Goal: Task Accomplishment & Management: Manage account settings

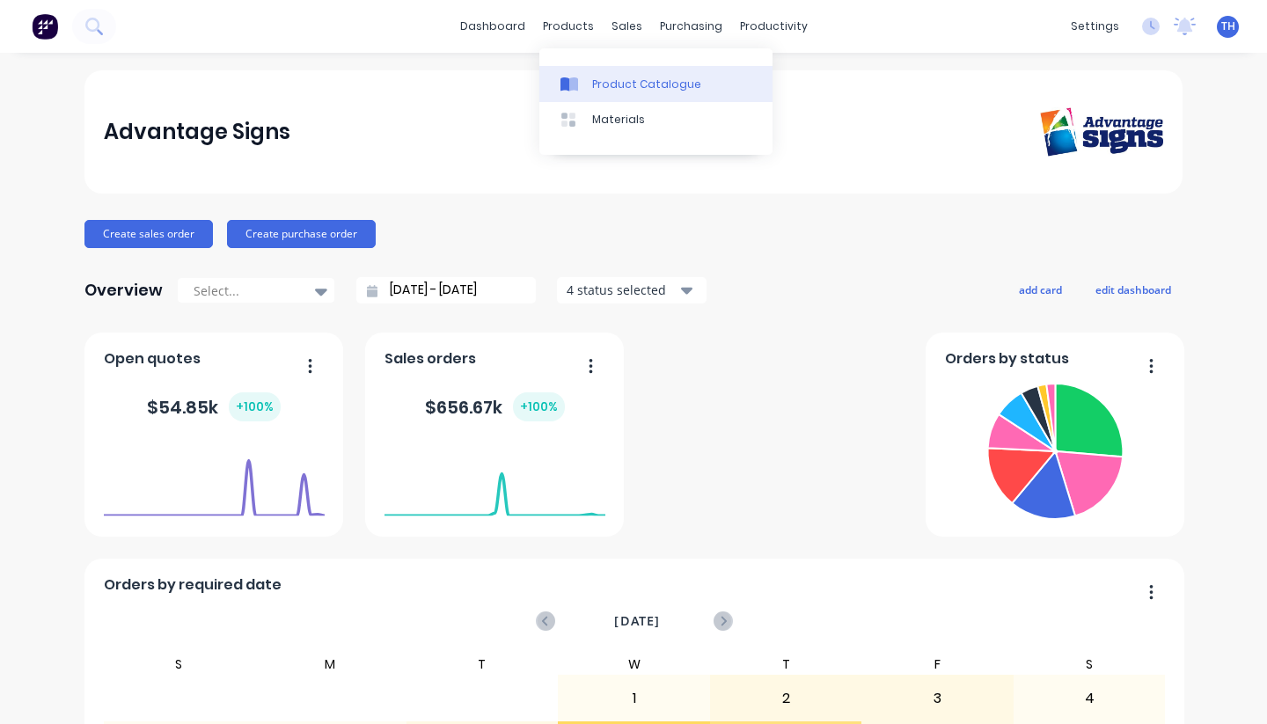
click at [613, 80] on div "Product Catalogue" at bounding box center [646, 85] width 109 height 16
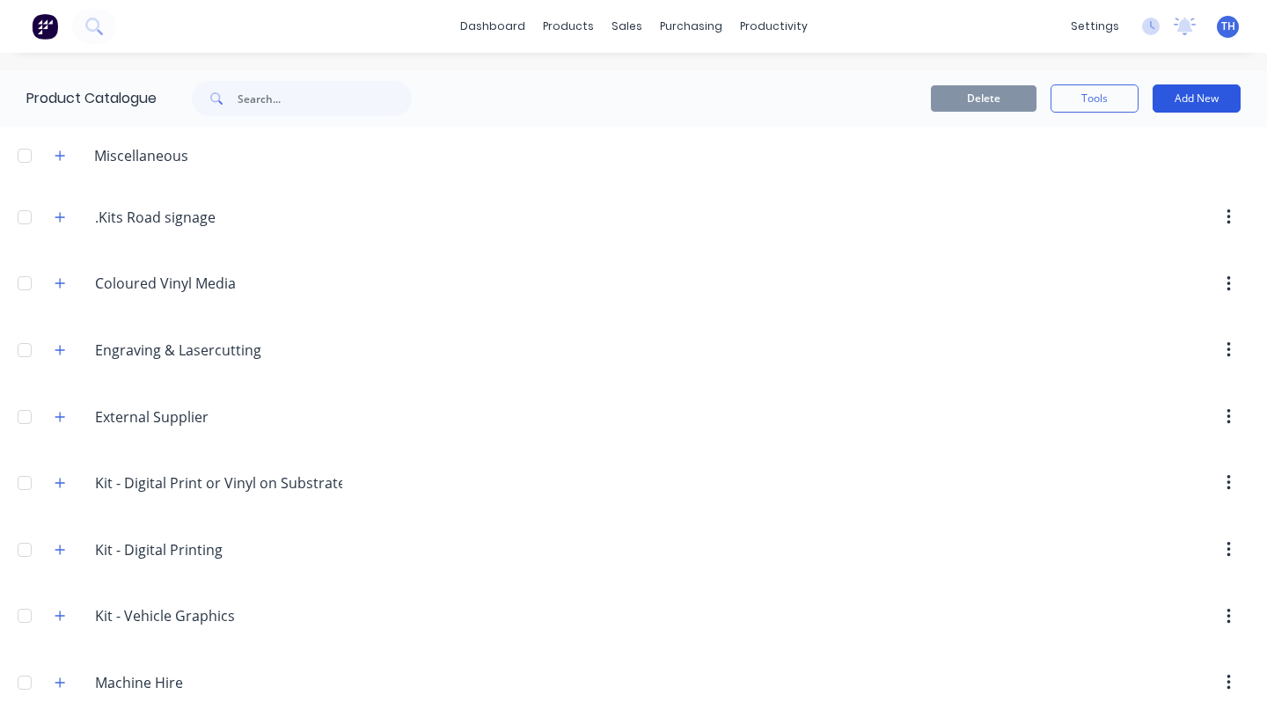
click at [1199, 99] on button "Add New" at bounding box center [1197, 98] width 88 height 28
click at [1153, 145] on div "Category" at bounding box center [1158, 144] width 136 height 26
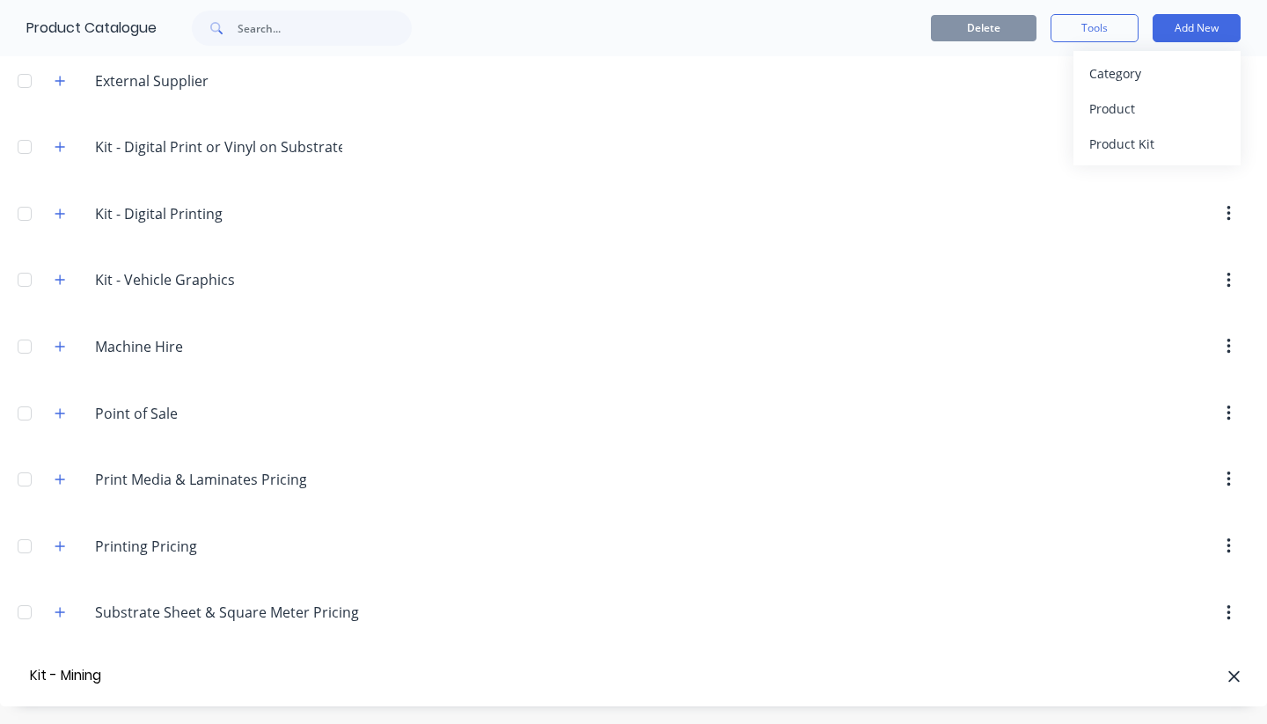
type input "Kit - Mining"
click at [1149, 146] on div "Product Kit" at bounding box center [1158, 144] width 136 height 26
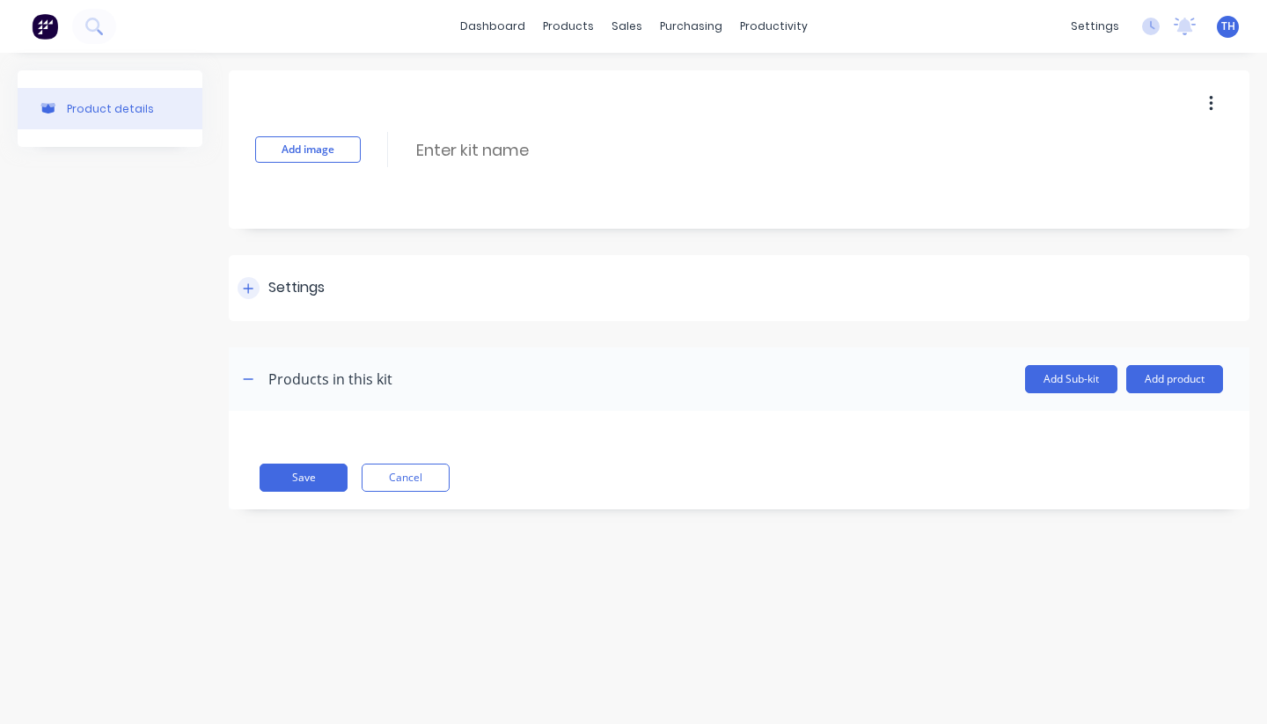
click at [247, 290] on icon at bounding box center [248, 289] width 11 height 12
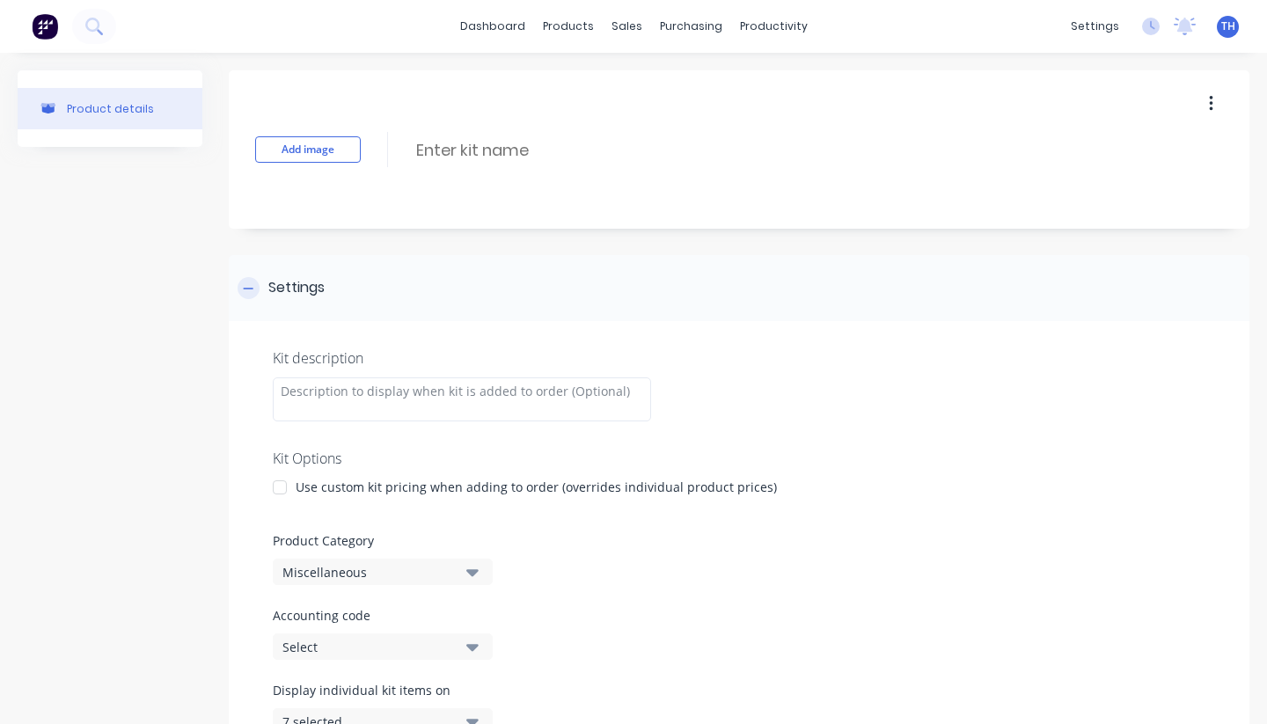
scroll to position [3, 0]
click at [247, 290] on icon at bounding box center [248, 286] width 11 height 12
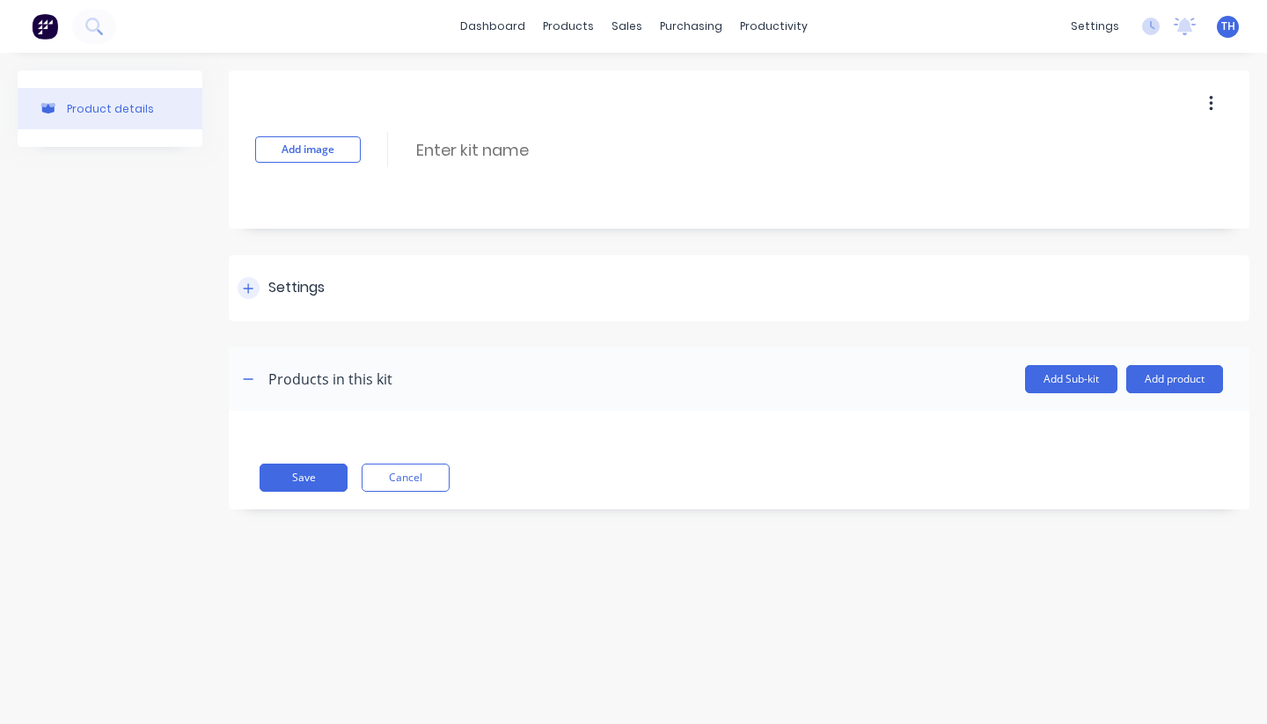
scroll to position [0, 0]
click at [523, 145] on input at bounding box center [571, 150] width 312 height 26
type input "M"
type input "Vehicle Identification"
click at [466, 630] on div "Product details Add image Vehicle Identification Vehicle Identification Enter k…" at bounding box center [633, 371] width 1267 height 636
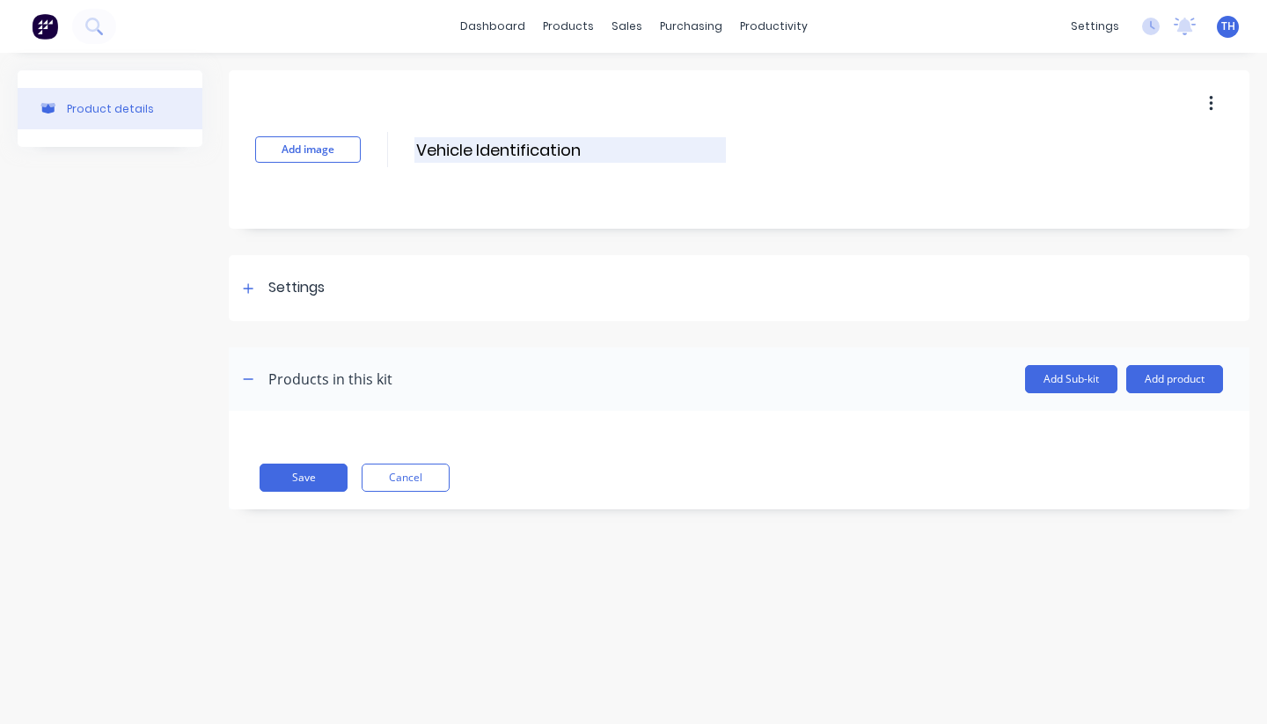
click at [456, 151] on input "Vehicle Identification" at bounding box center [571, 150] width 312 height 26
click at [418, 152] on input "Vehicle Identification" at bounding box center [571, 150] width 312 height 26
drag, startPoint x: 498, startPoint y: 150, endPoint x: 755, endPoint y: 153, distance: 257.0
click at [755, 153] on div "Add image ID Vehicle Identification ID Vehicle Identification Enter kit name" at bounding box center [739, 149] width 1021 height 158
type input "ID Vehicle Numbers"
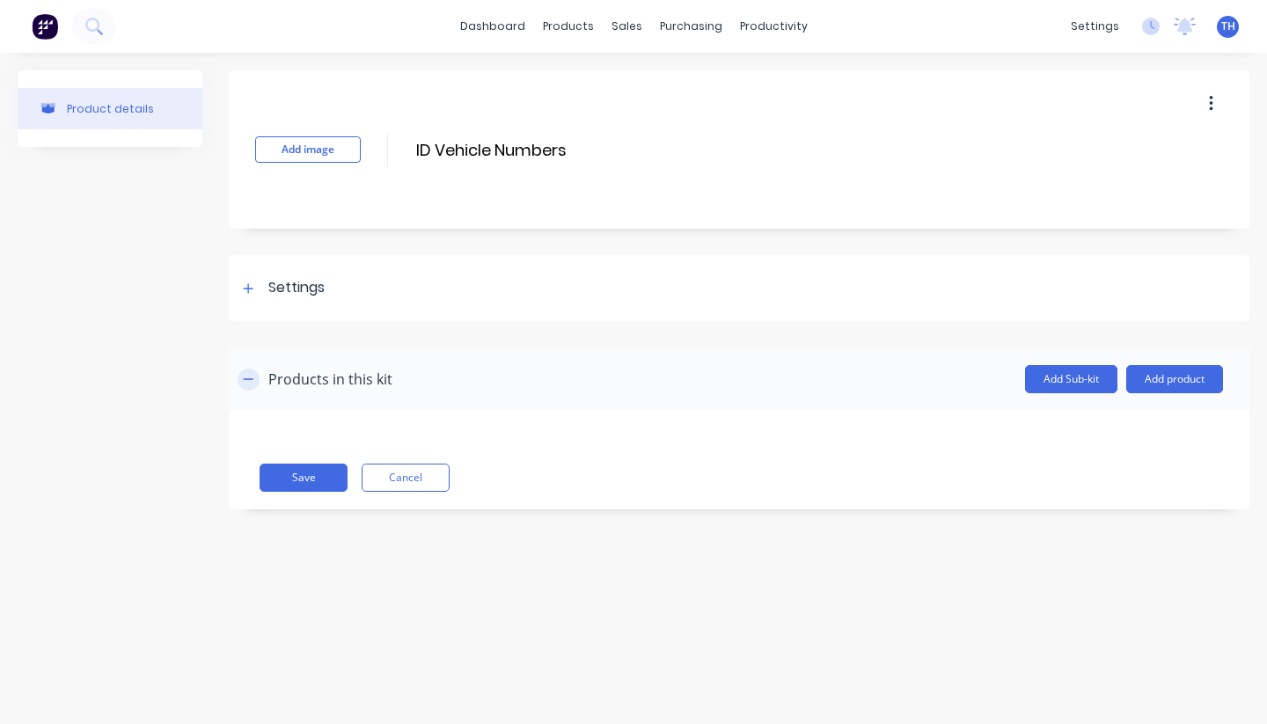
click at [248, 381] on icon "button" at bounding box center [248, 379] width 11 height 12
click at [250, 381] on icon "button" at bounding box center [248, 379] width 11 height 12
click at [1171, 384] on button "Add product" at bounding box center [1175, 379] width 97 height 28
click at [1142, 422] on div "Product catalogue" at bounding box center [1140, 425] width 136 height 26
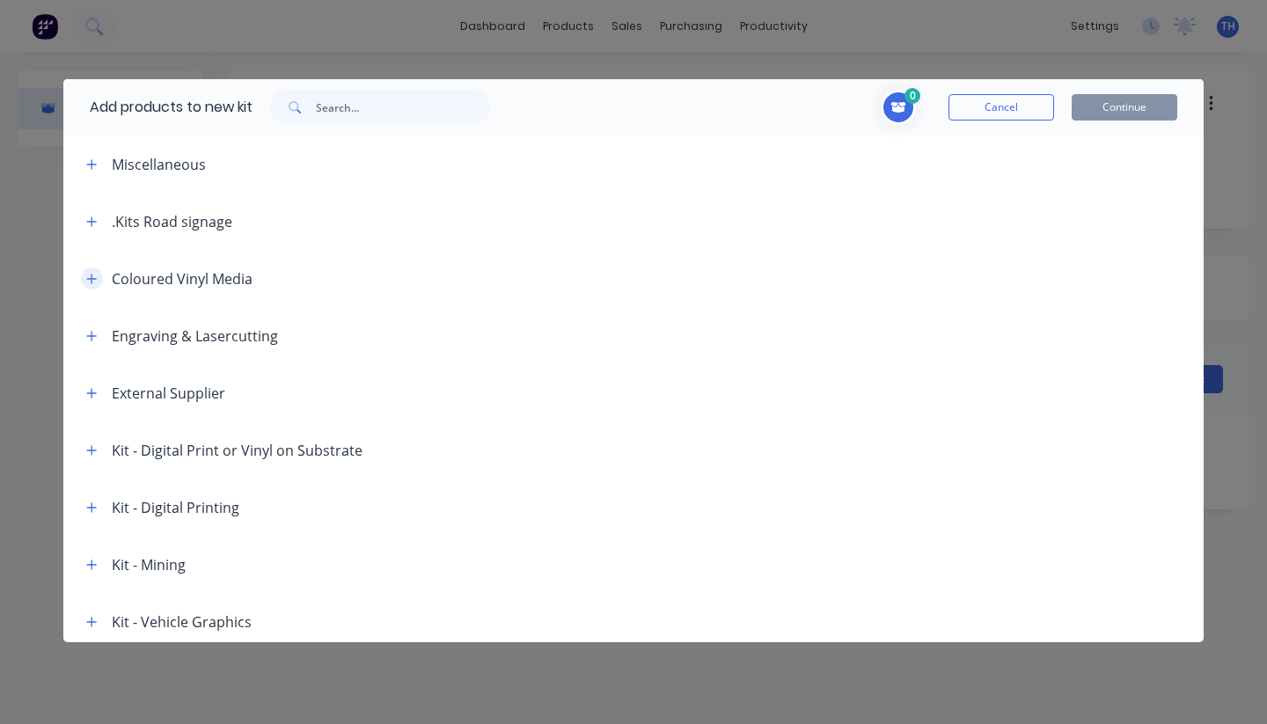
click at [91, 281] on icon "button" at bounding box center [91, 279] width 11 height 12
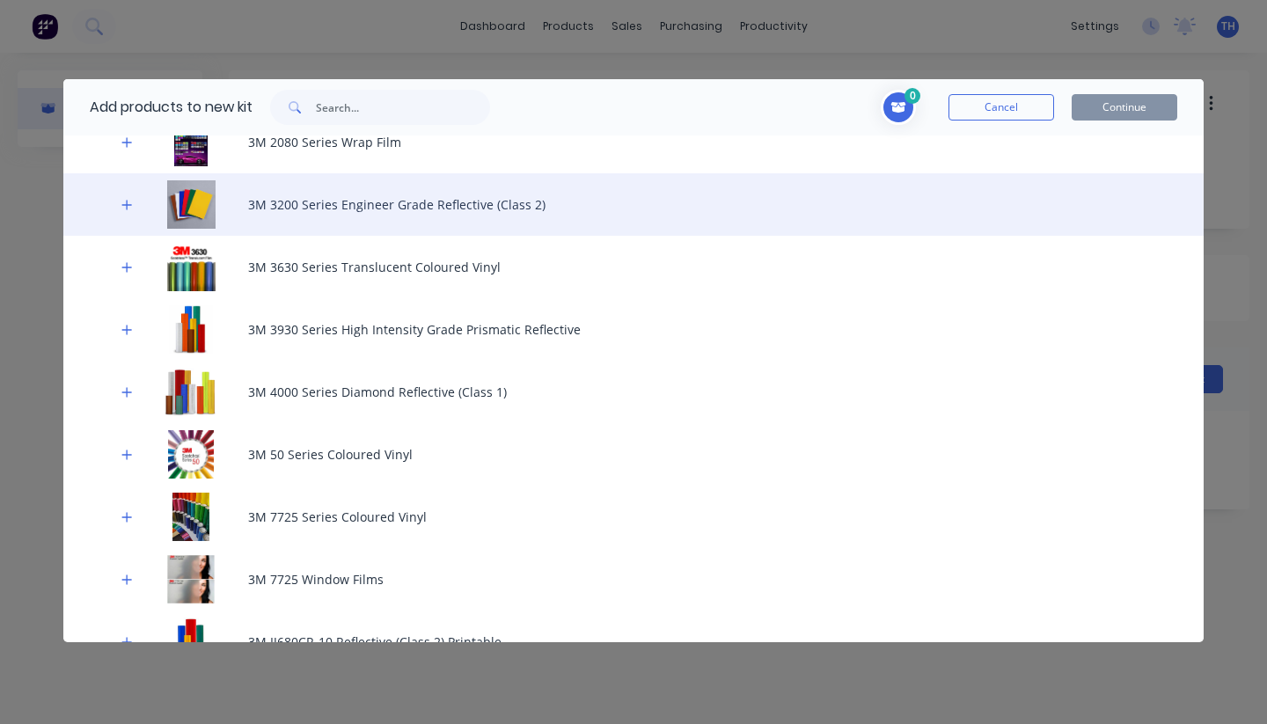
scroll to position [326, 0]
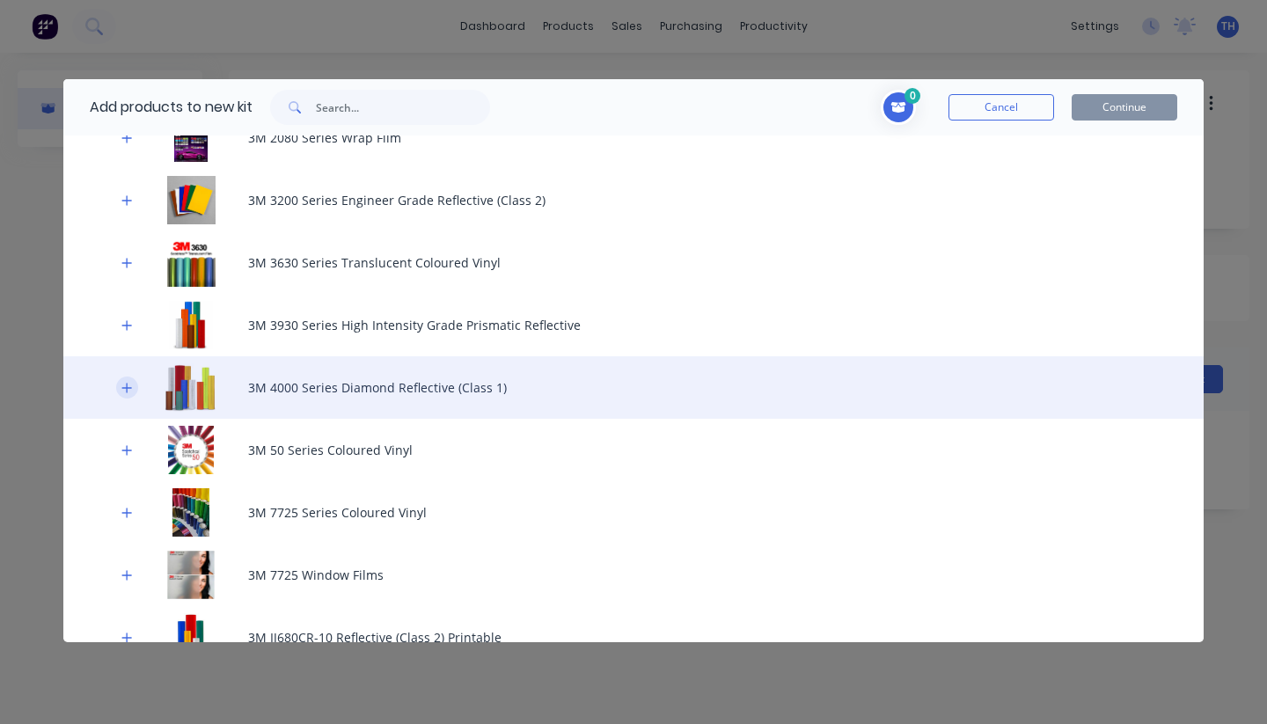
click at [125, 386] on icon "button" at bounding box center [126, 388] width 11 height 12
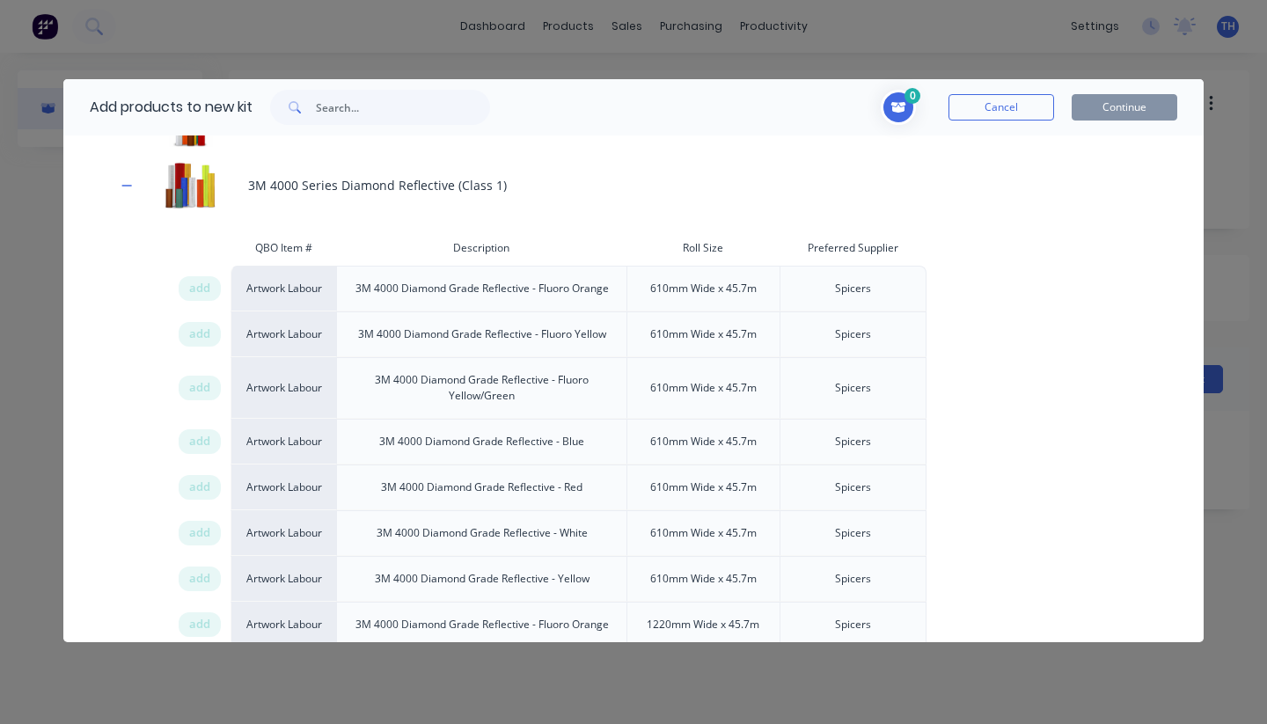
scroll to position [531, 0]
click at [290, 334] on div "Artwork Labour" at bounding box center [284, 332] width 106 height 46
click at [196, 333] on span "add" at bounding box center [199, 332] width 21 height 18
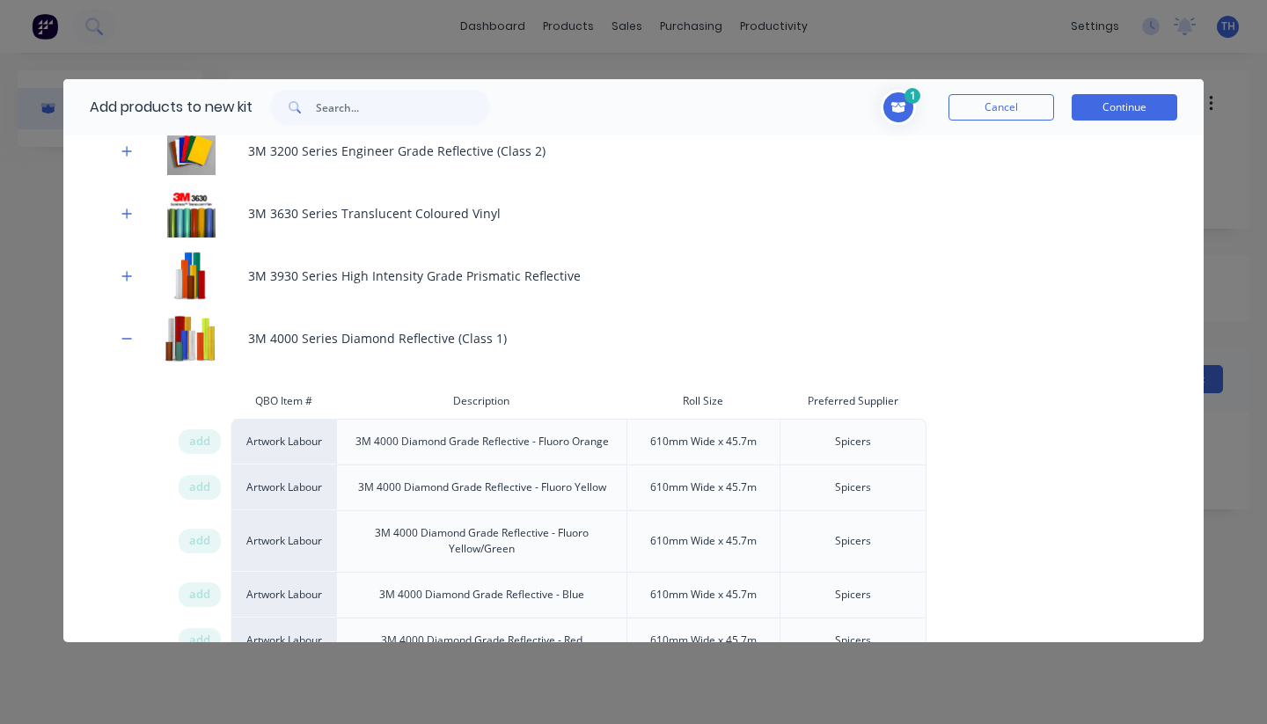
scroll to position [345, 0]
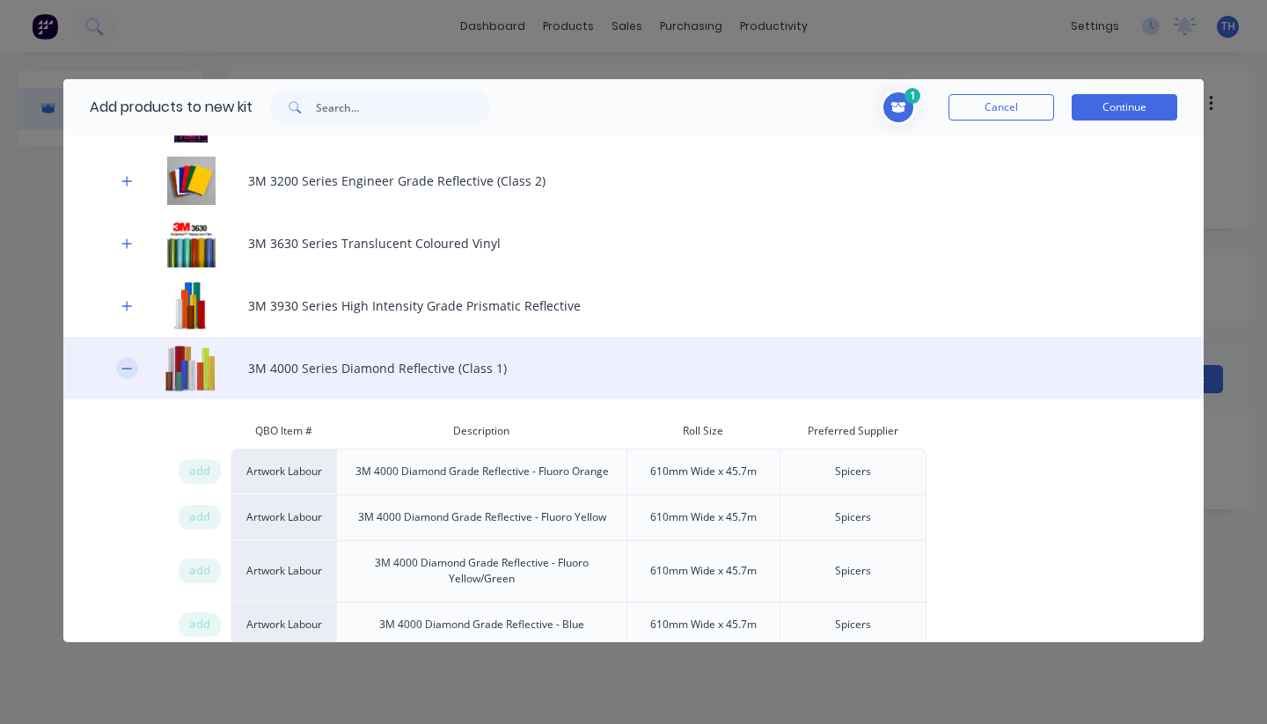
click at [125, 370] on icon "button" at bounding box center [126, 369] width 11 height 12
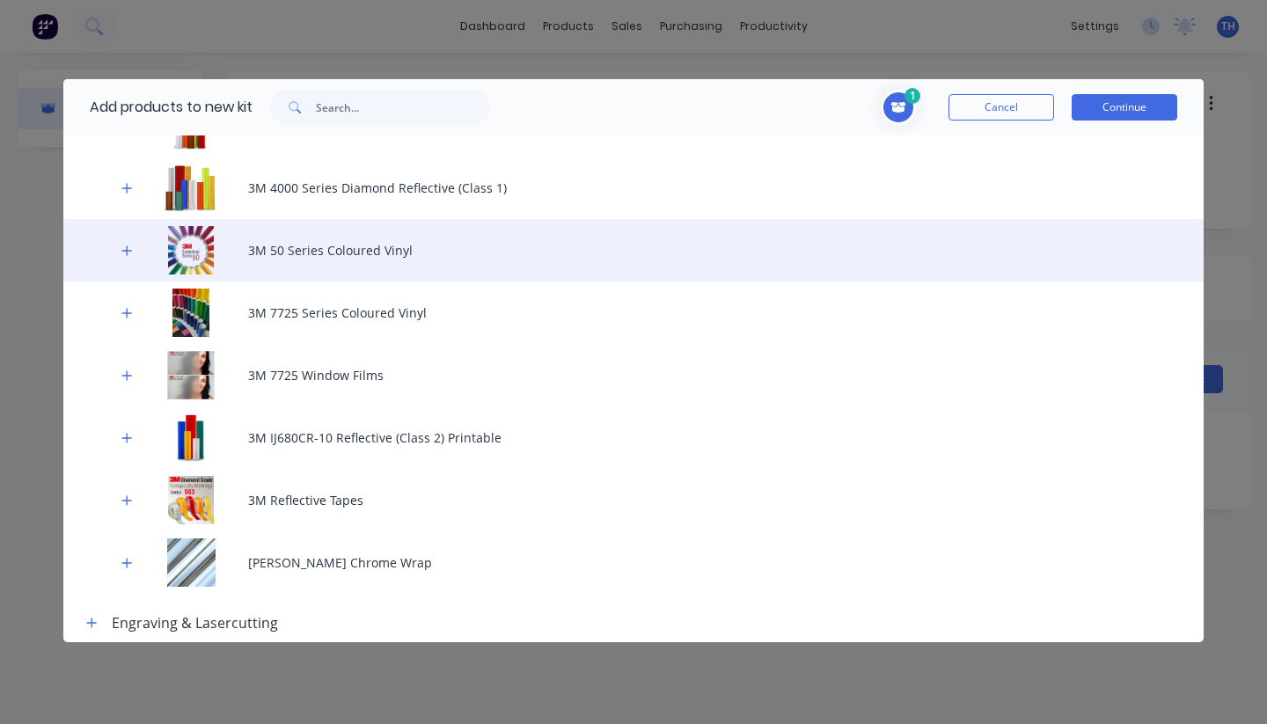
scroll to position [530, 0]
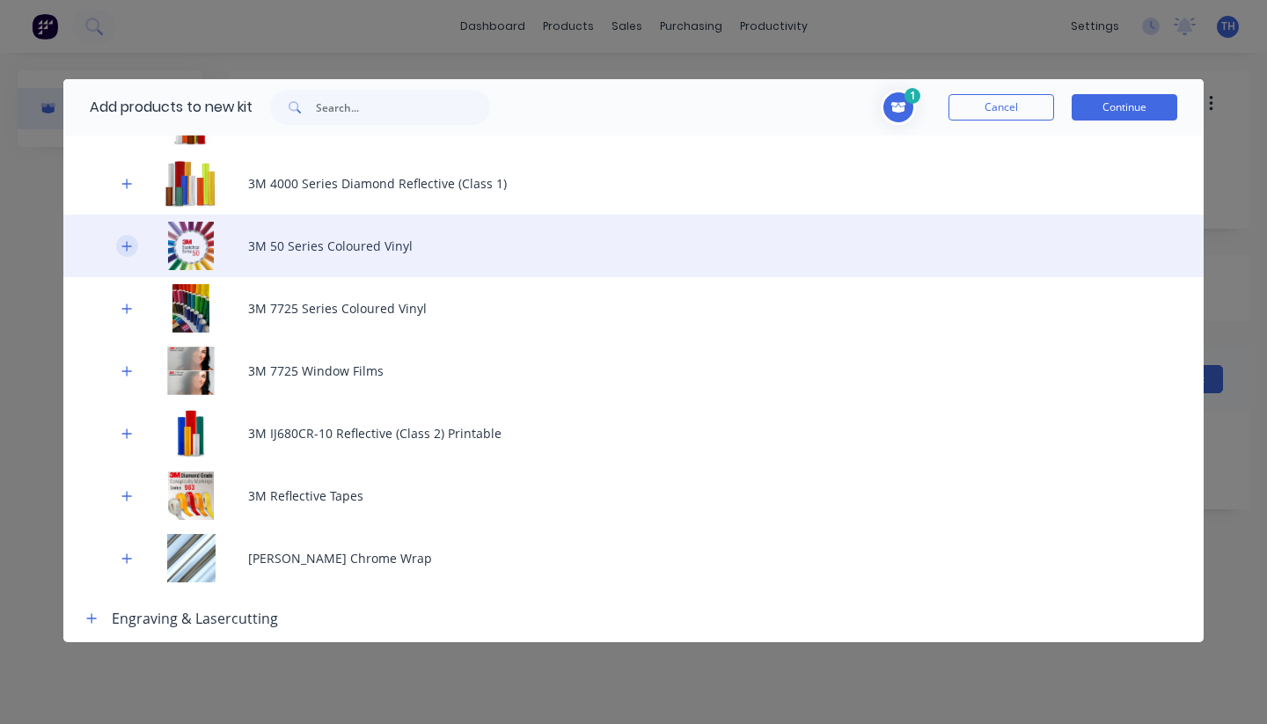
click at [125, 248] on icon "button" at bounding box center [126, 246] width 11 height 12
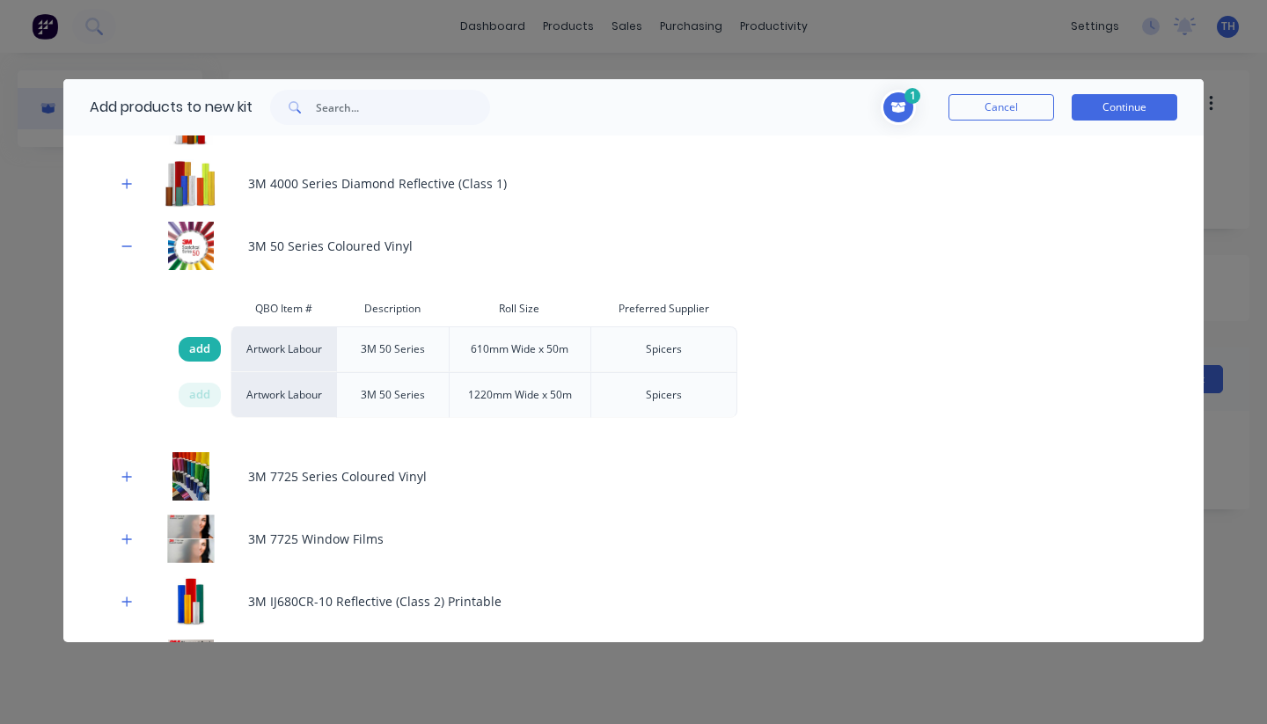
click at [206, 352] on span "add" at bounding box center [199, 350] width 21 height 18
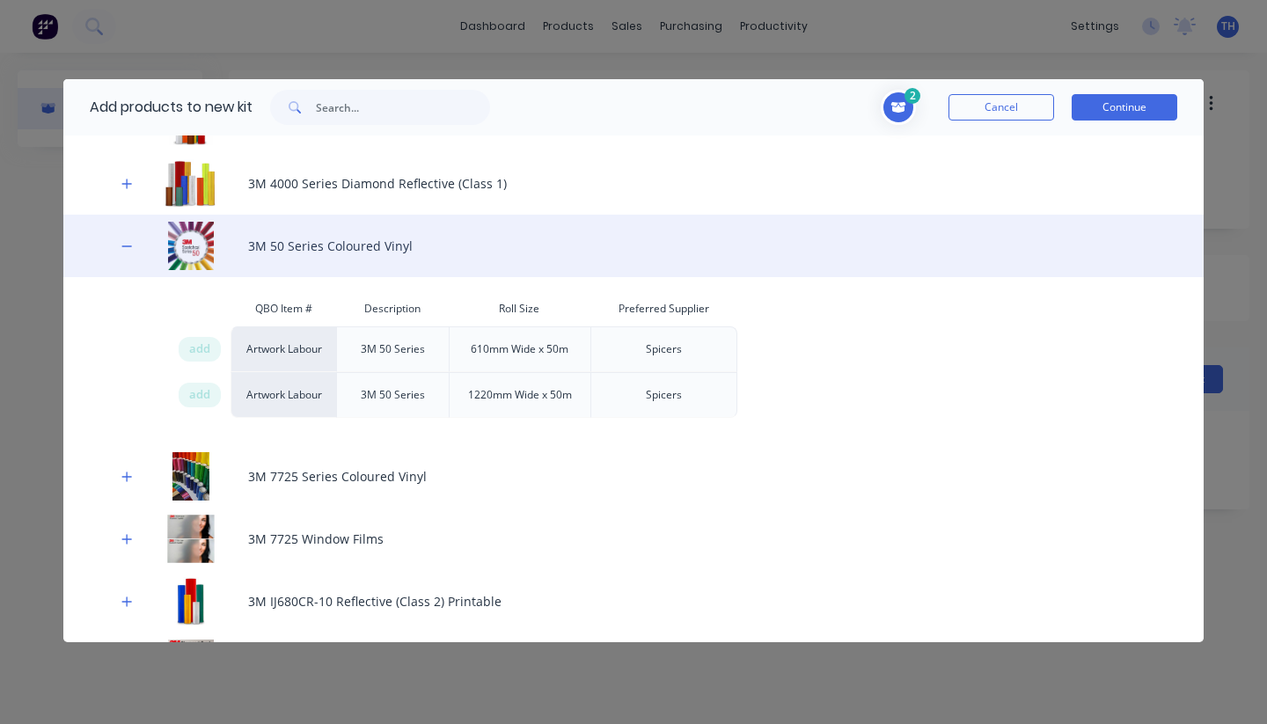
scroll to position [524, 0]
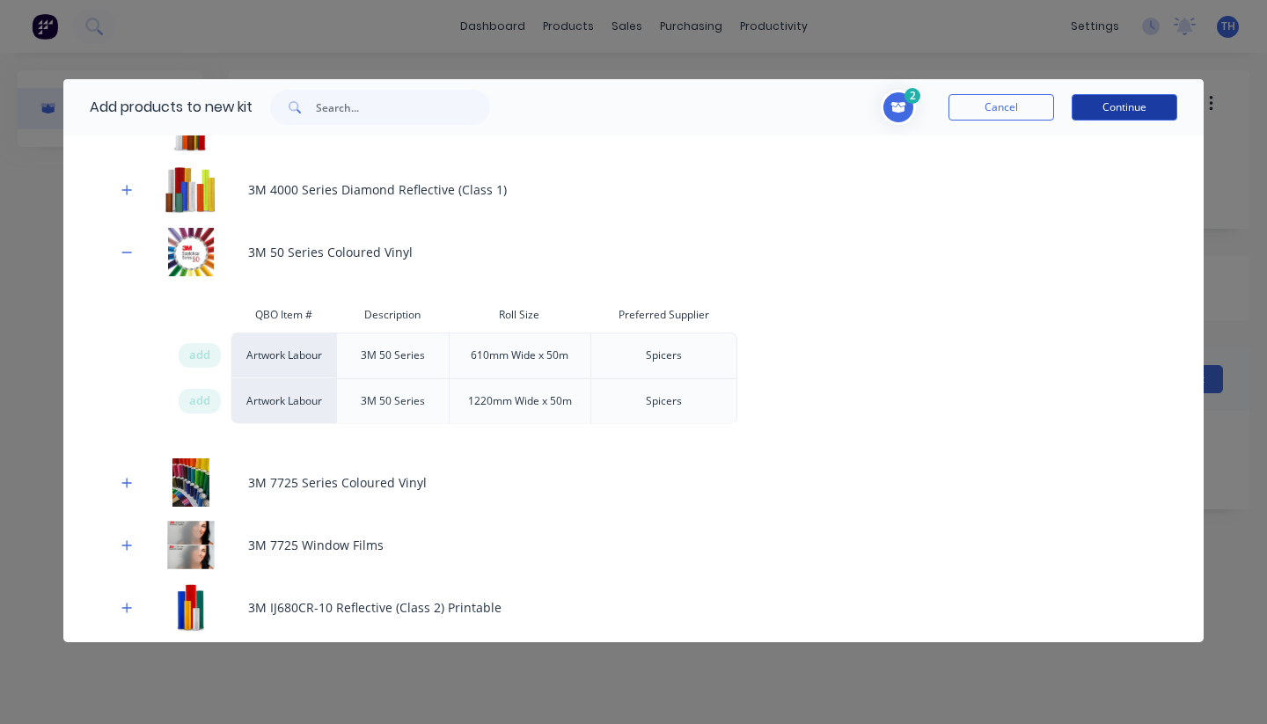
click at [1127, 108] on button "Continue" at bounding box center [1125, 107] width 106 height 26
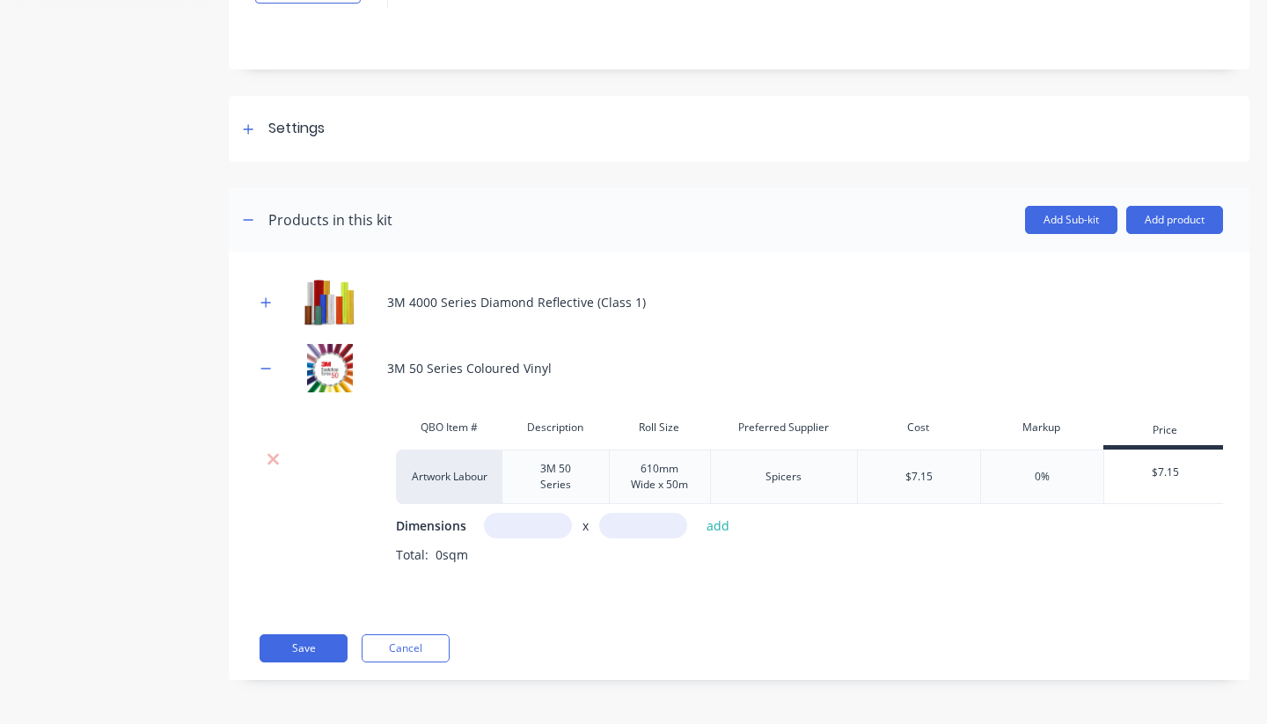
scroll to position [159, 0]
click at [263, 301] on icon "button" at bounding box center [266, 303] width 11 height 12
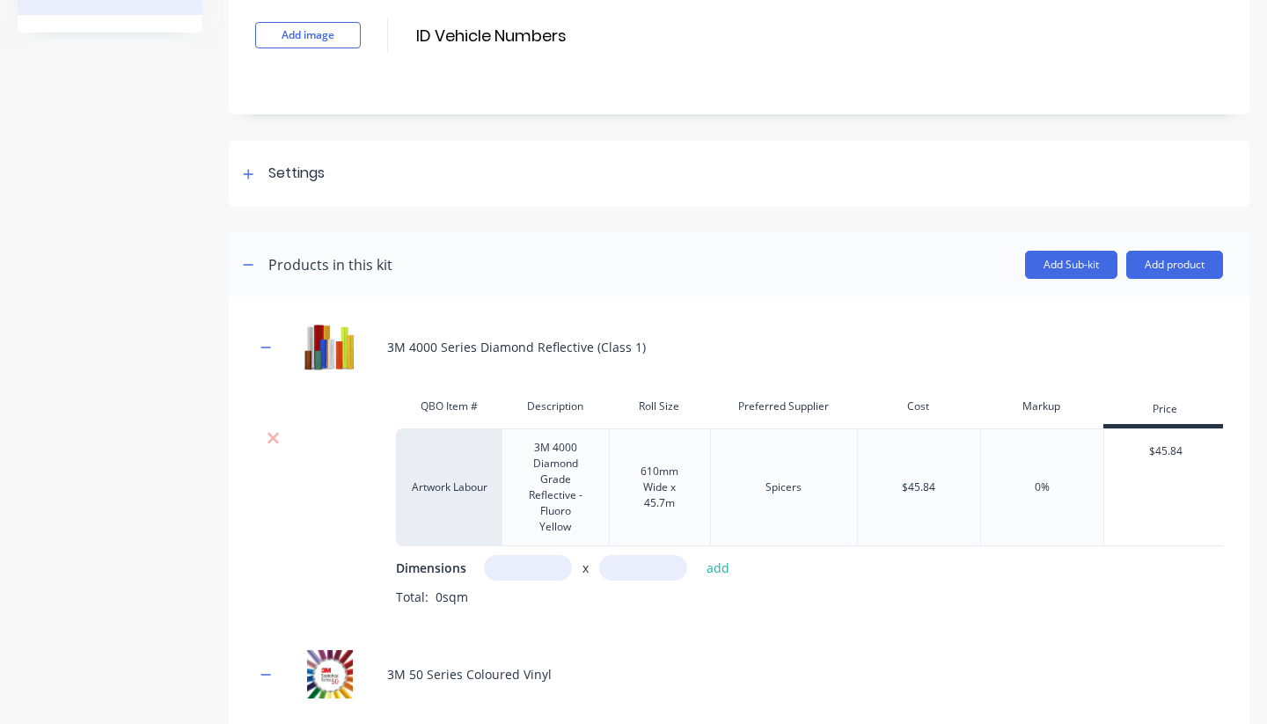
scroll to position [90, 0]
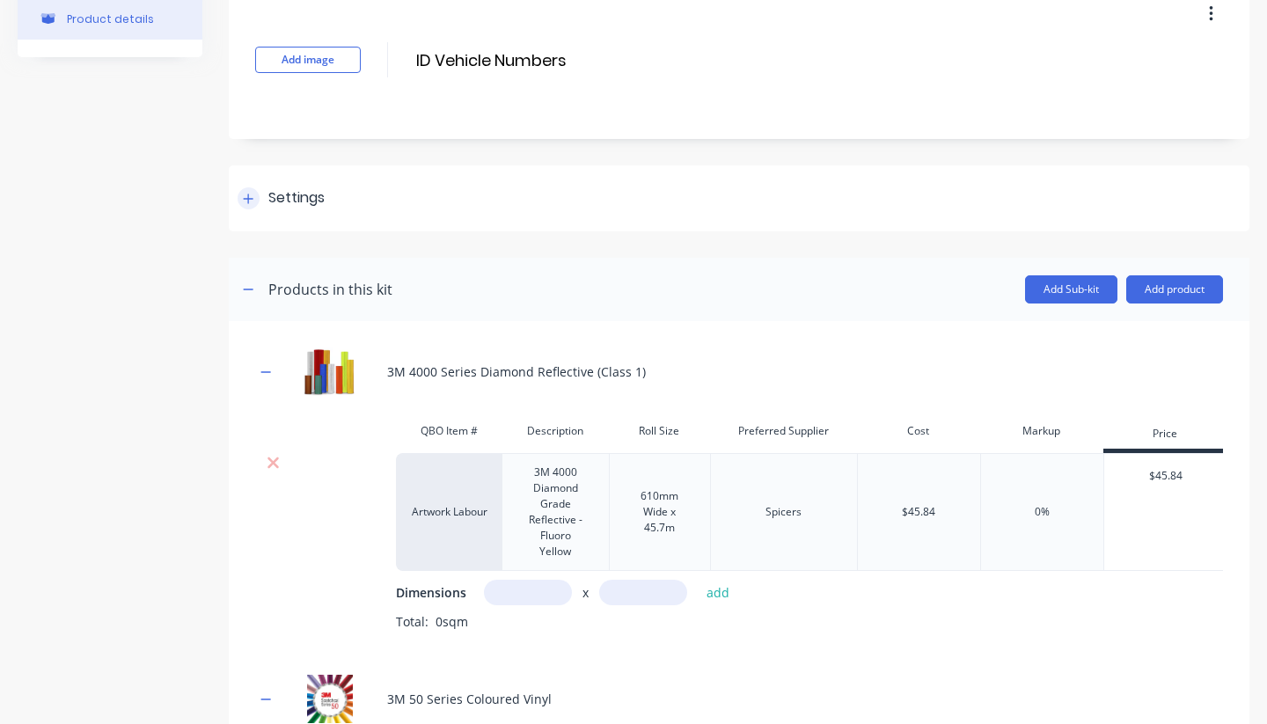
click at [252, 202] on icon at bounding box center [248, 199] width 11 height 12
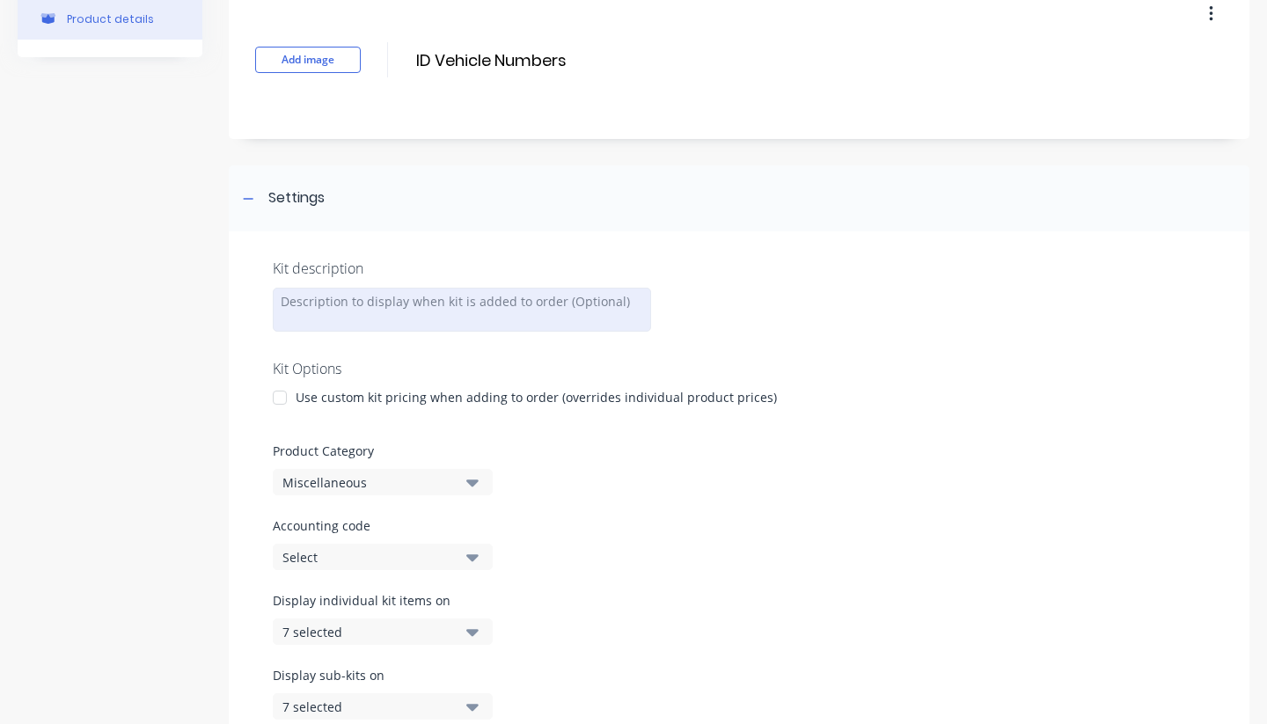
click at [474, 311] on div at bounding box center [462, 310] width 378 height 44
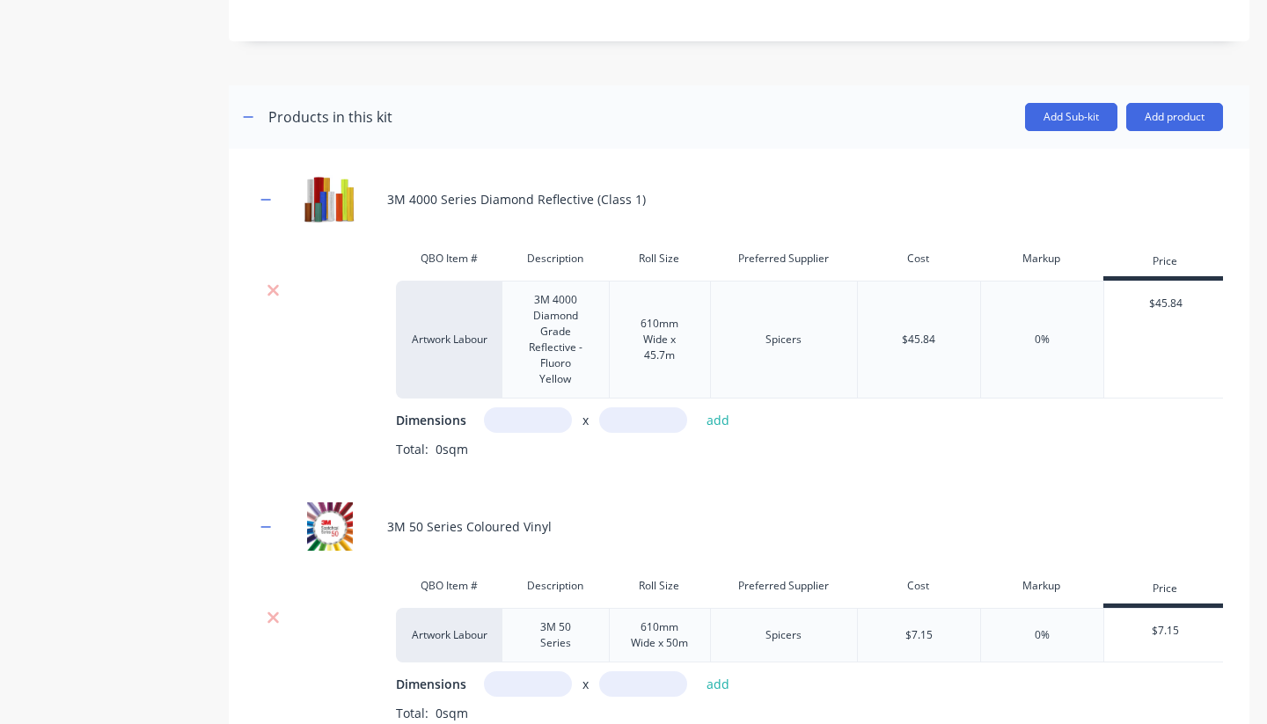
scroll to position [813, 0]
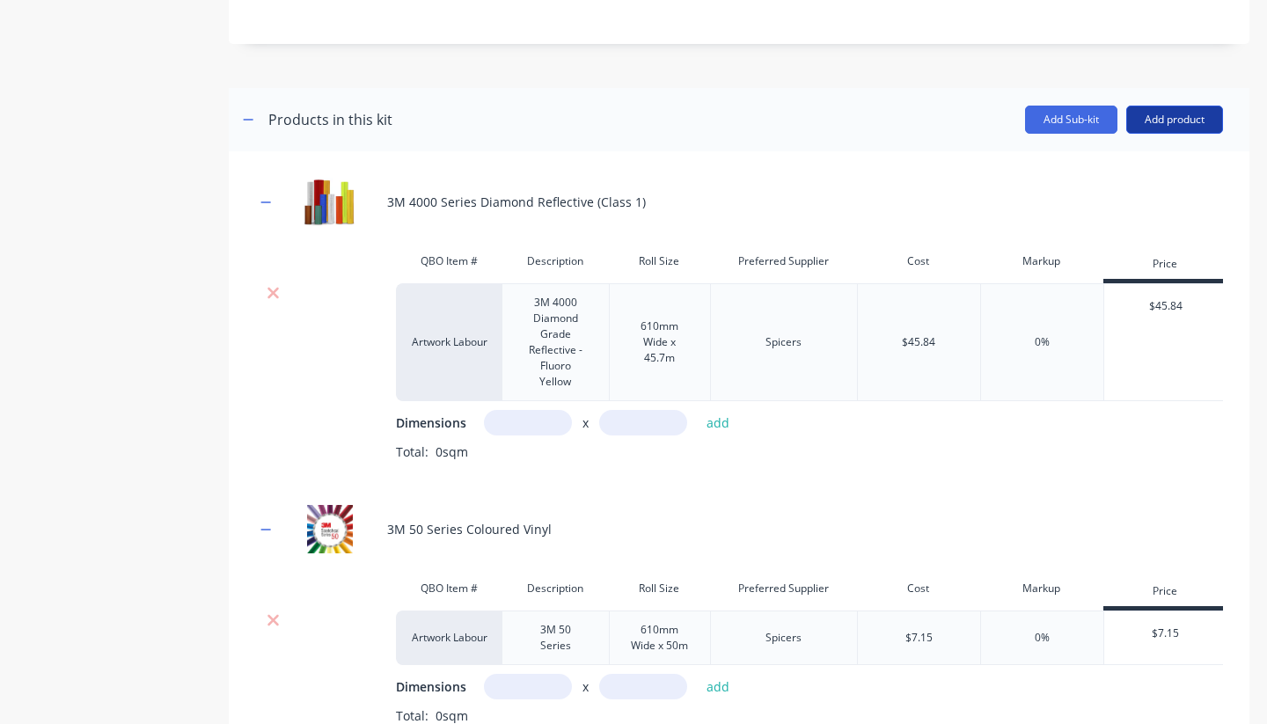
click at [1173, 121] on button "Add product" at bounding box center [1175, 120] width 97 height 28
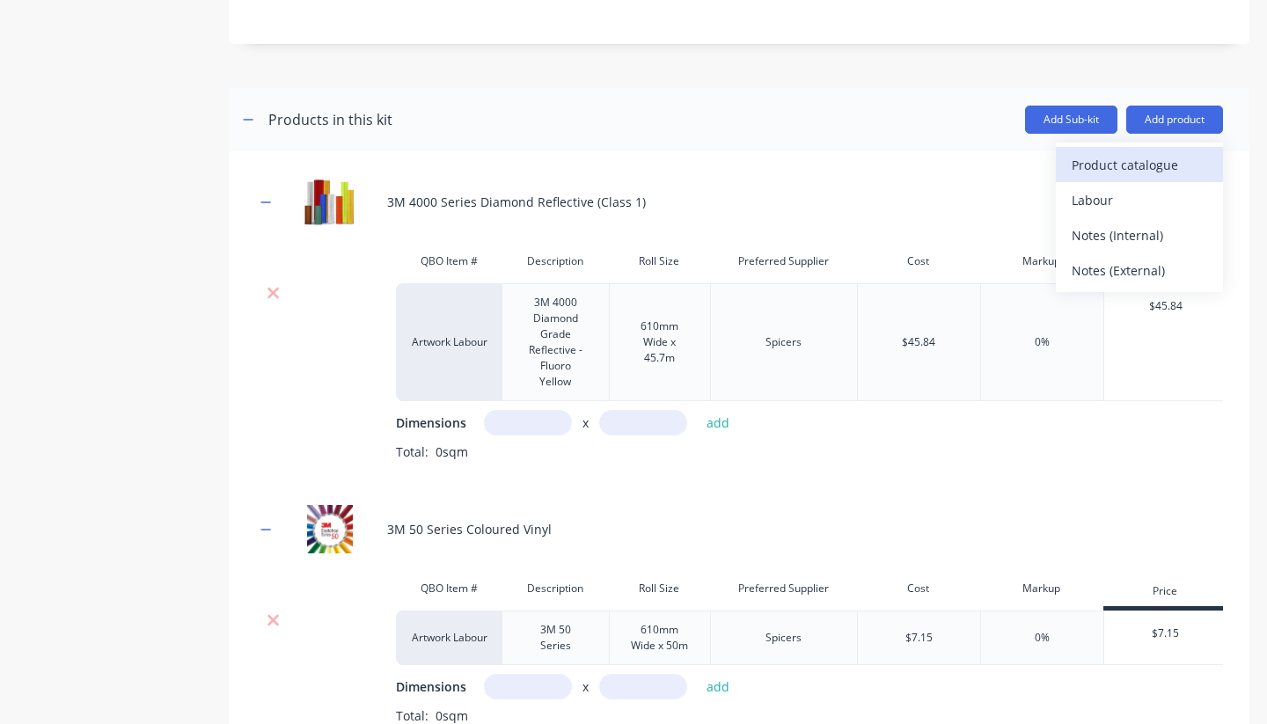
click at [1127, 170] on div "Product catalogue" at bounding box center [1140, 165] width 136 height 26
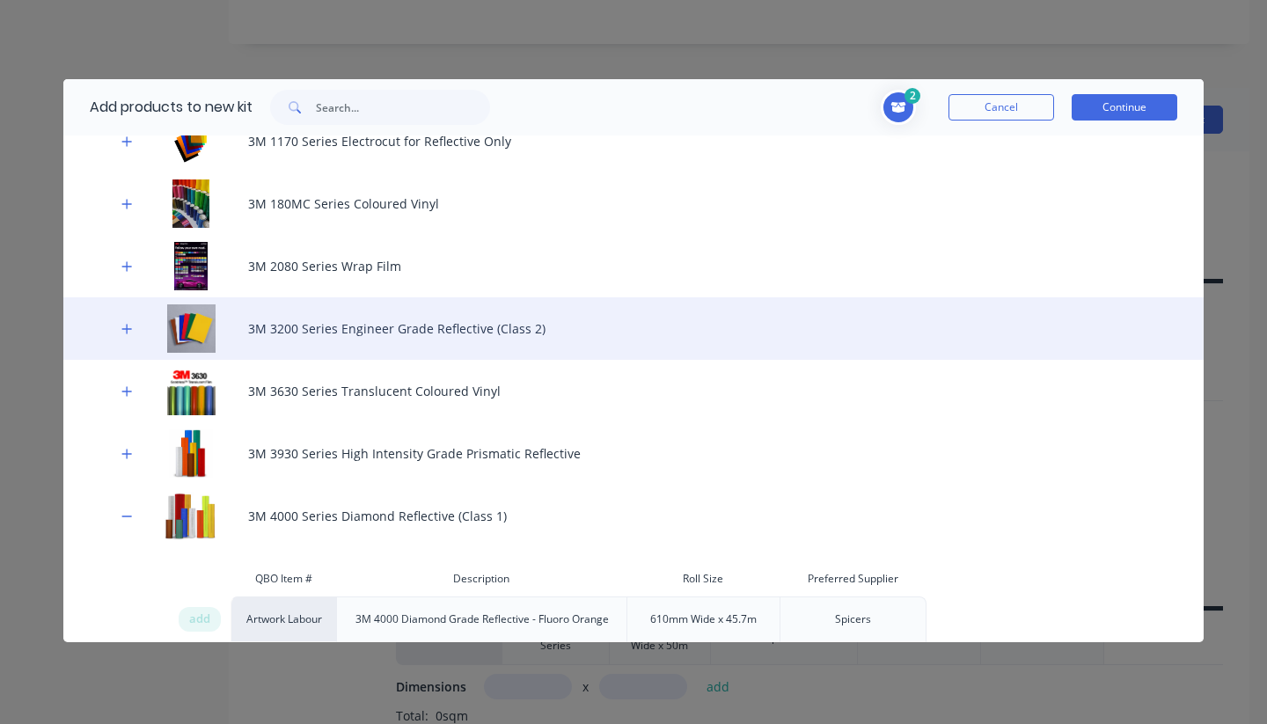
scroll to position [201, 0]
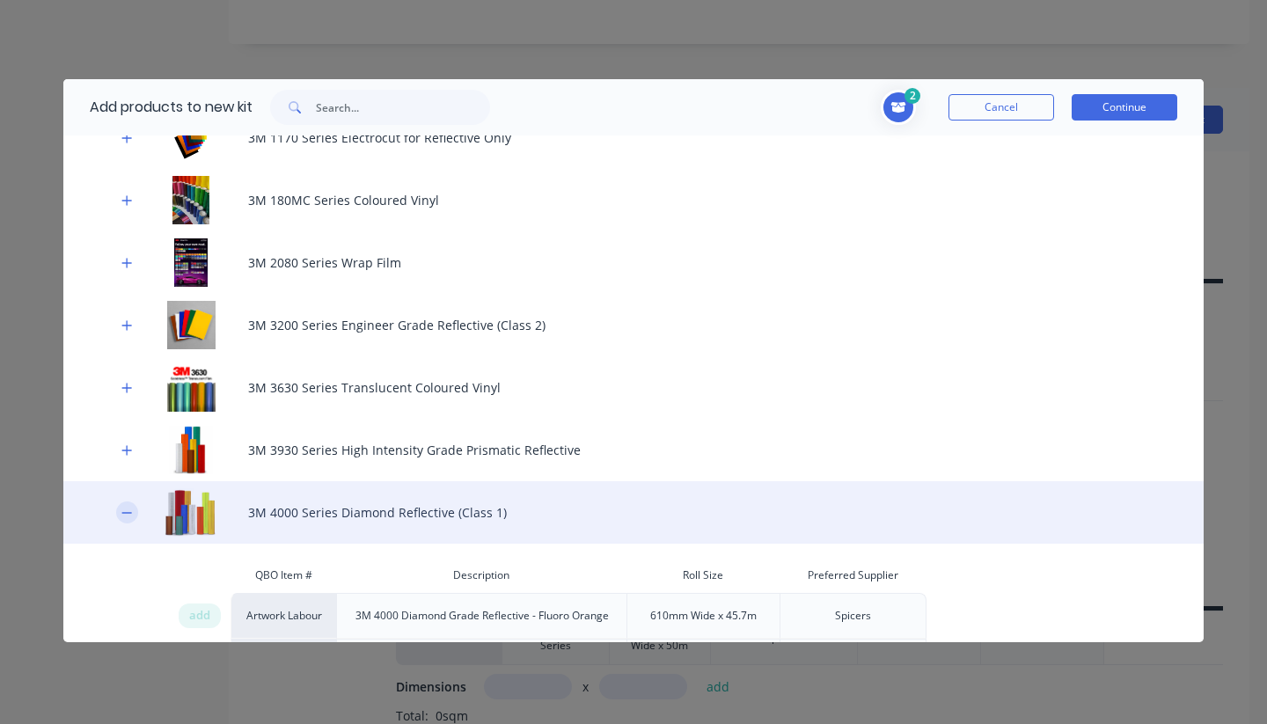
click at [130, 512] on icon "button" at bounding box center [127, 512] width 10 height 1
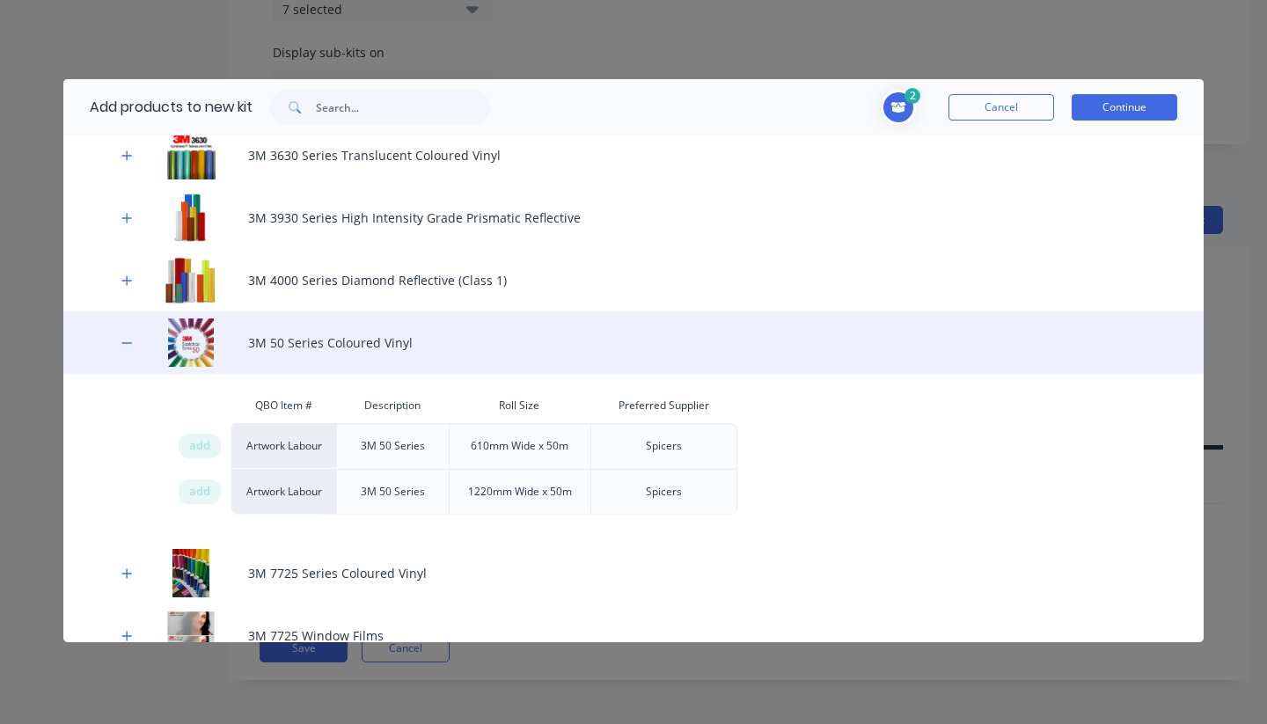
scroll to position [435, 0]
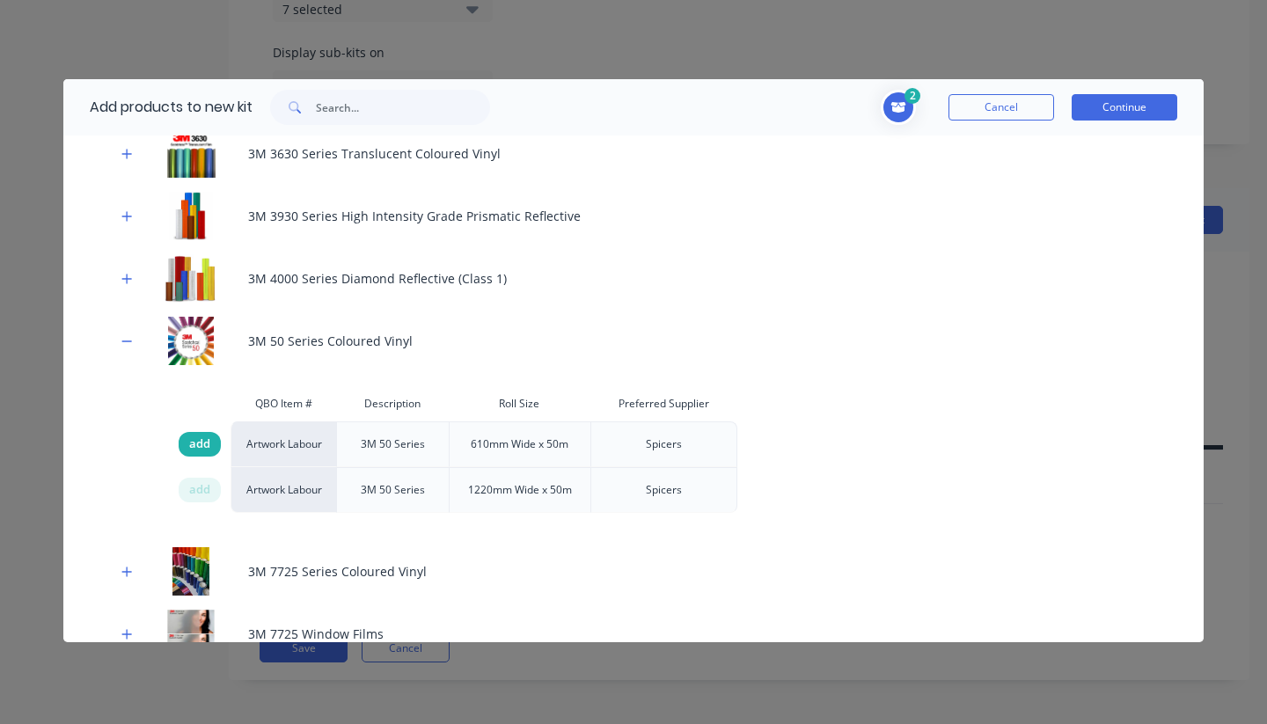
click at [200, 445] on span "add" at bounding box center [199, 445] width 21 height 18
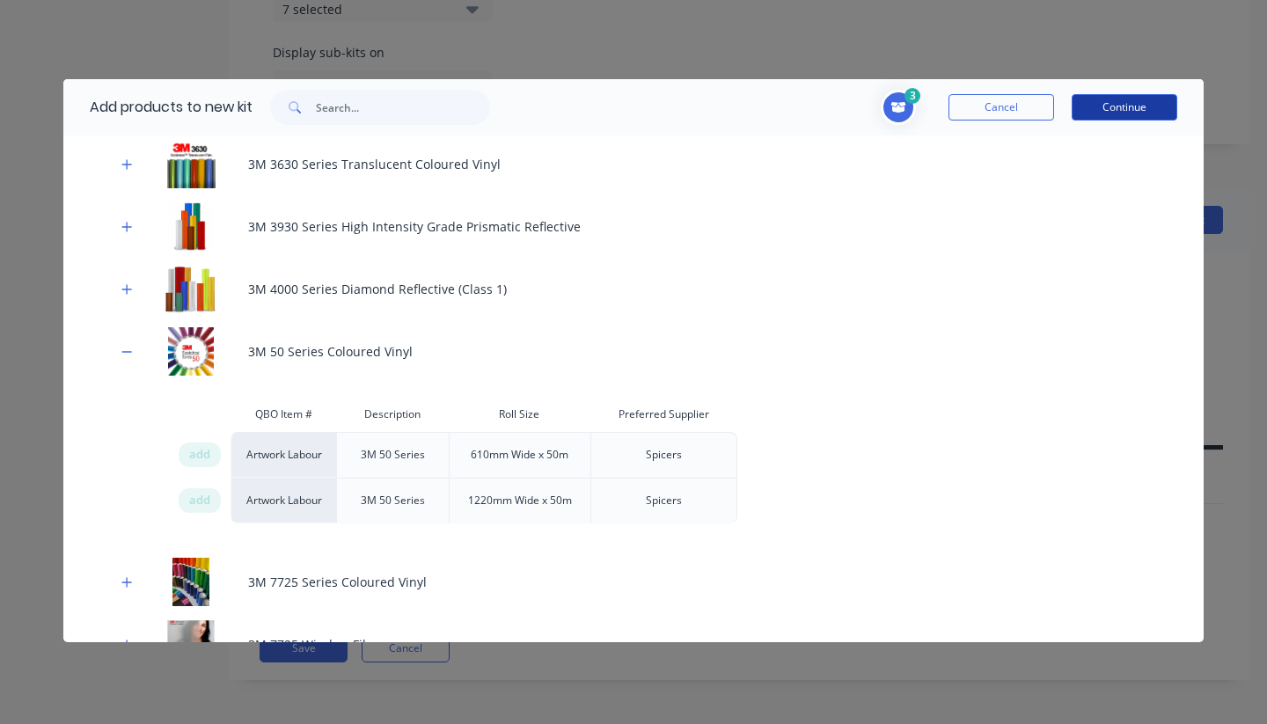
click at [1124, 110] on button "Continue" at bounding box center [1125, 107] width 106 height 26
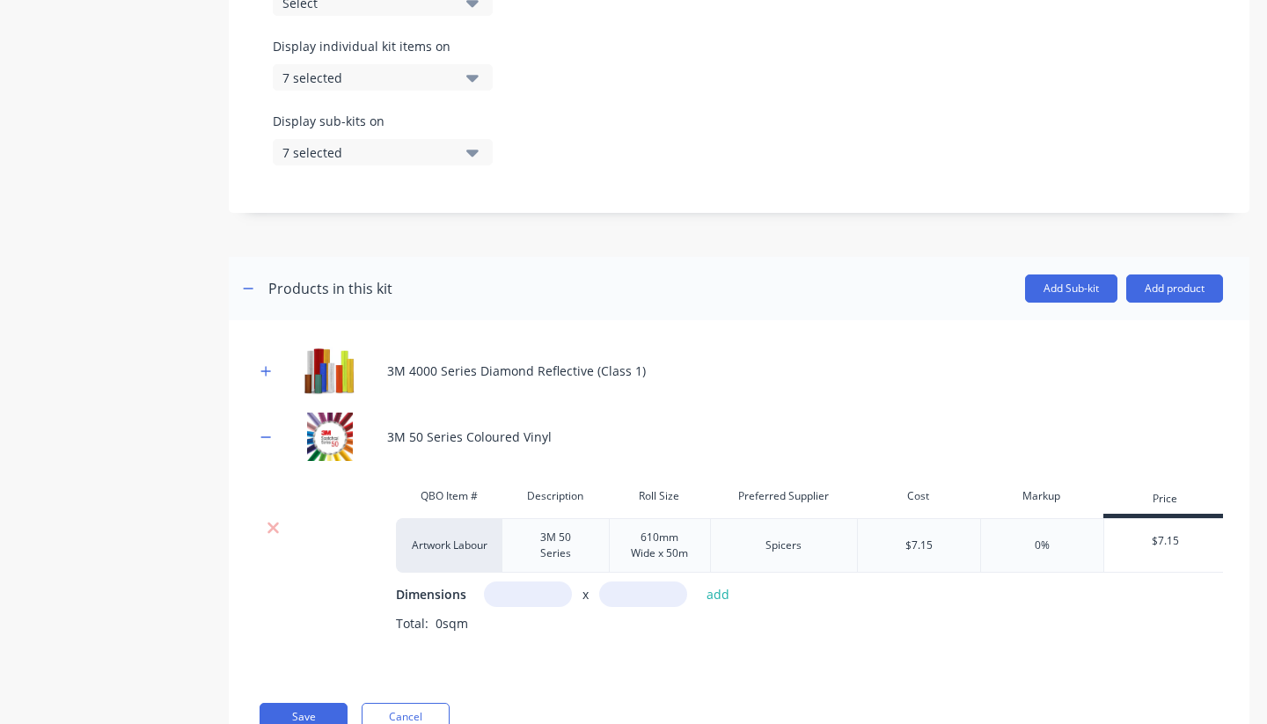
scroll to position [652, 0]
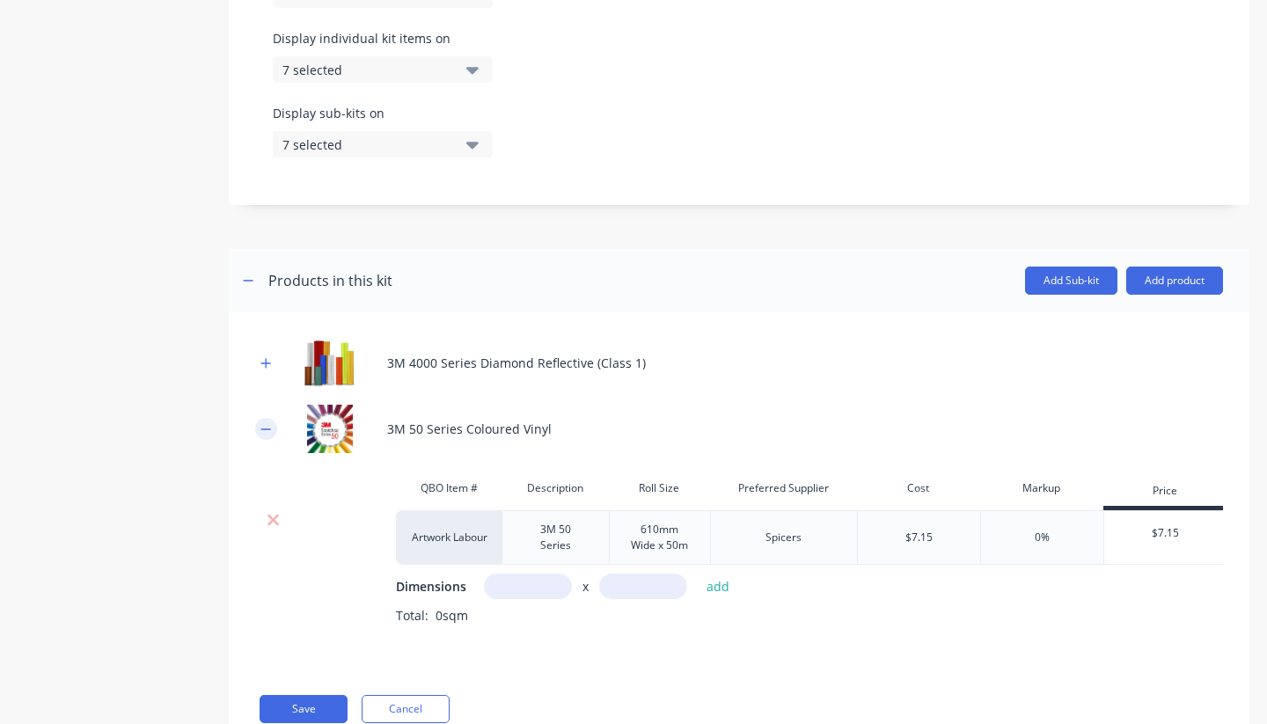
click at [266, 430] on icon "button" at bounding box center [266, 429] width 10 height 1
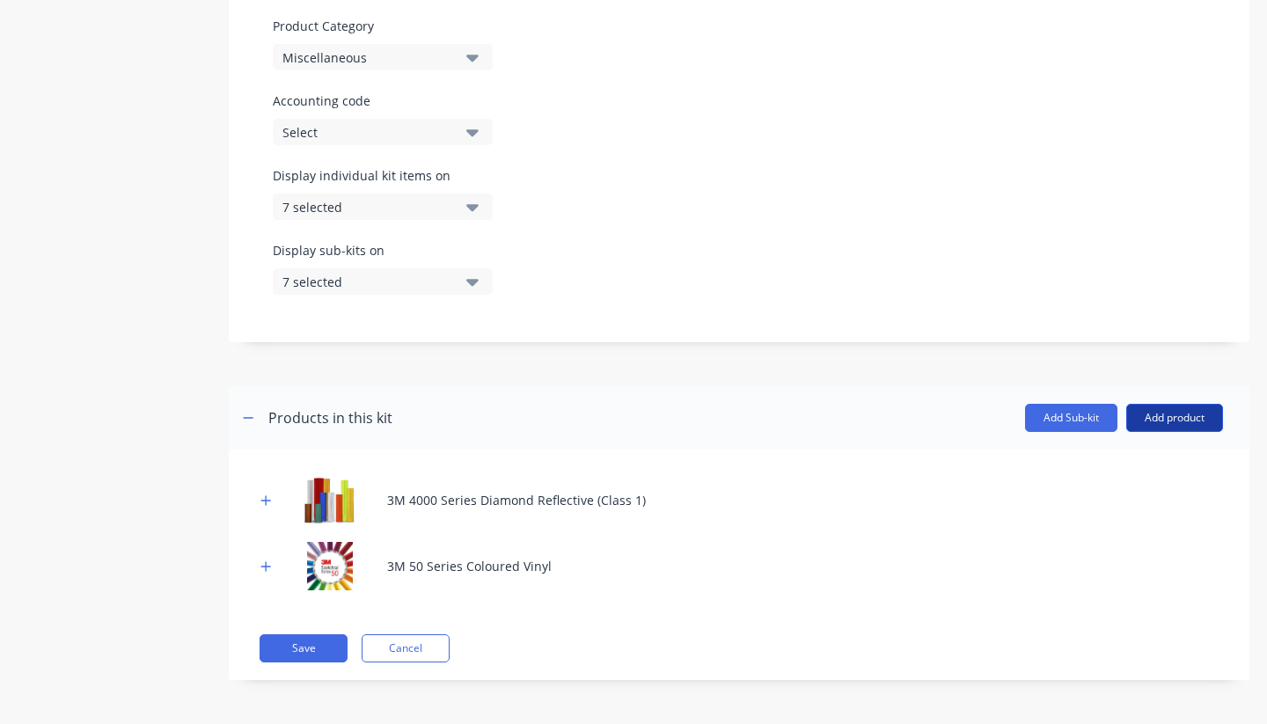
click at [1178, 414] on button "Add product" at bounding box center [1175, 418] width 97 height 28
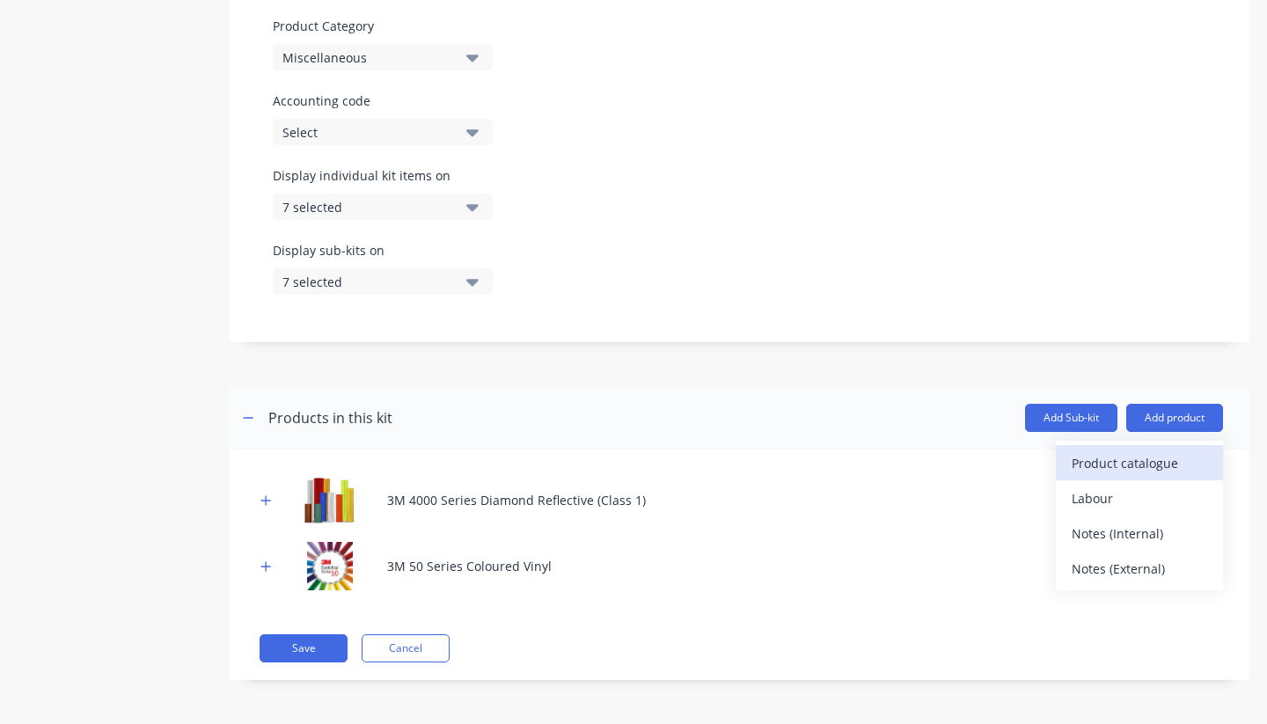
click at [1126, 474] on div "Product catalogue" at bounding box center [1140, 464] width 136 height 26
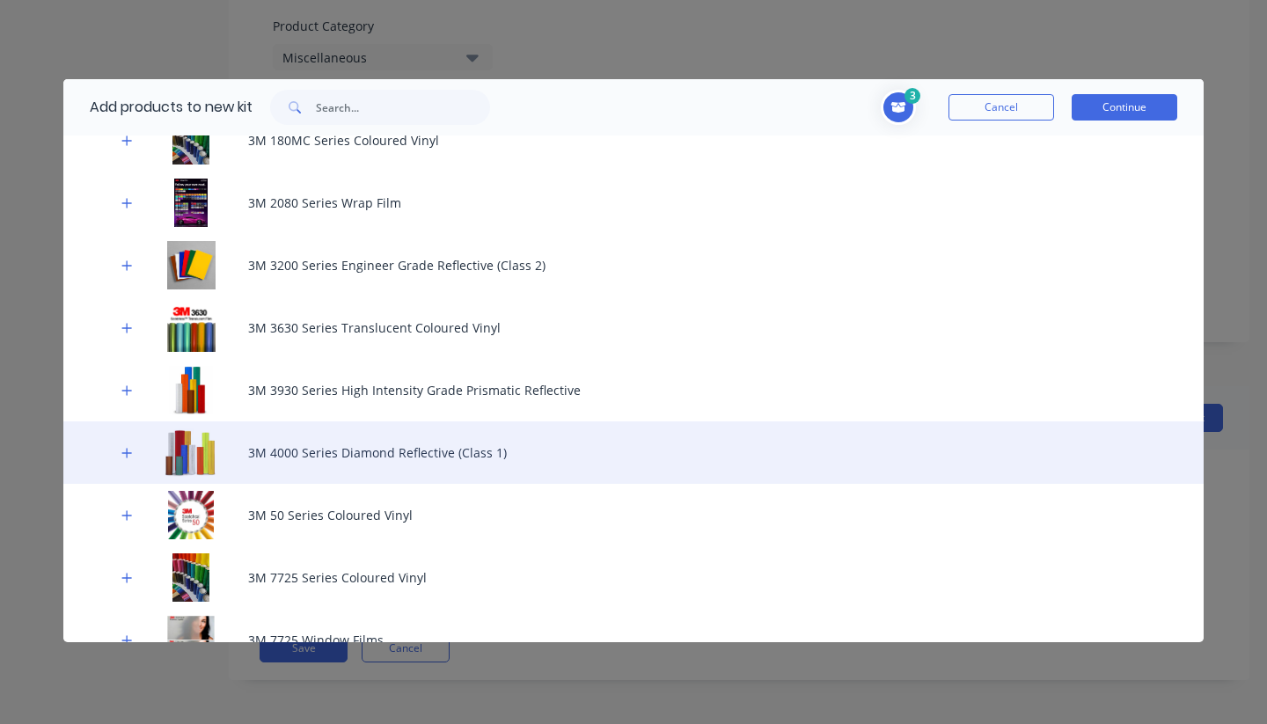
scroll to position [261, 0]
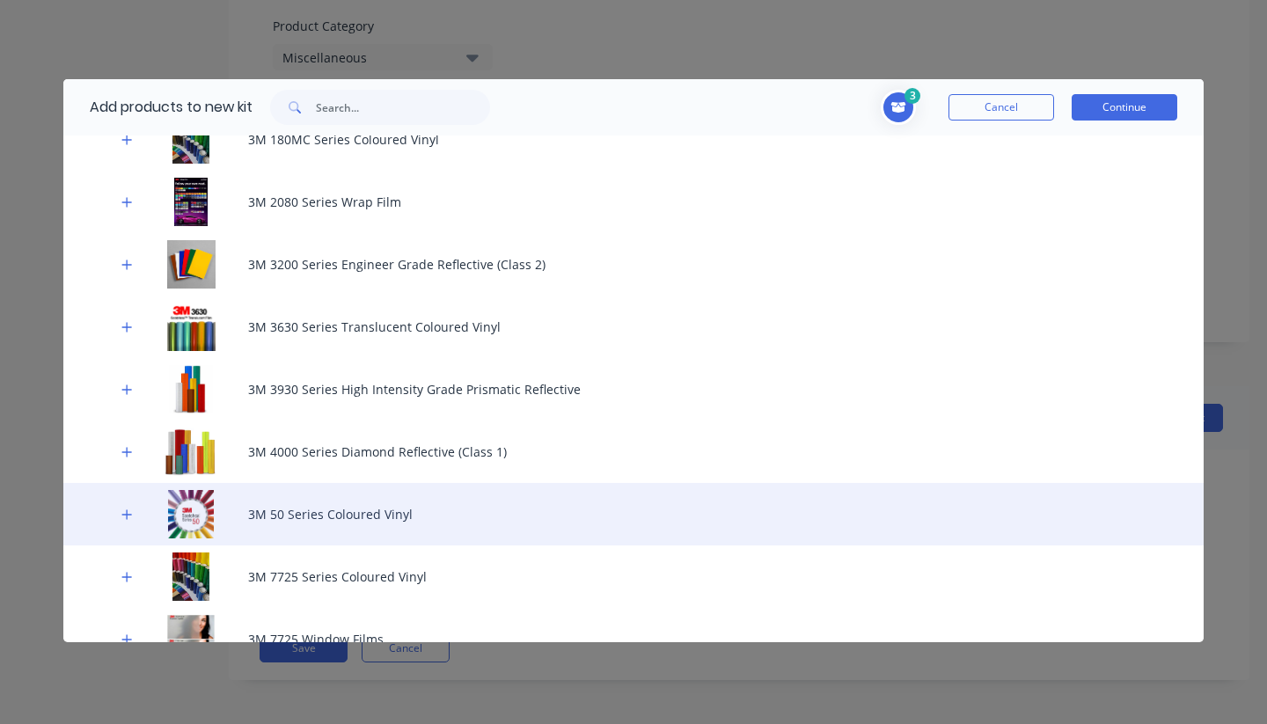
click at [329, 523] on div "3M 50 Series Coloured Vinyl" at bounding box center [633, 514] width 1141 height 62
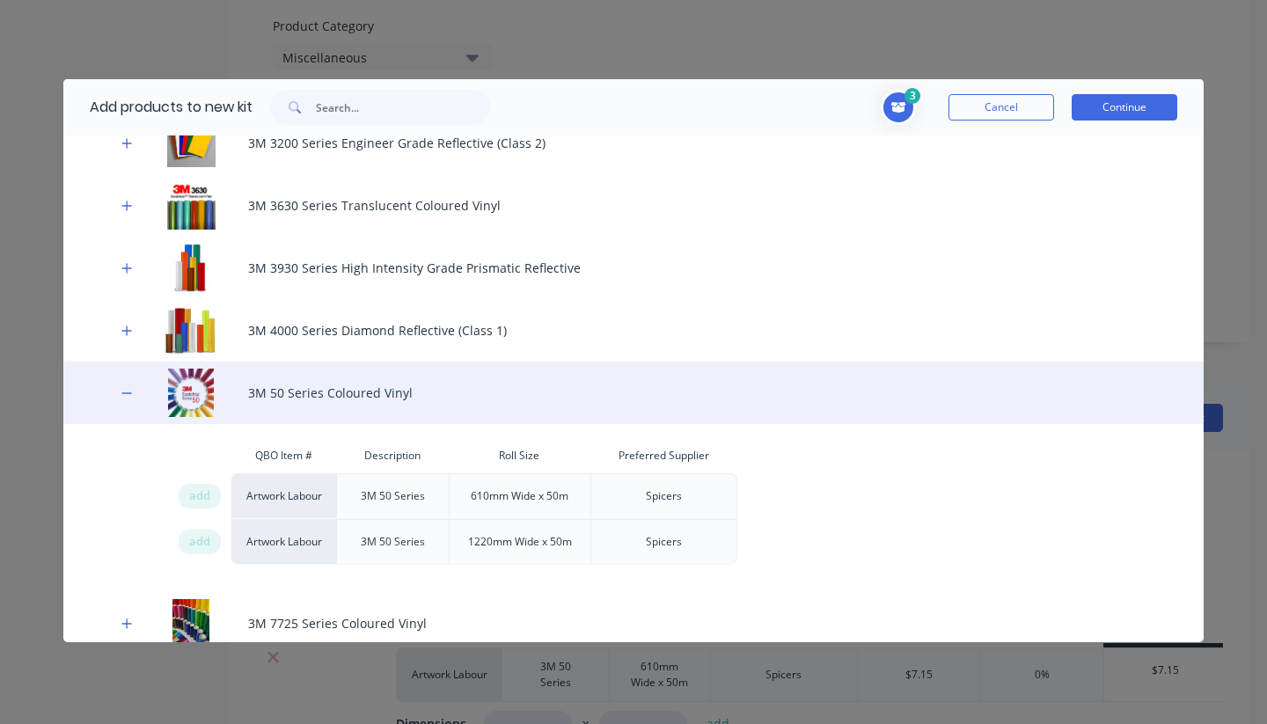
scroll to position [387, 0]
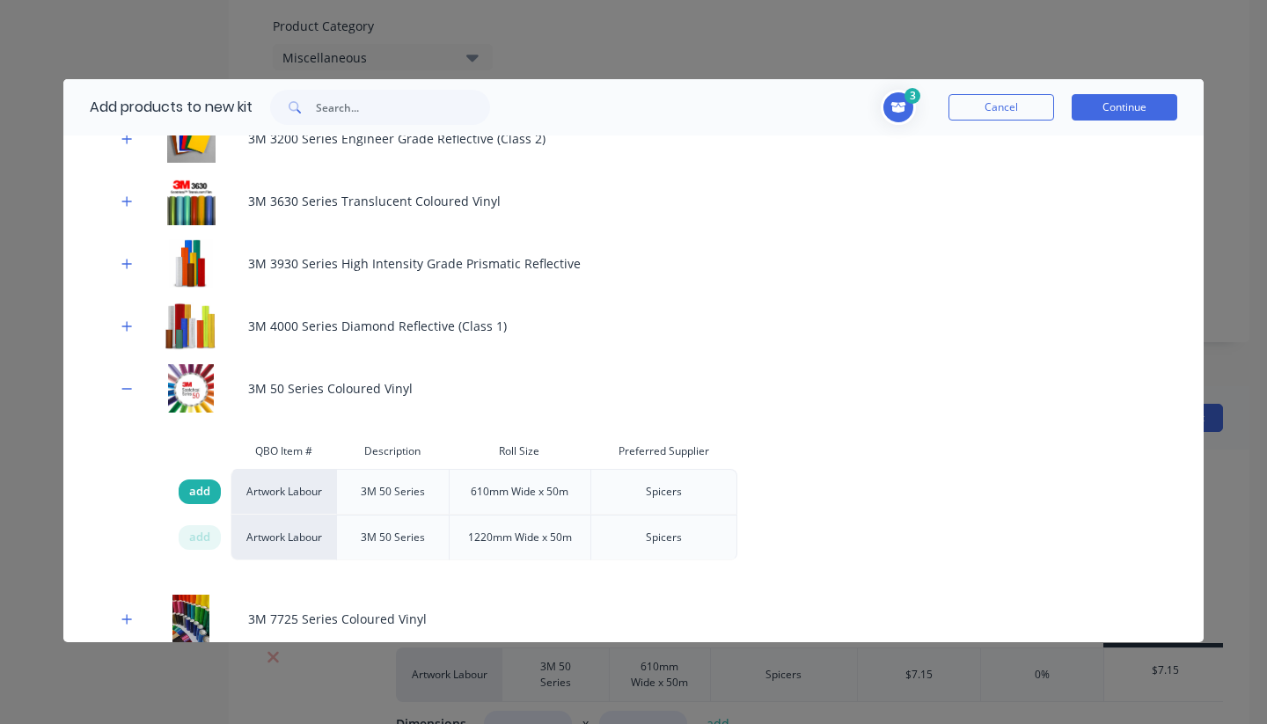
click at [186, 496] on div "add" at bounding box center [200, 492] width 42 height 25
click at [901, 105] on icon "Toggle cart dropdown" at bounding box center [899, 107] width 15 height 11
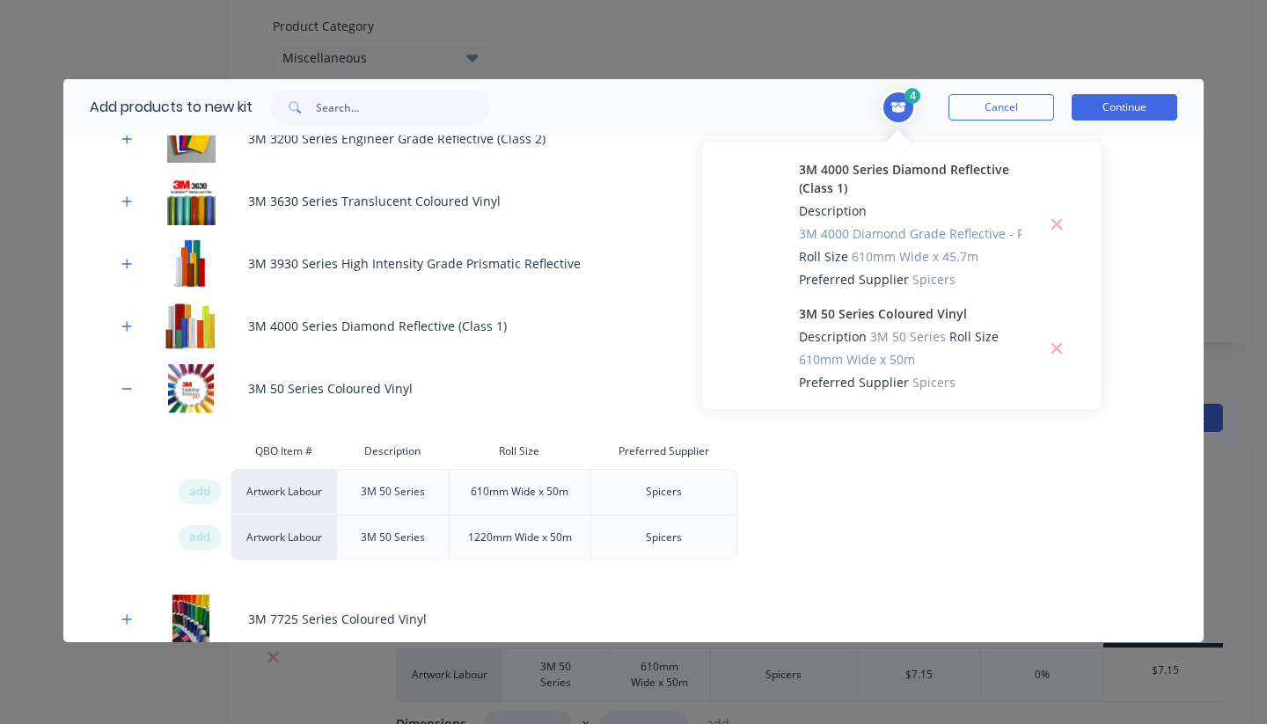
scroll to position [0, 0]
click at [1118, 107] on button "Continue" at bounding box center [1125, 107] width 106 height 26
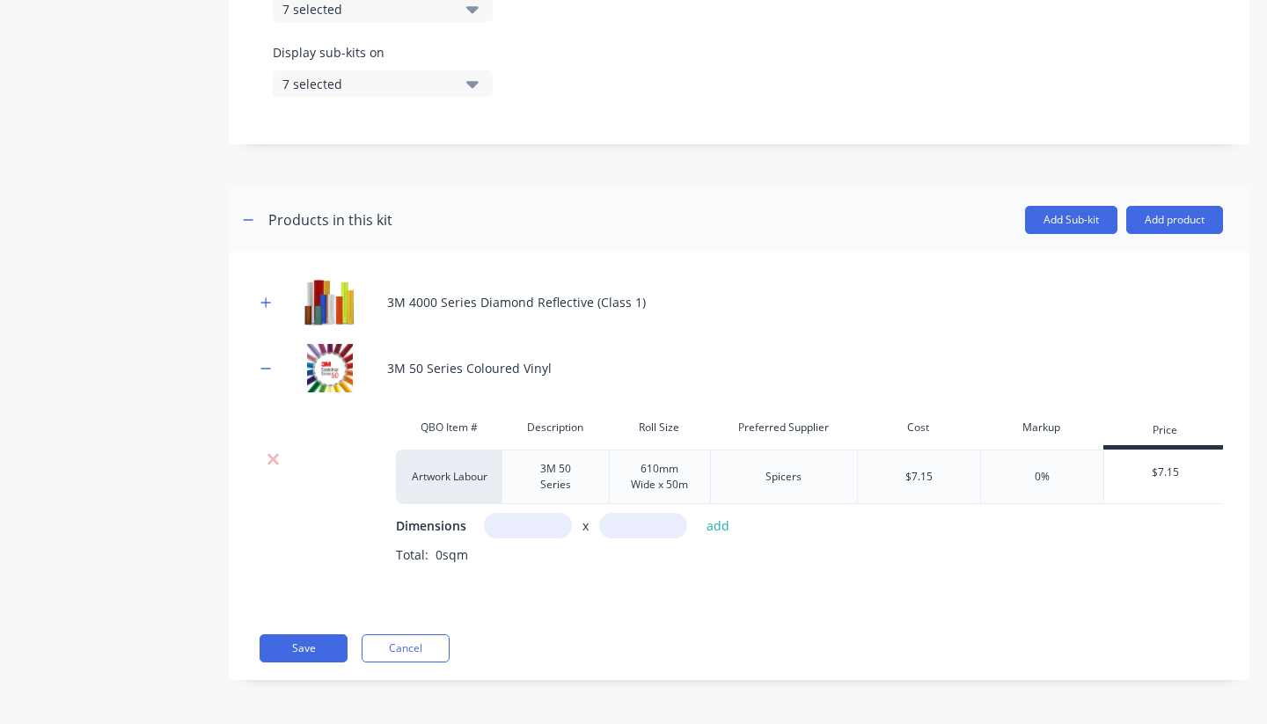
scroll to position [713, 0]
click at [1068, 220] on button "Add Sub-kit" at bounding box center [1071, 220] width 92 height 28
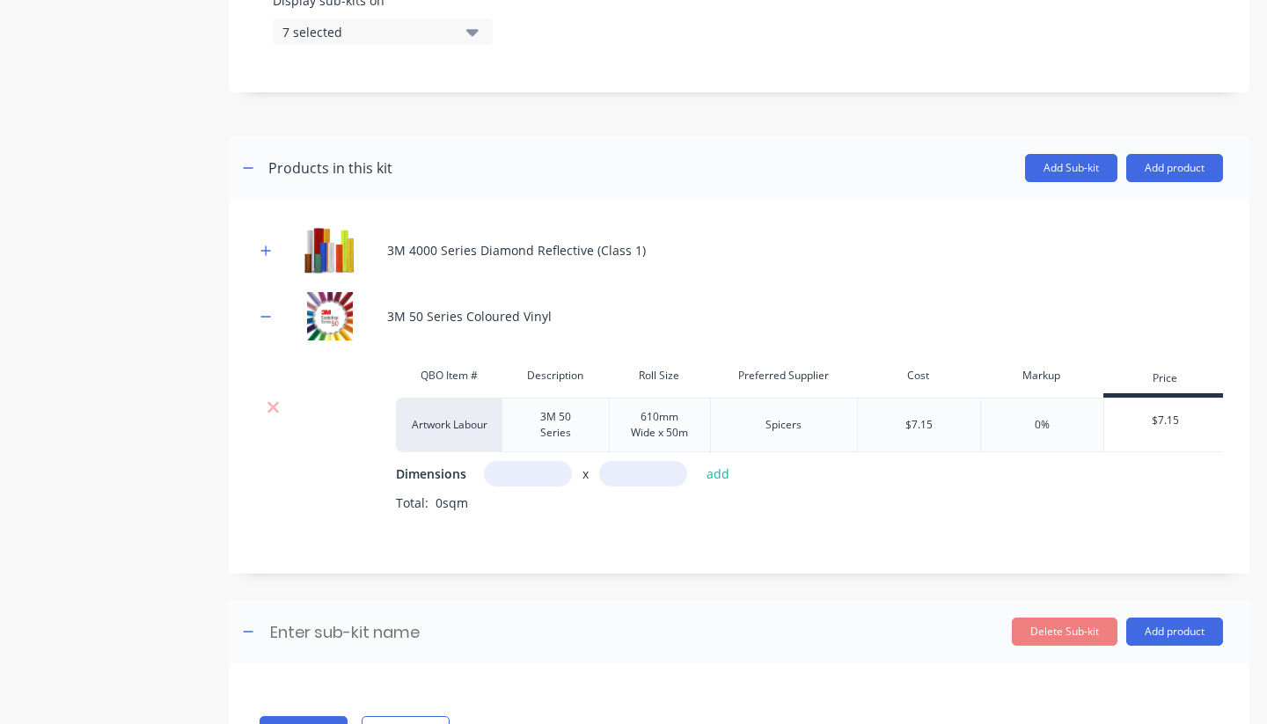
scroll to position [766, 0]
click at [624, 123] on div at bounding box center [739, 122] width 1021 height 26
click at [273, 404] on icon at bounding box center [273, 407] width 13 height 18
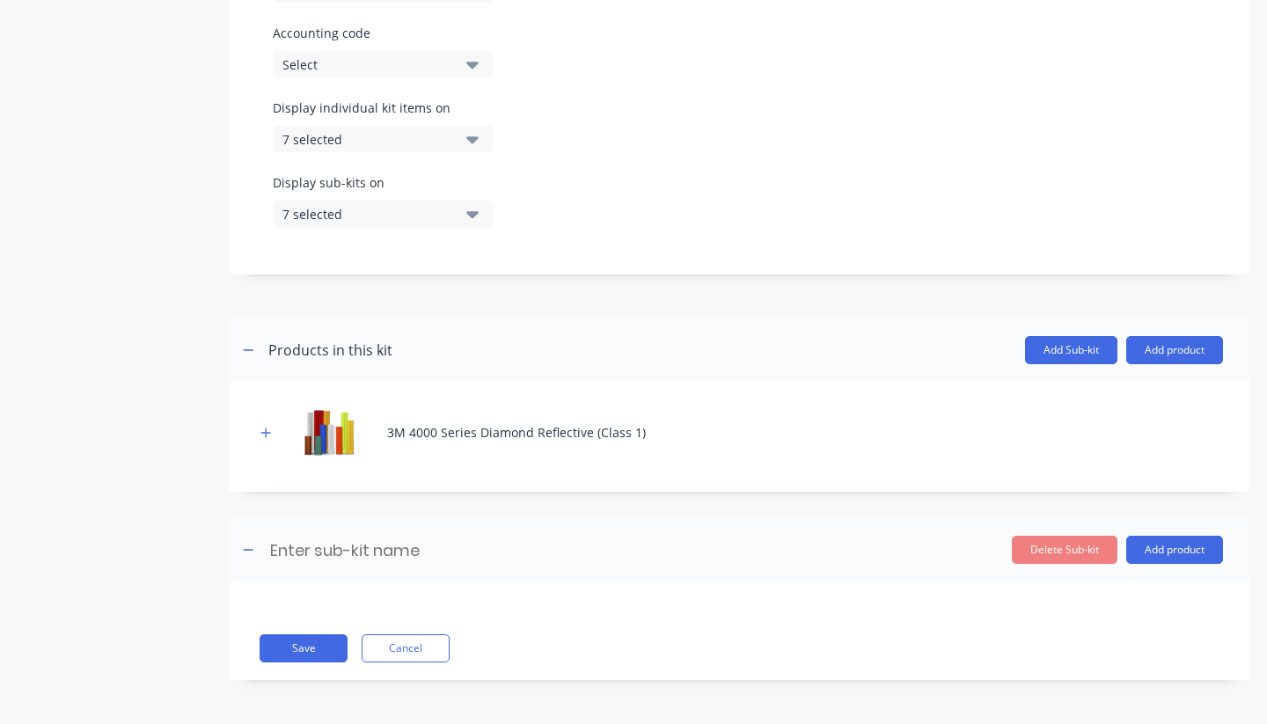
scroll to position [583, 0]
click at [1068, 554] on button "Delete Sub-kit" at bounding box center [1065, 550] width 106 height 28
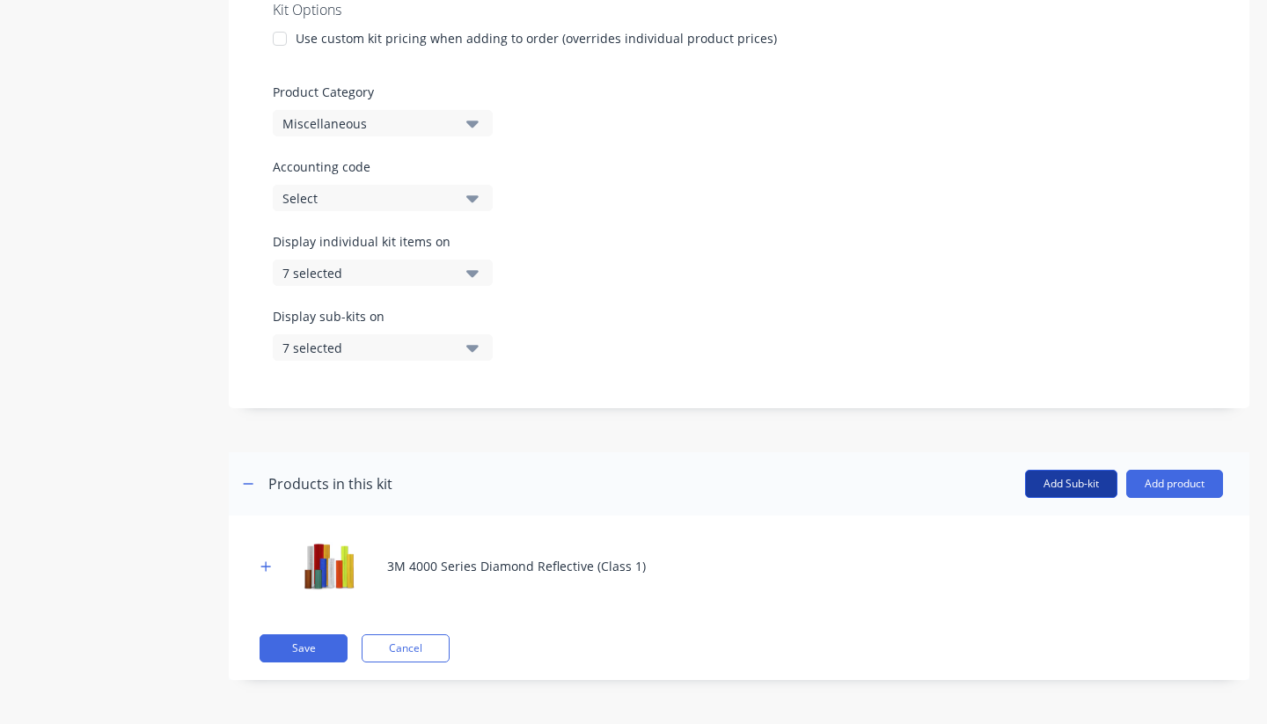
scroll to position [0, 0]
click at [1190, 488] on button "Add product" at bounding box center [1175, 484] width 97 height 28
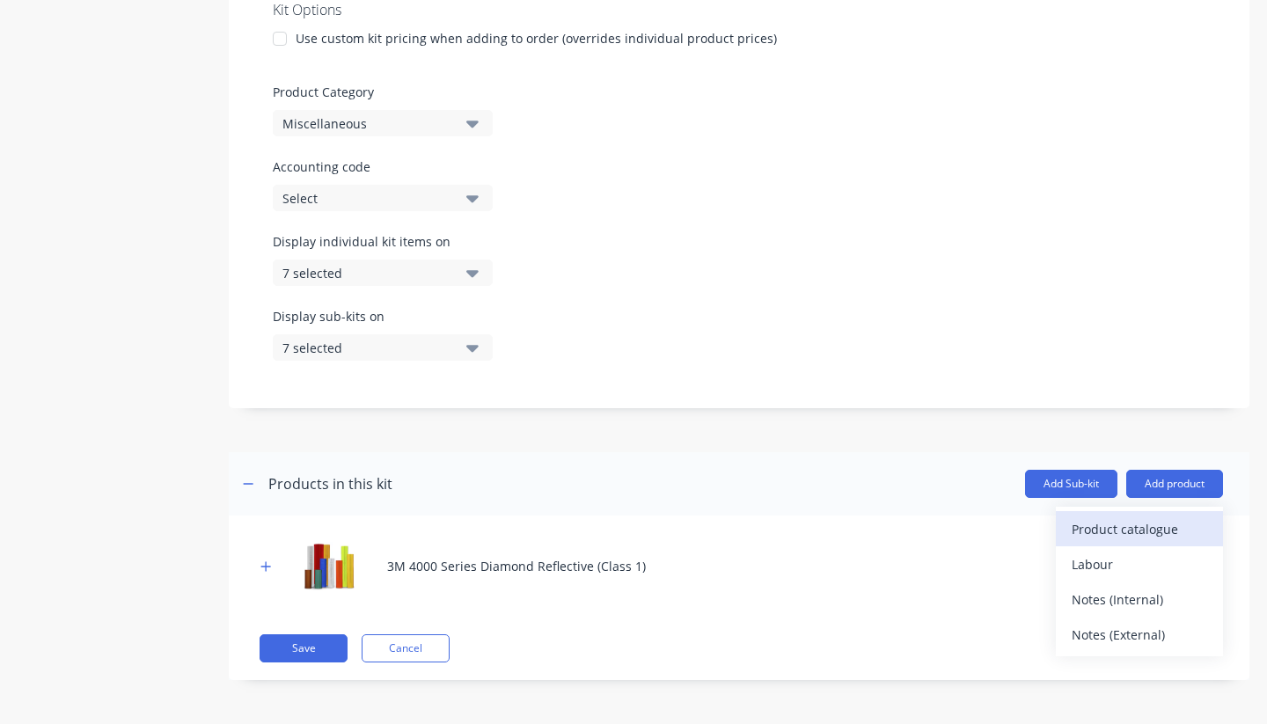
click at [1127, 526] on div "Product catalogue" at bounding box center [1140, 530] width 136 height 26
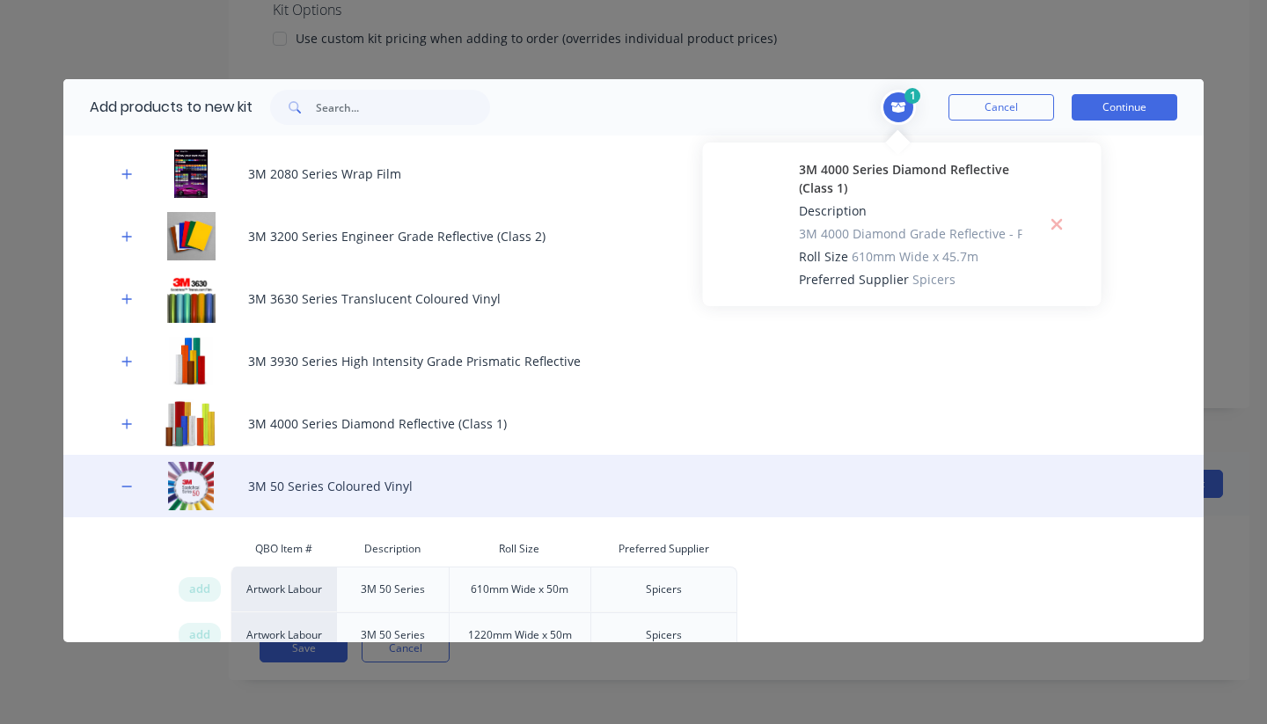
scroll to position [291, 0]
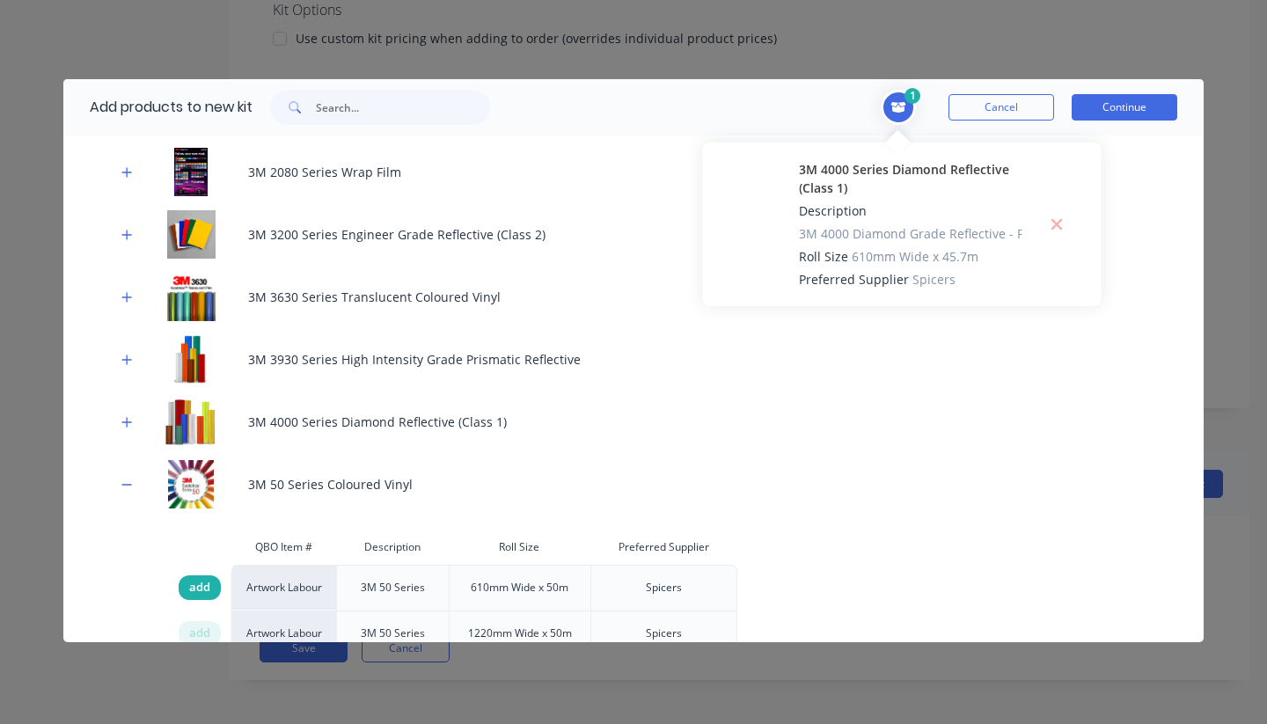
click at [206, 591] on span "add" at bounding box center [199, 588] width 21 height 18
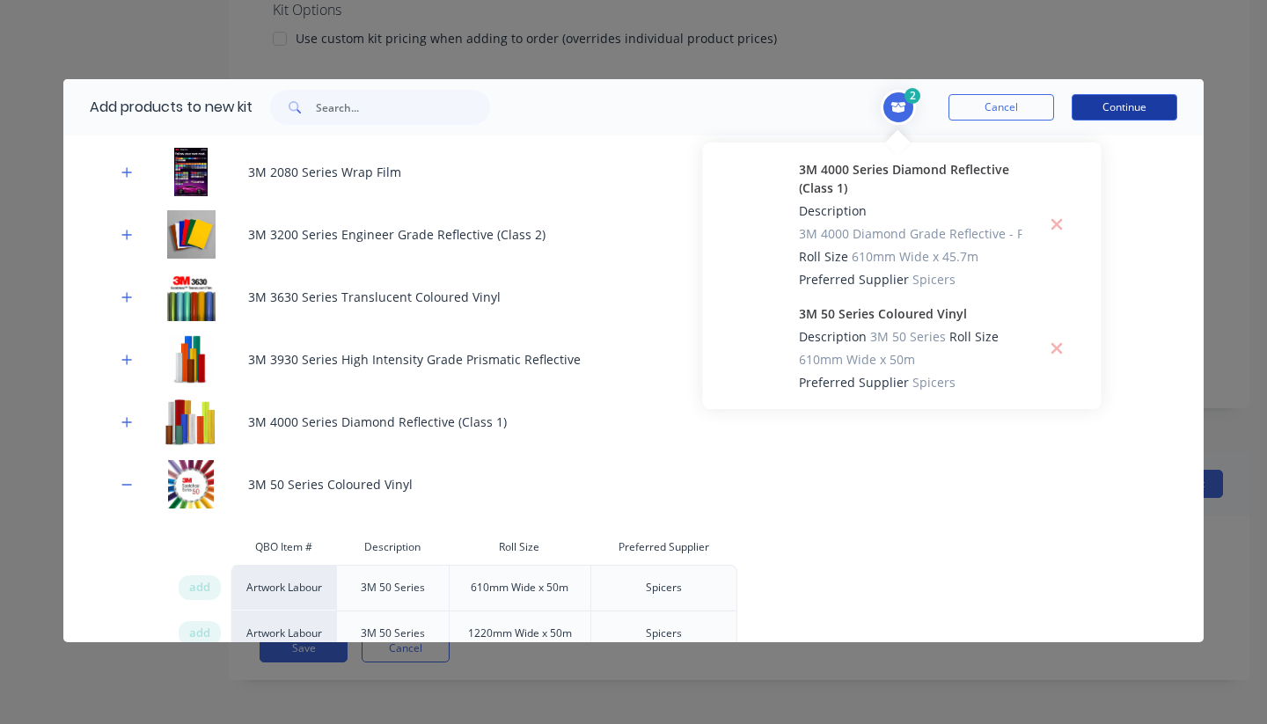
click at [1142, 110] on button "Continue" at bounding box center [1125, 107] width 106 height 26
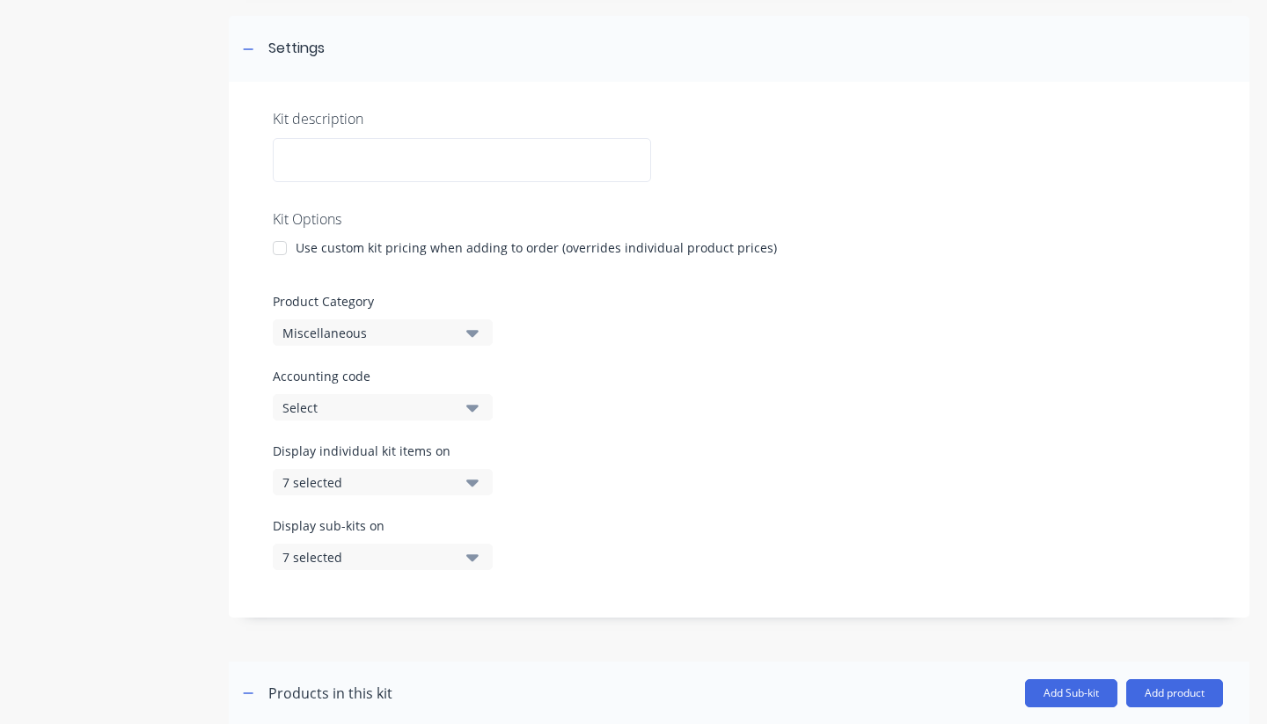
scroll to position [230, 0]
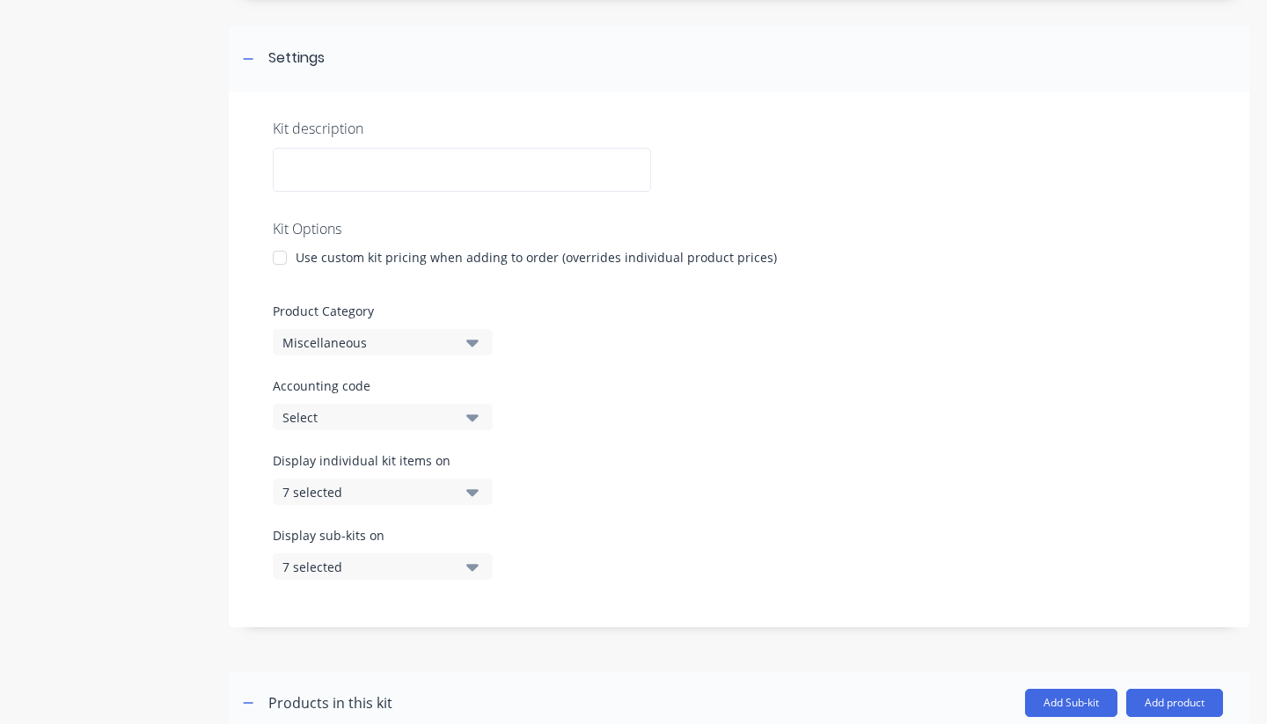
click at [464, 414] on button "Select" at bounding box center [383, 417] width 220 height 26
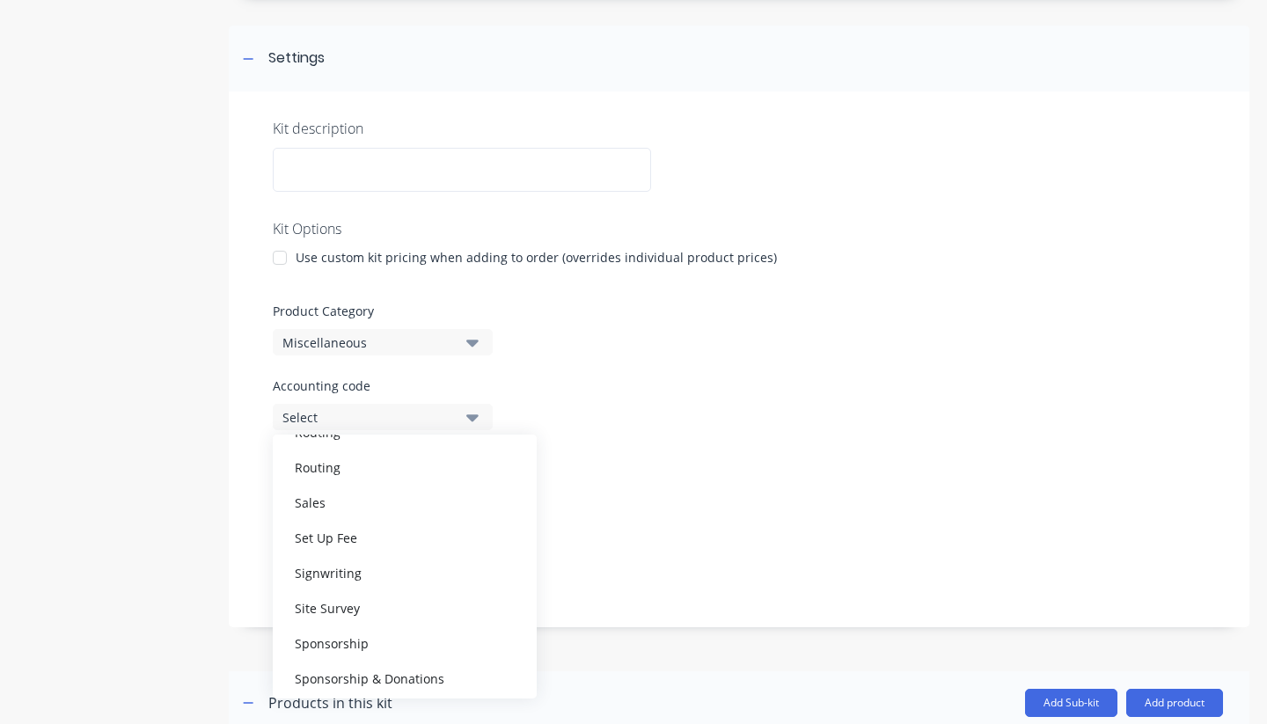
scroll to position [1567, 0]
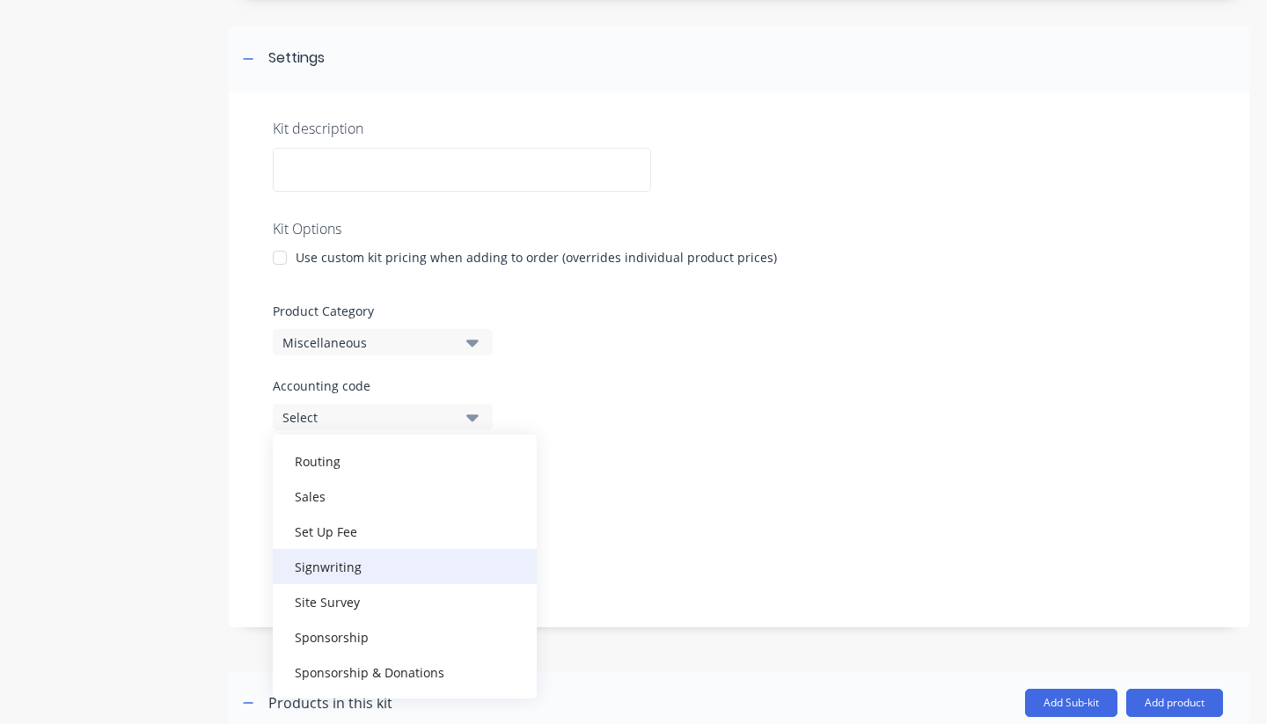
click at [385, 560] on div "Signwriting" at bounding box center [405, 566] width 264 height 35
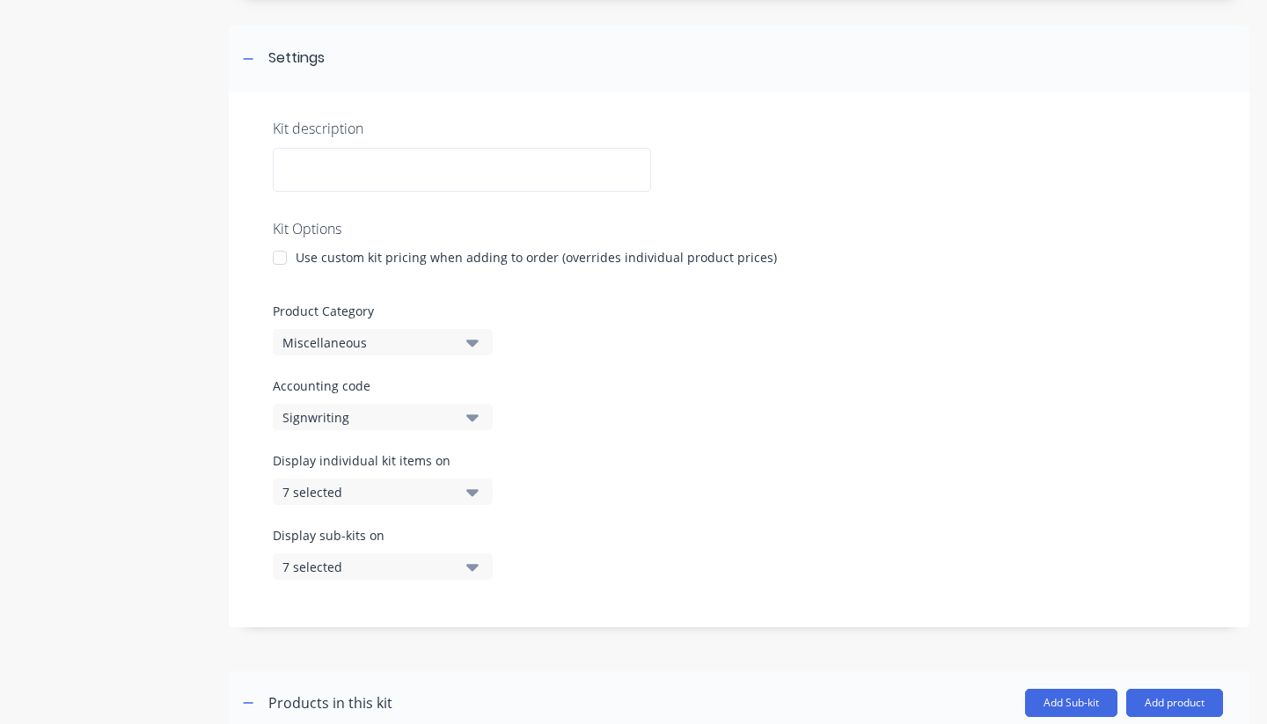
click at [438, 341] on div "Miscellaneous" at bounding box center [368, 343] width 171 height 18
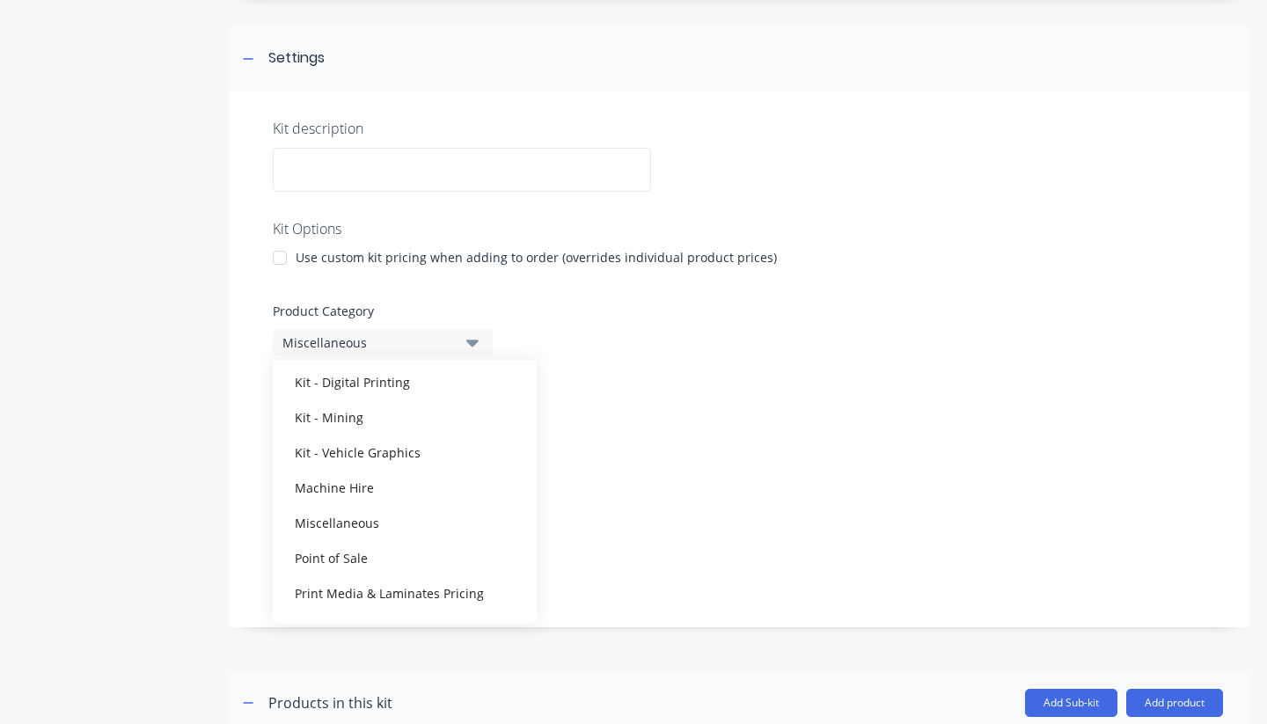
scroll to position [234, 0]
click at [408, 425] on div "Kit - Mining" at bounding box center [405, 416] width 264 height 35
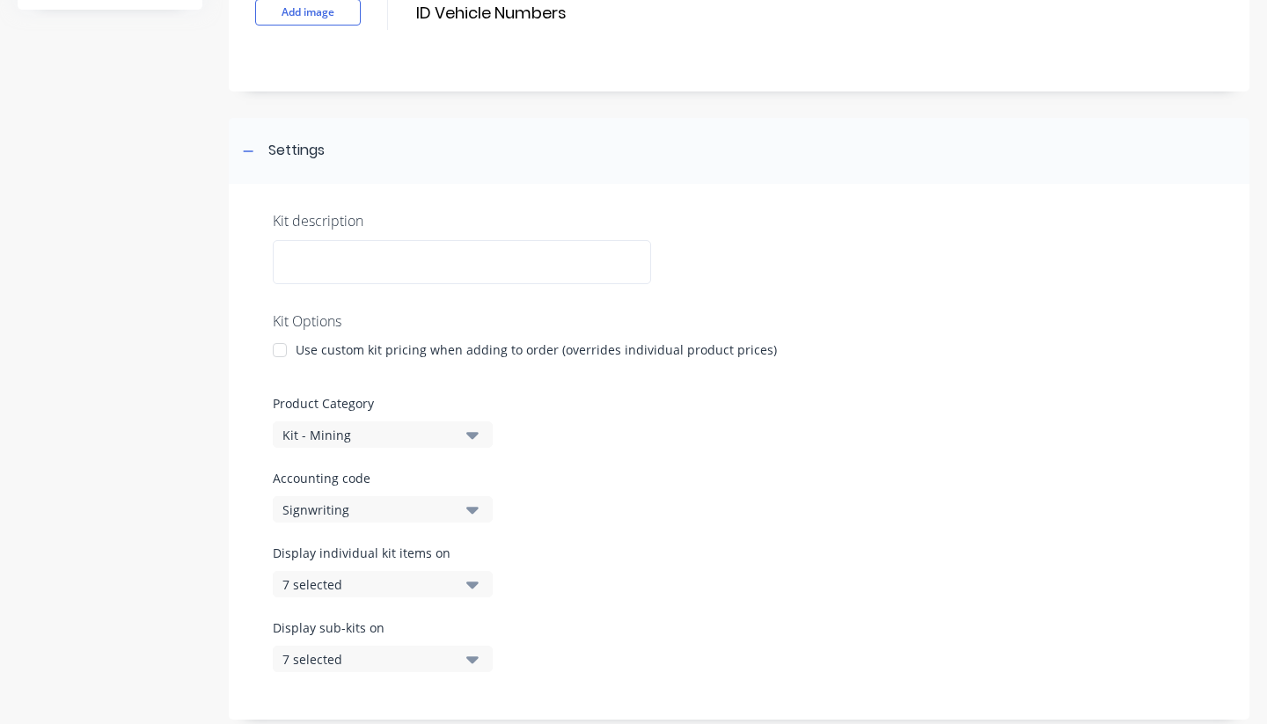
scroll to position [136, 0]
click at [312, 233] on div "Kit description Kit Options Use custom kit pricing when adding to order (overri…" at bounding box center [739, 453] width 1021 height 536
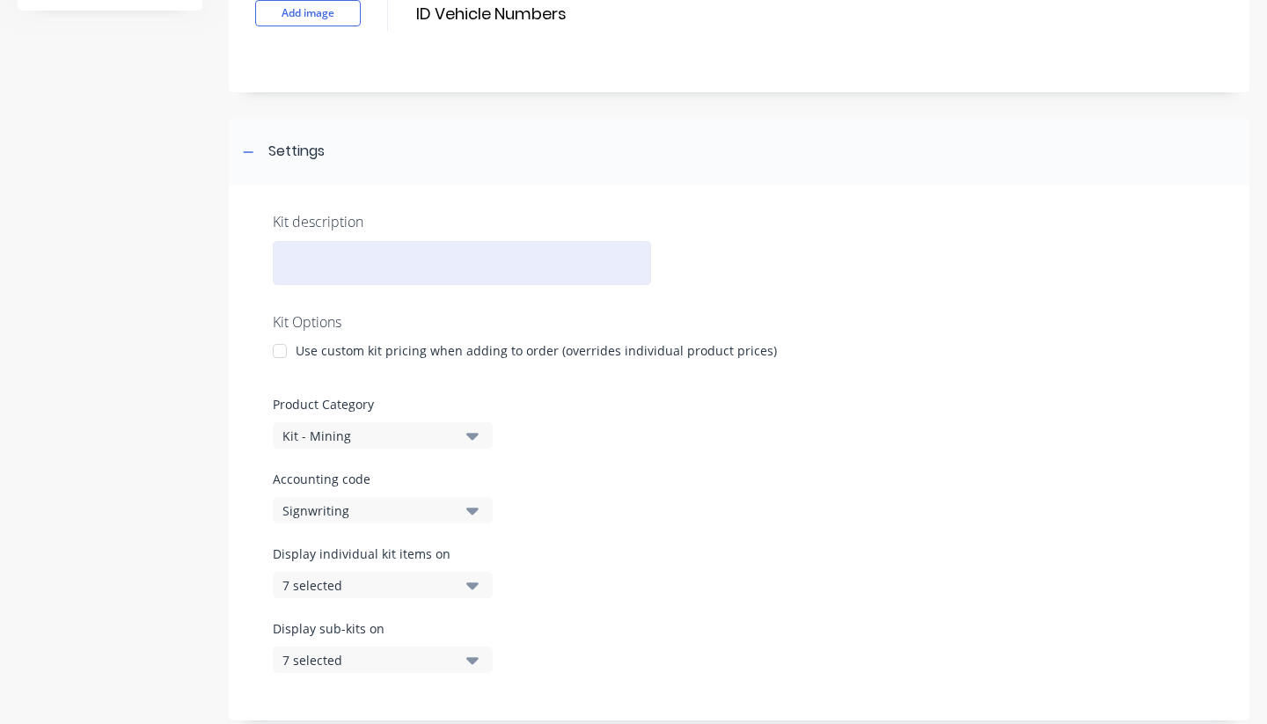
click at [312, 257] on div at bounding box center [462, 263] width 378 height 44
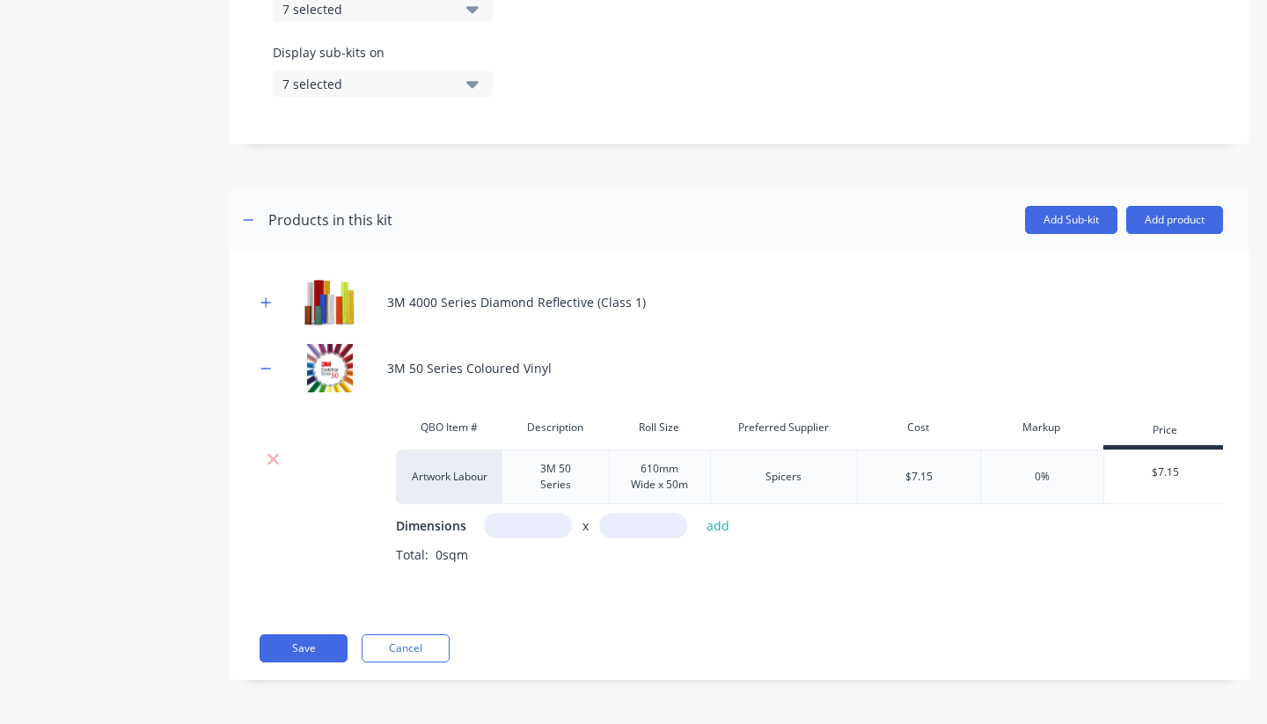
scroll to position [713, 0]
click at [267, 301] on icon "button" at bounding box center [266, 302] width 10 height 10
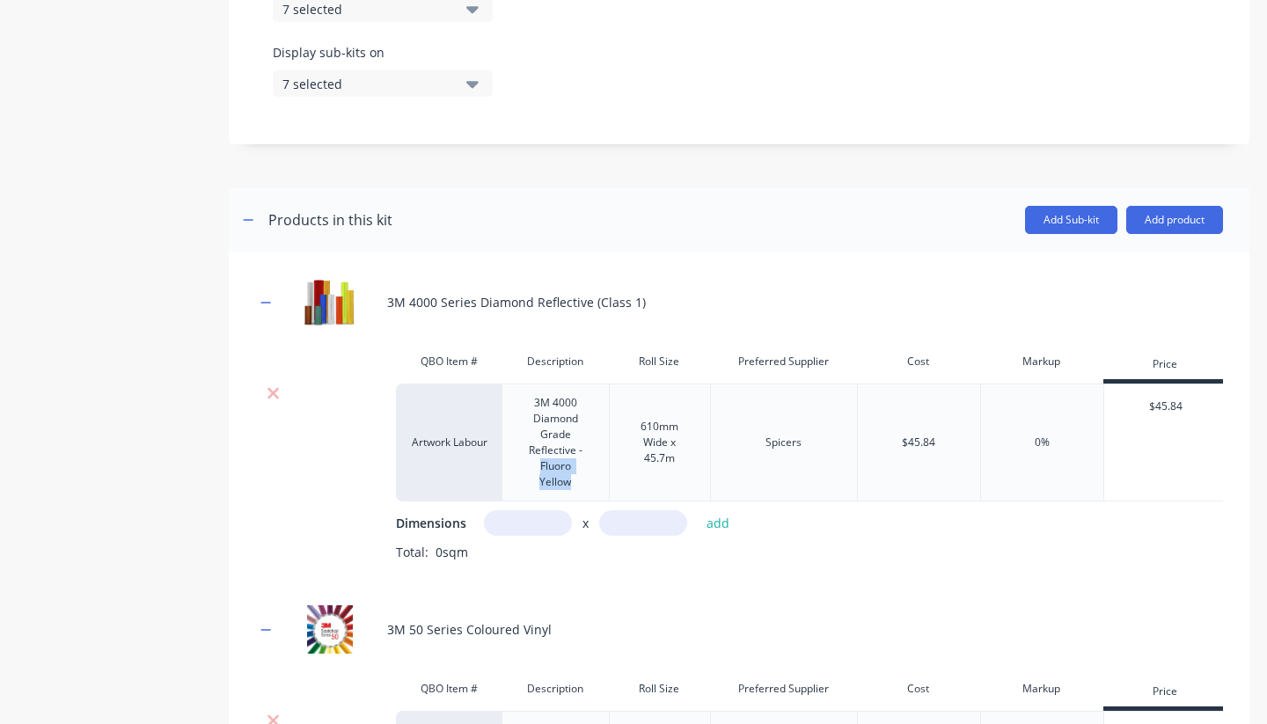
drag, startPoint x: 541, startPoint y: 467, endPoint x: 586, endPoint y: 490, distance: 50.4
click at [586, 490] on div "3M 4000 Diamond Grade Reflective - Fluoro Yellow" at bounding box center [556, 443] width 92 height 102
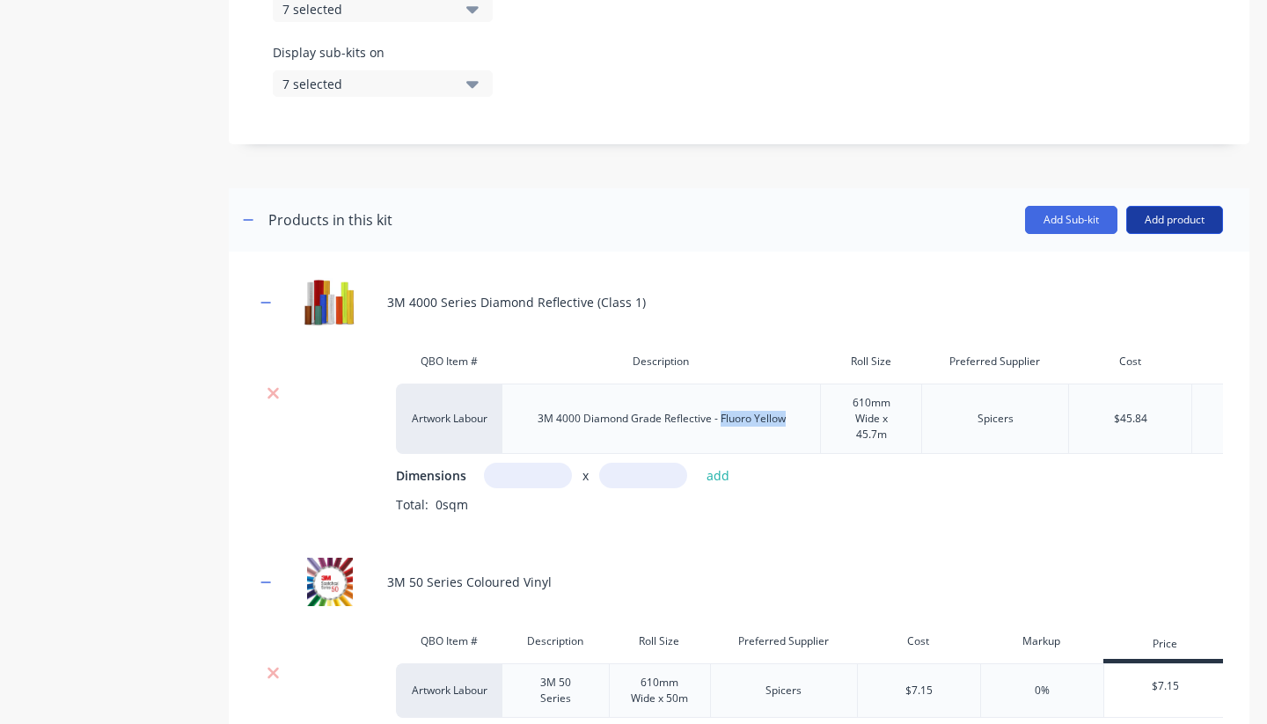
click at [1164, 222] on button "Add product" at bounding box center [1175, 220] width 97 height 28
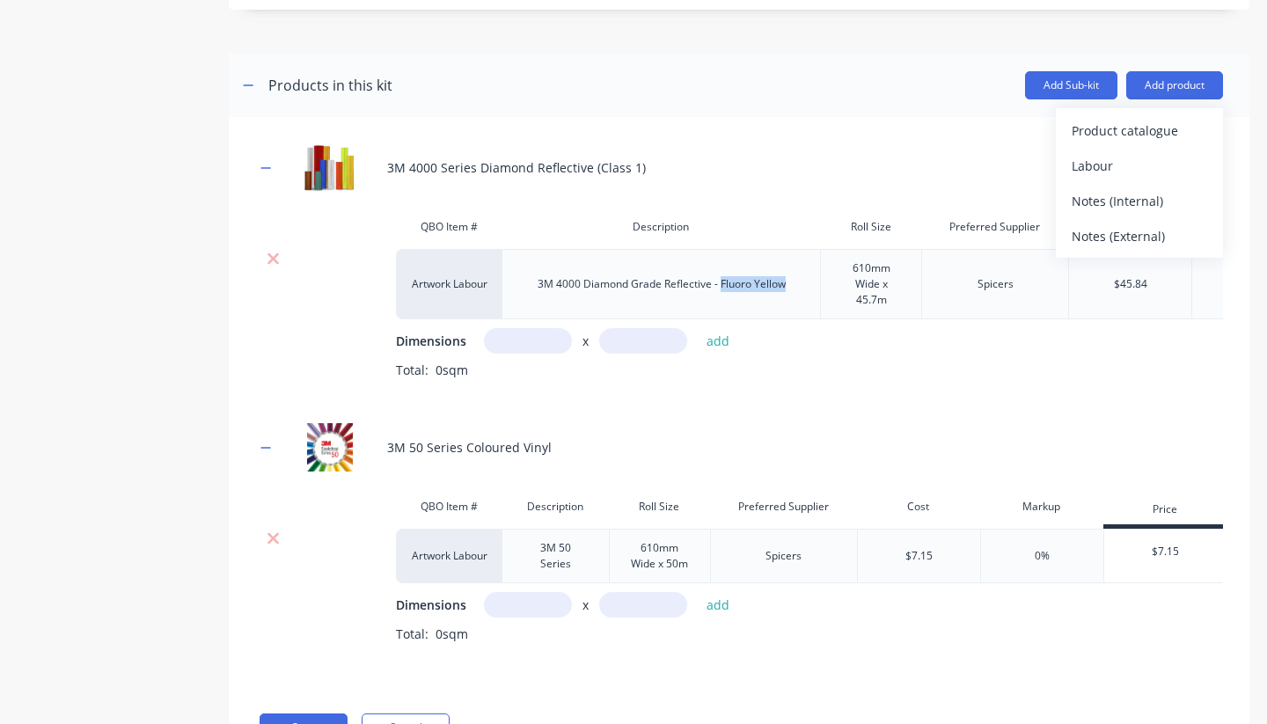
scroll to position [826, 0]
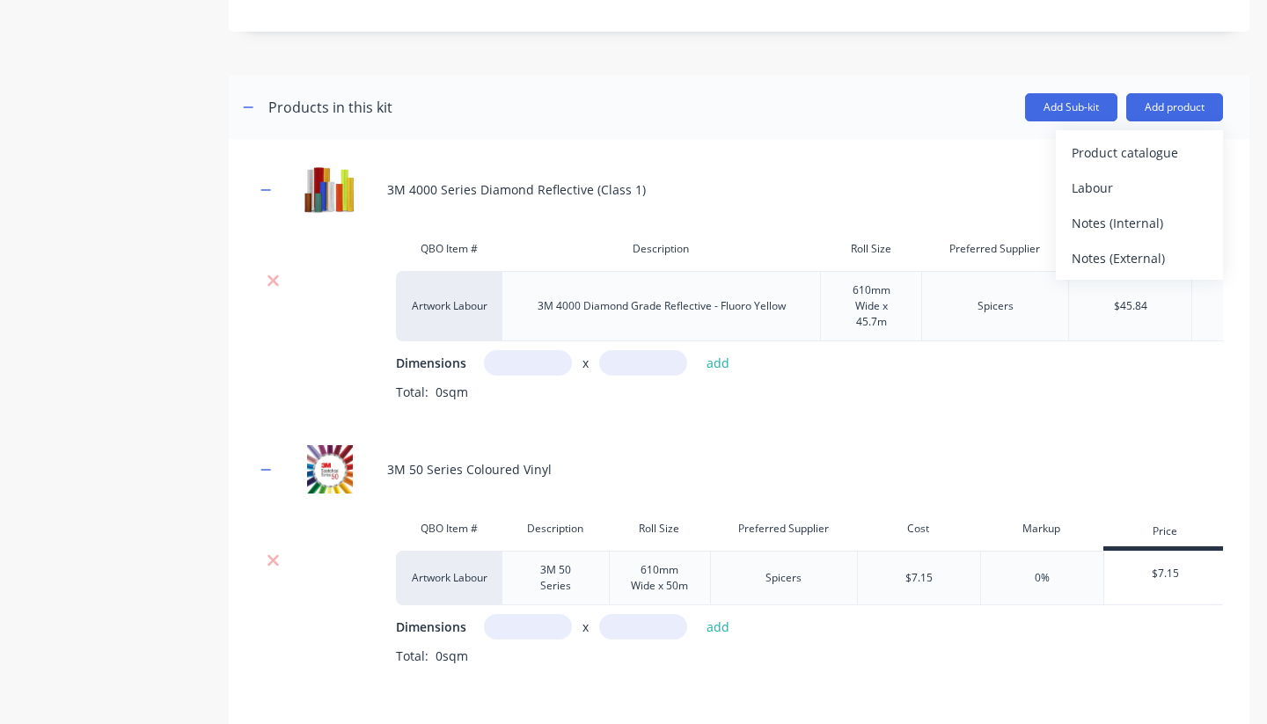
click at [1006, 437] on div "3M 4000 Series Diamond Reflective (Class 1) QBO Item # Description Roll Size Pr…" at bounding box center [739, 428] width 968 height 526
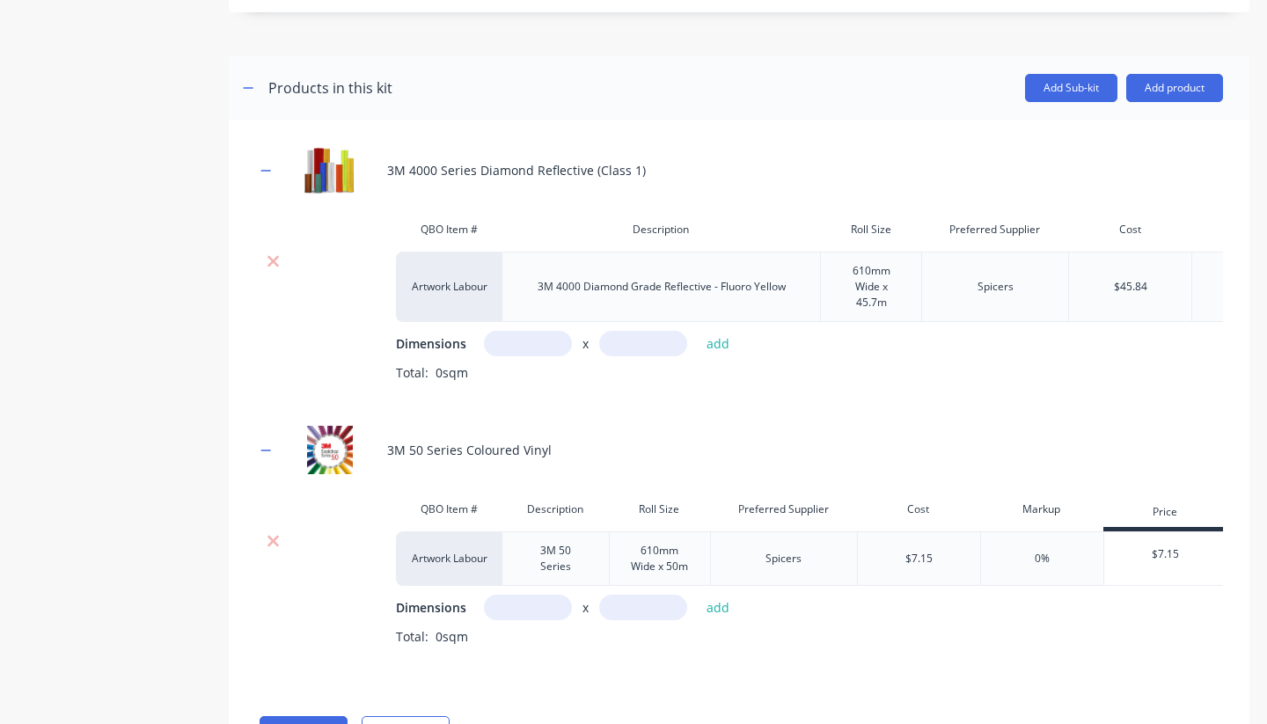
scroll to position [861, 0]
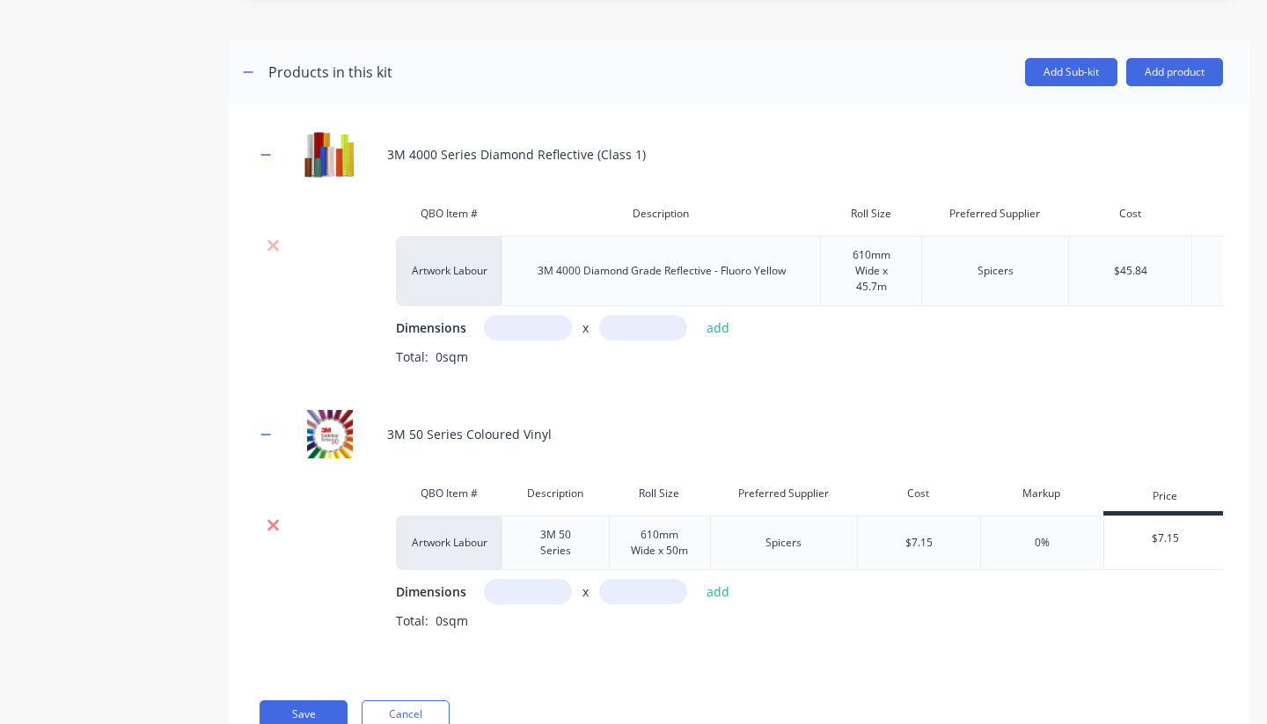
click at [273, 521] on icon at bounding box center [273, 526] width 13 height 18
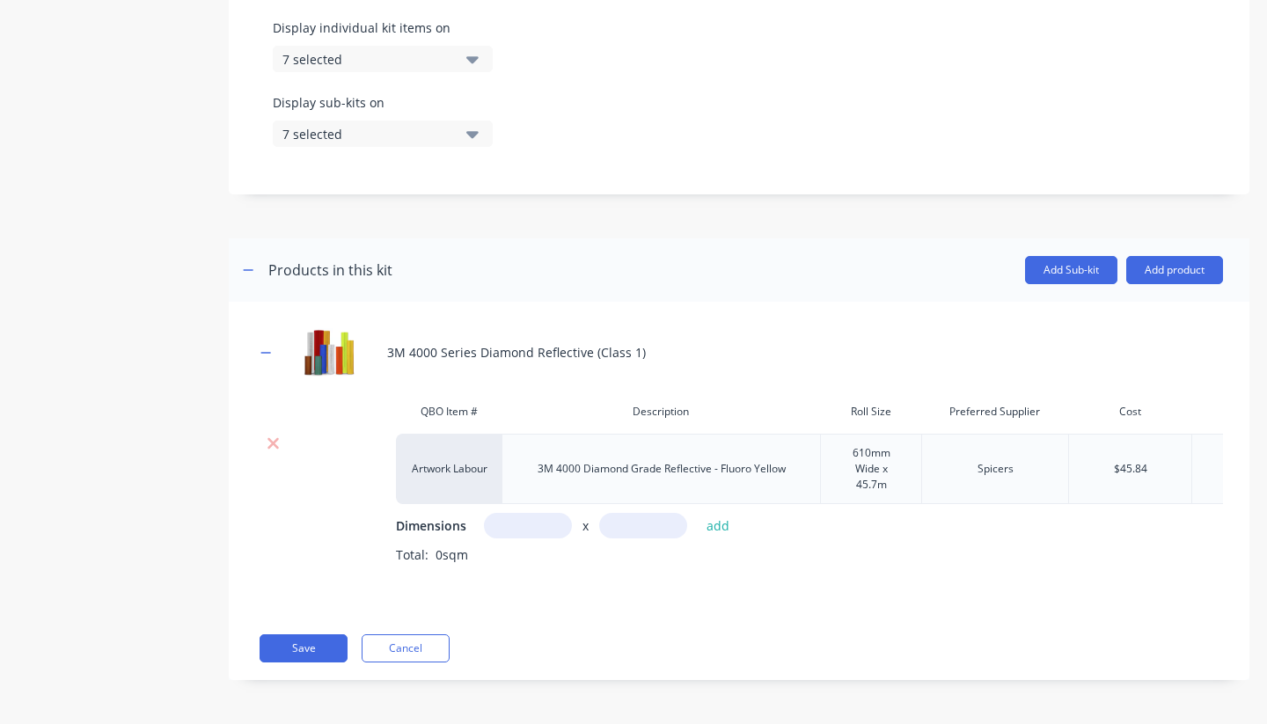
scroll to position [663, 0]
click at [277, 440] on icon at bounding box center [273, 443] width 11 height 11
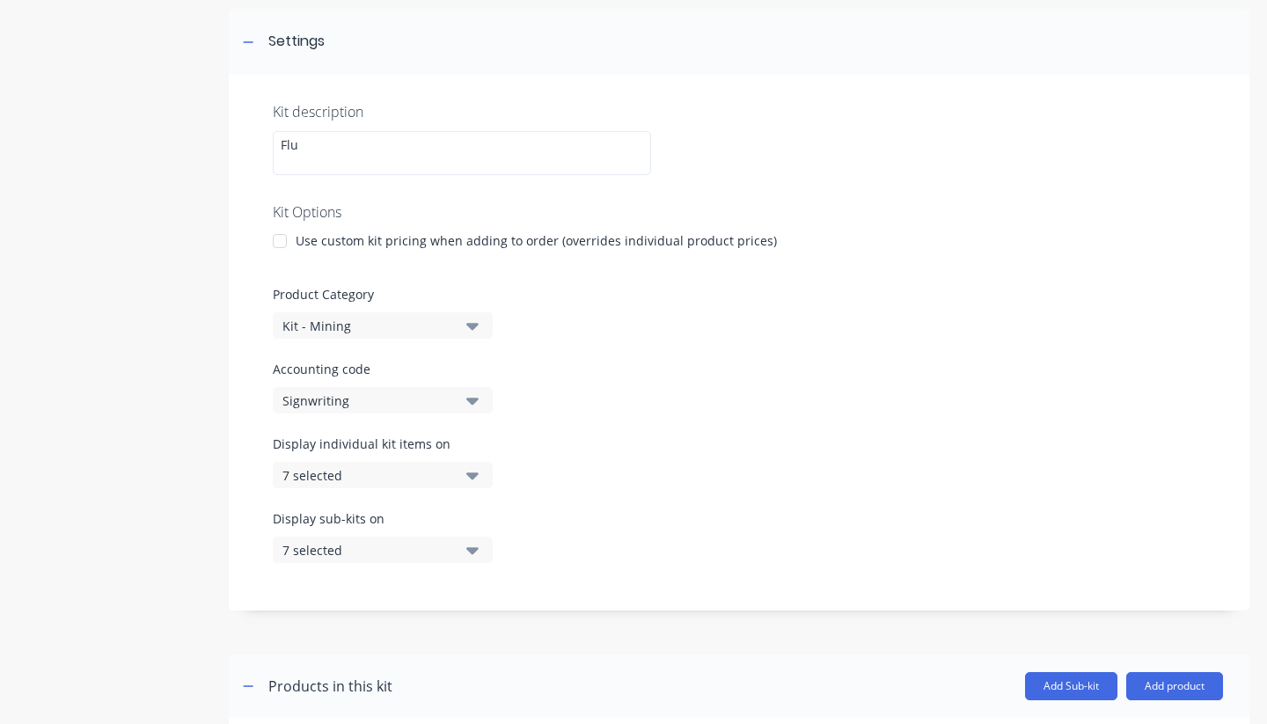
scroll to position [247, 0]
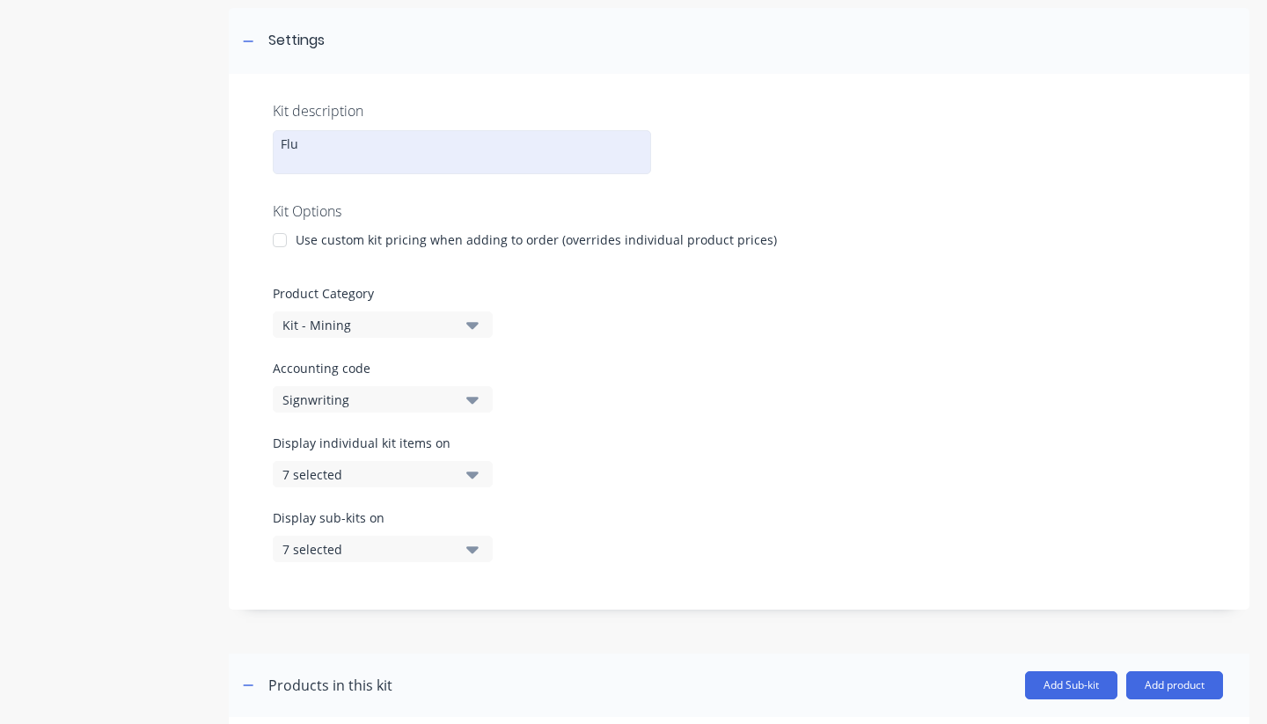
click at [314, 143] on div "Flu" at bounding box center [462, 152] width 378 height 44
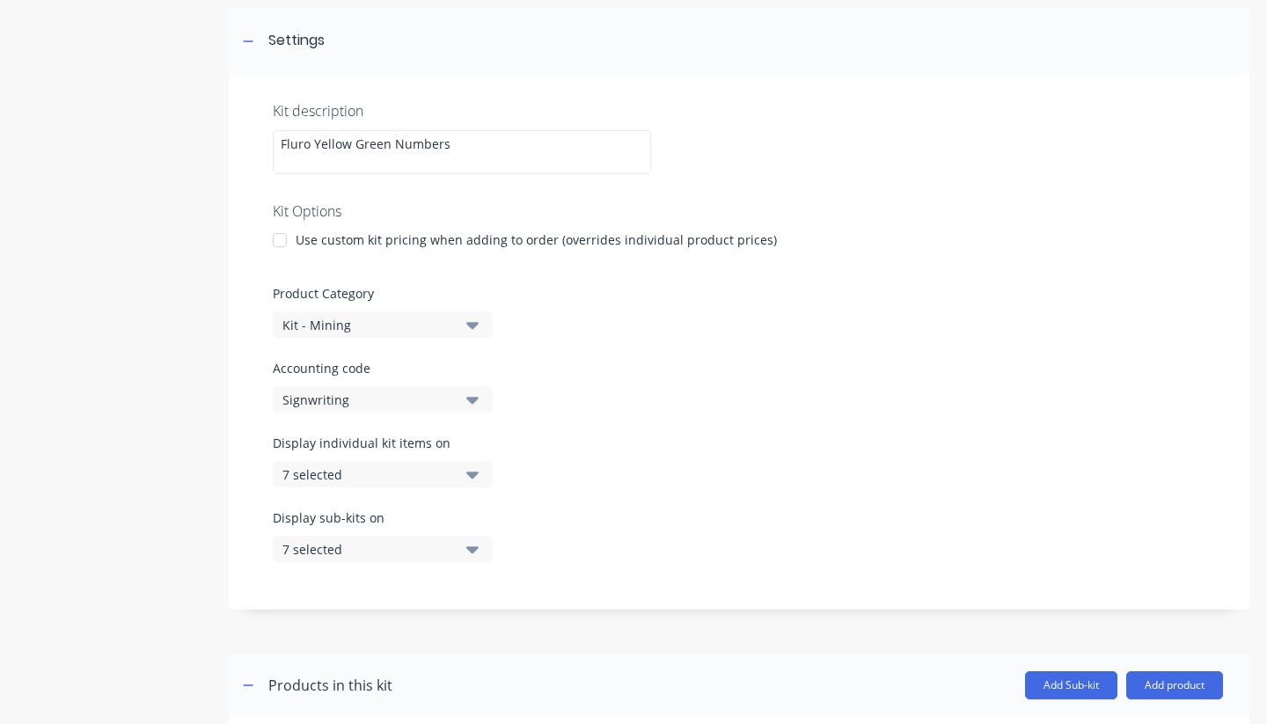
click at [888, 633] on div at bounding box center [739, 641] width 1021 height 26
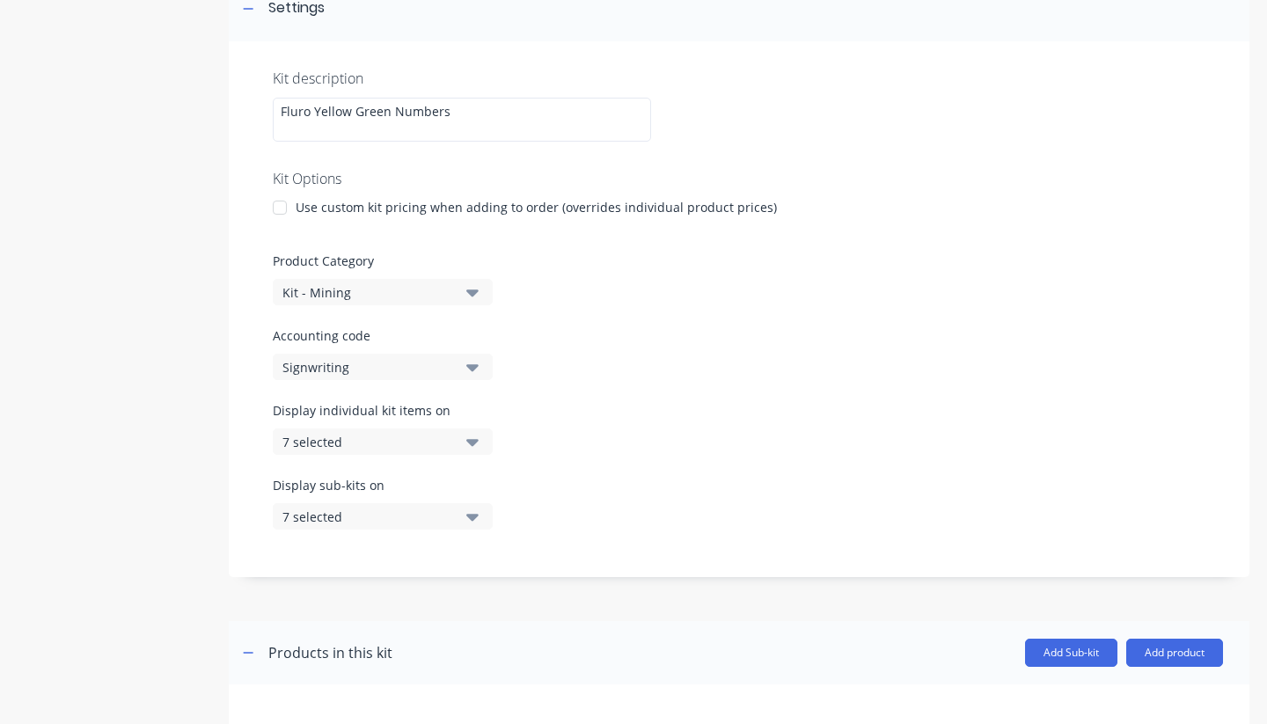
scroll to position [277, 0]
click at [471, 439] on icon "button" at bounding box center [472, 444] width 12 height 19
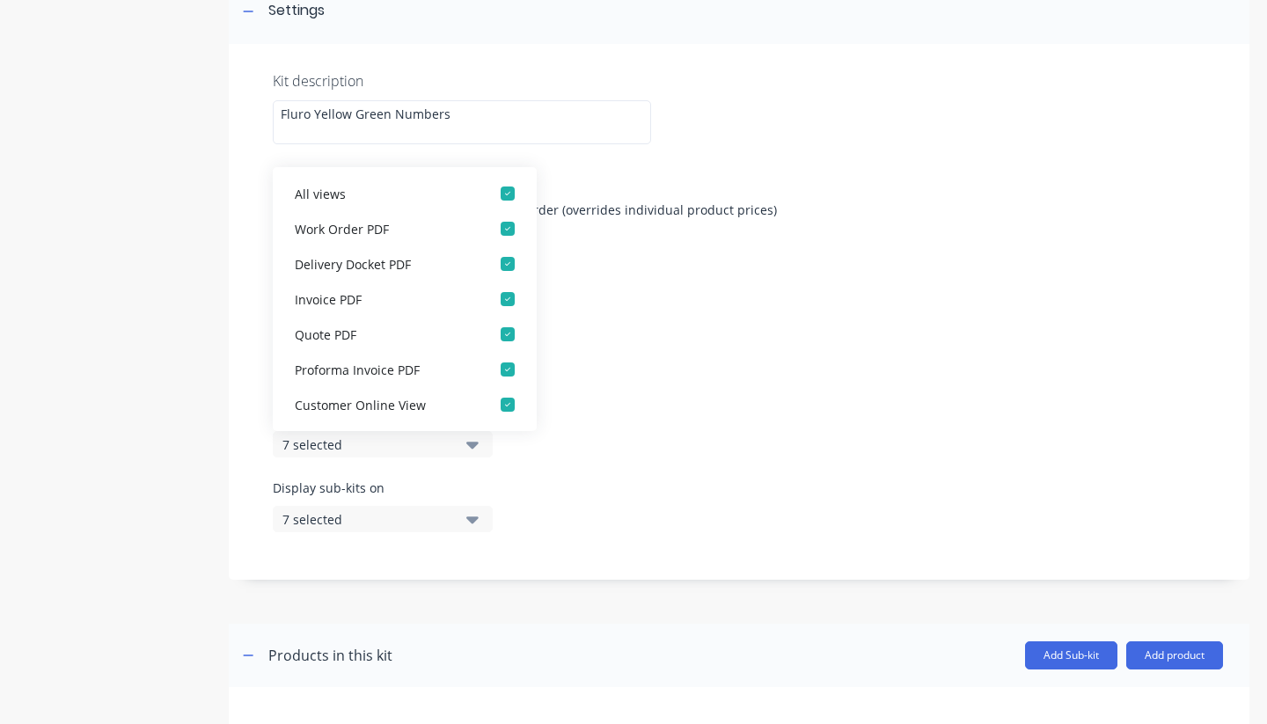
click at [648, 452] on div "Display individual kit items on 7 selected" at bounding box center [739, 441] width 933 height 75
click at [803, 365] on div "Accounting code Signwriting" at bounding box center [739, 356] width 933 height 54
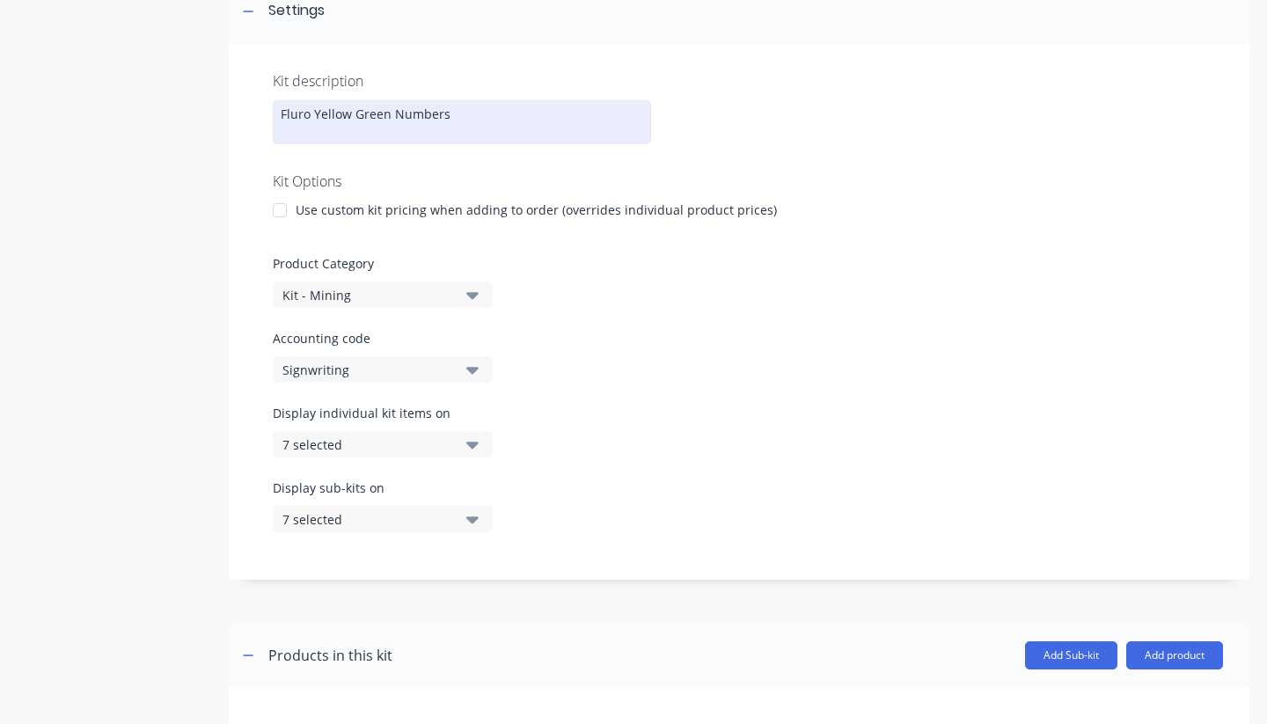
click at [468, 119] on div "Fluro Yellow Green Numbers" at bounding box center [462, 122] width 378 height 44
drag, startPoint x: 417, startPoint y: 114, endPoint x: 228, endPoint y: 107, distance: 189.4
click at [222, 106] on div "Product details Add image ID Vehicle Numbers ID Vehicle Numbers Enter kit name …" at bounding box center [634, 302] width 1232 height 1019
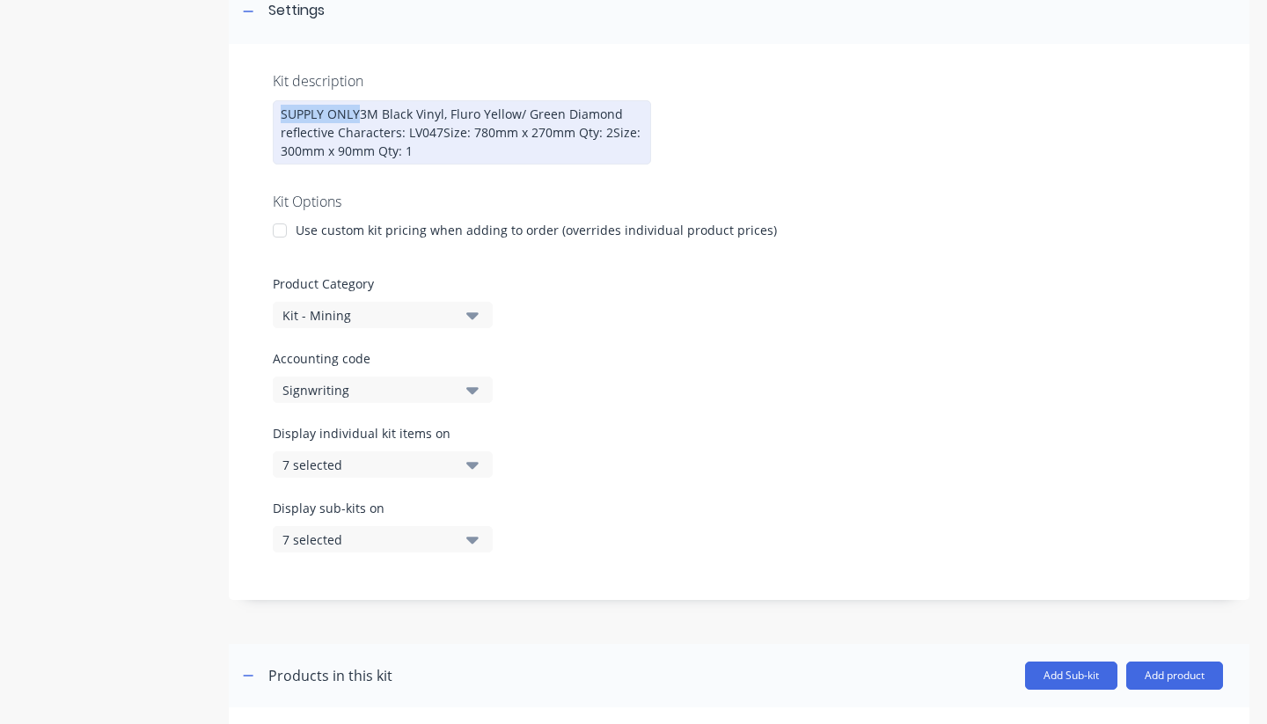
drag, startPoint x: 360, startPoint y: 114, endPoint x: 242, endPoint y: 110, distance: 118.0
click at [242, 110] on div "Kit description SUPPLY ONLY3M Black Vinyl, Fluro Yellow/ Green Diamond reflecti…" at bounding box center [739, 322] width 1021 height 556
click at [518, 114] on div "Supply Only 3M Black Vinyl, Fluro Yellow/ Green Diamond reflective Characters: …" at bounding box center [462, 132] width 378 height 64
click at [356, 112] on div "Supply Only 3M Black Vinyl, Fluro Yellow/Green Diamond reflective Characters: L…" at bounding box center [462, 132] width 378 height 64
click at [352, 113] on div "Supply Only 3M Black Vinyl, Fluro Yellow/Green Diamond reflective Characters: L…" at bounding box center [462, 132] width 378 height 64
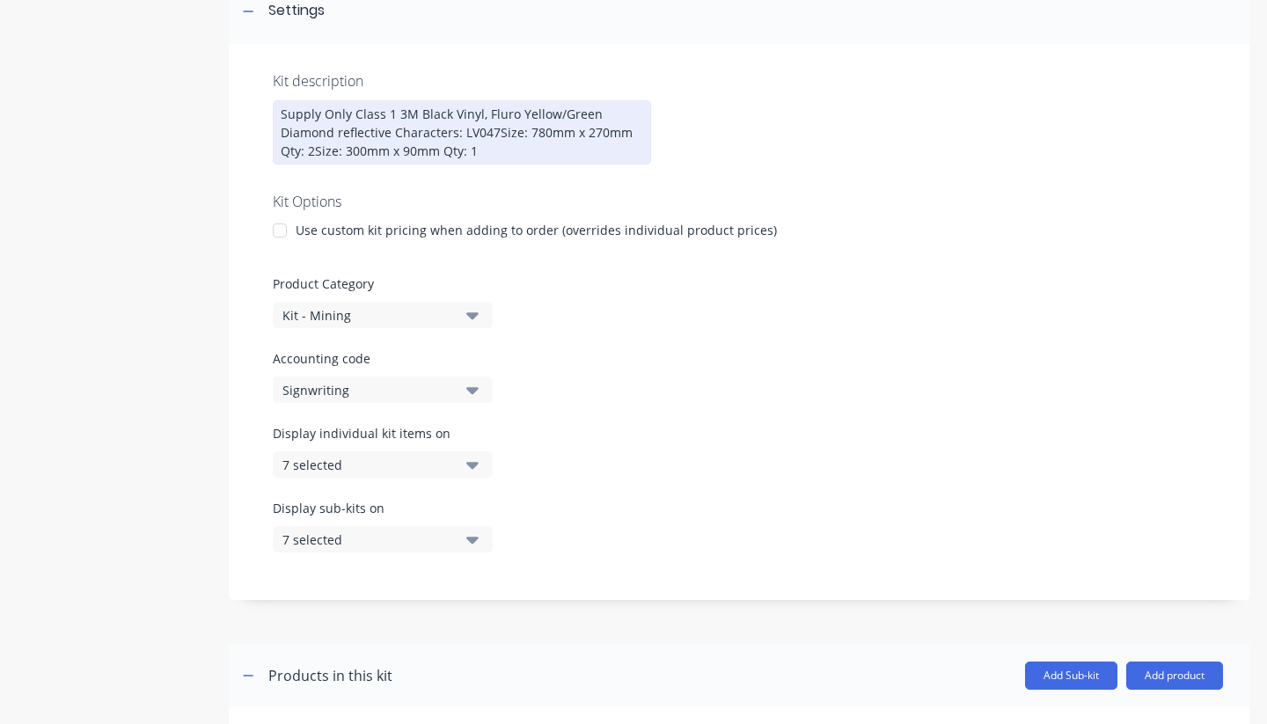
click at [353, 111] on div "Supply Only Class 1 3M Black Vinyl, Fluro Yellow/Green Diamond reflective Chara…" at bounding box center [462, 132] width 378 height 64
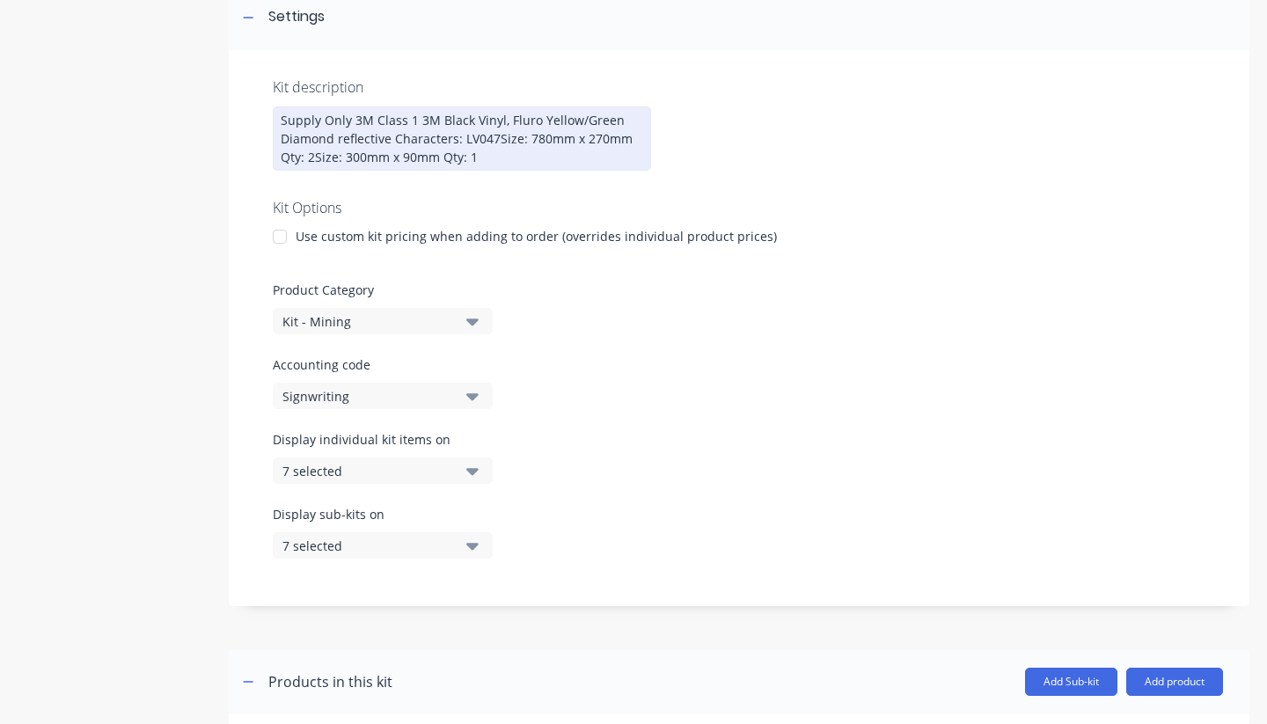
scroll to position [266, 0]
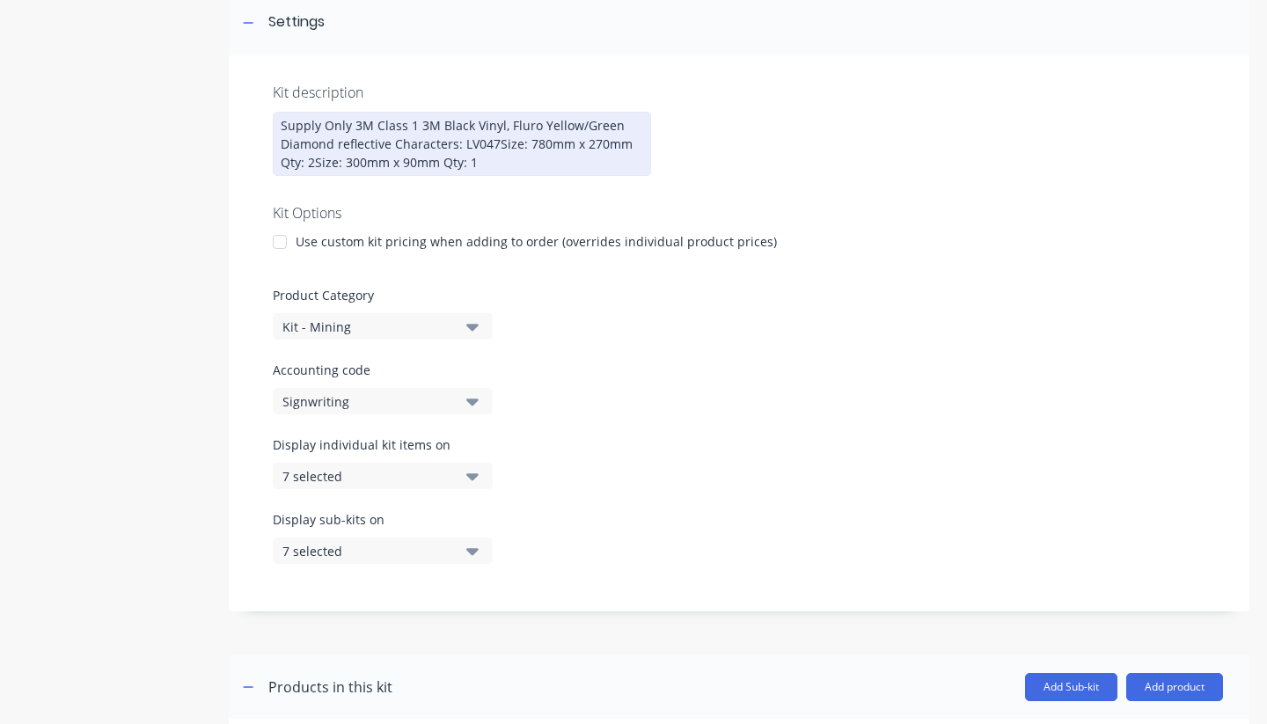
drag, startPoint x: 417, startPoint y: 119, endPoint x: 435, endPoint y: 121, distance: 17.8
click at [417, 119] on div "Supply Only 3M Class 1 3M Black Vinyl, Fluro Yellow/Green Diamond reflective Ch…" at bounding box center [462, 144] width 378 height 64
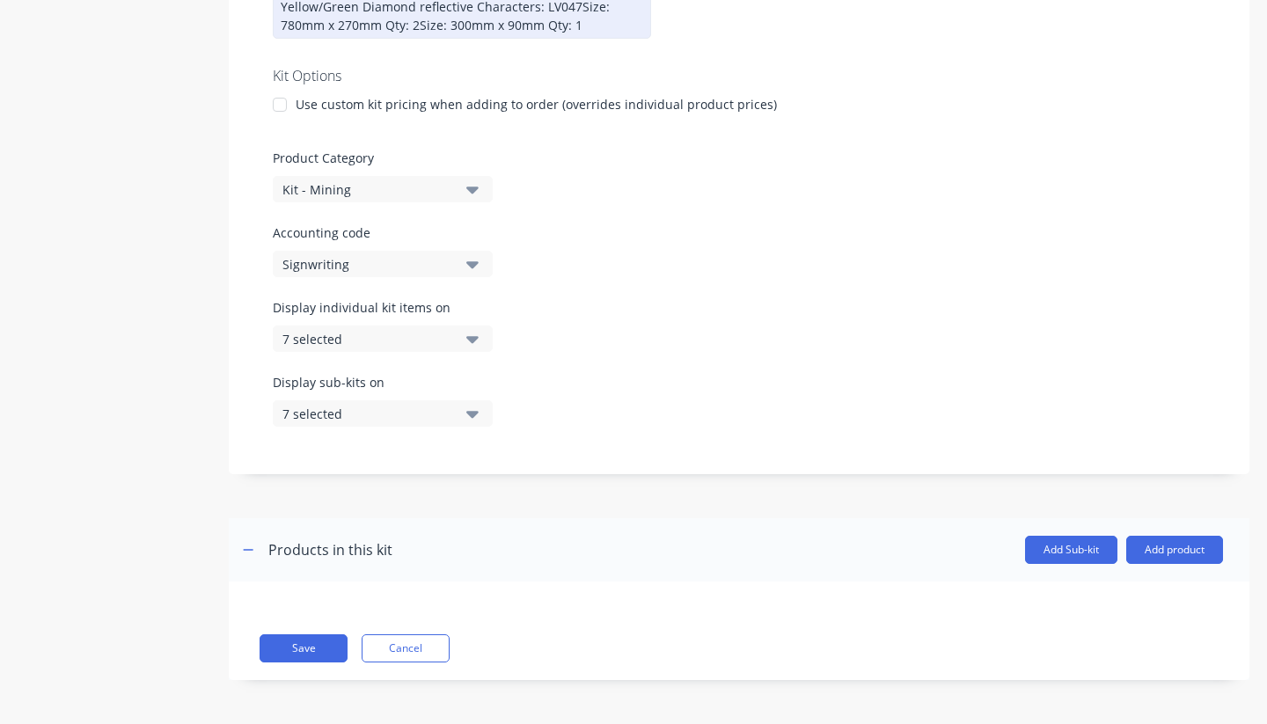
scroll to position [422, 0]
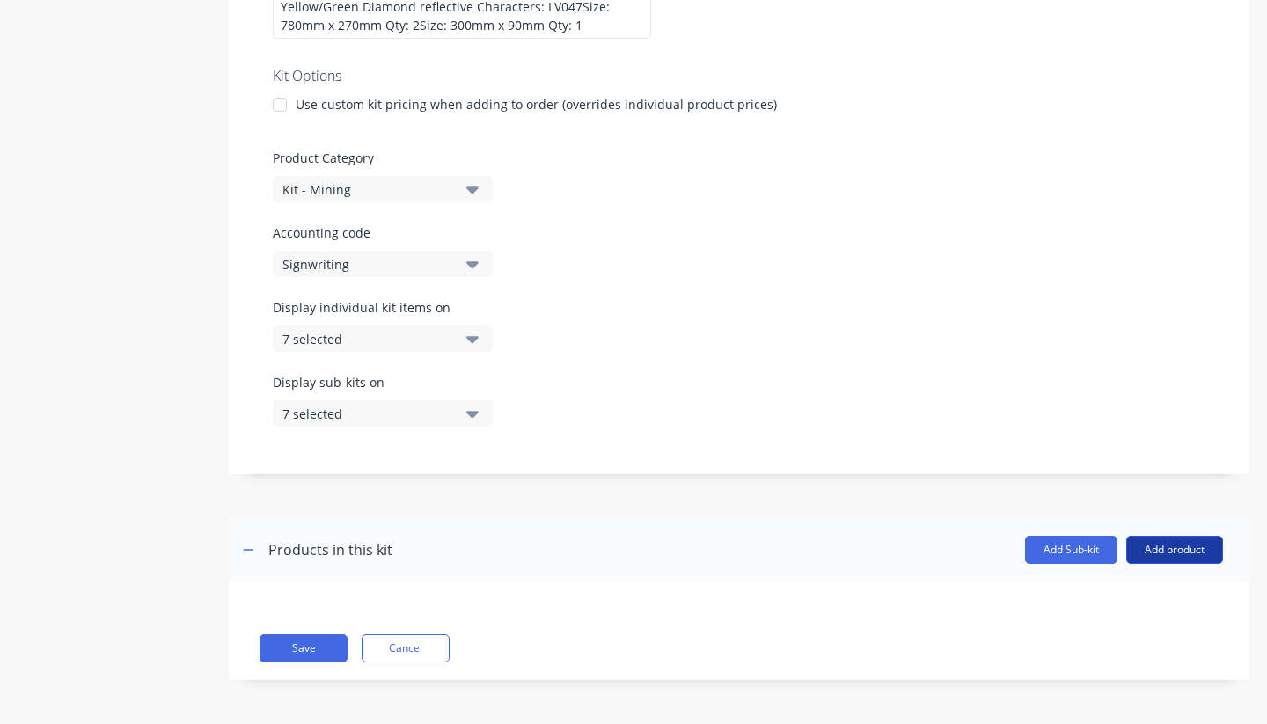
click at [1176, 549] on button "Add product" at bounding box center [1175, 550] width 97 height 28
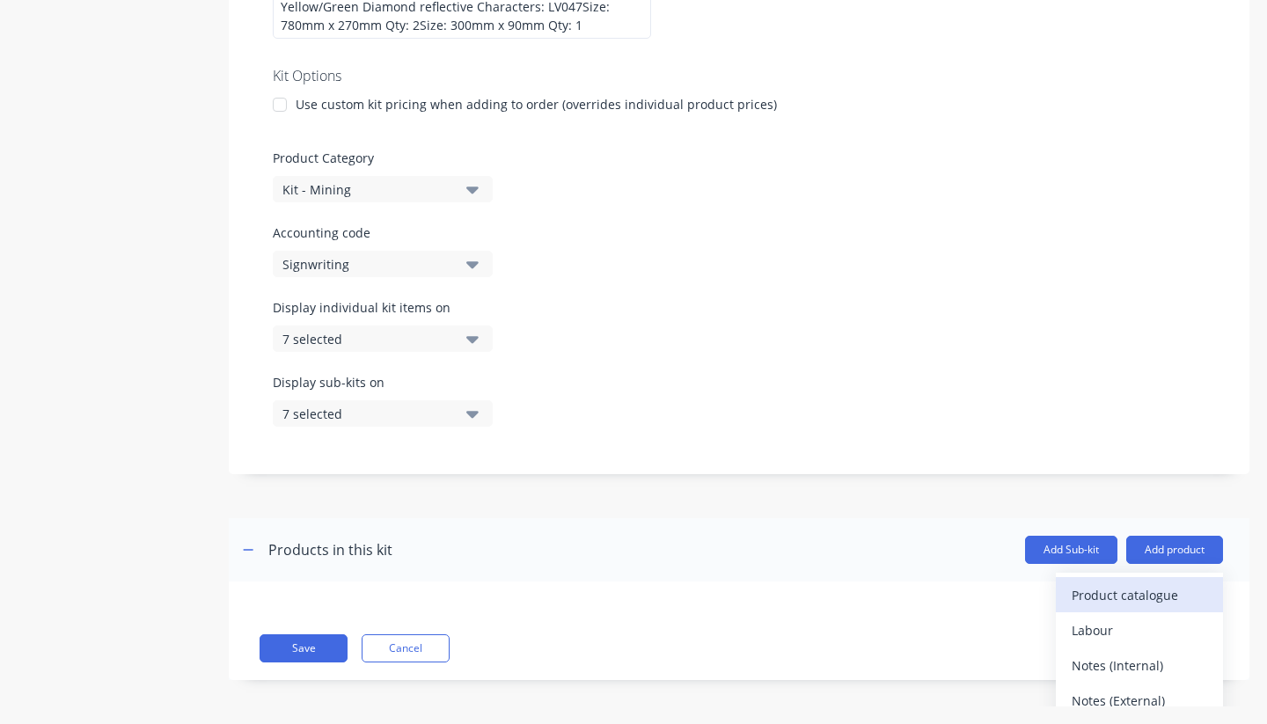
click at [1126, 600] on div "Product catalogue" at bounding box center [1140, 596] width 136 height 26
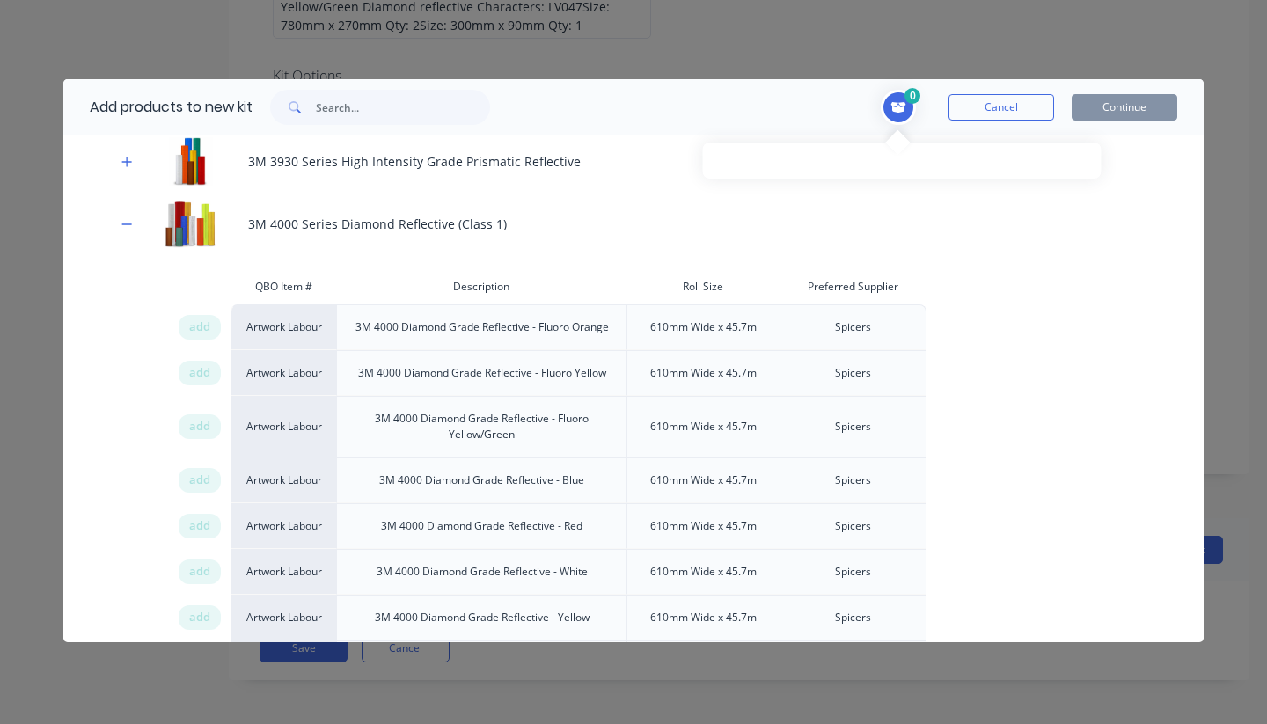
scroll to position [498, 0]
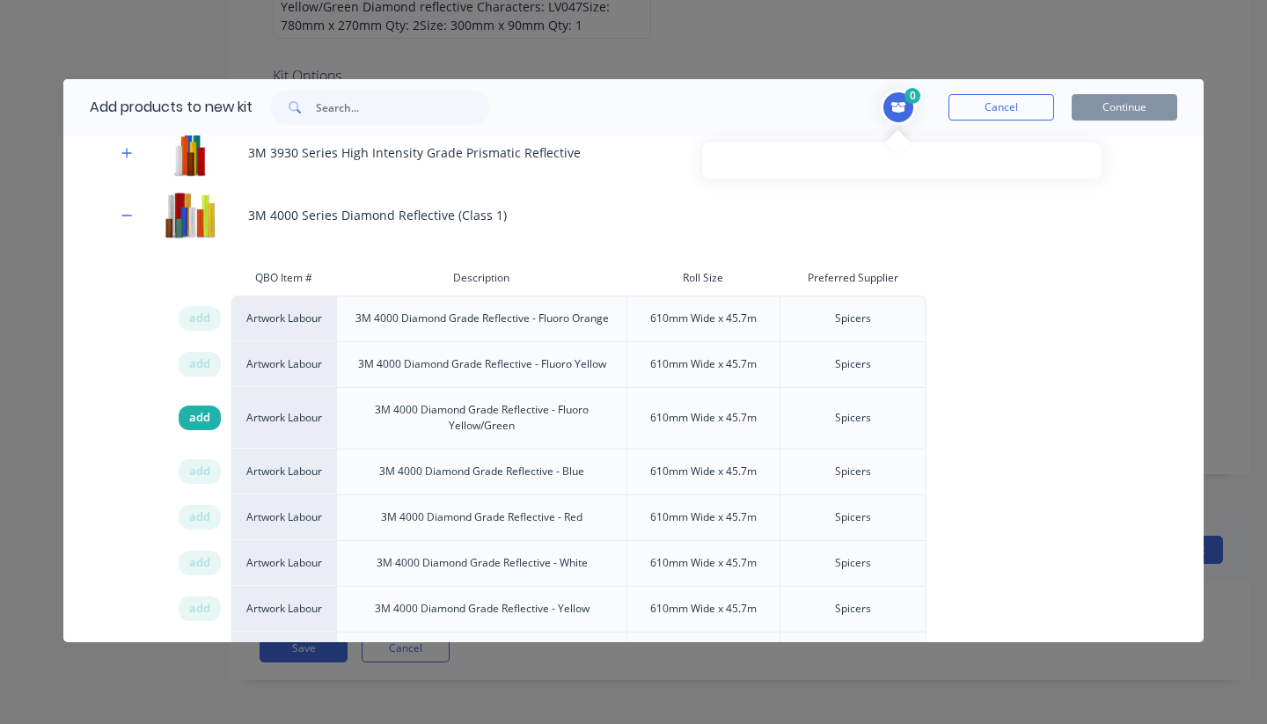
click at [195, 418] on span "add" at bounding box center [199, 418] width 21 height 18
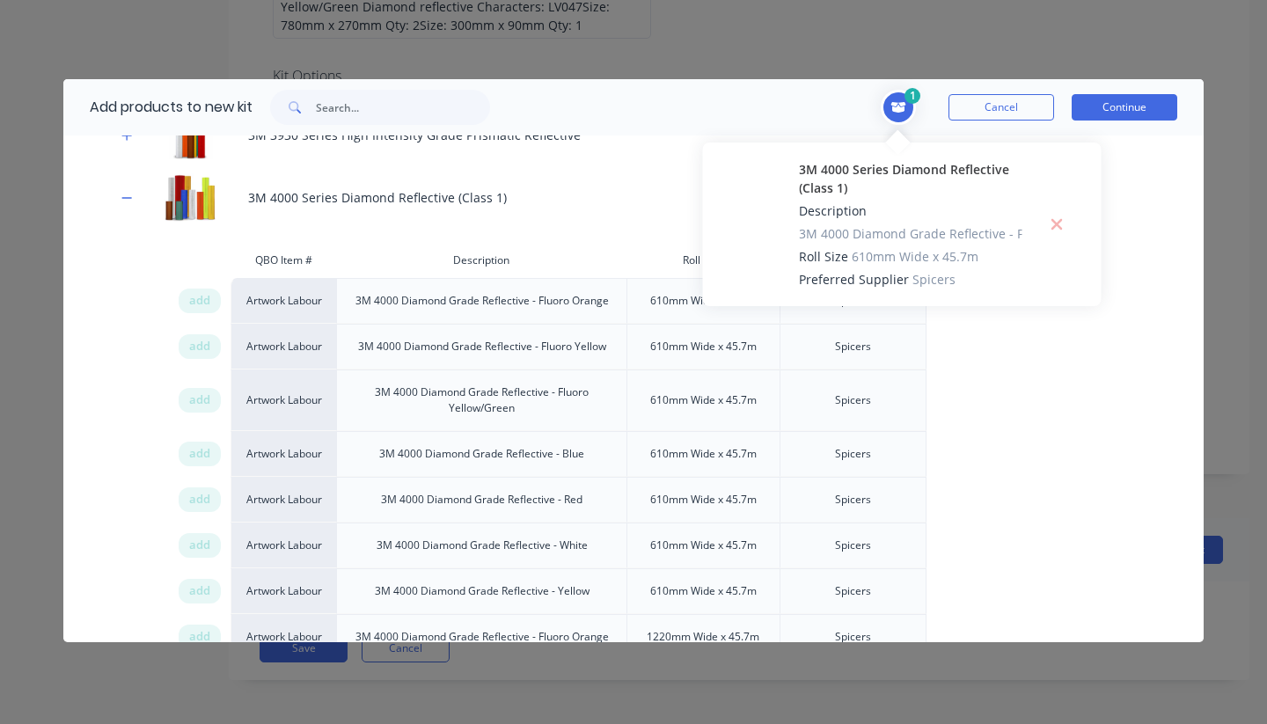
scroll to position [506, 0]
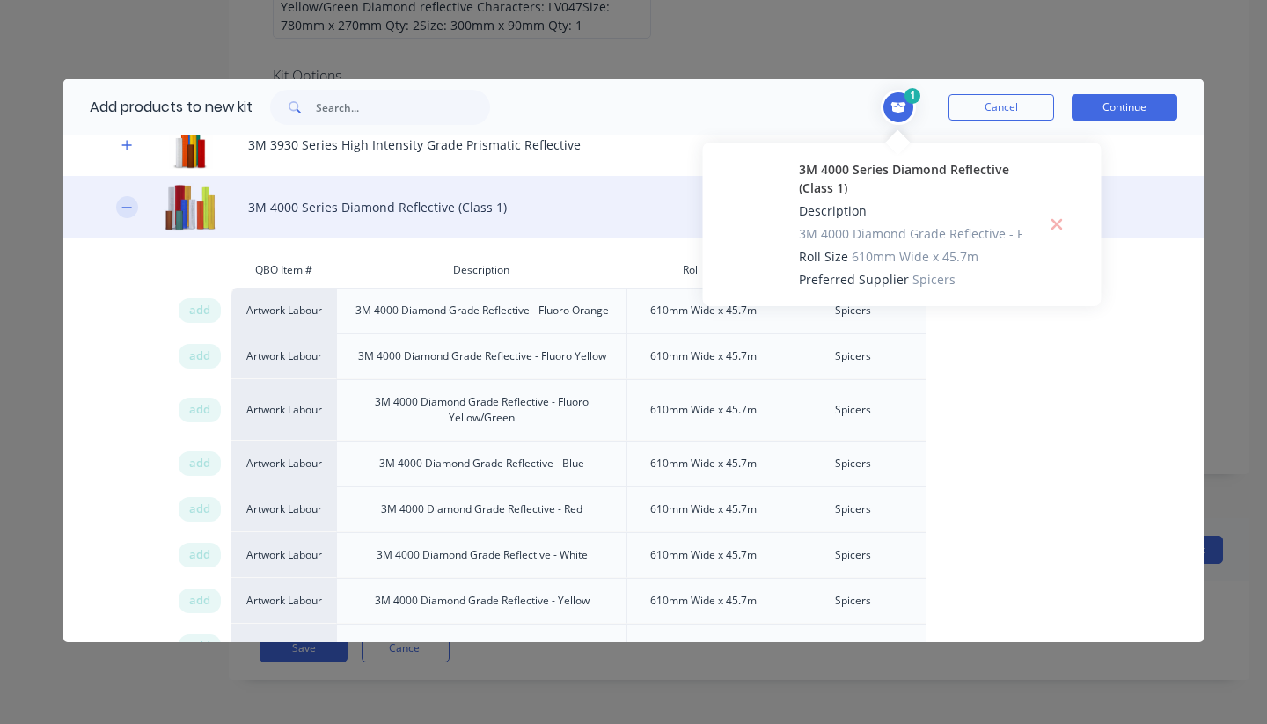
click at [127, 202] on icon "button" at bounding box center [126, 208] width 11 height 12
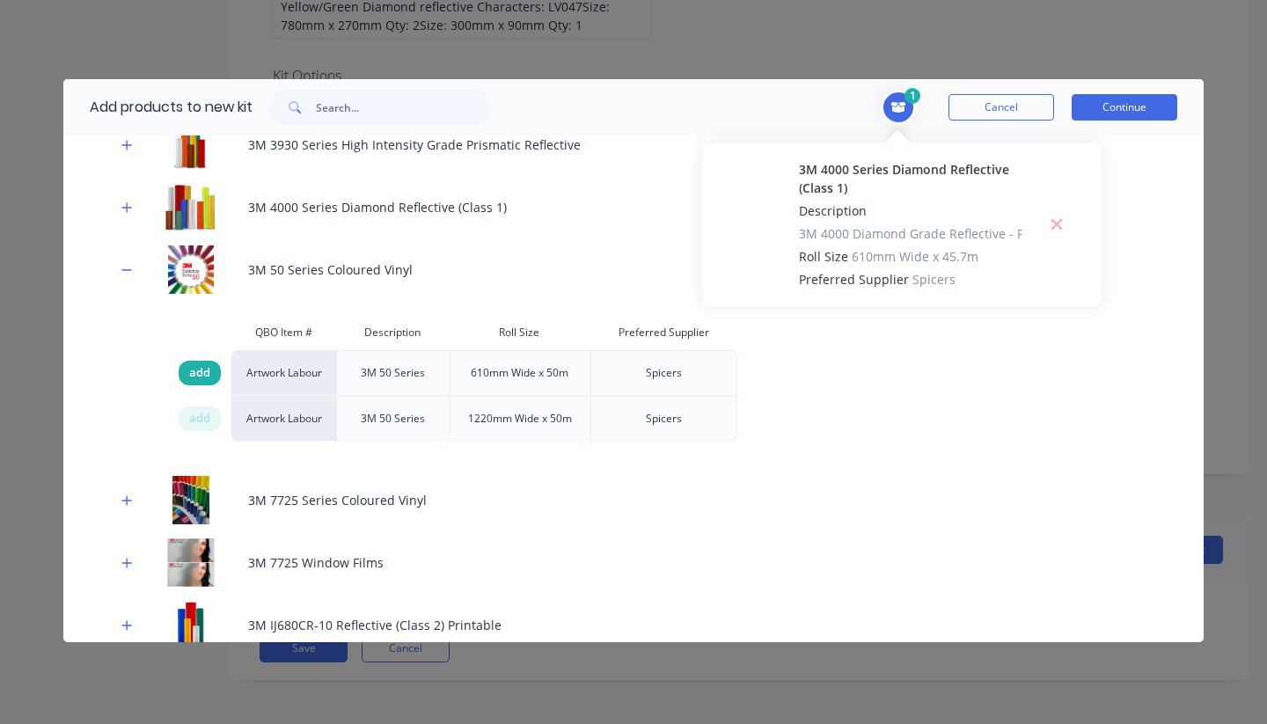
click at [208, 377] on span "add" at bounding box center [199, 373] width 21 height 18
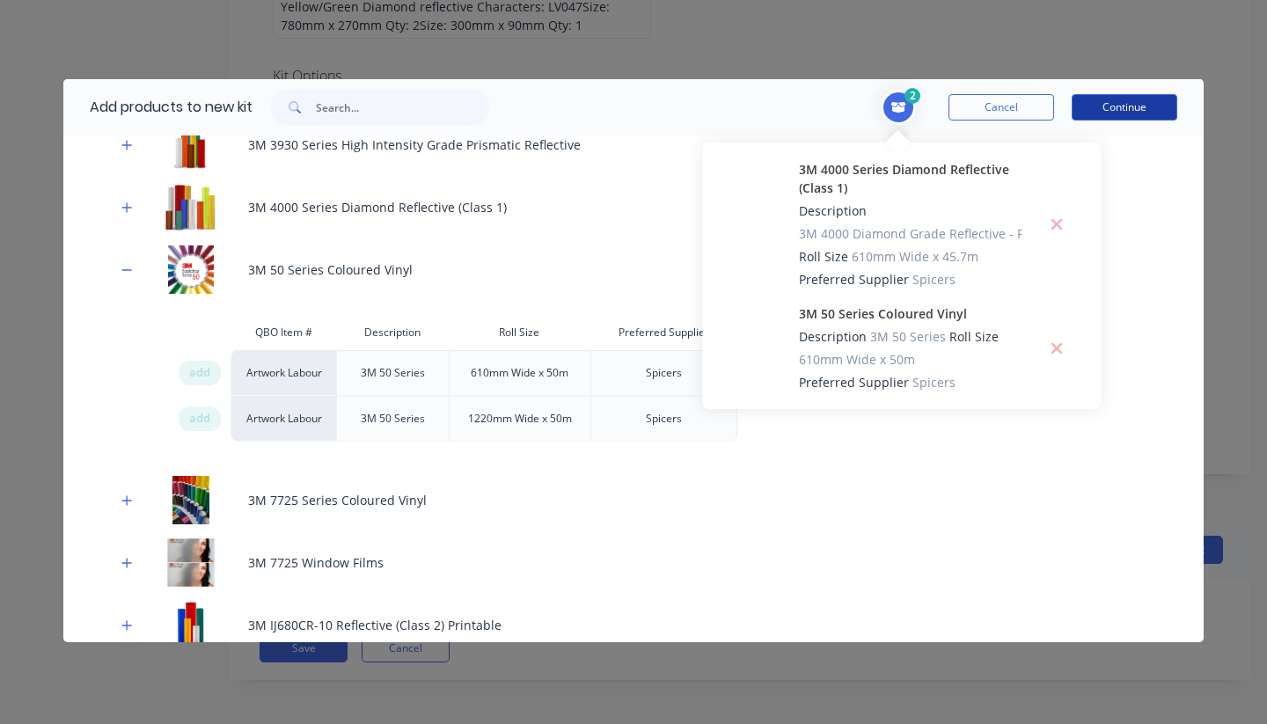
click at [1134, 110] on button "Continue" at bounding box center [1125, 107] width 106 height 26
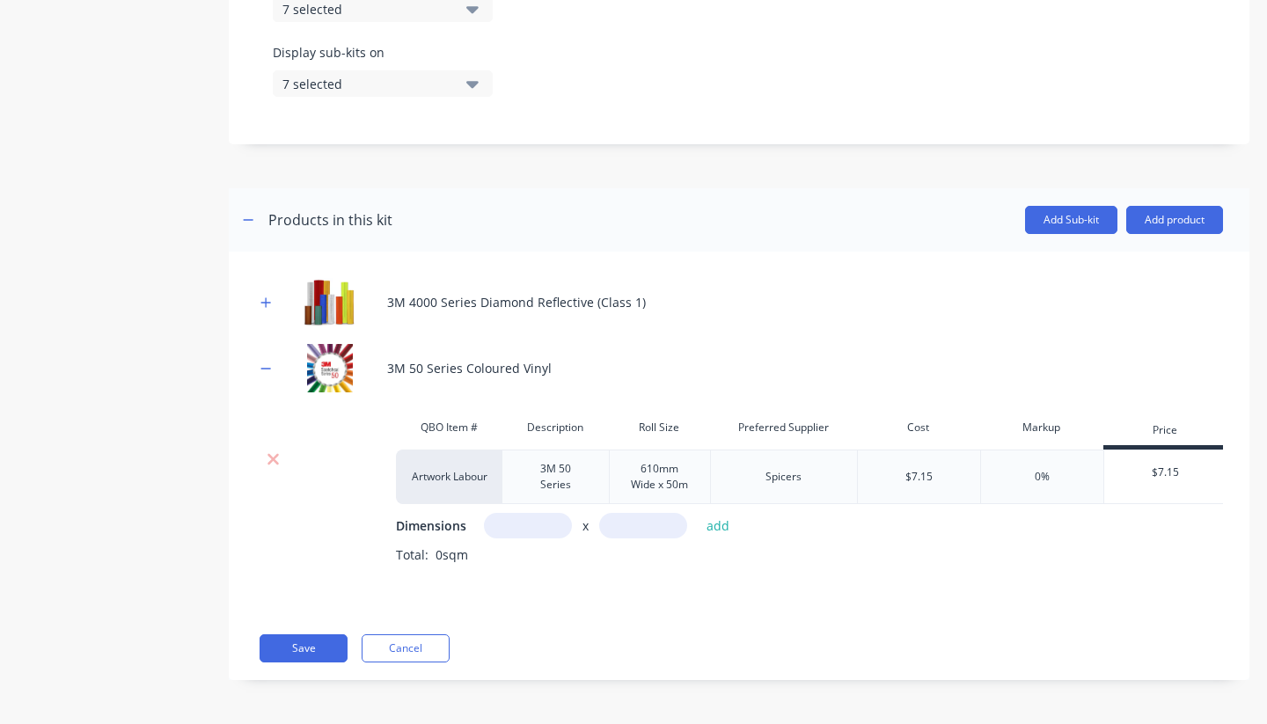
scroll to position [752, 0]
click at [261, 367] on icon "button" at bounding box center [266, 369] width 11 height 12
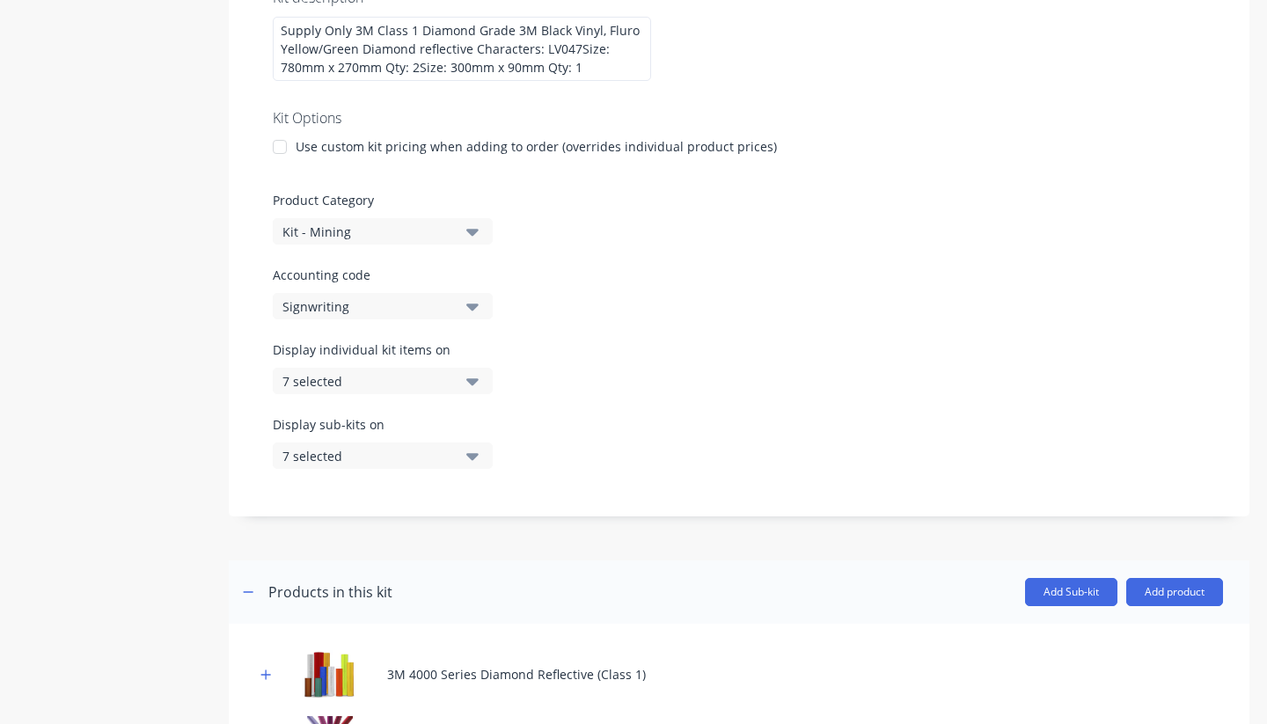
scroll to position [516, 0]
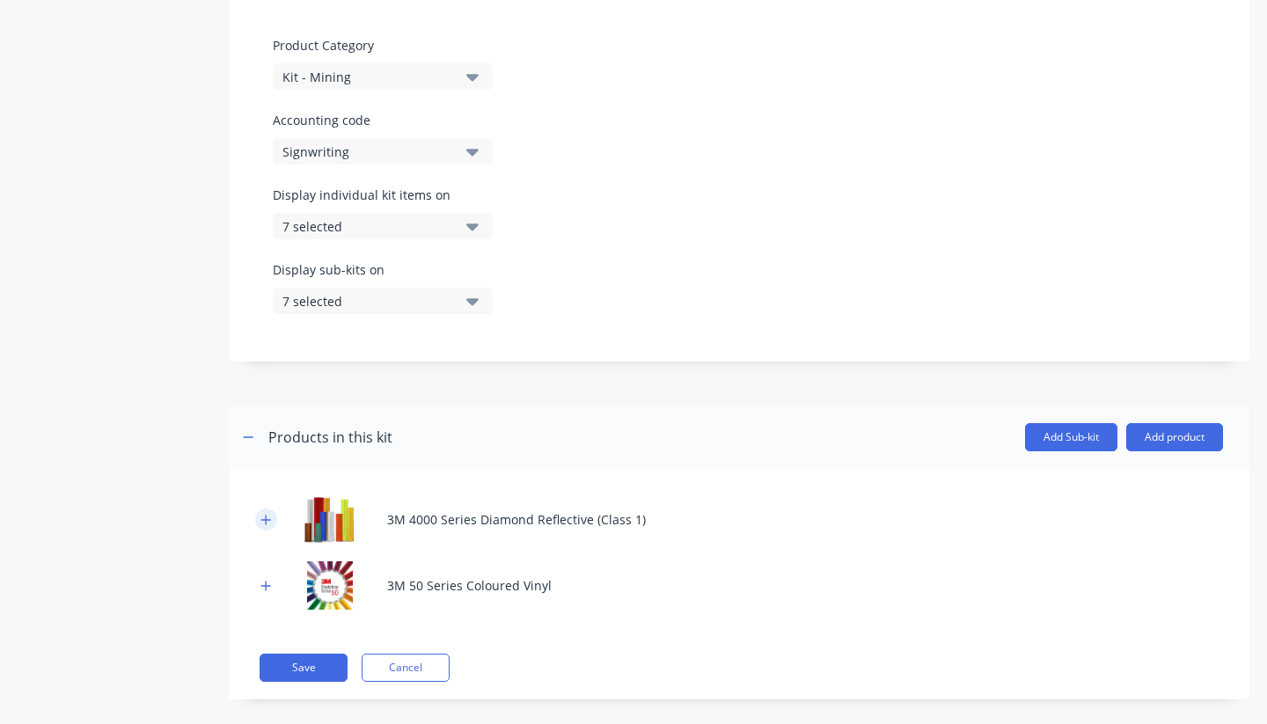
click at [265, 526] on icon "button" at bounding box center [266, 520] width 11 height 12
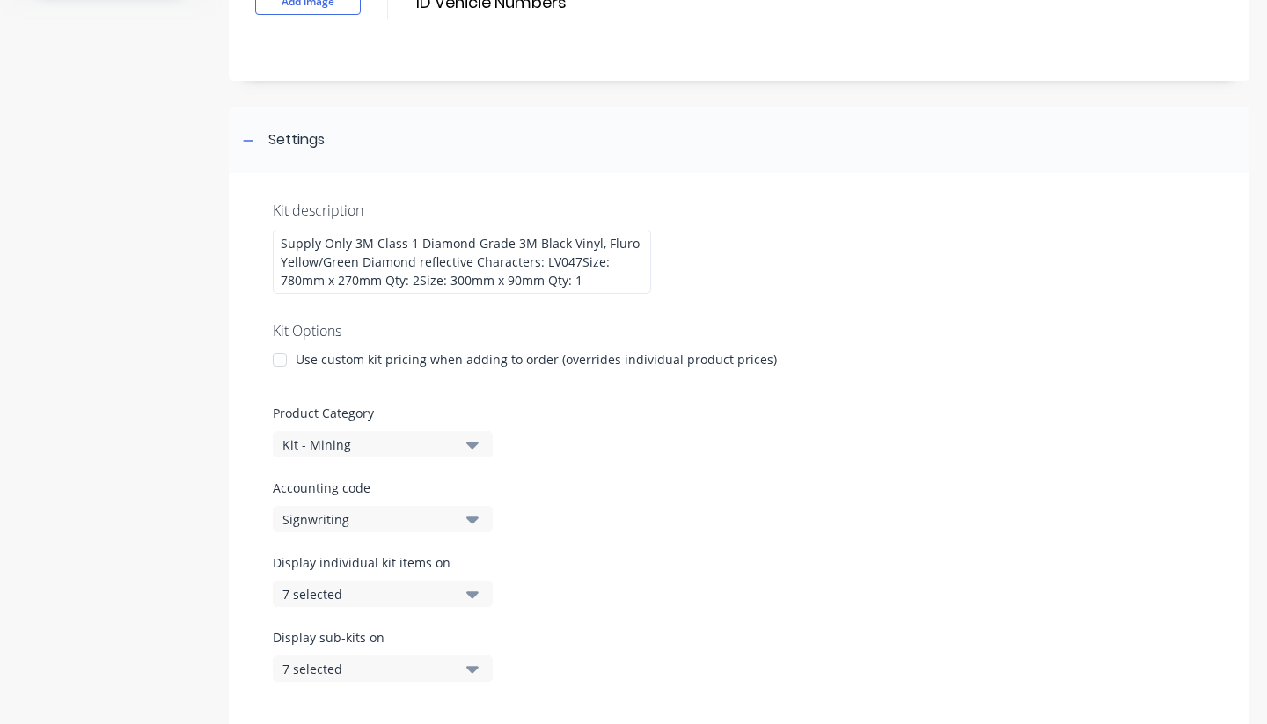
scroll to position [81, 0]
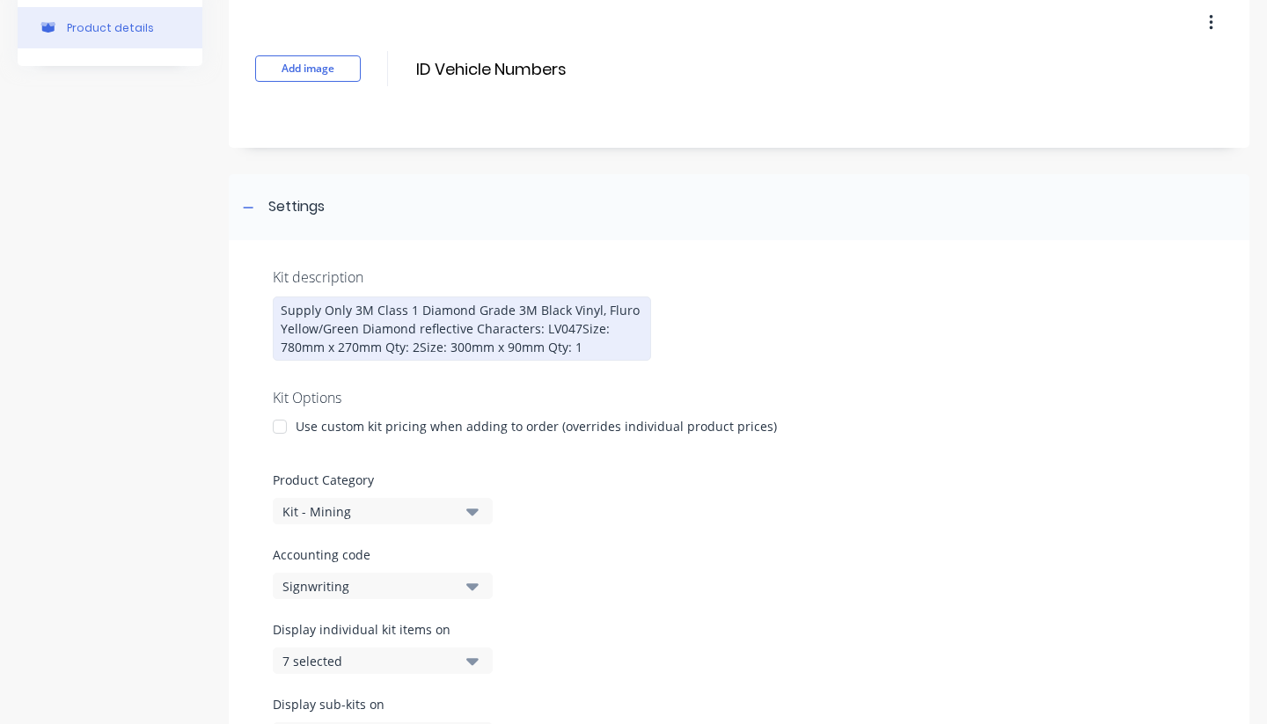
click at [619, 310] on div "Supply Only 3M Class 1 Diamond Grade 3M Black Vinyl, Fluro Yellow/Green Diamond…" at bounding box center [462, 329] width 378 height 64
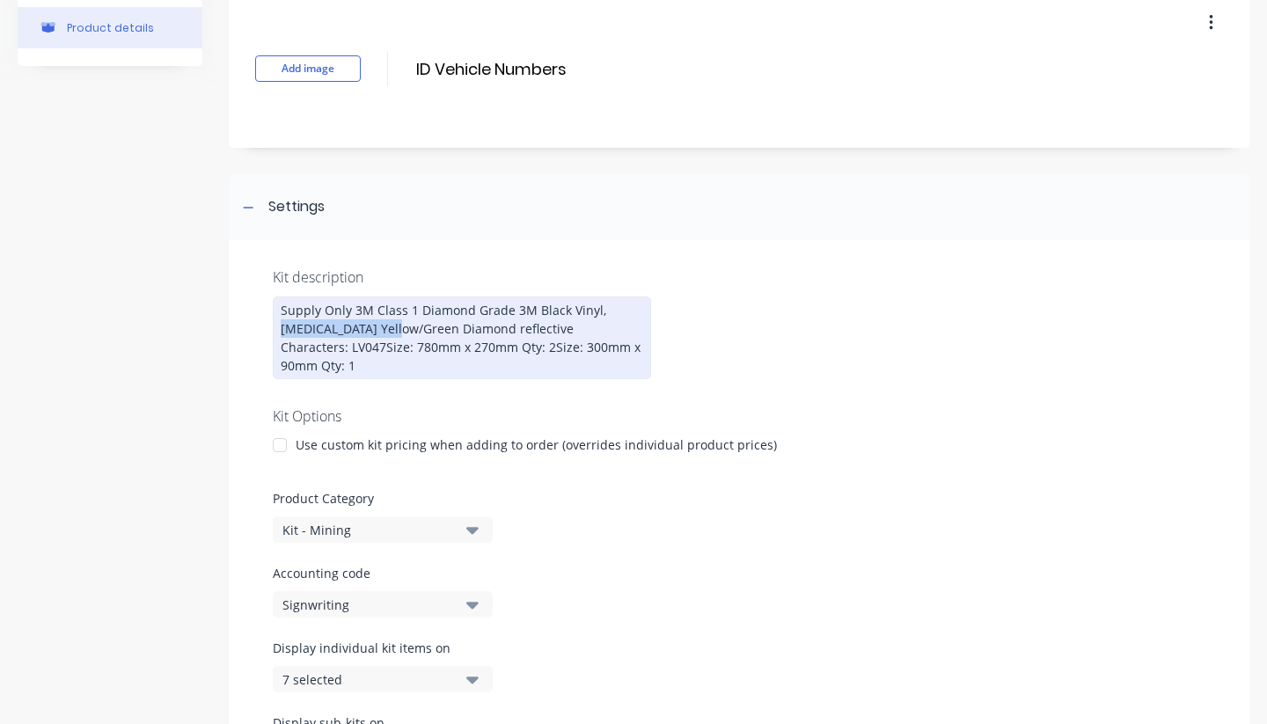
drag, startPoint x: 599, startPoint y: 311, endPoint x: 356, endPoint y: 323, distance: 244.1
click at [356, 323] on div "Supply Only 3M Class 1 Diamond Grade 3M Black Vinyl, Fluoro Yellow/Green Diamon…" at bounding box center [462, 338] width 378 height 83
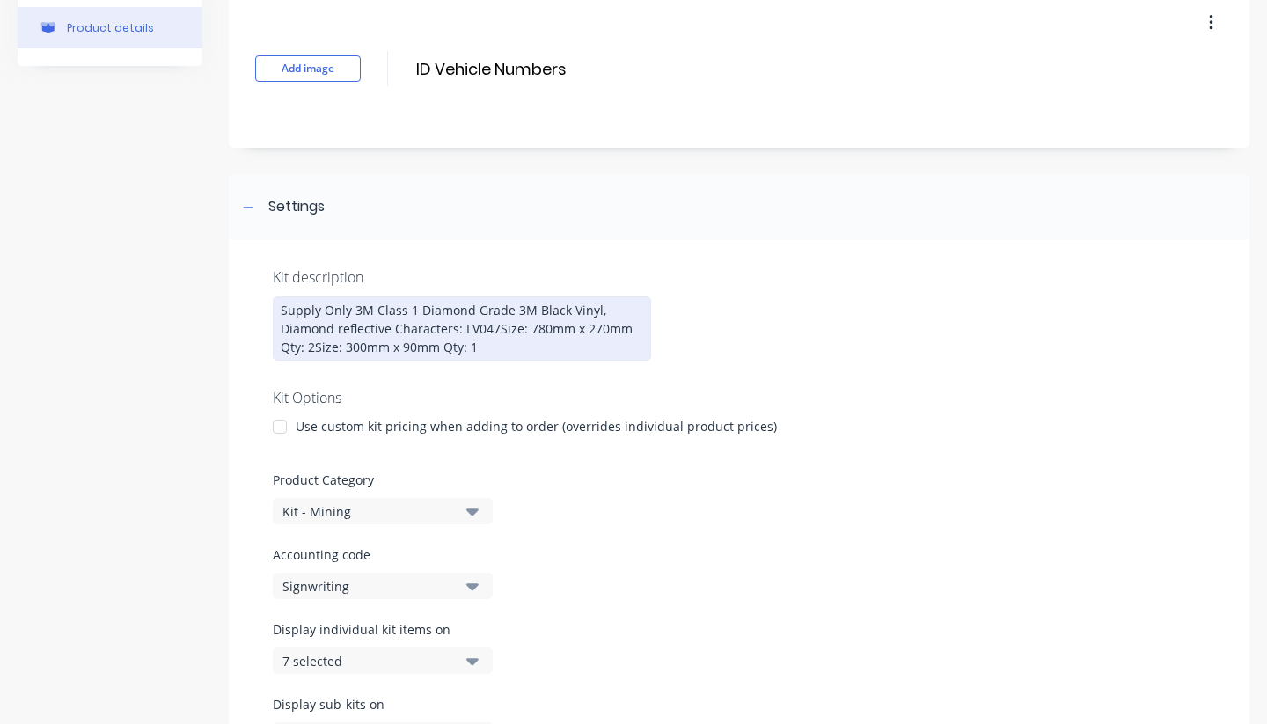
drag, startPoint x: 512, startPoint y: 310, endPoint x: 540, endPoint y: 310, distance: 28.2
click at [512, 310] on div "Supply Only 3M Class 1 Diamond Grade 3M Black Vinyl, Diamond reflective Charact…" at bounding box center [462, 329] width 378 height 64
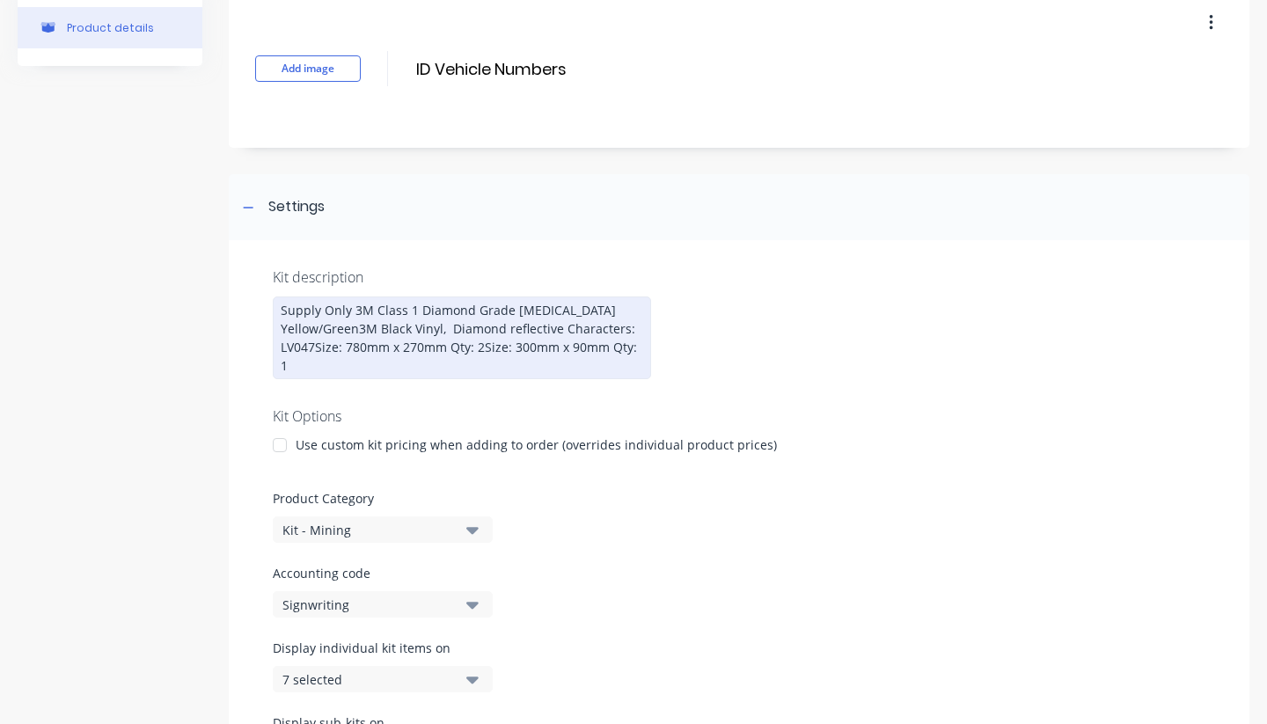
scroll to position [0, 0]
drag, startPoint x: 476, startPoint y: 327, endPoint x: 636, endPoint y: 329, distance: 160.2
click at [637, 329] on div "Supply Only 3M Class 1 Diamond Grade Fluoro Yellow/Green and 3M Black Vinyl, Di…" at bounding box center [462, 338] width 378 height 83
drag, startPoint x: 283, startPoint y: 348, endPoint x: 433, endPoint y: 393, distance: 156.2
click at [433, 379] on div "Supply Only 3M Class 1 Diamond Grade Fluoro Yellow/Green and 3M Black Vinyl Cha…" at bounding box center [462, 338] width 378 height 83
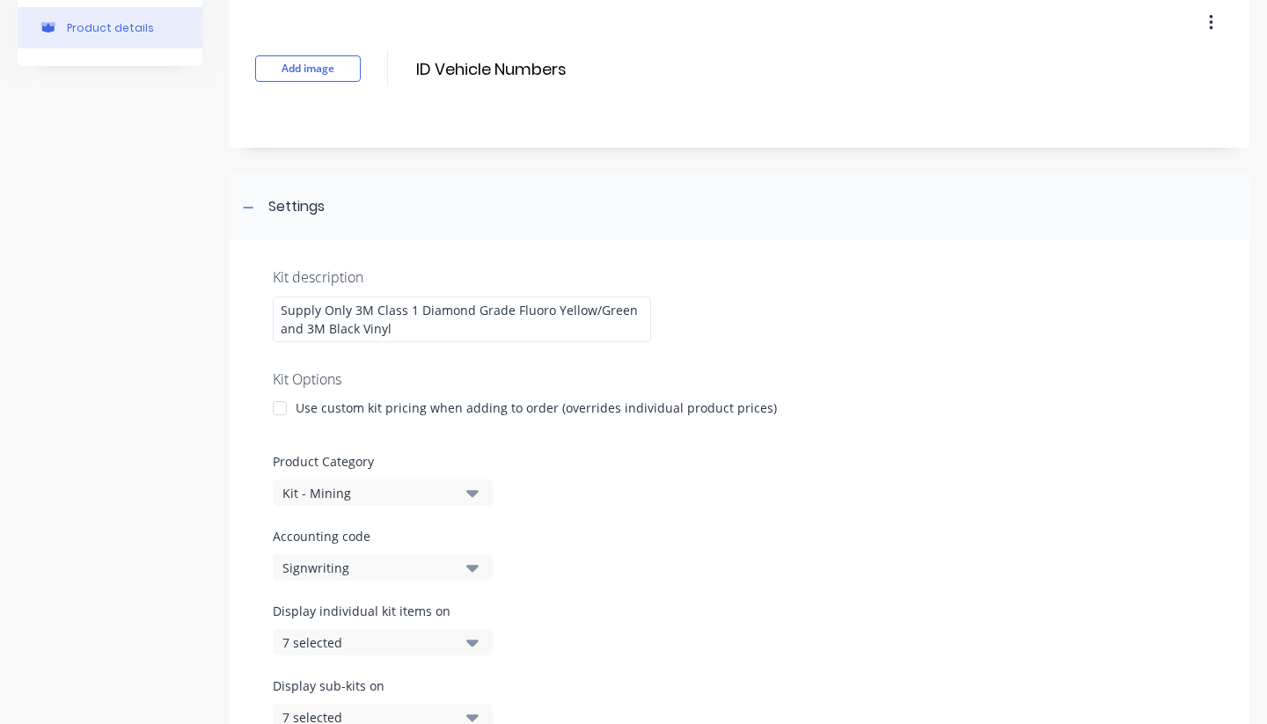
click at [807, 332] on div "Kit description Supply Only 3M Class 1 Diamond Grade Fluoro Yellow/Green and 3M…" at bounding box center [739, 509] width 1021 height 538
click at [246, 208] on icon at bounding box center [249, 207] width 10 height 1
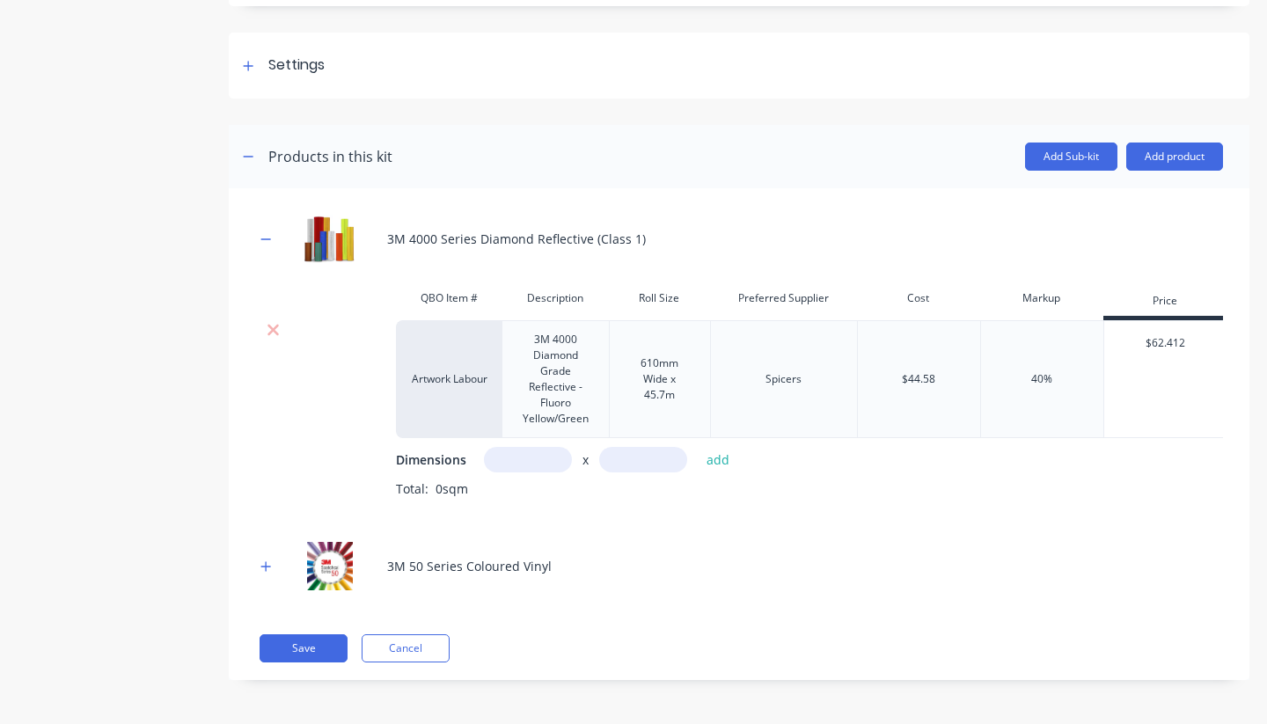
scroll to position [223, 0]
click at [312, 647] on button "Save" at bounding box center [304, 649] width 88 height 28
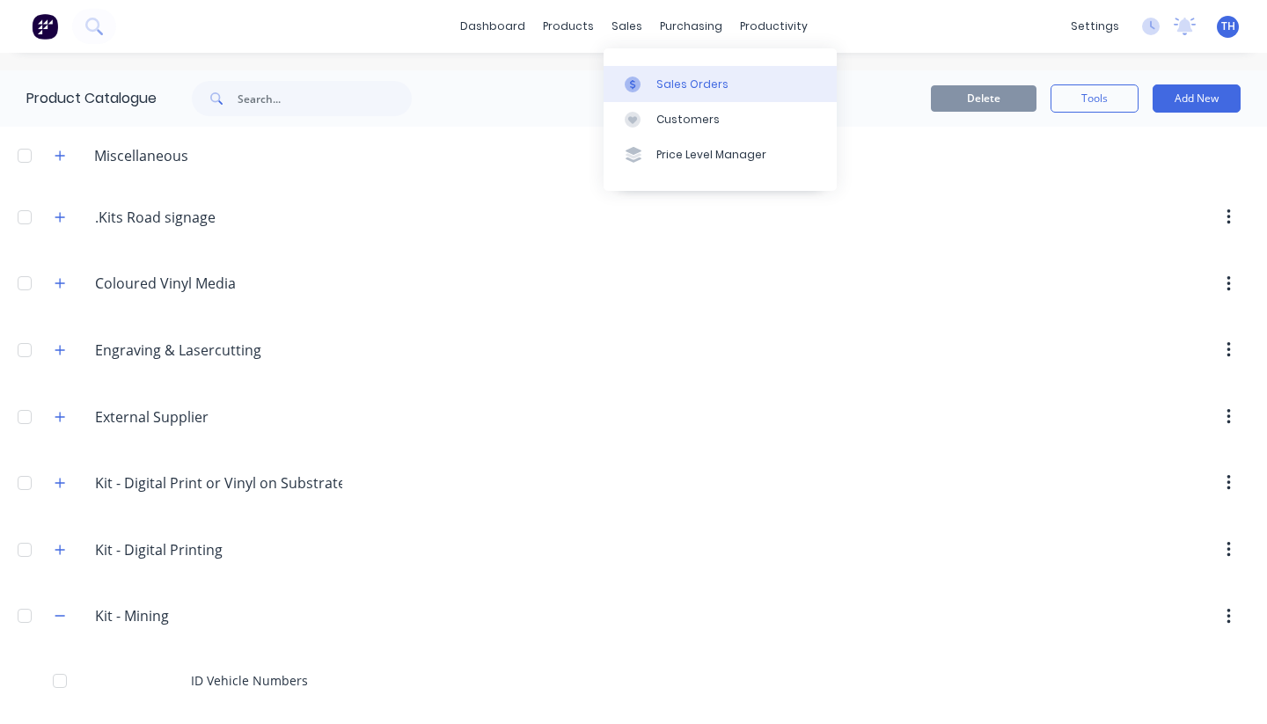
click at [698, 87] on div "Sales Orders" at bounding box center [693, 85] width 72 height 16
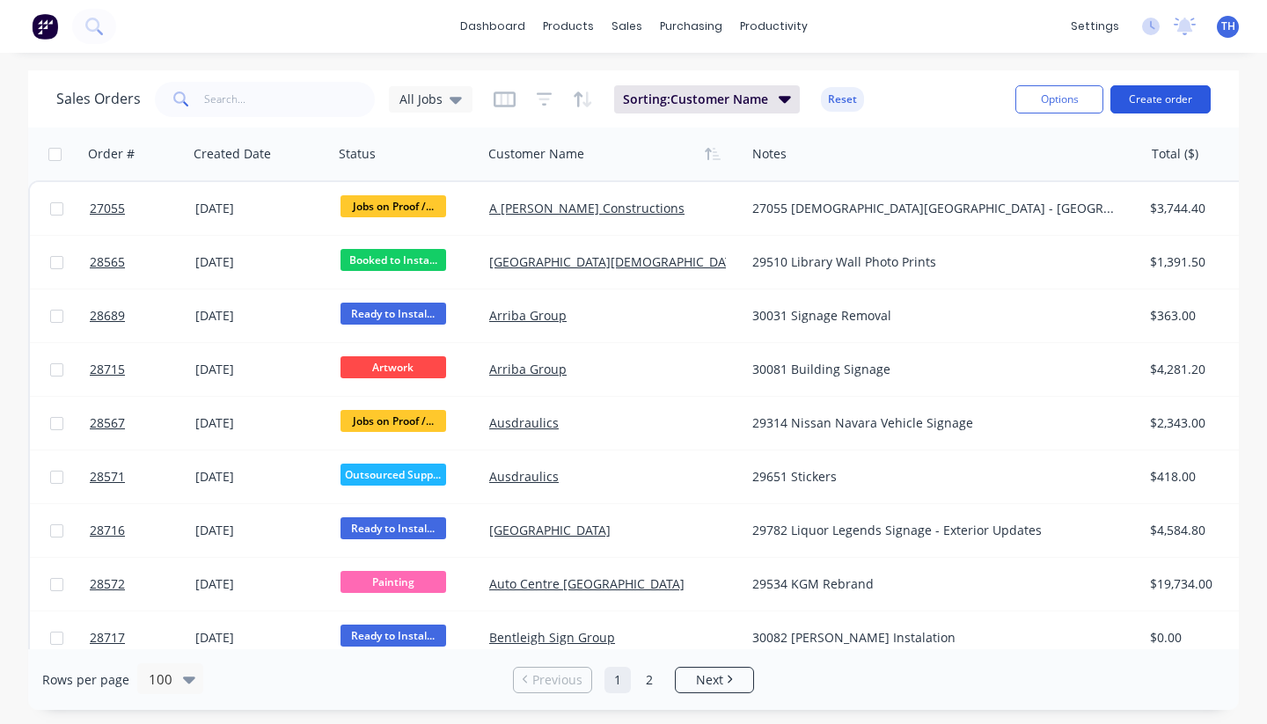
click at [1174, 101] on button "Create order" at bounding box center [1161, 99] width 100 height 28
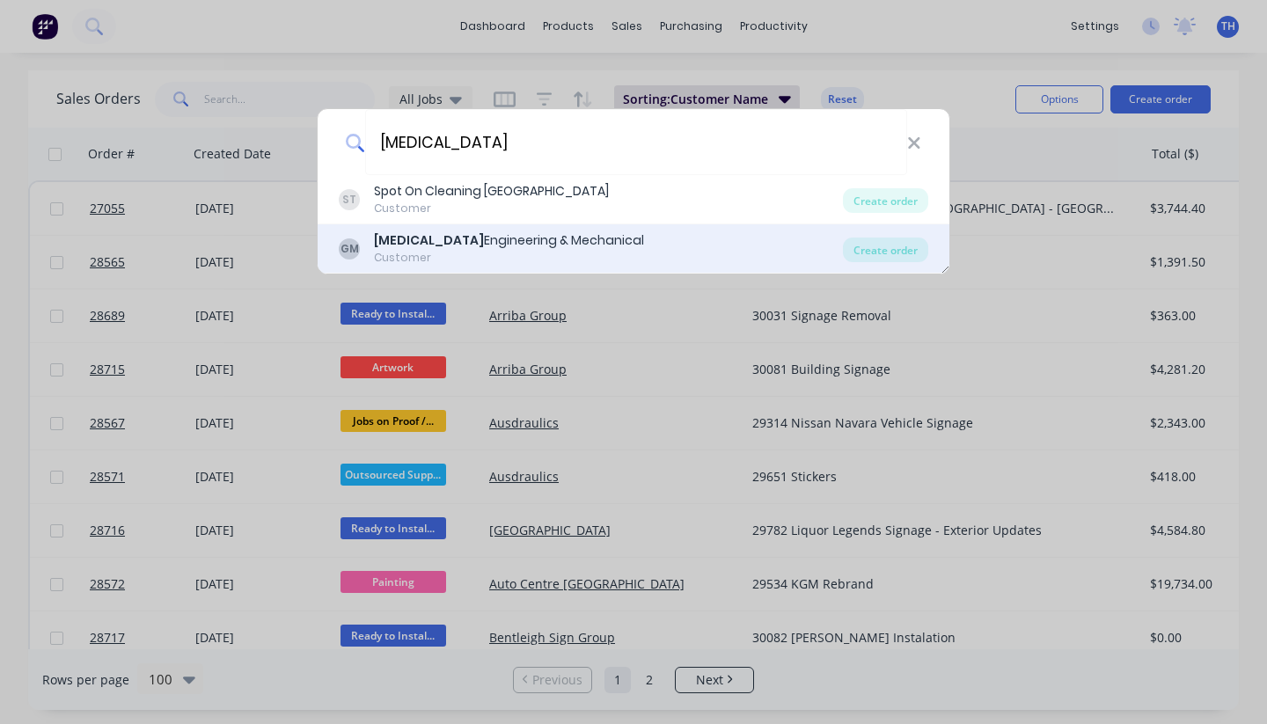
type input "G-Spot"
click at [546, 247] on div "G-Spot Engineering & Mechanical" at bounding box center [509, 240] width 270 height 18
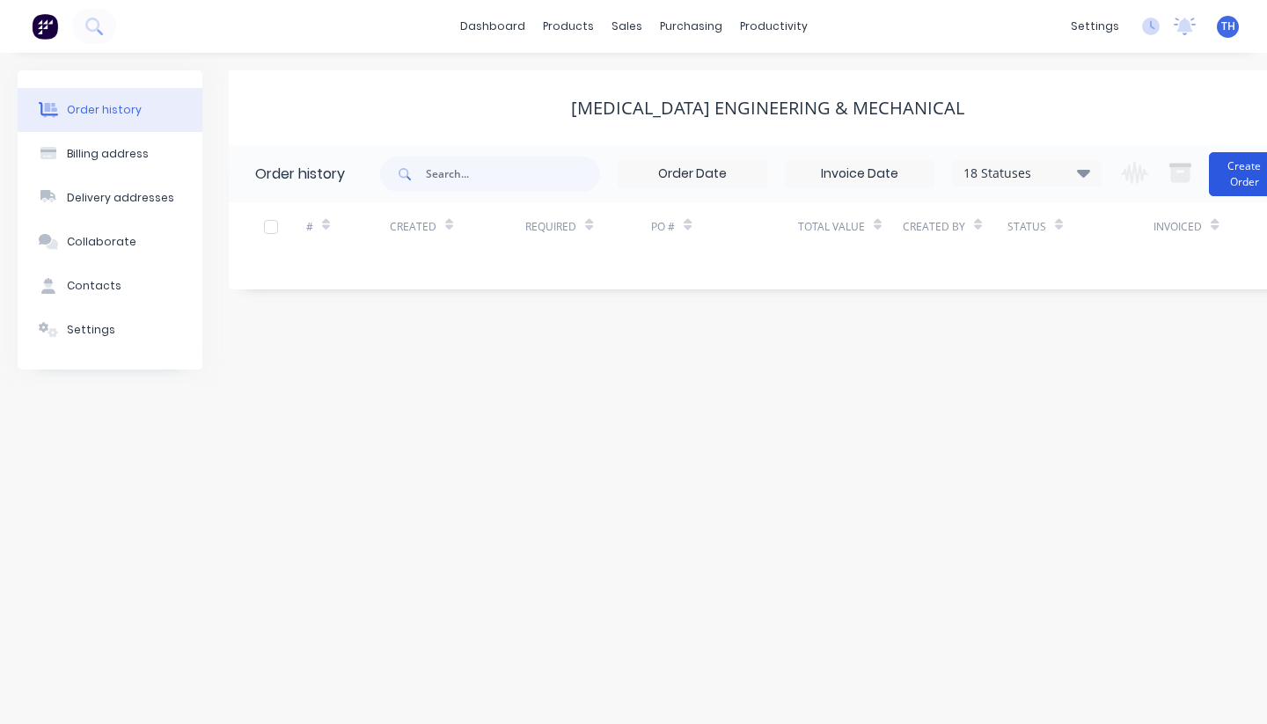
click at [1233, 169] on button "Create Order" at bounding box center [1244, 174] width 70 height 44
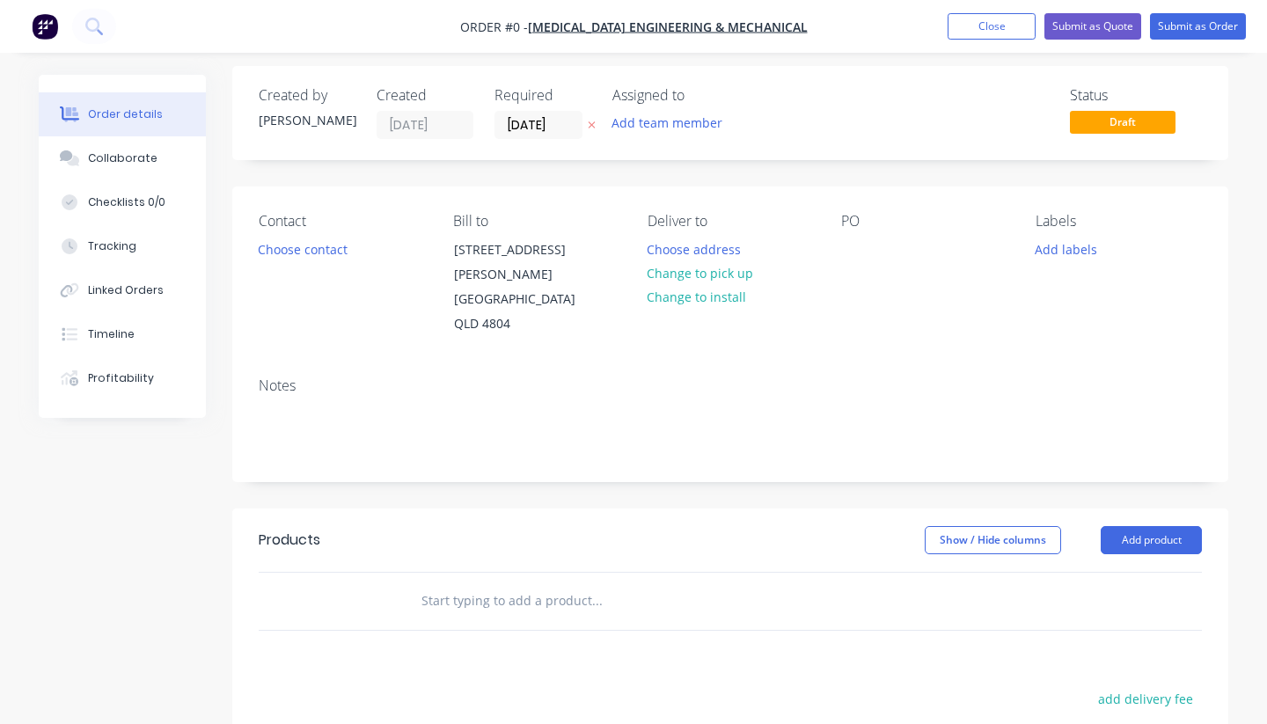
scroll to position [10, 0]
click at [1151, 525] on button "Add product" at bounding box center [1151, 539] width 101 height 28
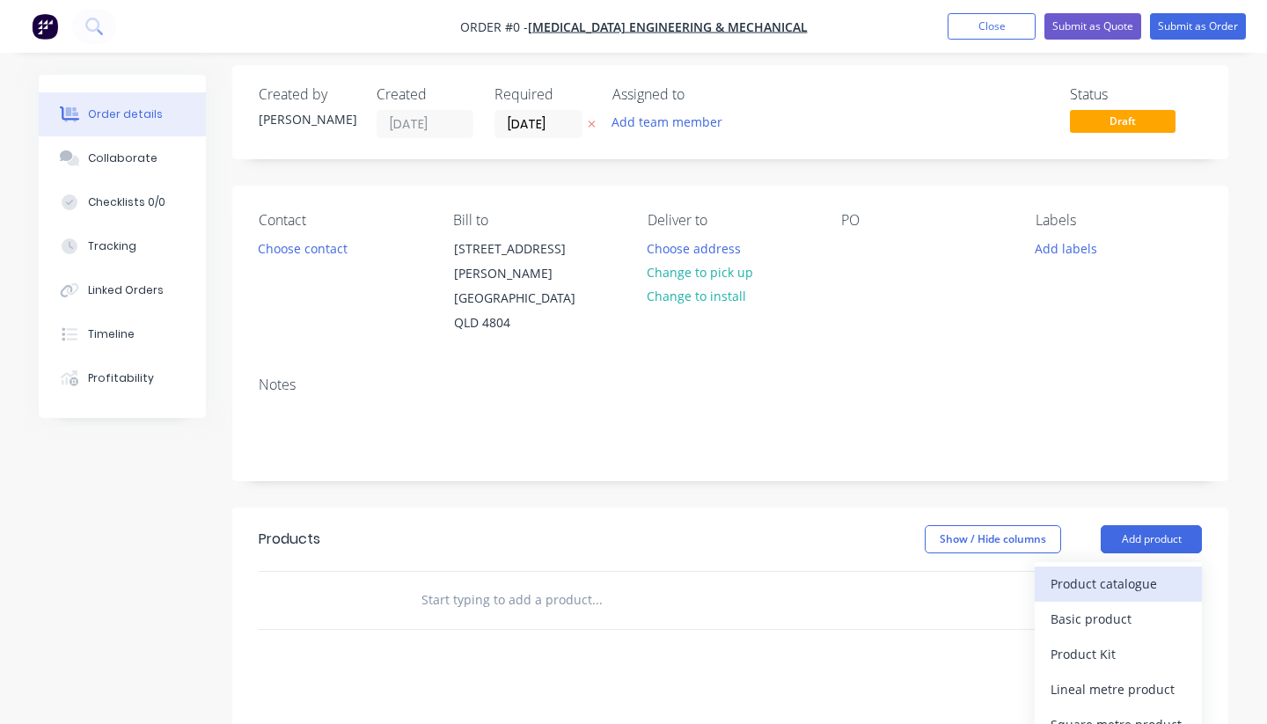
scroll to position [8, 1]
click at [1121, 573] on div "Product catalogue" at bounding box center [1119, 586] width 136 height 26
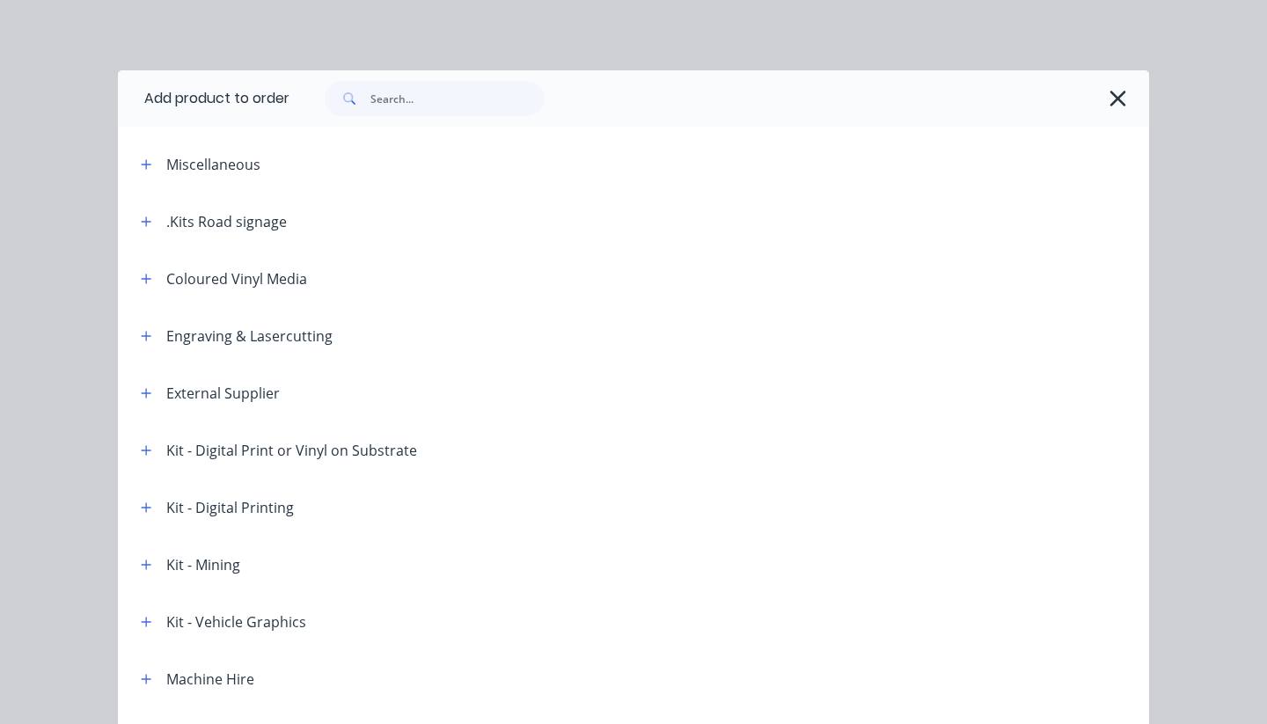
scroll to position [8, 0]
click at [143, 565] on icon "button" at bounding box center [147, 565] width 10 height 10
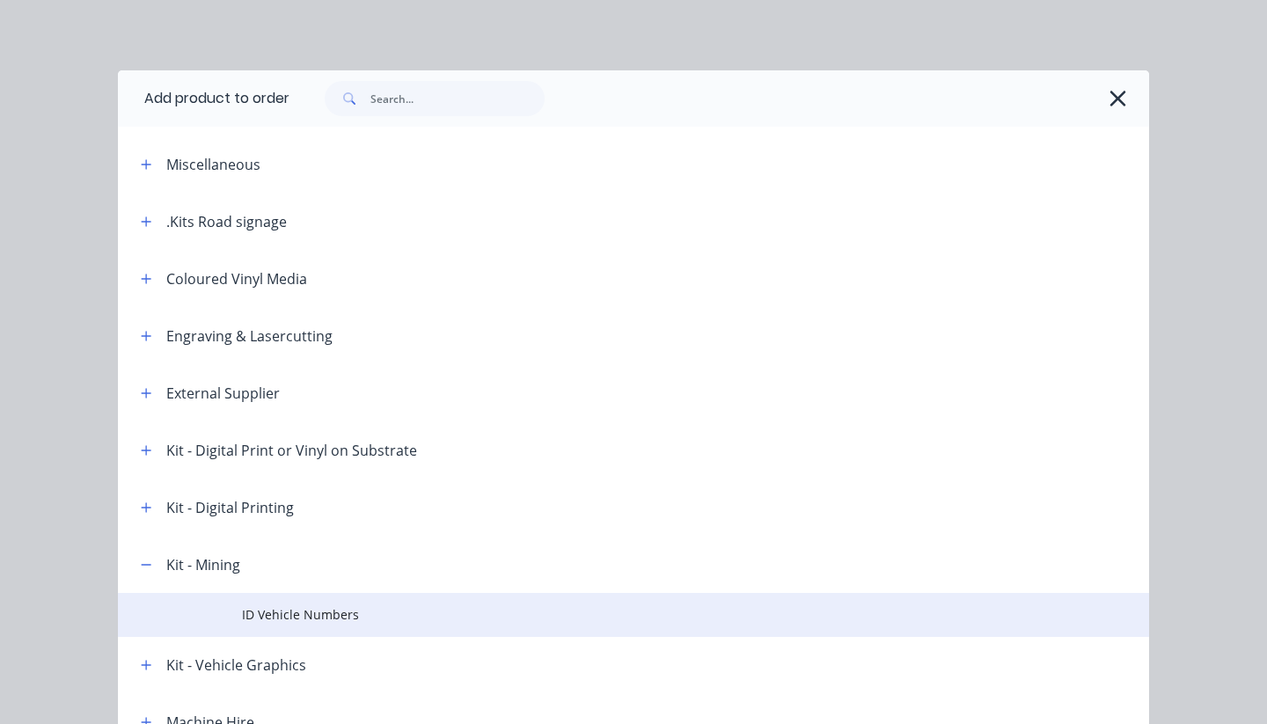
click at [286, 610] on span "ID Vehicle Numbers" at bounding box center [605, 615] width 726 height 18
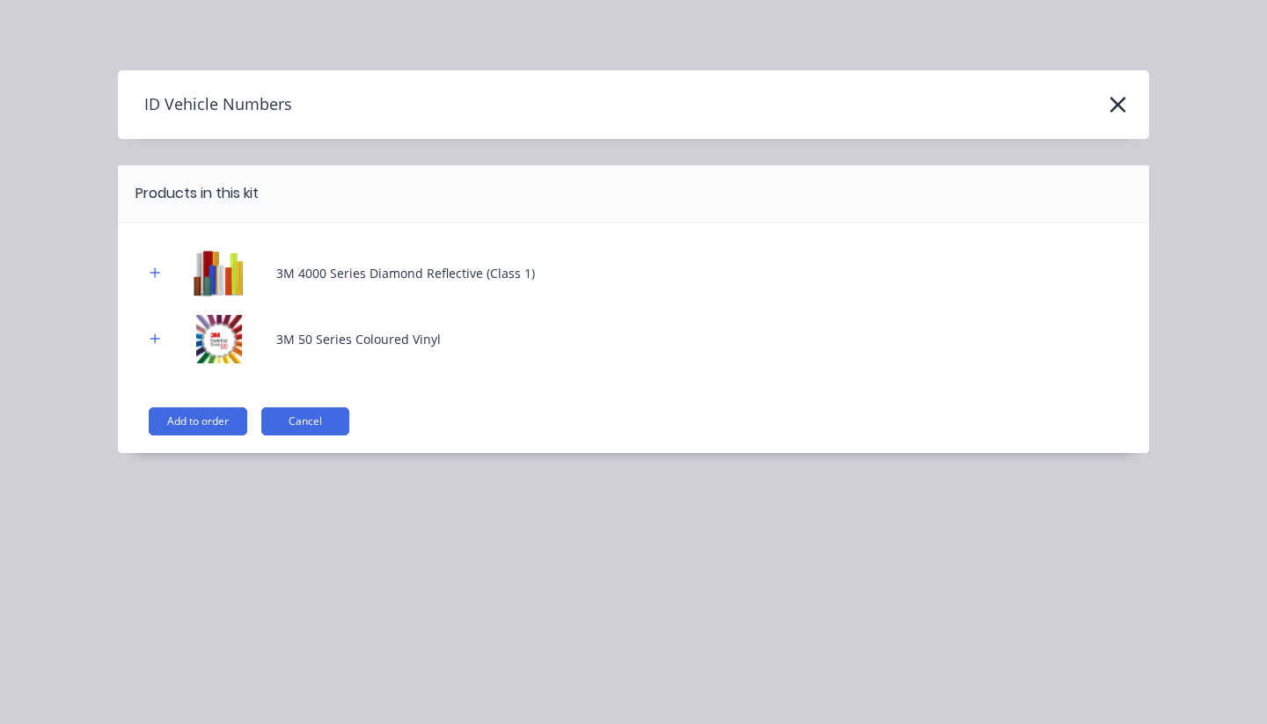
scroll to position [0, 0]
click at [211, 421] on button "Add to order" at bounding box center [198, 422] width 99 height 28
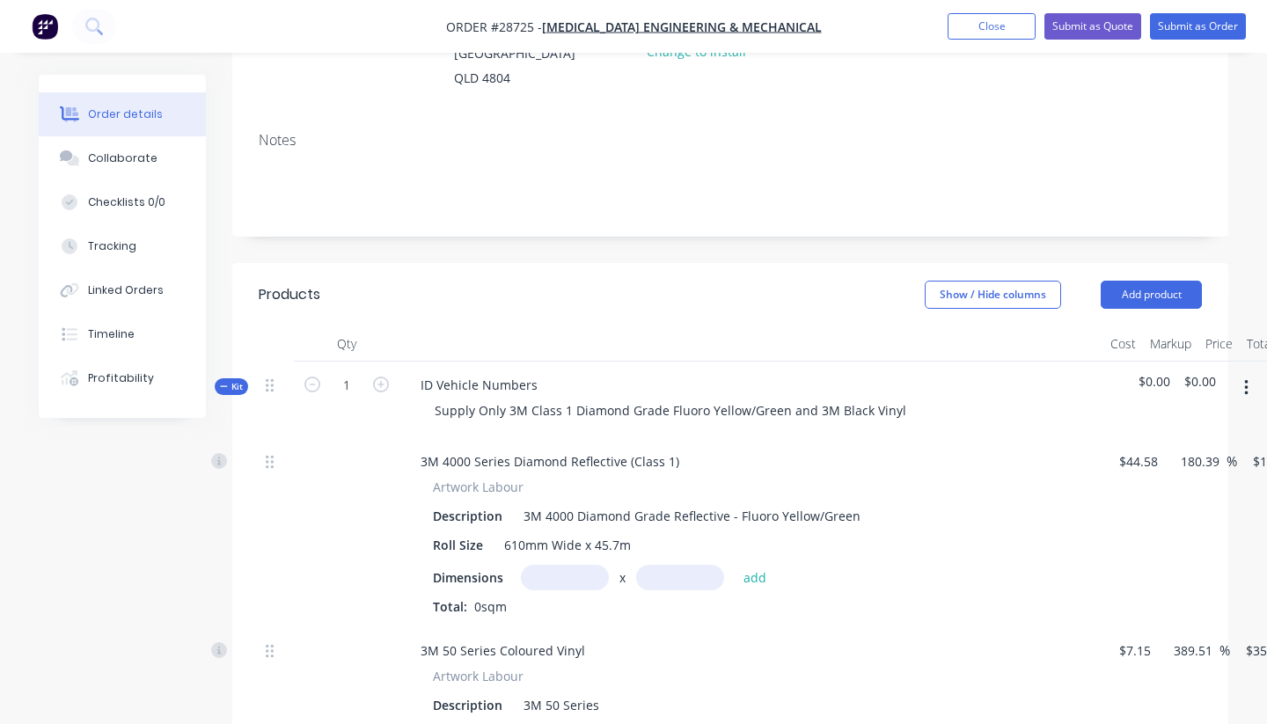
scroll to position [255, 0]
click at [435, 371] on div "ID Vehicle Numbers" at bounding box center [479, 384] width 145 height 26
click at [420, 371] on div "ID Vehicle Numbers" at bounding box center [479, 384] width 145 height 26
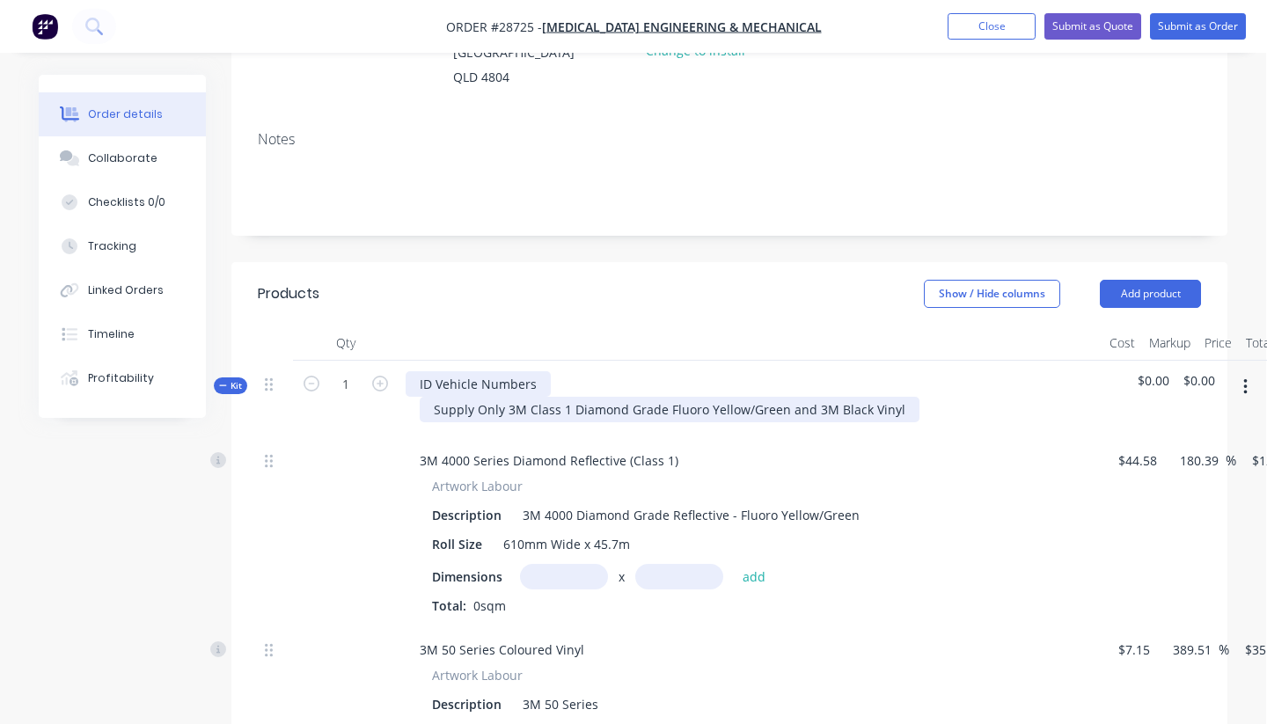
scroll to position [252, 0]
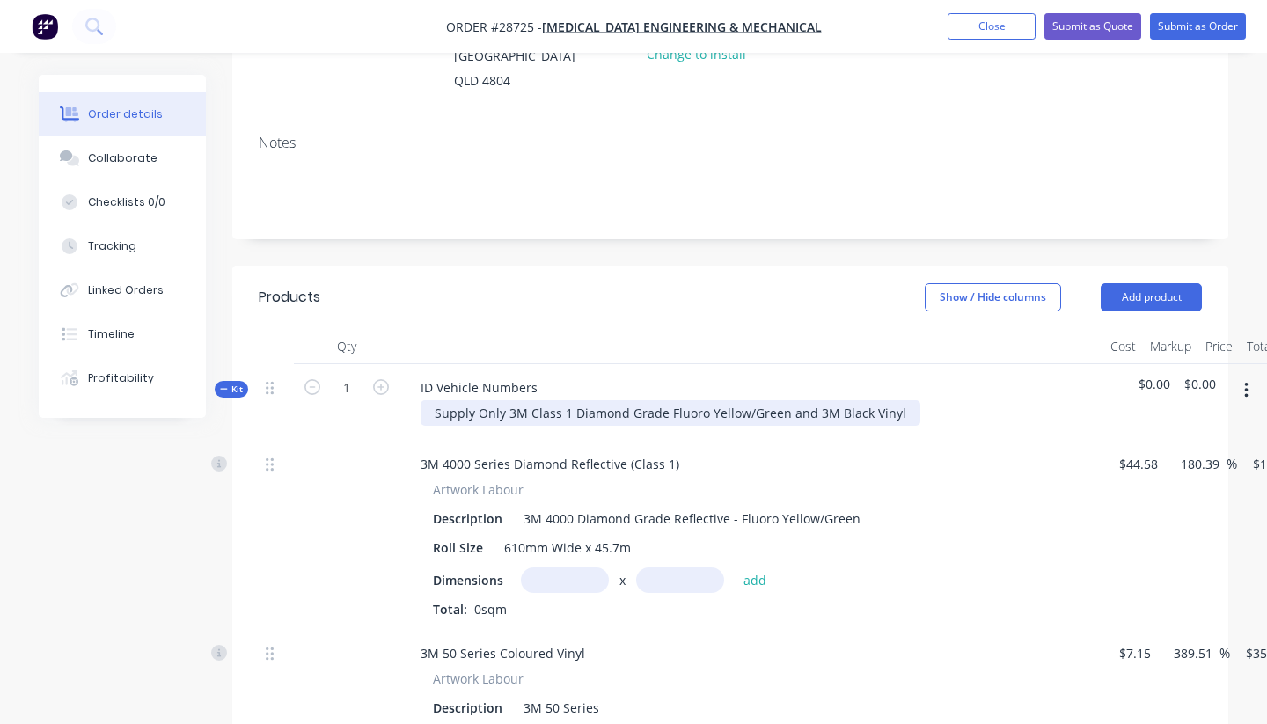
click at [885, 400] on div "Supply Only 3M Class 1 Diamond Grade Fluoro Yellow/Green and 3M Black Vinyl" at bounding box center [671, 413] width 500 height 26
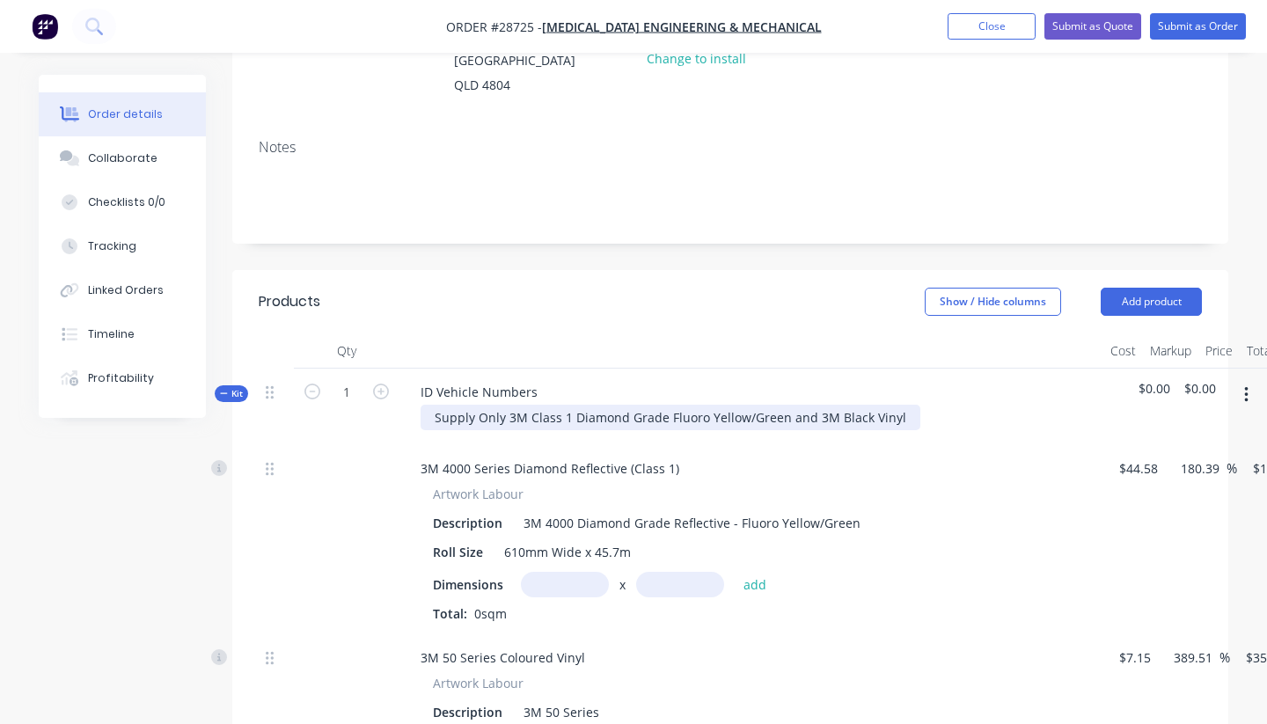
click at [892, 405] on div "Supply Only 3M Class 1 Diamond Grade Fluoro Yellow/Green and 3M Black Vinyl" at bounding box center [671, 418] width 500 height 26
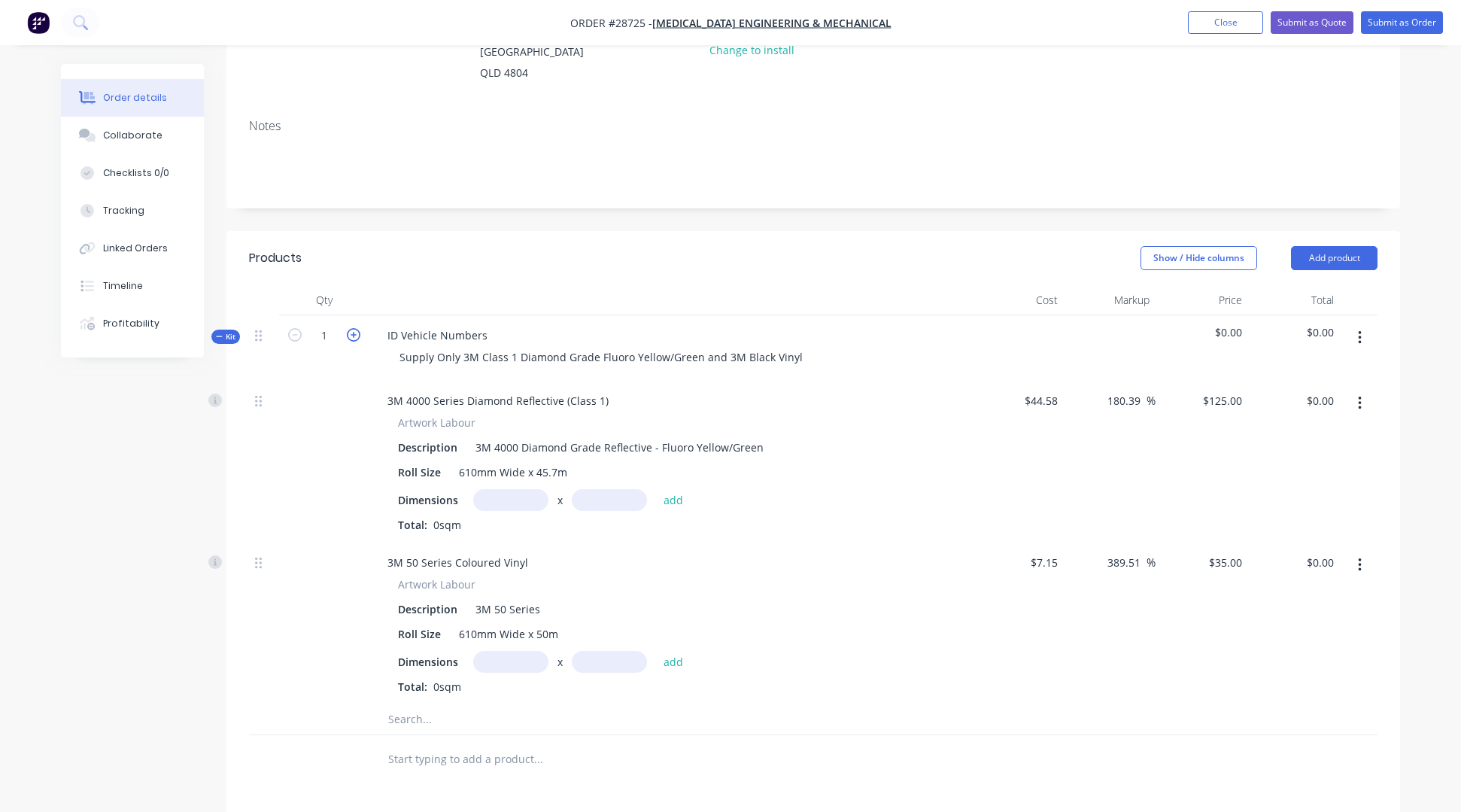
click at [355, 328] on icon "button" at bounding box center [354, 335] width 14 height 14
click at [792, 348] on div "Supply Only 3M Class 1 Diamond Grade Fluoro Yellow/Green and 3M Black Vinyl" at bounding box center [601, 359] width 427 height 22
click at [295, 329] on icon "button" at bounding box center [295, 336] width 14 height 14
type input "1"
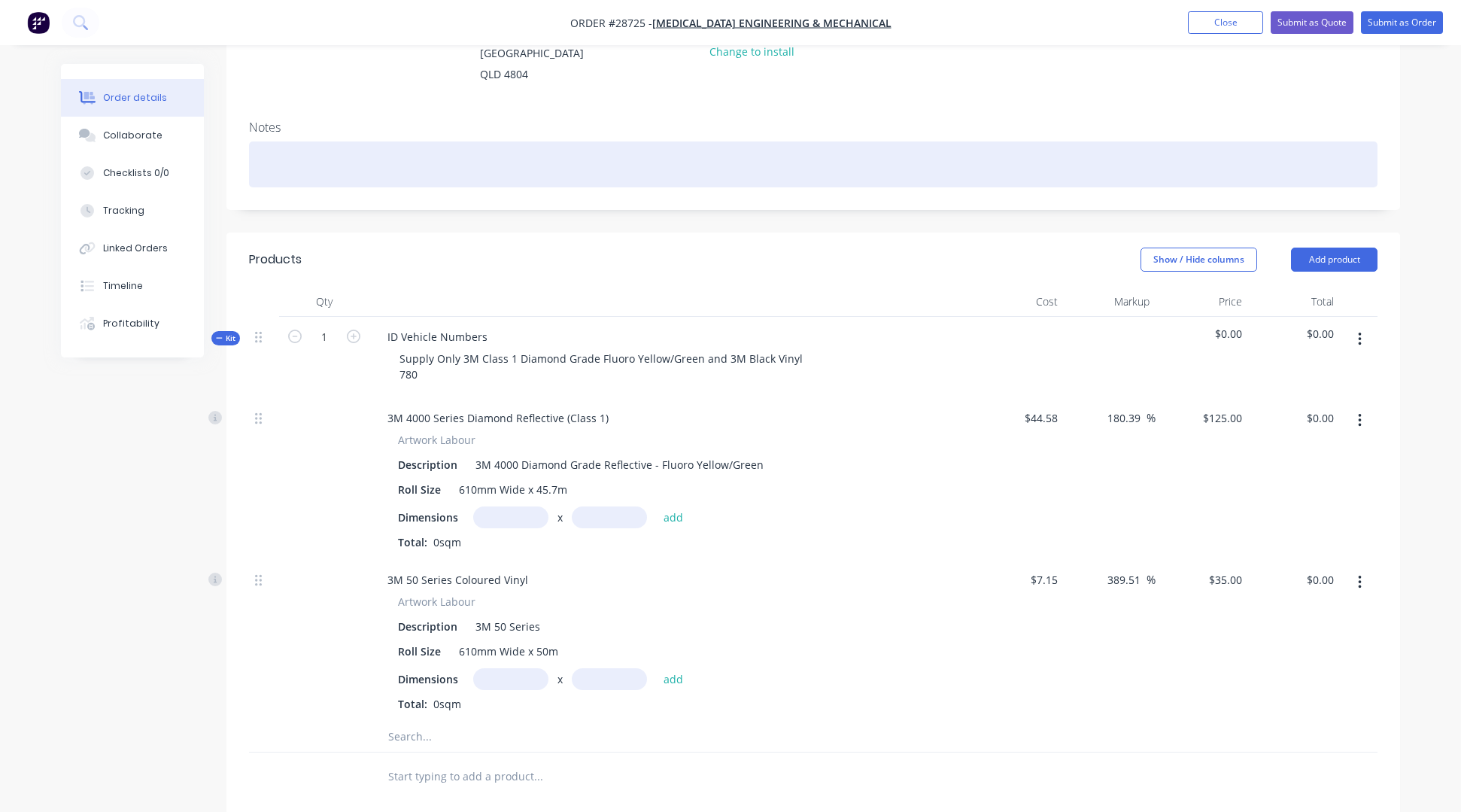
click at [328, 141] on div at bounding box center [813, 164] width 1128 height 46
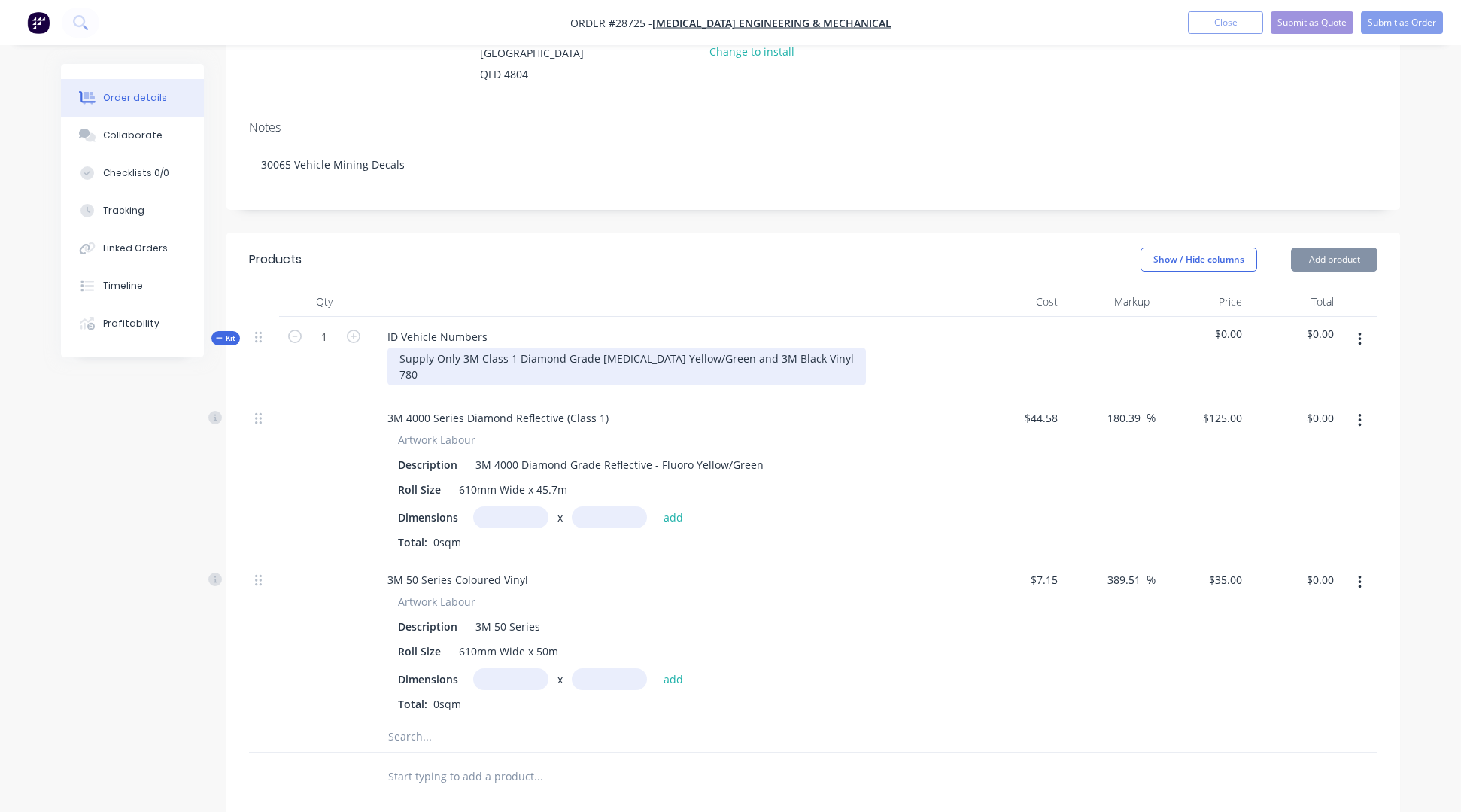
click at [443, 348] on div "Supply Only 3M Class 1 Diamond Grade Fluoro Yellow/Green and 3M Black Vinyl 780" at bounding box center [627, 367] width 479 height 38
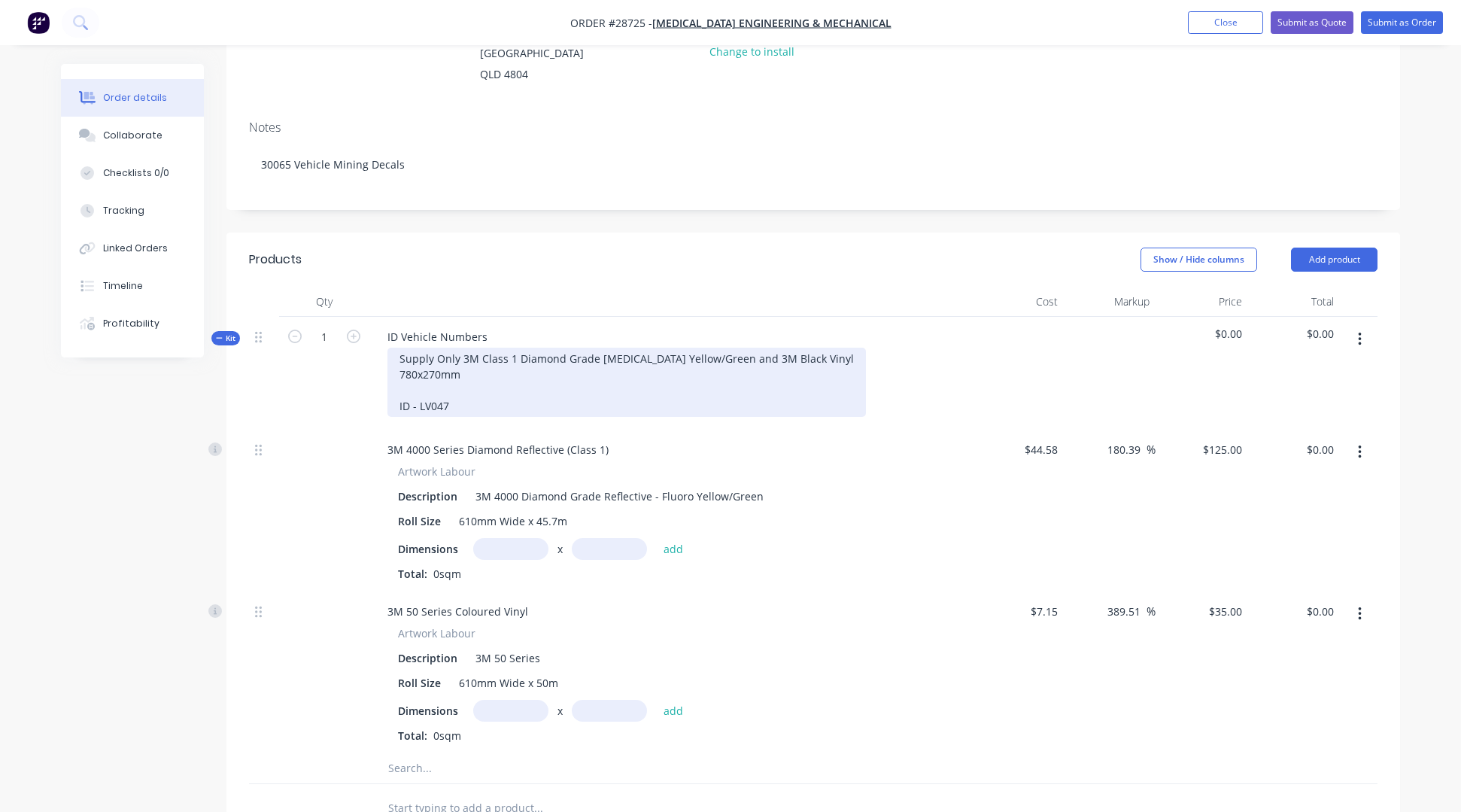
click at [398, 348] on div "Supply Only 3M Class 1 Diamond Grade Fluoro Yellow/Green and 3M Black Vinyl 780…" at bounding box center [627, 382] width 479 height 69
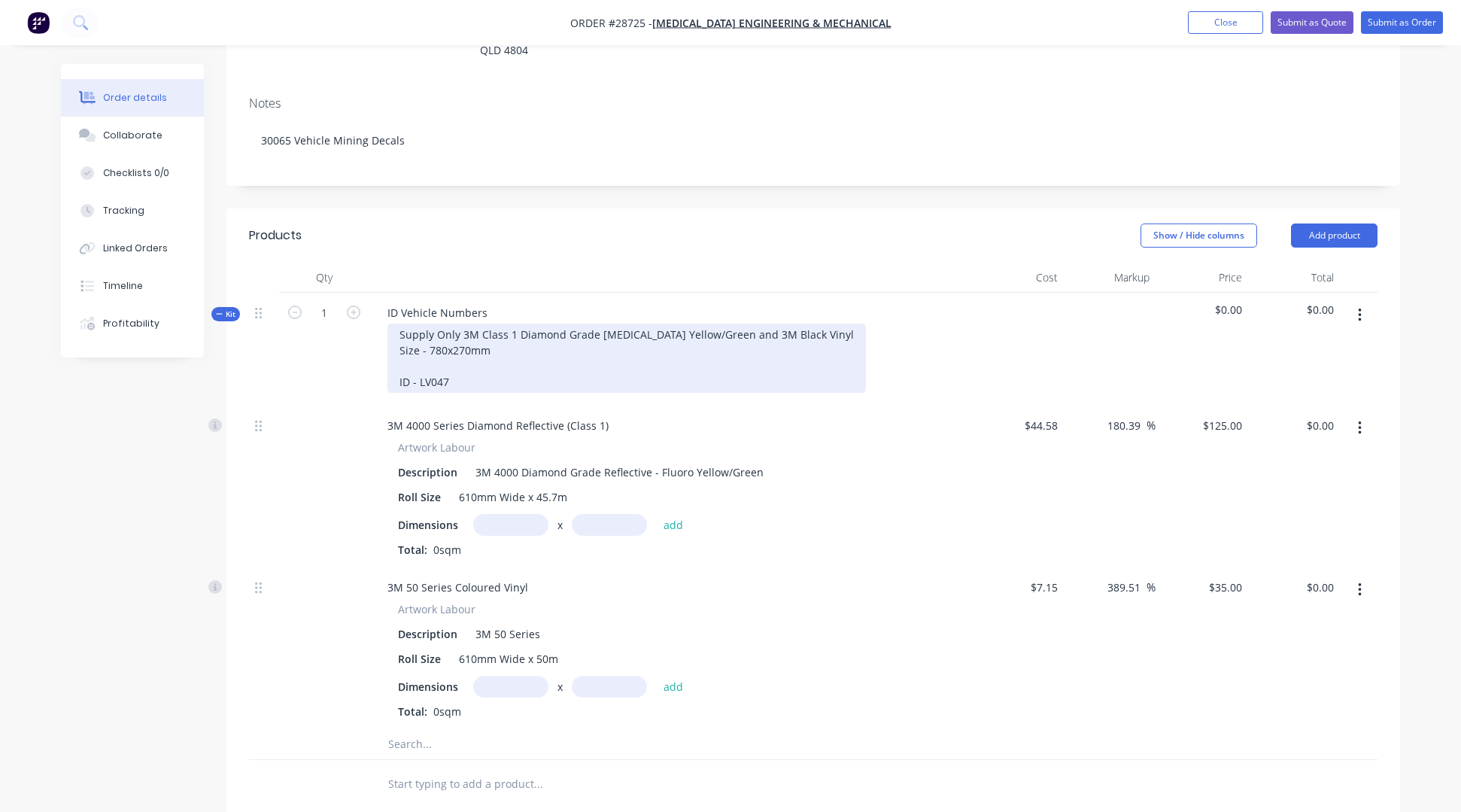
scroll to position [235, 0]
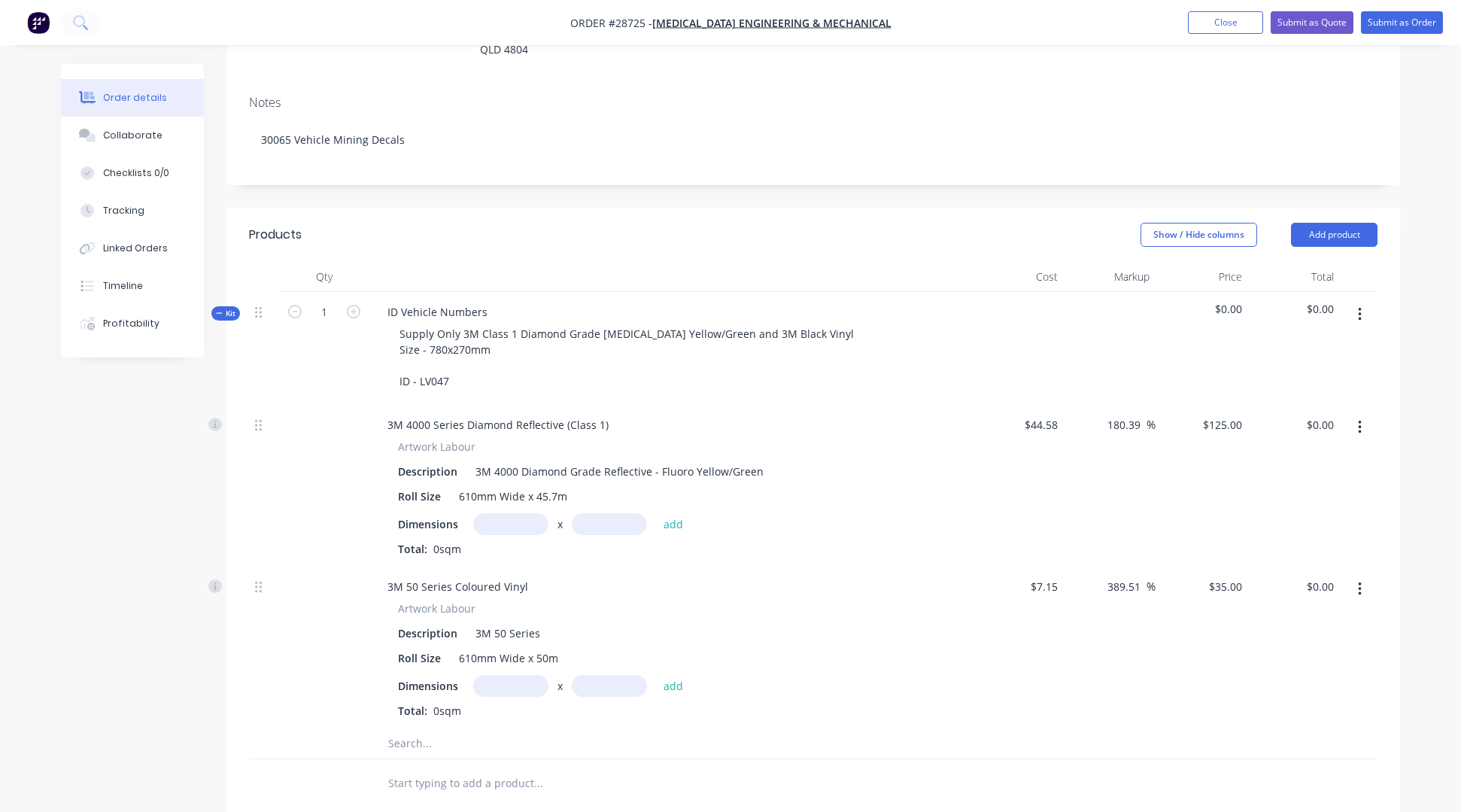
click at [516, 513] on input "text" at bounding box center [511, 524] width 75 height 22
type input "0.78m"
click at [604, 513] on input "text" at bounding box center [610, 524] width 75 height 22
type input "0.27m"
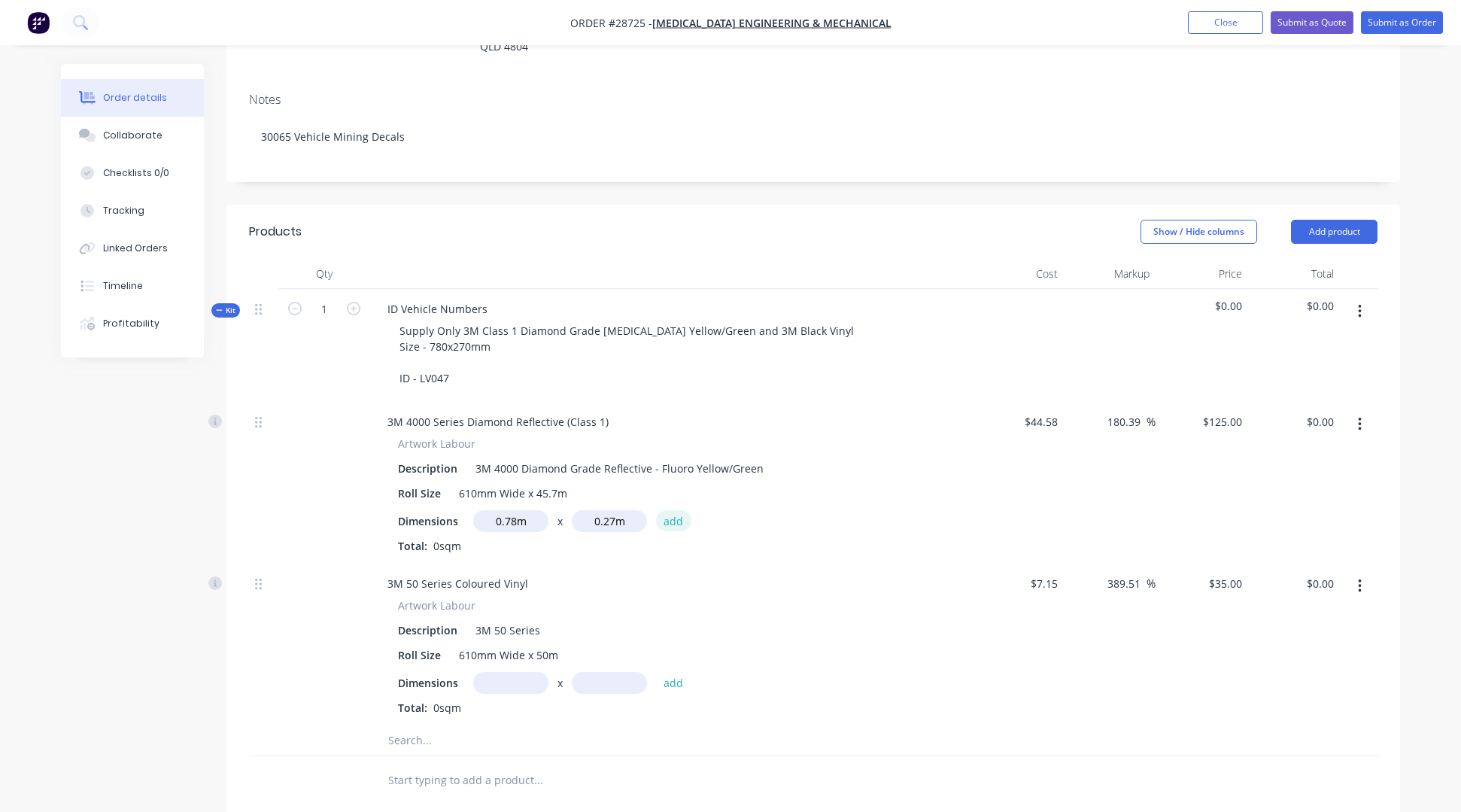
click at [669, 510] on button "add" at bounding box center [673, 521] width 35 height 21
type input "$26.33"
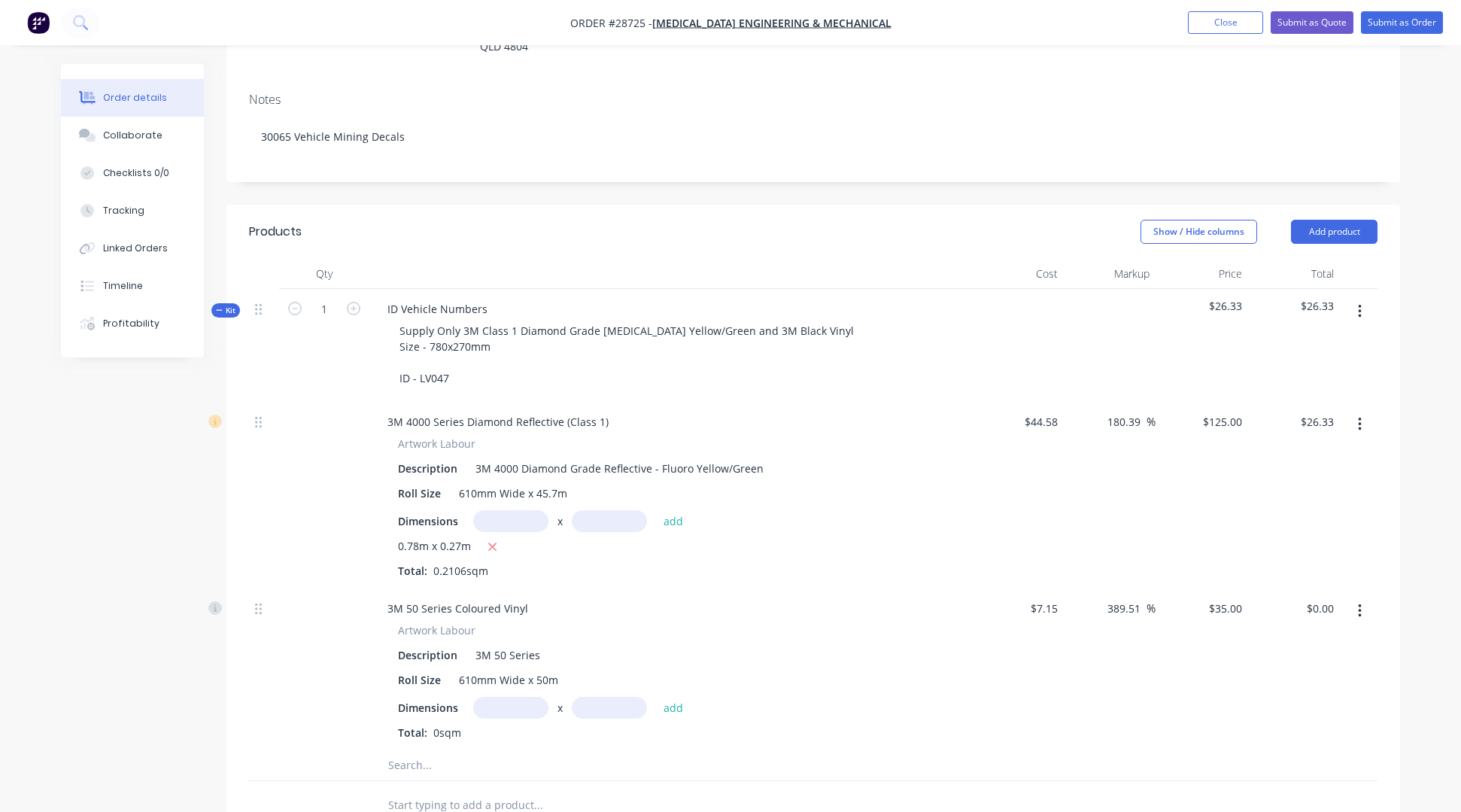
click at [518, 618] on input "text" at bounding box center [511, 708] width 75 height 22
type input "0.78m"
click at [632, 618] on input "text" at bounding box center [610, 708] width 75 height 22
type input "0.07m"
click at [809, 618] on div "Dimensions 0.78m x 0.07m add" at bounding box center [670, 708] width 545 height 22
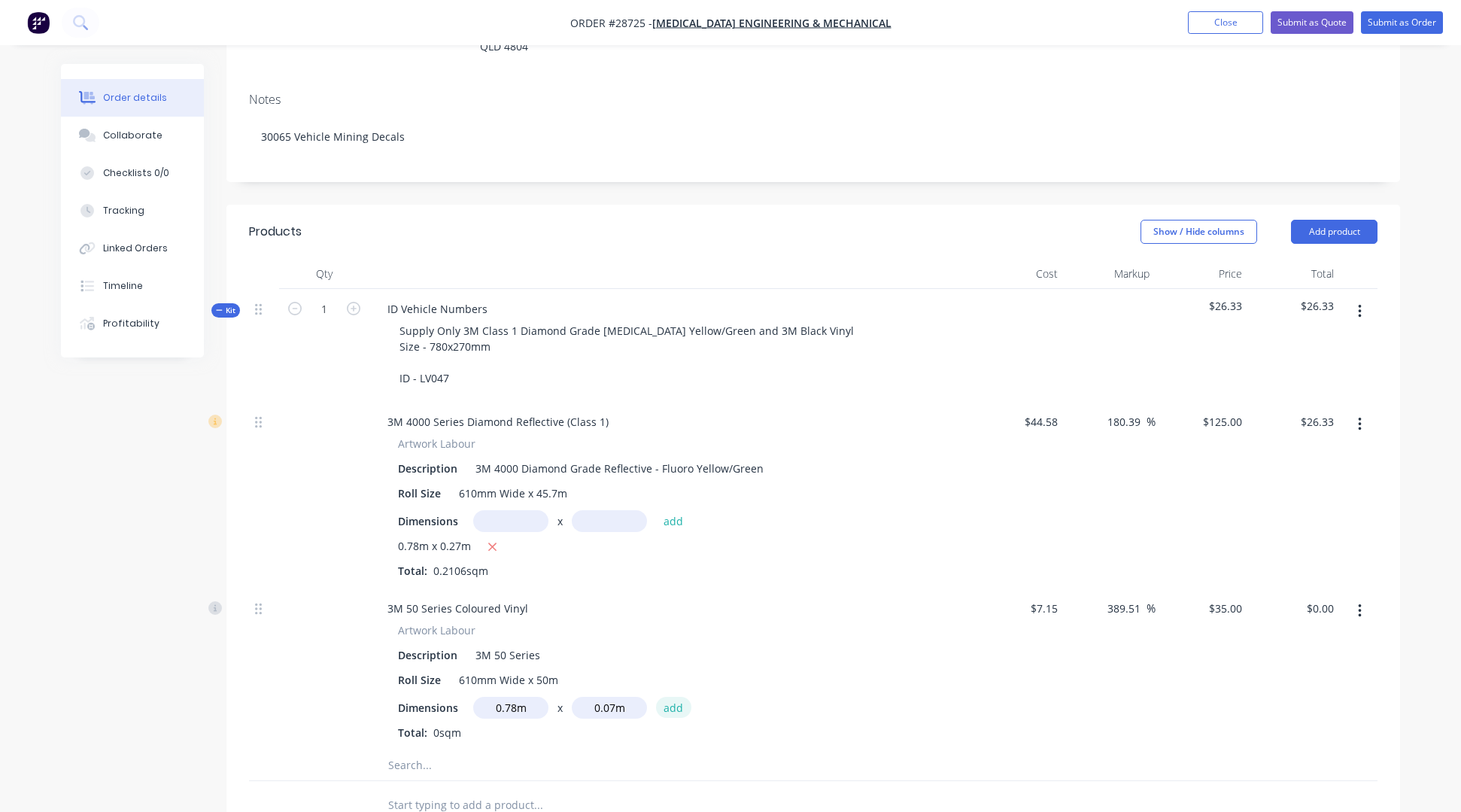
click at [675, 618] on button "add" at bounding box center [673, 707] width 35 height 21
type input "$1.91"
click at [224, 305] on span "Kit" at bounding box center [226, 310] width 20 height 11
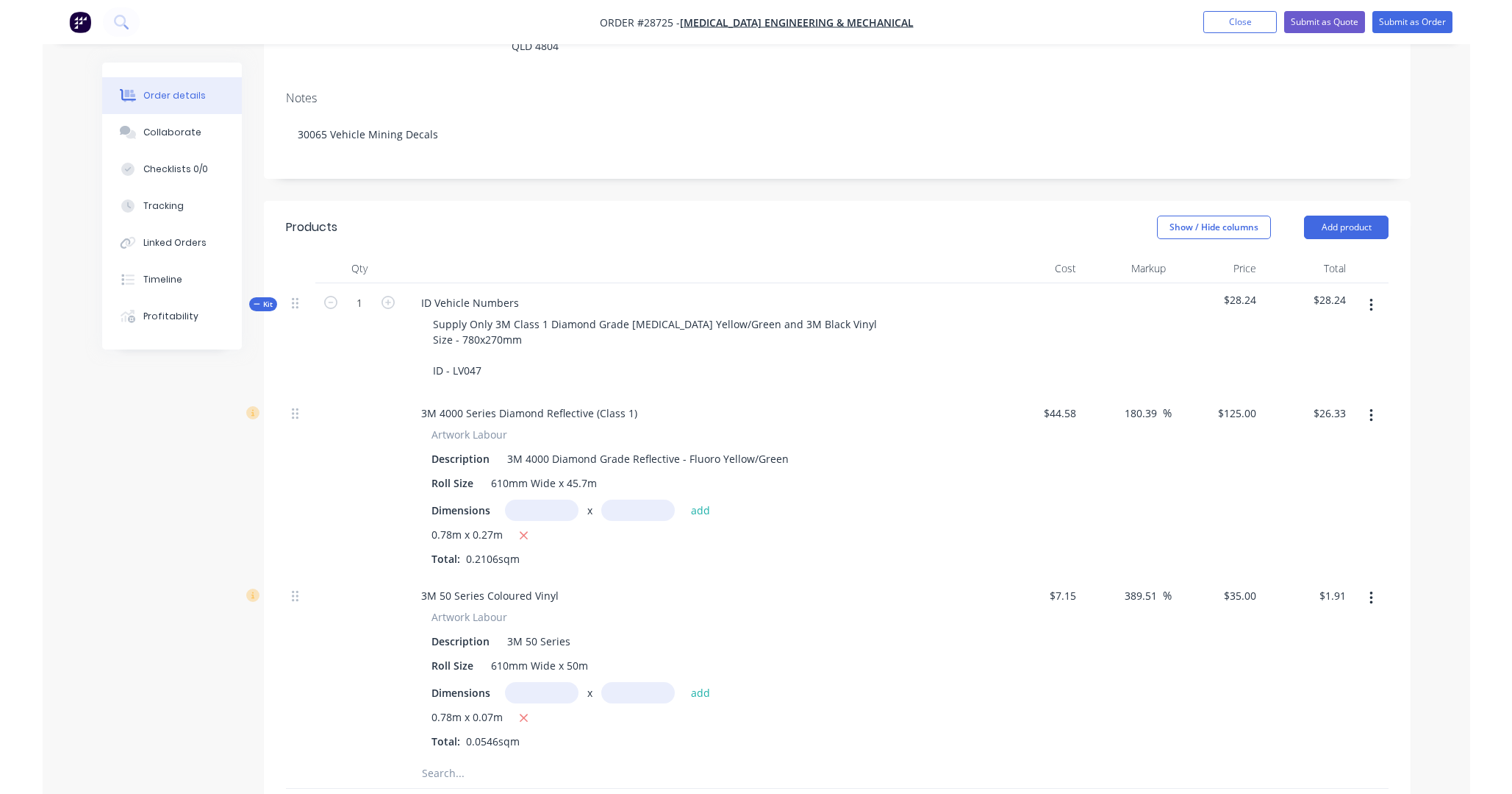
scroll to position [217, 0]
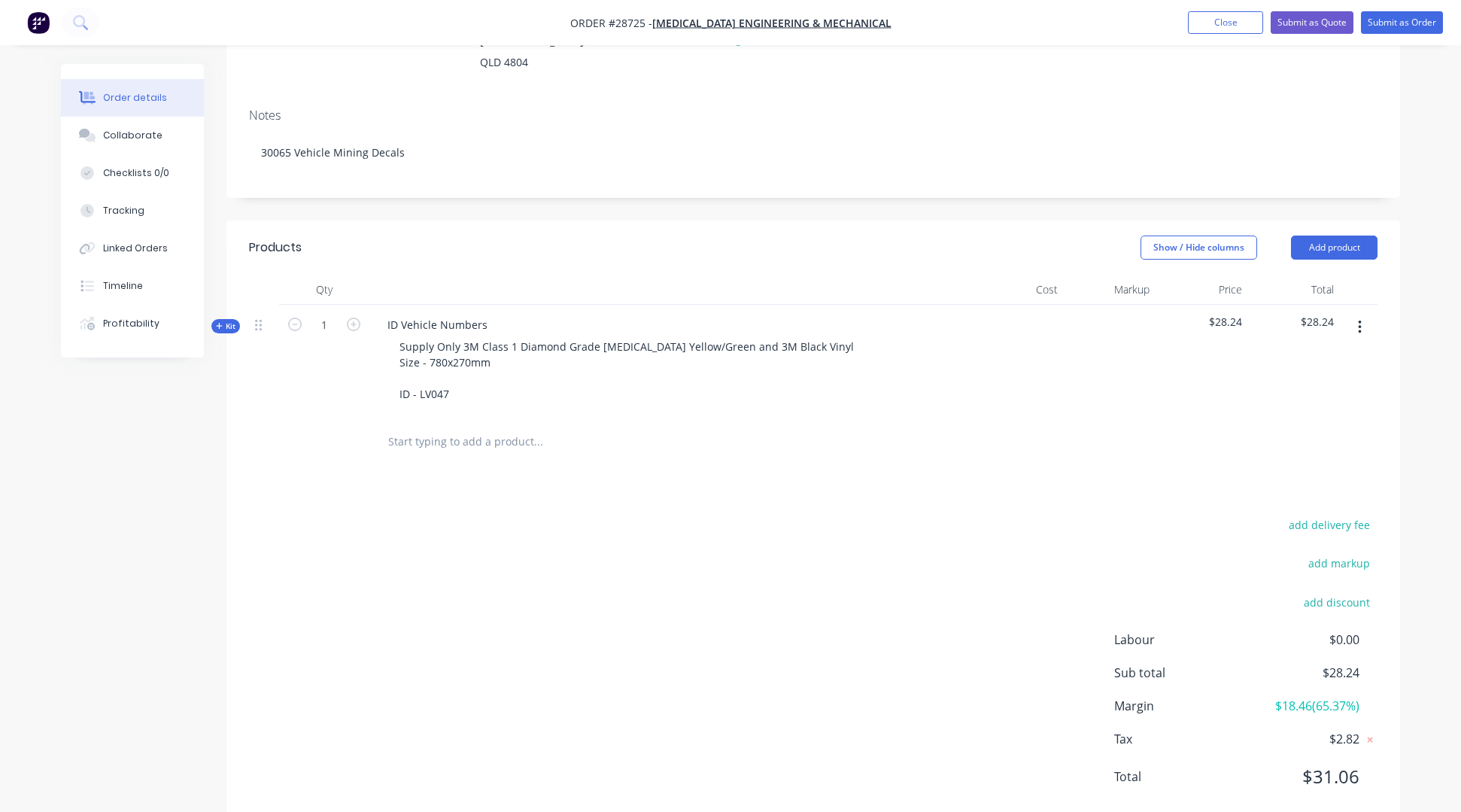
click at [1083, 306] on div at bounding box center [1110, 361] width 92 height 113
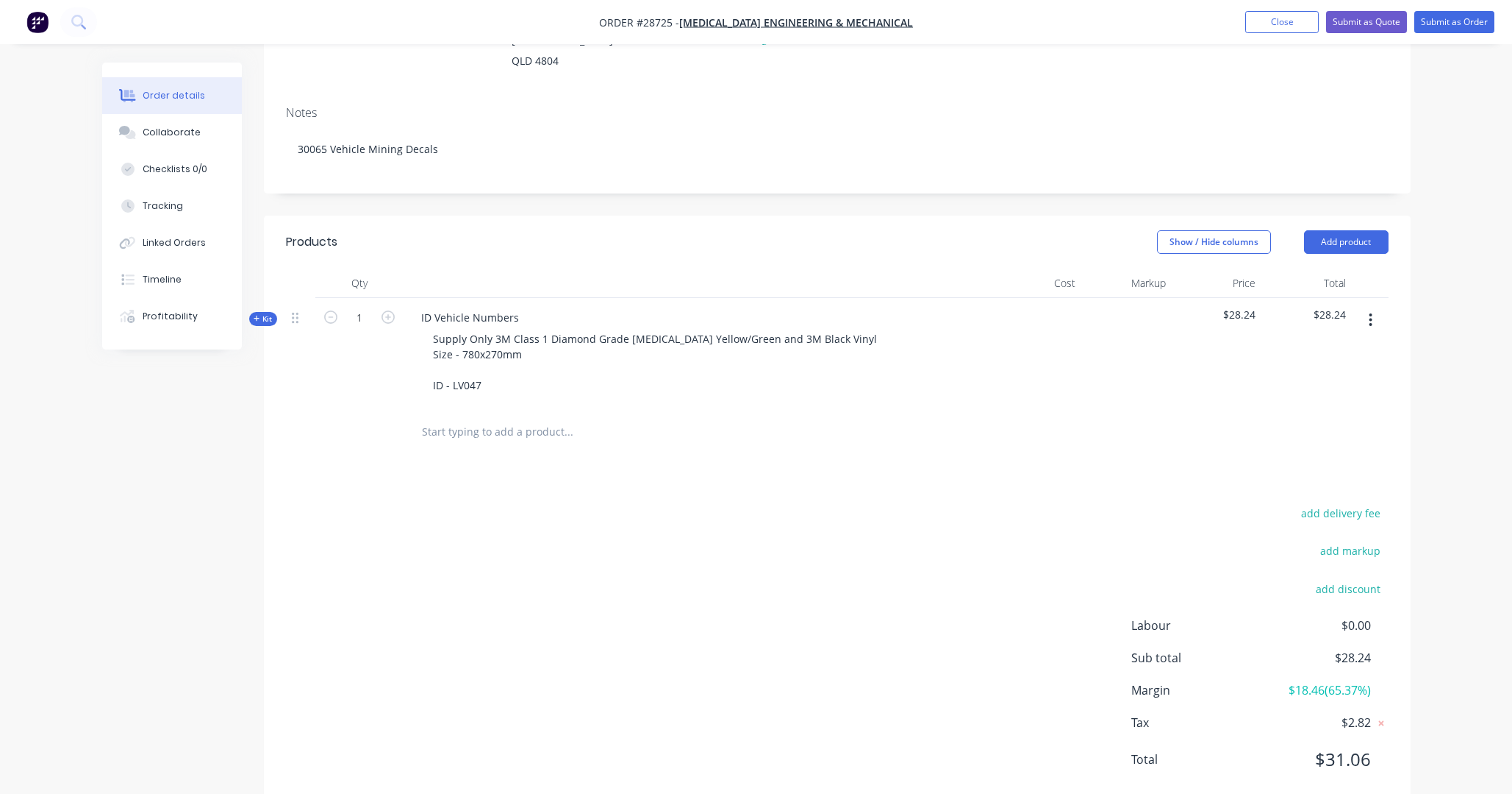
click at [1058, 298] on div "$28.24" at bounding box center [1307, 353] width 90 height 110
click at [1058, 307] on span "$28.24" at bounding box center [1307, 314] width 79 height 15
click at [261, 313] on span "Kit" at bounding box center [263, 318] width 19 height 11
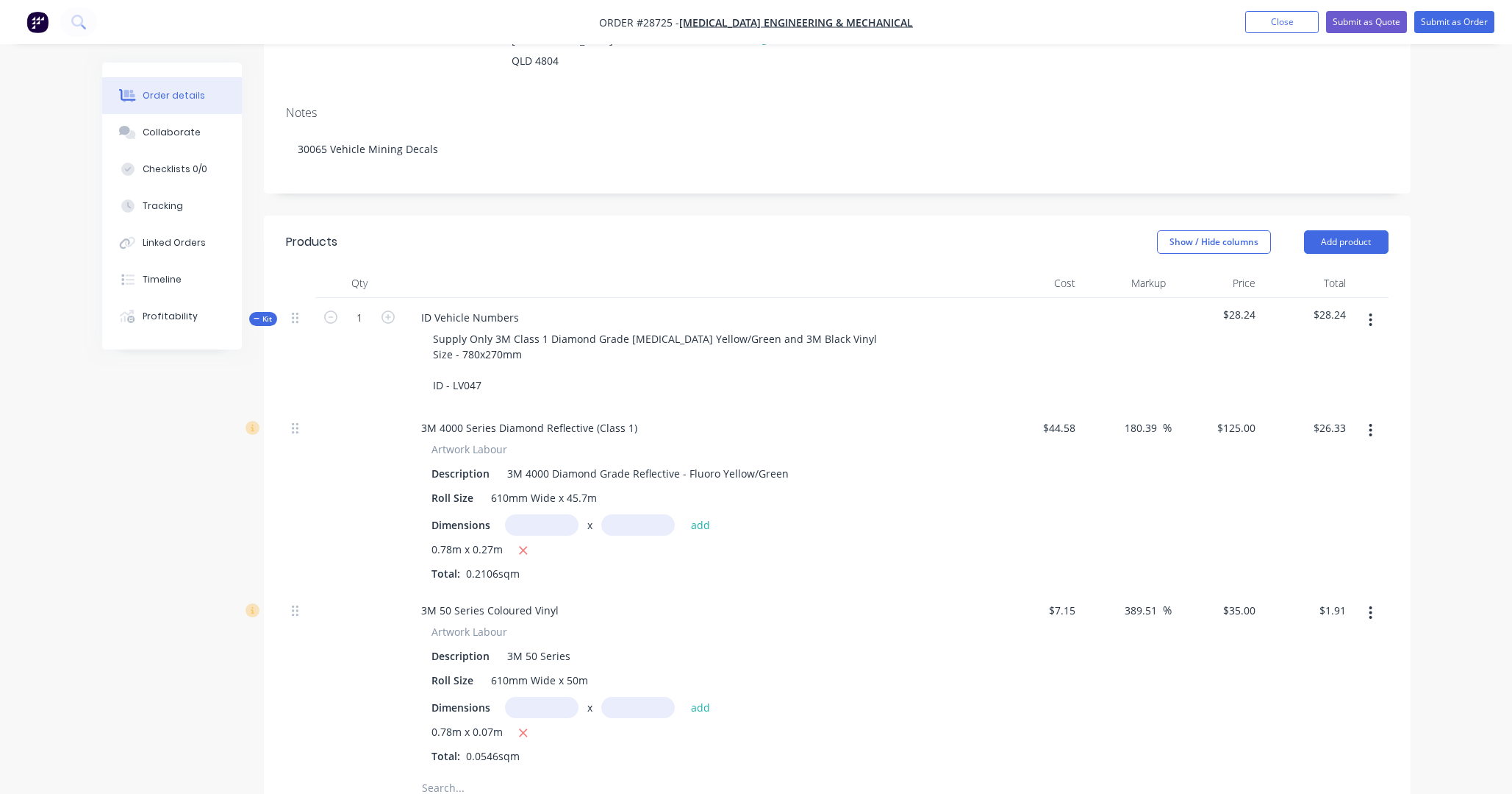
click at [1058, 307] on span "$28.24" at bounding box center [1307, 314] width 79 height 15
drag, startPoint x: 1339, startPoint y: 278, endPoint x: 1319, endPoint y: 373, distance: 97.1
click at [1058, 307] on span "$28.24" at bounding box center [1307, 314] width 79 height 15
click at [1058, 417] on input "26.33" at bounding box center [1335, 428] width 33 height 22
type input "$26.33"
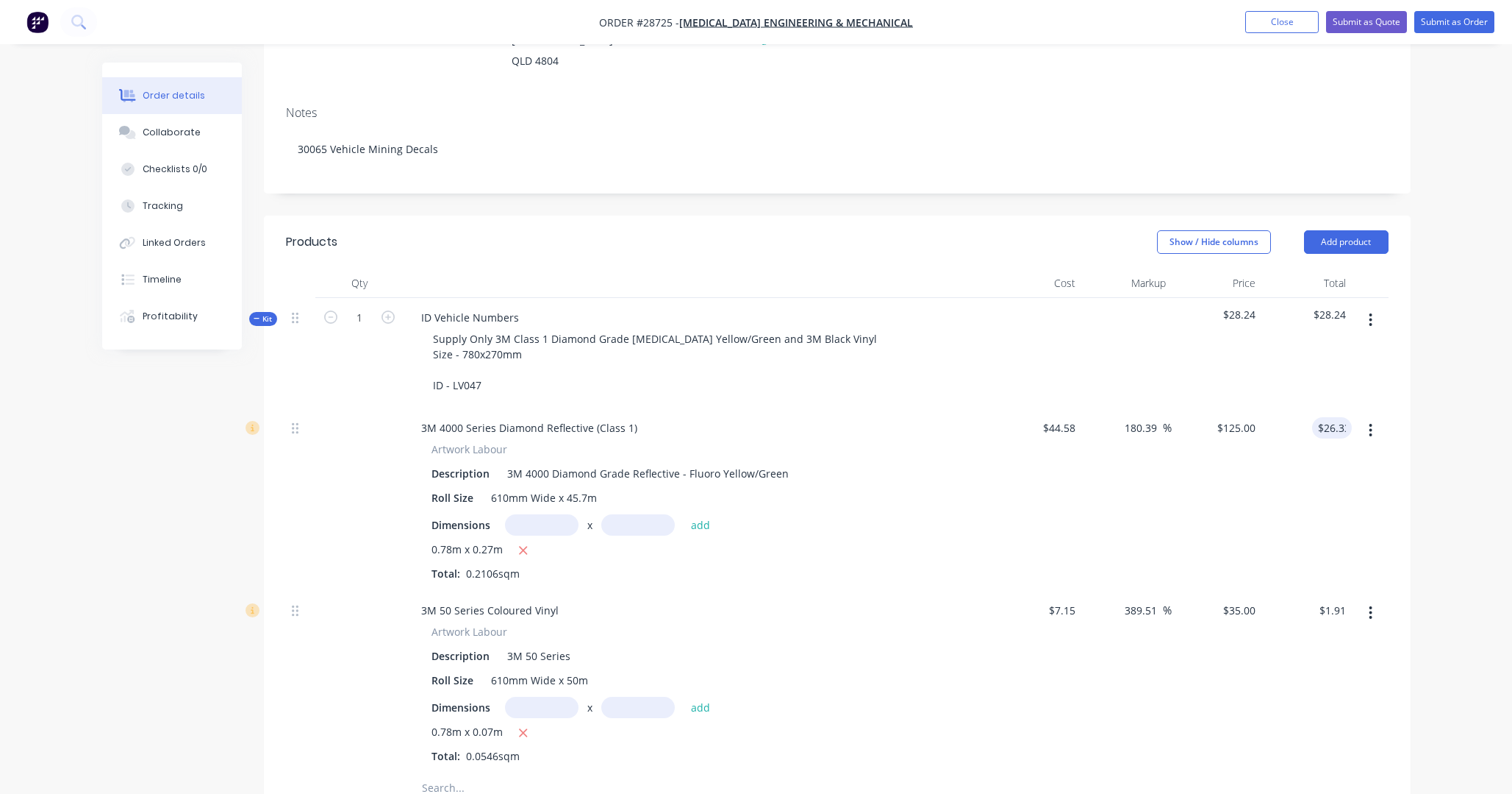
type input "180.45"
type input "$125.0237"
click at [1058, 307] on span "$28.24" at bounding box center [1307, 314] width 79 height 15
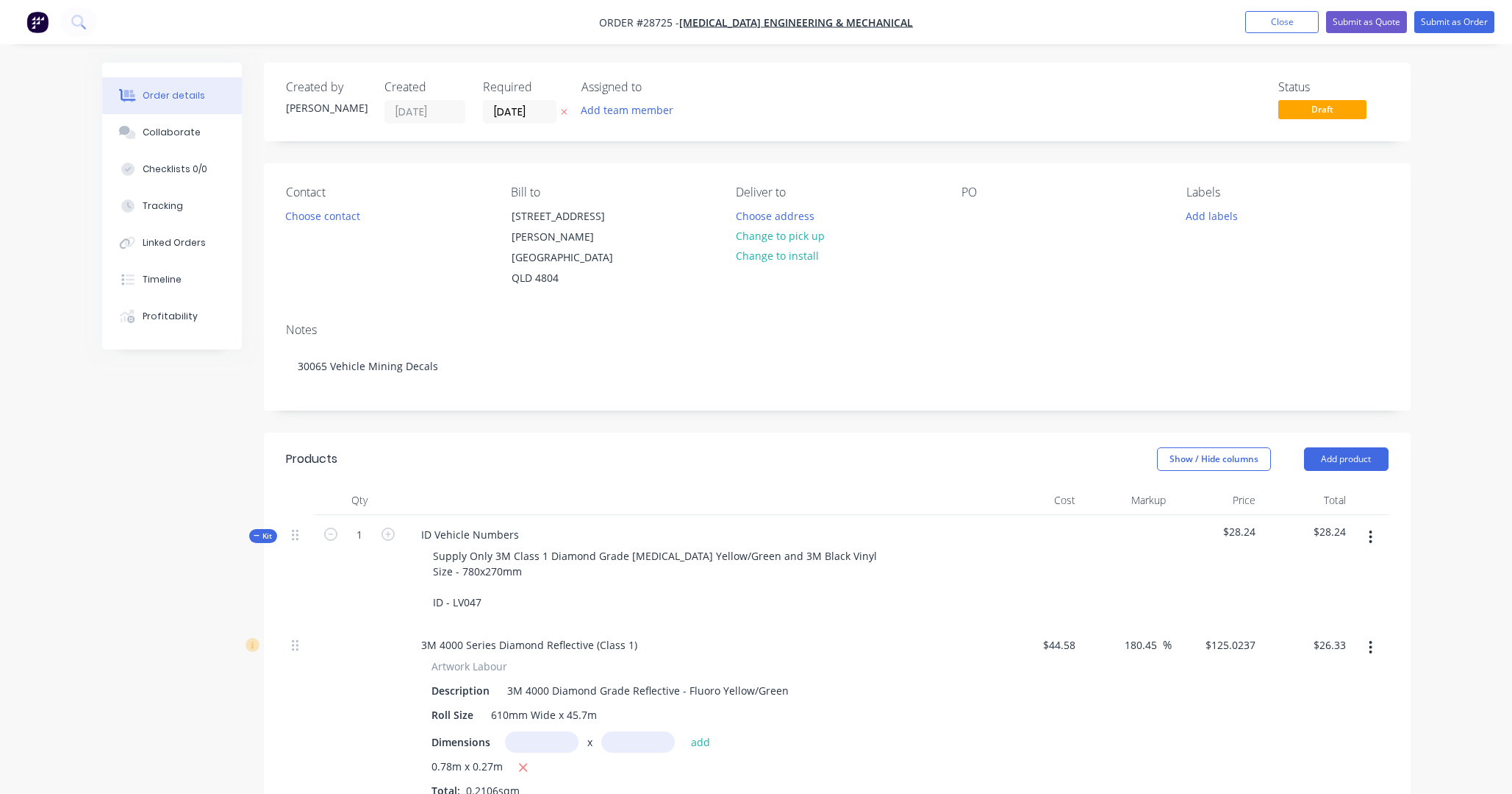
scroll to position [0, 0]
click at [1058, 18] on button "Close" at bounding box center [1282, 22] width 74 height 22
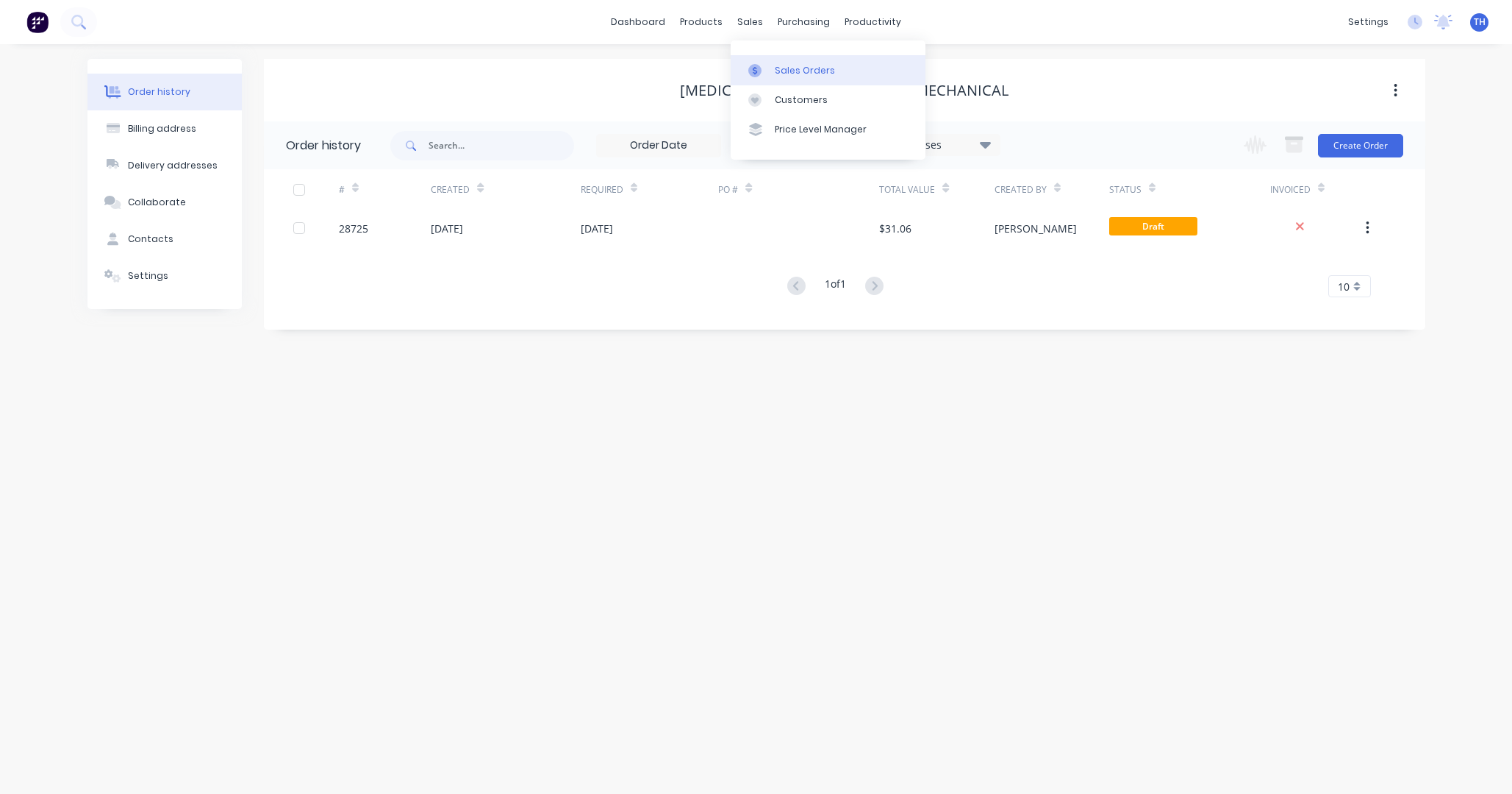
click at [814, 72] on div "Sales Orders" at bounding box center [805, 71] width 60 height 13
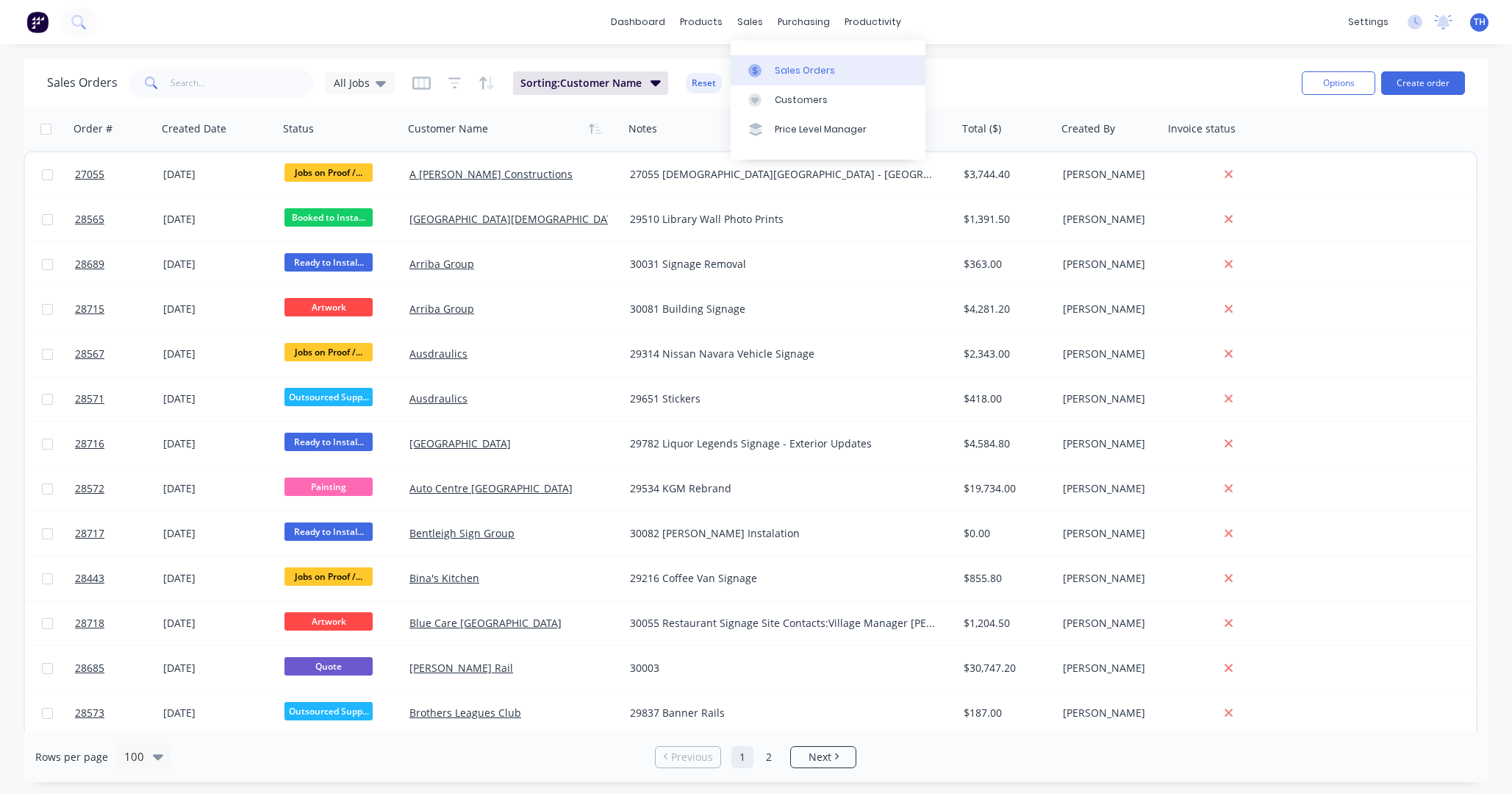
click at [793, 70] on div "Sales Orders" at bounding box center [805, 71] width 60 height 13
click at [1058, 87] on div "Sales Orders All Jobs Sorting: Customer Name Reset" at bounding box center [668, 82] width 1243 height 36
click at [1058, 83] on button "Create order" at bounding box center [1423, 83] width 84 height 23
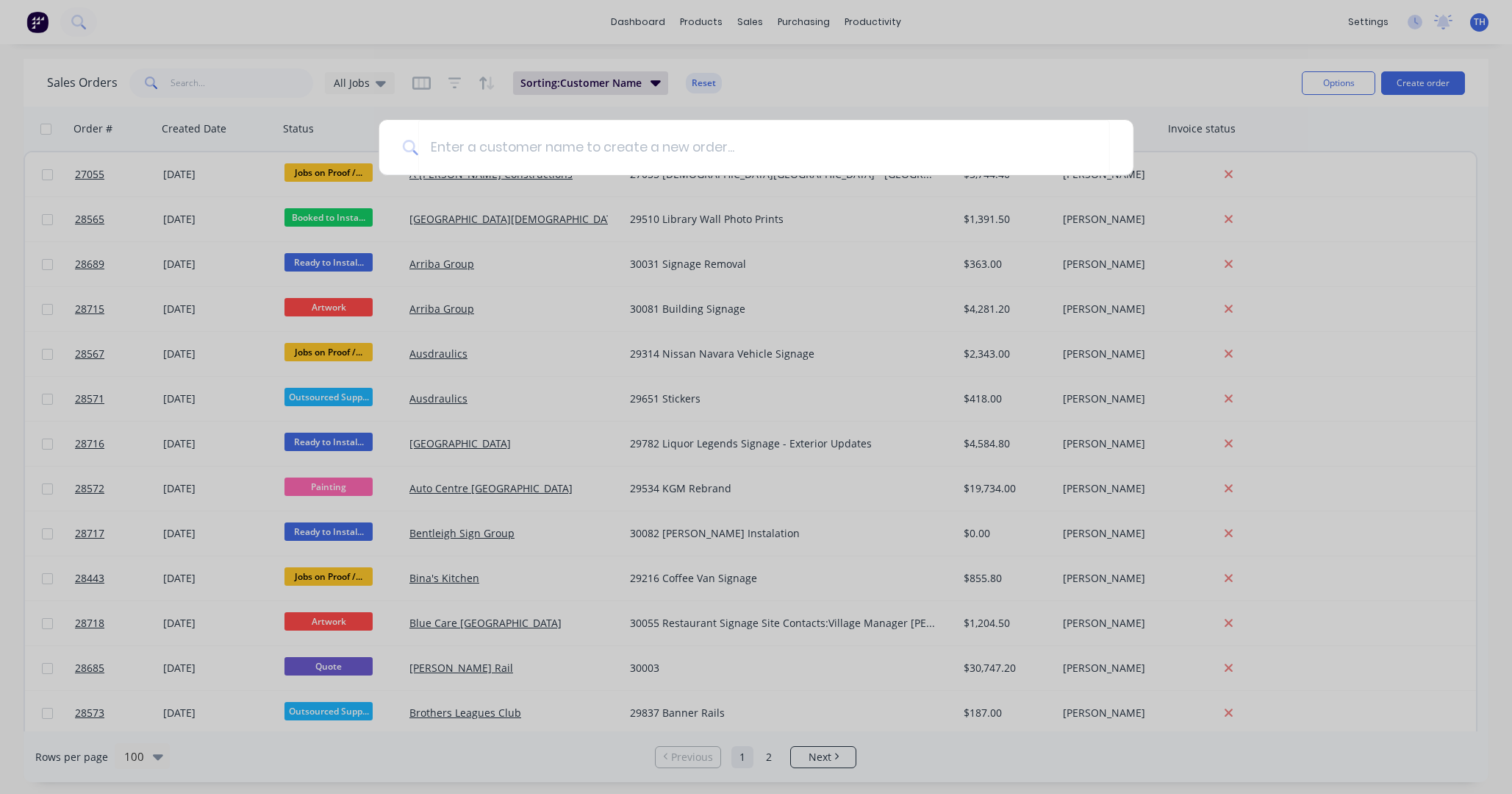
click at [1058, 84] on div at bounding box center [756, 397] width 1512 height 794
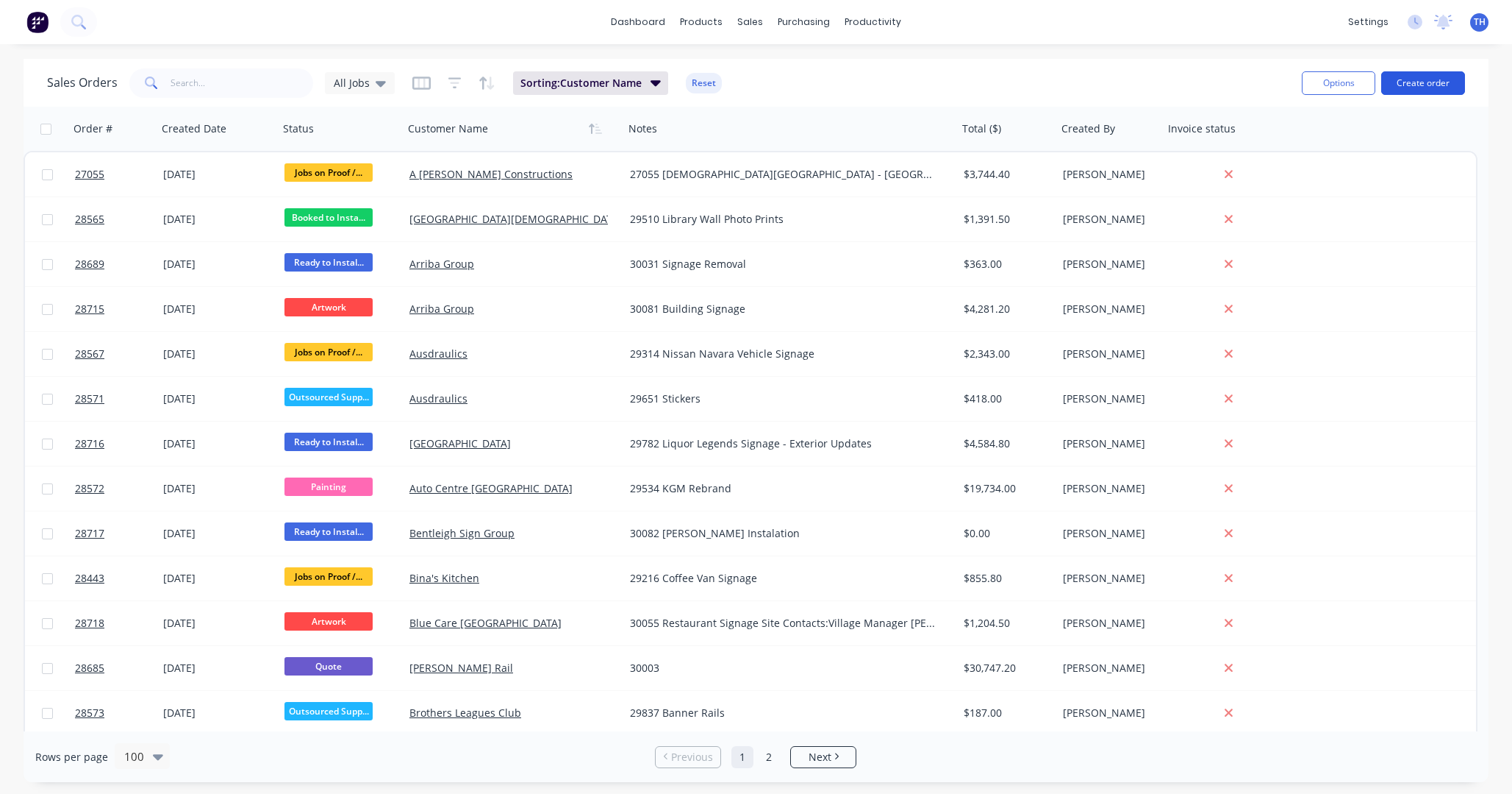
click at [1058, 87] on button "Create order" at bounding box center [1423, 83] width 84 height 23
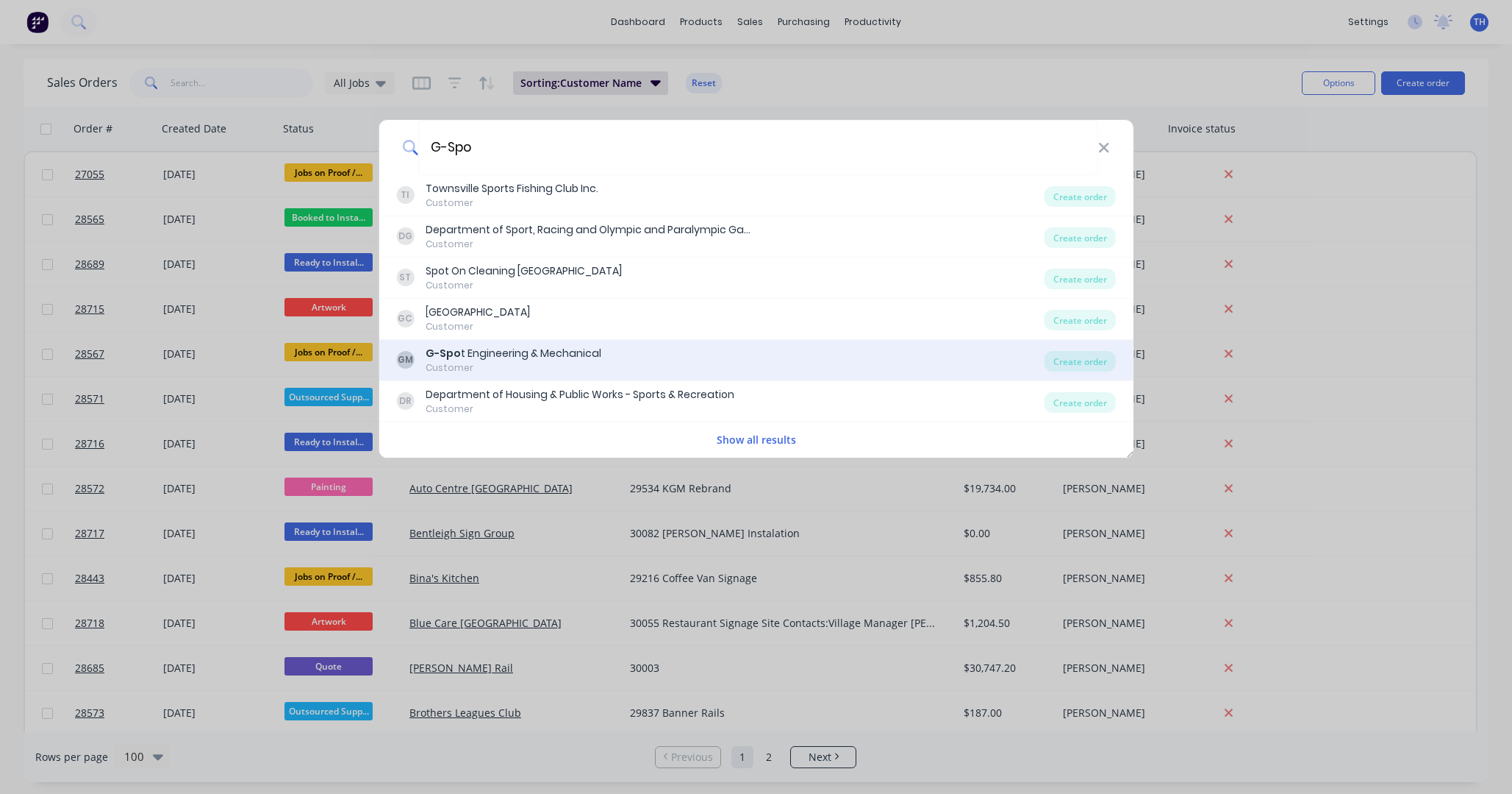
type input "G-Spo"
click at [580, 349] on div "G-Spo t Engineering & Mechanical" at bounding box center [514, 354] width 175 height 15
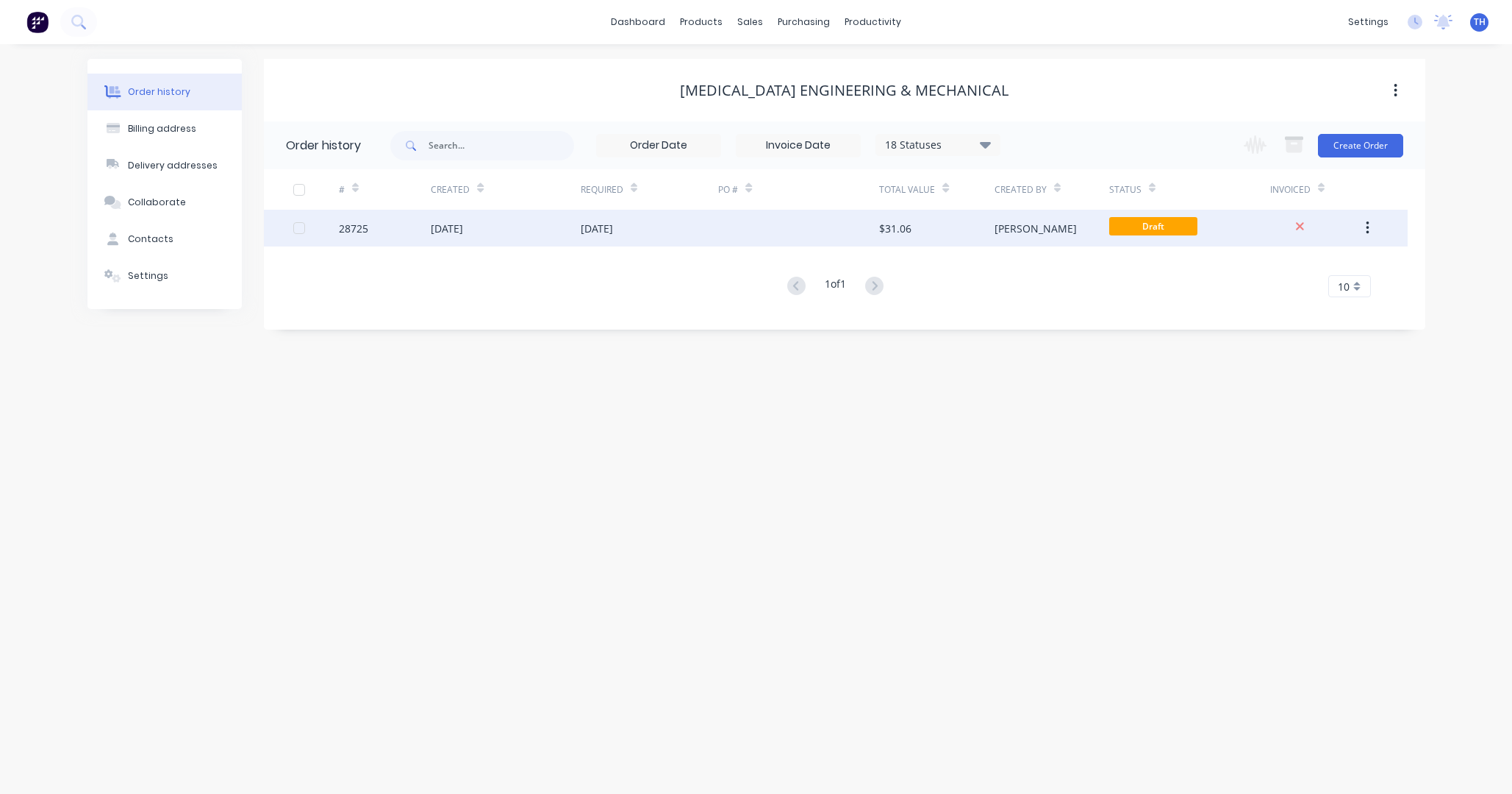
click at [583, 228] on div "11 Oct 2025" at bounding box center [596, 228] width 33 height 15
click at [911, 226] on div "$31.06" at bounding box center [896, 228] width 33 height 15
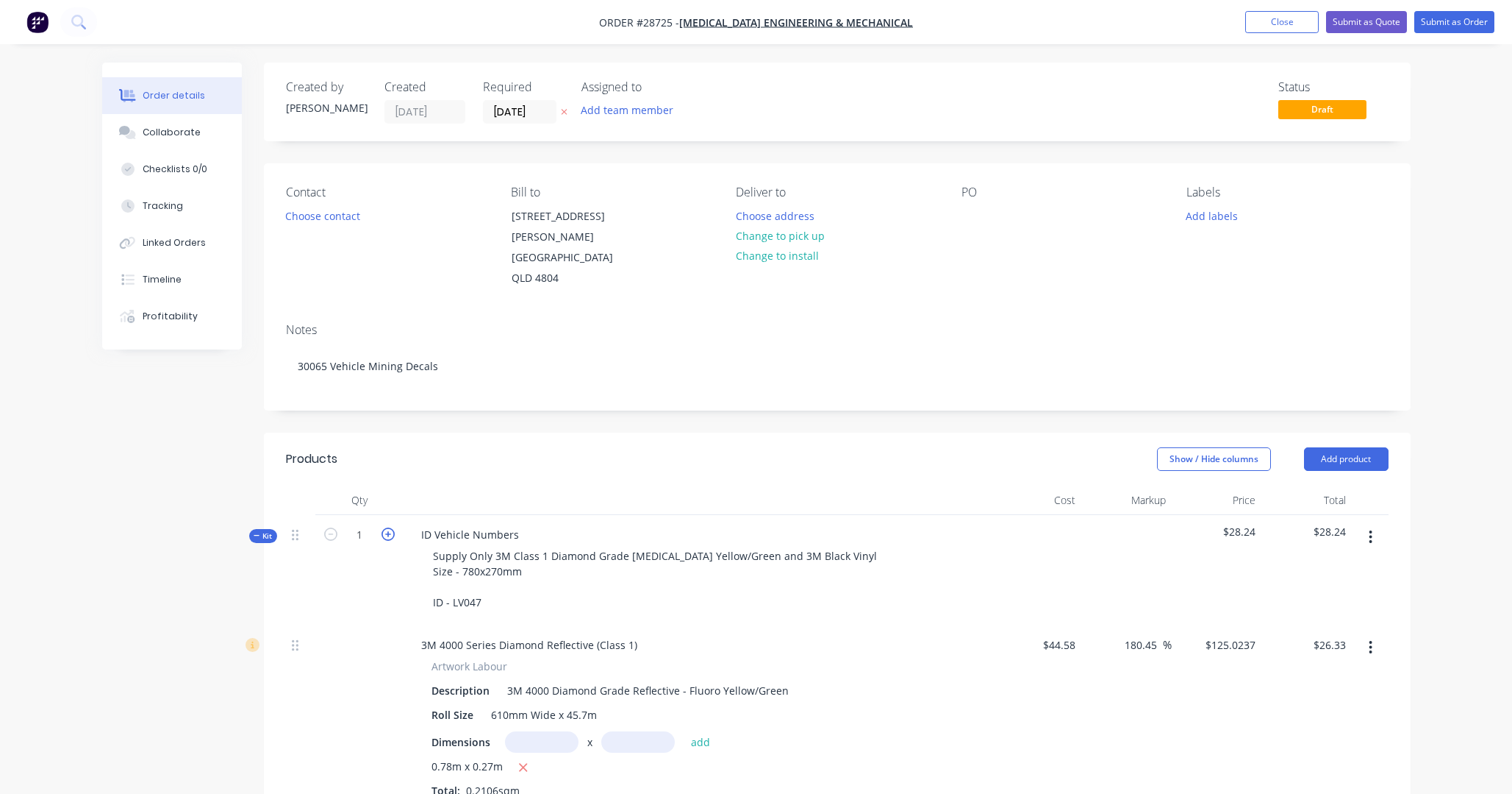
click at [389, 527] on icon "button" at bounding box center [388, 534] width 13 height 13
click at [333, 527] on icon "button" at bounding box center [331, 534] width 13 height 13
type input "1"
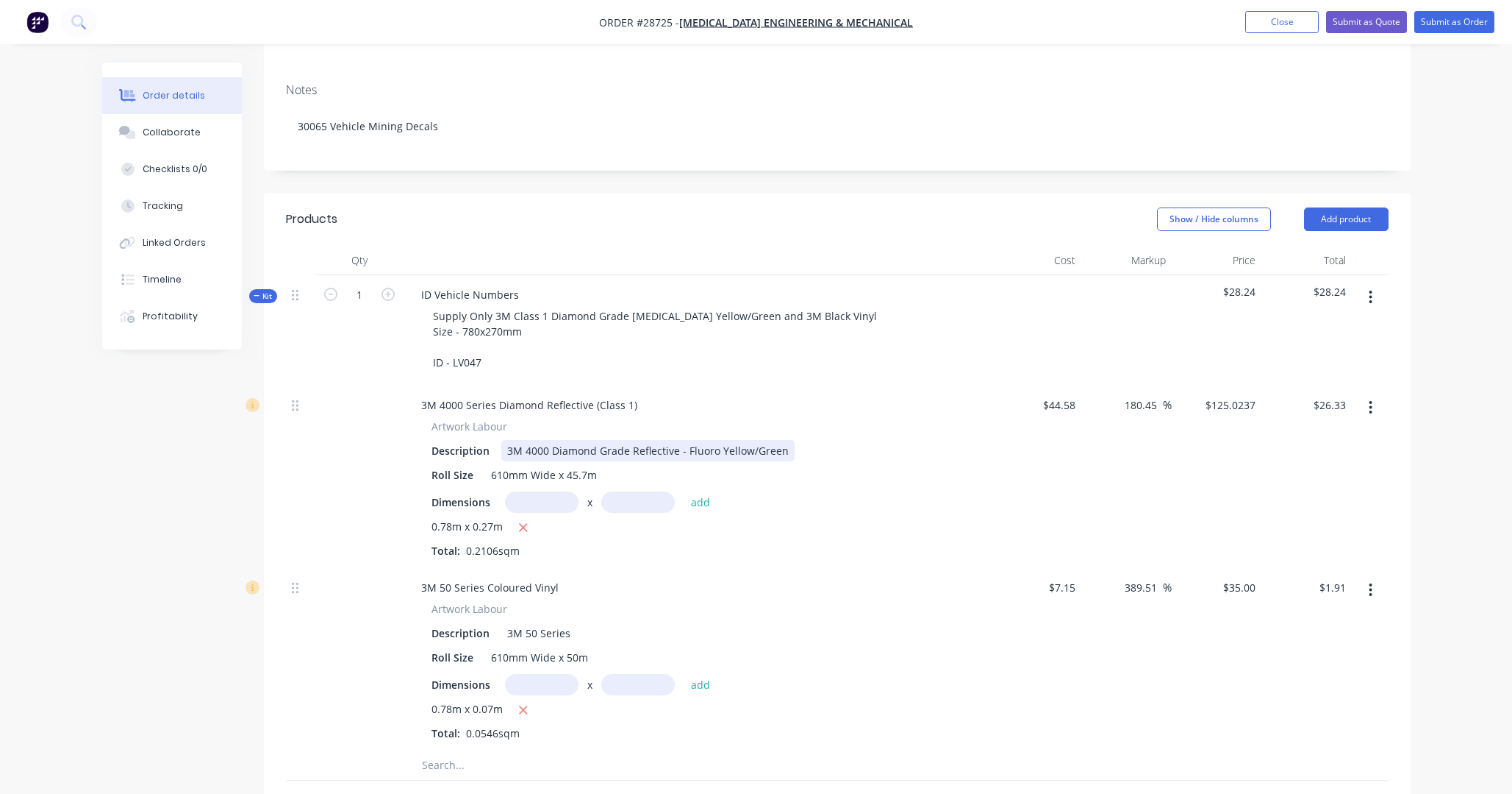
scroll to position [282, 0]
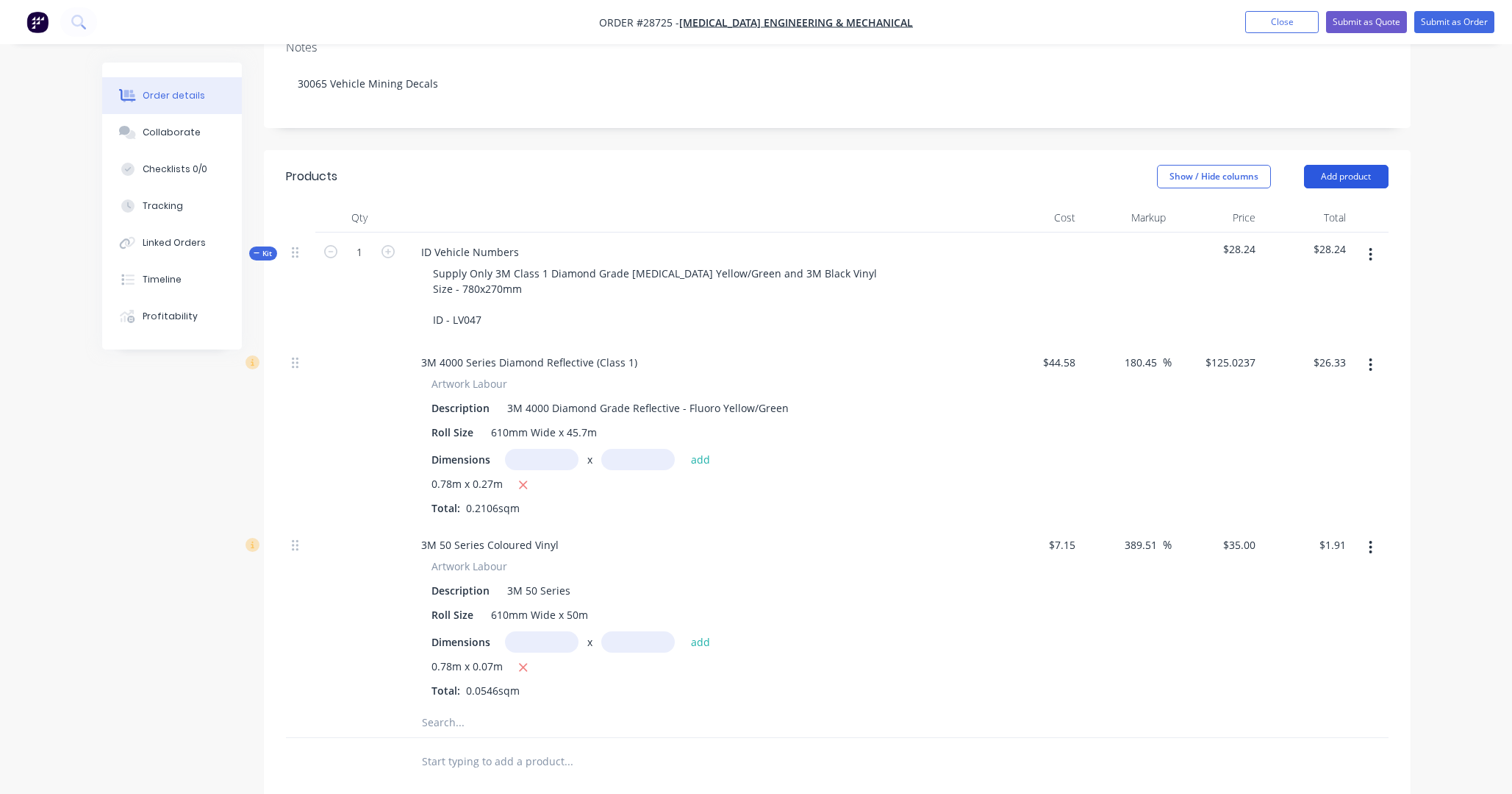
click at [1058, 165] on button "Add product" at bounding box center [1346, 176] width 84 height 23
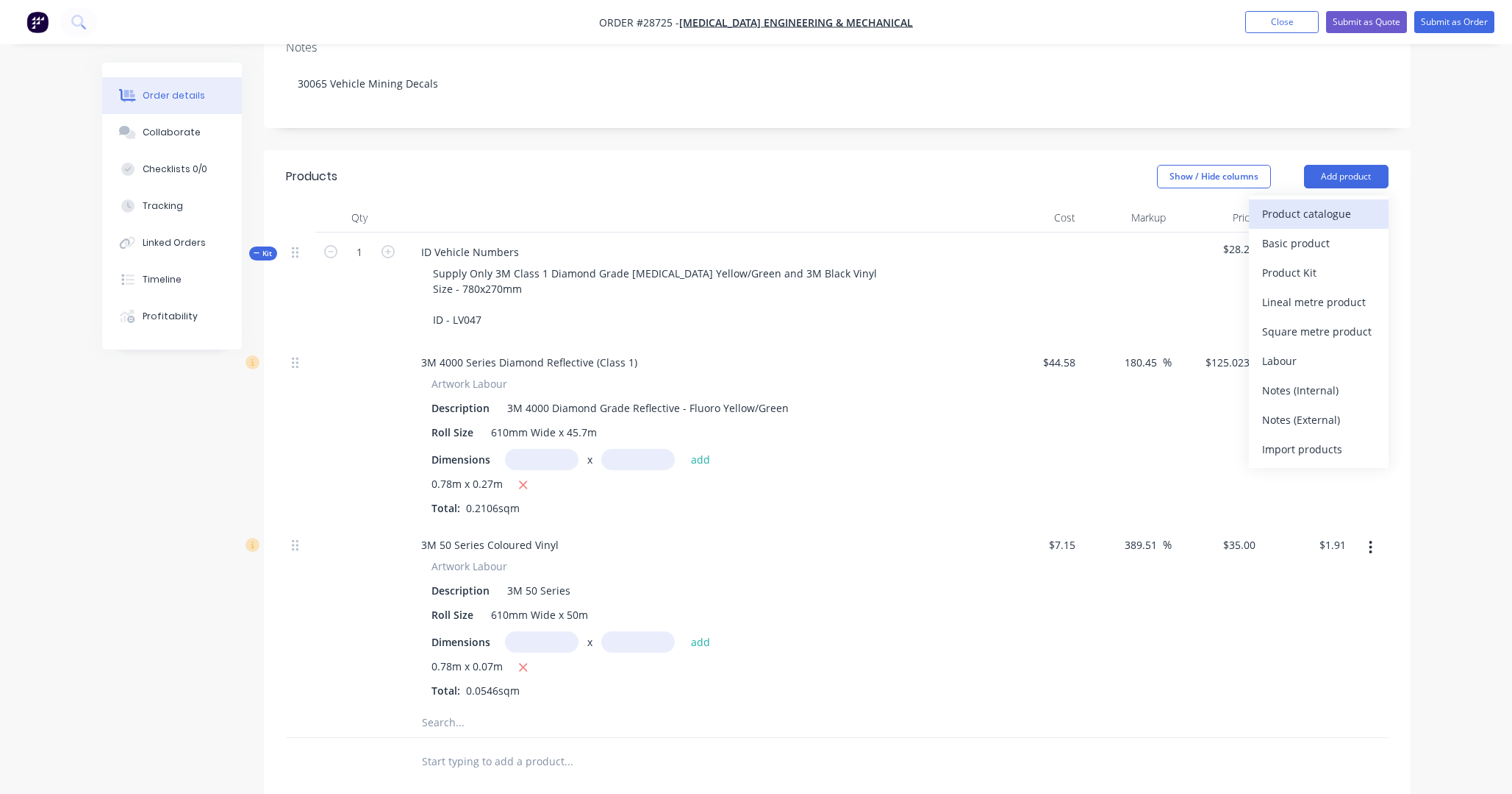
click at [1058, 203] on div "Product catalogue" at bounding box center [1319, 214] width 114 height 22
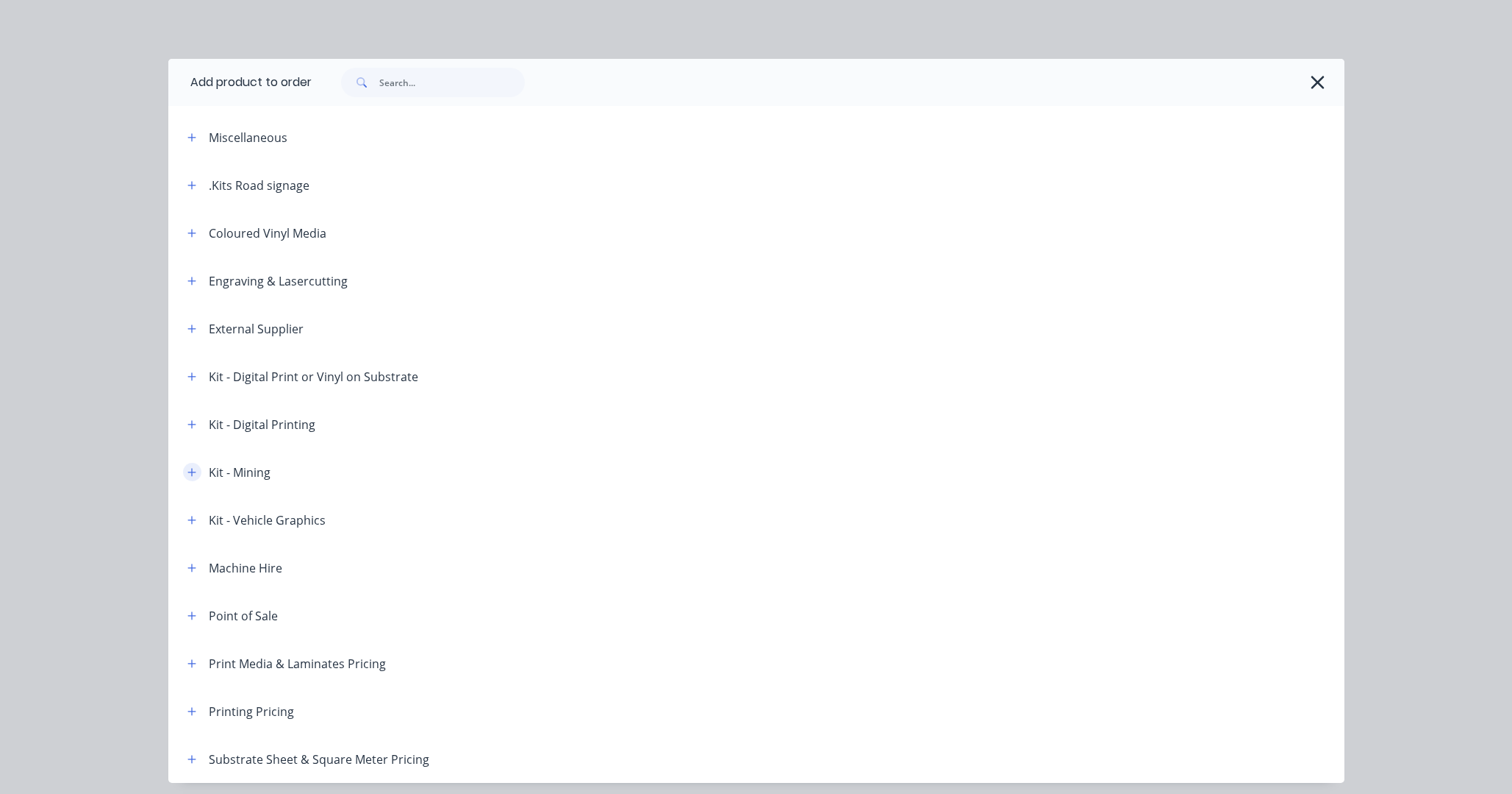
click at [189, 470] on icon "button" at bounding box center [191, 472] width 9 height 10
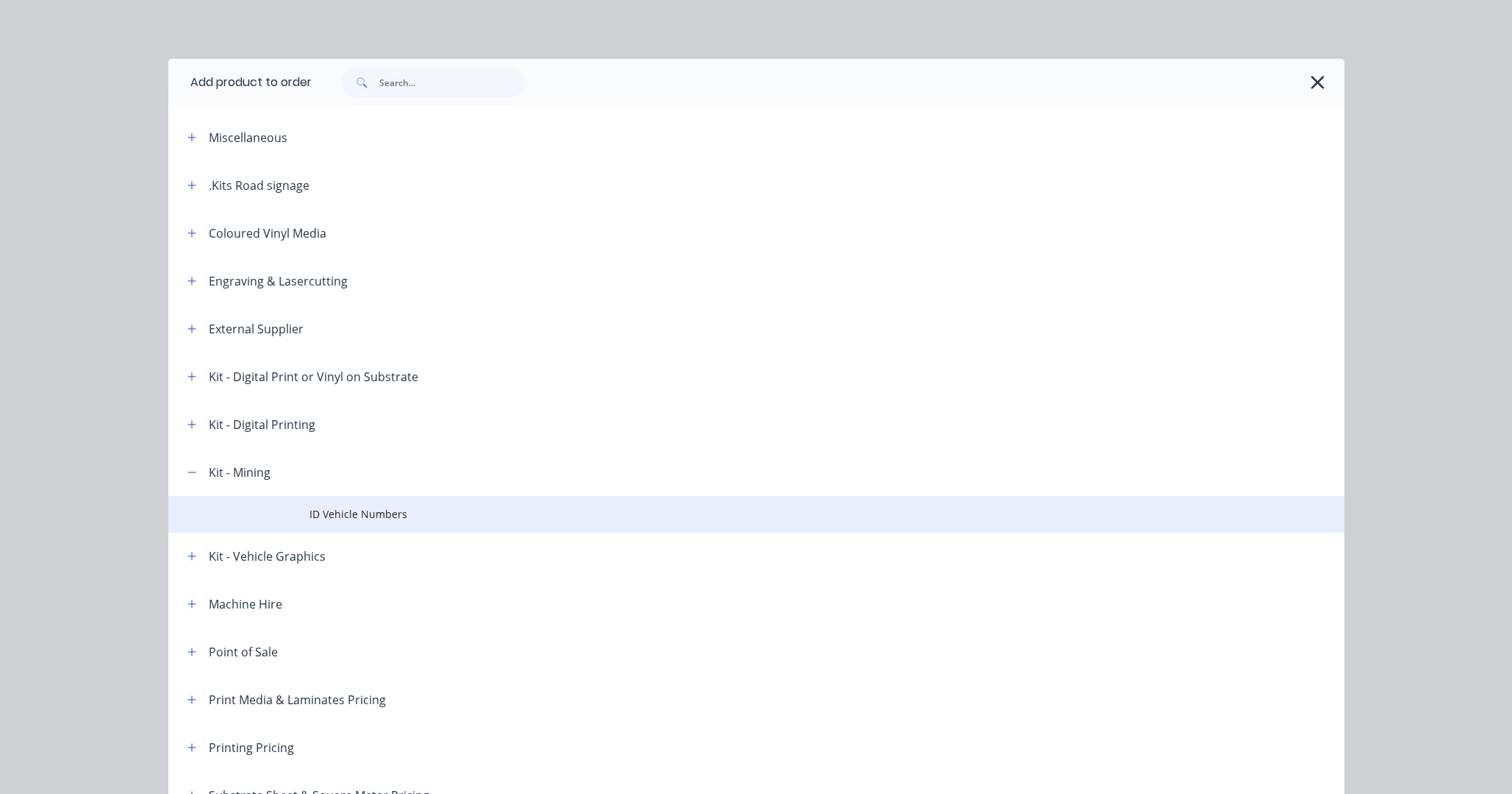
click at [380, 507] on span "ID Vehicle Numbers" at bounding box center [723, 514] width 828 height 15
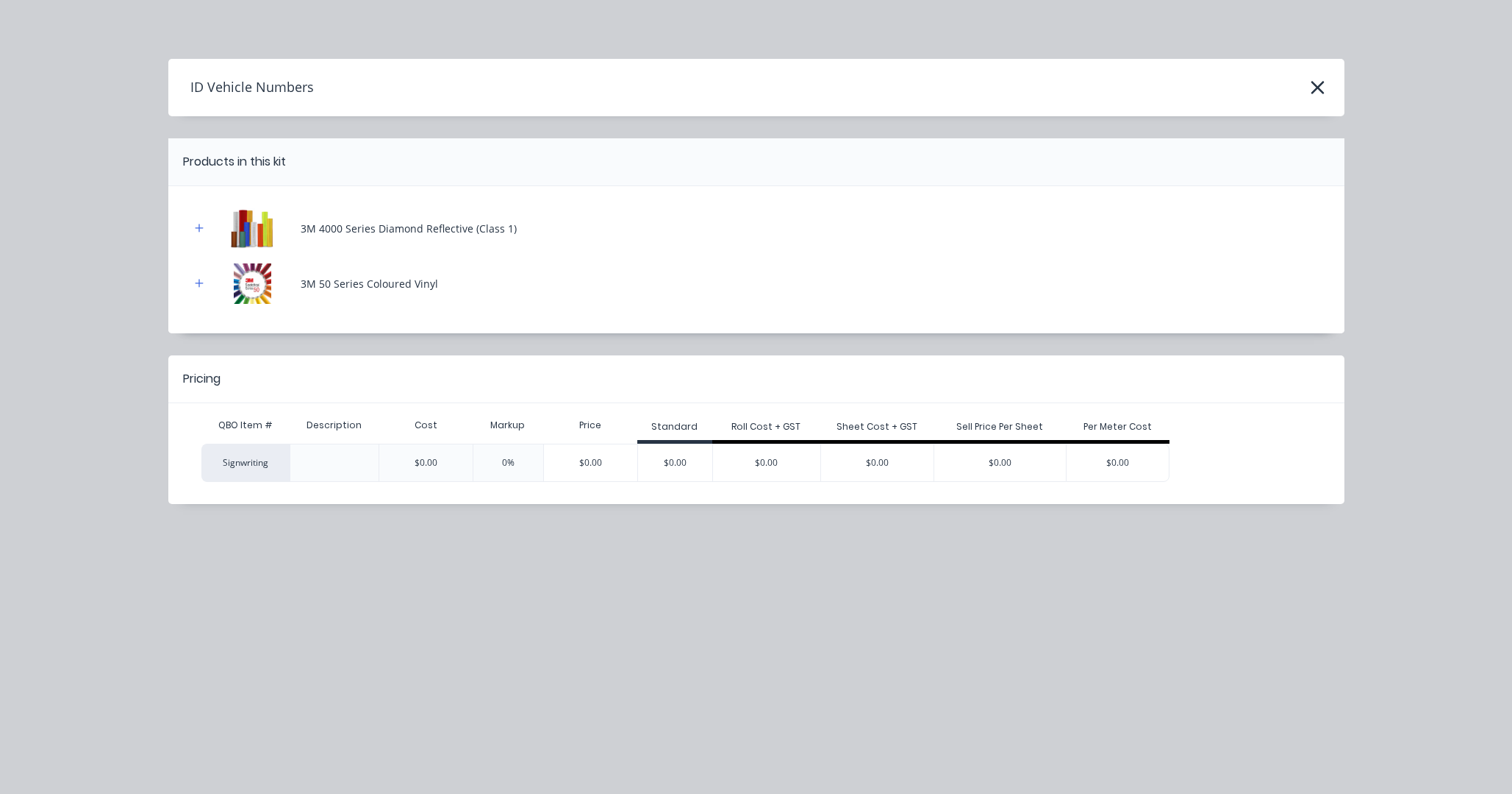
click at [356, 461] on div at bounding box center [334, 463] width 89 height 38
click at [316, 461] on div at bounding box center [334, 463] width 89 height 38
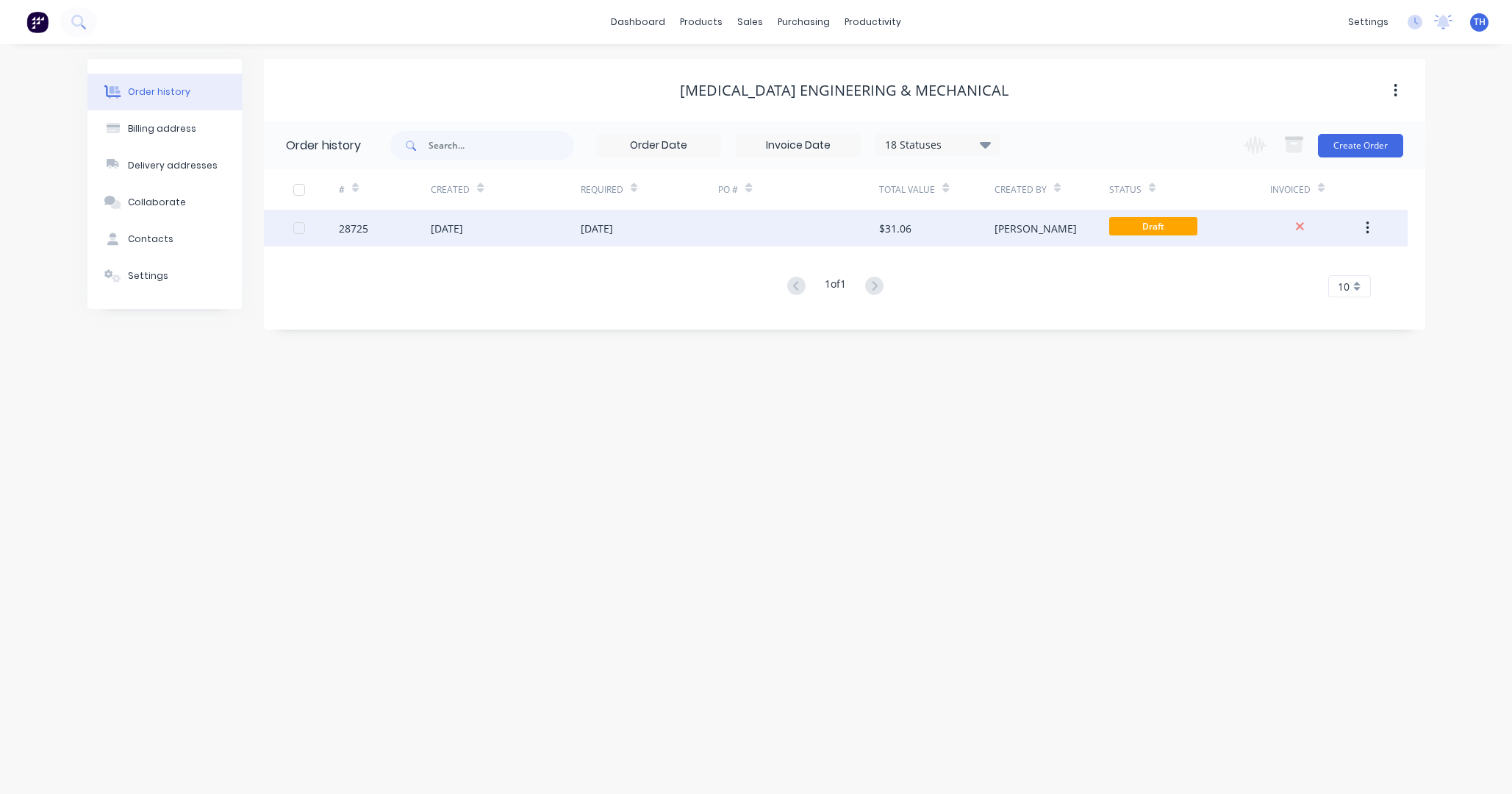
click at [909, 228] on div "$31.06" at bounding box center [896, 228] width 33 height 15
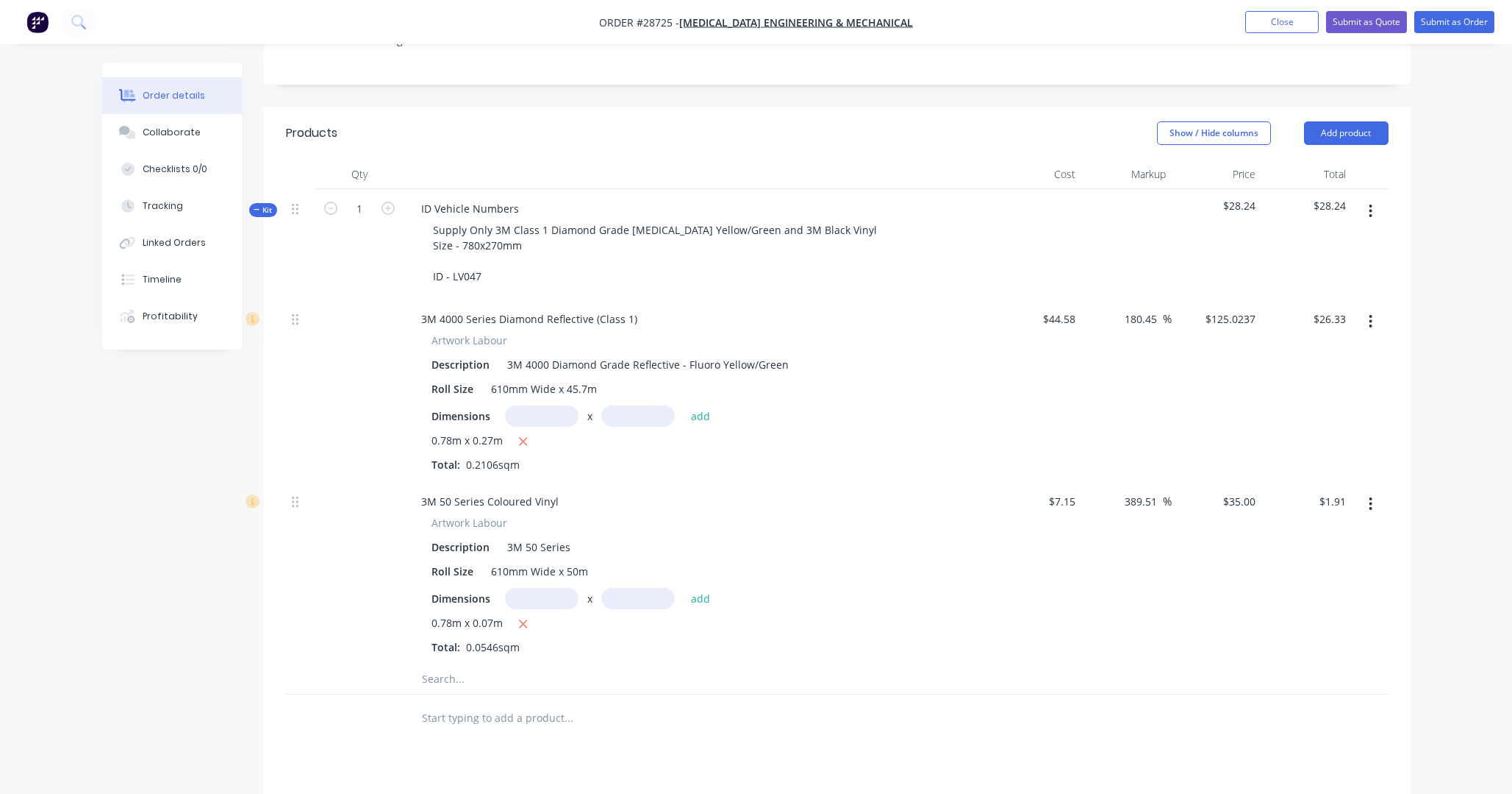
scroll to position [324, 0]
click at [386, 203] on icon "button" at bounding box center [388, 210] width 13 height 13
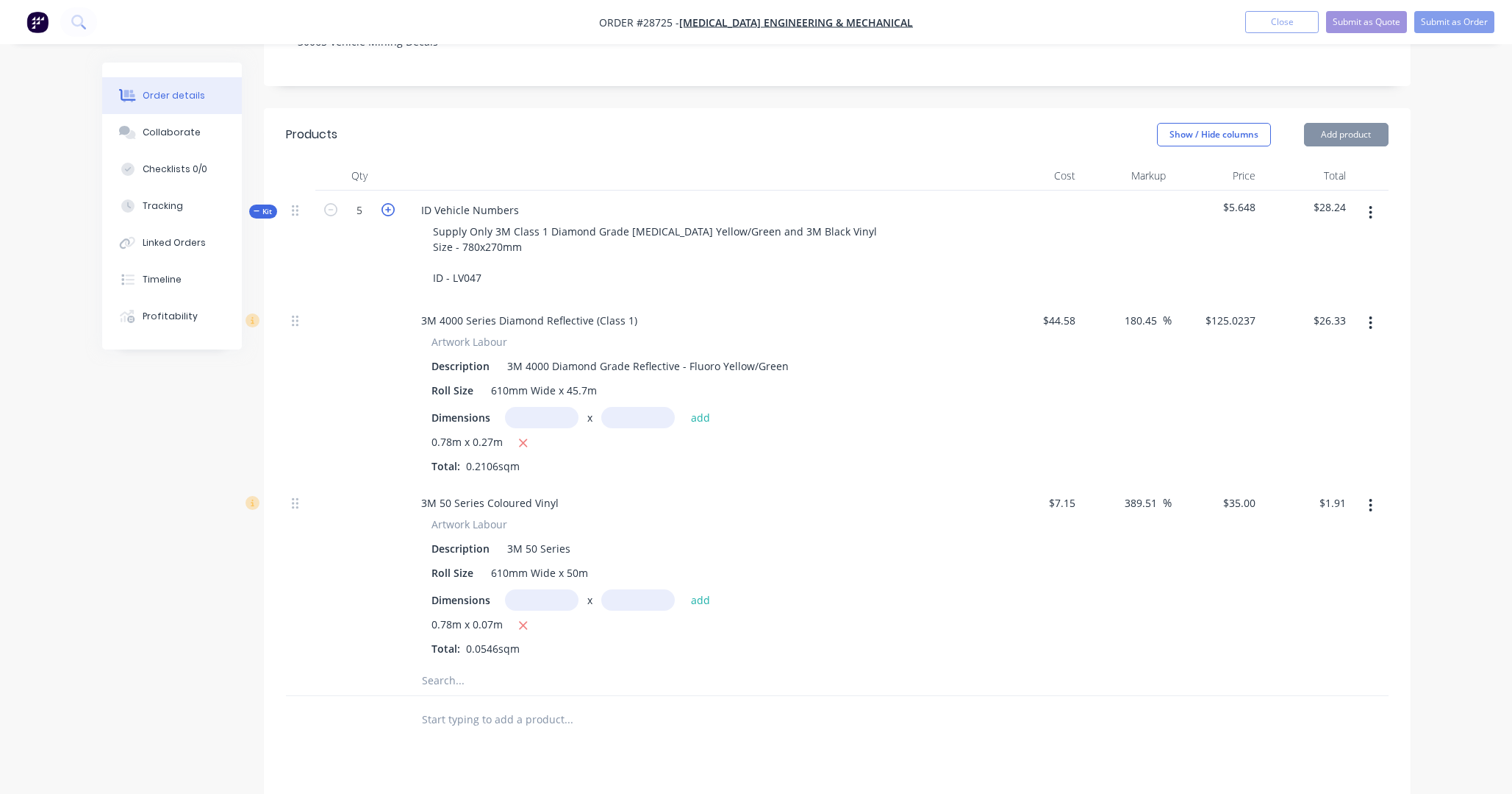
click at [386, 203] on icon "button" at bounding box center [388, 210] width 13 height 13
click at [385, 203] on icon "button" at bounding box center [388, 210] width 13 height 13
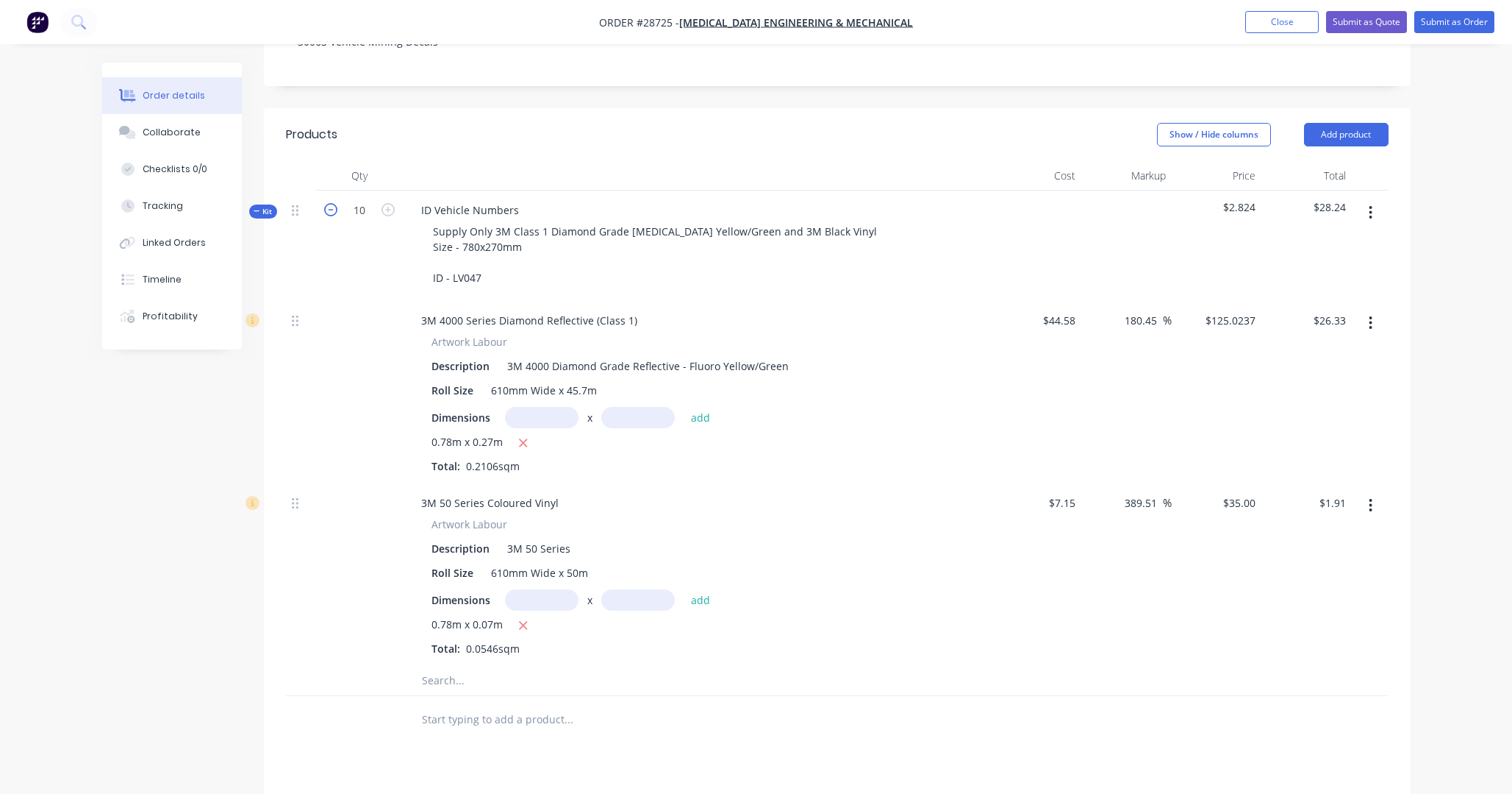
click at [331, 203] on icon "button" at bounding box center [331, 210] width 13 height 13
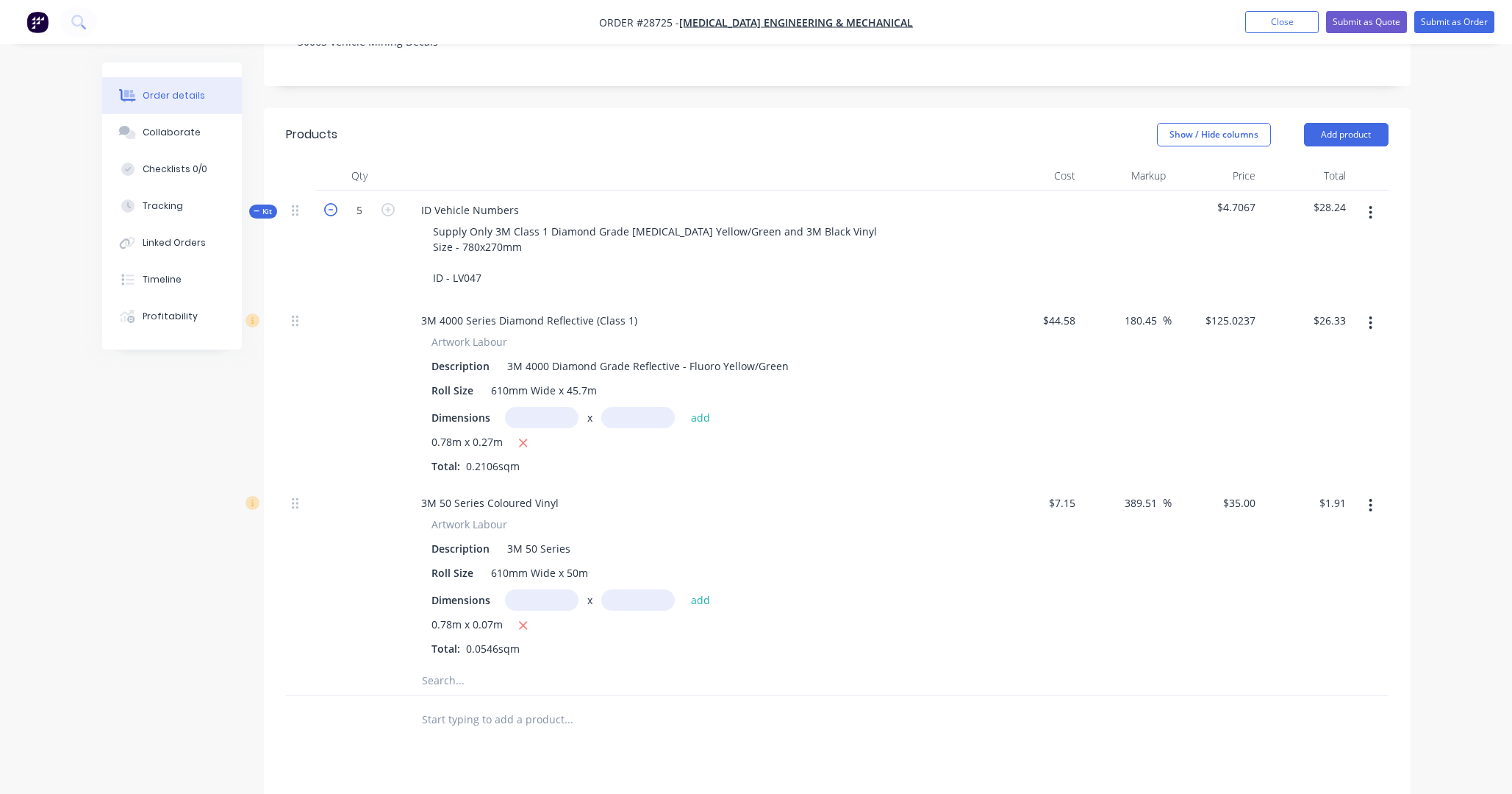
click at [331, 203] on icon "button" at bounding box center [331, 210] width 13 height 13
type input "1"
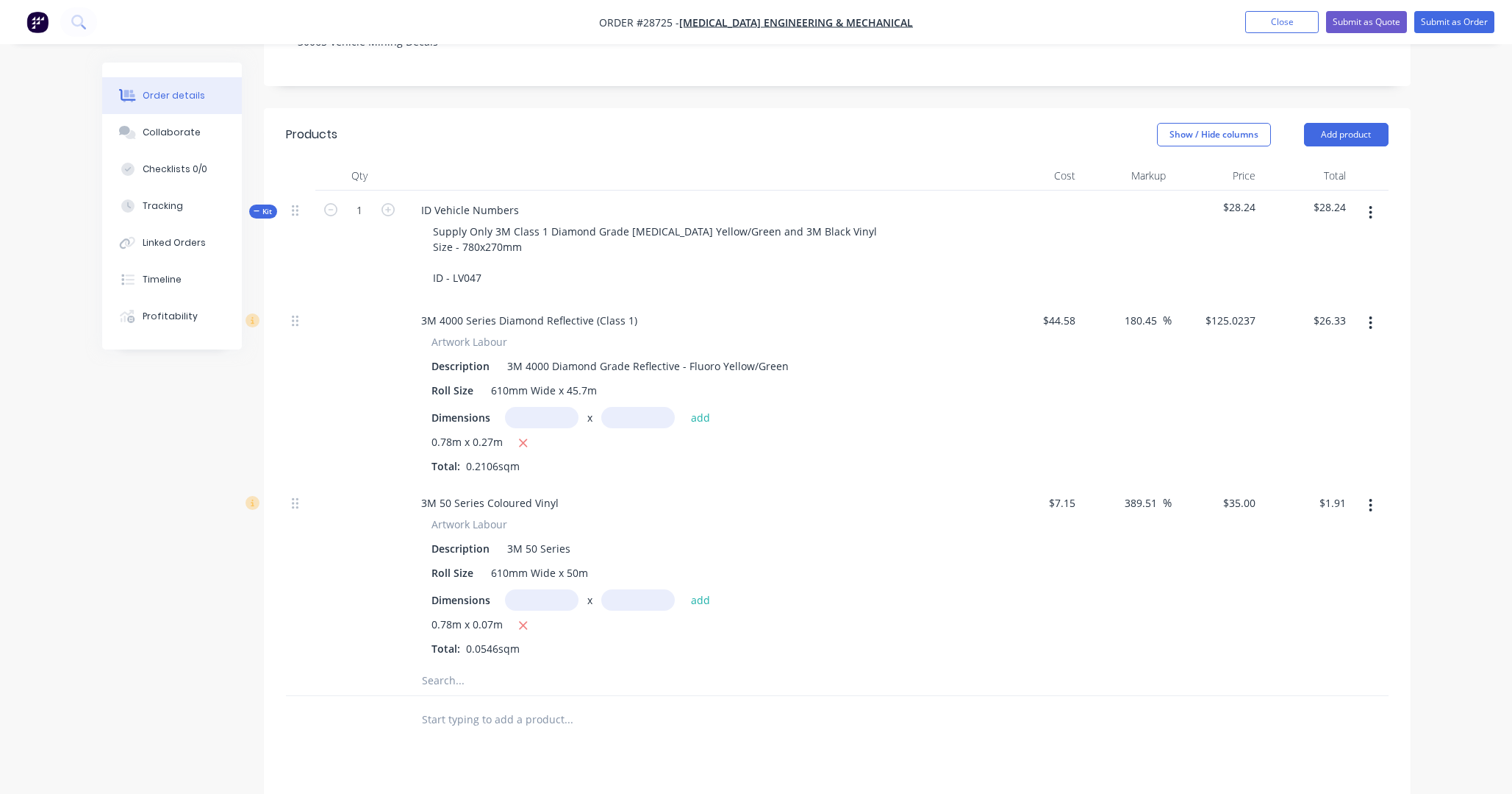
click at [1058, 178] on div "Order details Collaborate Checklists 0/0 Tracking Linked Orders Timeline Profit…" at bounding box center [756, 397] width 1512 height 1443
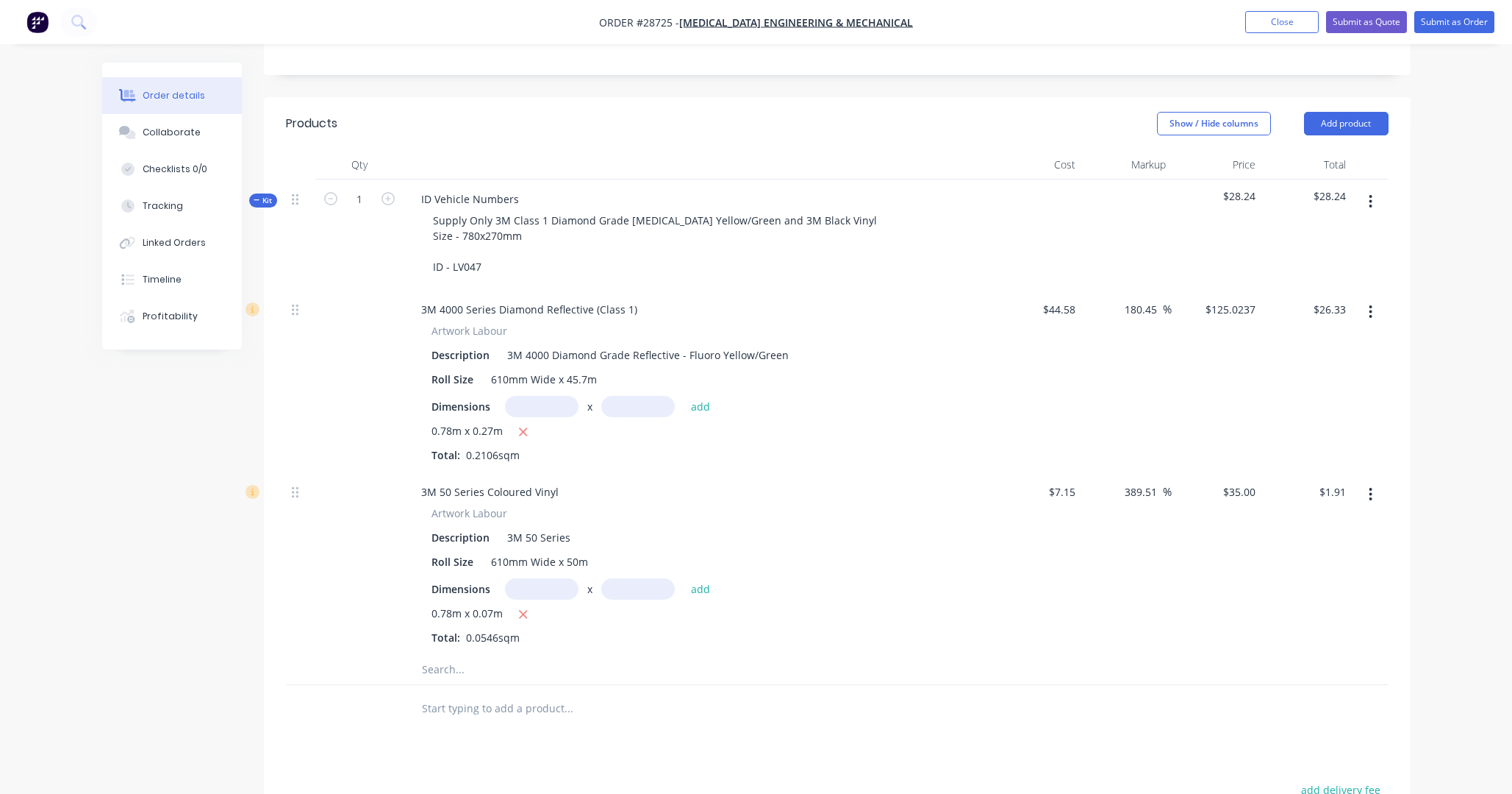
scroll to position [333, 0]
click at [1058, 115] on button "Add product" at bounding box center [1346, 126] width 84 height 23
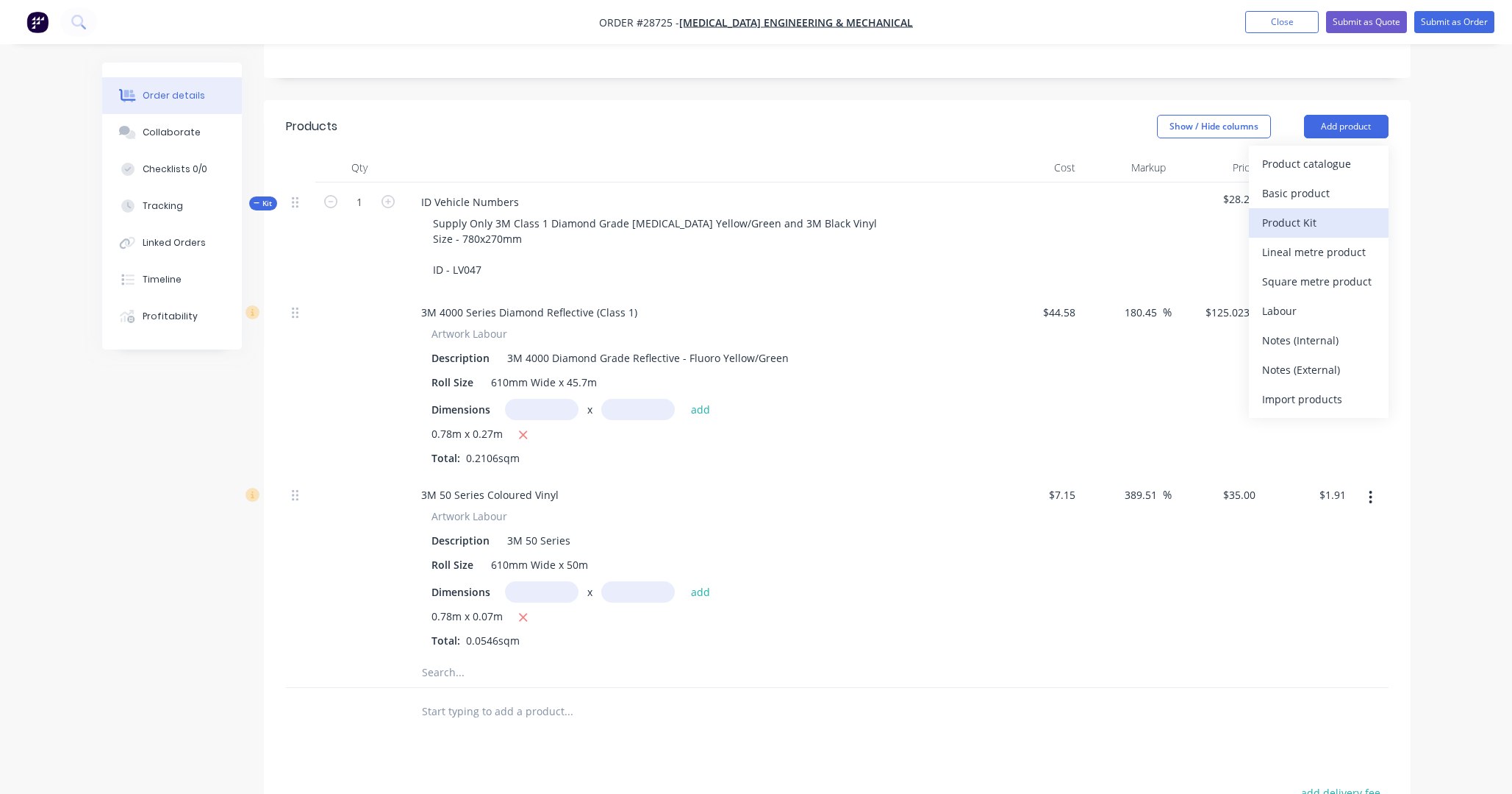
click at [1058, 211] on div "Product Kit" at bounding box center [1319, 222] width 114 height 22
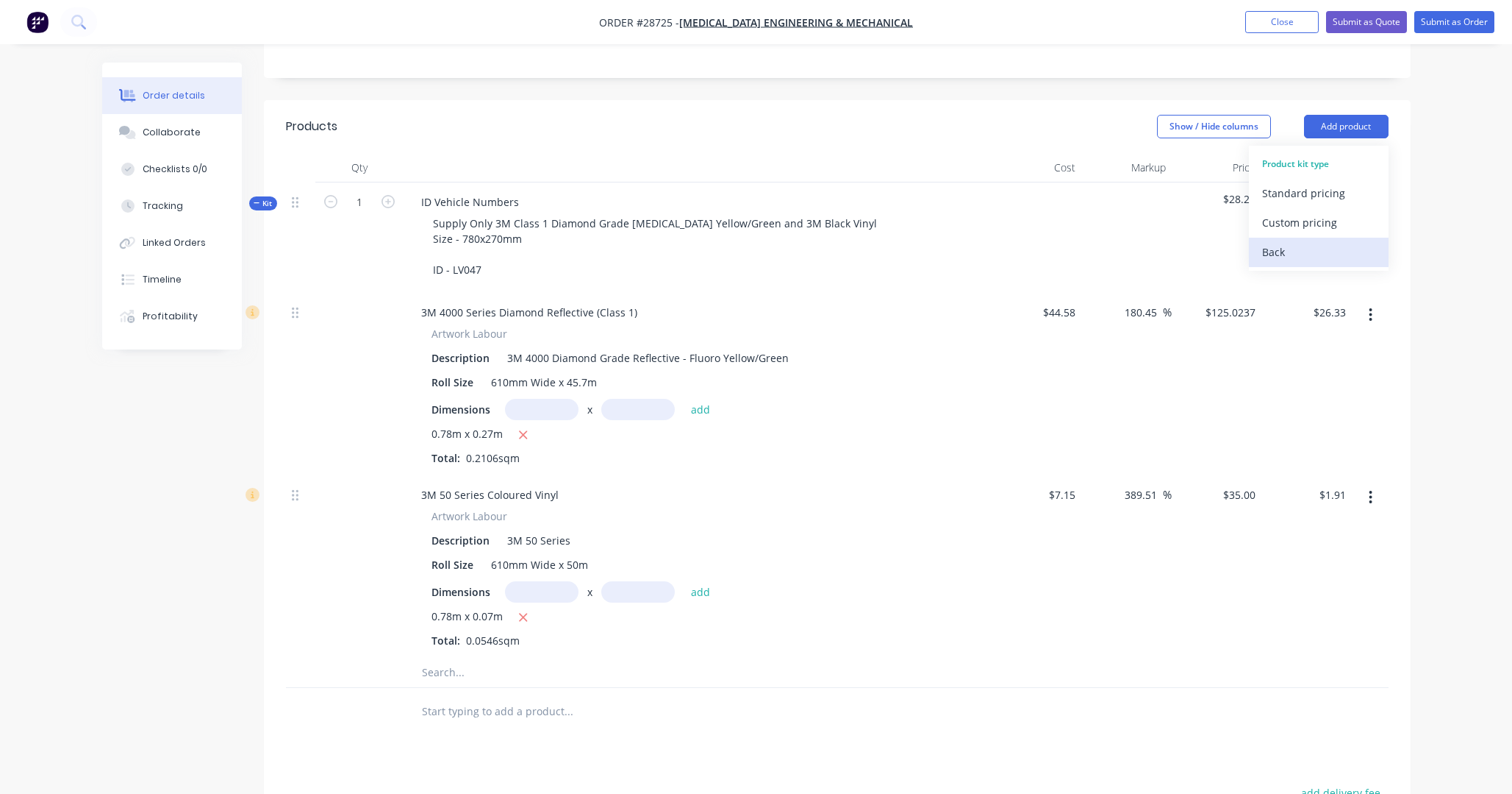
click at [1058, 242] on div "Back" at bounding box center [1319, 252] width 114 height 22
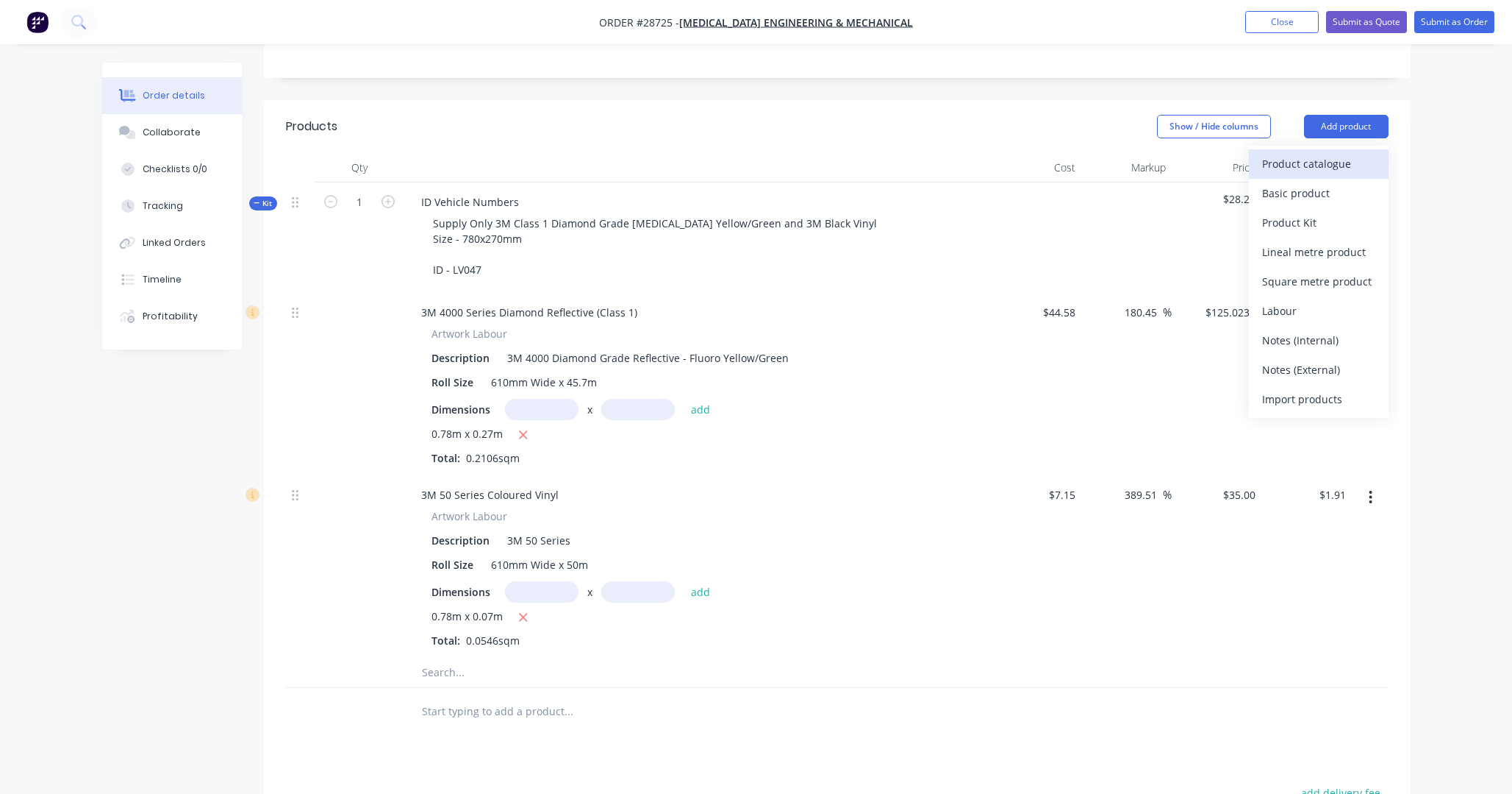
click at [1058, 153] on div "Product catalogue" at bounding box center [1319, 164] width 114 height 22
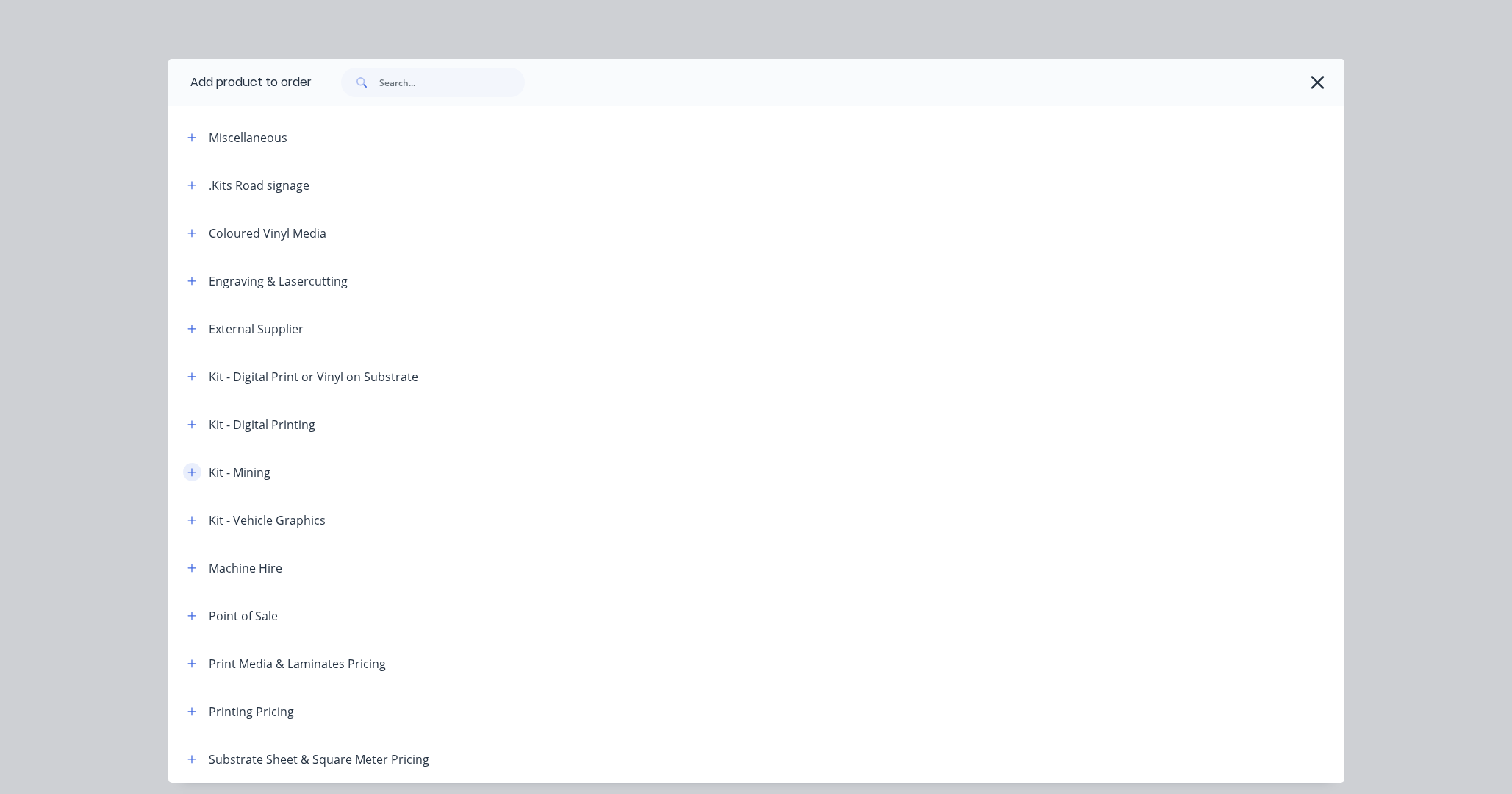
click at [197, 471] on button "button" at bounding box center [192, 472] width 18 height 18
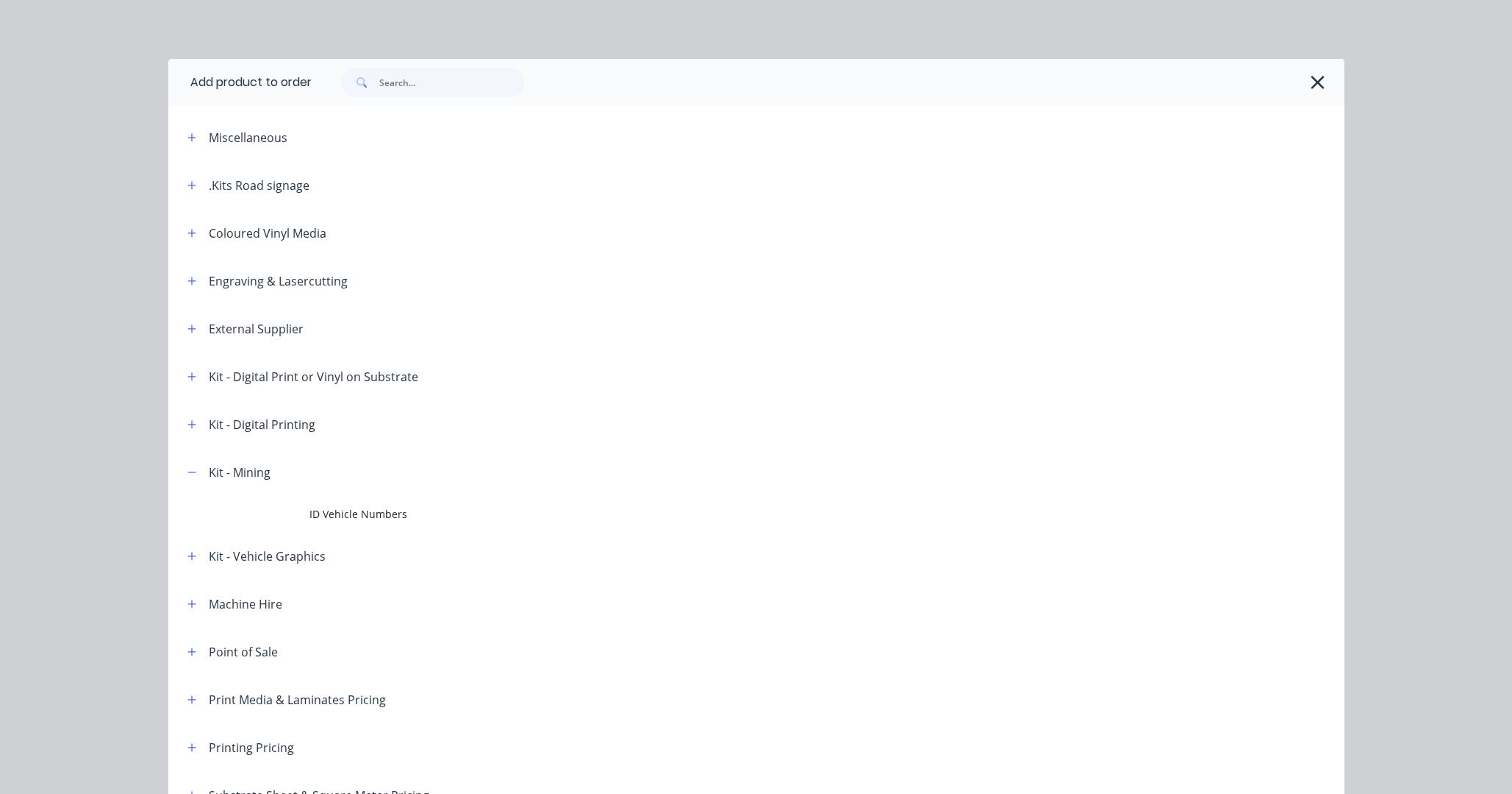
click at [368, 516] on span "ID Vehicle Numbers" at bounding box center [723, 514] width 828 height 15
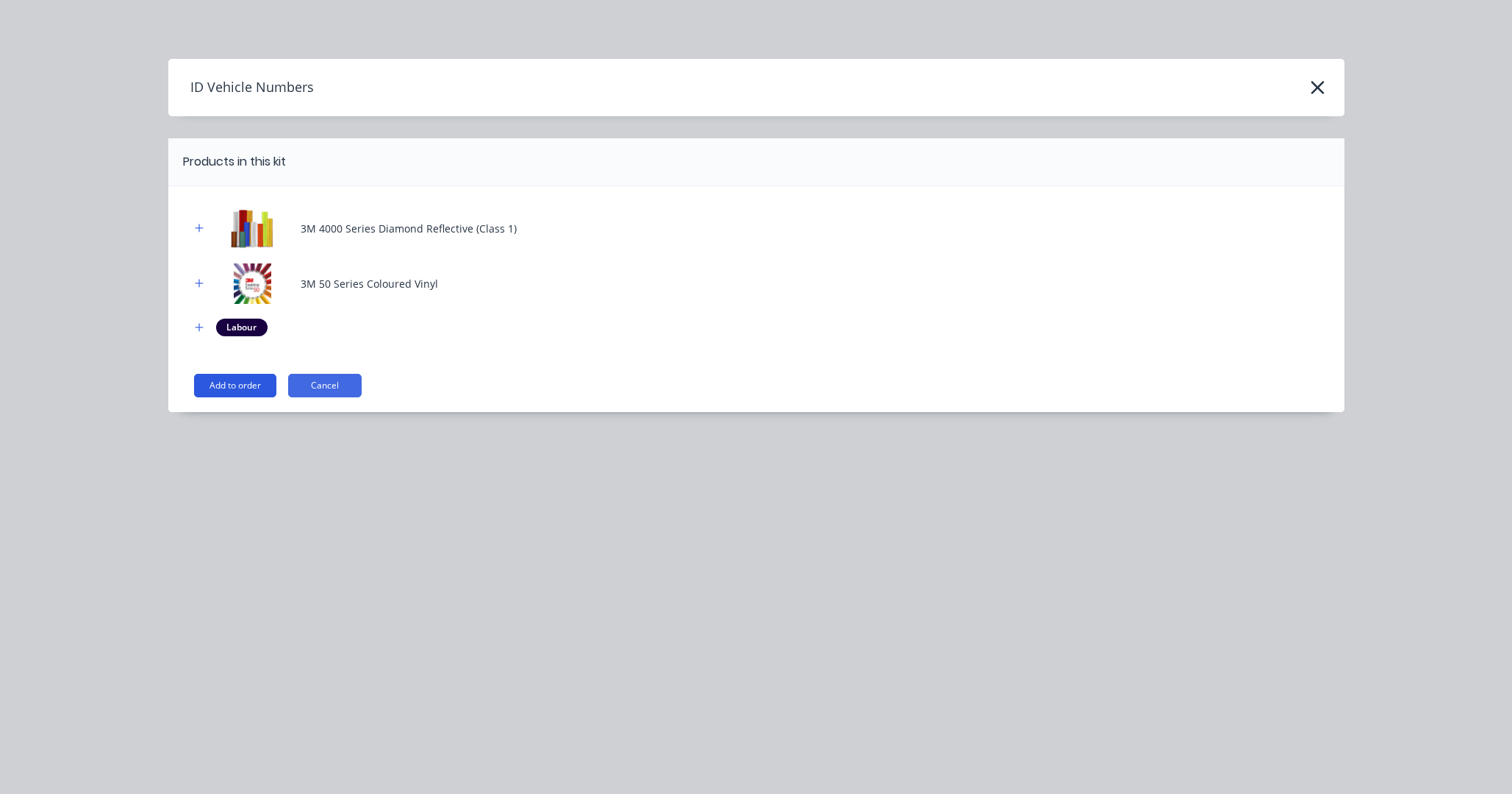
click at [254, 384] on button "Add to order" at bounding box center [235, 385] width 83 height 23
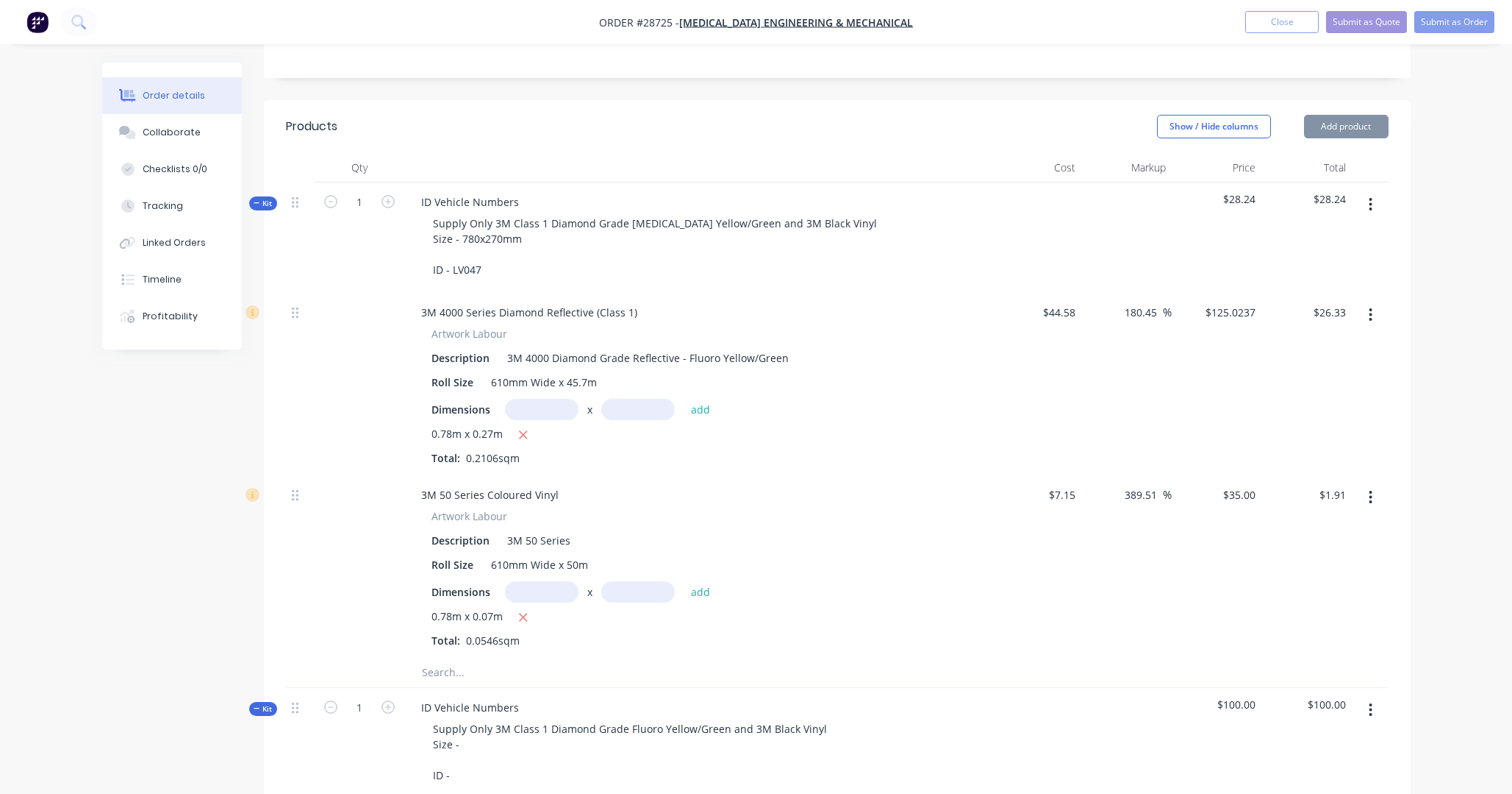
type input "$44.58"
type input "180.39"
type input "$125.00"
type input "$7.15"
type input "389.51"
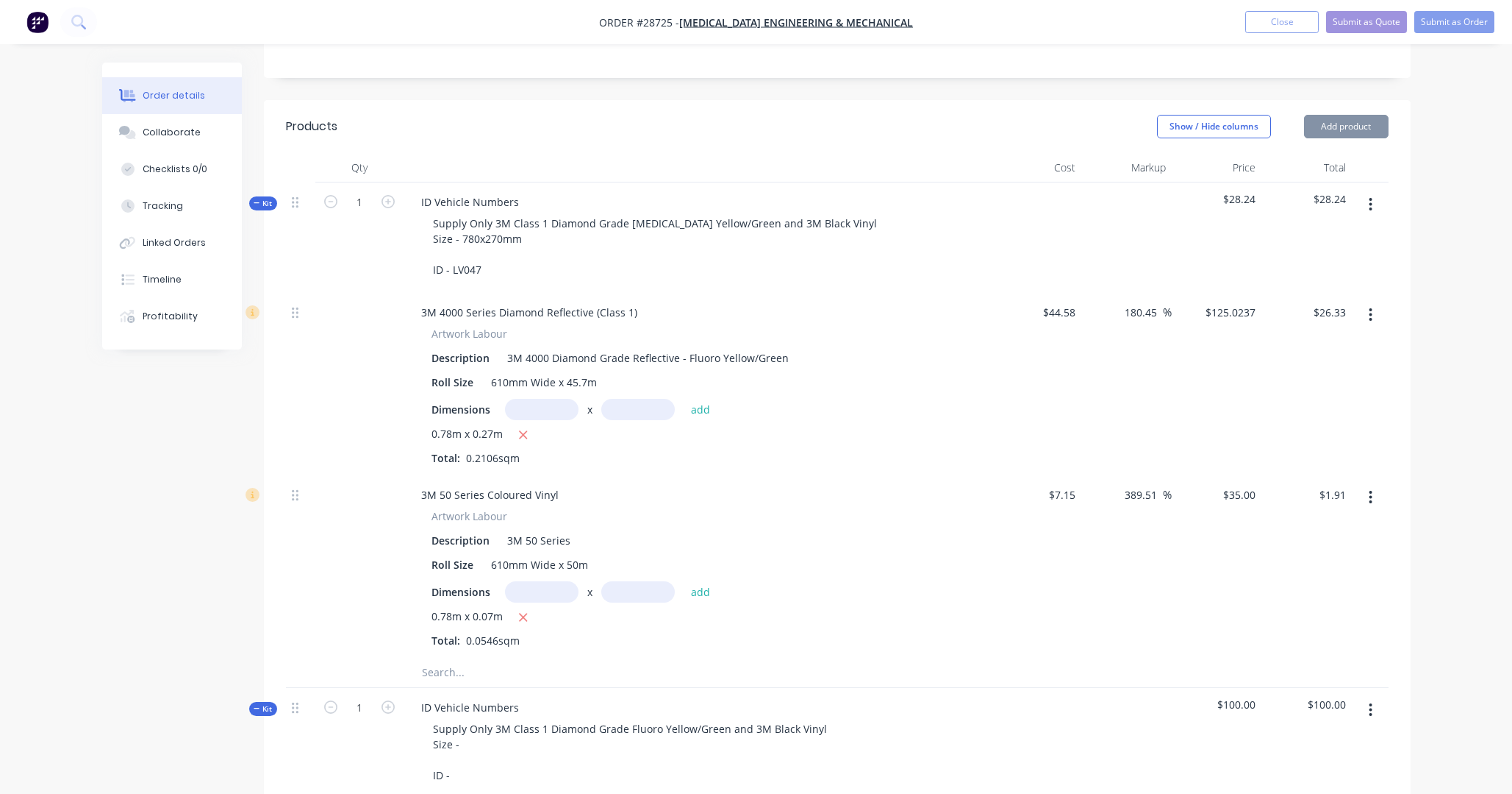
type input "$35.00"
type input "$65.00"
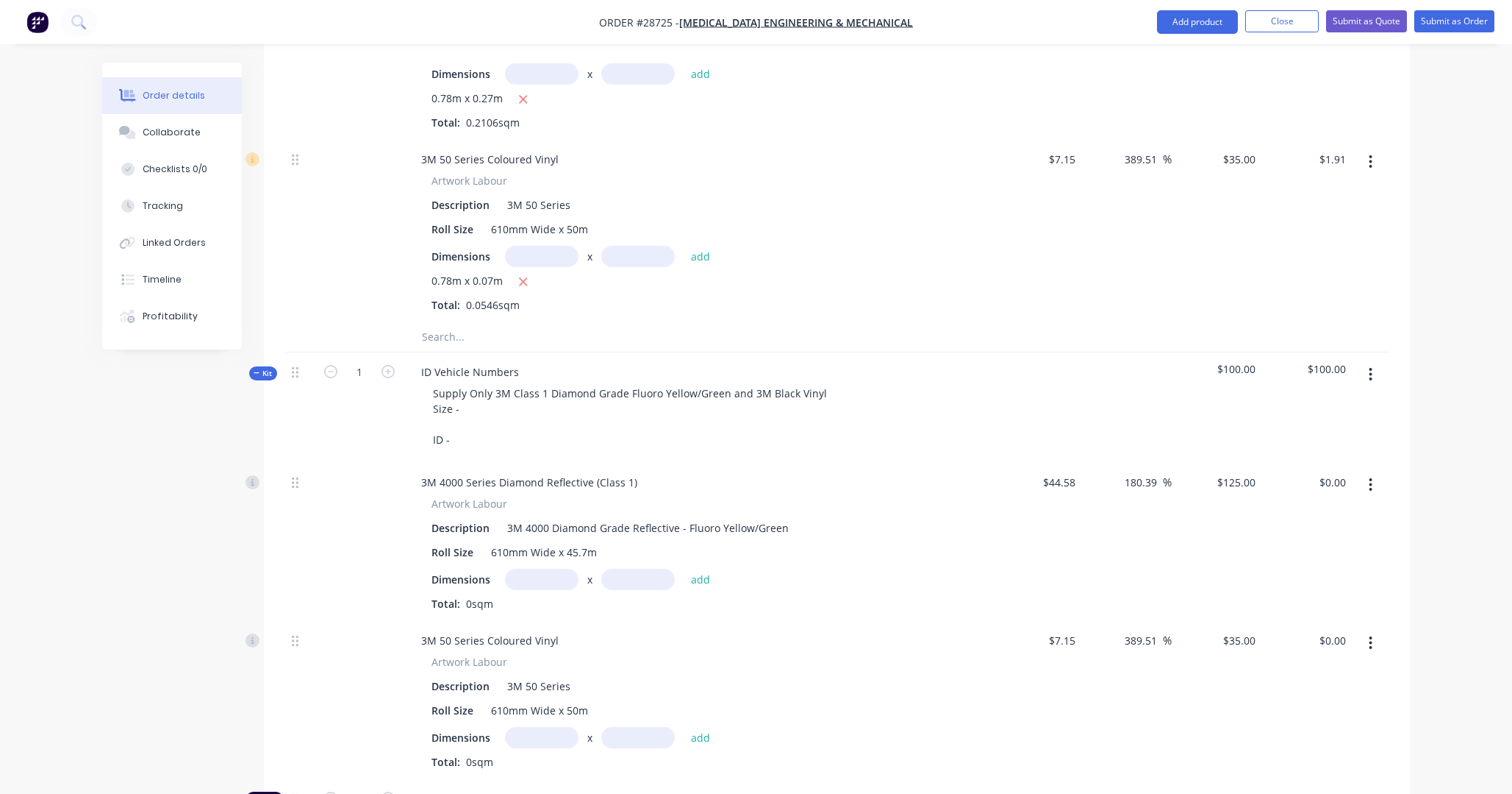
scroll to position [674, 0]
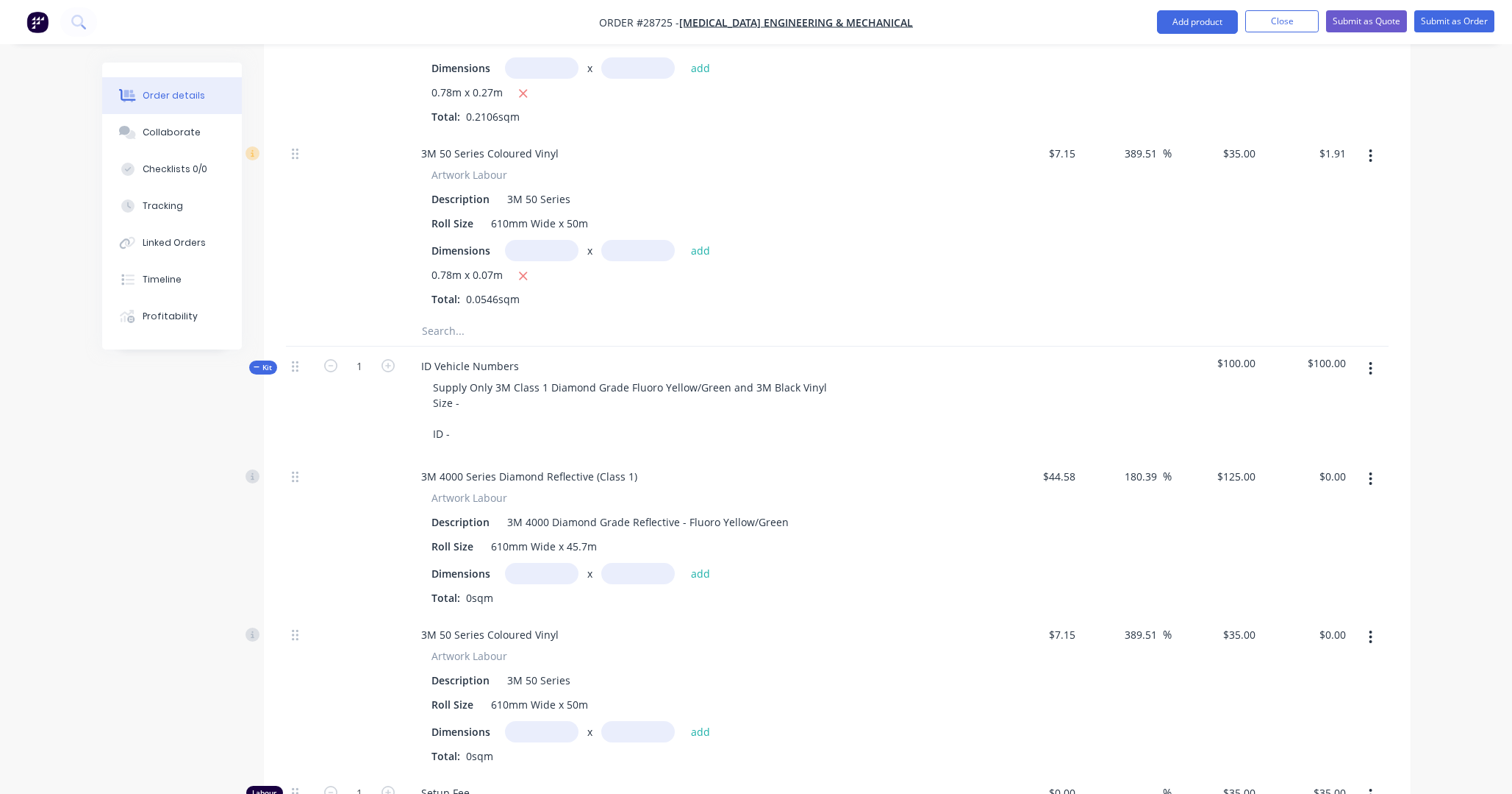
click at [551, 562] on input "text" at bounding box center [542, 573] width 74 height 22
type input "0.78m"
click at [647, 562] on input "text" at bounding box center [638, 573] width 74 height 22
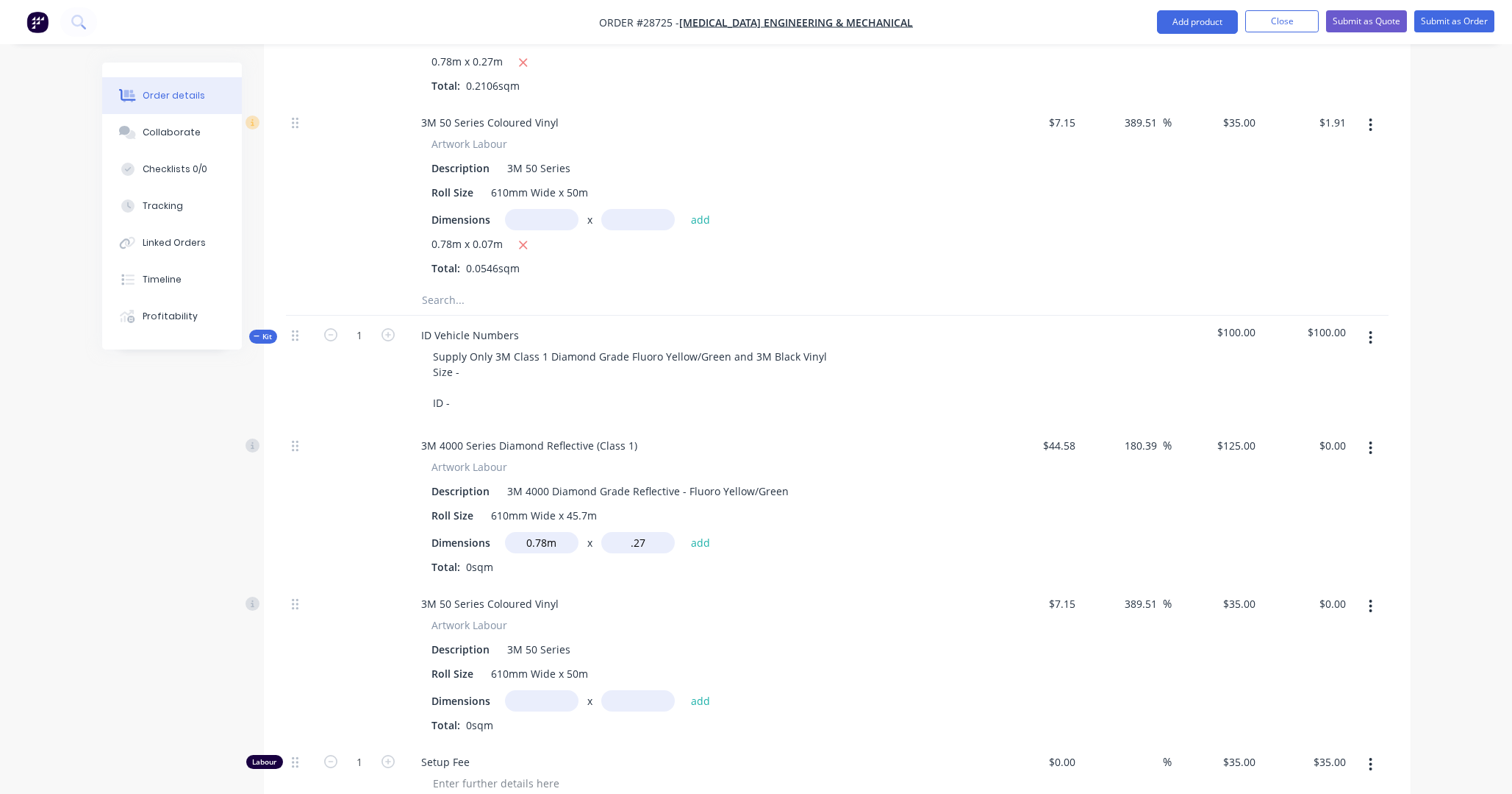
scroll to position [721, 0]
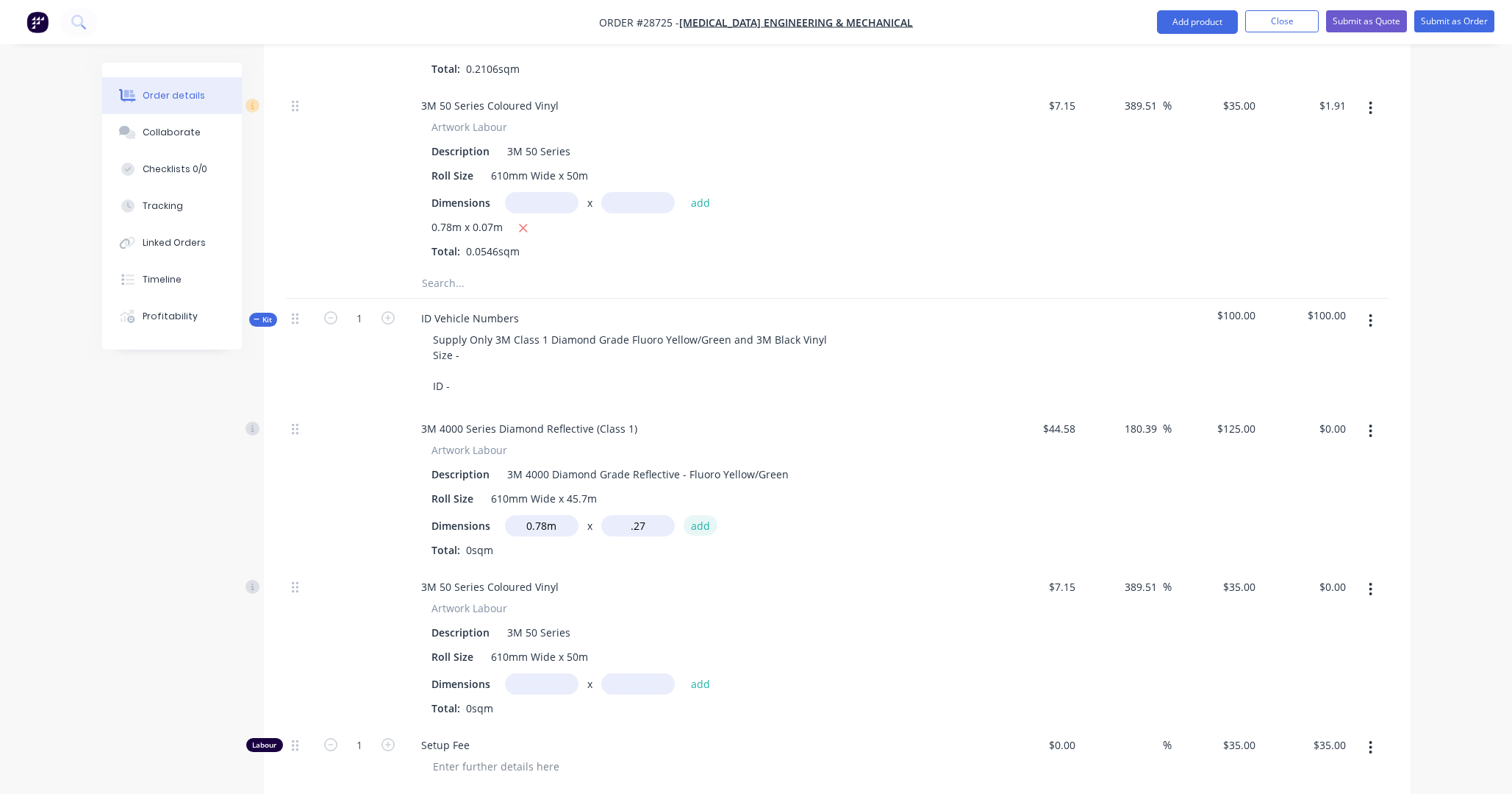
type input "0.27m"
click at [700, 515] on button "add" at bounding box center [701, 525] width 34 height 20
type input "$26.33"
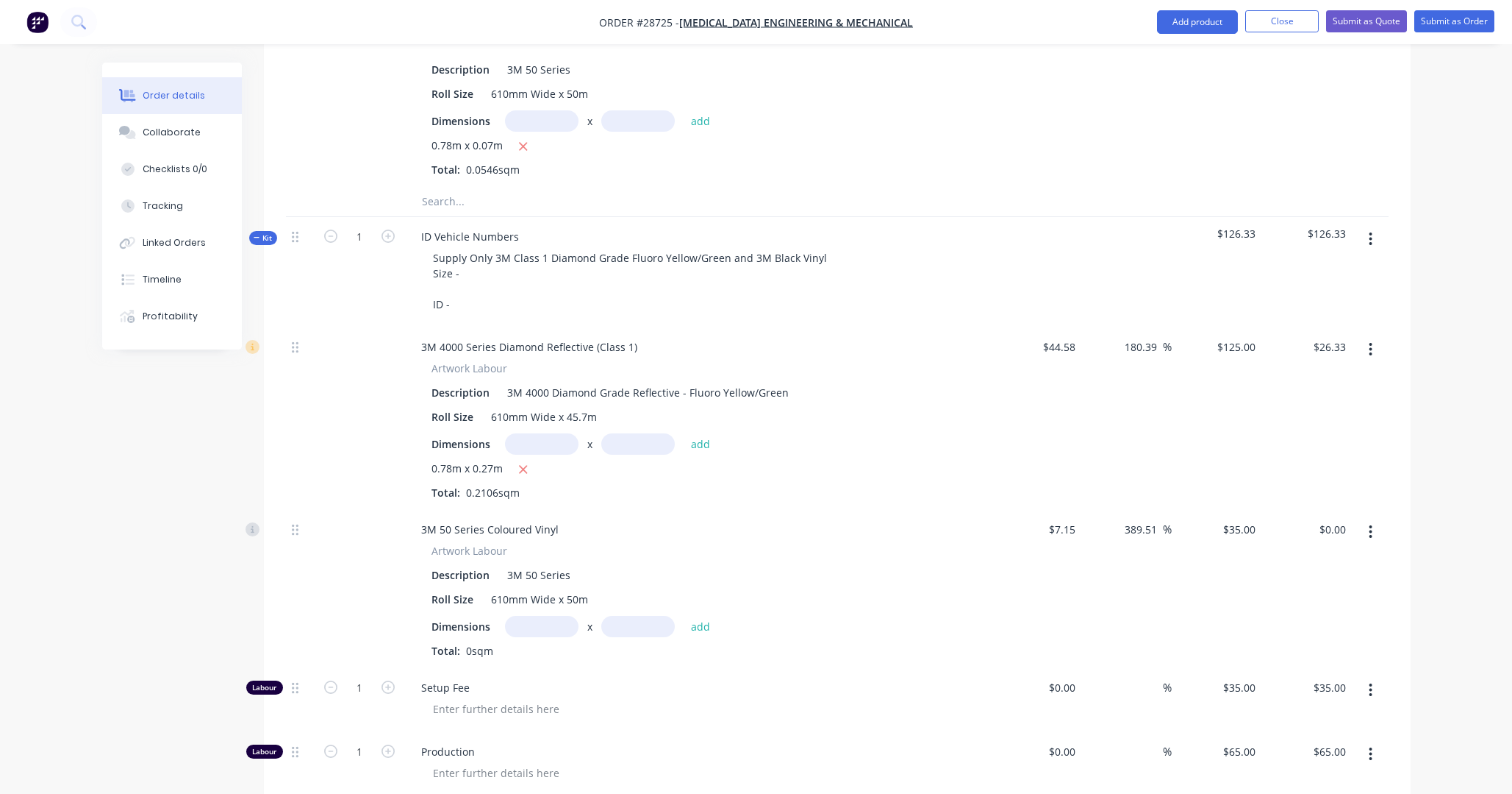
scroll to position [806, 0]
click at [543, 604] on input "text" at bounding box center [542, 624] width 74 height 22
type input "0.78m"
type input "0.27m"
click at [702, 604] on button "add" at bounding box center [701, 623] width 34 height 20
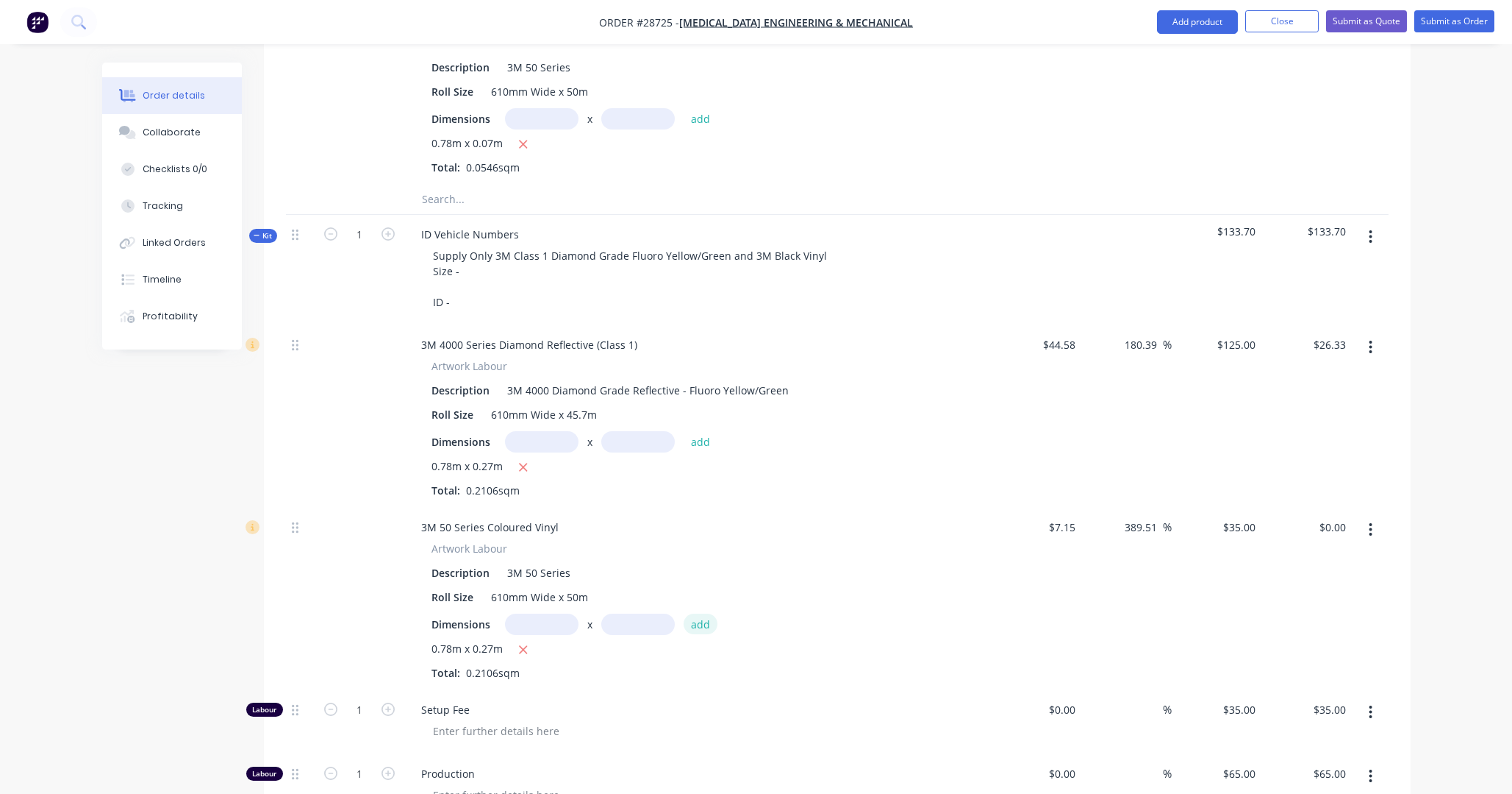
type input "$7.37"
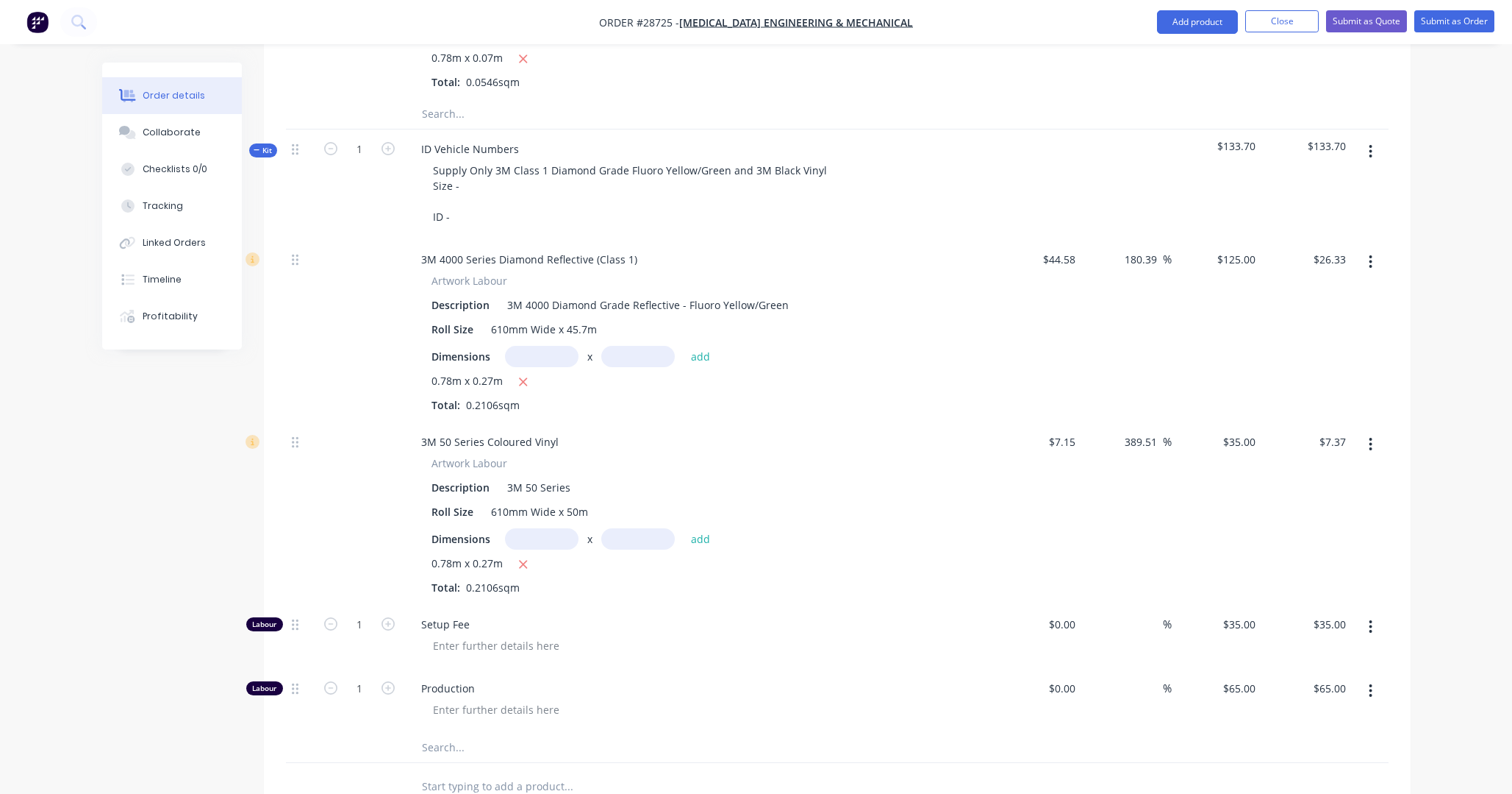
scroll to position [892, 0]
click at [1058, 604] on input "65.00" at bounding box center [1335, 688] width 33 height 22
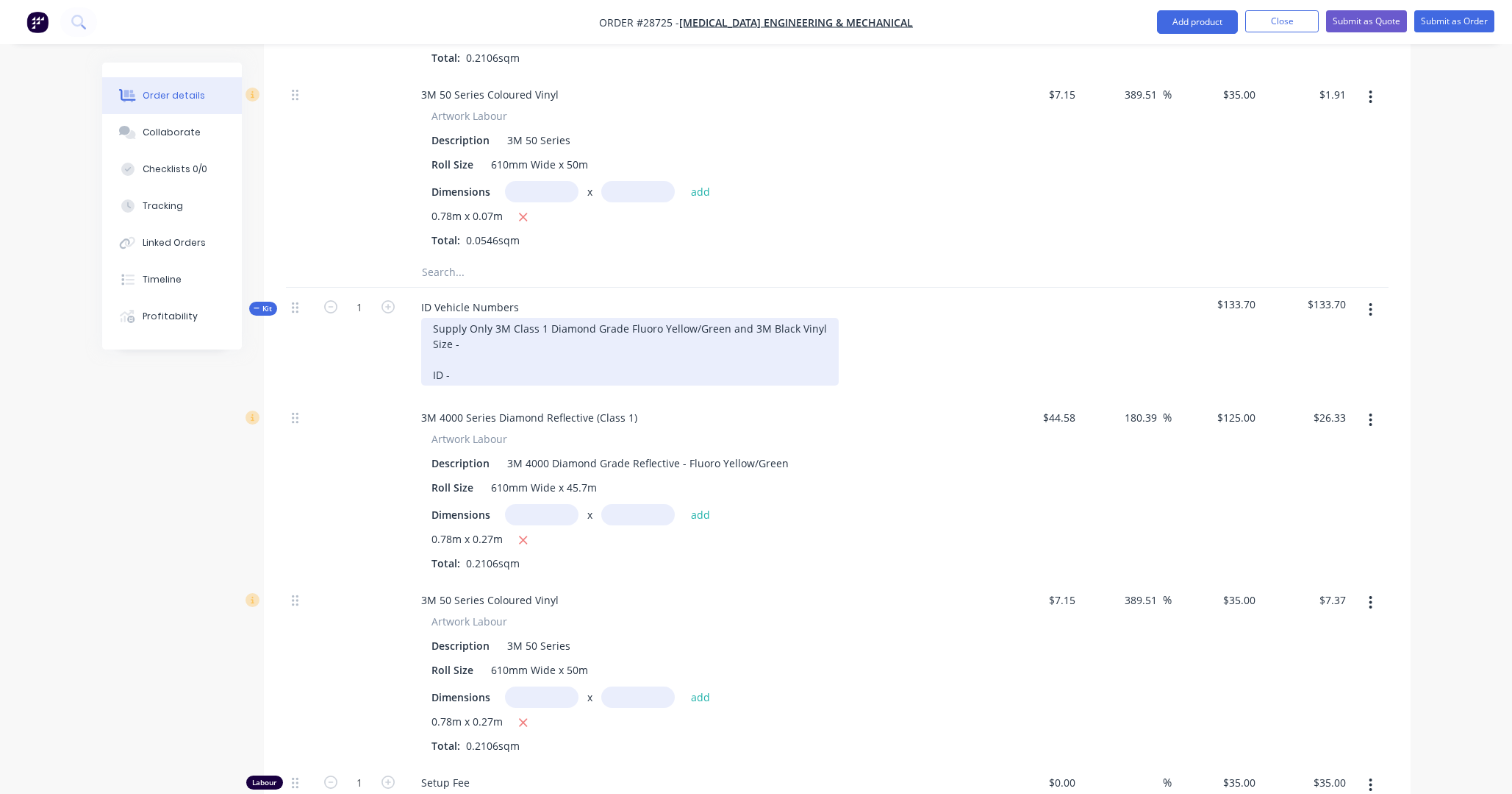
scroll to position [733, 0]
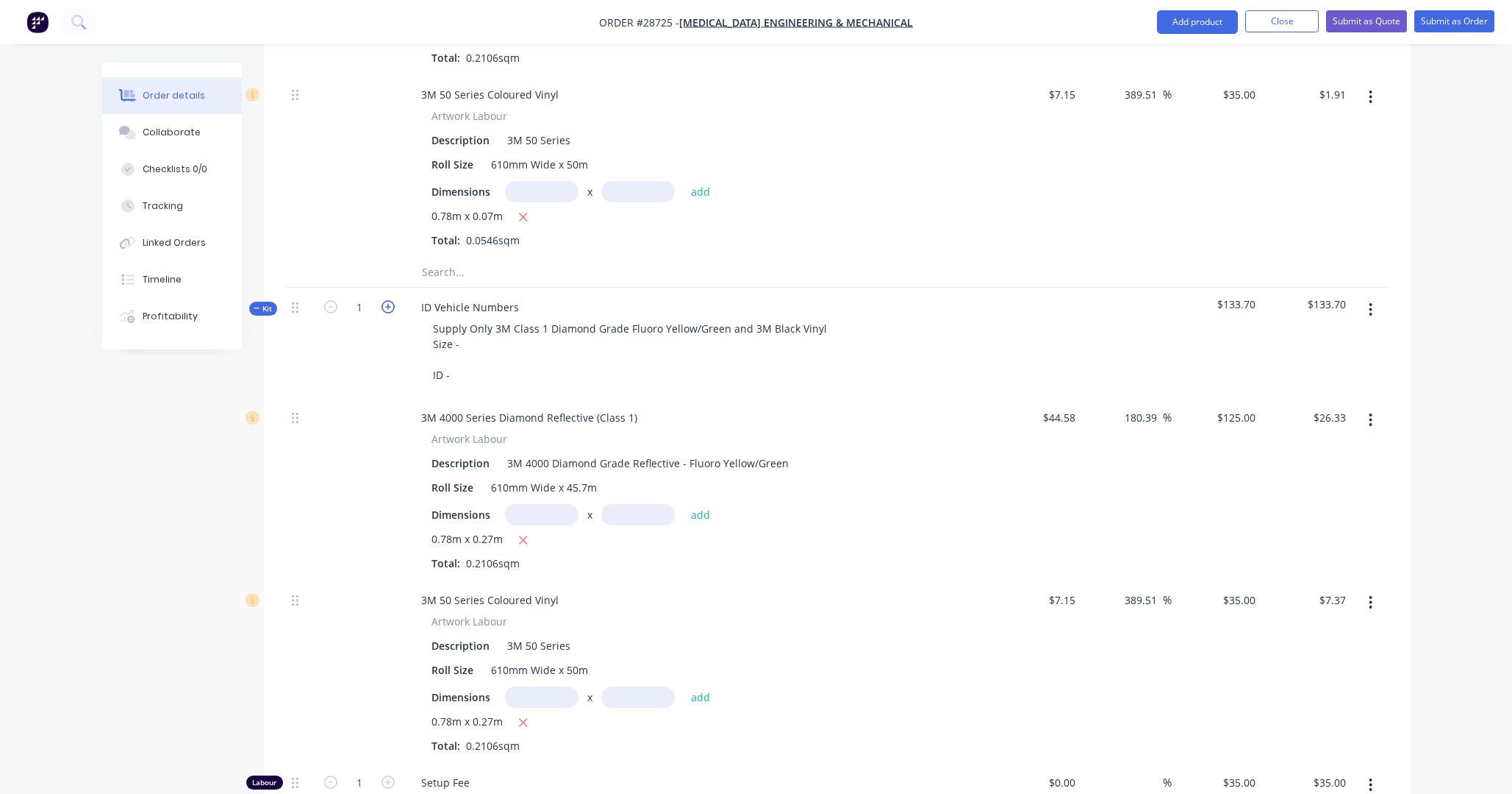
type input "$65.00"
click at [389, 300] on icon "button" at bounding box center [388, 307] width 13 height 13
type input "2"
type input "$70.00"
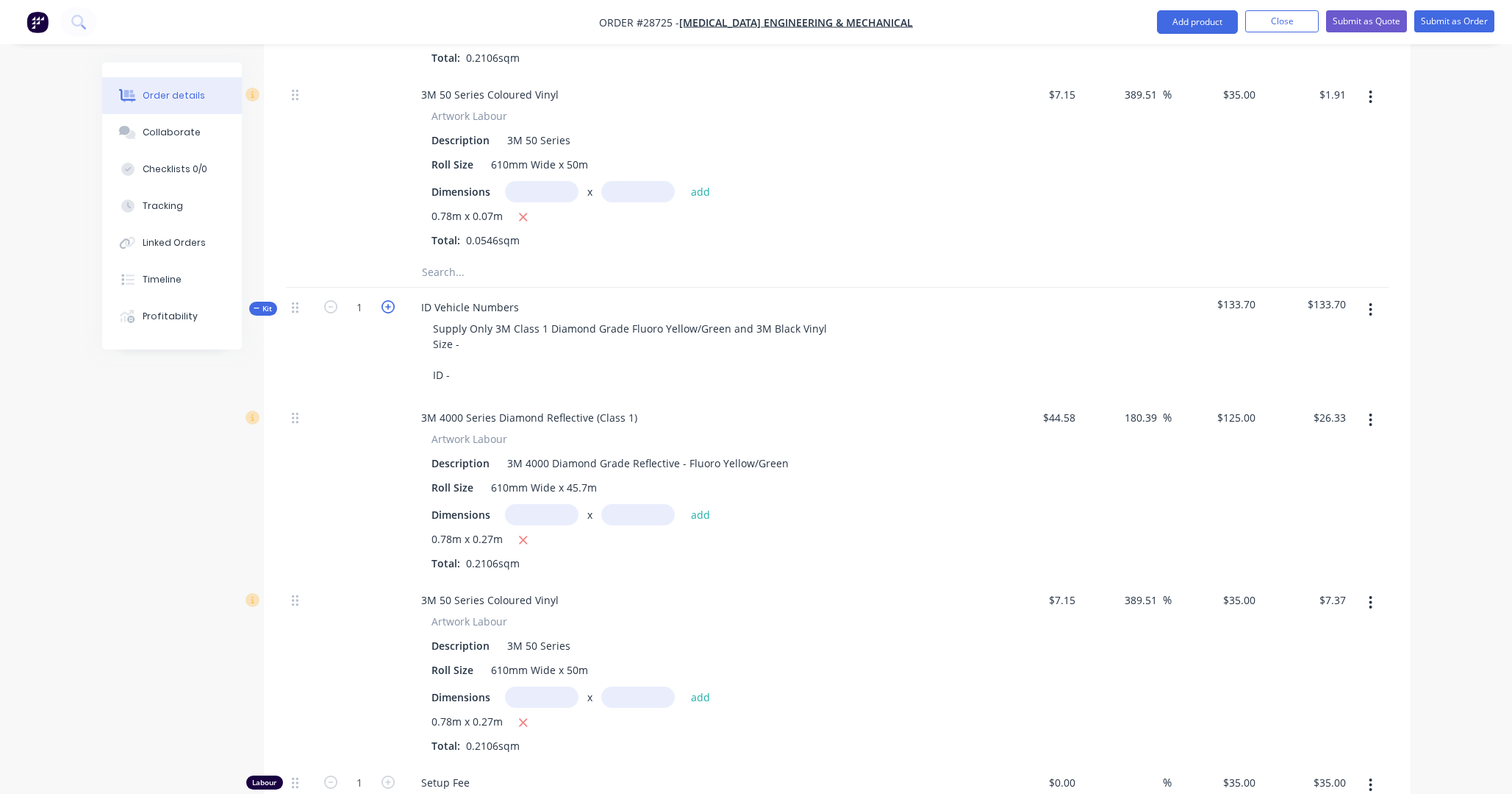
type input "2"
type input "$130.00"
click at [333, 300] on icon "button" at bounding box center [331, 307] width 13 height 13
type input "1"
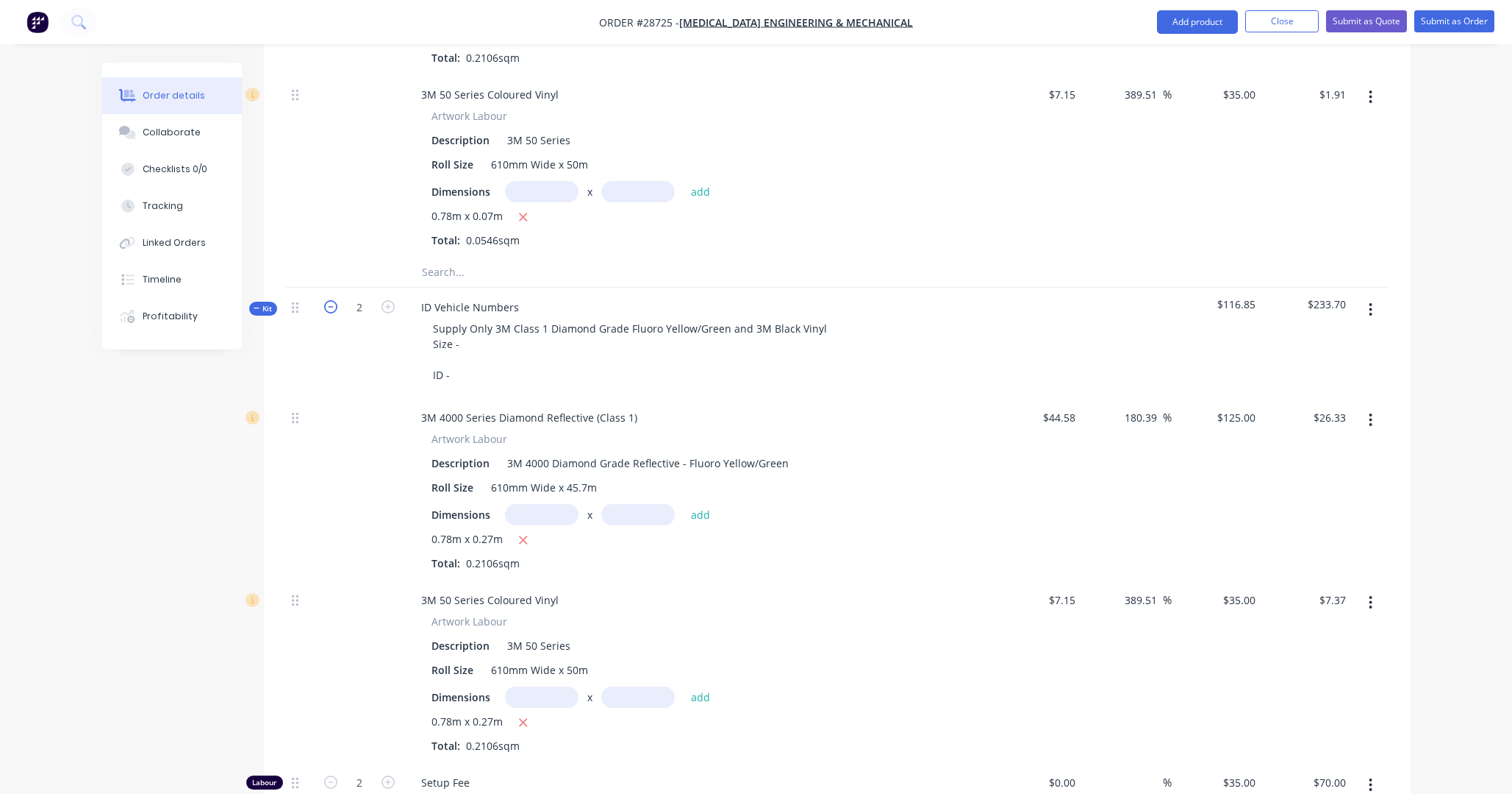
type input "1"
type input "$35.00"
type input "$65.00"
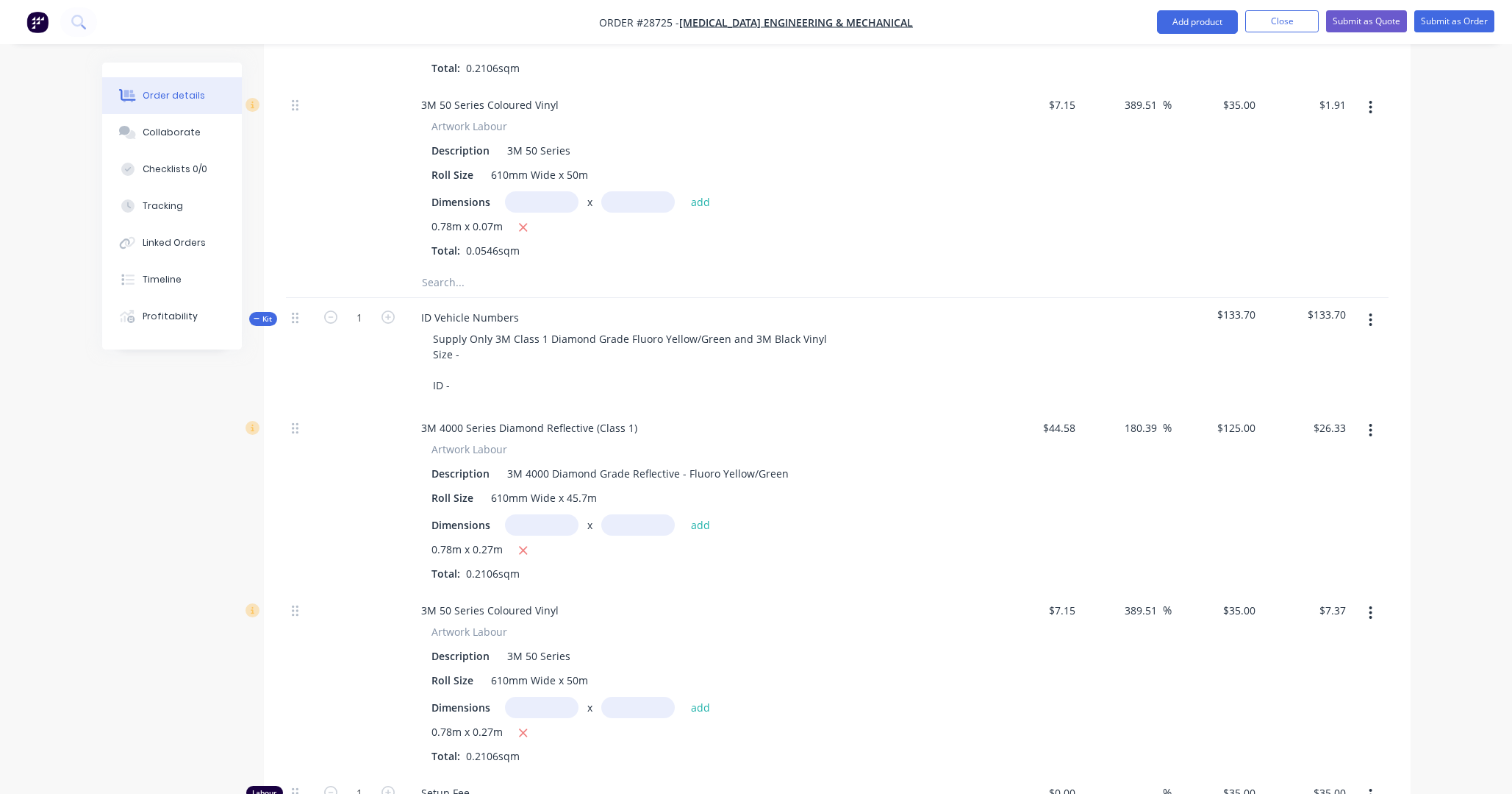
click at [1058, 307] on button "button" at bounding box center [1370, 320] width 34 height 27
click at [1058, 436] on div "Delete" at bounding box center [1319, 447] width 114 height 22
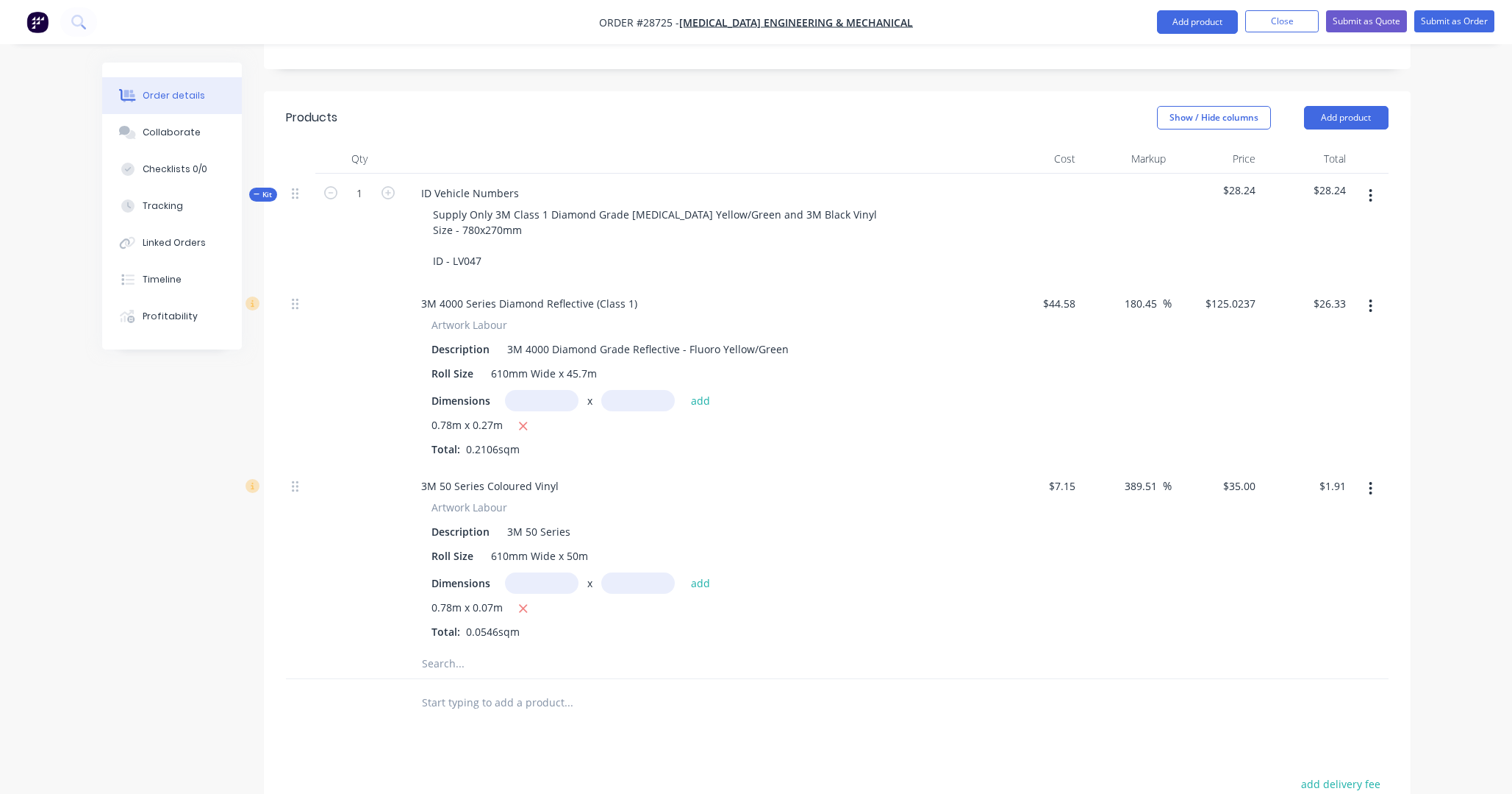
scroll to position [242, 0]
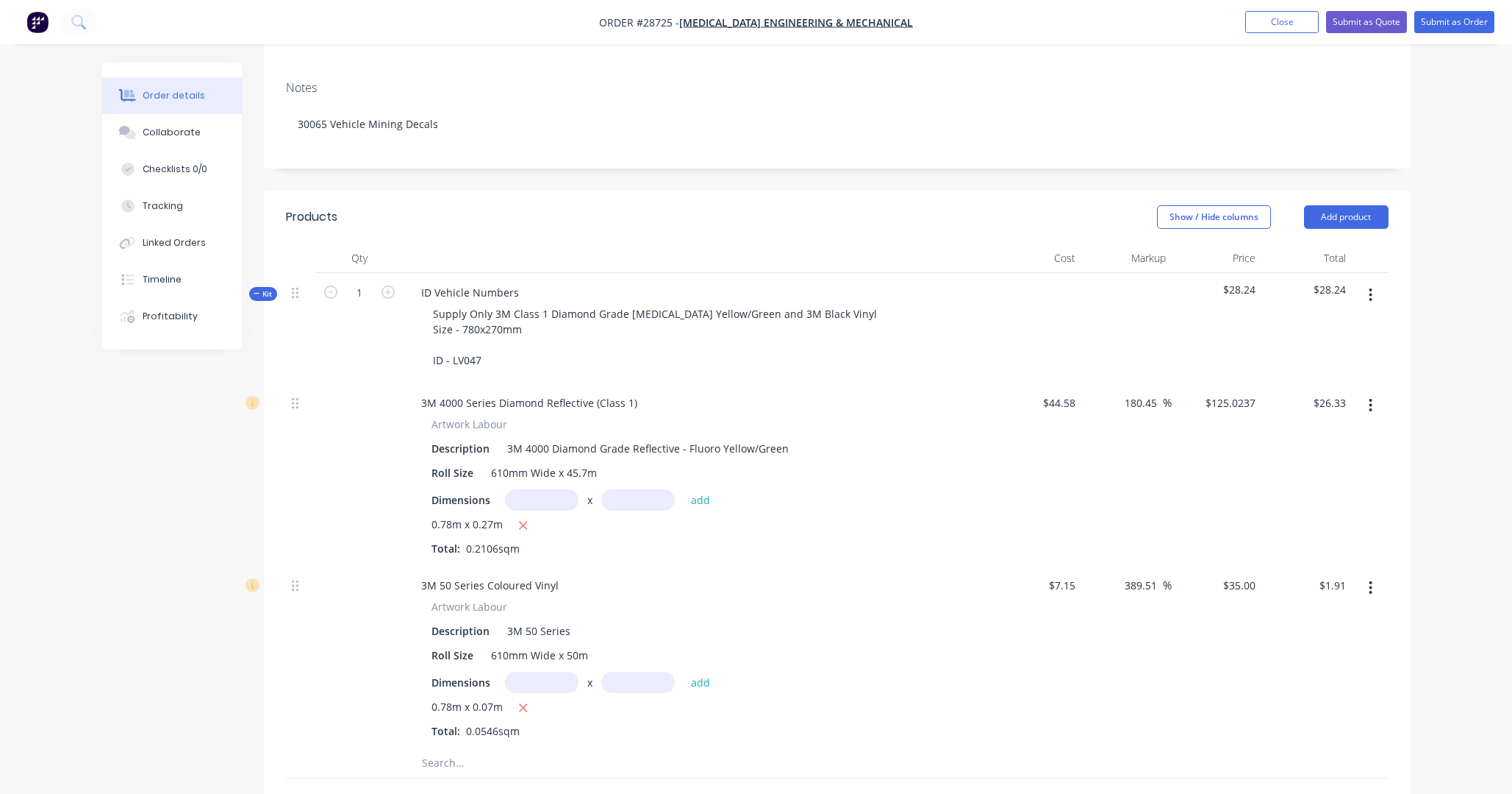
click at [1058, 288] on icon "button" at bounding box center [1372, 295] width 3 height 13
click at [1058, 411] on div "Delete" at bounding box center [1319, 422] width 114 height 22
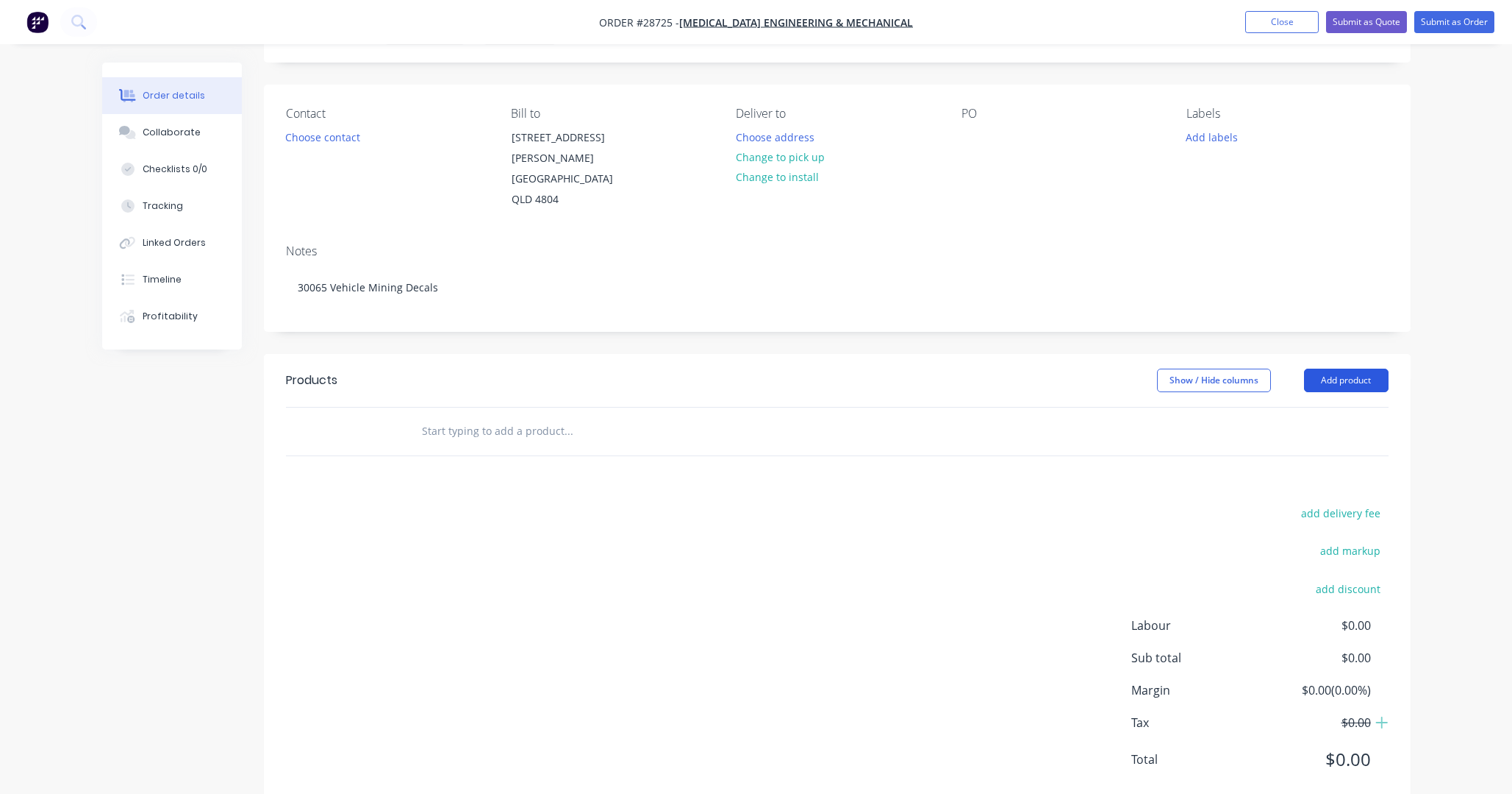
click at [1058, 369] on button "Add product" at bounding box center [1346, 380] width 84 height 23
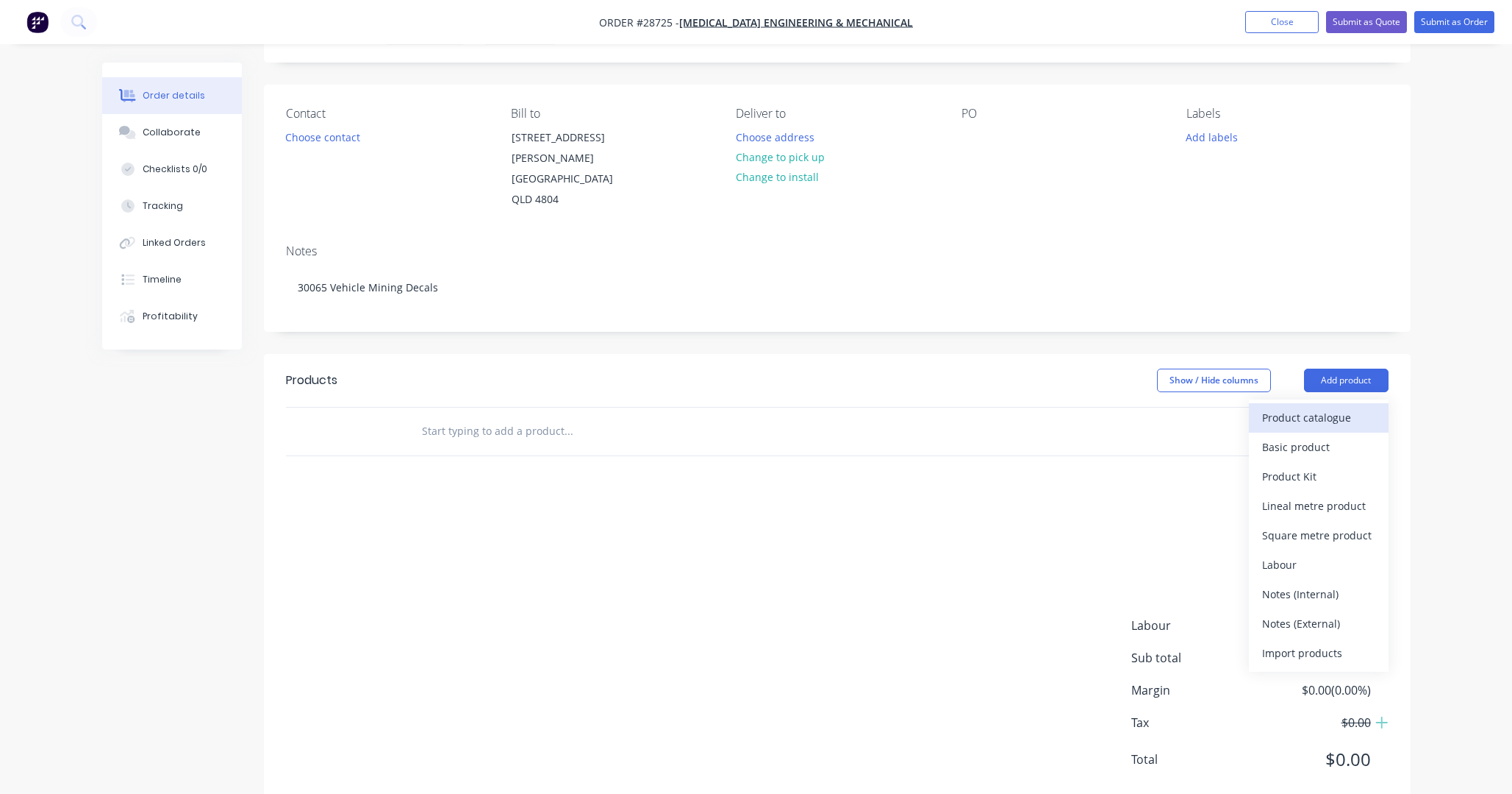
click at [1058, 407] on div "Product catalogue" at bounding box center [1319, 418] width 114 height 22
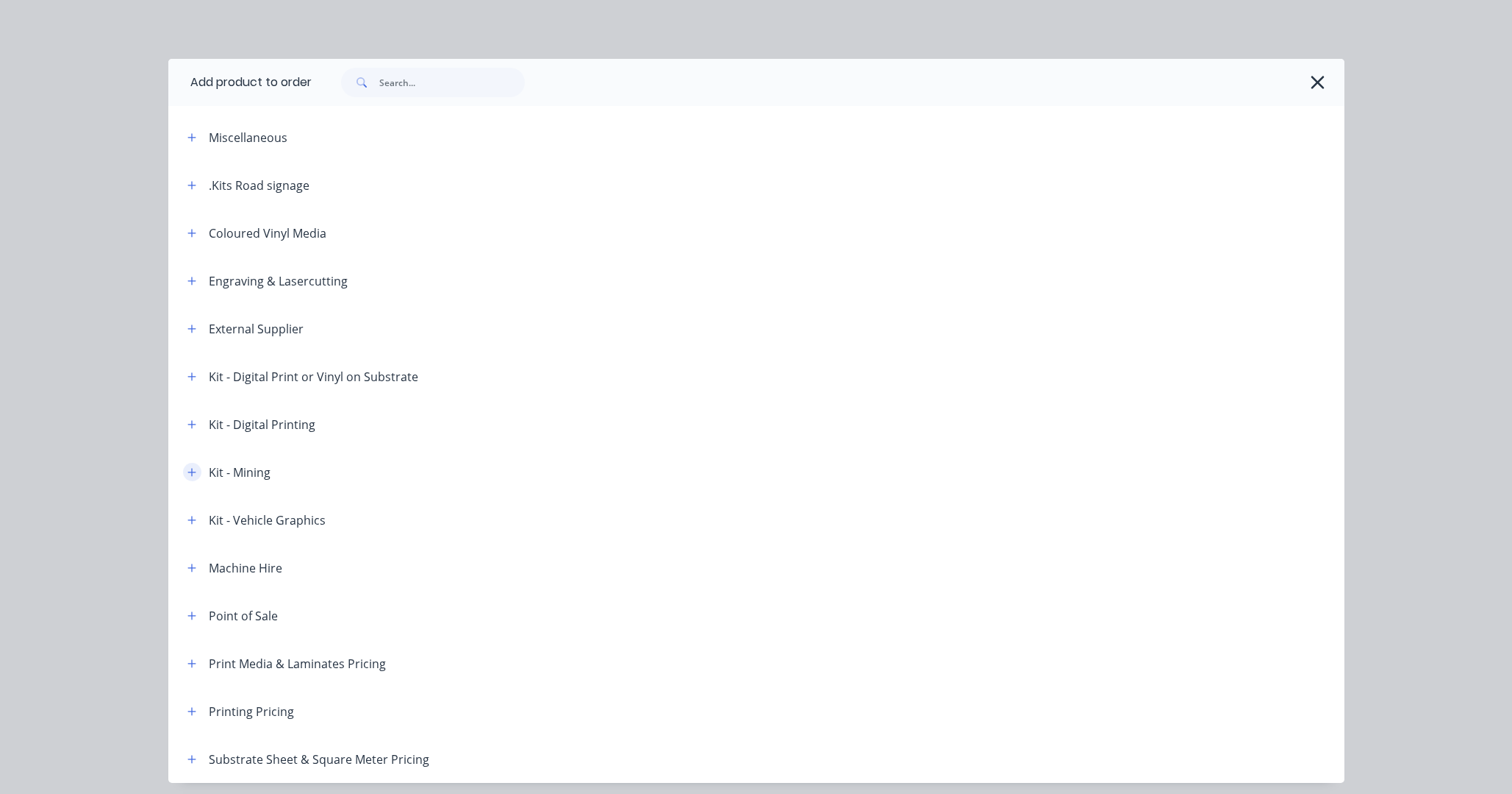
click at [186, 470] on button "button" at bounding box center [192, 472] width 18 height 18
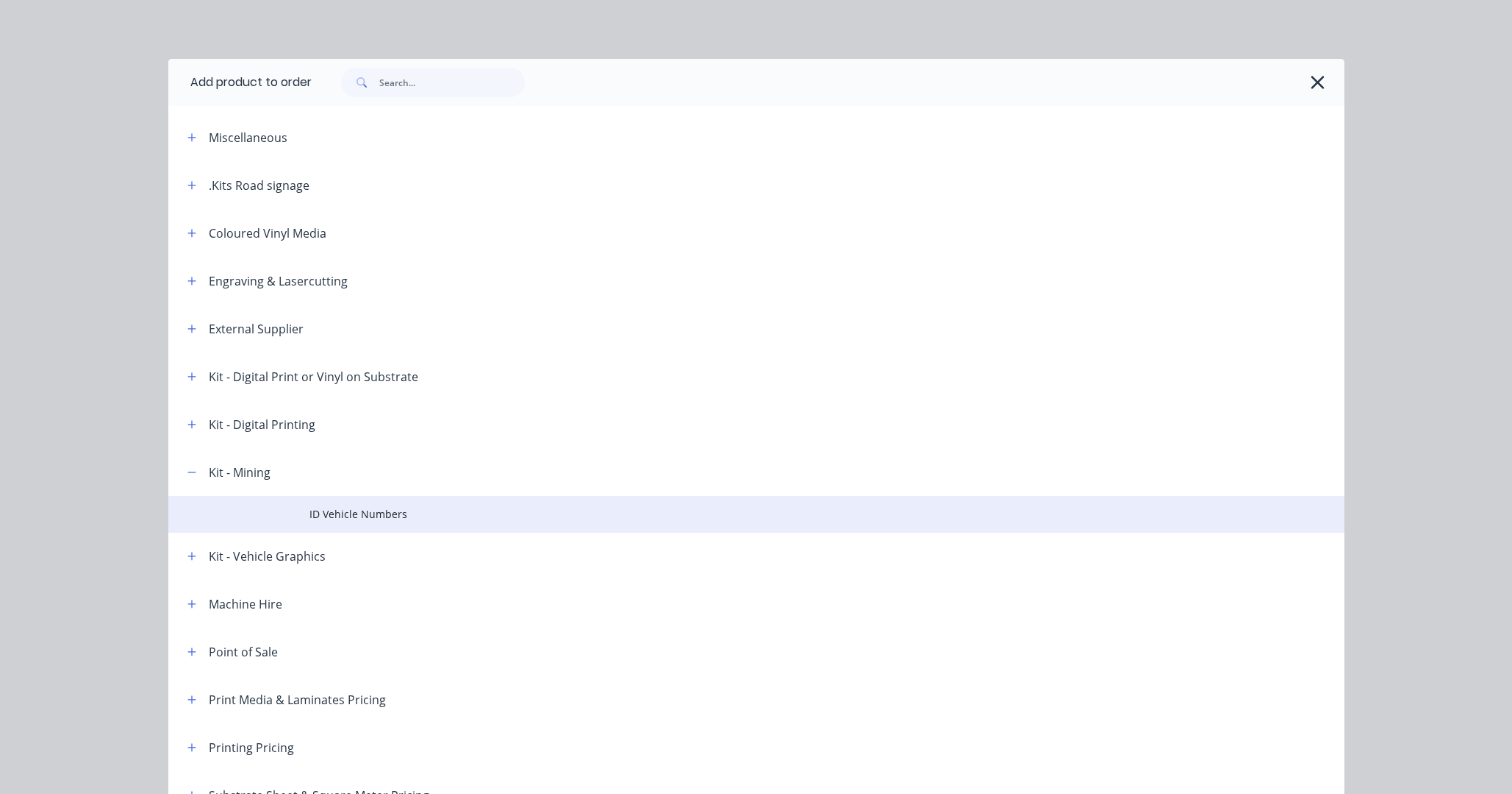
click at [365, 518] on span "ID Vehicle Numbers" at bounding box center [723, 514] width 828 height 15
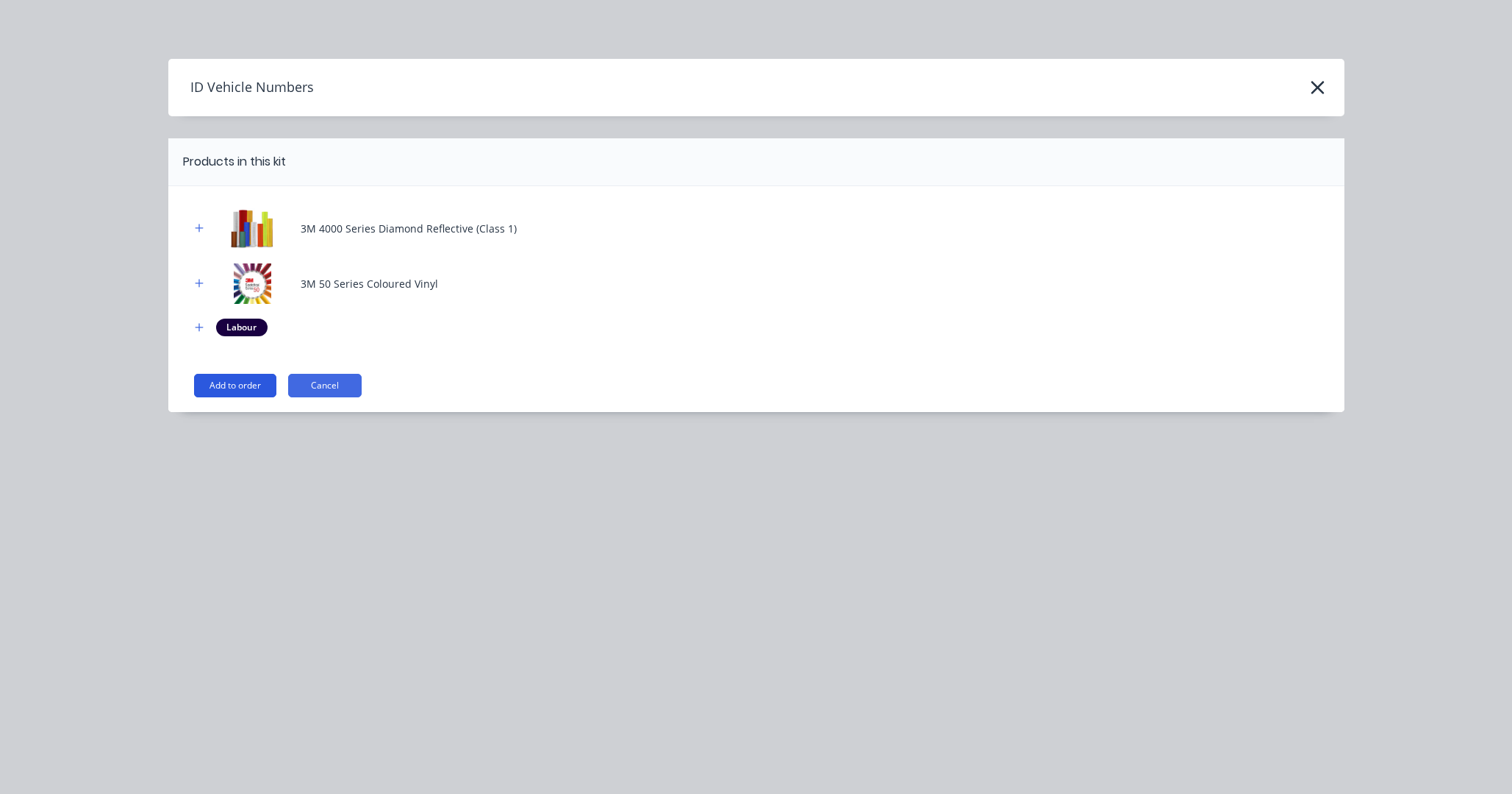
click at [246, 381] on button "Add to order" at bounding box center [235, 385] width 83 height 23
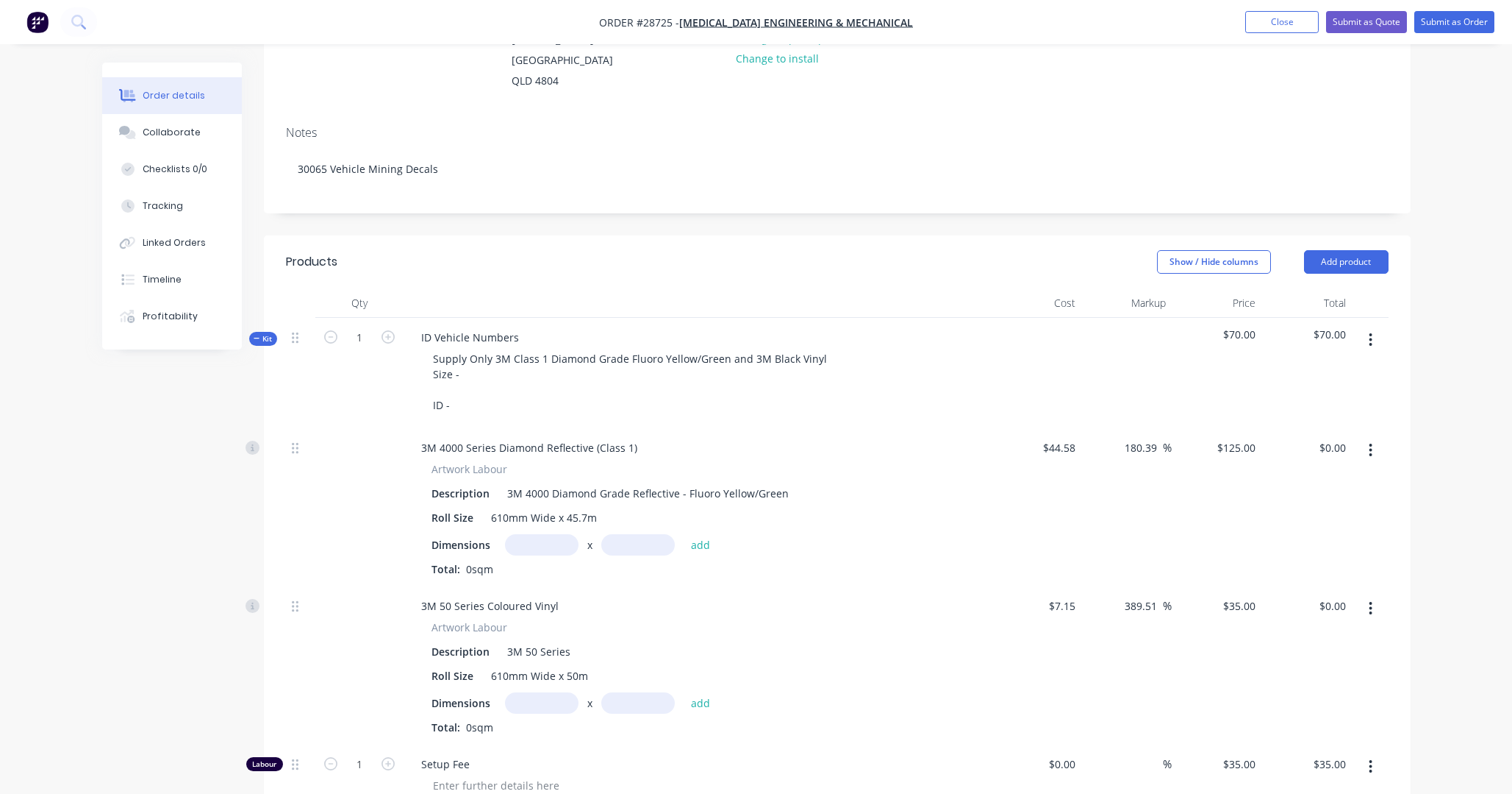
scroll to position [200, 0]
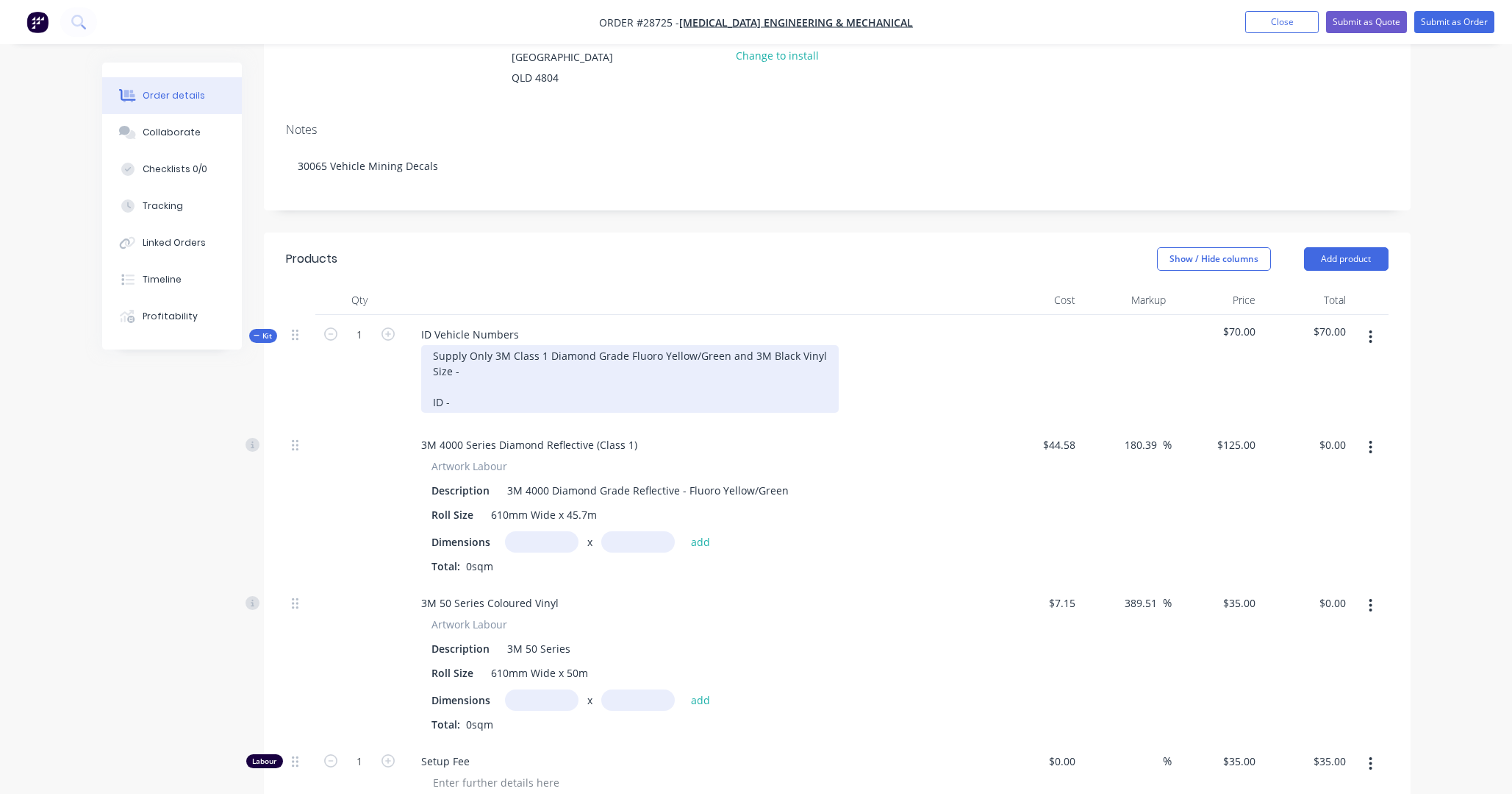
click at [489, 345] on div "Supply Only 3M Class 1 Diamond Grade Fluoro Yellow/Green and 3M Black Vinyl Siz…" at bounding box center [630, 379] width 418 height 68
click at [481, 363] on div "Supply Only 3M Class 1 Diamond Grade Fluoro Yellow/Green and 3M Black Vinyl Siz…" at bounding box center [655, 379] width 468 height 68
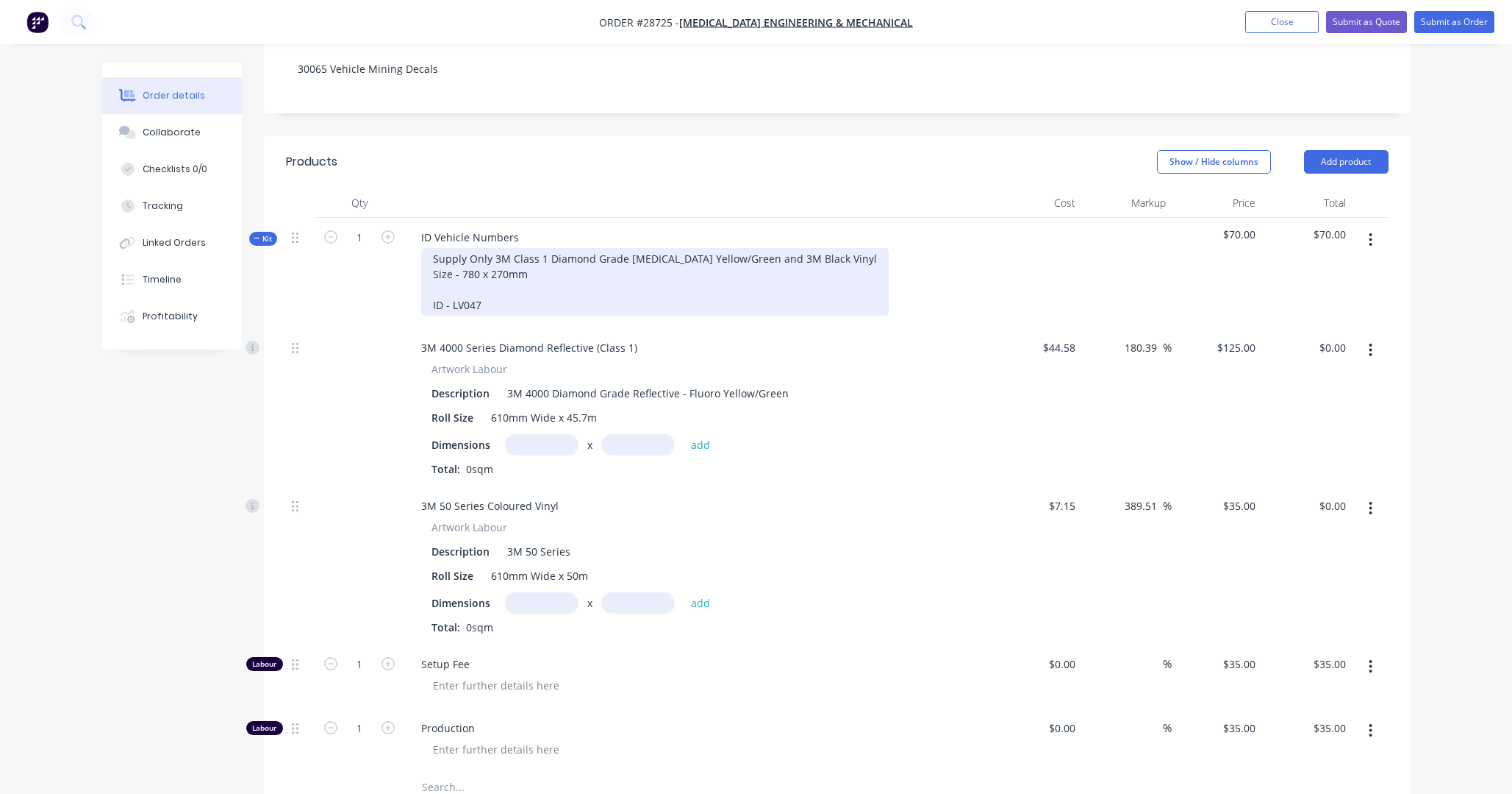
scroll to position [298, 0]
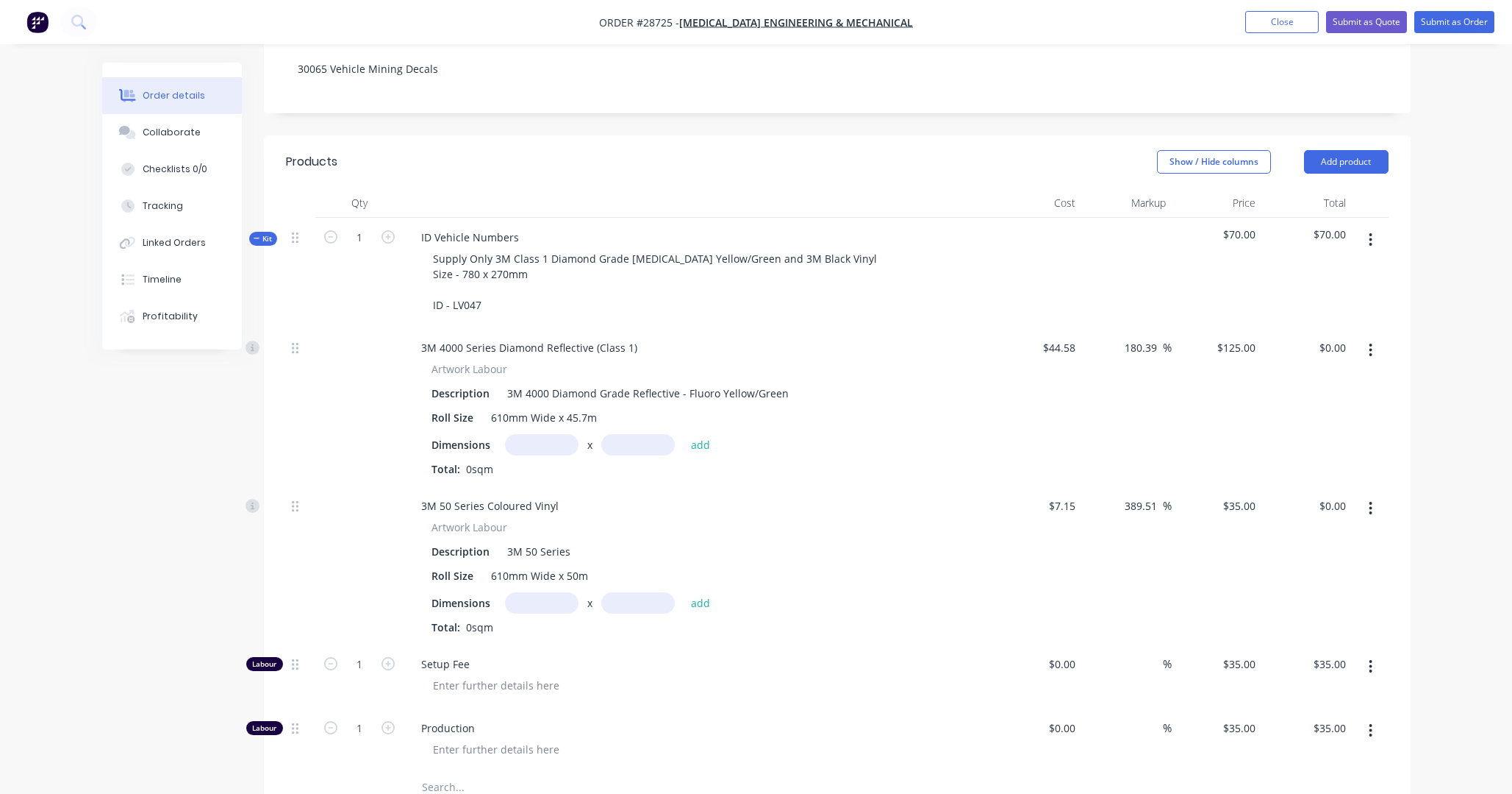
click at [545, 434] on input "text" at bounding box center [542, 445] width 74 height 22
type input "0.78m"
type input ".27"
click at [700, 434] on button "add" at bounding box center [701, 444] width 34 height 20
type input "$26.33"
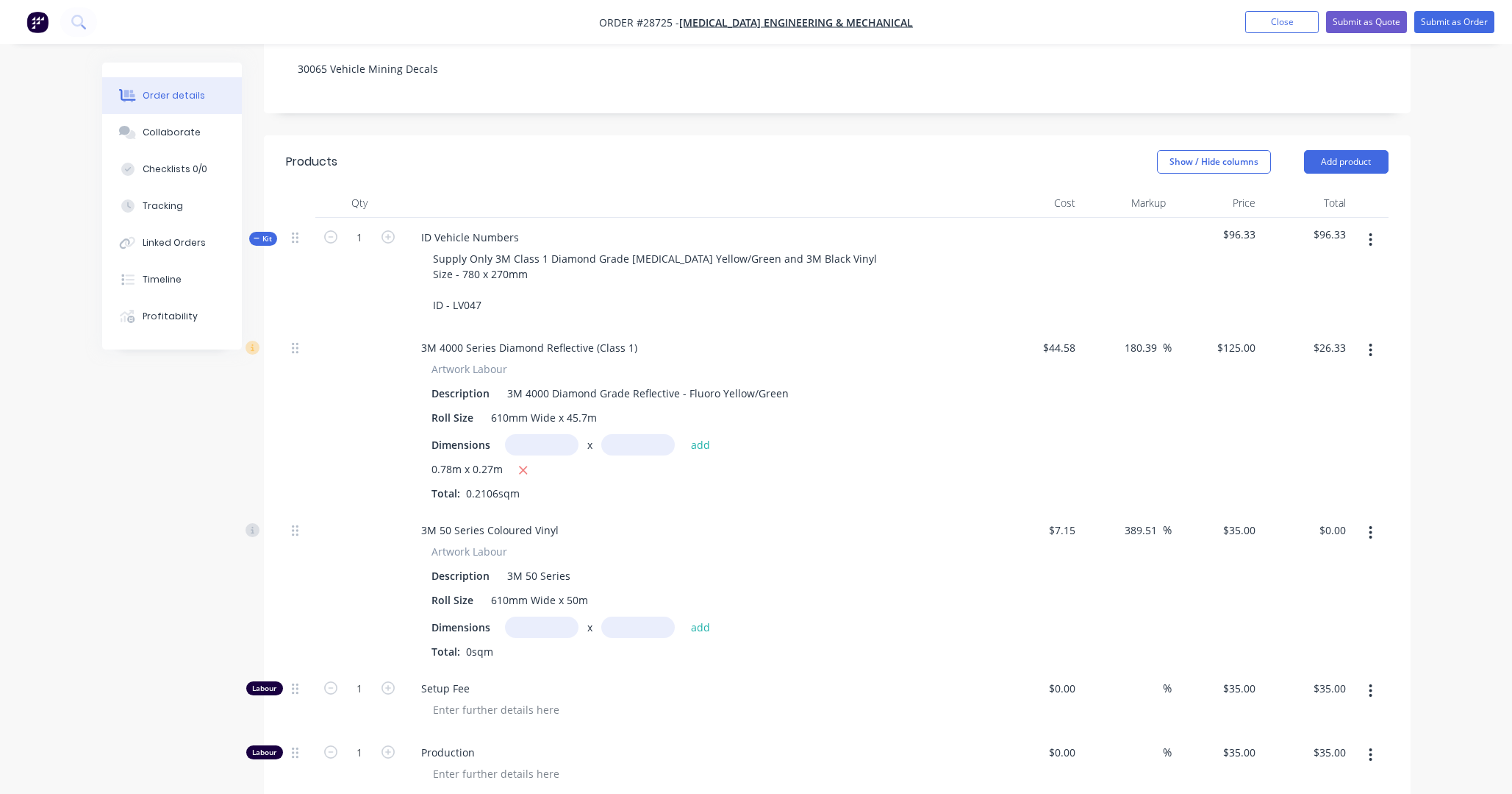
click at [542, 604] on input "text" at bounding box center [542, 628] width 74 height 22
type input "0.78m"
type input ".27"
click at [700, 604] on button "add" at bounding box center [701, 627] width 34 height 20
type input "$7.37"
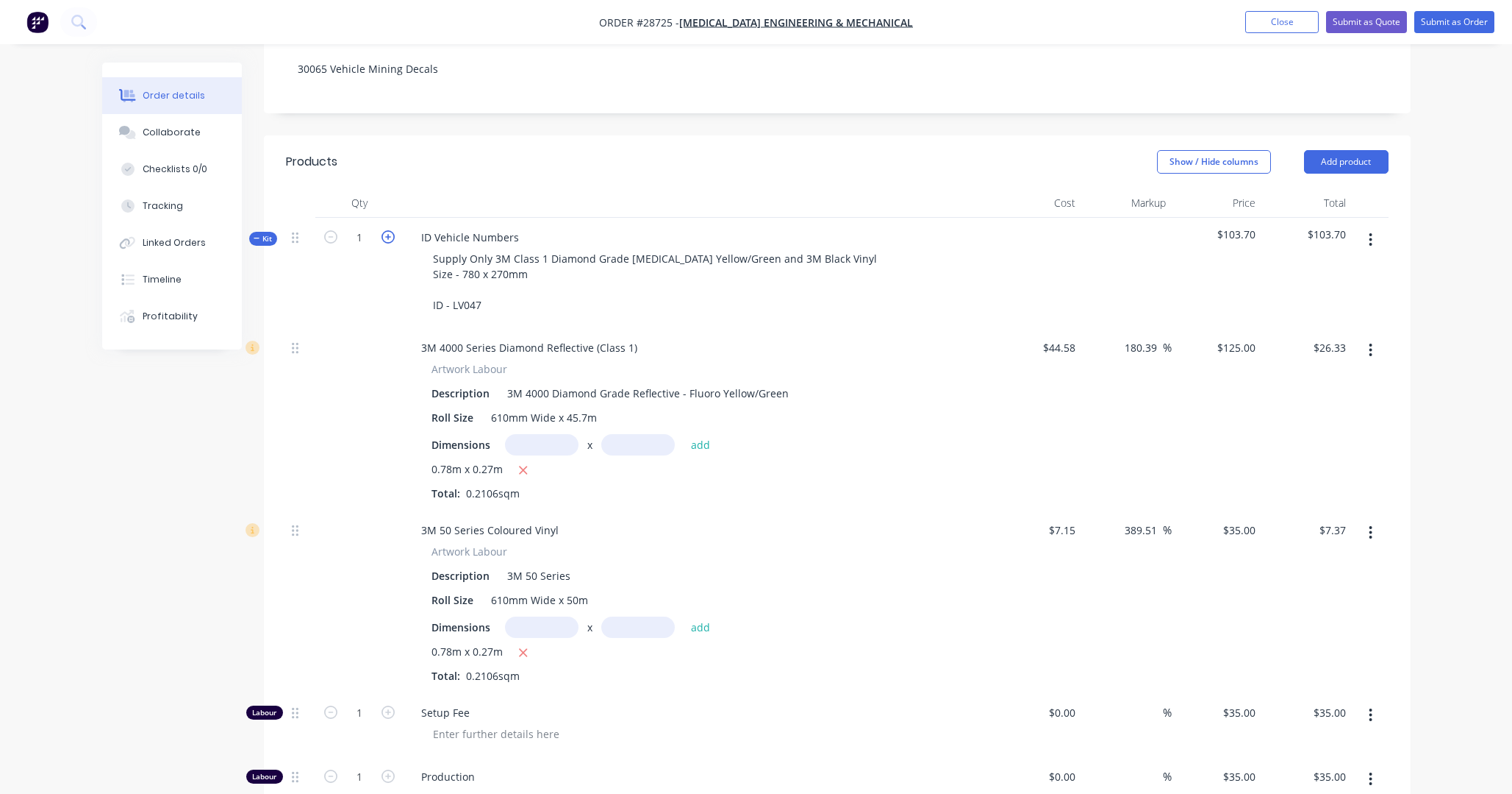
click at [389, 230] on icon "button" at bounding box center [388, 237] width 13 height 13
type input "2"
type input "$70.00"
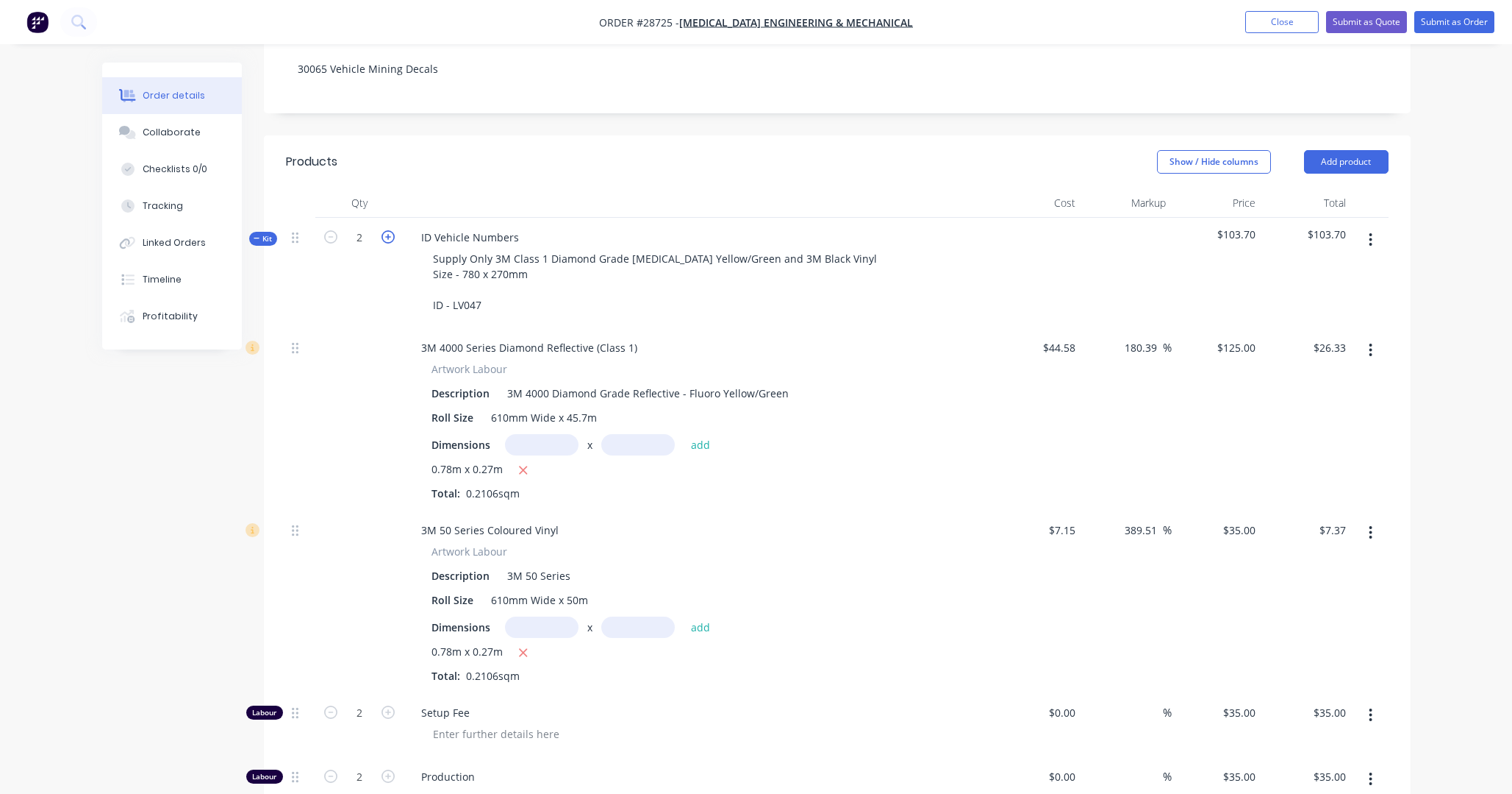
type input "$70.00"
click at [332, 230] on icon "button" at bounding box center [331, 237] width 13 height 13
type input "1"
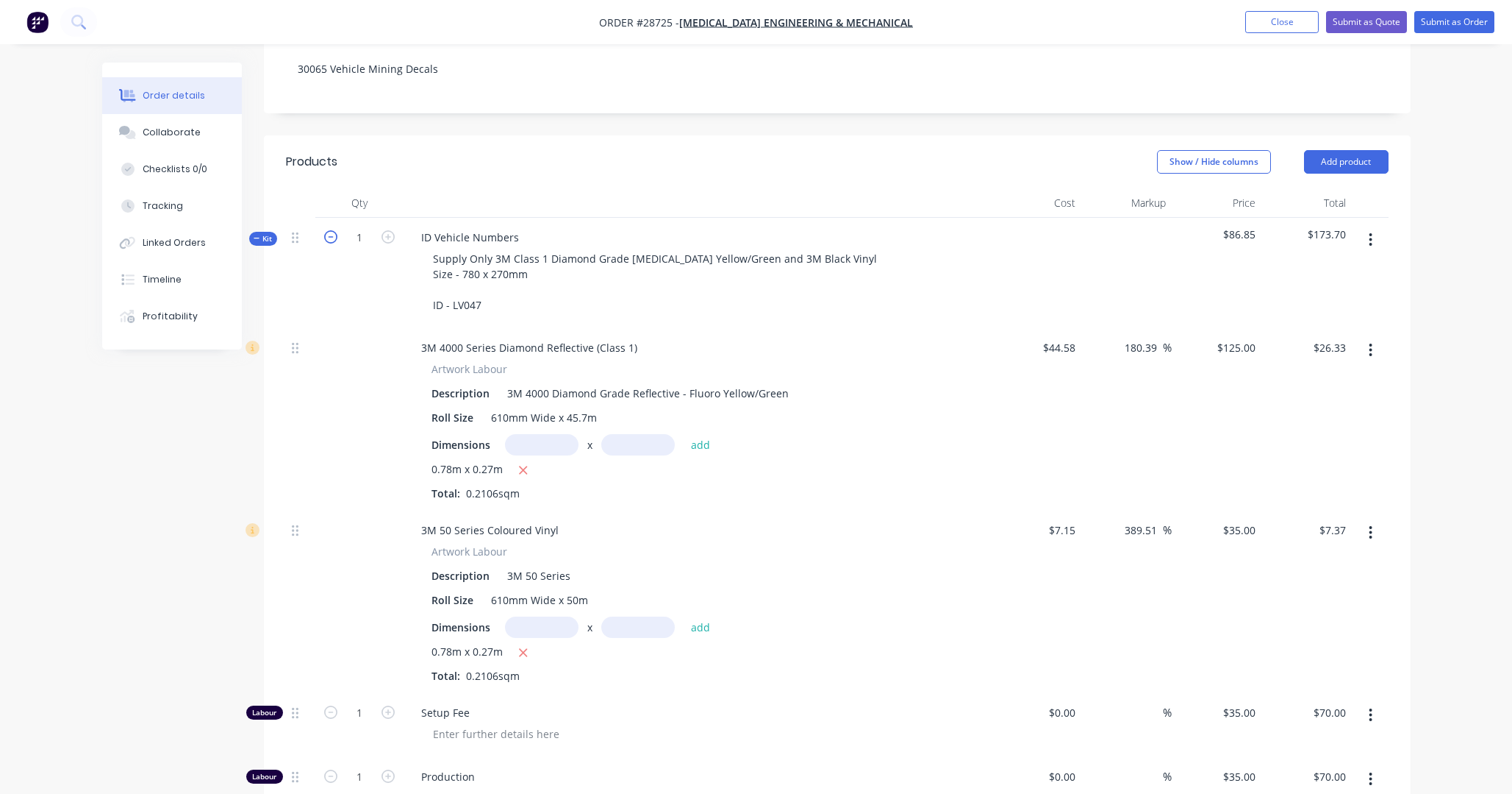
type input "$35.00"
click at [332, 604] on icon "button" at bounding box center [331, 712] width 13 height 13
type input "0"
type input "$0.00"
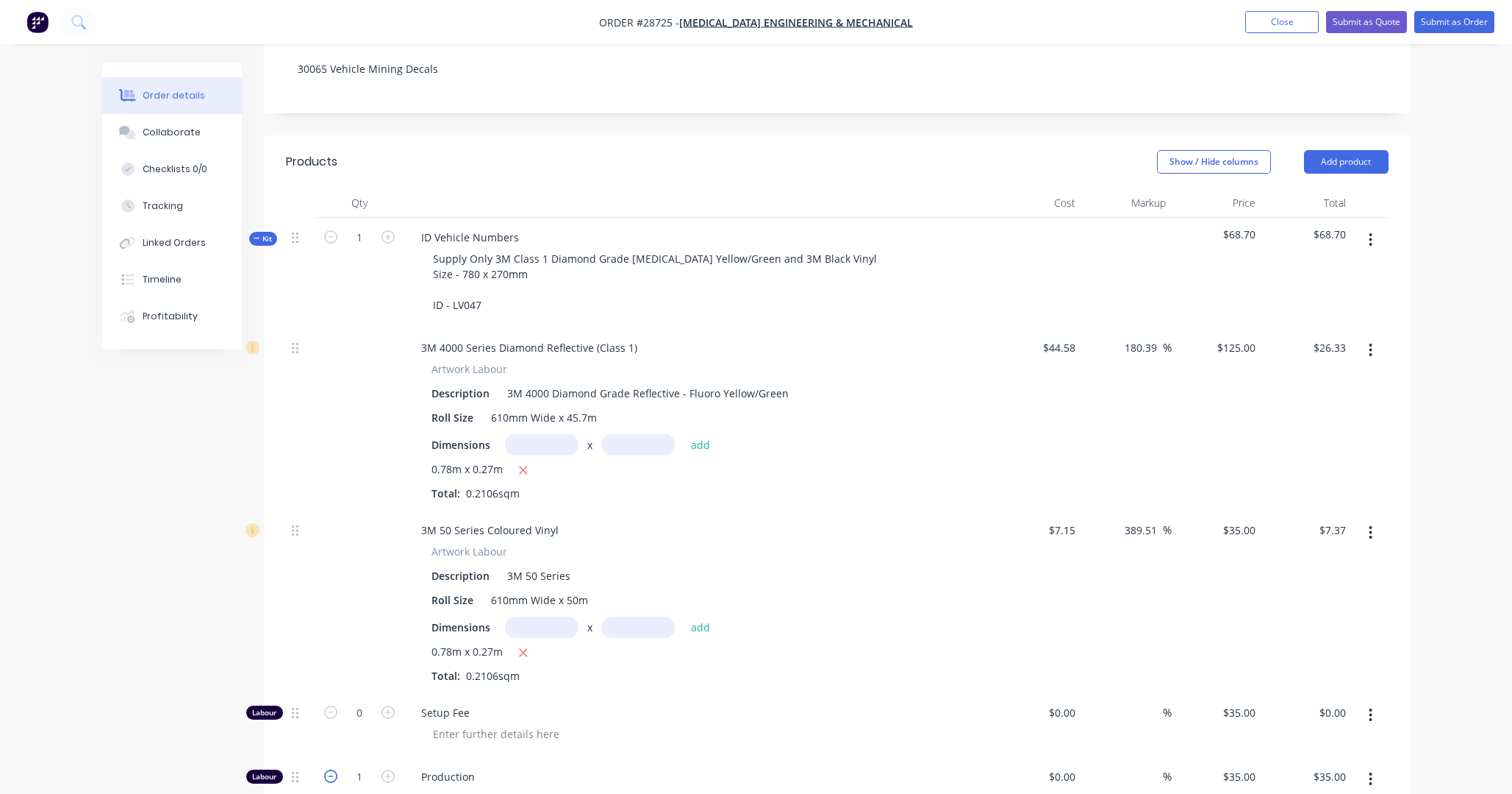
click at [330, 604] on icon "button" at bounding box center [331, 776] width 13 height 13
type input "0"
type input "$0.00"
click at [385, 230] on icon "button" at bounding box center [388, 237] width 13 height 13
type input "2"
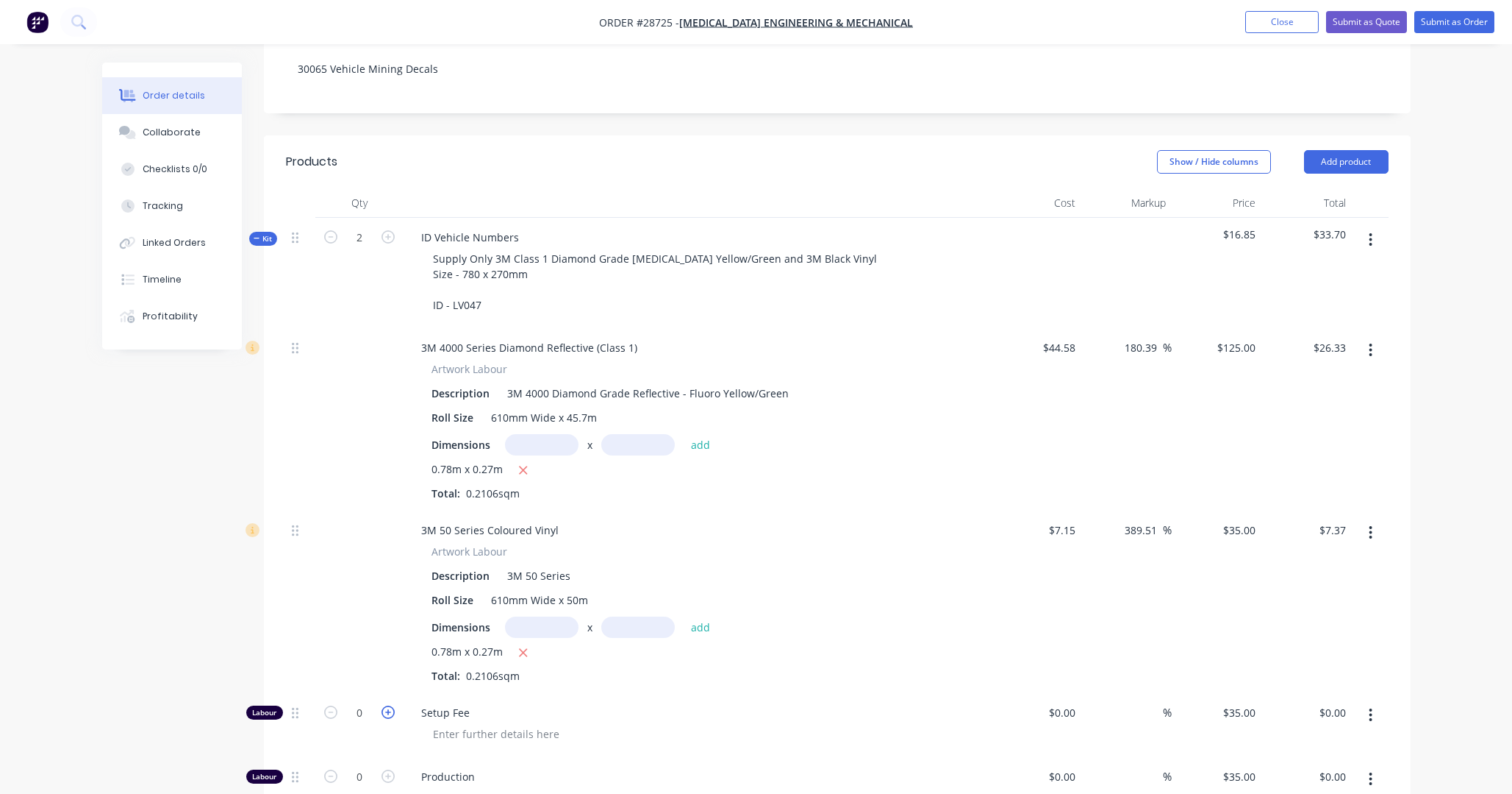
click at [388, 604] on icon "button" at bounding box center [388, 712] width 13 height 13
type input "1"
type input "$35.00"
click at [388, 604] on icon "button" at bounding box center [388, 776] width 13 height 13
type input "1"
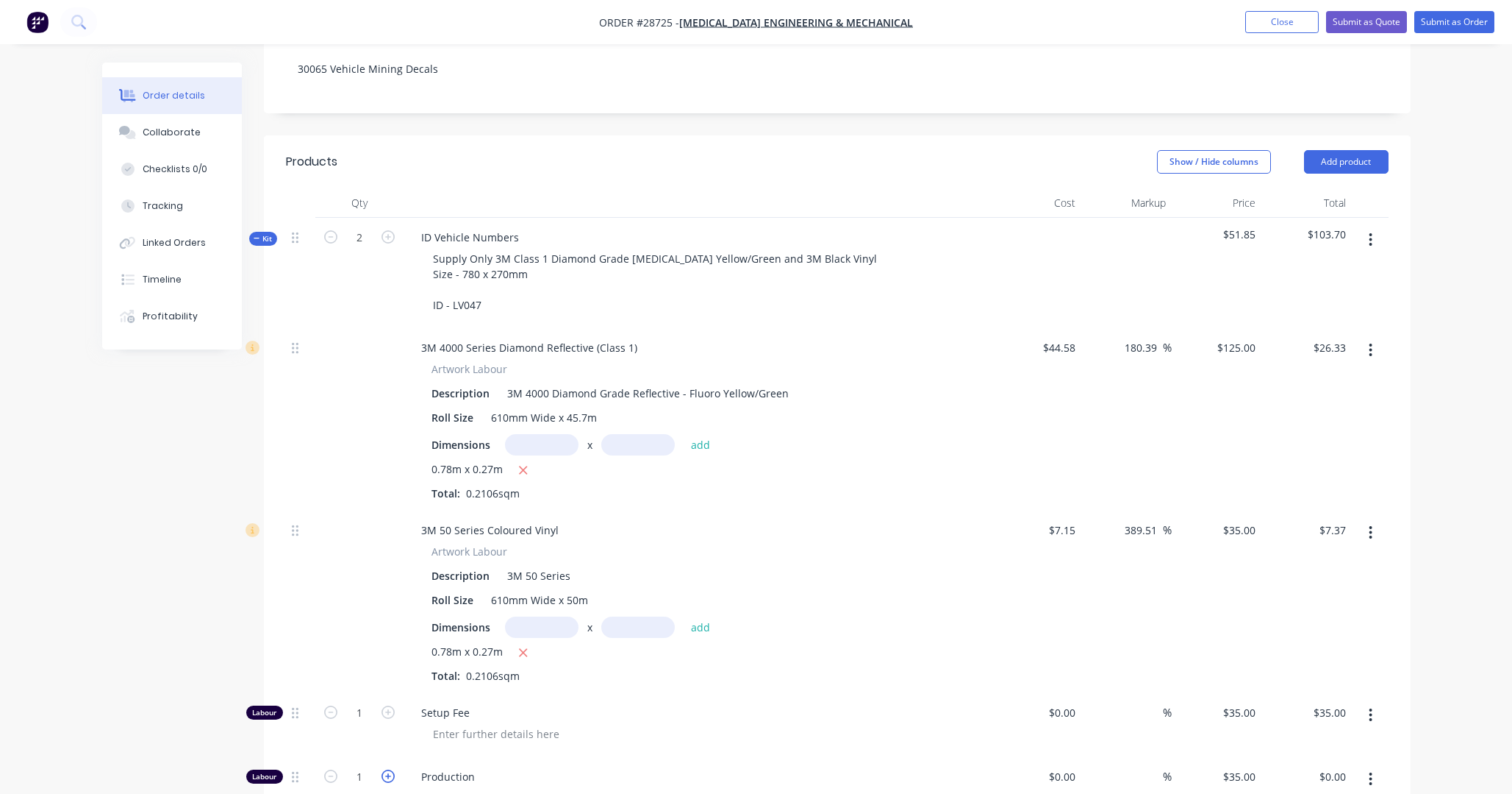
type input "$35.00"
click at [333, 230] on icon "button" at bounding box center [331, 237] width 13 height 13
type input "1"
type input "0.5"
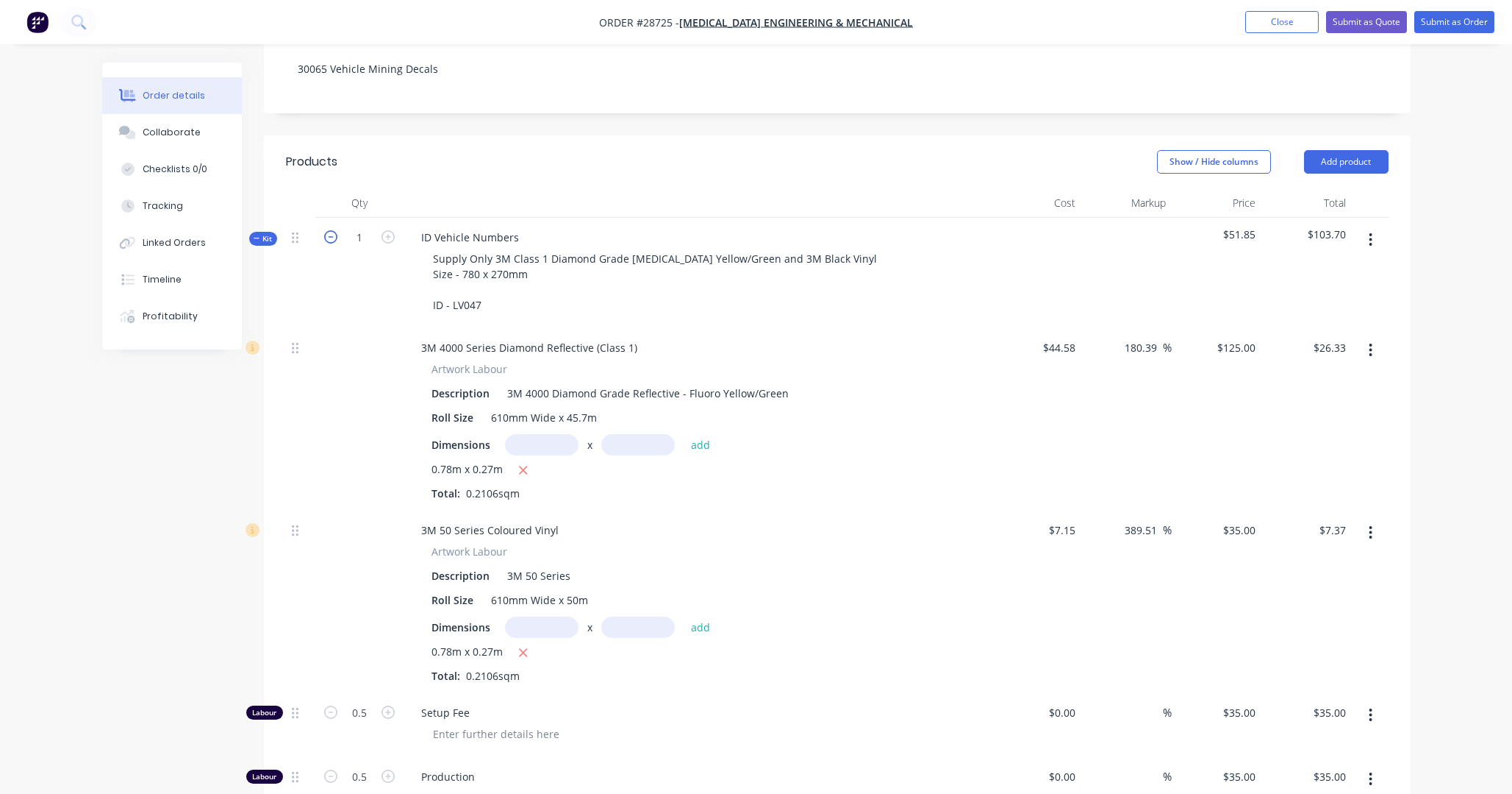
type input "$17.50"
click at [386, 604] on icon "button" at bounding box center [388, 712] width 13 height 13
type input "1.5"
type input "$52.50"
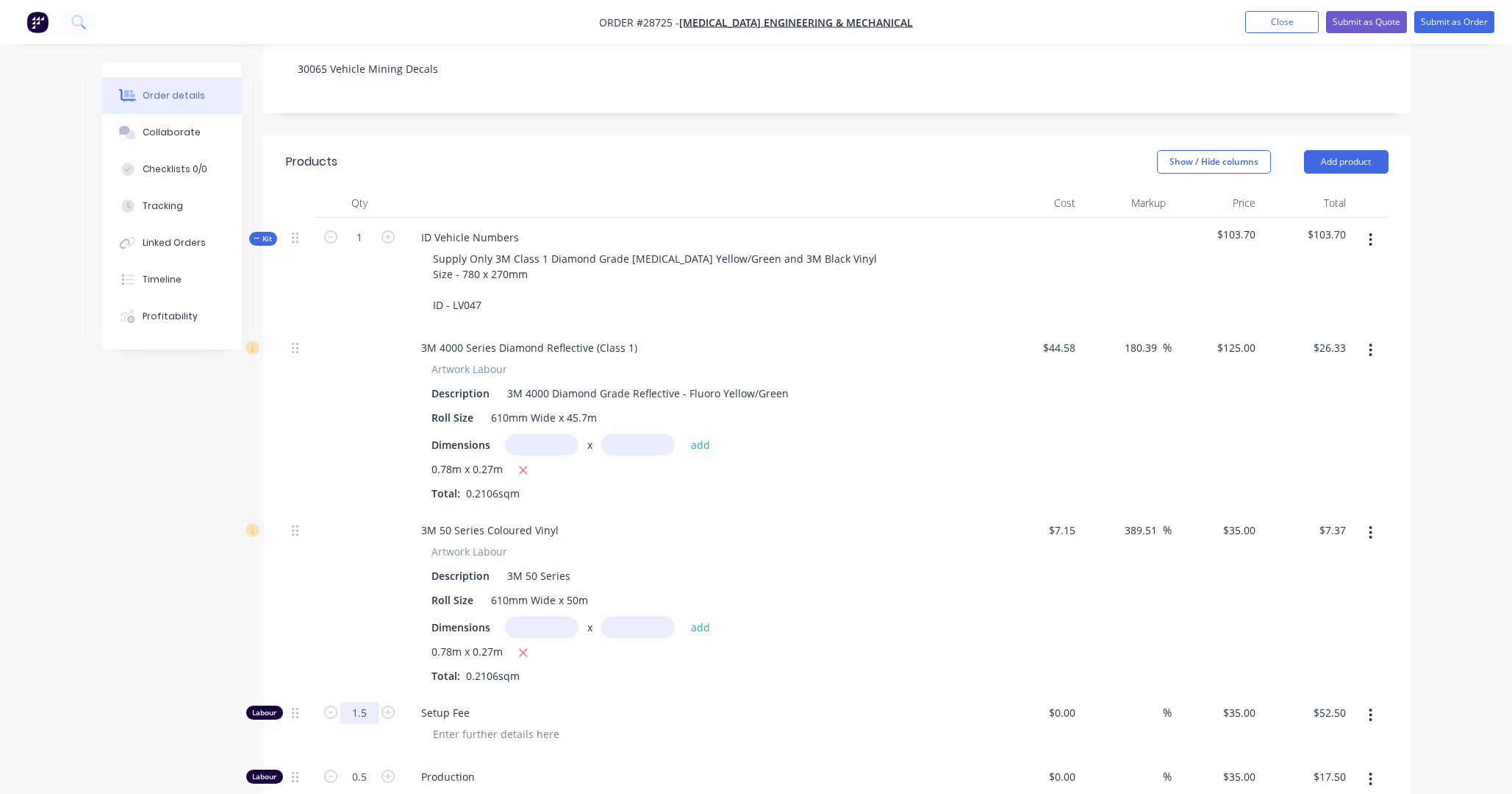
click at [363, 604] on input "1.5" at bounding box center [360, 713] width 38 height 22
drag, startPoint x: 366, startPoint y: 669, endPoint x: 322, endPoint y: 666, distance: 44.1
click at [322, 604] on form "1.5" at bounding box center [360, 711] width 77 height 22
type input "1"
type input "$35.00"
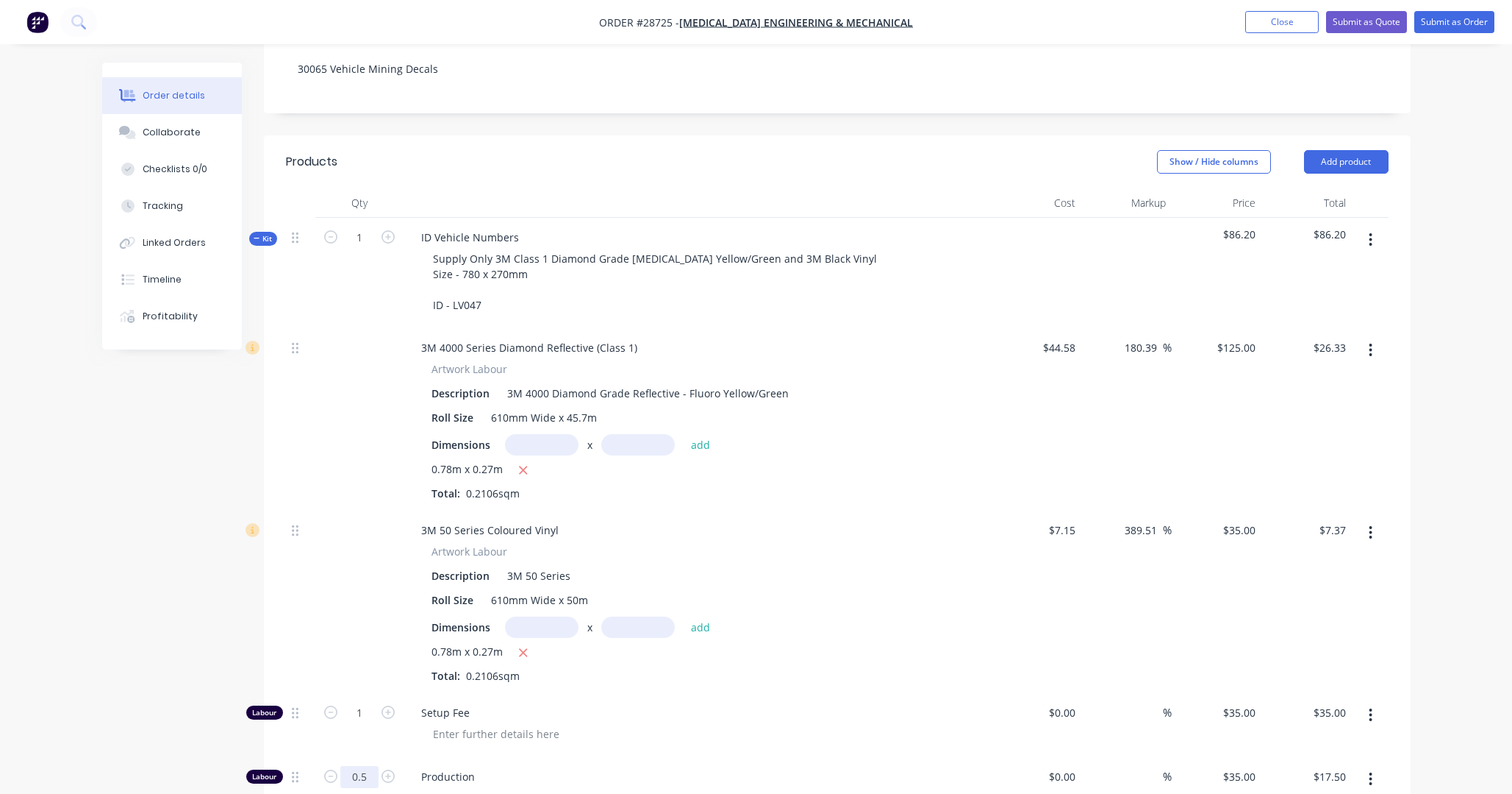
click at [365, 604] on input "0.5" at bounding box center [360, 776] width 38 height 22
drag, startPoint x: 368, startPoint y: 734, endPoint x: 332, endPoint y: 731, distance: 36.1
click at [332, 604] on form "0.5" at bounding box center [360, 775] width 77 height 22
type input "1"
type input "$35.00"
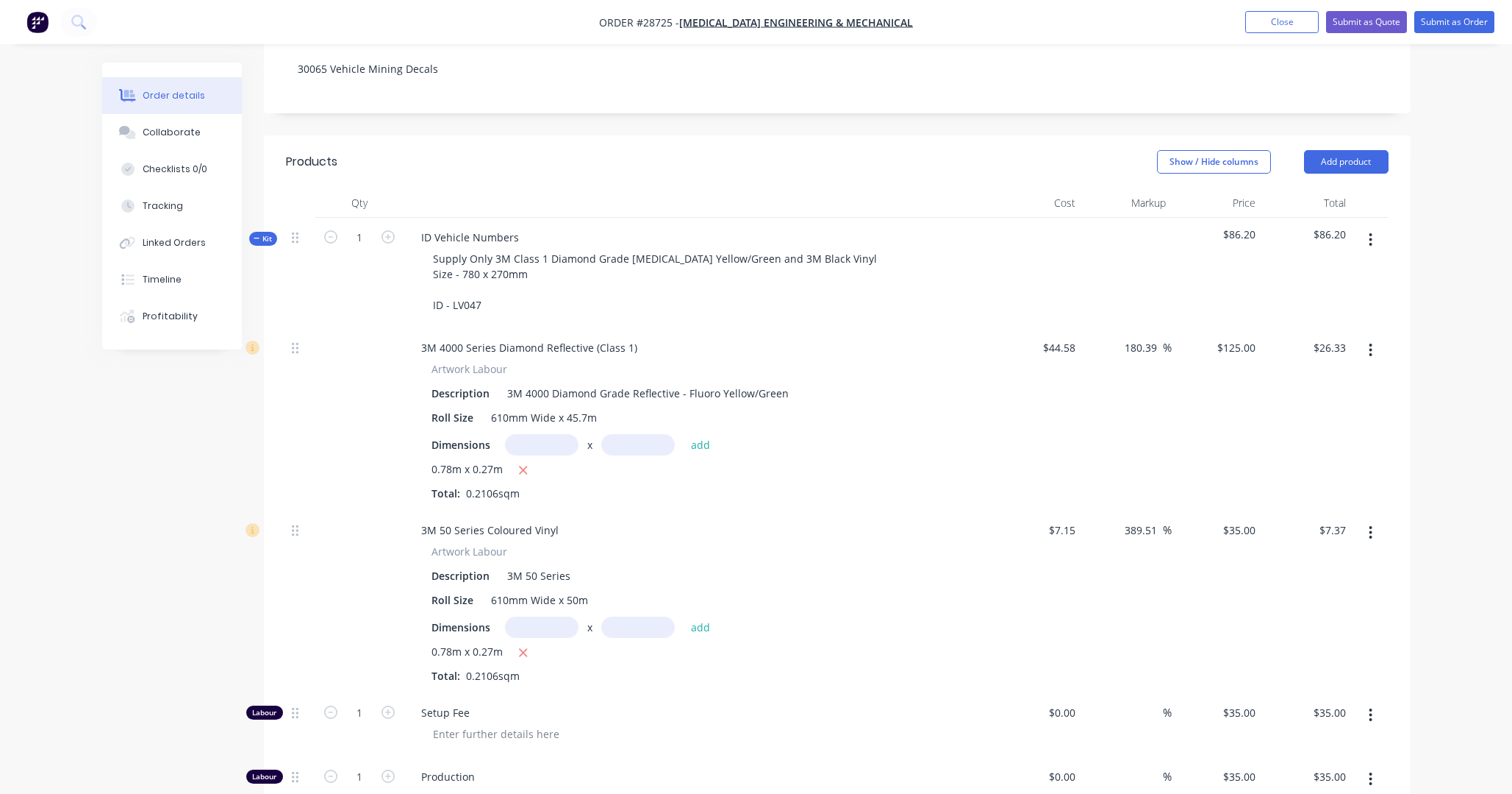
click at [348, 595] on div at bounding box center [360, 602] width 89 height 182
click at [389, 230] on icon "button" at bounding box center [388, 237] width 13 height 13
type input "2"
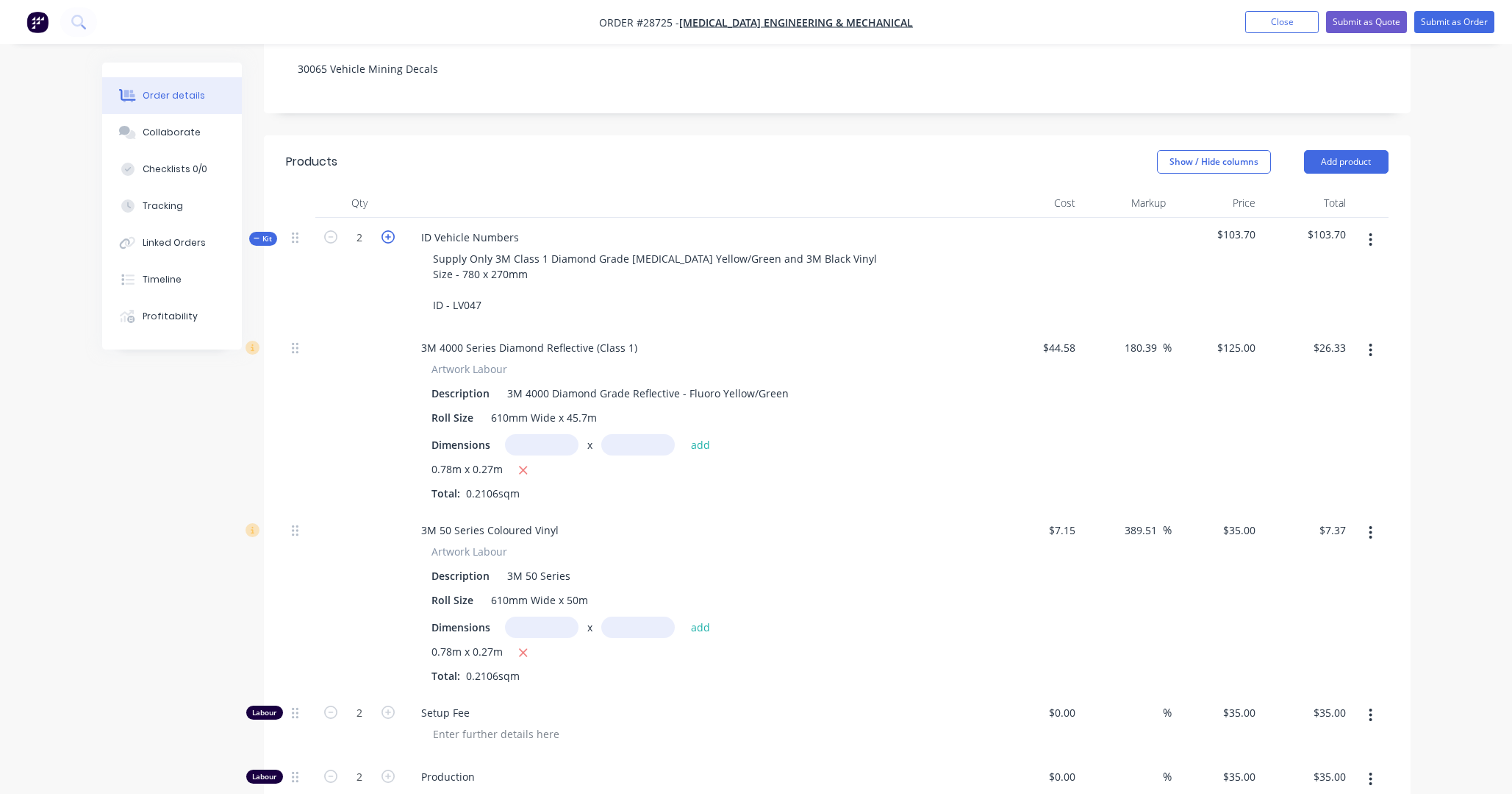
type input "$70.00"
click at [329, 604] on icon "button" at bounding box center [331, 712] width 13 height 13
type input "1"
type input "$35.00"
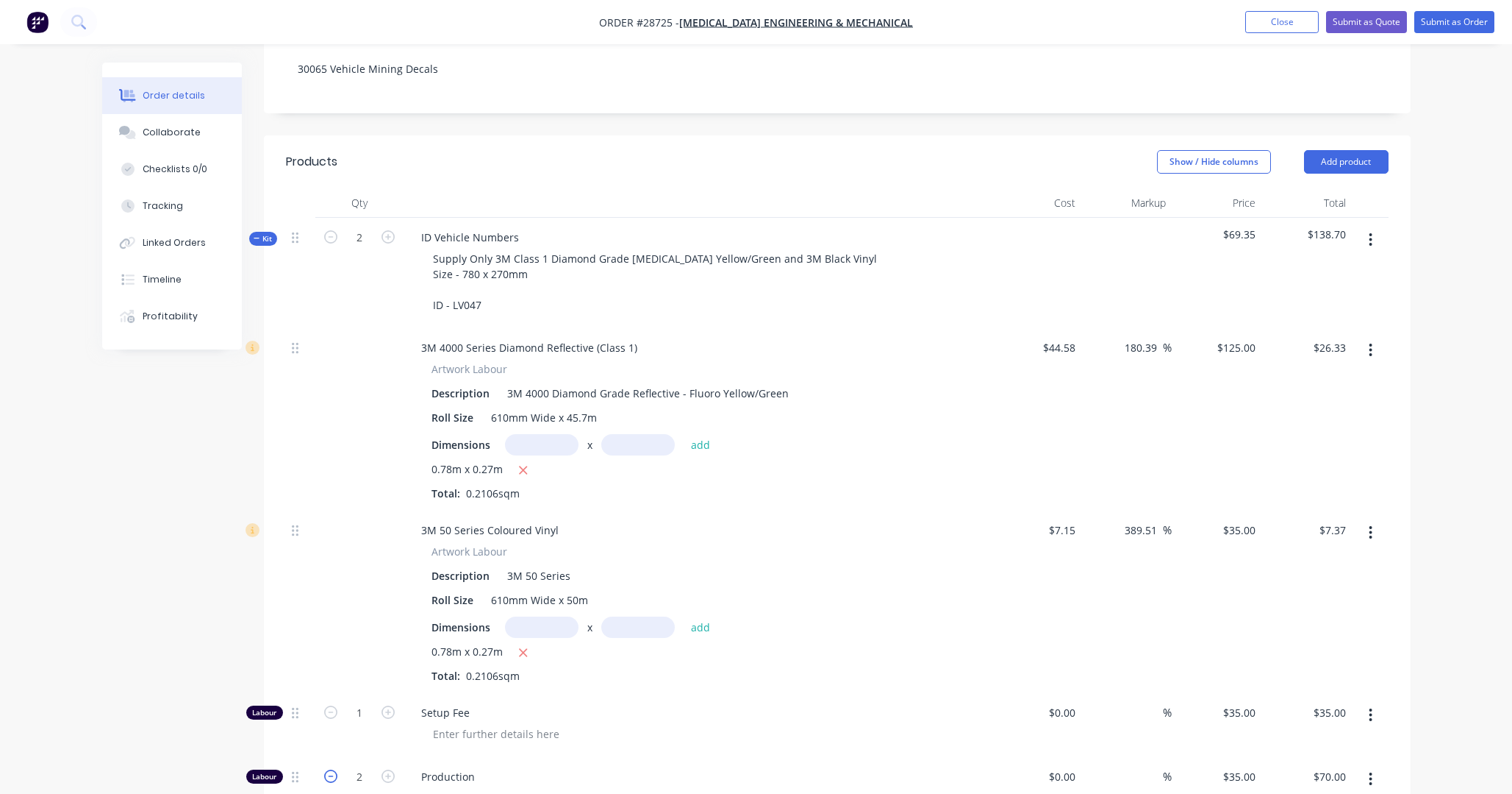
click at [328, 604] on icon "button" at bounding box center [331, 776] width 13 height 13
type input "1"
type input "$35.00"
click at [328, 228] on icon "button" at bounding box center [331, 235] width 13 height 13
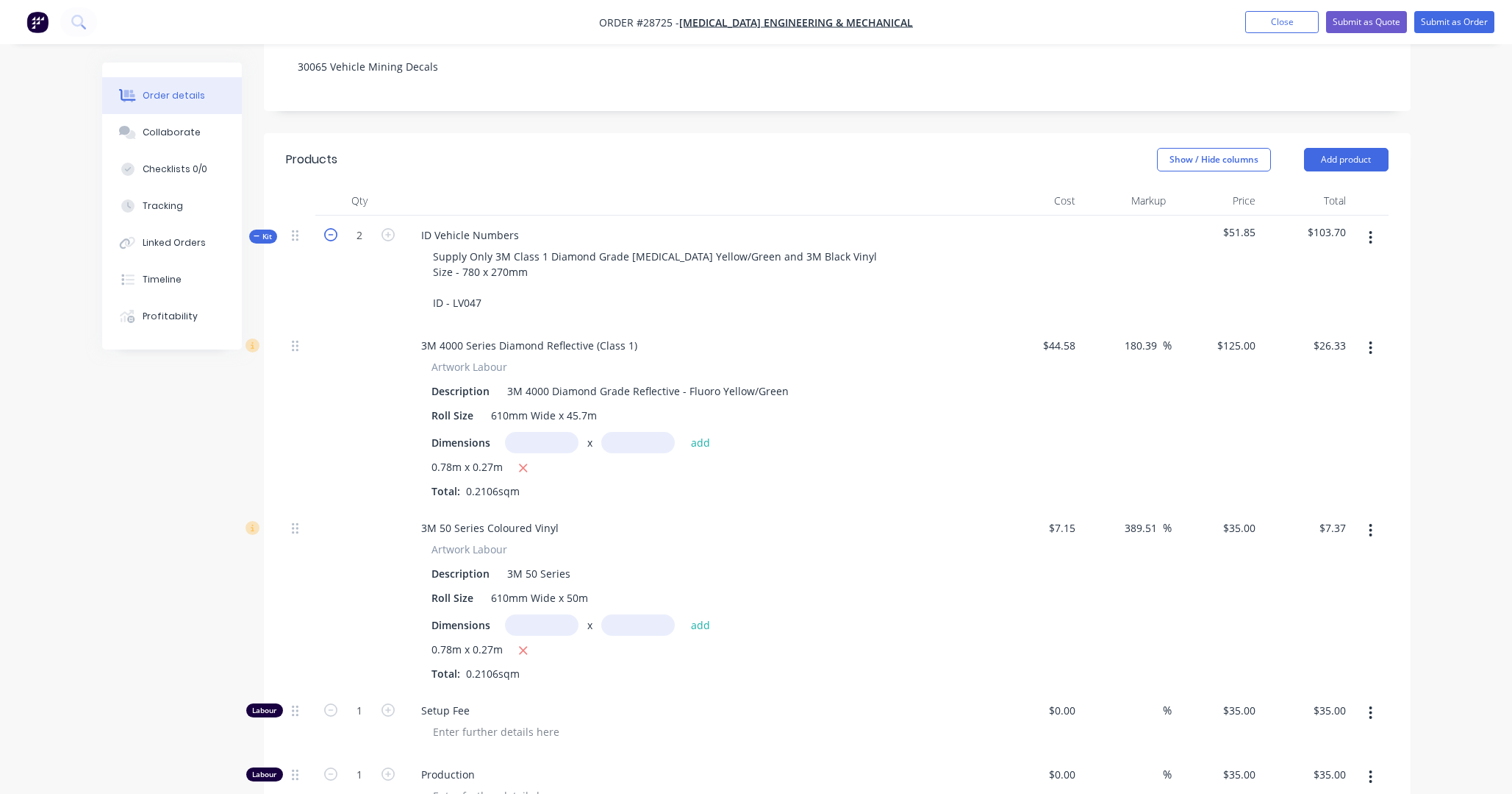
type input "1"
type input "0.5"
type input "$17.50"
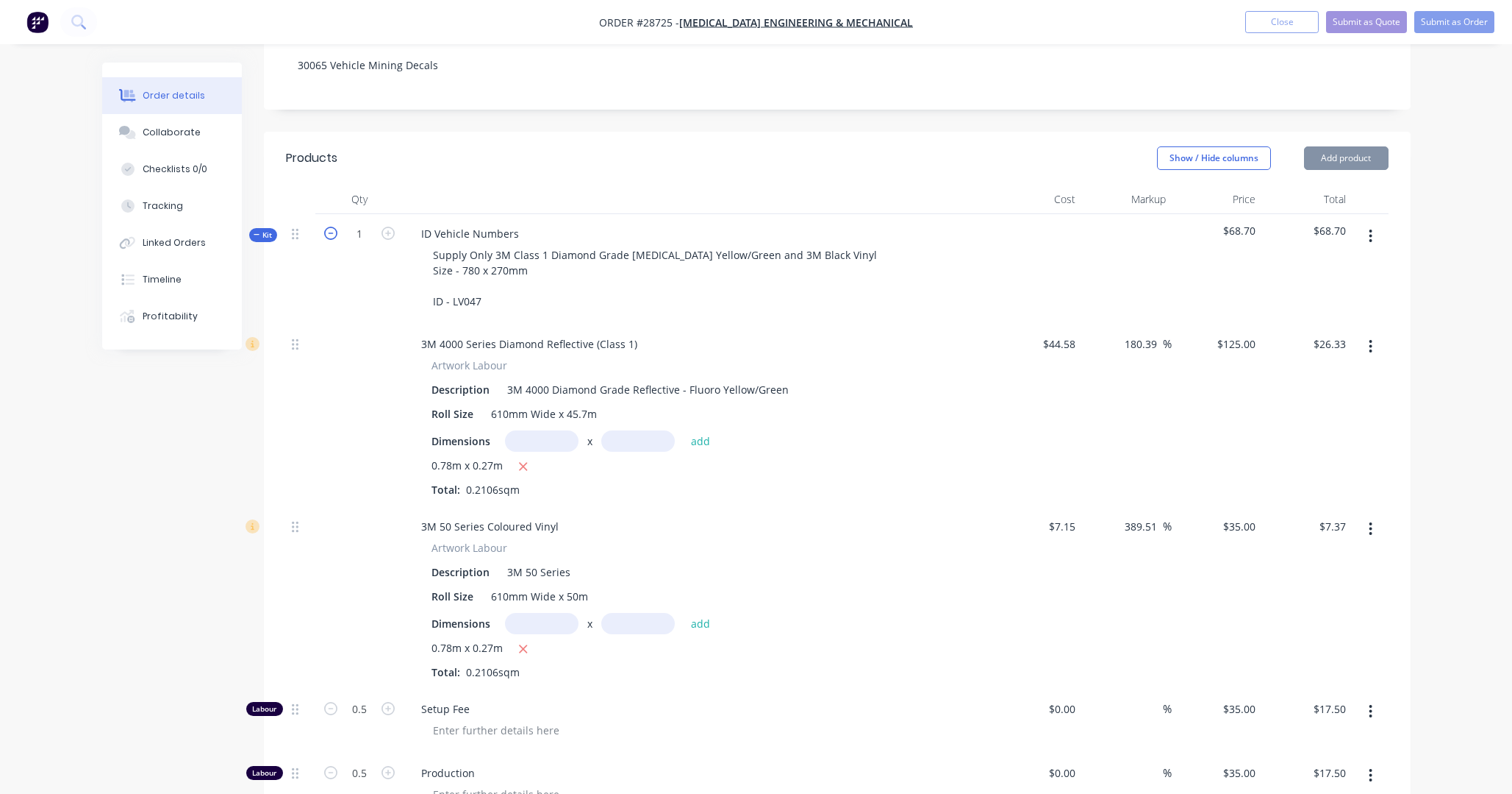
scroll to position [303, 0]
click at [365, 604] on input "0.5" at bounding box center [360, 706] width 38 height 22
drag, startPoint x: 364, startPoint y: 659, endPoint x: 342, endPoint y: 659, distance: 22.0
click at [341, 604] on input "0.5" at bounding box center [360, 706] width 38 height 22
type input "1"
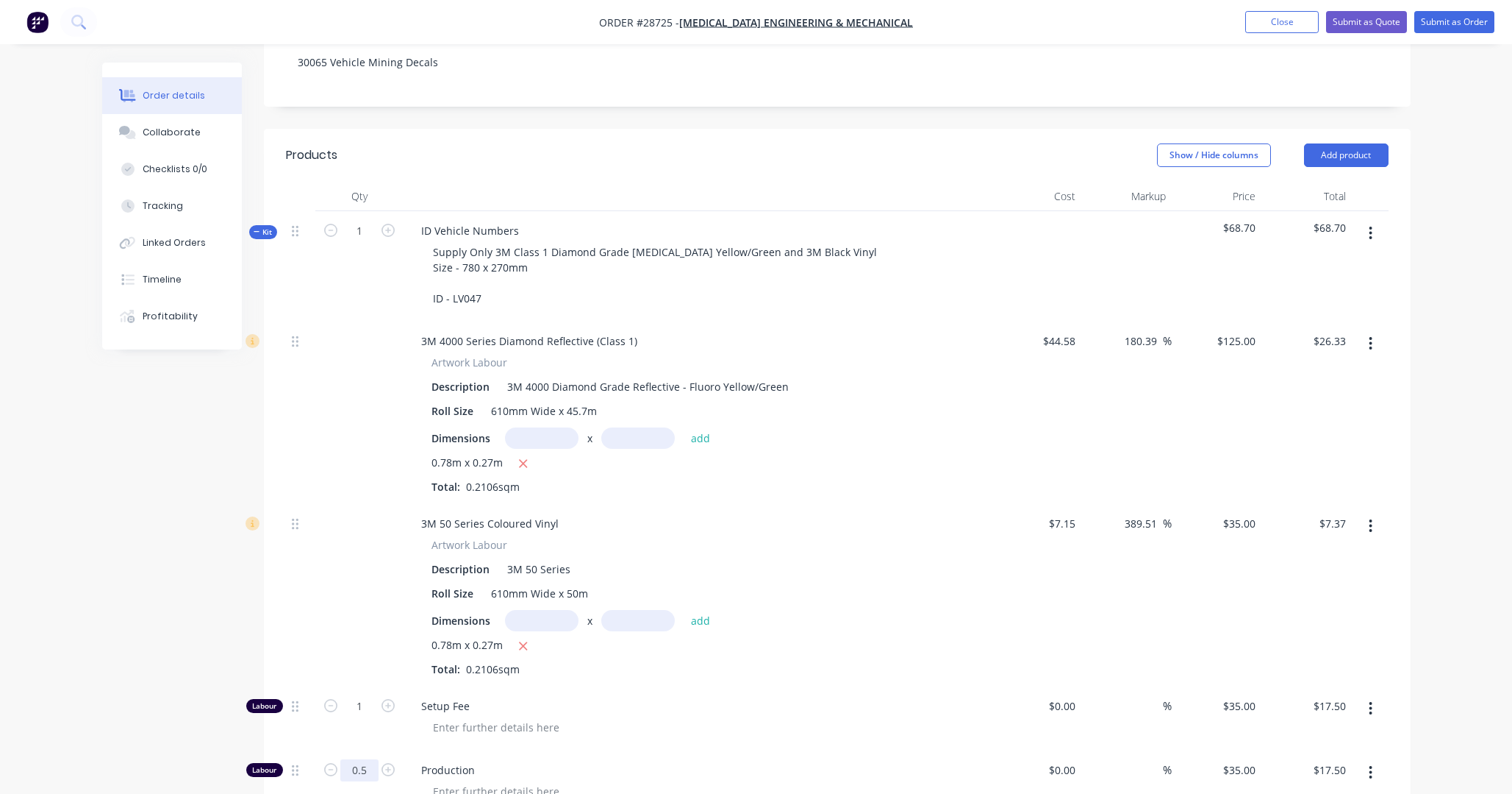
type input "$35.00"
drag, startPoint x: 367, startPoint y: 731, endPoint x: 334, endPoint y: 725, distance: 33.5
click at [334, 604] on form "0.5" at bounding box center [360, 769] width 77 height 22
type input "1"
type input "$35.00"
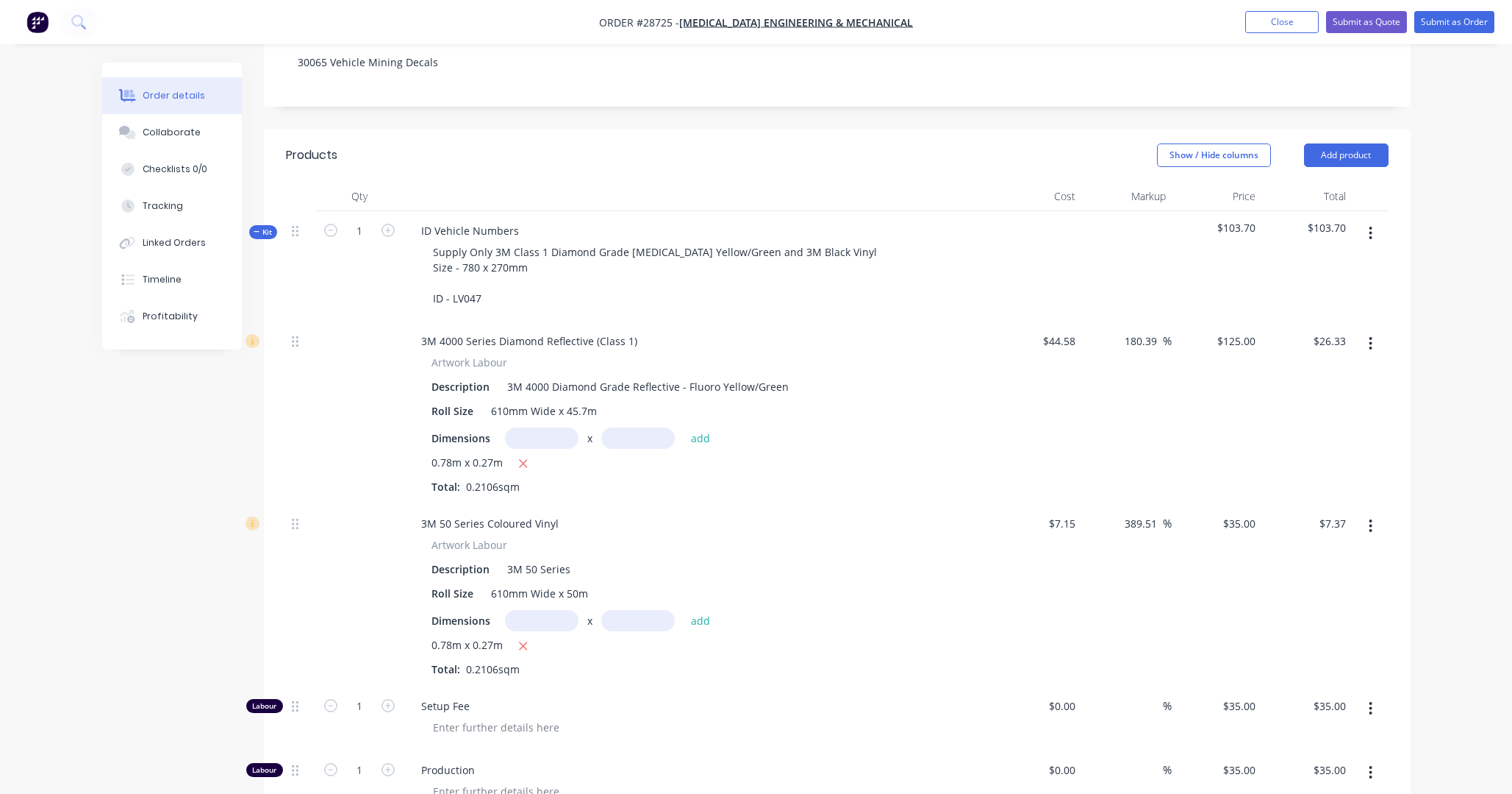
click at [345, 598] on div at bounding box center [360, 595] width 89 height 182
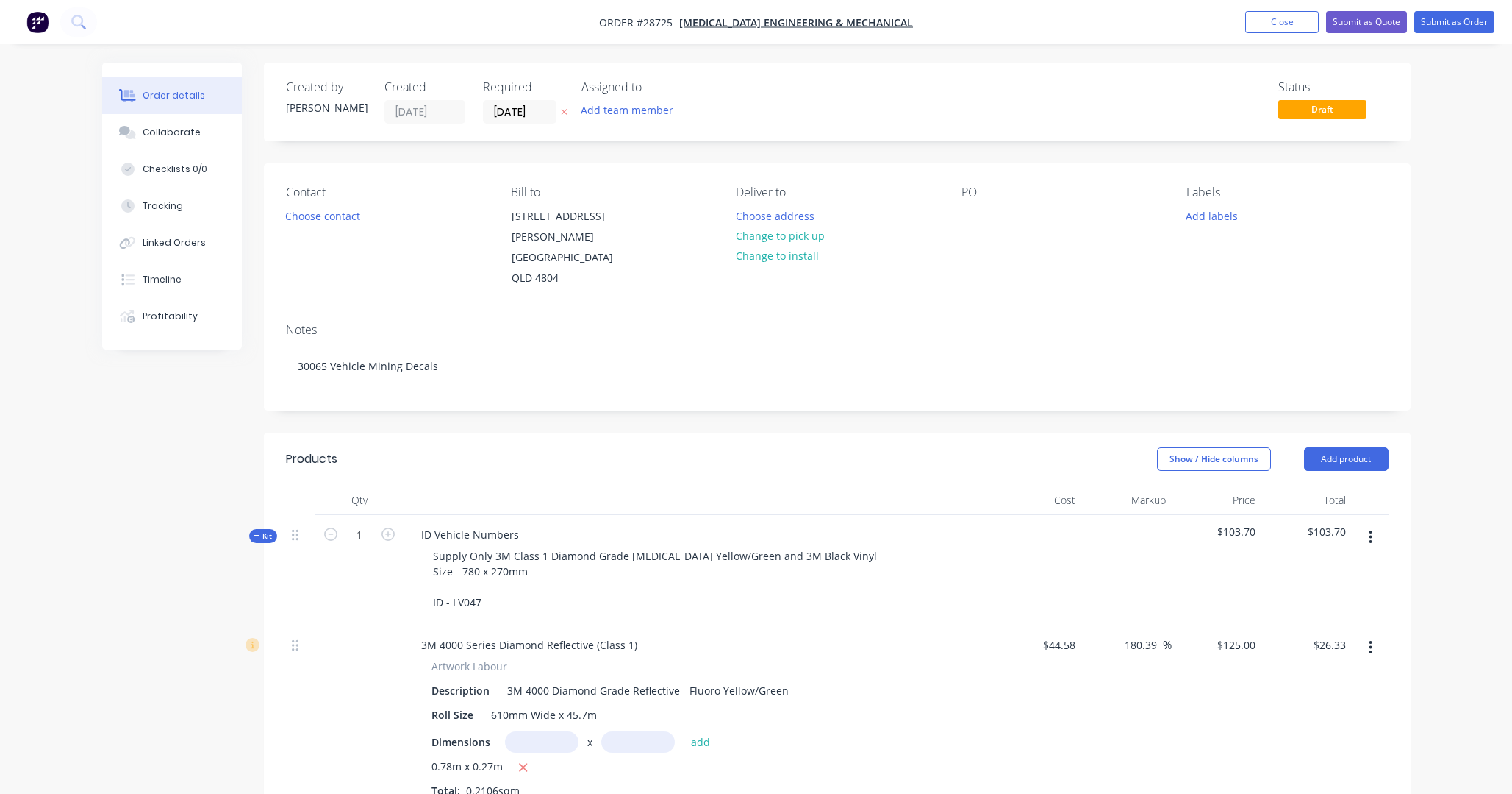
scroll to position [0, 0]
click at [1058, 23] on button "Close" at bounding box center [1282, 22] width 74 height 22
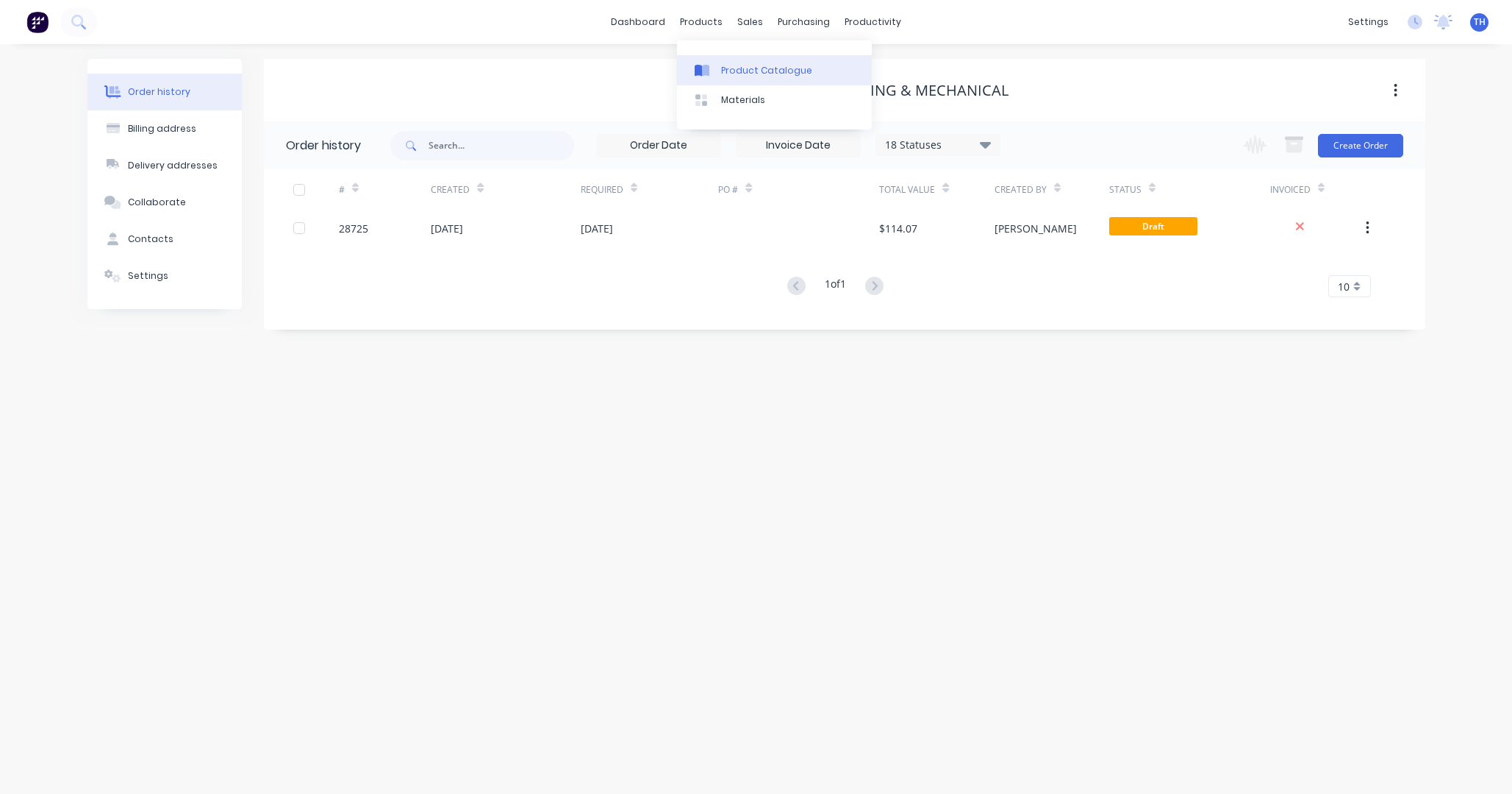
click at [746, 71] on div "Product Catalogue" at bounding box center [766, 71] width 91 height 13
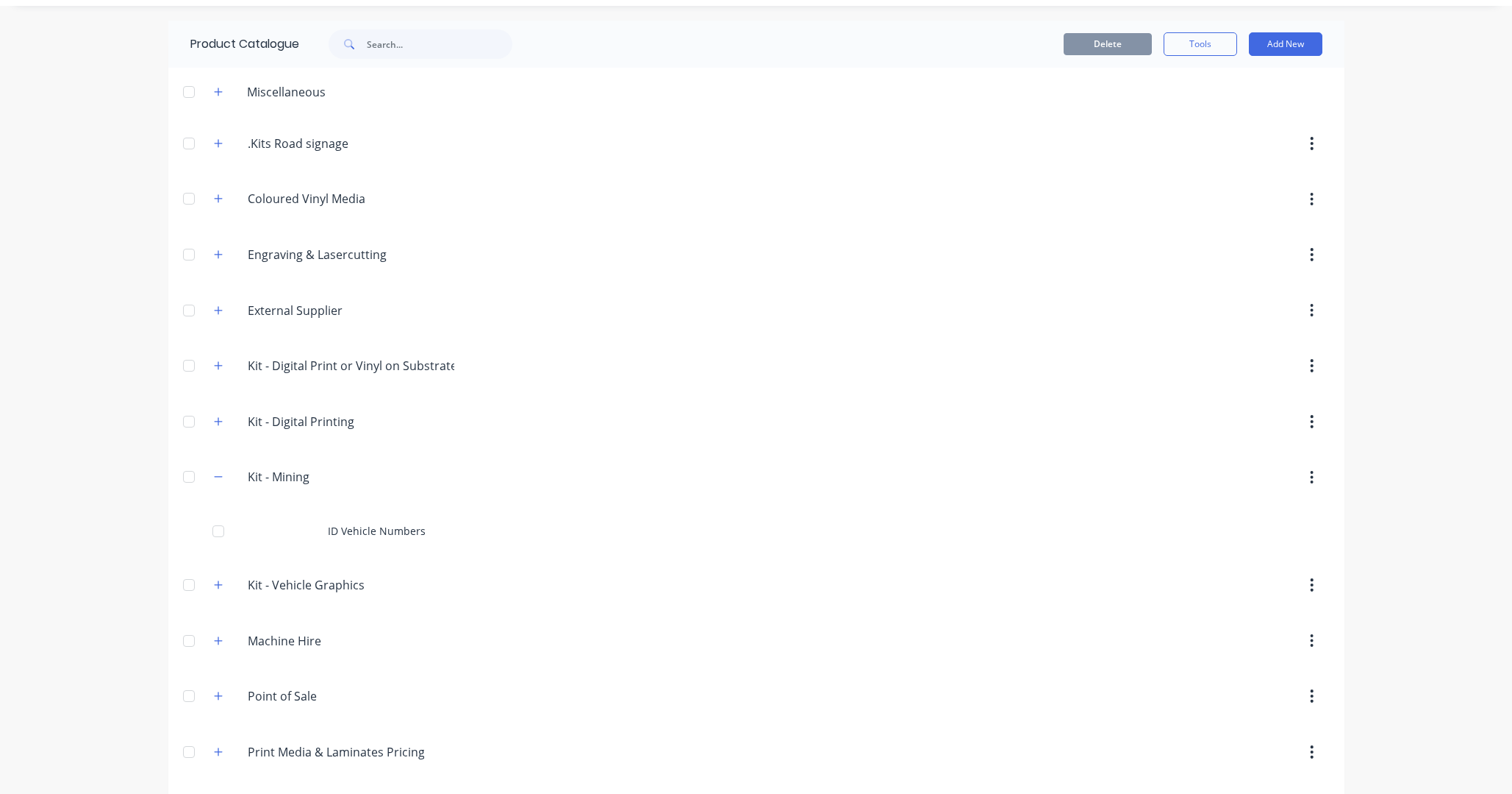
scroll to position [41, 0]
click at [216, 194] on icon "button" at bounding box center [218, 196] width 9 height 10
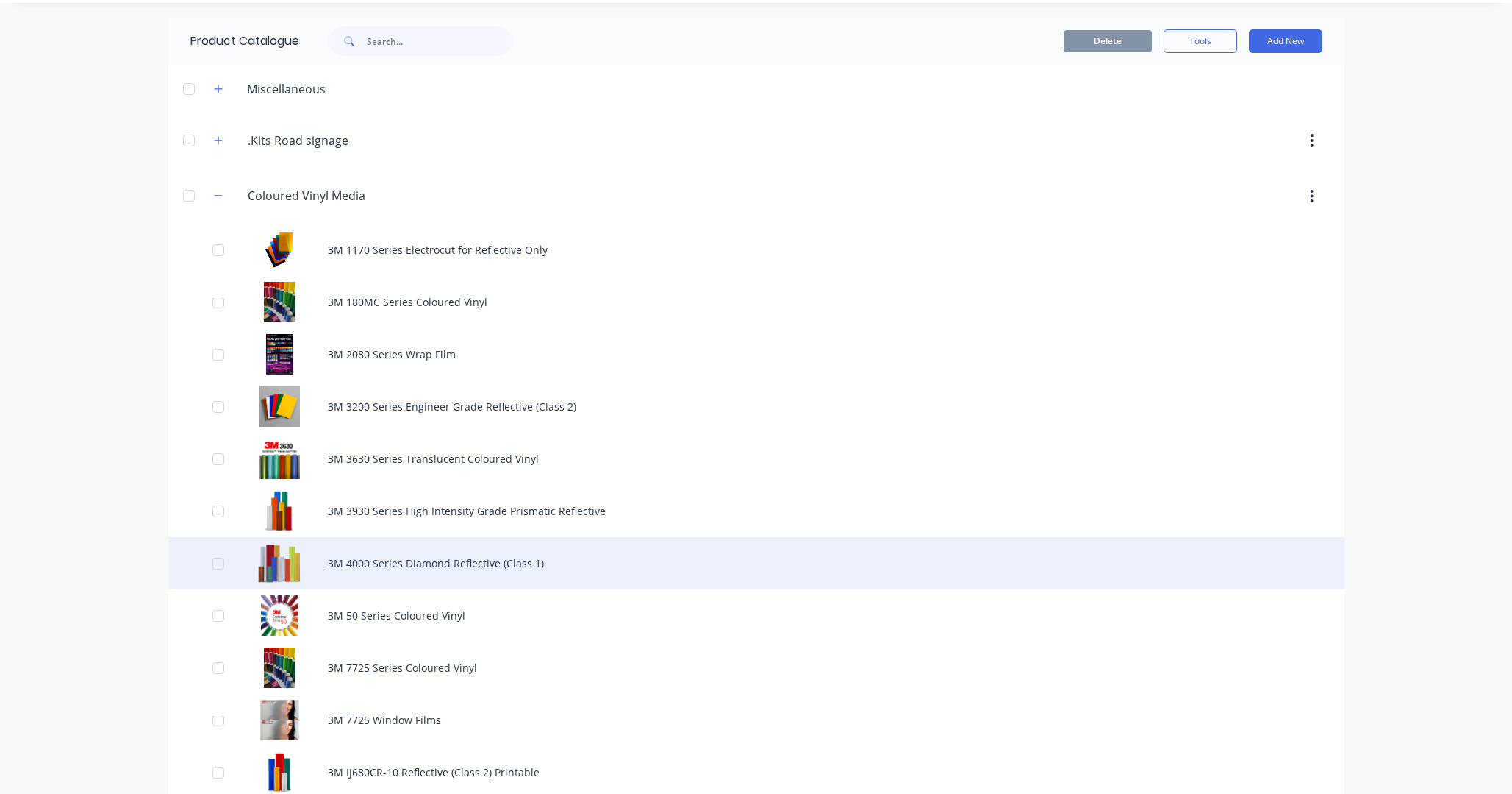
click at [457, 569] on div "3M 4000 Series Diamond Reflective (Class 1)" at bounding box center [757, 562] width 1176 height 52
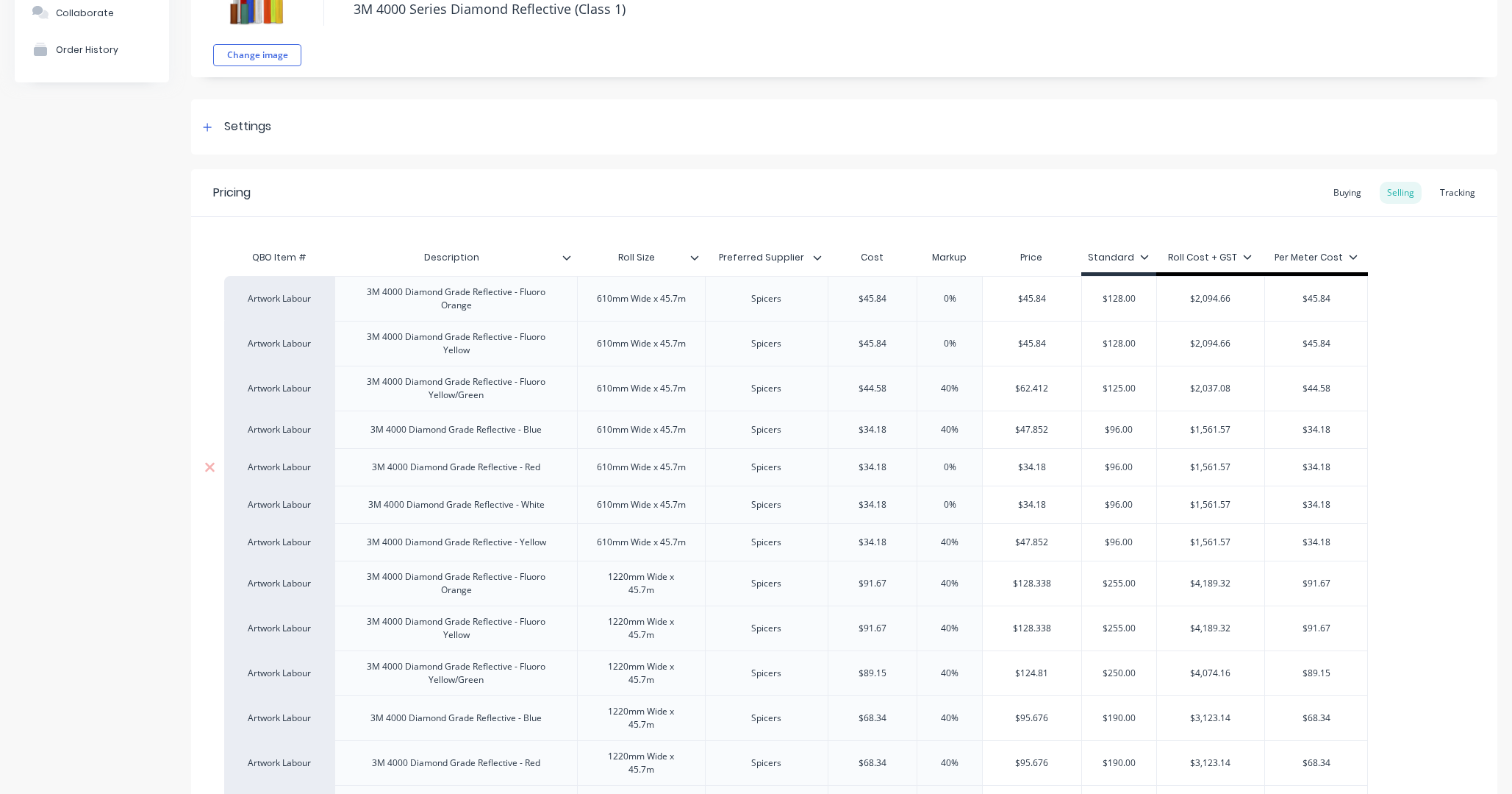
scroll to position [144, 0]
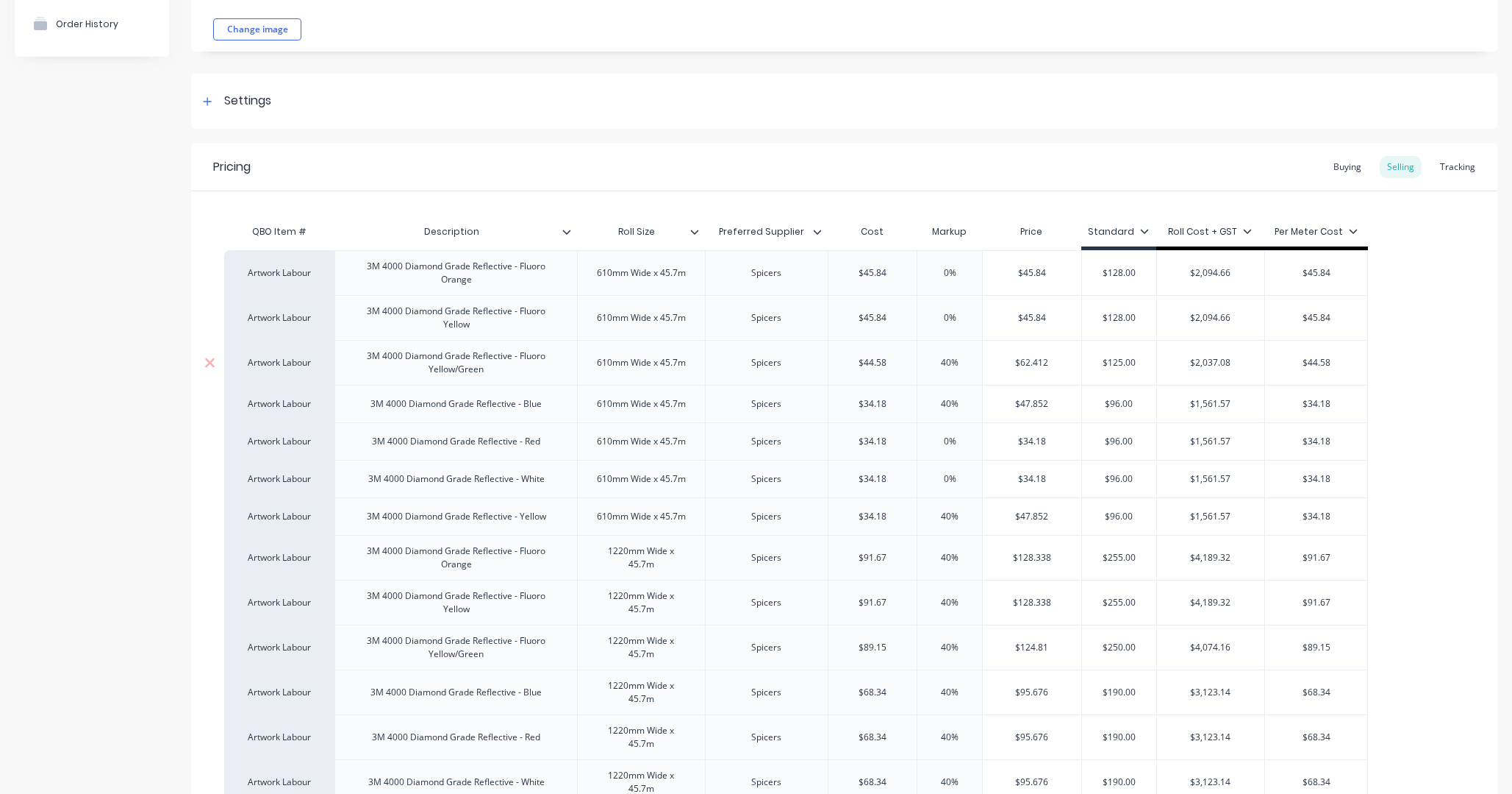
click at [471, 364] on div "3M 4000 Diamond Grade Reflective - Fluoro Yellow/Green" at bounding box center [455, 363] width 230 height 33
click at [303, 365] on div "Artwork Labour" at bounding box center [279, 366] width 81 height 13
type textarea "x"
click at [279, 366] on div "Artwork Labour" at bounding box center [279, 366] width 81 height 13
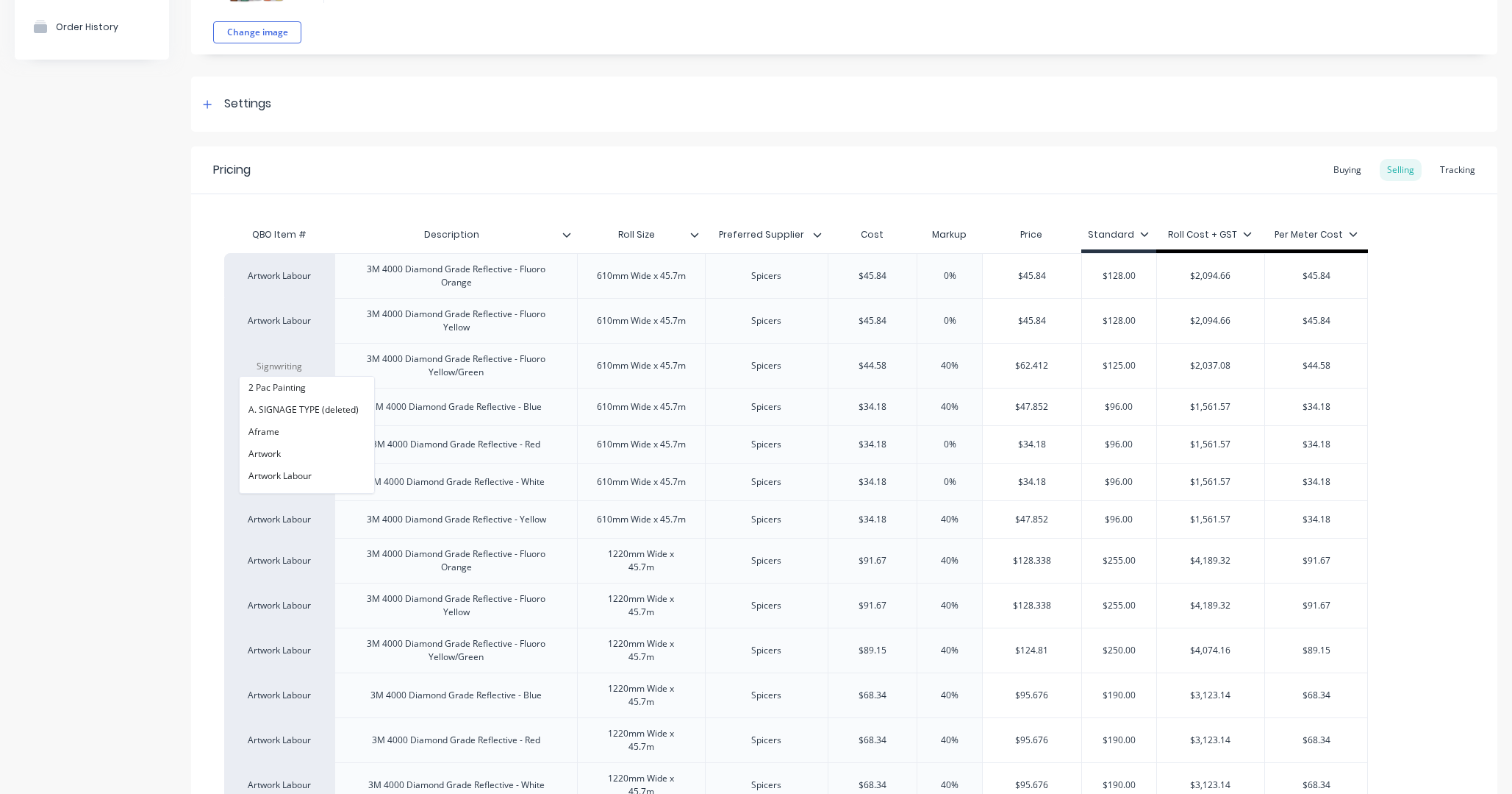
scroll to position [0, 0]
click at [205, 102] on icon at bounding box center [207, 104] width 9 height 10
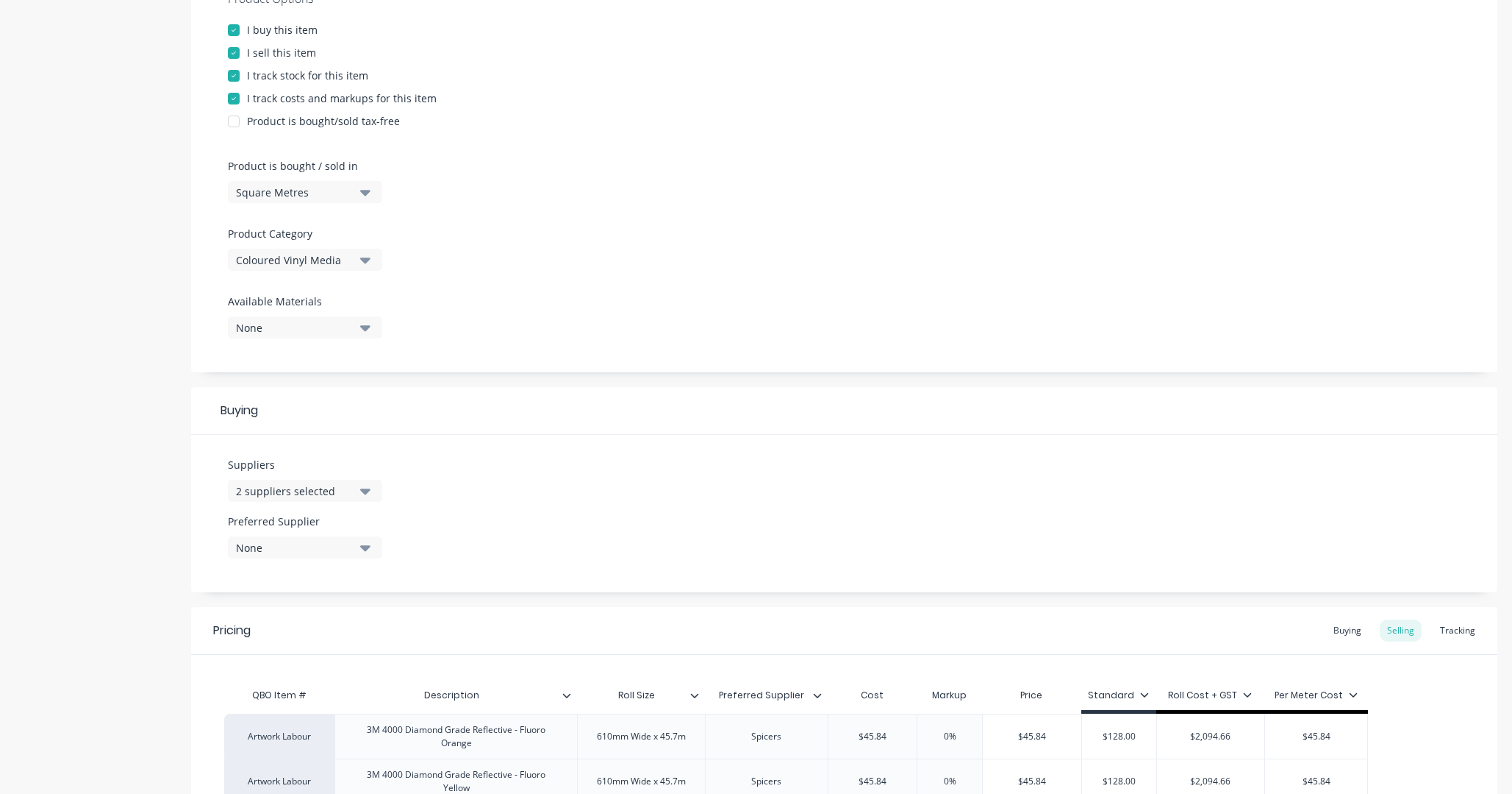
scroll to position [313, 0]
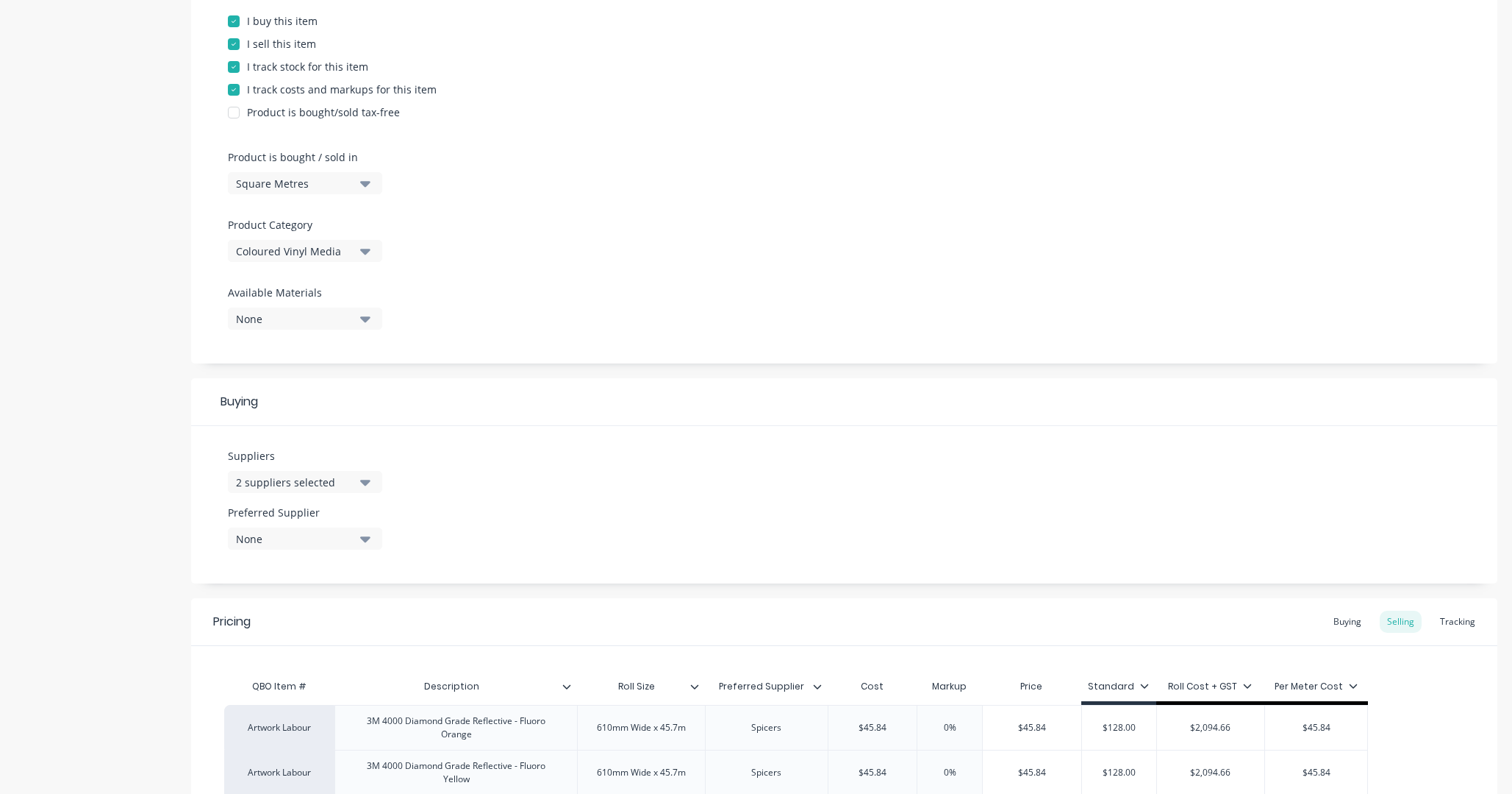
click at [367, 320] on icon "button" at bounding box center [365, 318] width 10 height 6
click at [506, 312] on div "Product Options I buy this item I sell this item I track stock for this item I …" at bounding box center [845, 161] width 1307 height 405
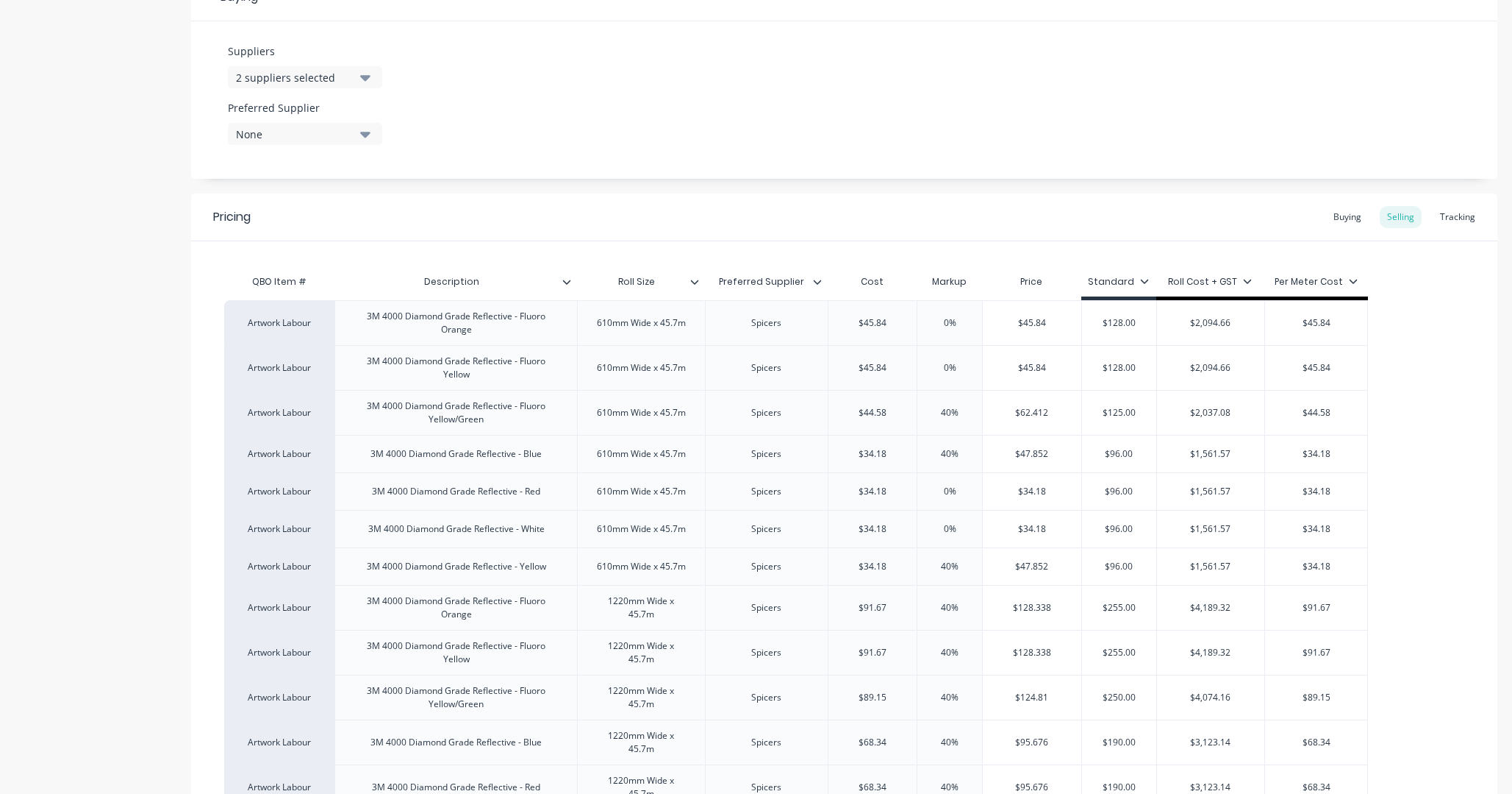
scroll to position [720, 0]
click at [290, 411] on div "Artwork Labour" at bounding box center [279, 410] width 81 height 13
click at [302, 410] on input at bounding box center [279, 411] width 81 height 15
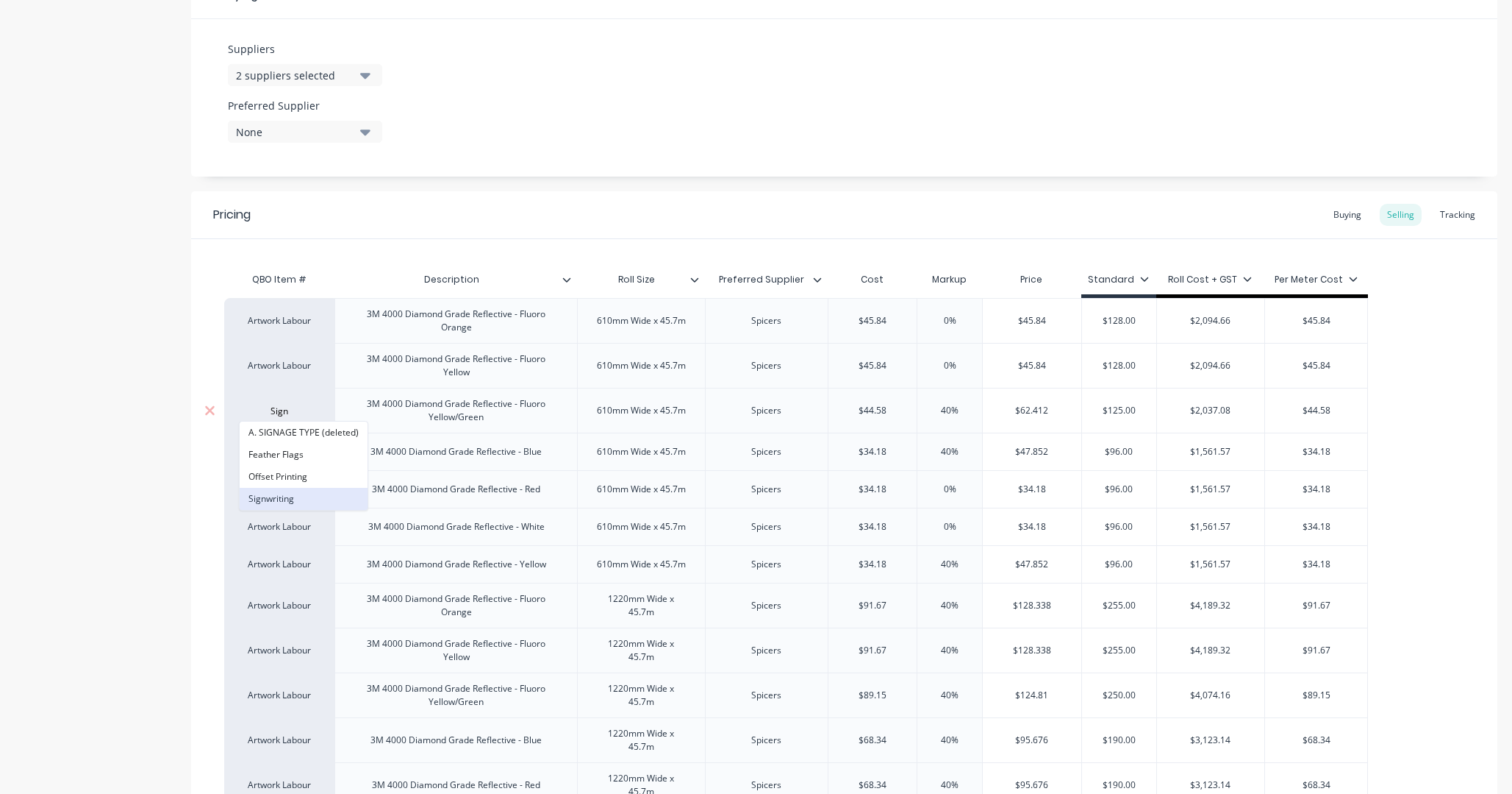
type input "Sign"
click at [310, 495] on button "Signwriting" at bounding box center [303, 499] width 128 height 22
type textarea "x"
click at [303, 404] on div "Signwriting" at bounding box center [279, 410] width 81 height 13
click at [1058, 416] on div "Artwork Labour 3M 4000 Diamond Grade Reflective - Fluoro Orange 610mm Wide x 45…" at bounding box center [844, 597] width 1241 height 599
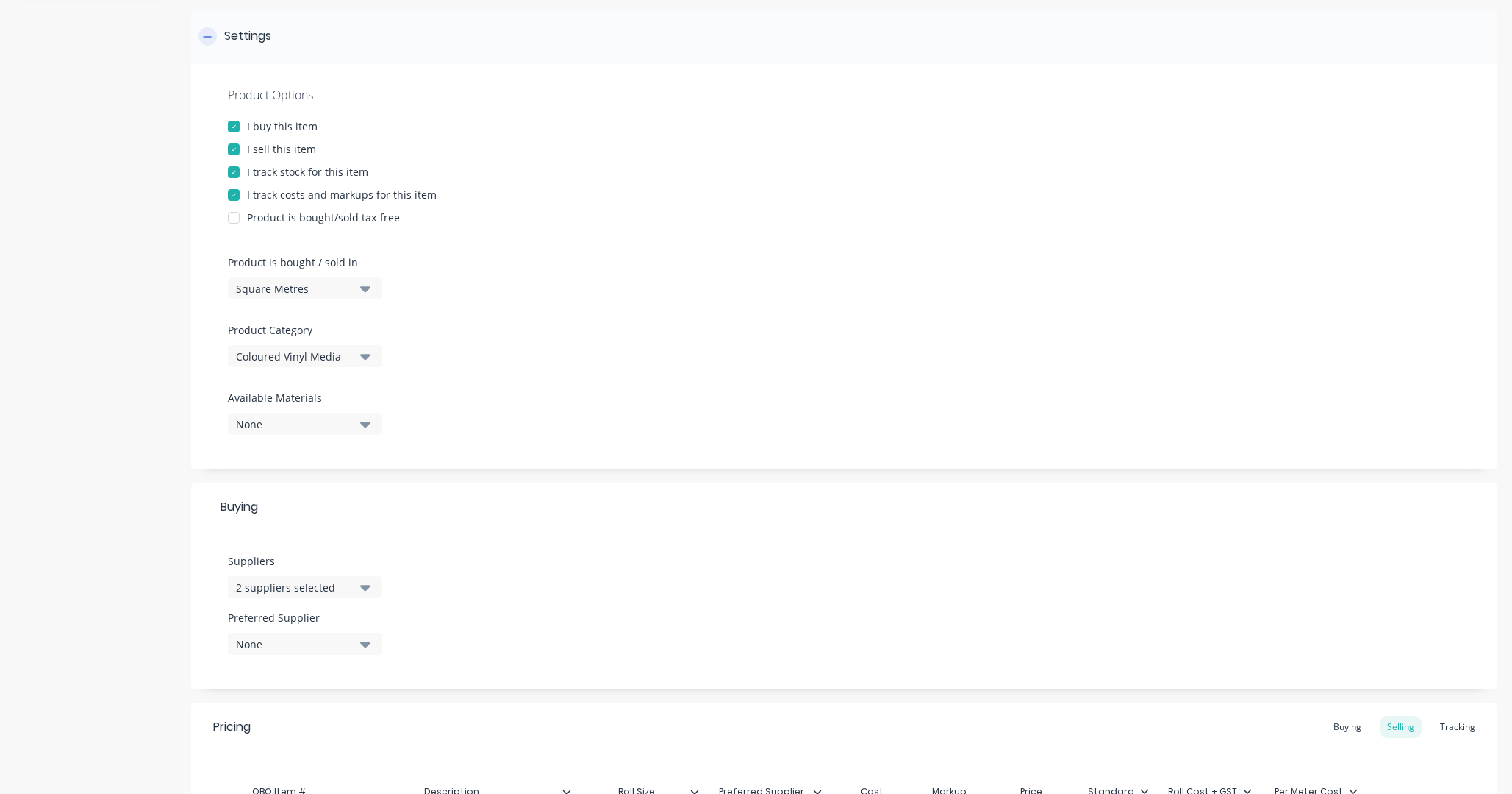
scroll to position [297, 0]
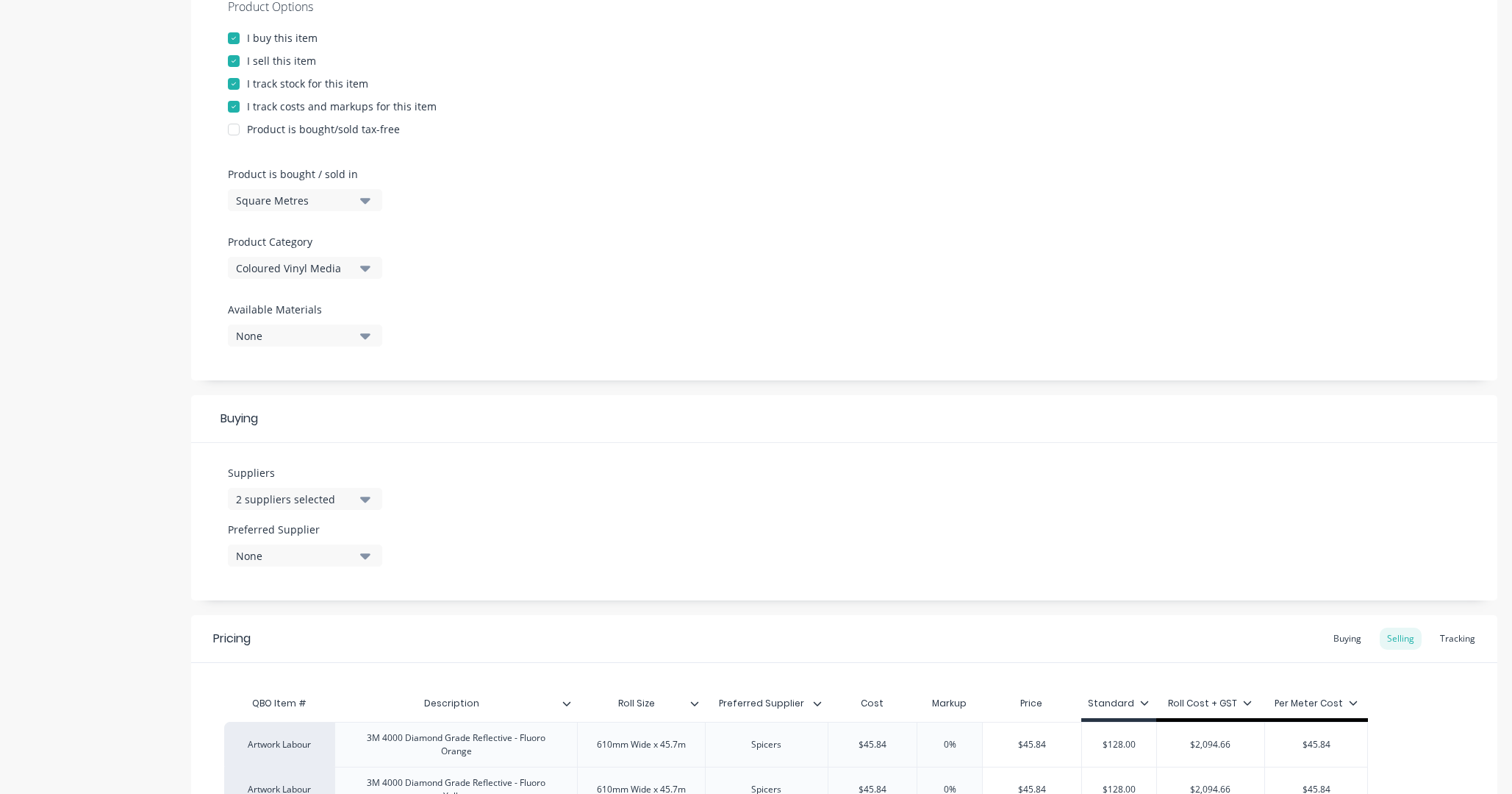
click at [358, 197] on button "Square Metres" at bounding box center [305, 200] width 155 height 22
click at [521, 201] on div "Product Options I buy this item I sell this item I track stock for this item I …" at bounding box center [845, 178] width 1307 height 405
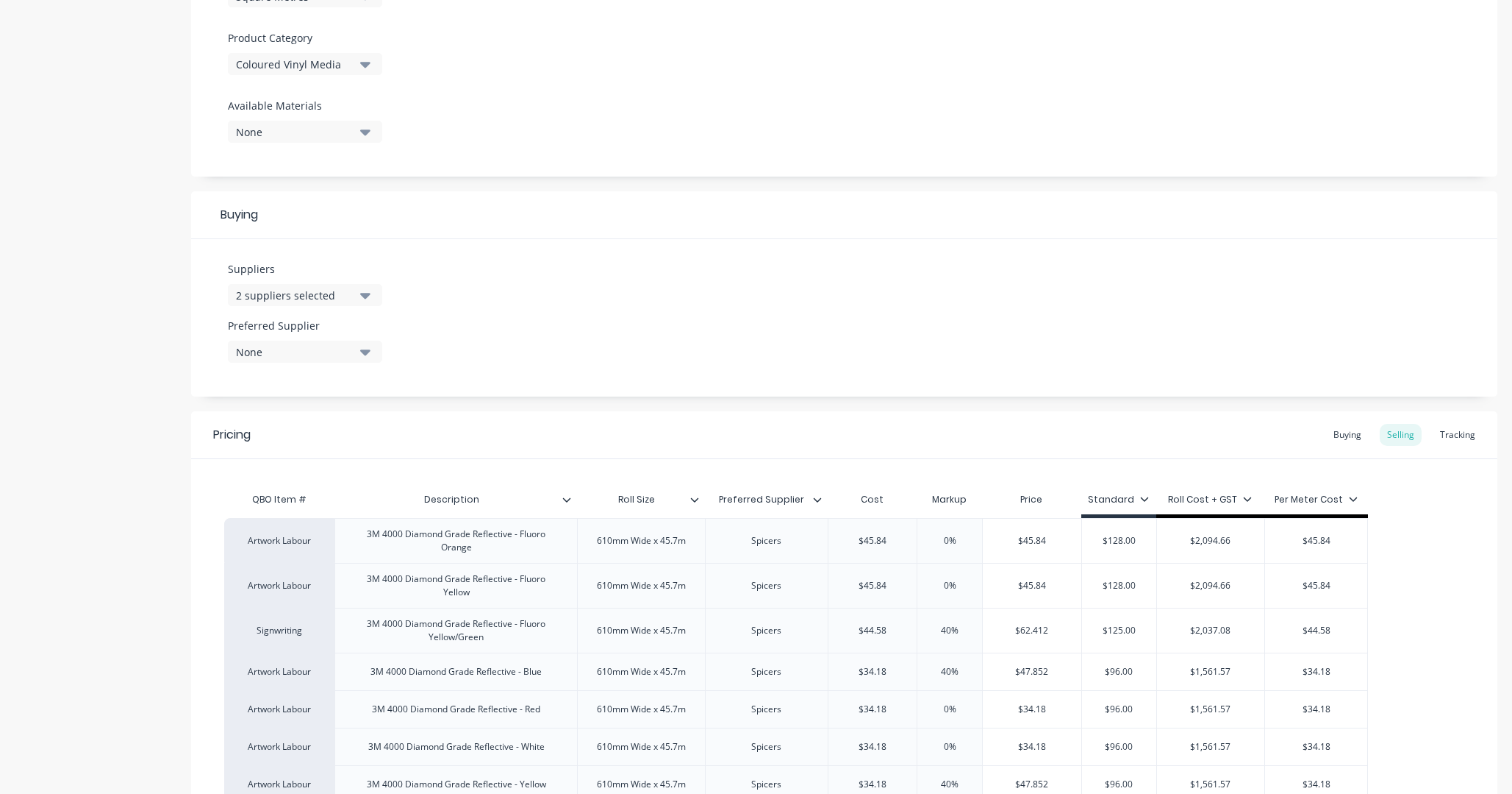
scroll to position [515, 0]
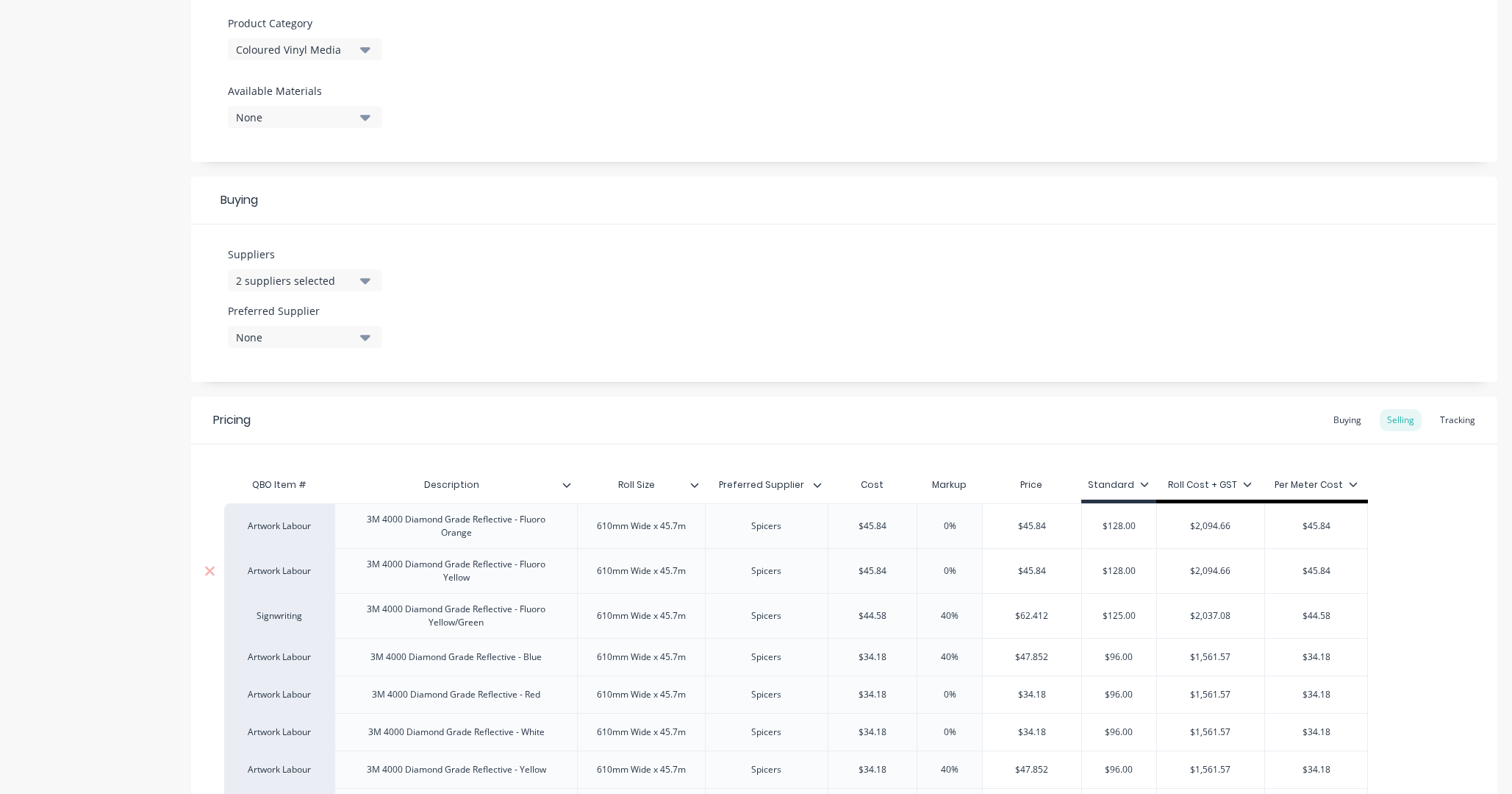
click at [299, 573] on div "Artwork Labour" at bounding box center [279, 571] width 81 height 13
drag, startPoint x: 307, startPoint y: 604, endPoint x: 279, endPoint y: 637, distance: 43.3
click at [294, 571] on input "Signs" at bounding box center [279, 572] width 81 height 15
type input "Signw"
click at [301, 604] on button "Signwriting" at bounding box center [286, 637] width 93 height 22
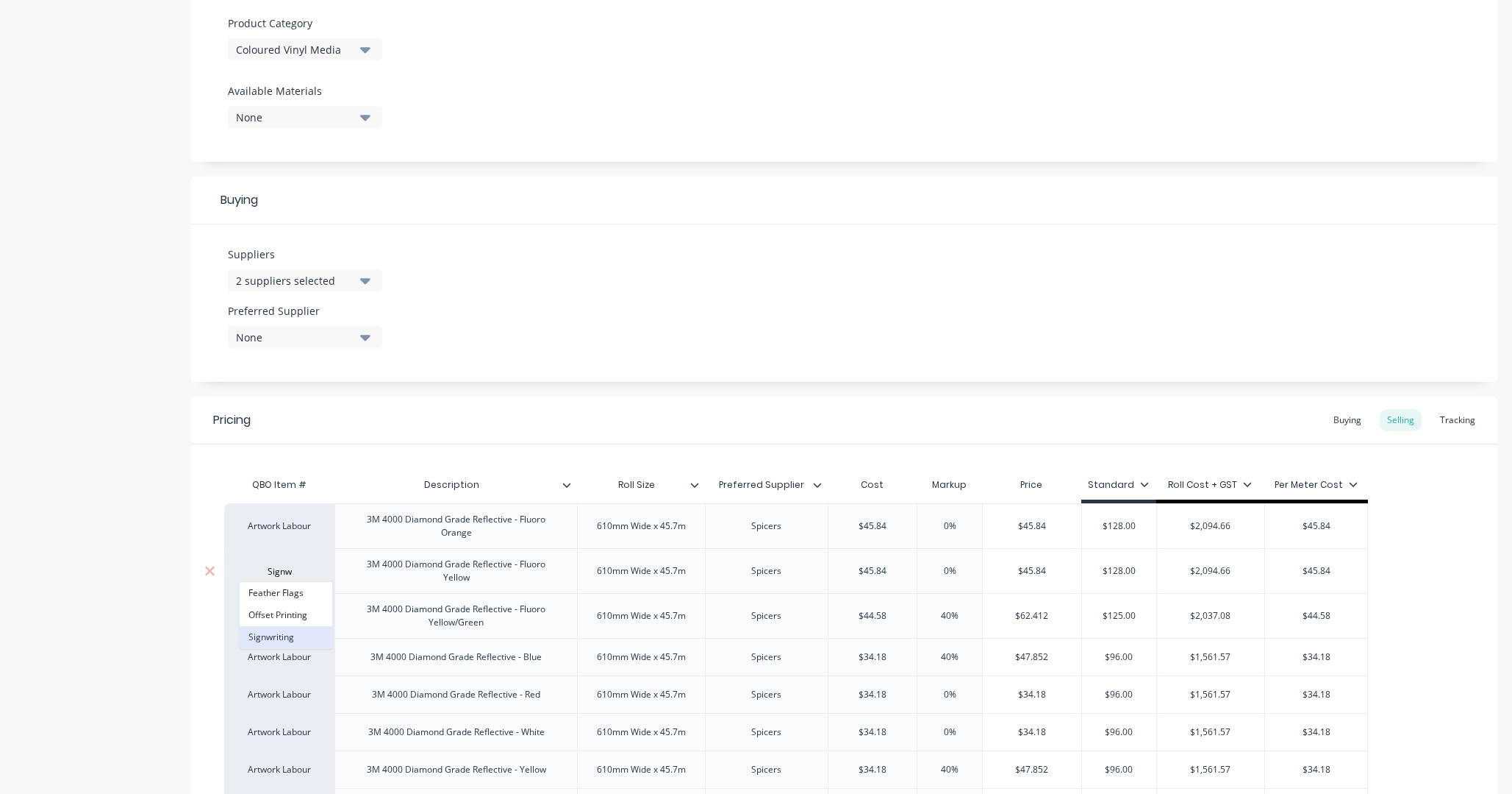
type textarea "x"
click at [297, 573] on div "Signwriting" at bounding box center [279, 571] width 81 height 13
click at [313, 570] on input at bounding box center [279, 572] width 81 height 15
drag, startPoint x: 292, startPoint y: 571, endPoint x: 236, endPoint y: 570, distance: 56.0
click at [236, 570] on div "Signwriting 2 Pac Painting A. SIGNAGE TYPE (deleted) Aframe Artwork Artwork Lab…" at bounding box center [279, 571] width 110 height 45
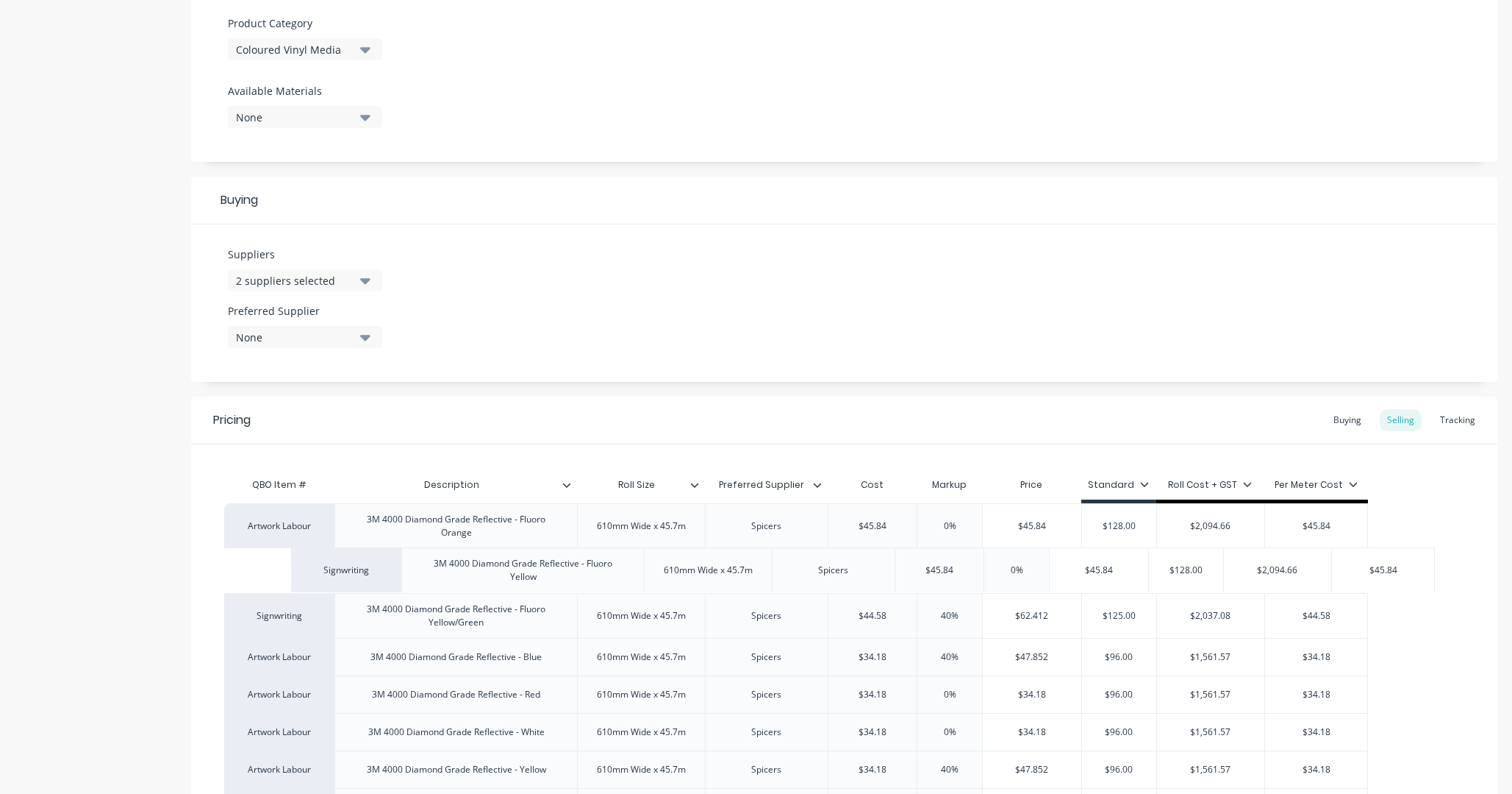
drag, startPoint x: 253, startPoint y: 570, endPoint x: 342, endPoint y: 570, distance: 89.0
click at [342, 570] on div "Artwork Labour 3M 4000 Diamond Grade Reflective - Fluoro Orange 610mm Wide x 45…" at bounding box center [844, 802] width 1241 height 598
click at [286, 572] on div "Signwriting" at bounding box center [279, 571] width 81 height 13
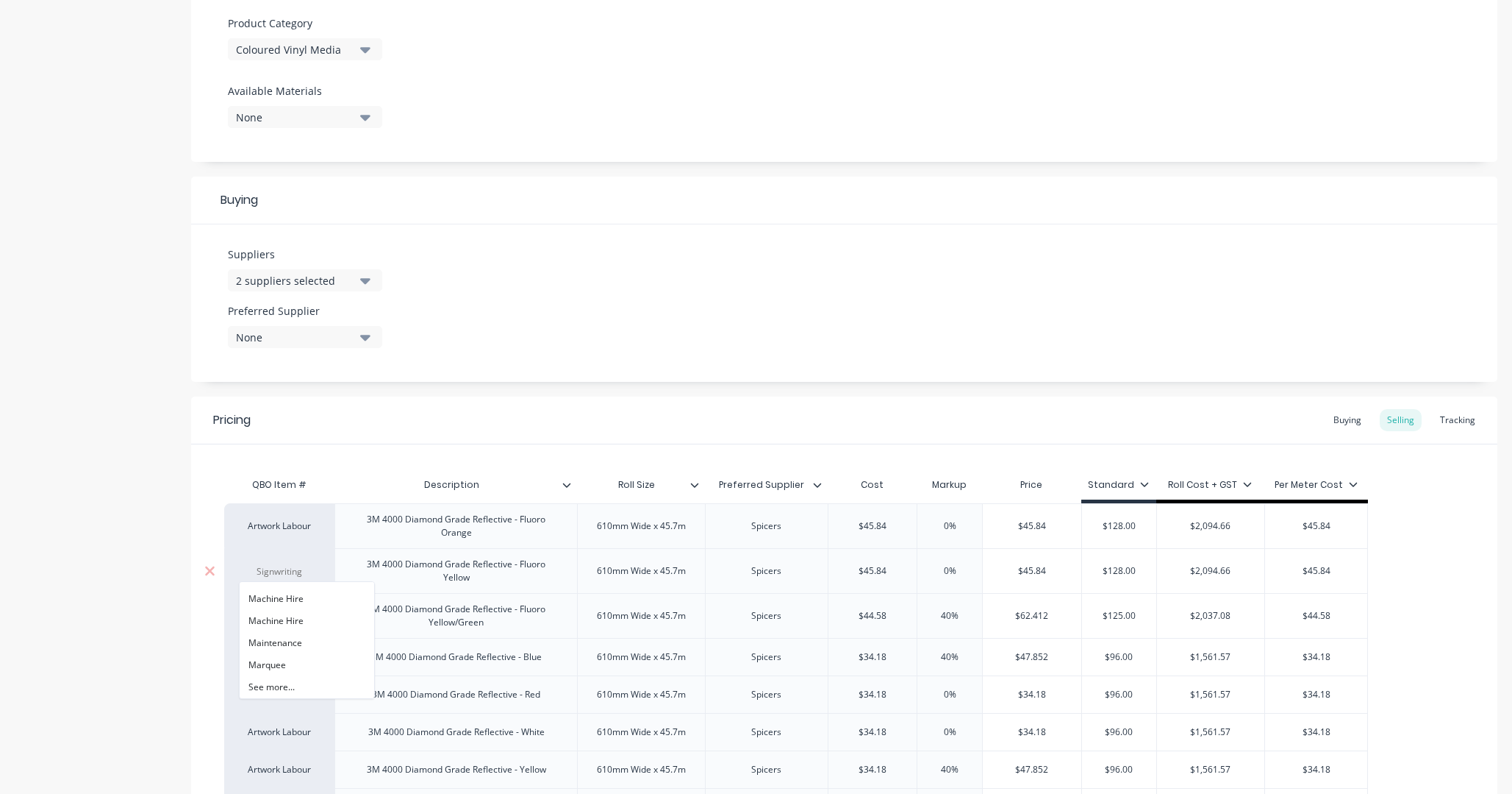
scroll to position [568, 0]
click at [299, 527] on div "Artwork Labour" at bounding box center [279, 526] width 81 height 13
type input "Signw"
click at [294, 593] on button "Signwriting" at bounding box center [286, 592] width 93 height 22
type textarea "x"
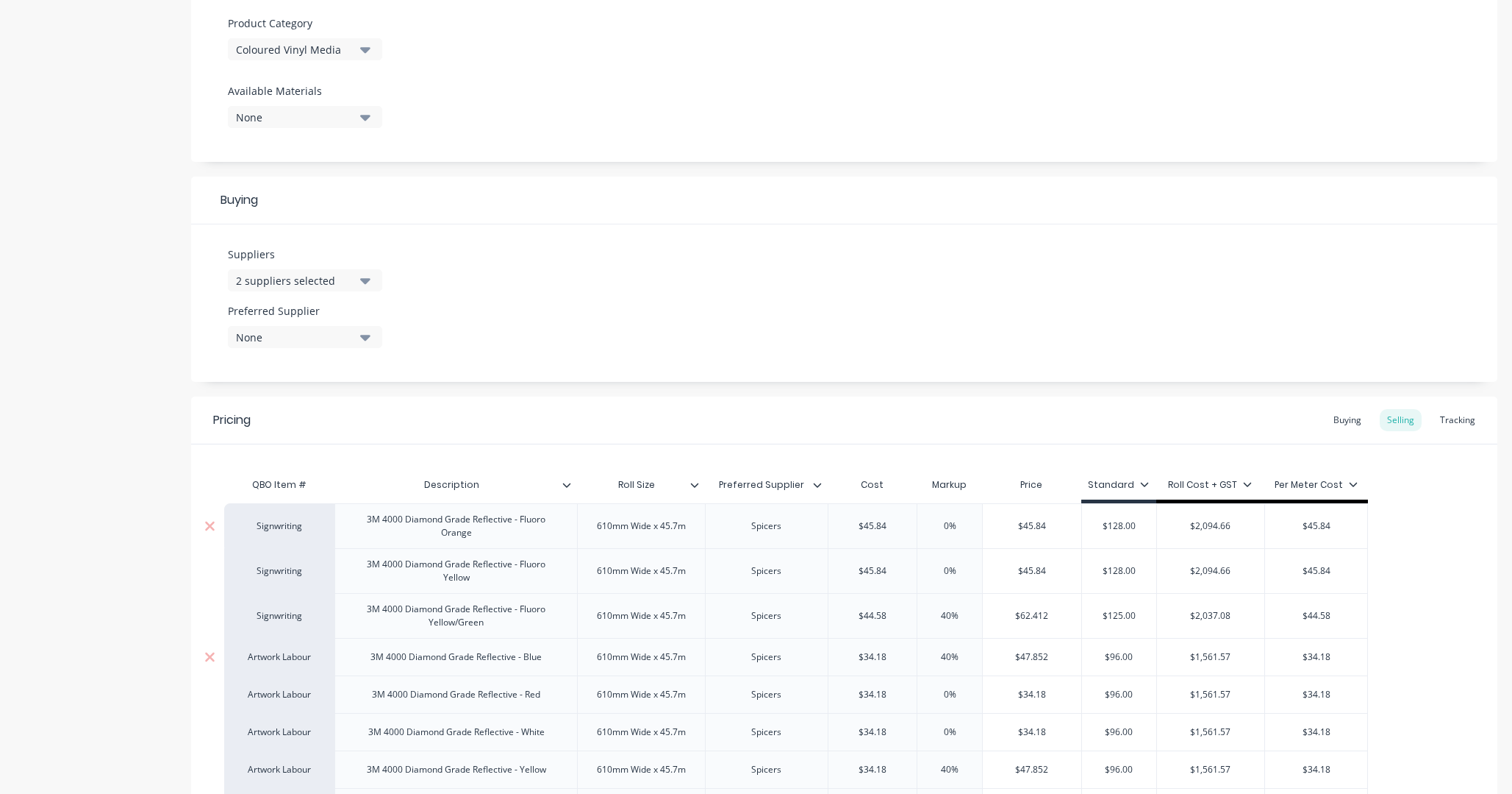
click at [293, 604] on div "Artwork Labour" at bounding box center [279, 657] width 81 height 13
type input "Signw"
click at [295, 604] on button "Signwriting" at bounding box center [286, 723] width 93 height 22
type textarea "x"
click at [292, 604] on div "Artwork Labour" at bounding box center [279, 695] width 81 height 13
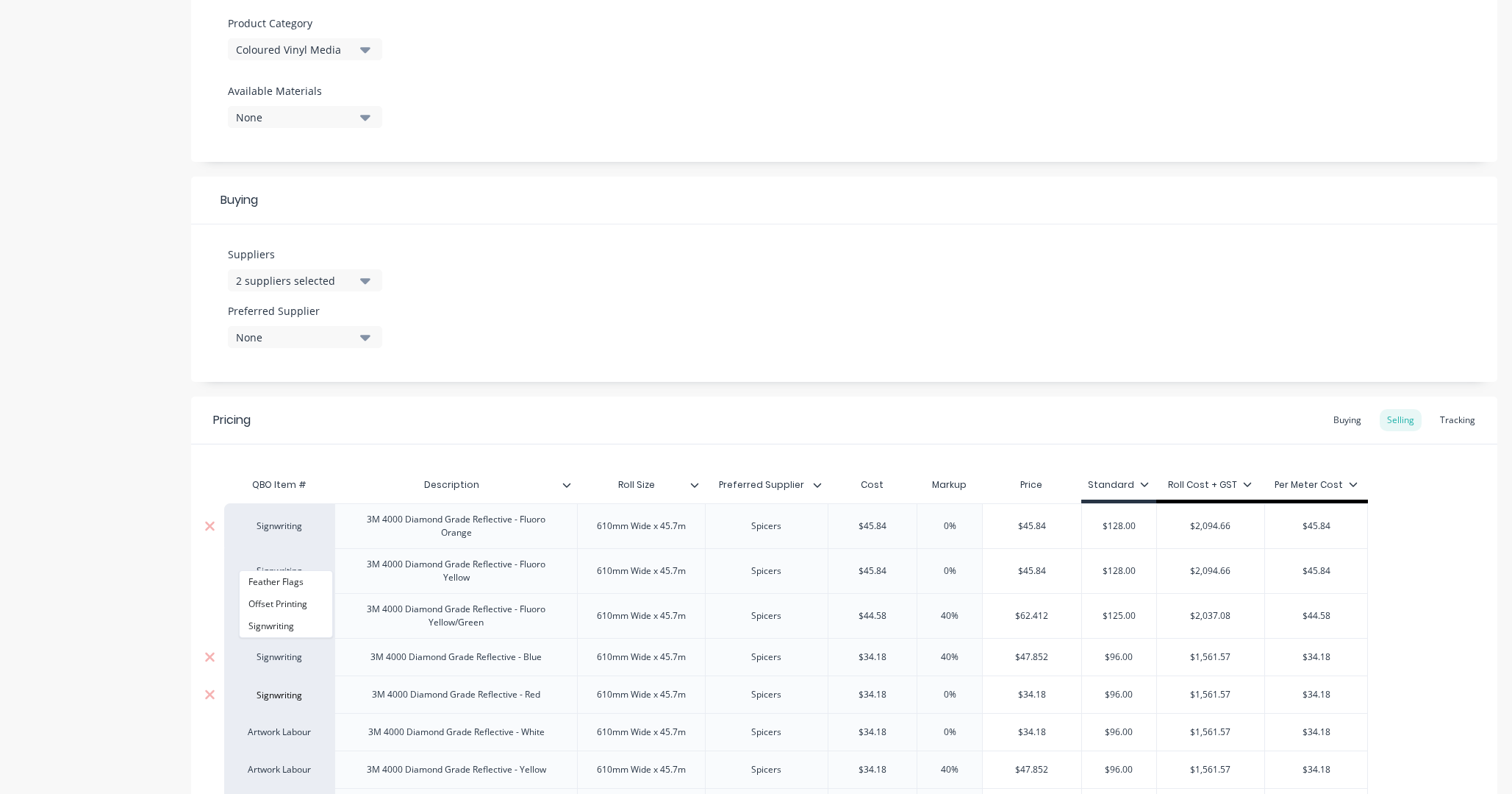
type input "Signwriting"
click at [282, 604] on button "Signwriting" at bounding box center [286, 626] width 93 height 22
type textarea "x"
click at [287, 604] on div "Artwork Labour" at bounding box center [279, 732] width 81 height 13
type input "Vinyl"
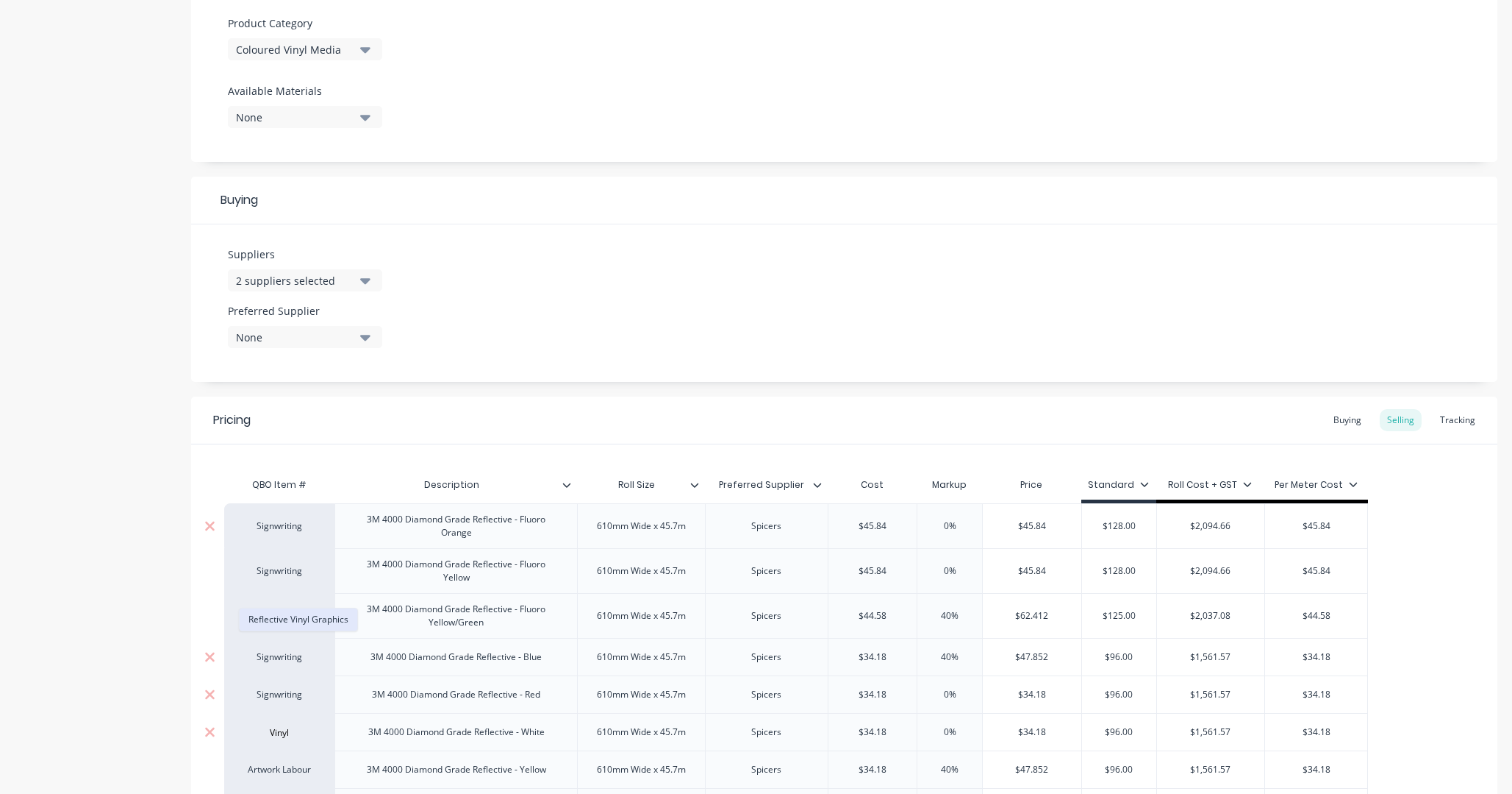
click at [311, 604] on button "Reflective Vinyl Graphics" at bounding box center [298, 619] width 118 height 22
type textarea "x"
click at [296, 525] on div "Signwriting" at bounding box center [279, 526] width 81 height 13
type input "Ref"
click at [310, 604] on button "Reflective Vinyl Graphics" at bounding box center [298, 614] width 118 height 22
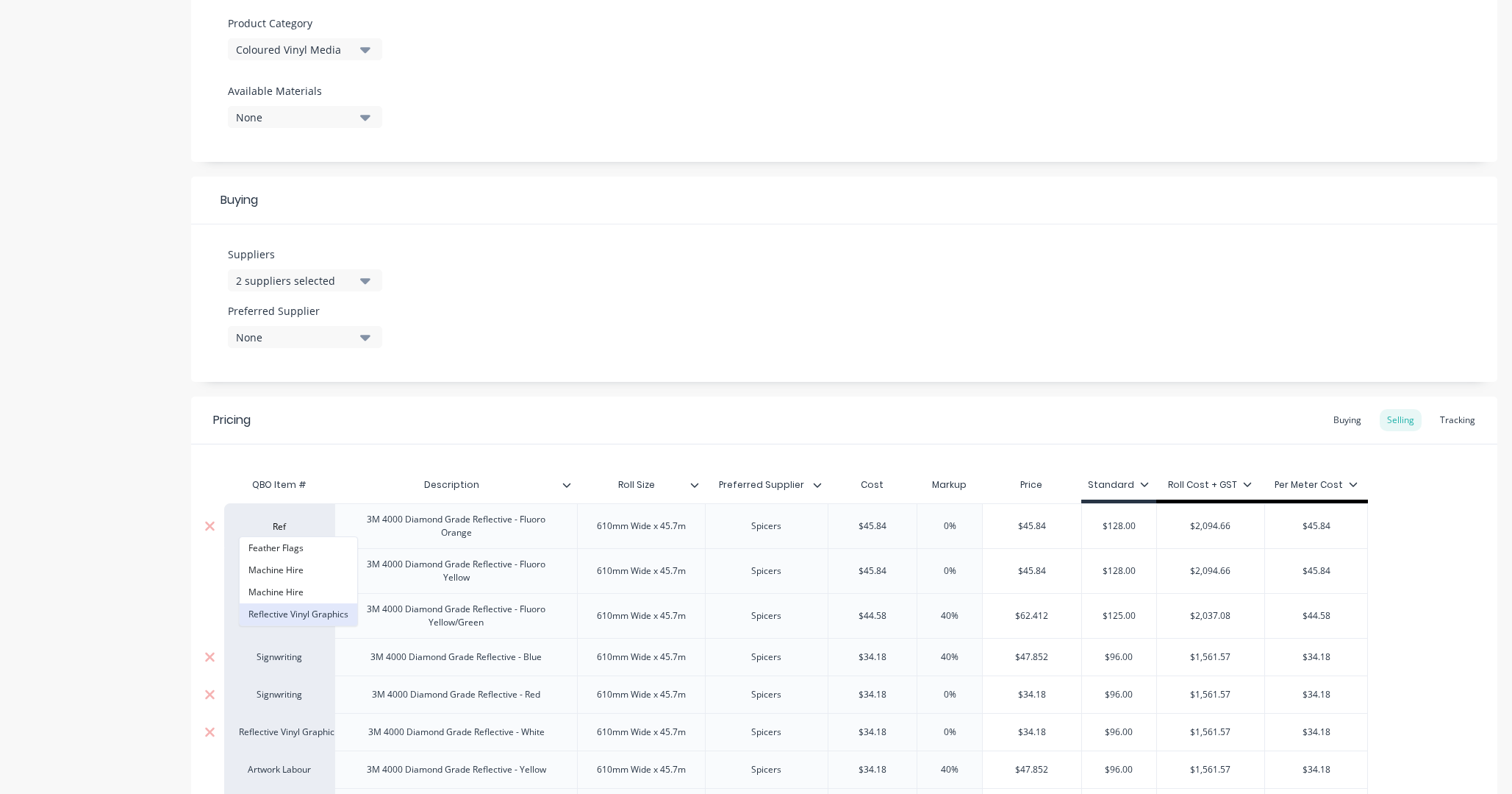
type textarea "x"
click at [290, 568] on div "Signwriting" at bounding box center [279, 571] width 81 height 13
type input "ref"
click at [311, 604] on button "Reflective Vinyl Graphics" at bounding box center [298, 659] width 118 height 22
type textarea "x"
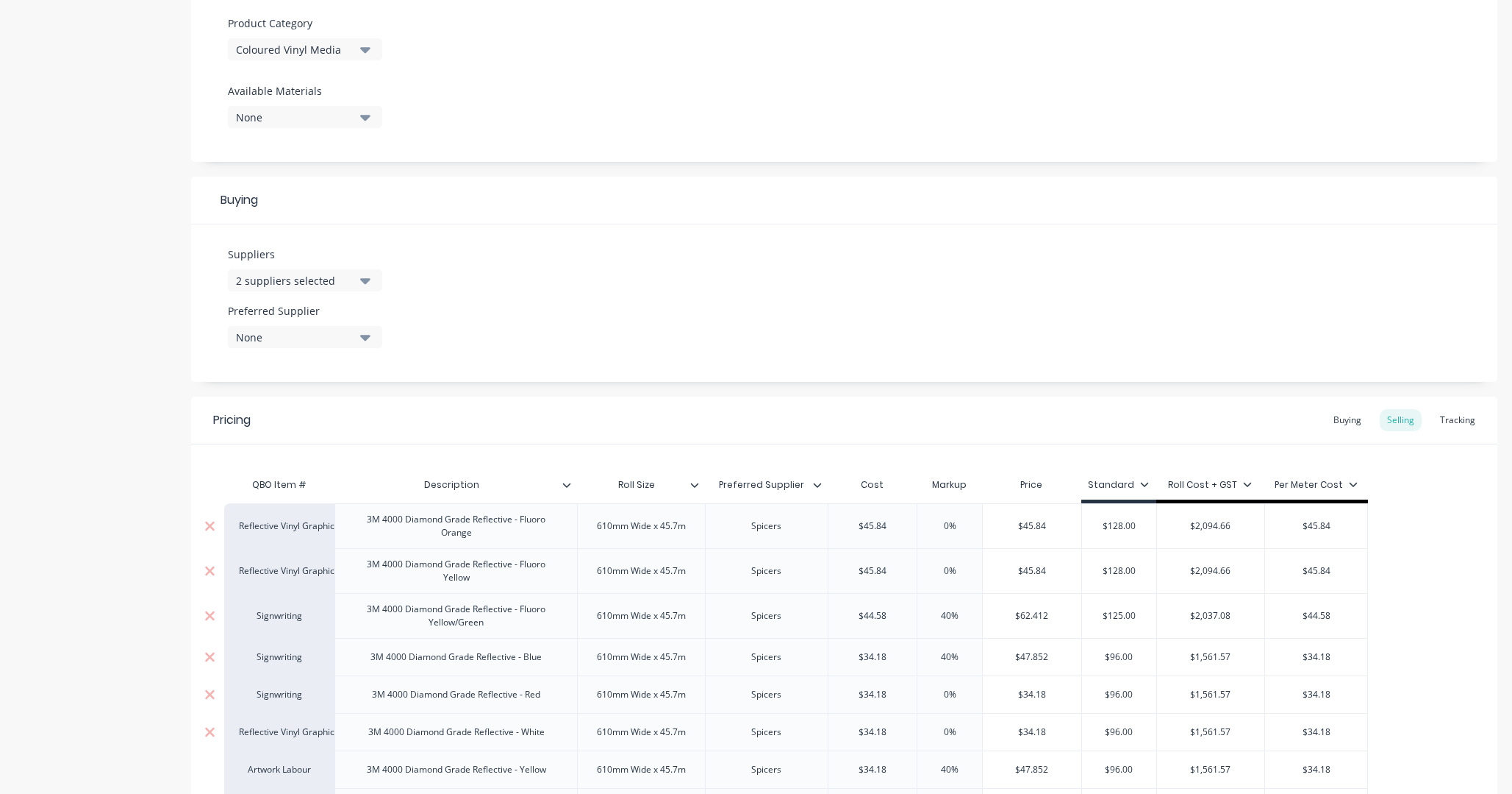
click at [297, 604] on div "Signwriting" at bounding box center [279, 616] width 81 height 13
type input "ref"
click at [310, 604] on button "Reflective Vinyl Graphics" at bounding box center [298, 704] width 118 height 22
type textarea "x"
click at [287, 604] on div "Signwriting" at bounding box center [279, 657] width 81 height 13
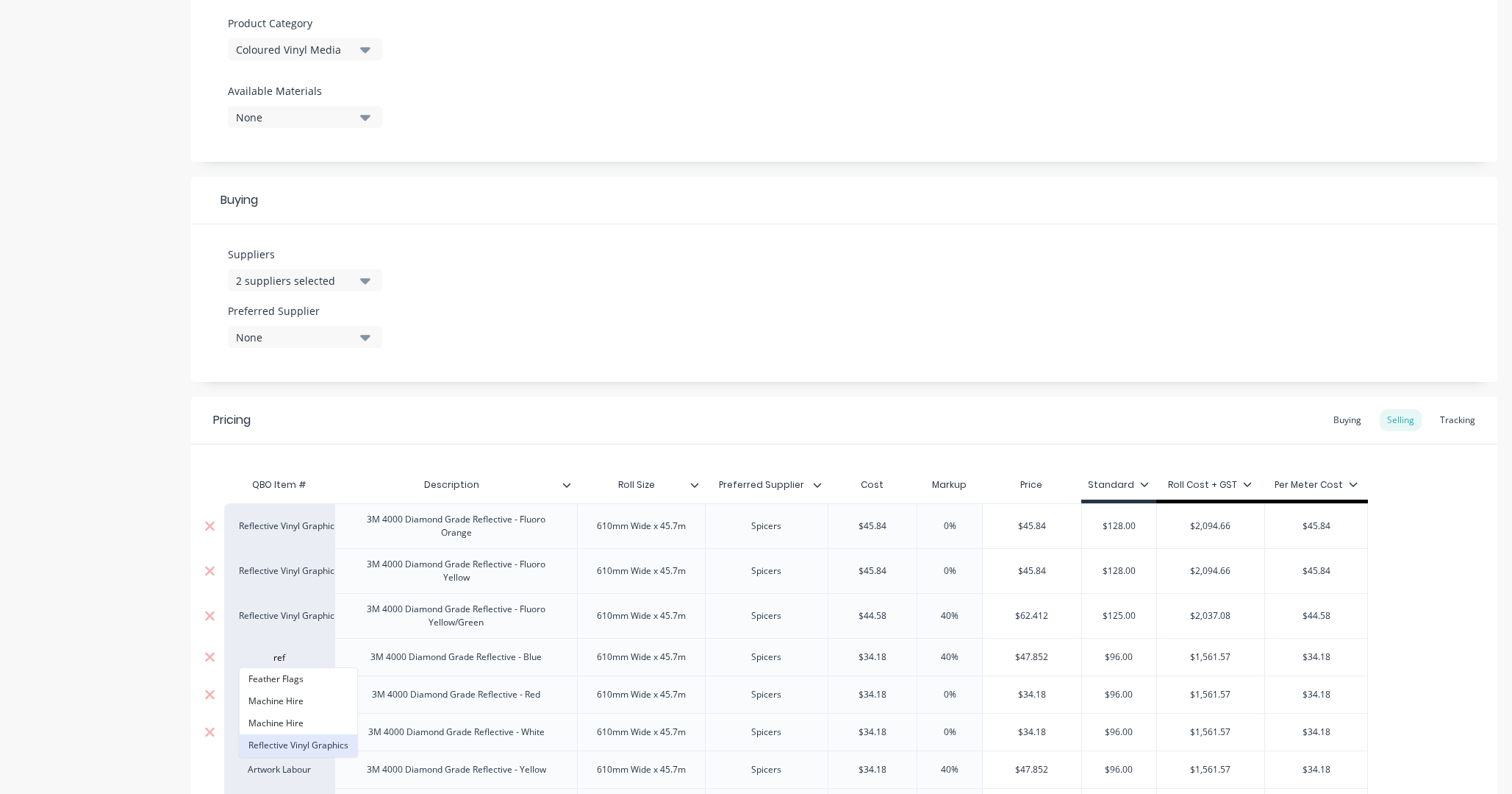
type input "ref"
click at [312, 604] on button "Reflective Vinyl Graphics" at bounding box center [298, 745] width 118 height 22
type textarea "x"
click at [294, 604] on div "Signwriting" at bounding box center [279, 695] width 81 height 13
type input "re"
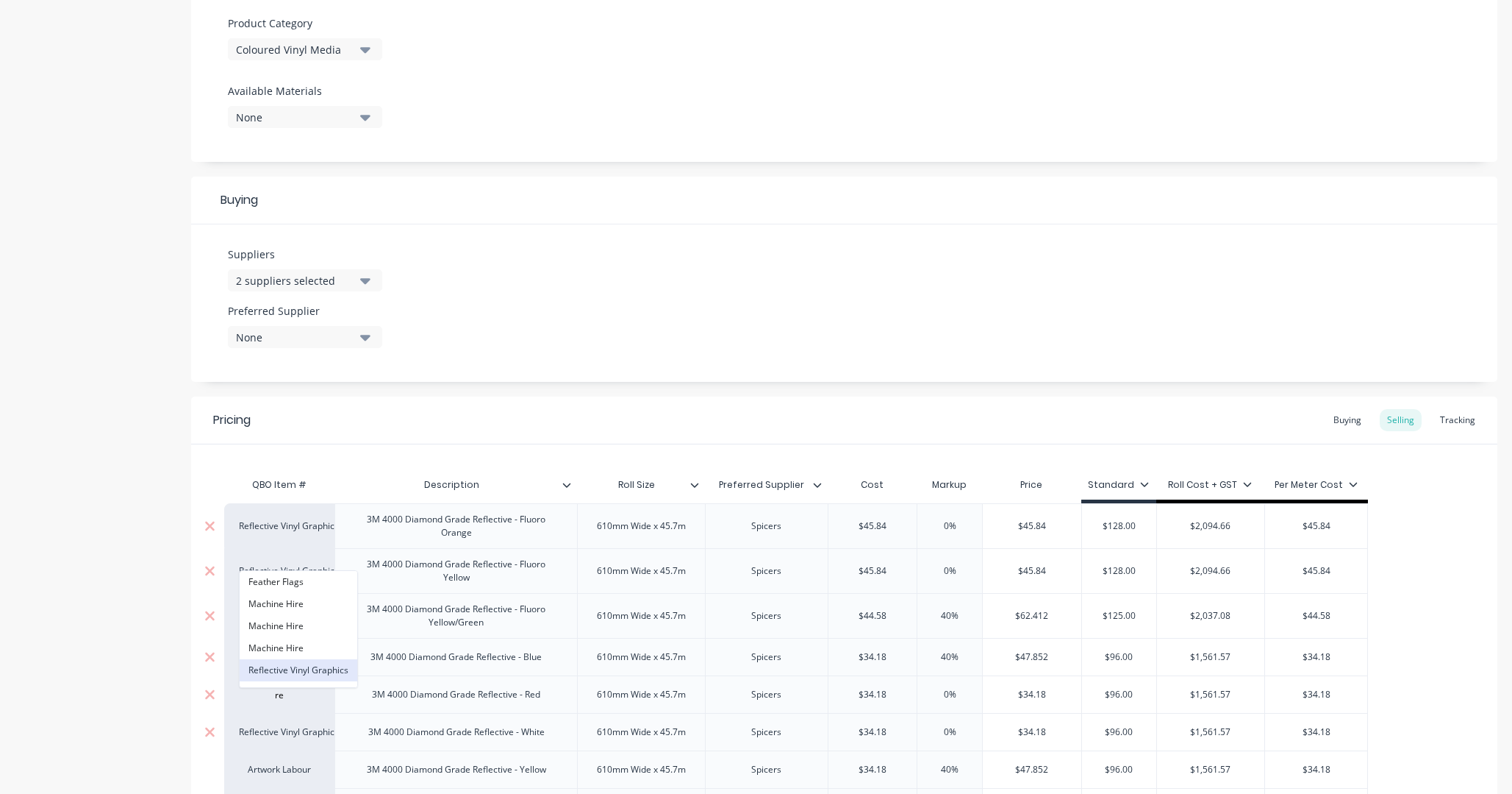
click at [302, 604] on button "Reflective Vinyl Graphics" at bounding box center [298, 670] width 118 height 22
type textarea "x"
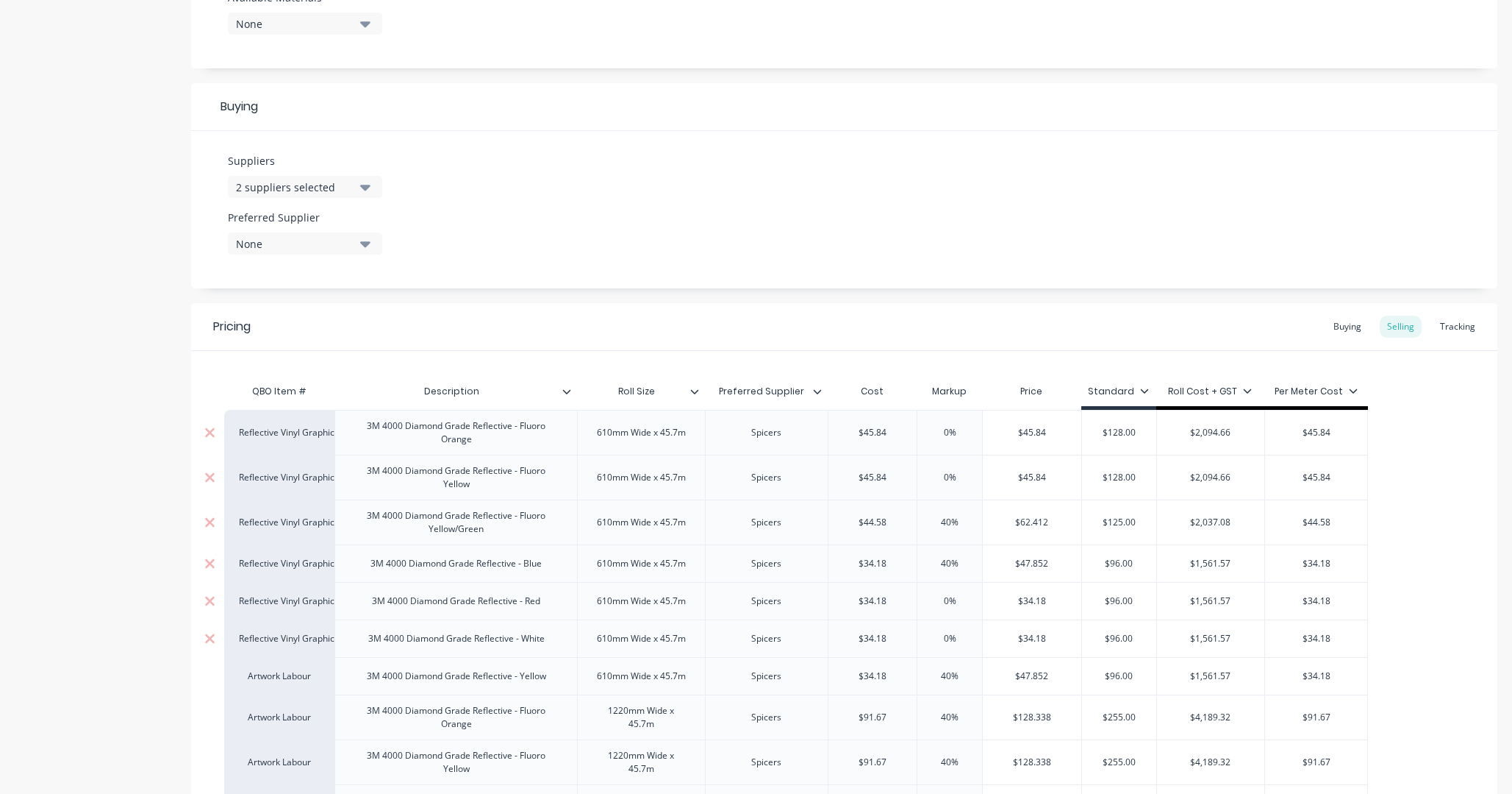
scroll to position [614, 0]
click at [292, 604] on div "Artwork Labour" at bounding box center [279, 670] width 81 height 13
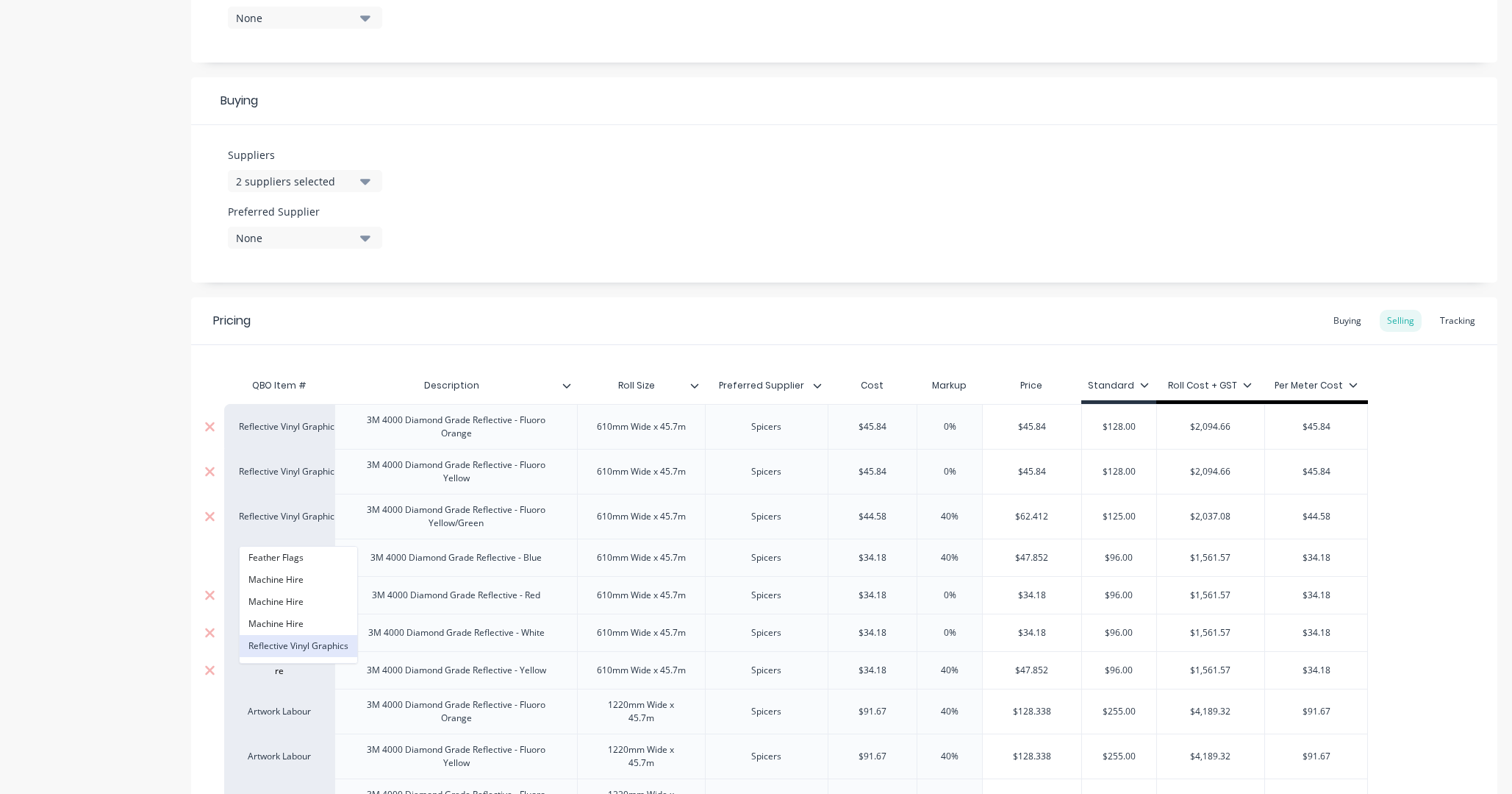
type input "re"
click at [301, 604] on button "Reflective Vinyl Graphics" at bounding box center [298, 646] width 118 height 22
type textarea "x"
click at [295, 604] on div "Artwork Labour" at bounding box center [279, 711] width 110 height 45
click at [294, 604] on div "Artwork Labour" at bounding box center [279, 711] width 81 height 13
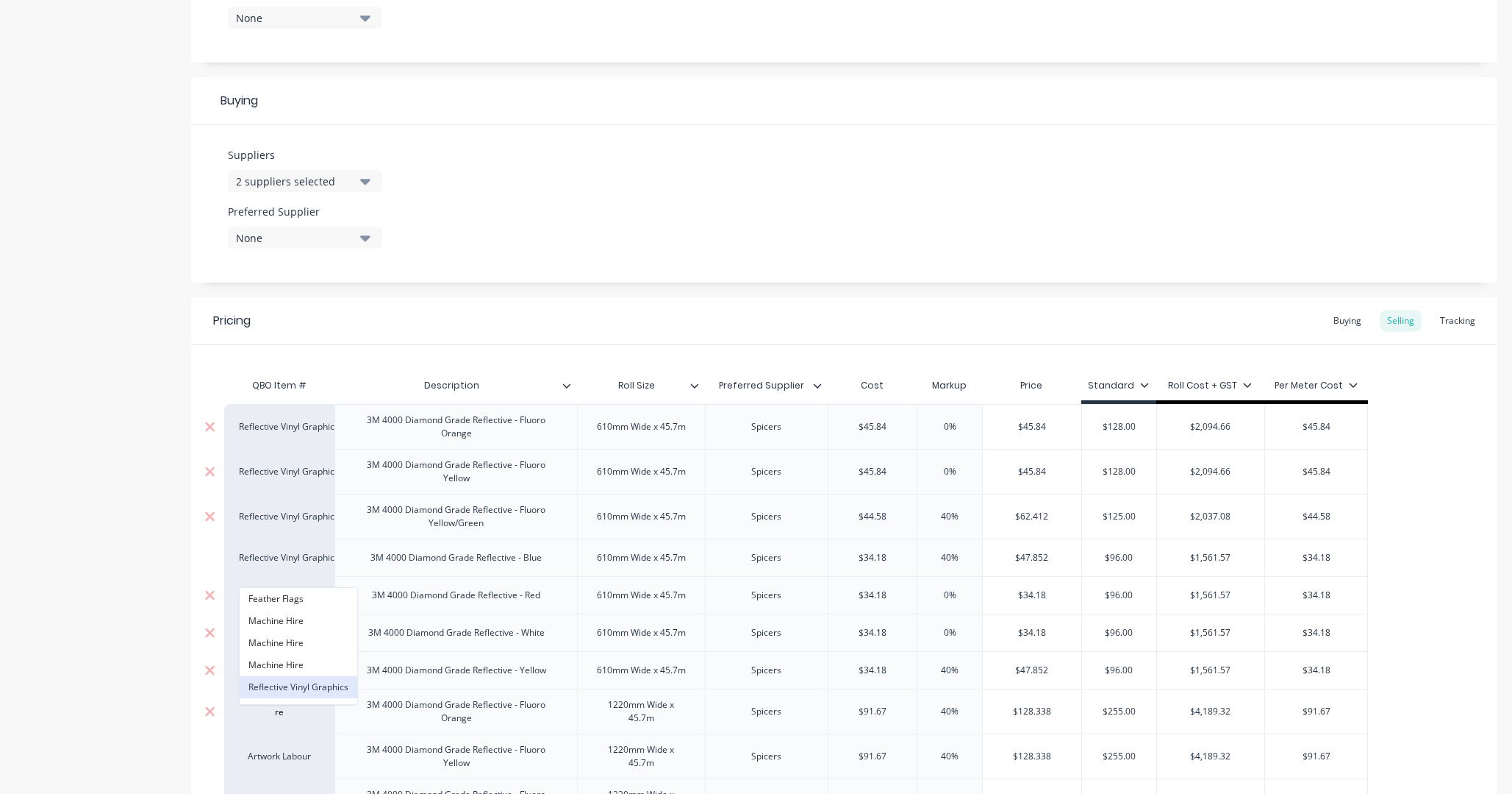
type input "re"
click at [302, 604] on button "Reflective Vinyl Graphics" at bounding box center [298, 687] width 118 height 22
type textarea "x"
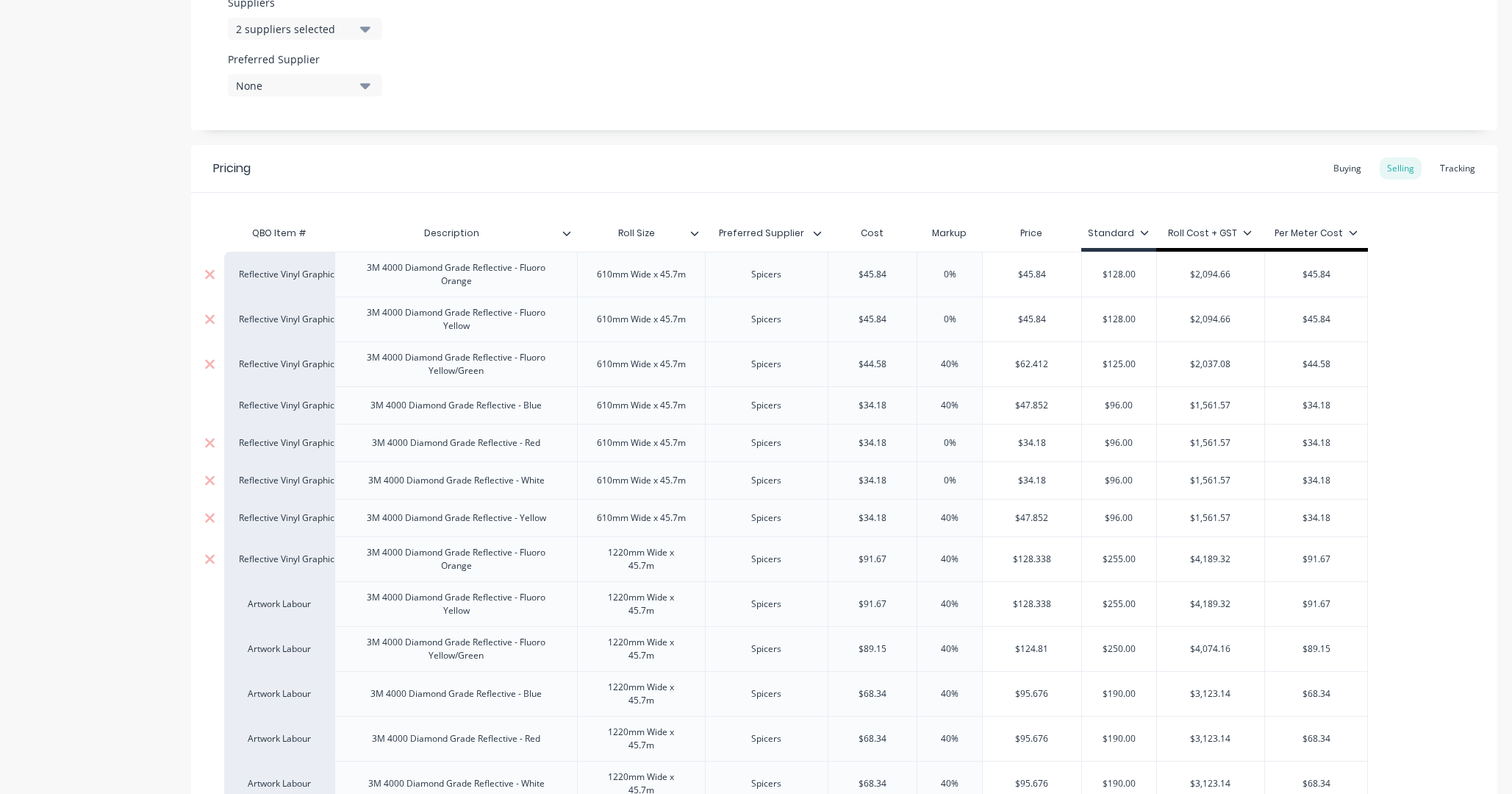
scroll to position [767, 0]
click at [294, 600] on div "Artwork Labour" at bounding box center [279, 603] width 81 height 13
type input "re"
click at [304, 604] on button "Reflective Vinyl Graphics" at bounding box center [298, 714] width 118 height 22
type textarea "x"
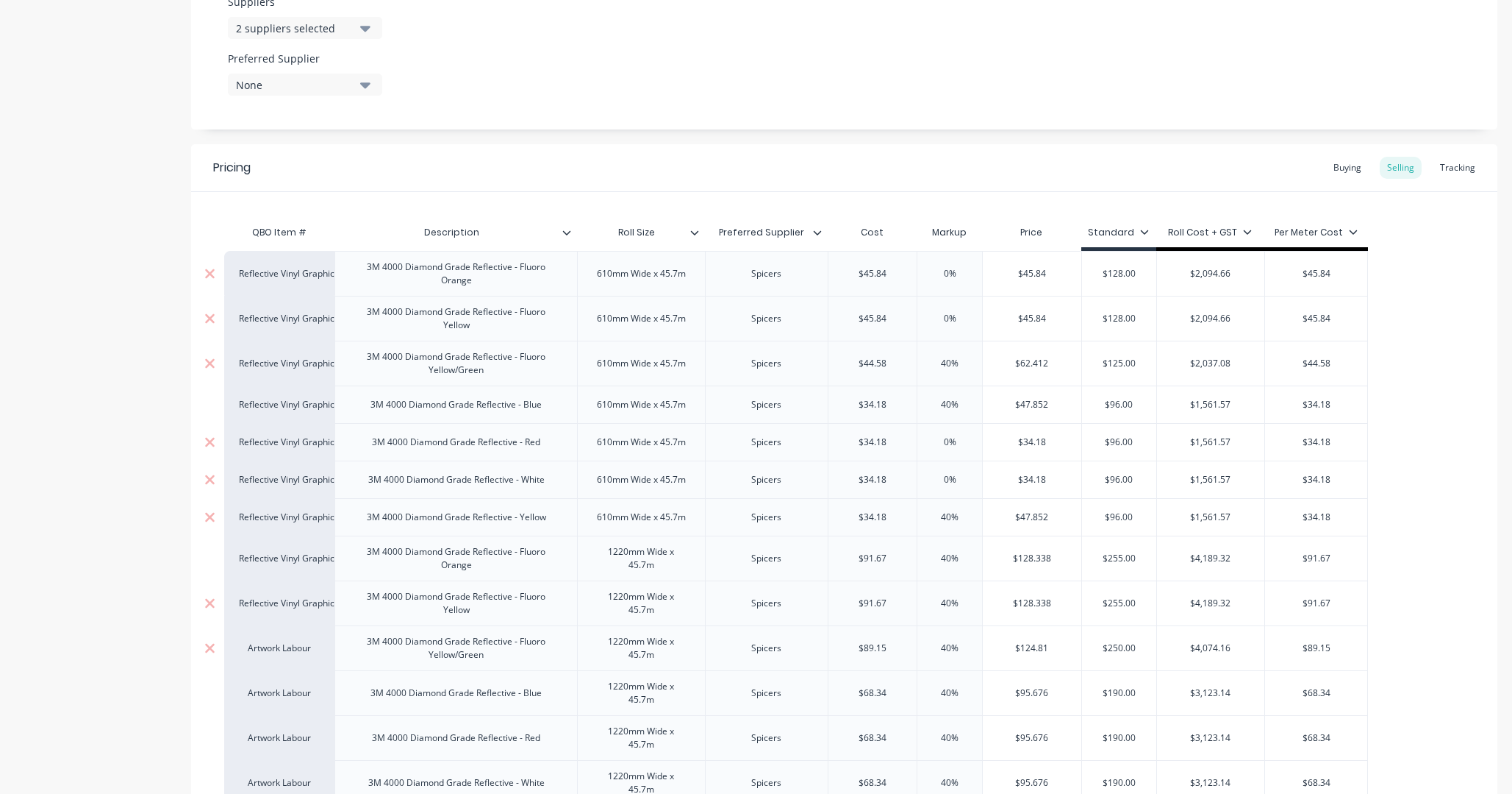
click at [292, 604] on div "Artwork Labour" at bounding box center [279, 648] width 81 height 13
type input "vin"
click at [301, 604] on button "Reflective Vinyl Graphics" at bounding box center [298, 692] width 118 height 22
type textarea "x"
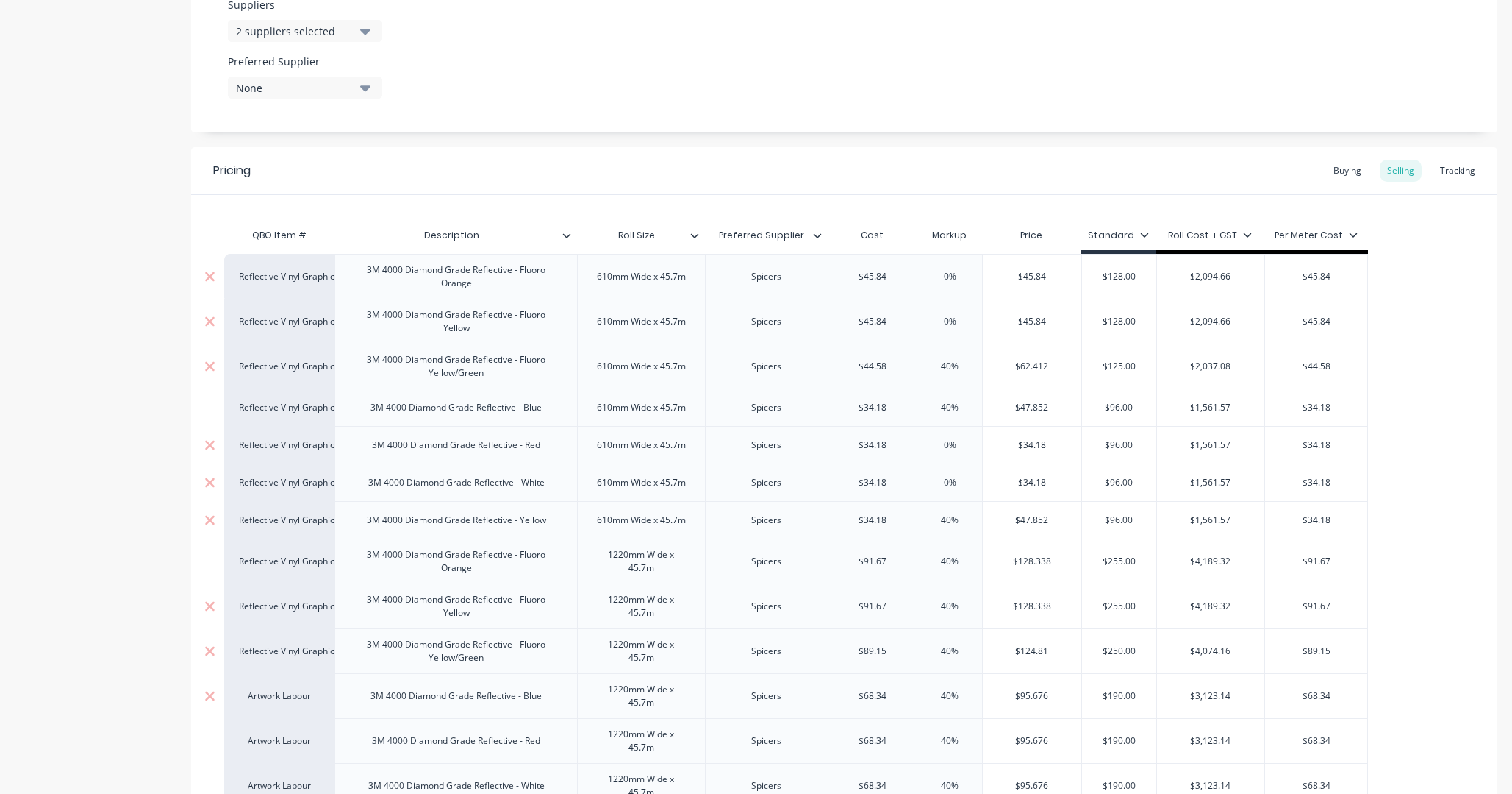
click at [270, 604] on div "Artwork Labour" at bounding box center [279, 696] width 81 height 13
type input "re"
click at [294, 604] on button "Reflective Vinyl Graphics" at bounding box center [298, 671] width 118 height 22
type textarea "x"
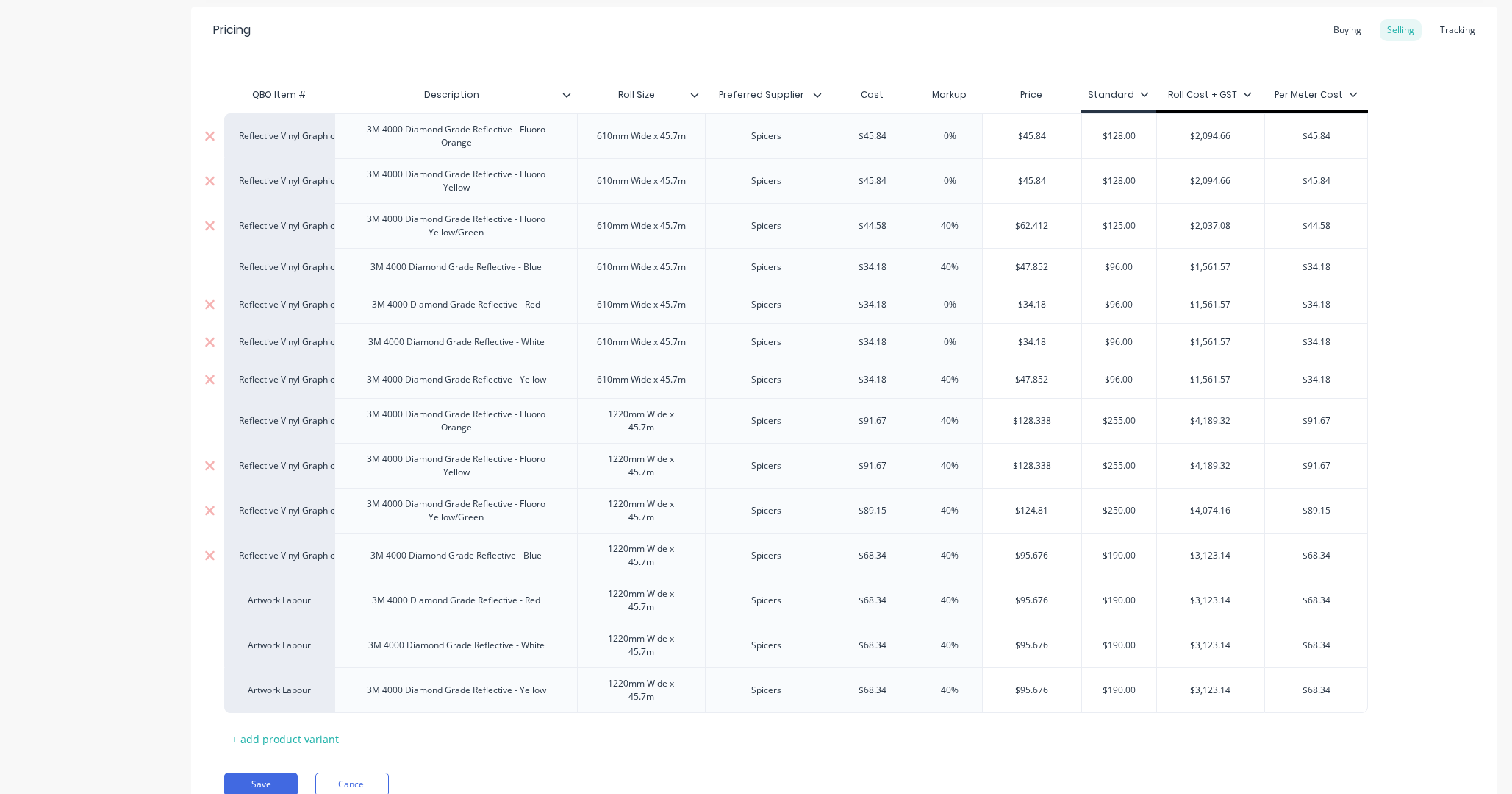
scroll to position [909, 0]
click at [293, 598] on div "Artwork Labour" at bounding box center [279, 596] width 81 height 13
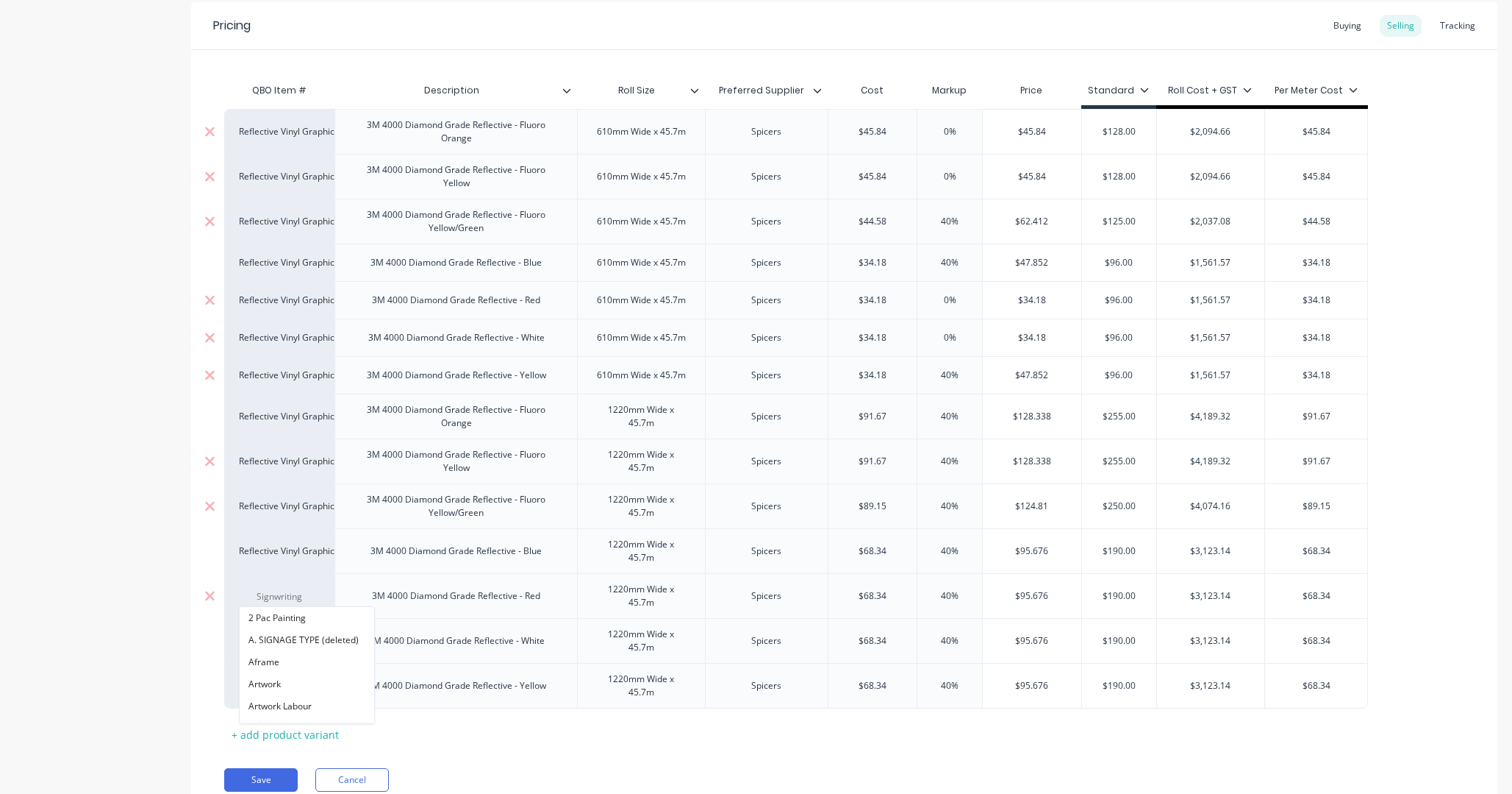
scroll to position [0, 1]
type input "ref"
click at [303, 604] on button "Reflective Vinyl Graphics" at bounding box center [297, 684] width 118 height 22
type textarea "x"
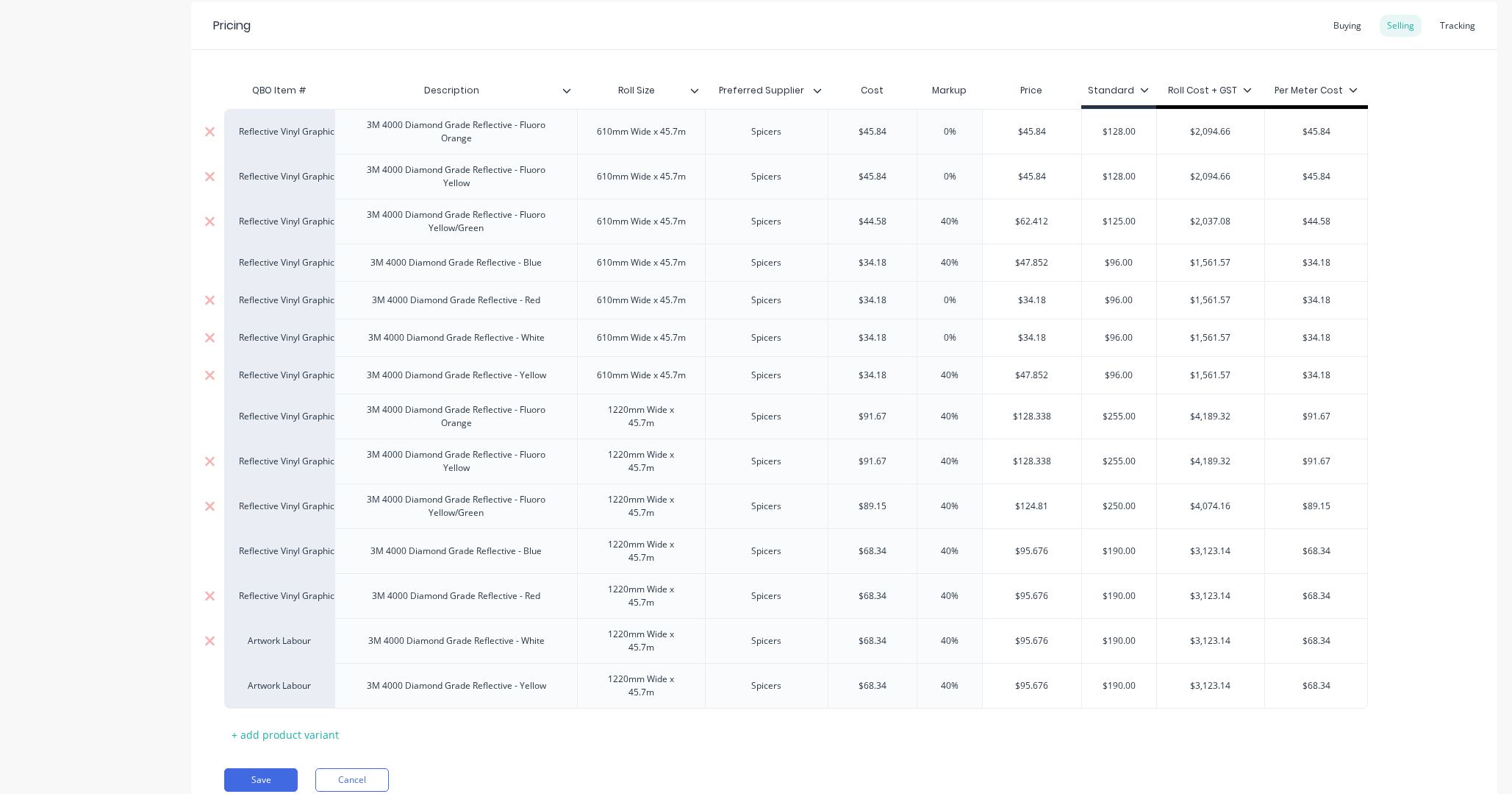
click at [292, 604] on div "Artwork Labour" at bounding box center [279, 641] width 81 height 13
type input "ref"
click at [312, 588] on button "Reflective Vinyl Graphics" at bounding box center [298, 594] width 118 height 22
type textarea "x"
click at [300, 604] on div "Artwork Labour" at bounding box center [279, 685] width 81 height 13
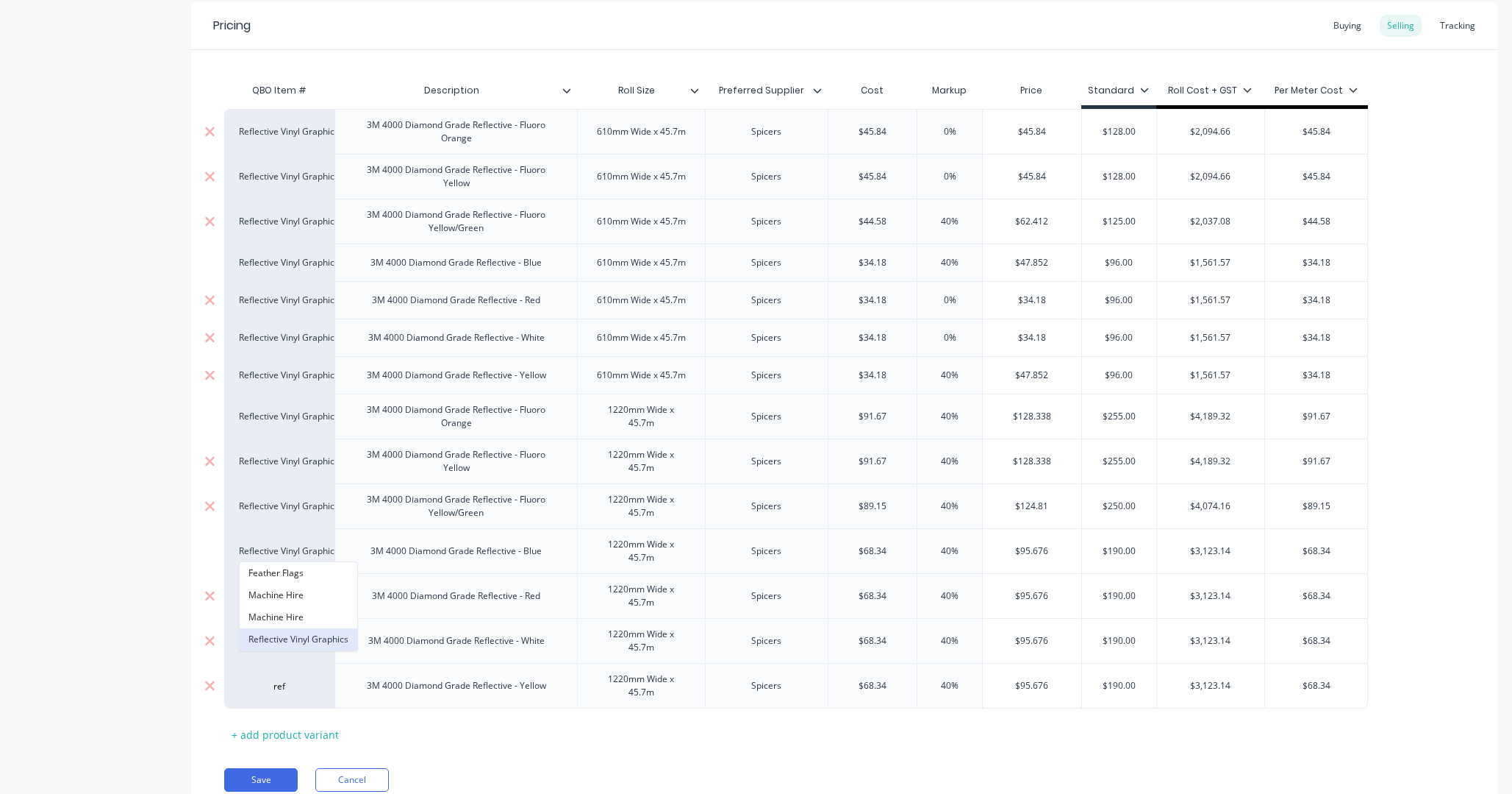
type input "ref"
click at [309, 604] on button "Reflective Vinyl Graphics" at bounding box center [298, 639] width 118 height 22
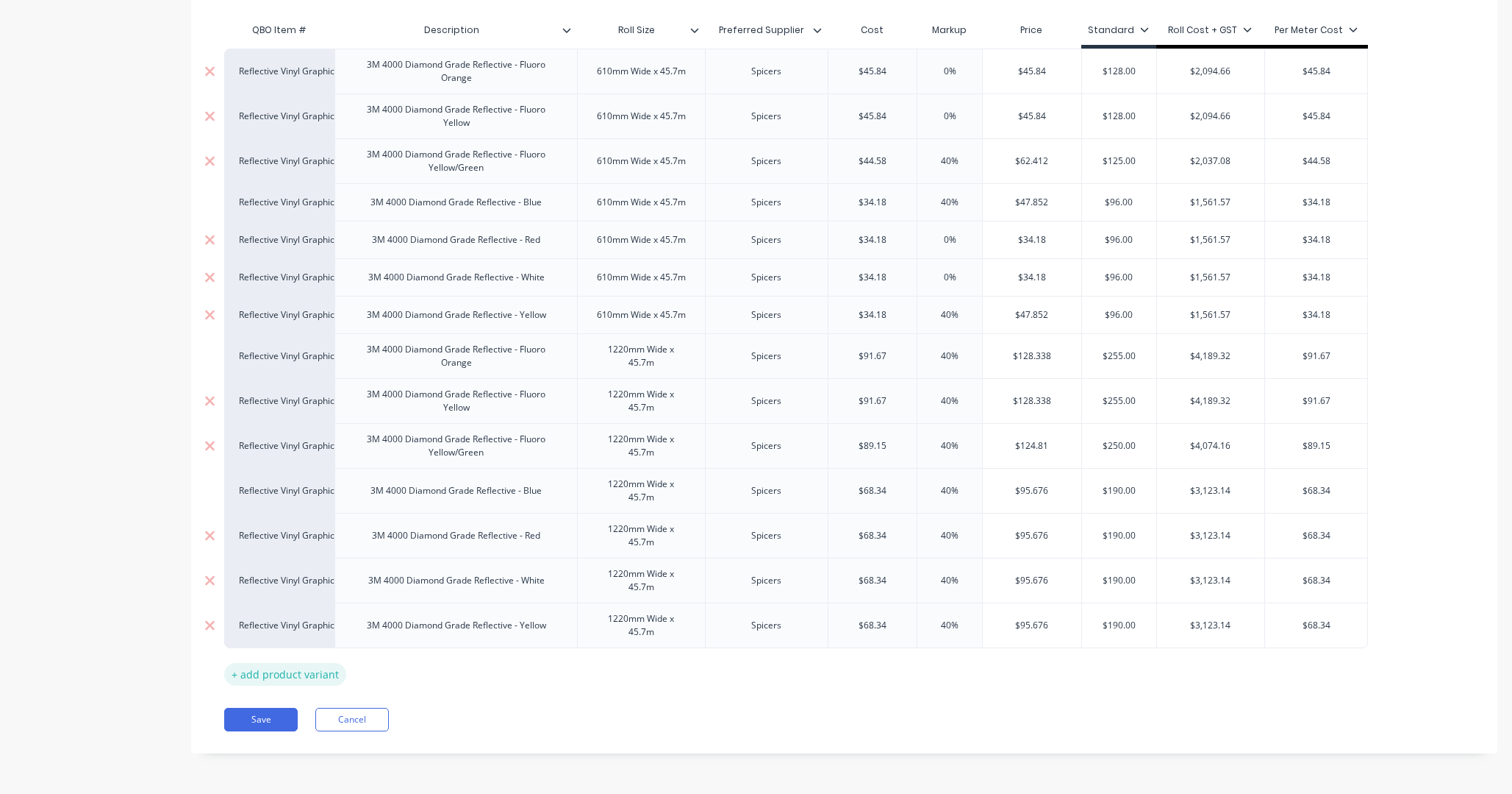
scroll to position [970, 0]
click at [236, 604] on div "+ add product variant" at bounding box center [285, 674] width 122 height 23
click at [211, 604] on icon at bounding box center [210, 666] width 9 height 9
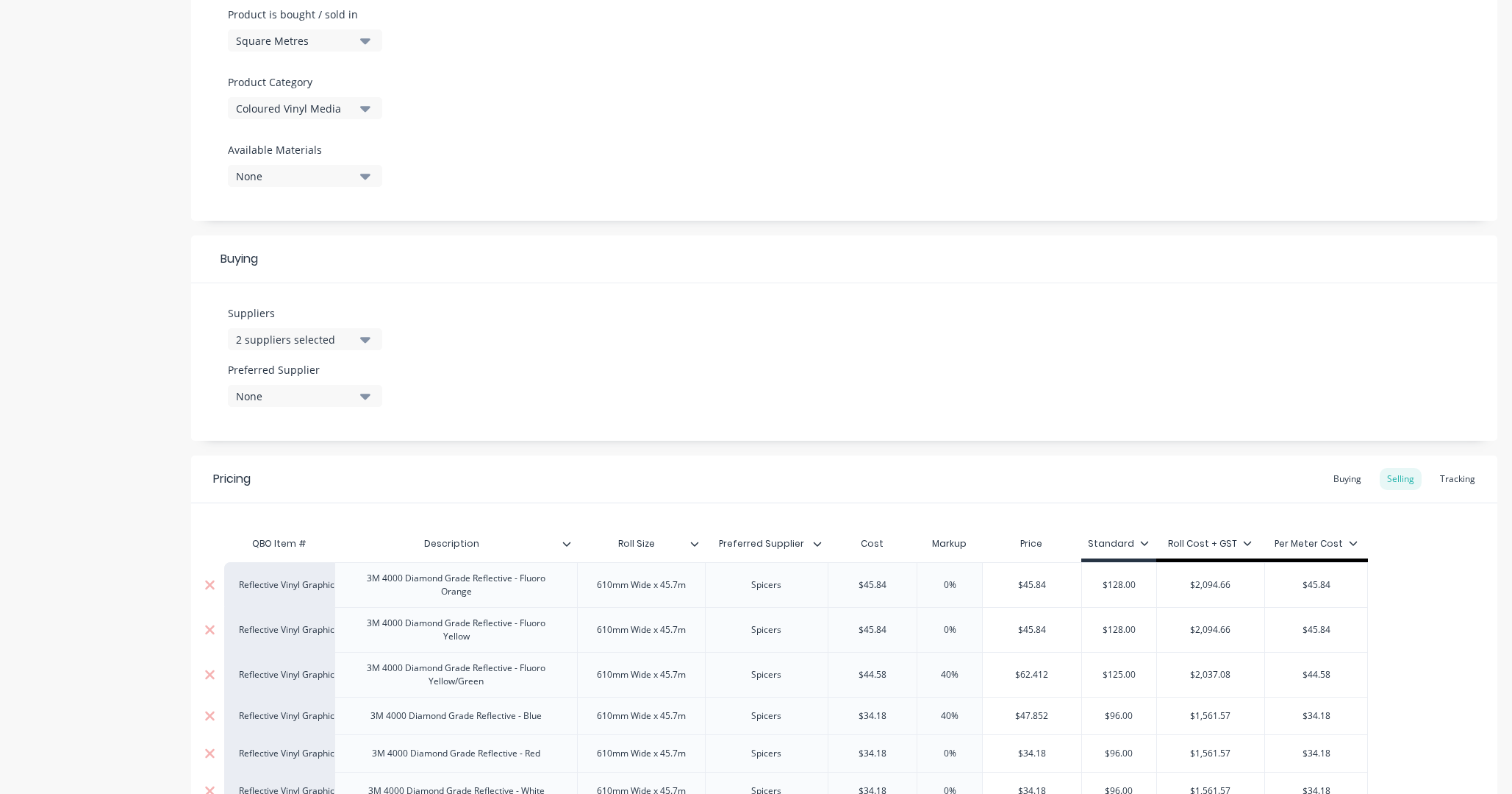
scroll to position [324, 0]
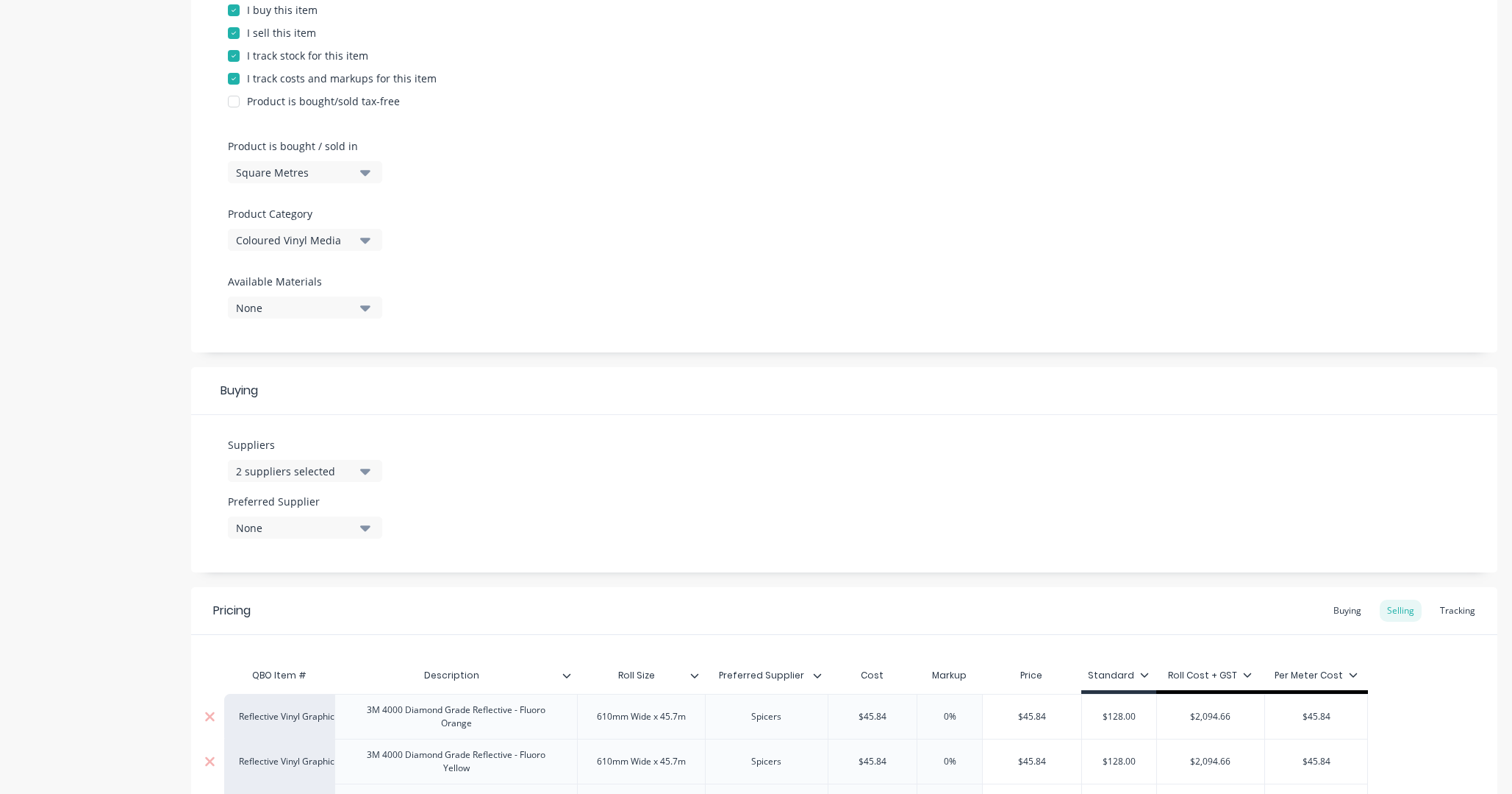
click at [364, 531] on icon "button" at bounding box center [365, 527] width 10 height 16
click at [249, 604] on div "button" at bounding box center [251, 637] width 29 height 29
drag, startPoint x: 546, startPoint y: 478, endPoint x: 527, endPoint y: 478, distance: 19.0
click at [546, 478] on div "Suppliers 2 suppliers selected Preferred Supplier Spicers Spicers Spandex Austr…" at bounding box center [845, 493] width 1307 height 157
click at [359, 470] on button "2 suppliers selected" at bounding box center [305, 471] width 155 height 22
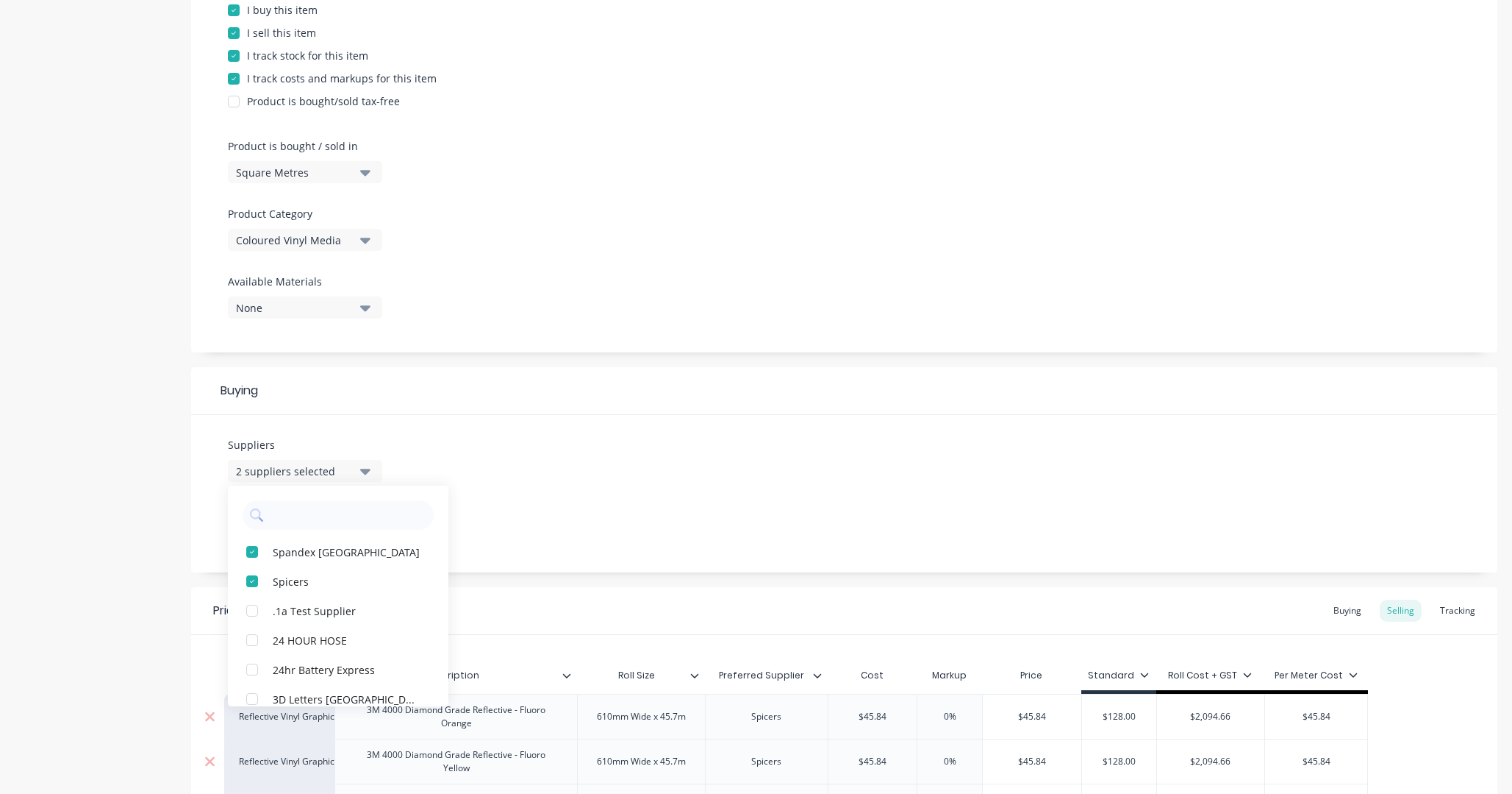
click at [542, 481] on div "Suppliers 2 suppliers selected Spandex Australia Spicers .1a Test Supplier 24 H…" at bounding box center [845, 493] width 1307 height 157
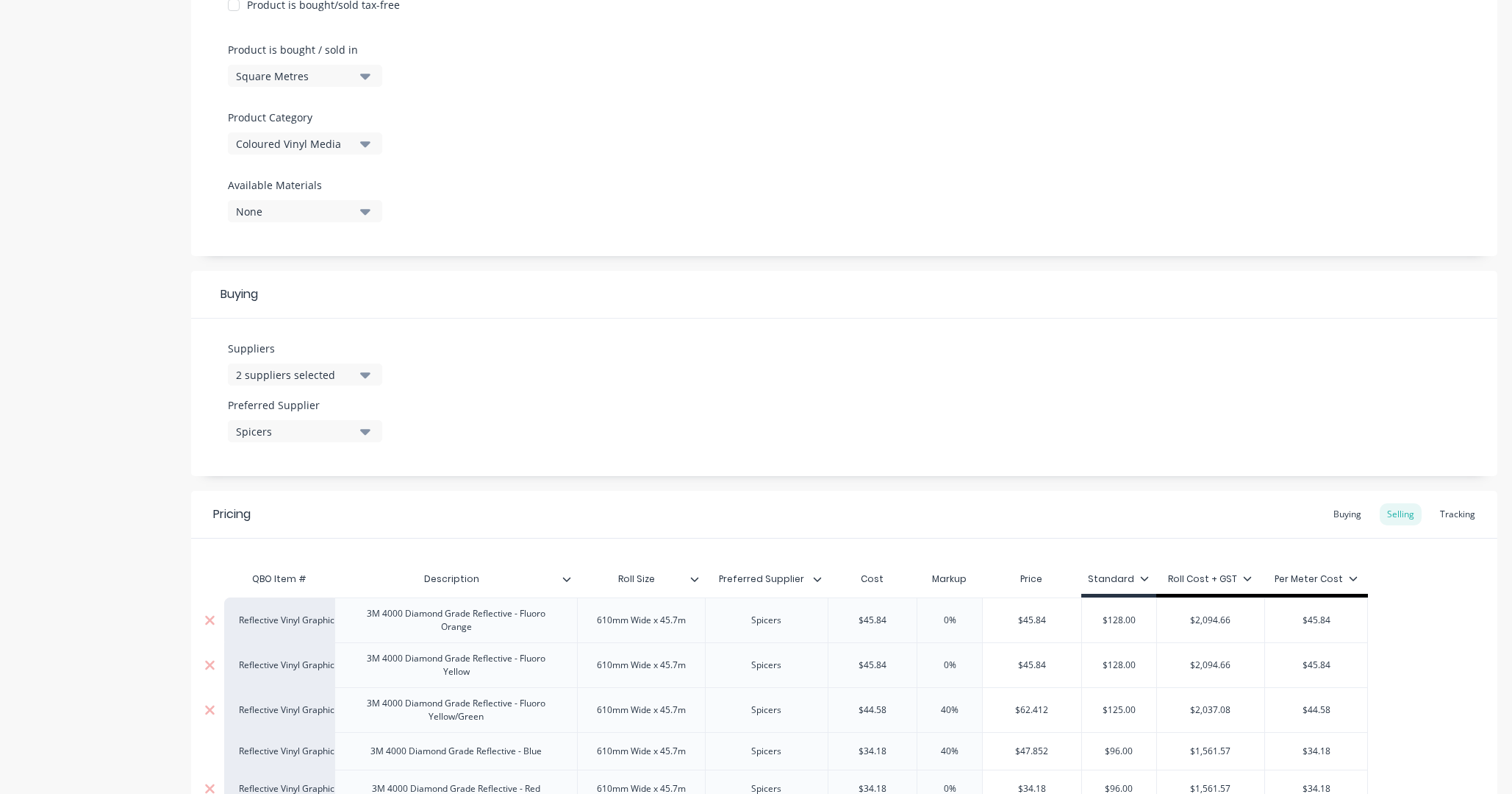
scroll to position [256, 0]
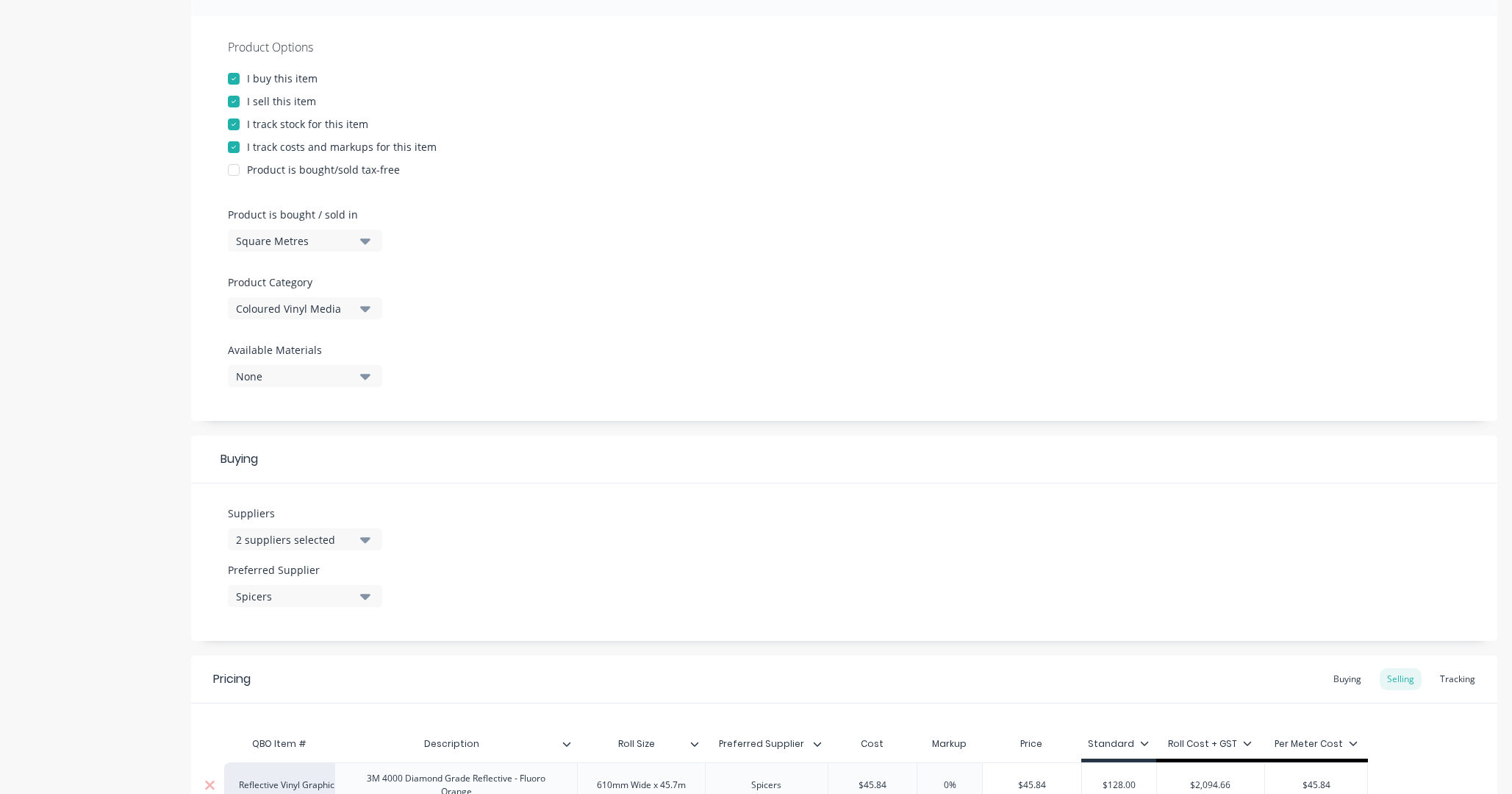
click at [342, 376] on div "None" at bounding box center [295, 376] width 118 height 15
click at [545, 332] on div at bounding box center [845, 336] width 1233 height 11
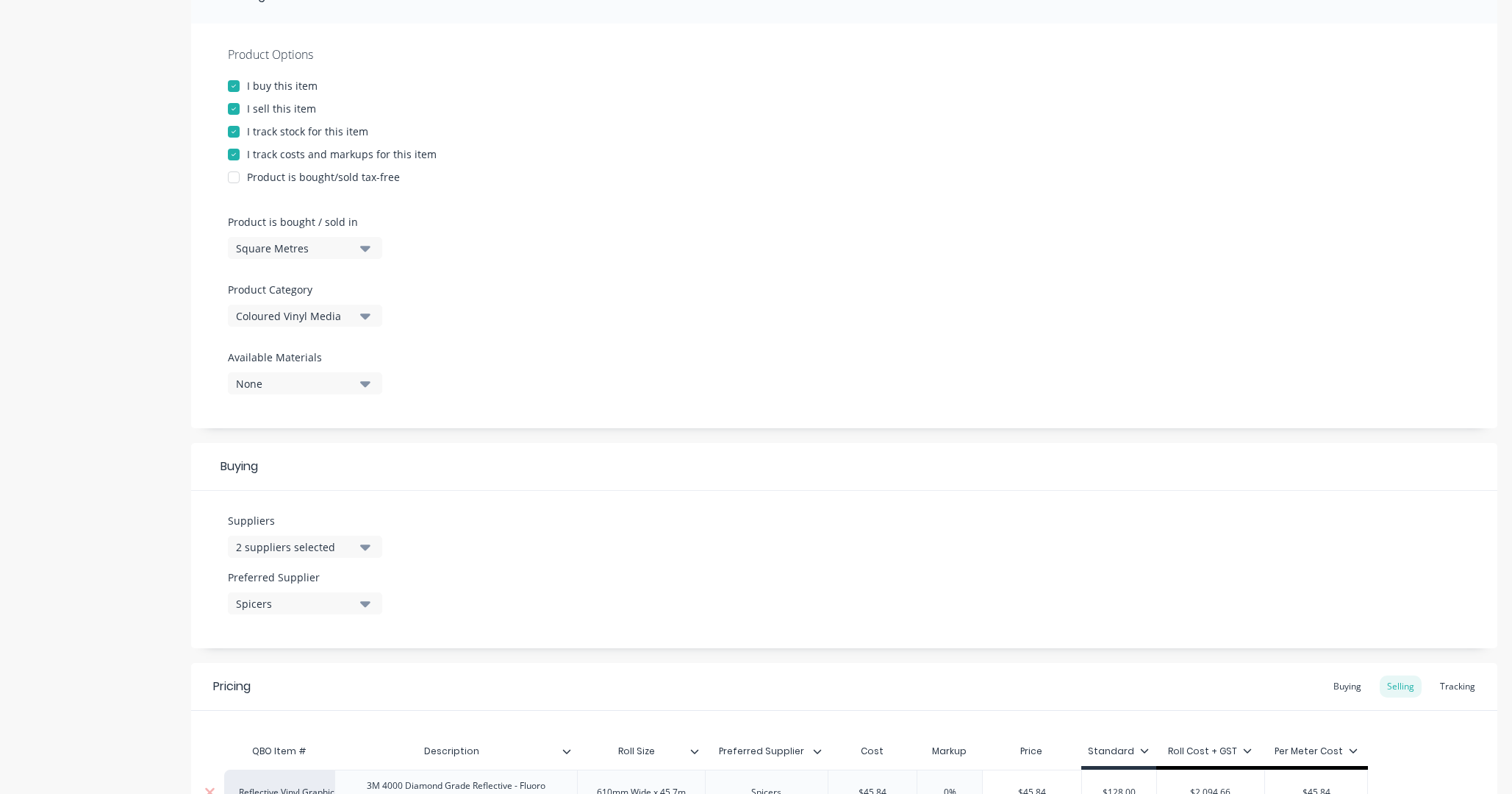
click at [341, 245] on div "Square Metres" at bounding box center [295, 248] width 118 height 15
click at [336, 345] on div "Custom Formula" at bounding box center [338, 343] width 221 height 29
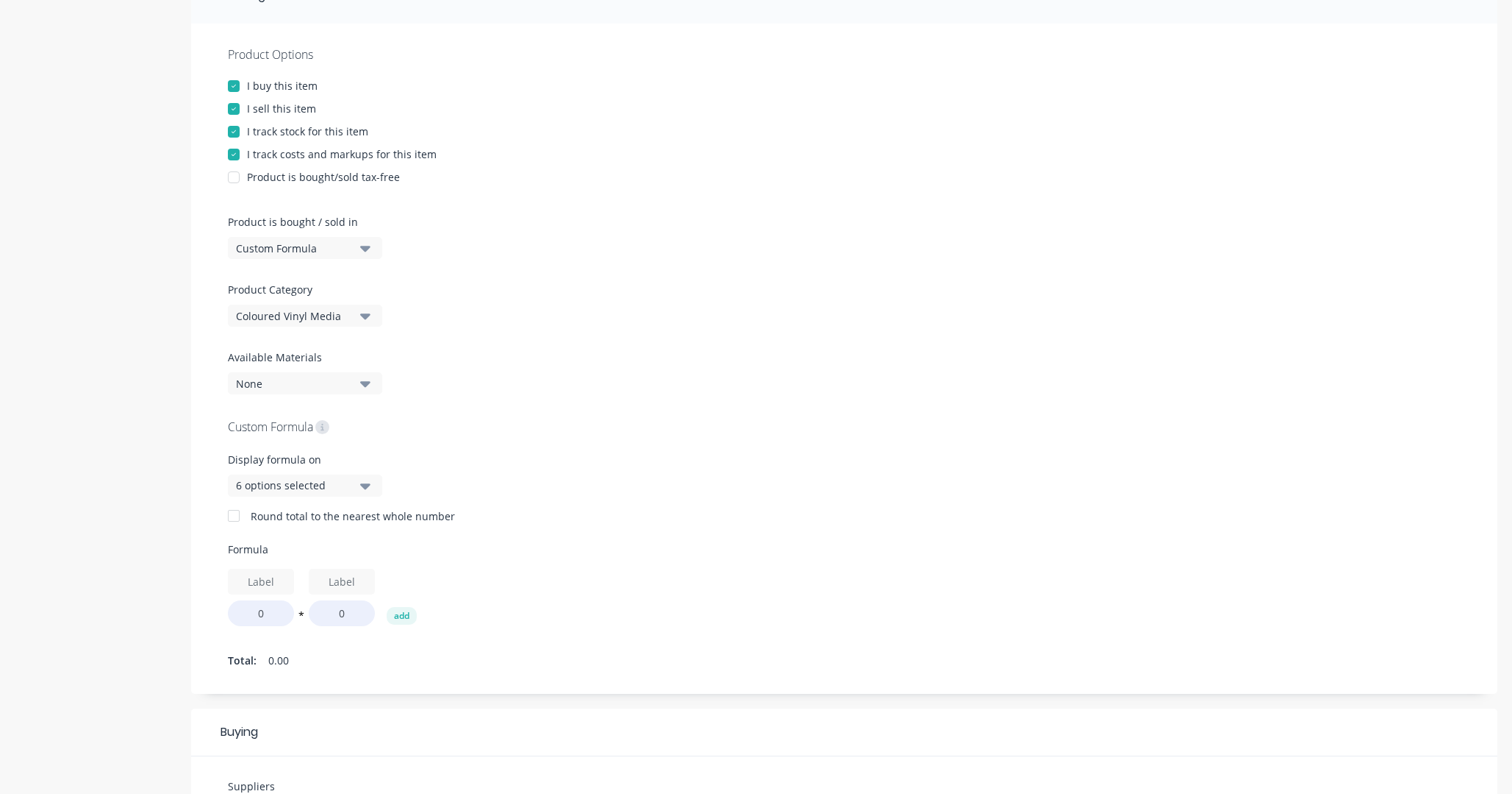
scroll to position [0, 0]
click at [325, 248] on div "Custom Formula" at bounding box center [295, 248] width 118 height 15
click at [312, 373] on div "Square Metres" at bounding box center [338, 373] width 221 height 29
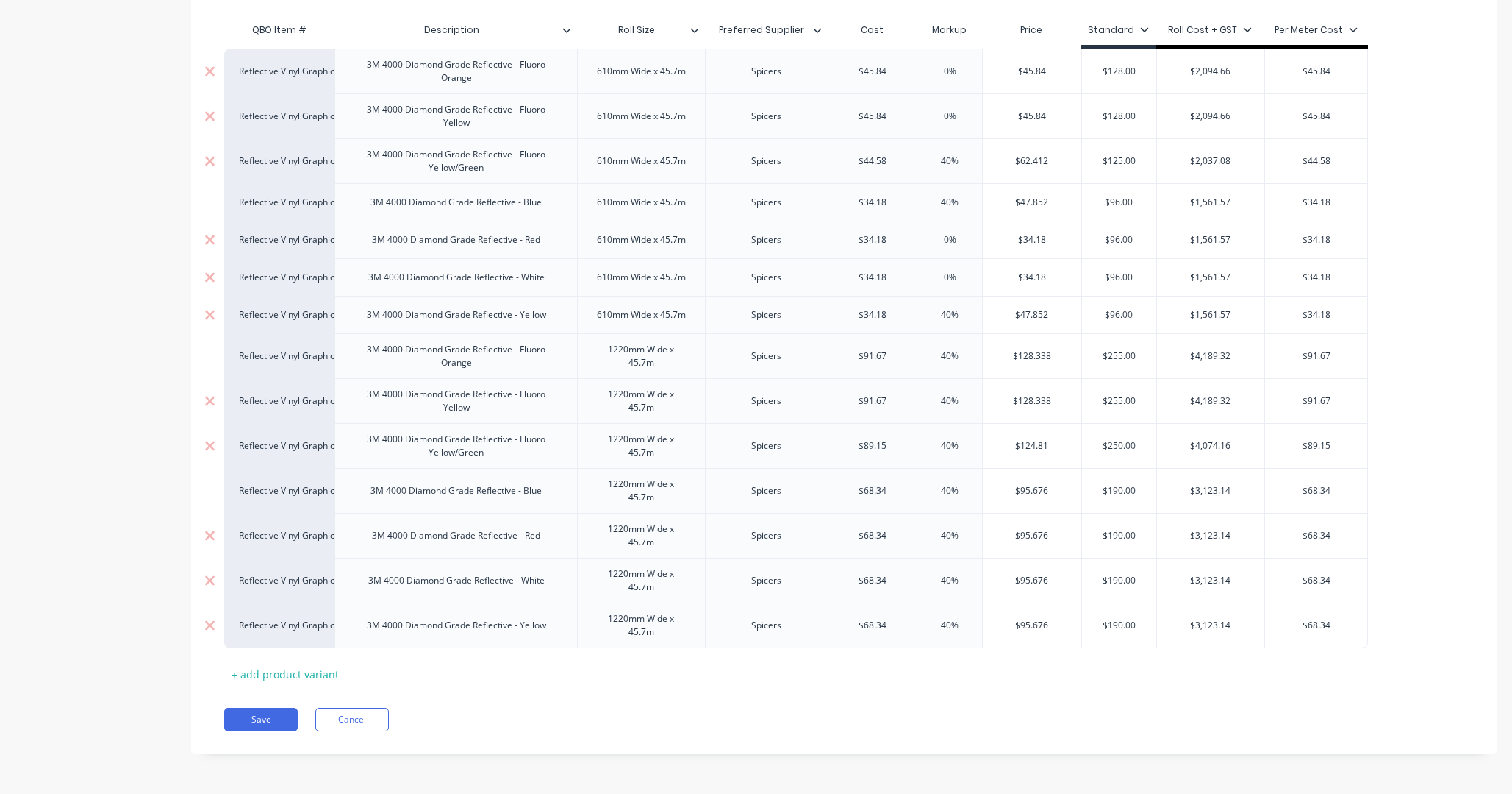
scroll to position [970, 0]
click at [261, 604] on button "Save" at bounding box center [261, 720] width 74 height 23
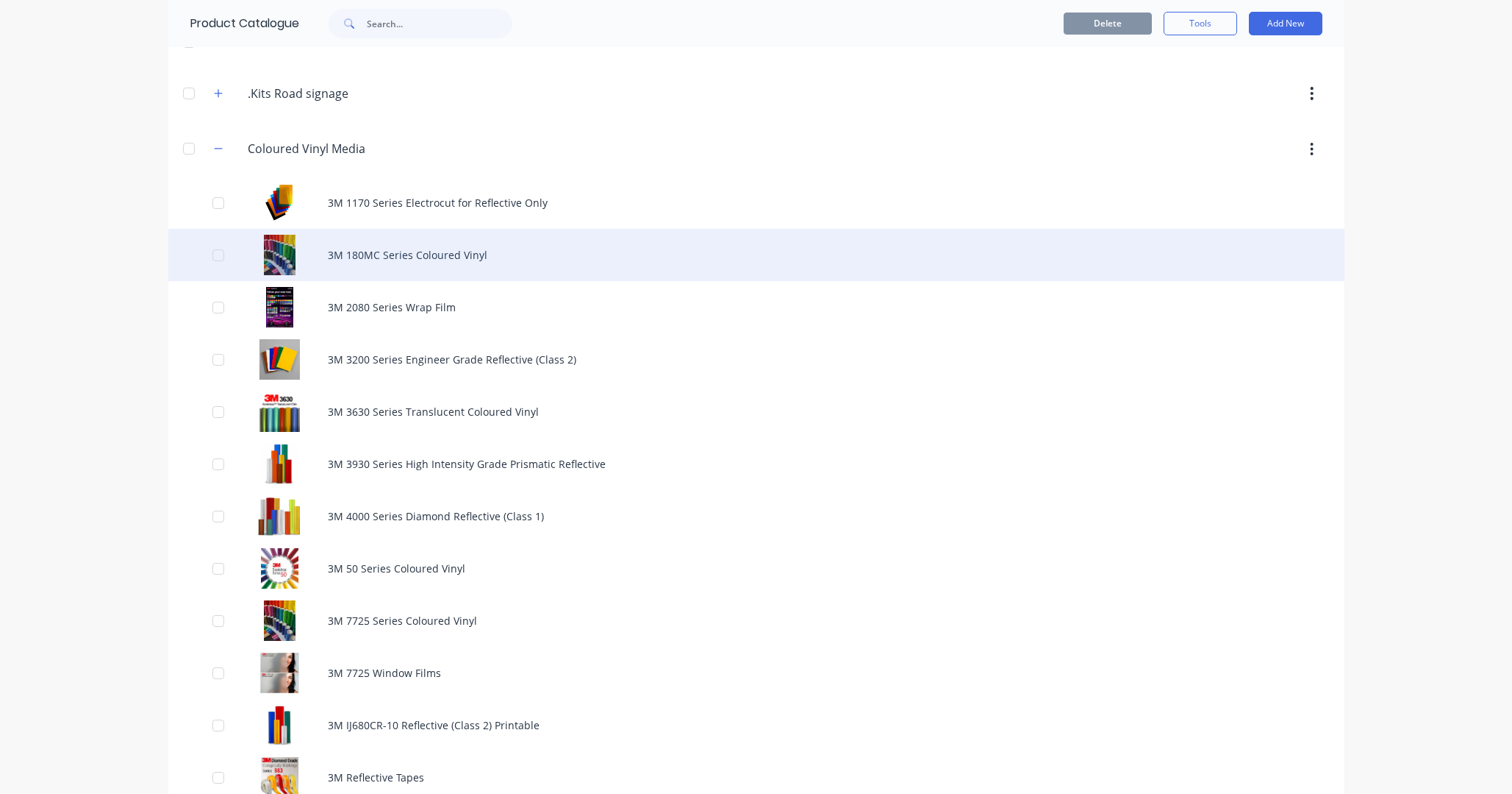
scroll to position [95, 0]
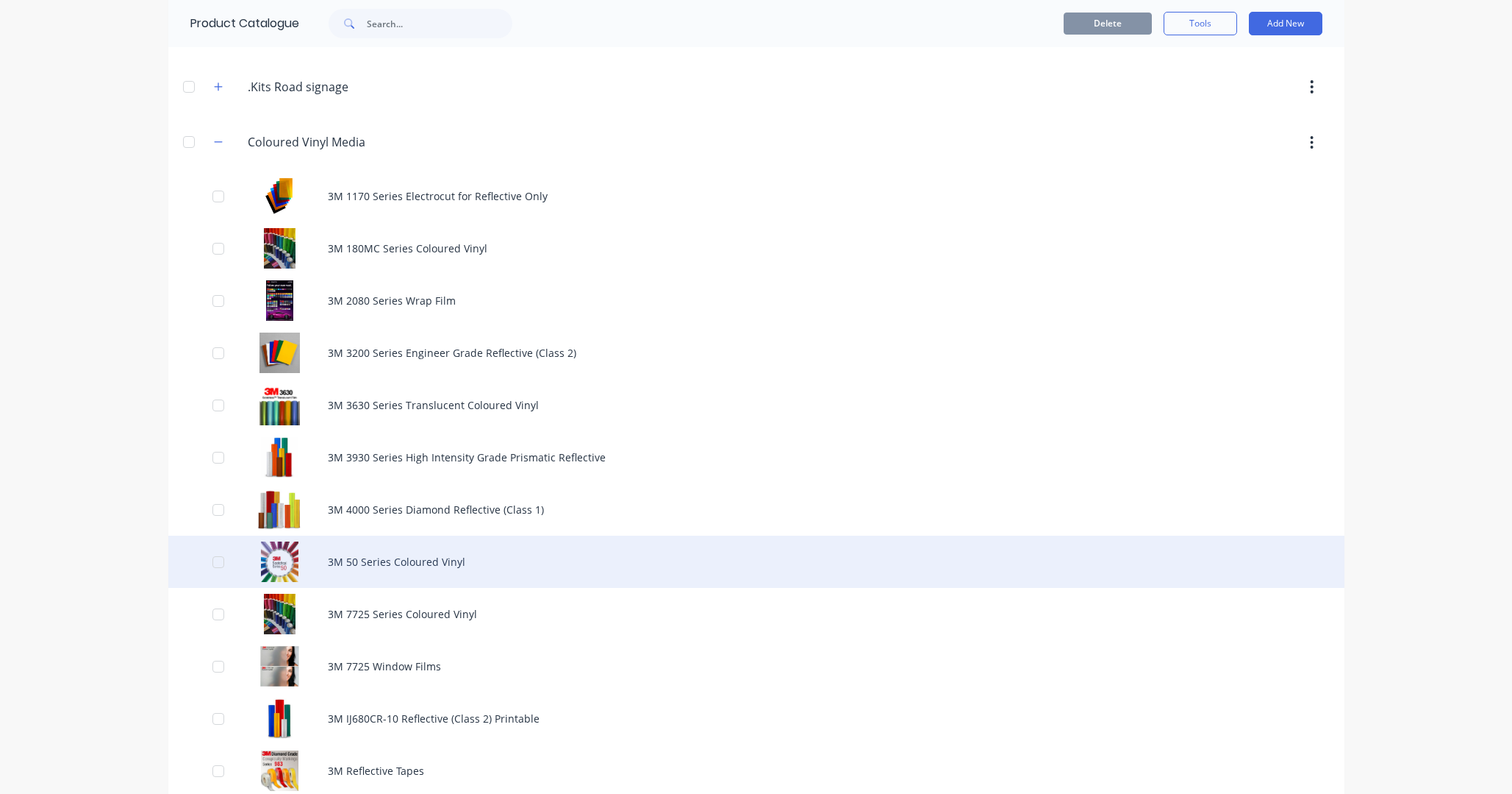
click at [400, 562] on div "3M 50 Series Coloured Vinyl" at bounding box center [757, 562] width 1176 height 52
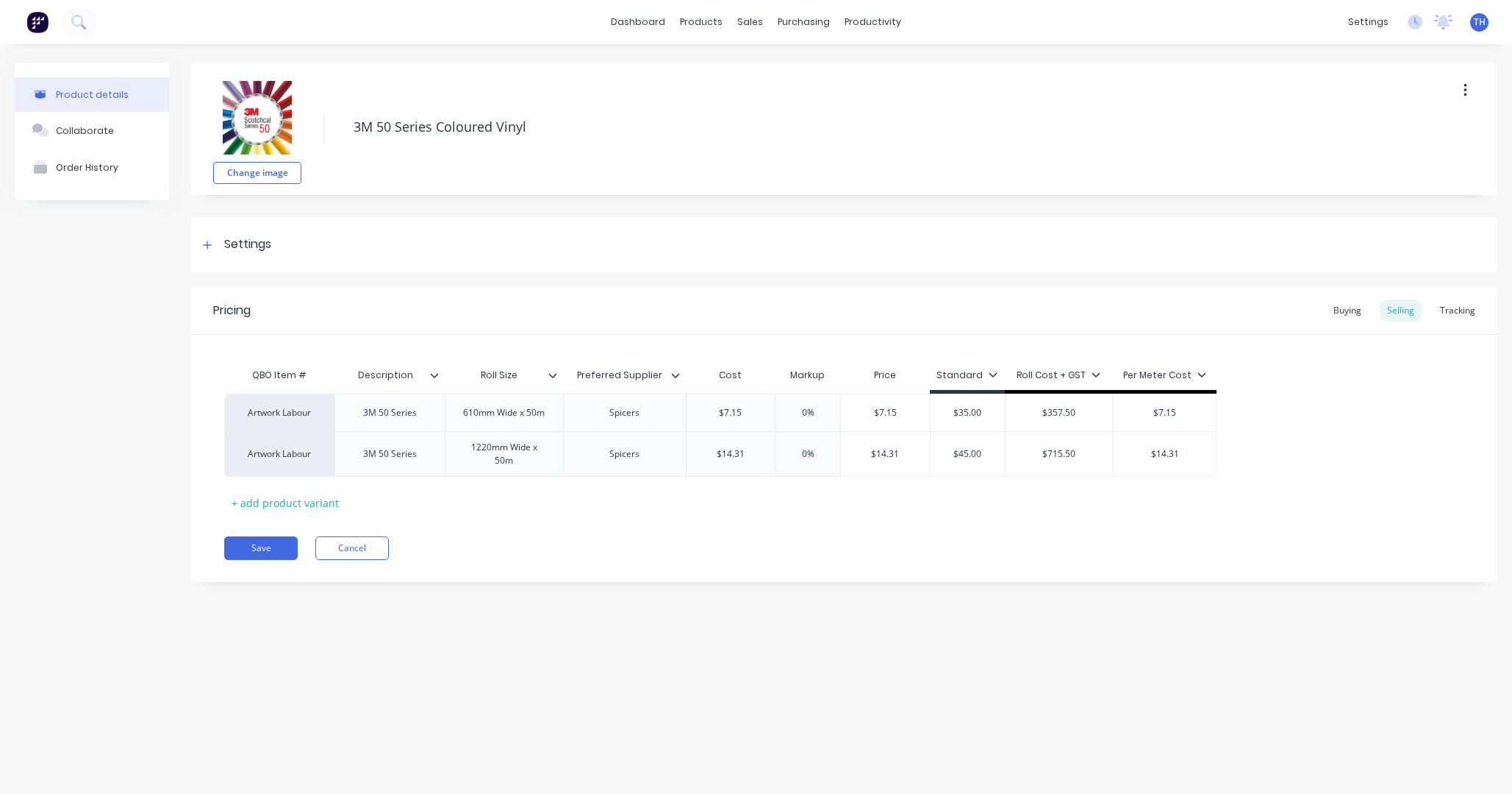
type textarea "x"
click at [790, 65] on div "Sales Orders" at bounding box center [805, 71] width 60 height 13
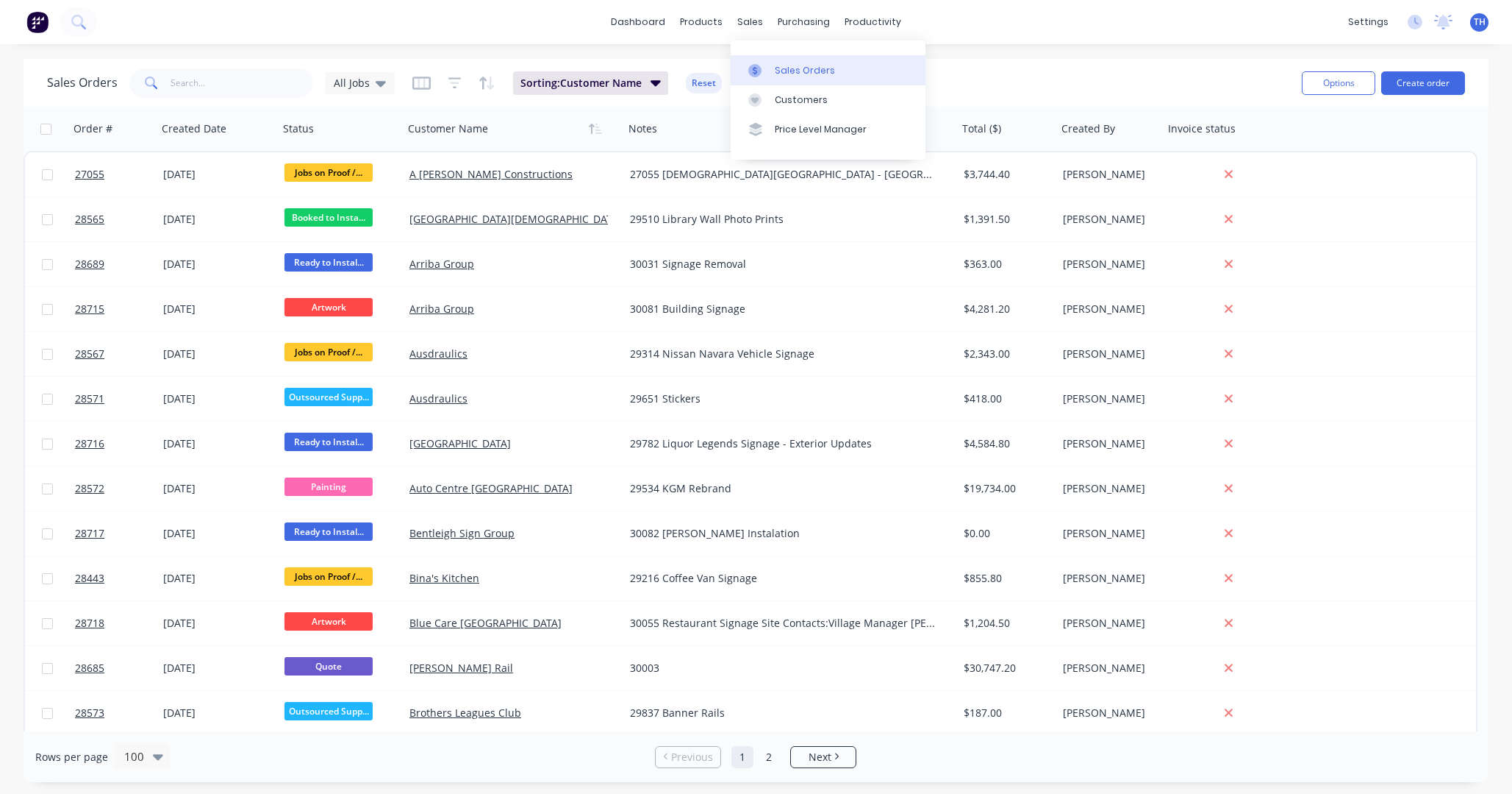
click at [804, 71] on div "Sales Orders" at bounding box center [805, 71] width 60 height 13
click at [1058, 86] on button "Create order" at bounding box center [1423, 83] width 84 height 23
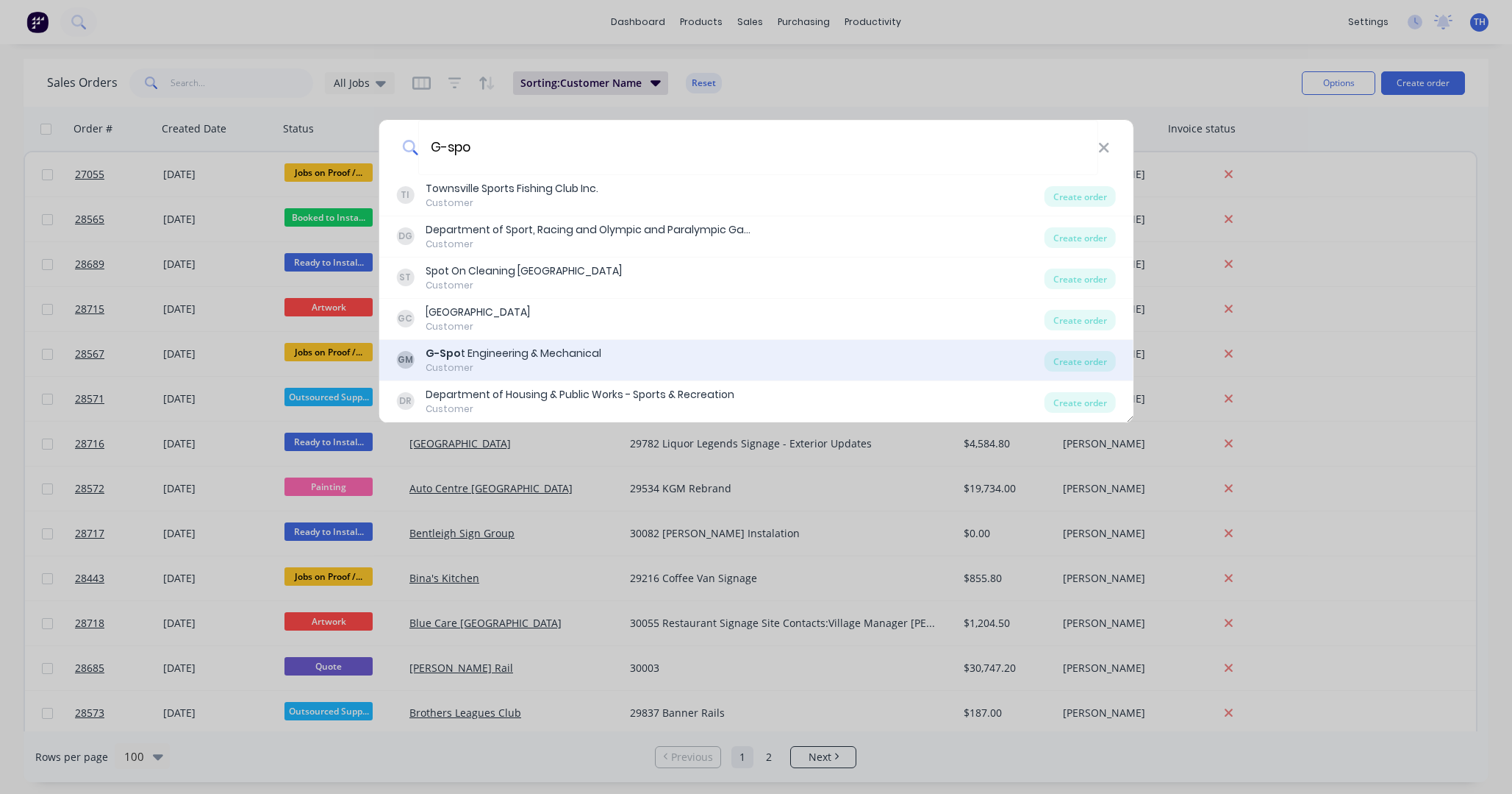
type input "G-spo"
click at [591, 344] on div "GM G-Spo t Engineering & Mechanical Customer Create order" at bounding box center [756, 360] width 755 height 41
click at [514, 362] on div "Customer" at bounding box center [514, 368] width 175 height 13
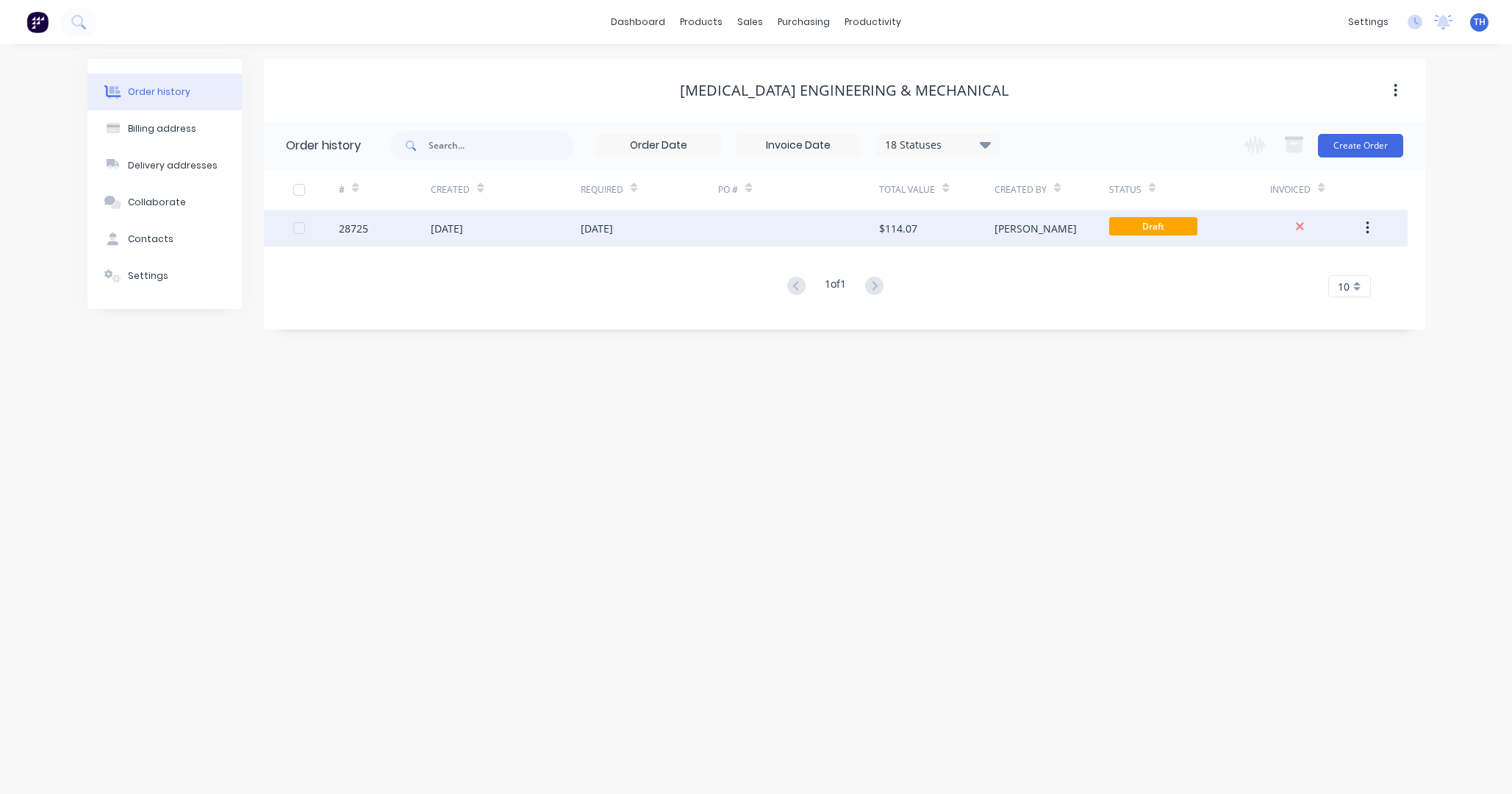
click at [1022, 226] on div "[PERSON_NAME]" at bounding box center [1052, 228] width 114 height 37
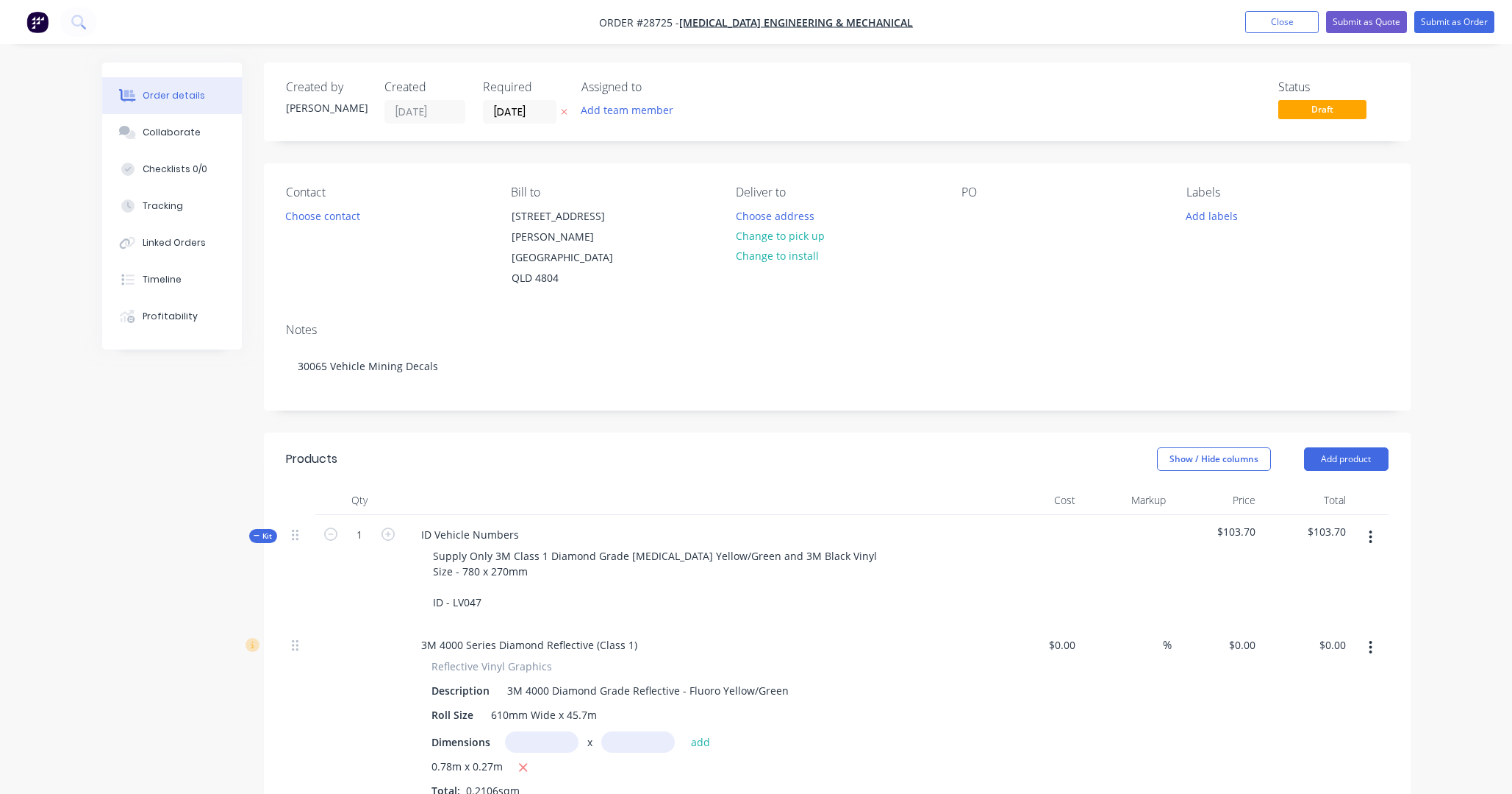
type input "$44.58"
type input "180.39"
type input "$125.00"
type input "$26.33"
type input "$7.15"
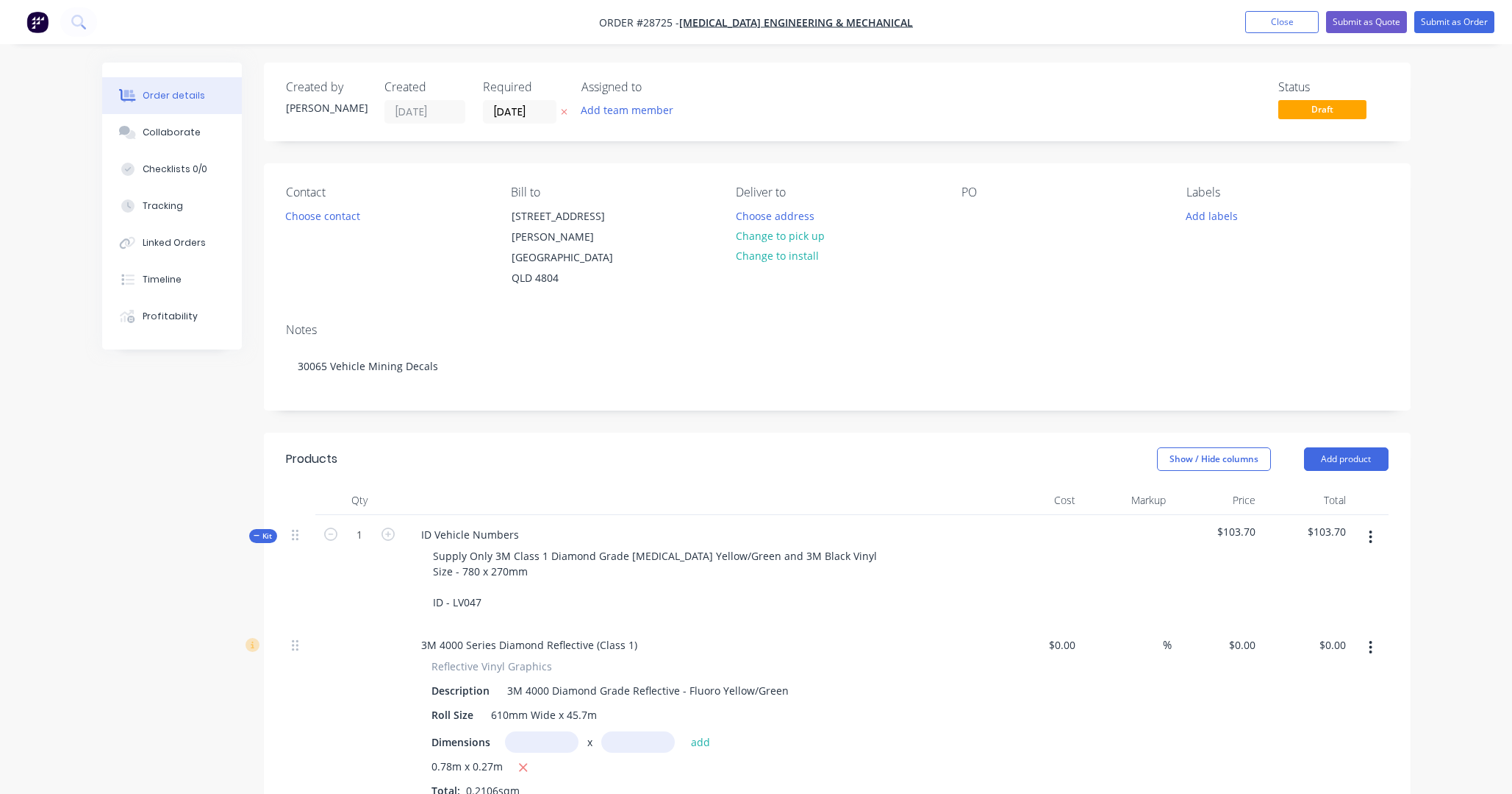
type input "389.51"
type input "$35.00"
type input "$7.37"
type input "$35.00"
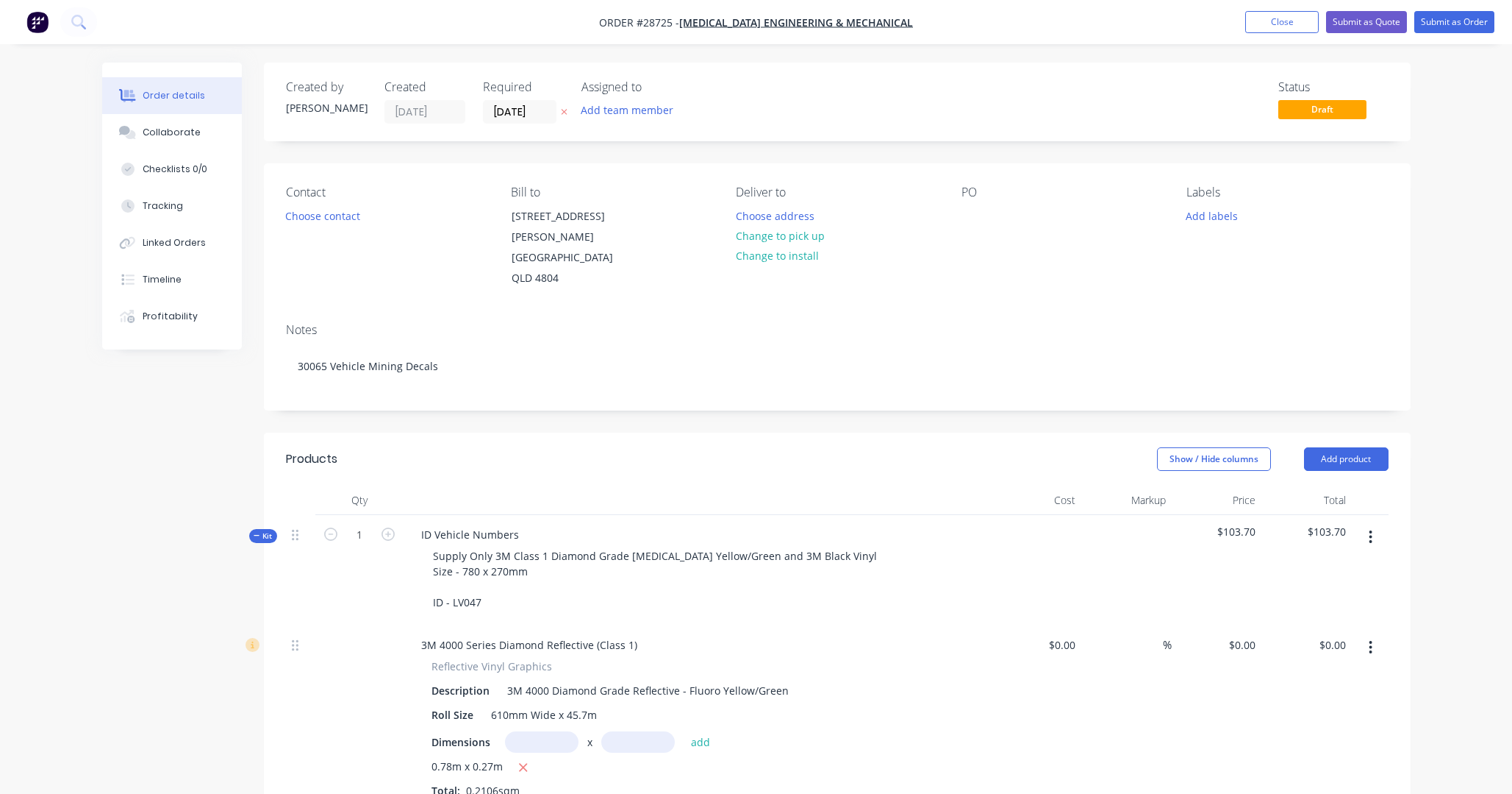
type input "$35.00"
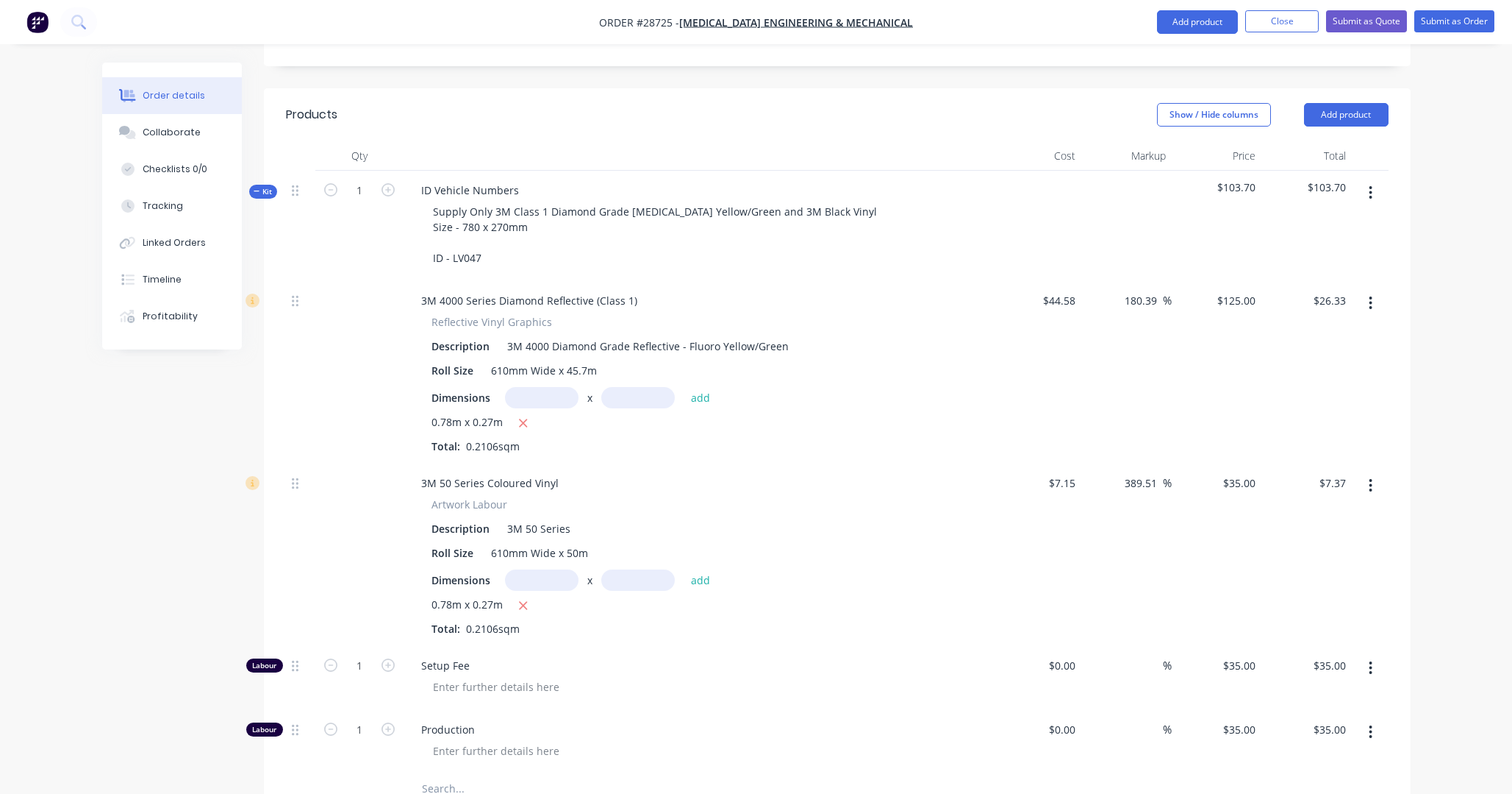
scroll to position [338, 0]
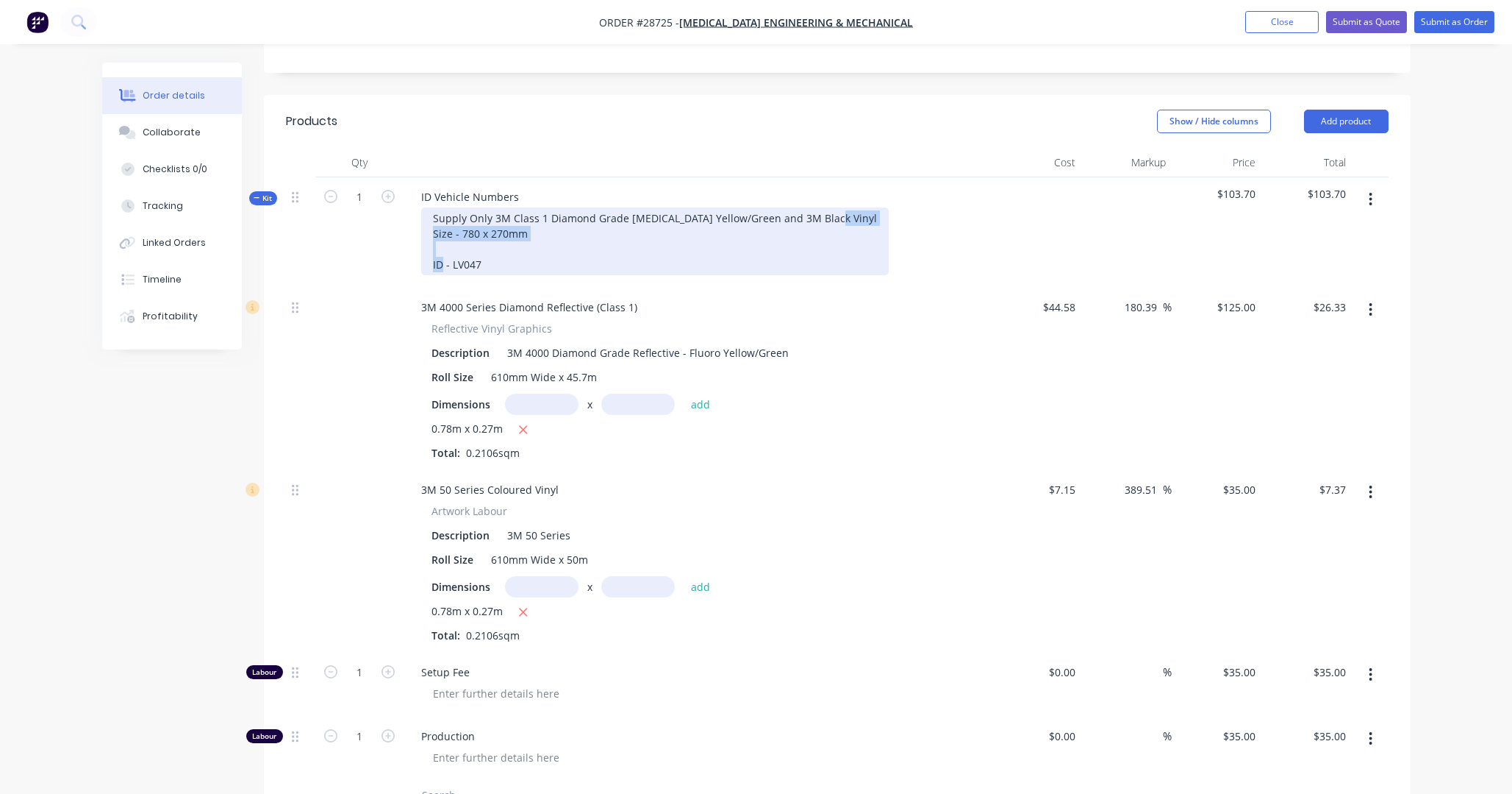
drag, startPoint x: 435, startPoint y: 196, endPoint x: 549, endPoint y: 239, distance: 121.8
click at [548, 239] on div "ID Vehicle Numbers Supply Only 3M Class 1 Diamond Grade Fluoro Yellow/Green and…" at bounding box center [698, 232] width 588 height 110
copy div "Size - 780 x 270mm ID - LV047"
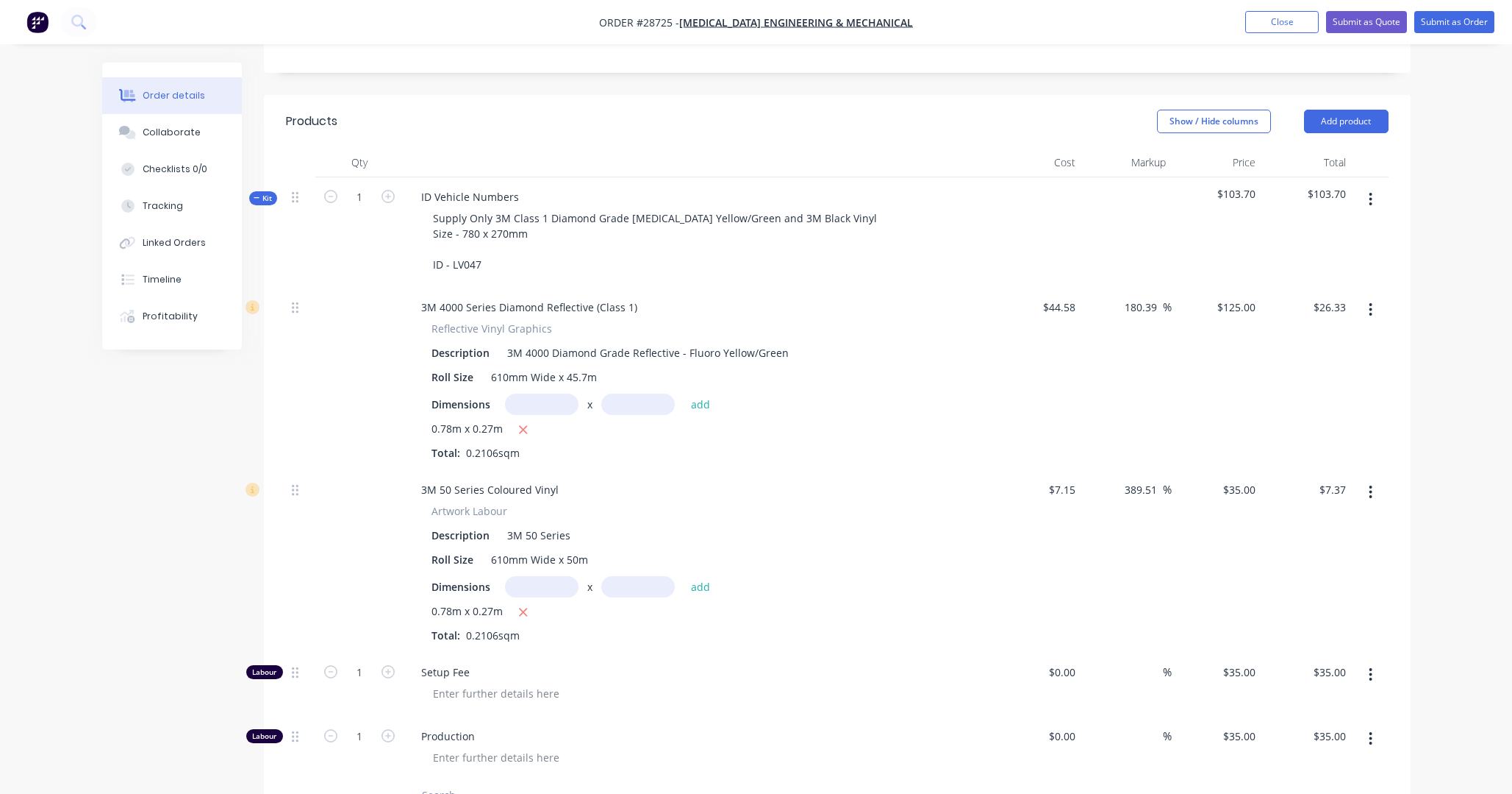
drag, startPoint x: 1449, startPoint y: 119, endPoint x: 1403, endPoint y: 107, distance: 47.5
click at [1058, 119] on div "Order details Collaborate Checklists 0/0 Tracking Linked Orders Timeline Profit…" at bounding box center [756, 448] width 1512 height 1571
click at [260, 194] on icon "button" at bounding box center [257, 197] width 7 height 8
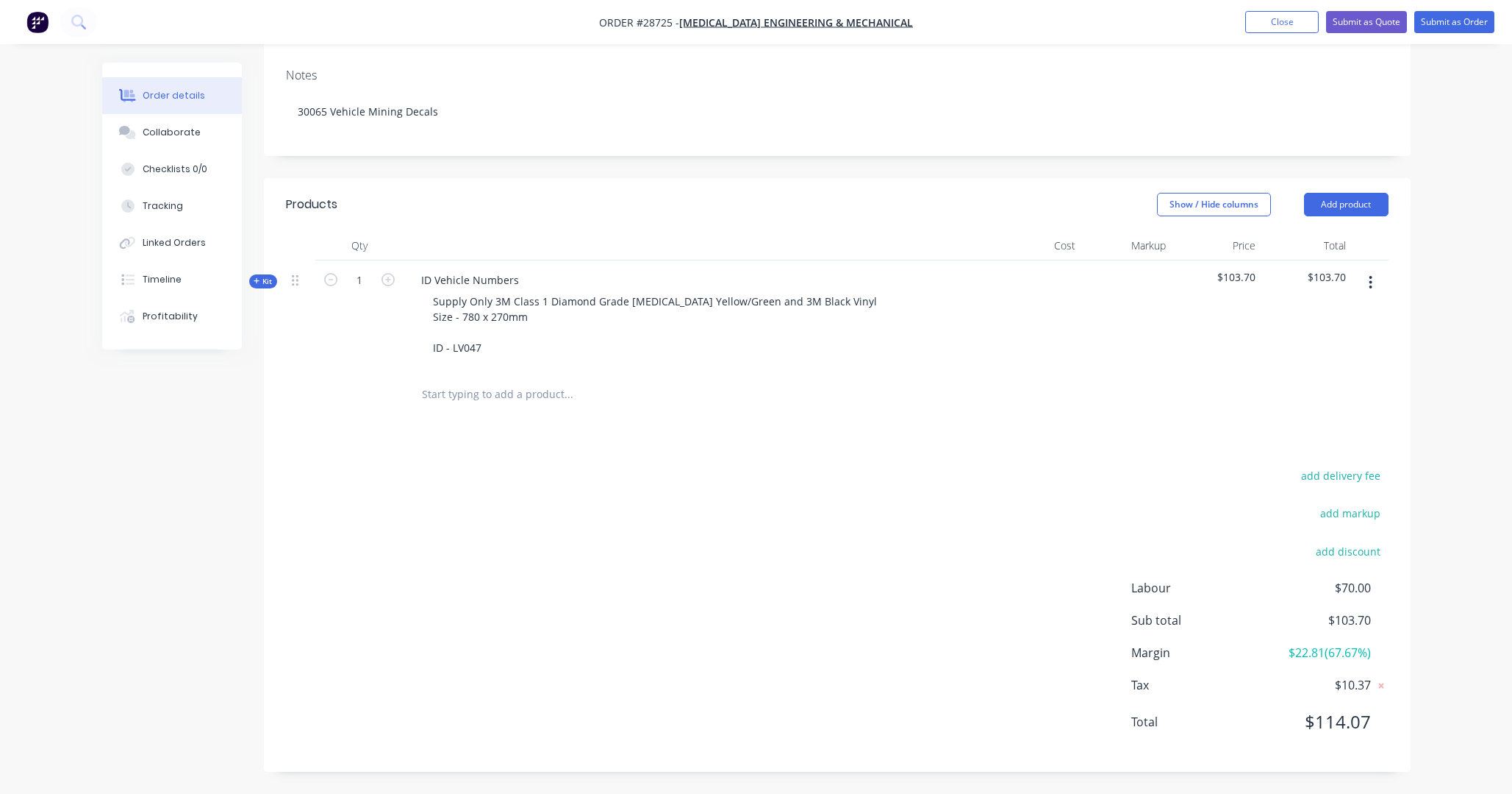
scroll to position [217, 0]
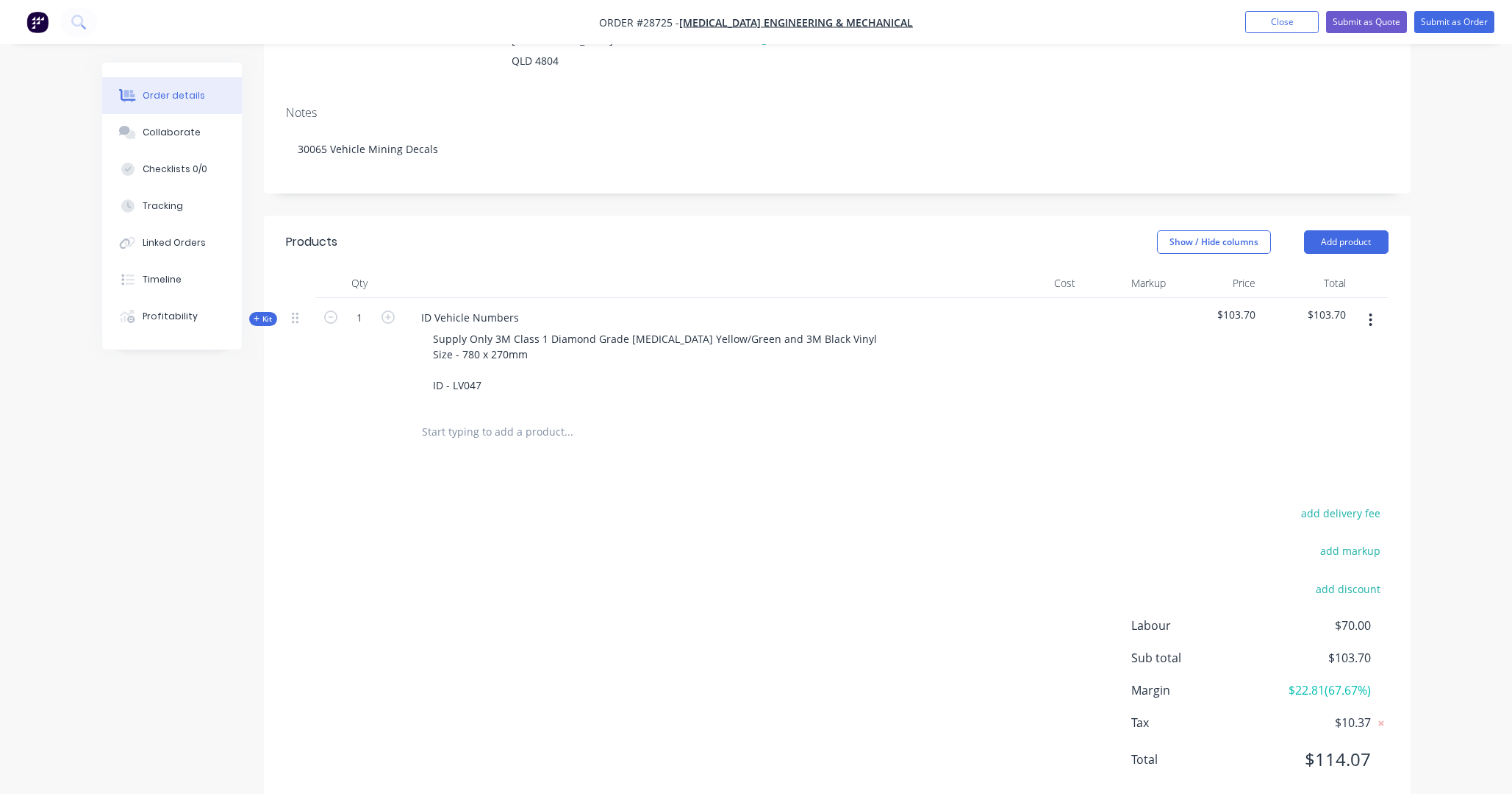
click at [1058, 313] on icon "button" at bounding box center [1372, 320] width 3 height 13
click at [388, 310] on icon "button" at bounding box center [388, 317] width 13 height 13
click at [330, 310] on icon "button" at bounding box center [331, 317] width 13 height 13
click at [388, 310] on icon "button" at bounding box center [388, 317] width 13 height 13
click at [330, 310] on icon "button" at bounding box center [331, 317] width 13 height 13
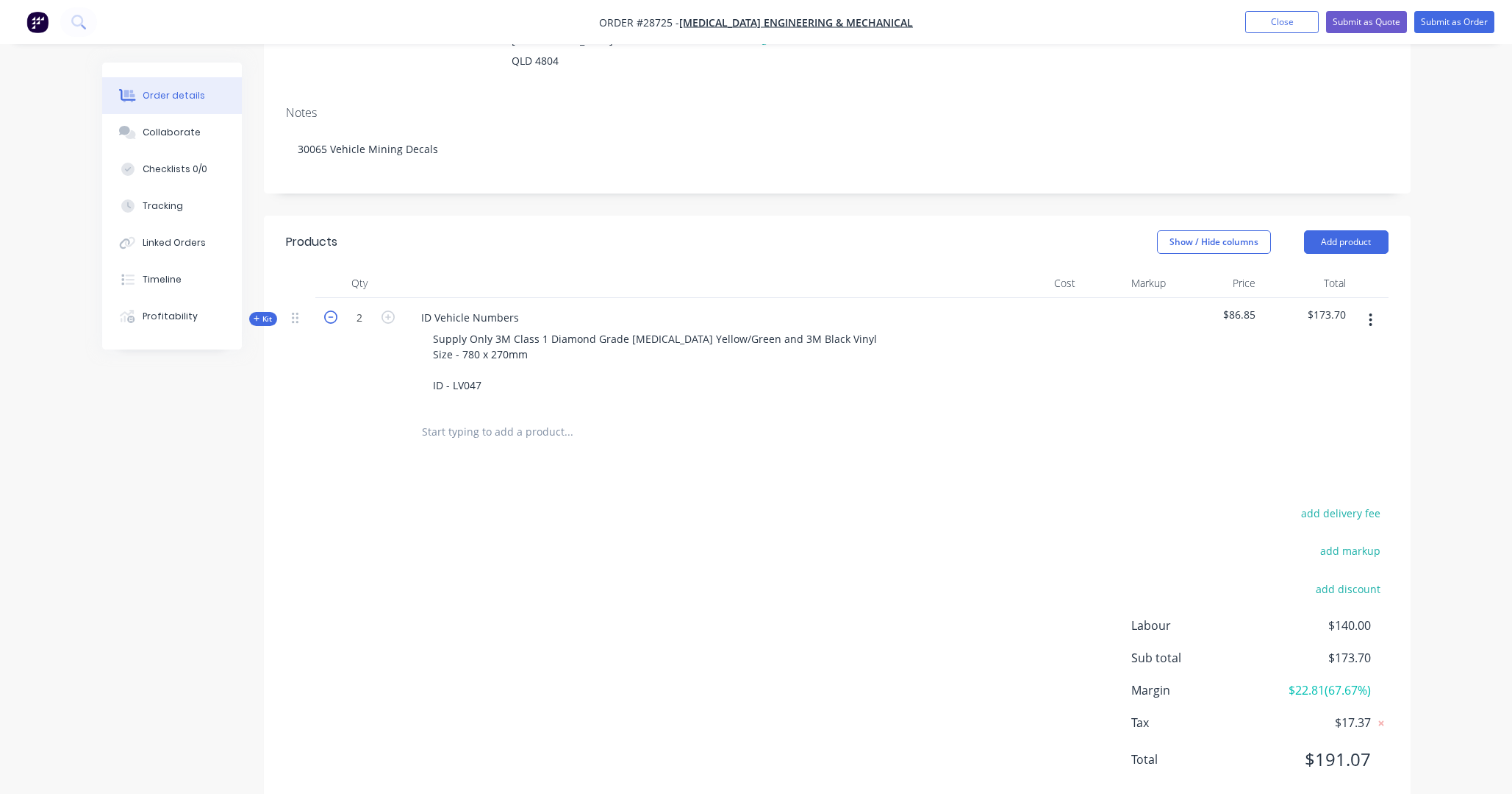
type input "1"
click at [1058, 341] on div "Order details Collaborate Checklists 0/0 Tracking Linked Orders Timeline Profit…" at bounding box center [756, 307] width 1512 height 1048
click at [294, 311] on icon at bounding box center [295, 318] width 7 height 13
click at [264, 313] on span "Kit" at bounding box center [263, 318] width 19 height 11
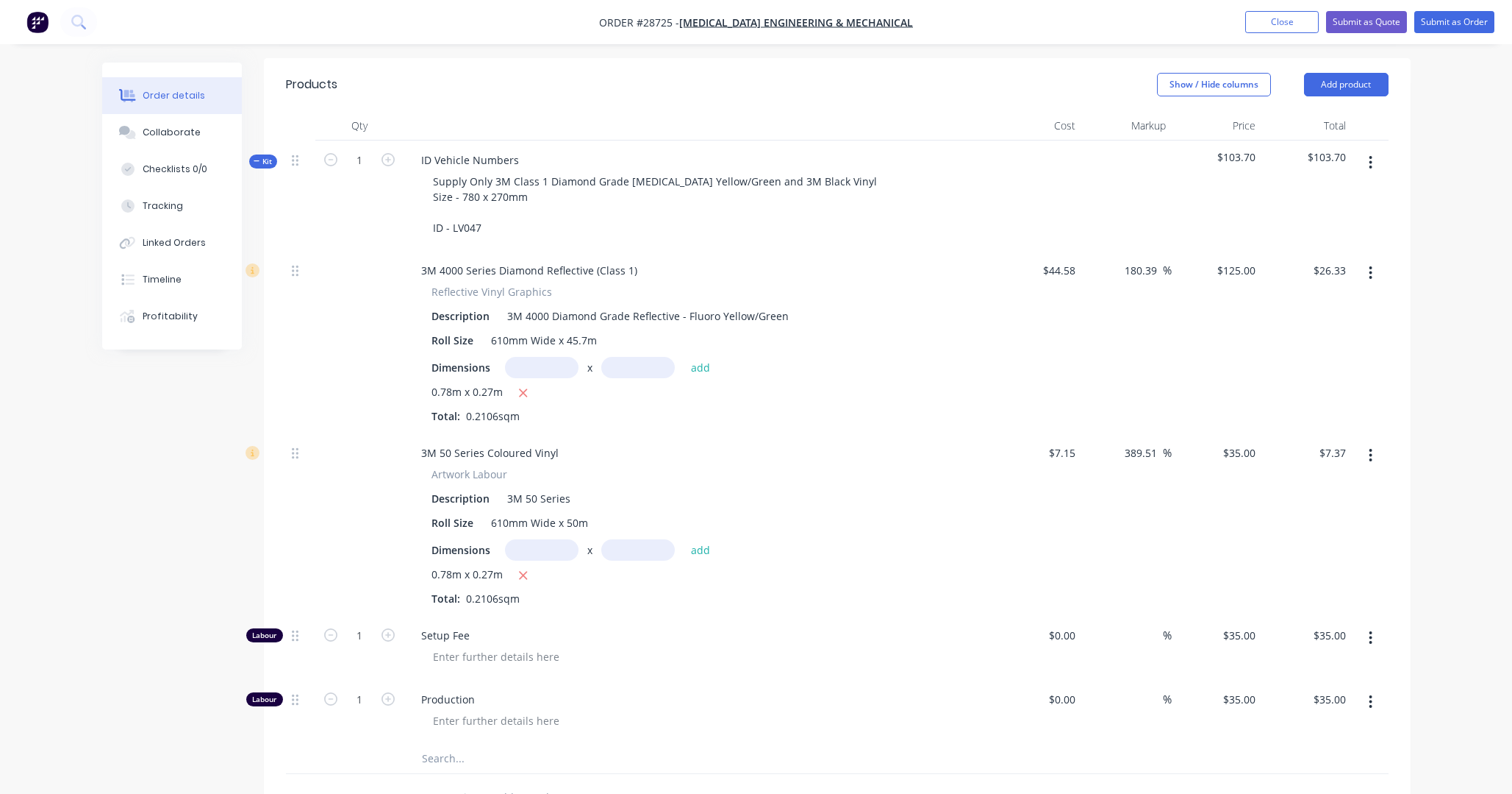
scroll to position [374, 0]
click at [260, 158] on icon "button" at bounding box center [257, 161] width 7 height 8
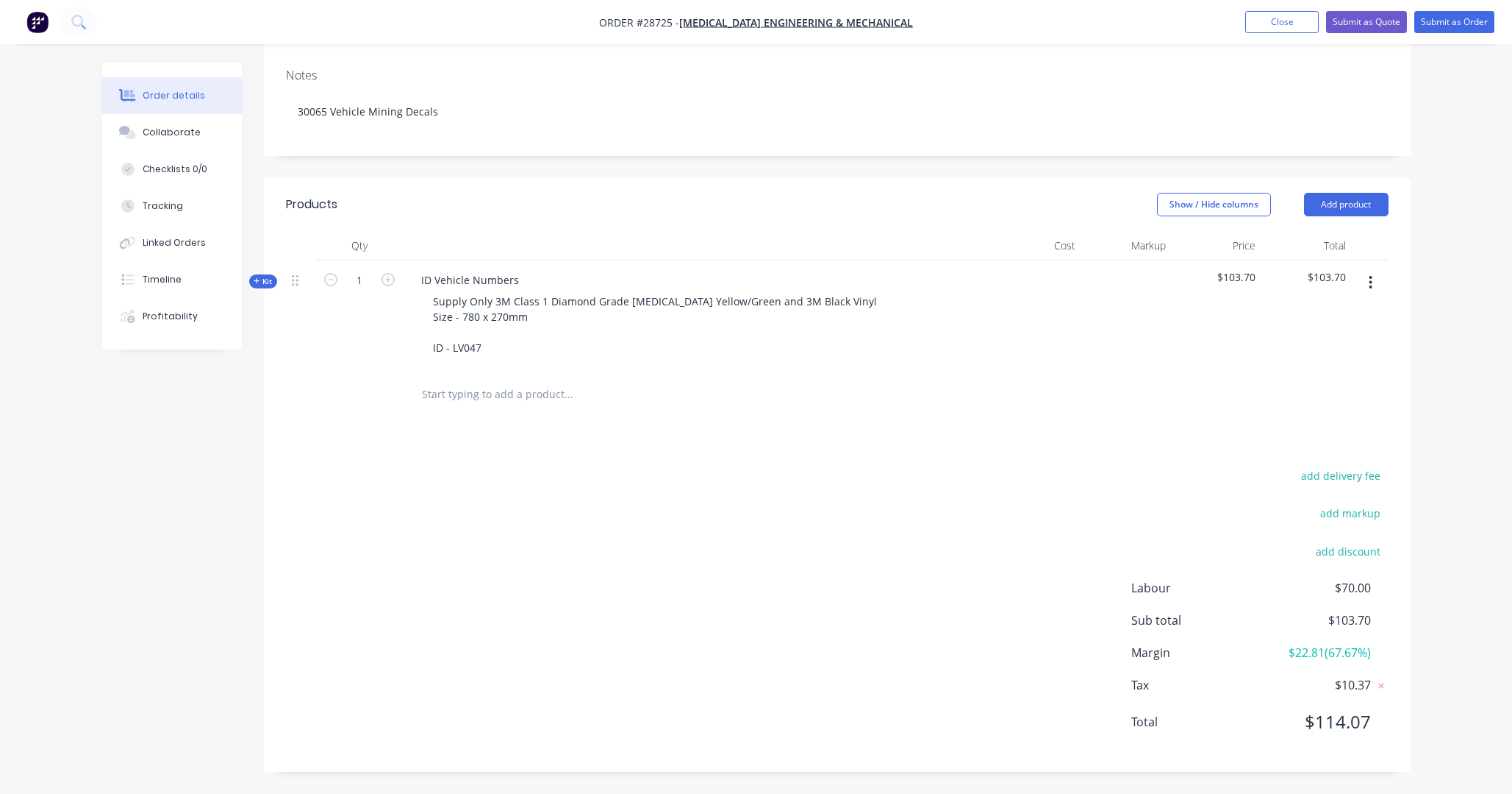
scroll to position [217, 0]
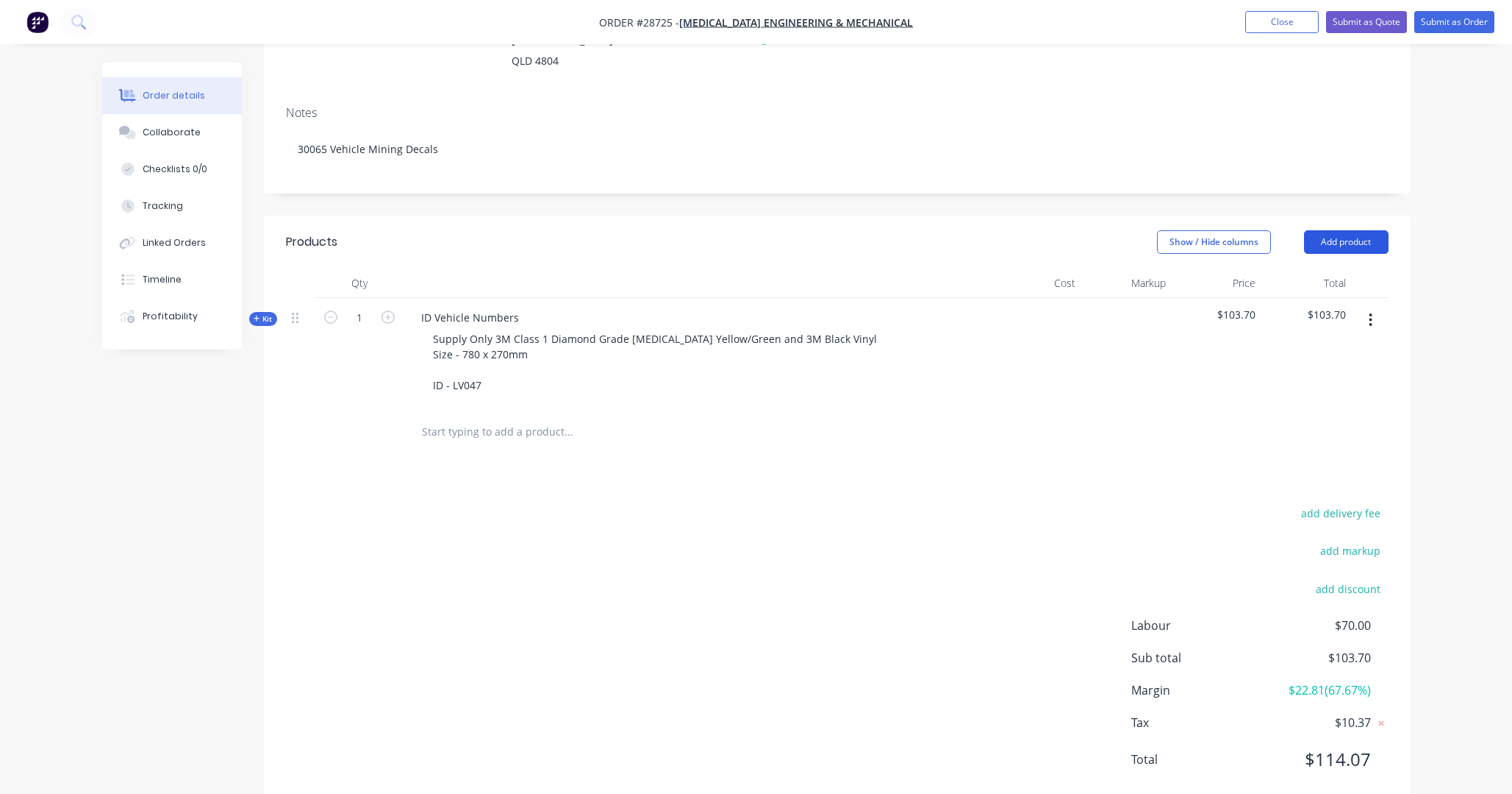
click at [1058, 230] on button "Add product" at bounding box center [1346, 242] width 84 height 23
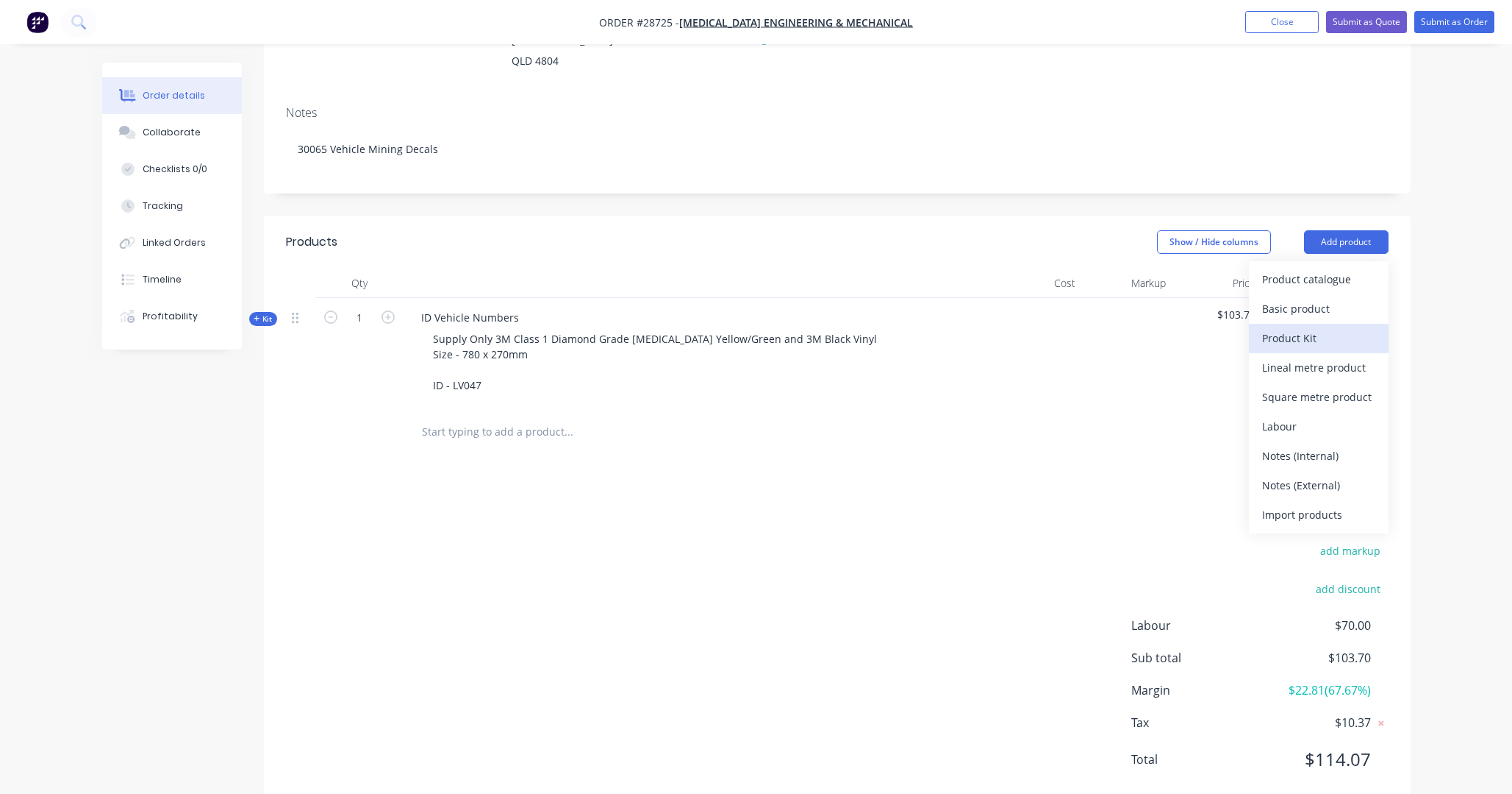
click at [1058, 328] on div "Product Kit" at bounding box center [1319, 338] width 114 height 22
click at [1058, 357] on div "Back" at bounding box center [1319, 368] width 114 height 22
click at [1058, 230] on button "Add product" at bounding box center [1346, 242] width 84 height 23
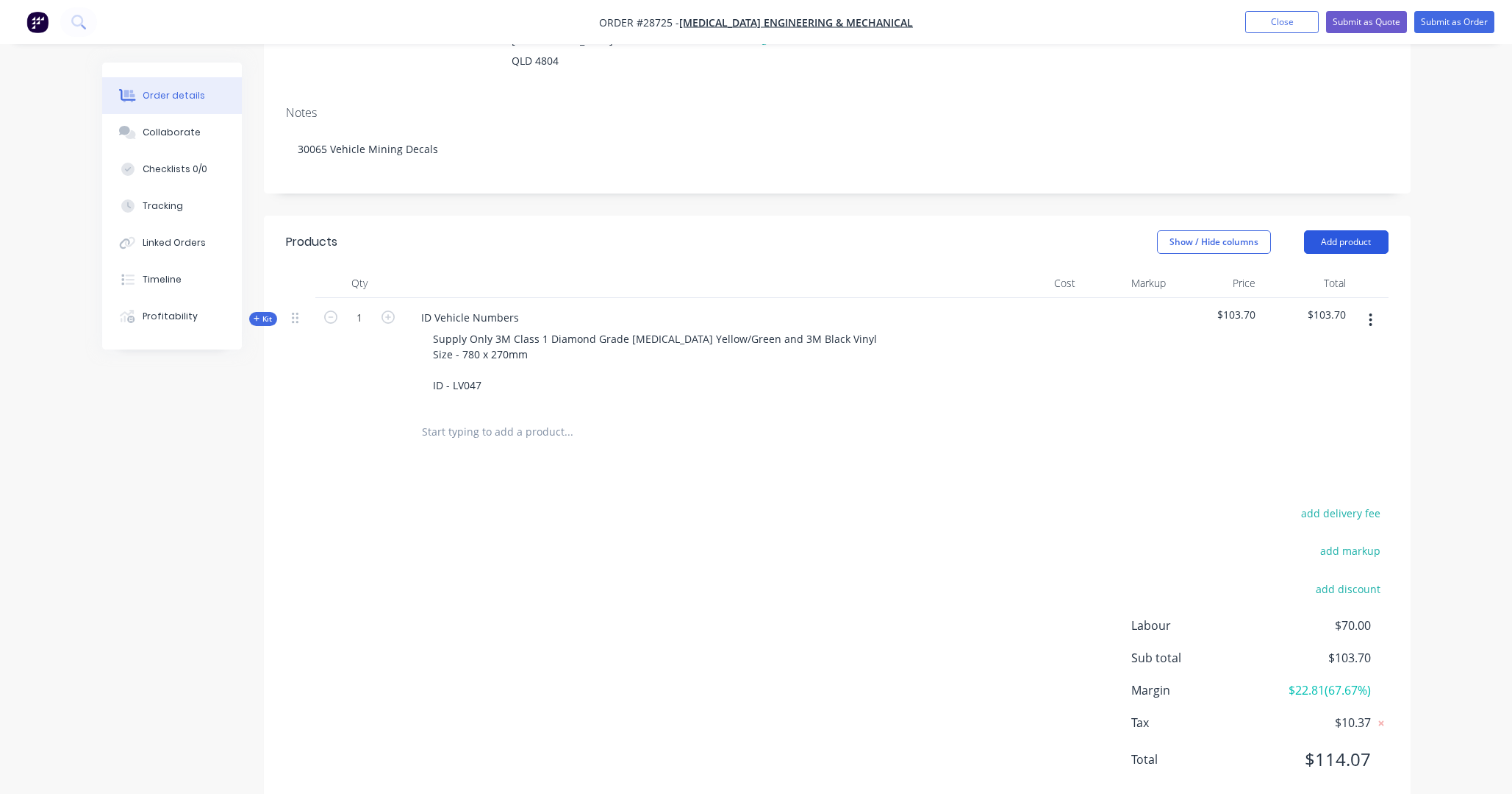
click at [1058, 230] on button "Add product" at bounding box center [1346, 242] width 84 height 23
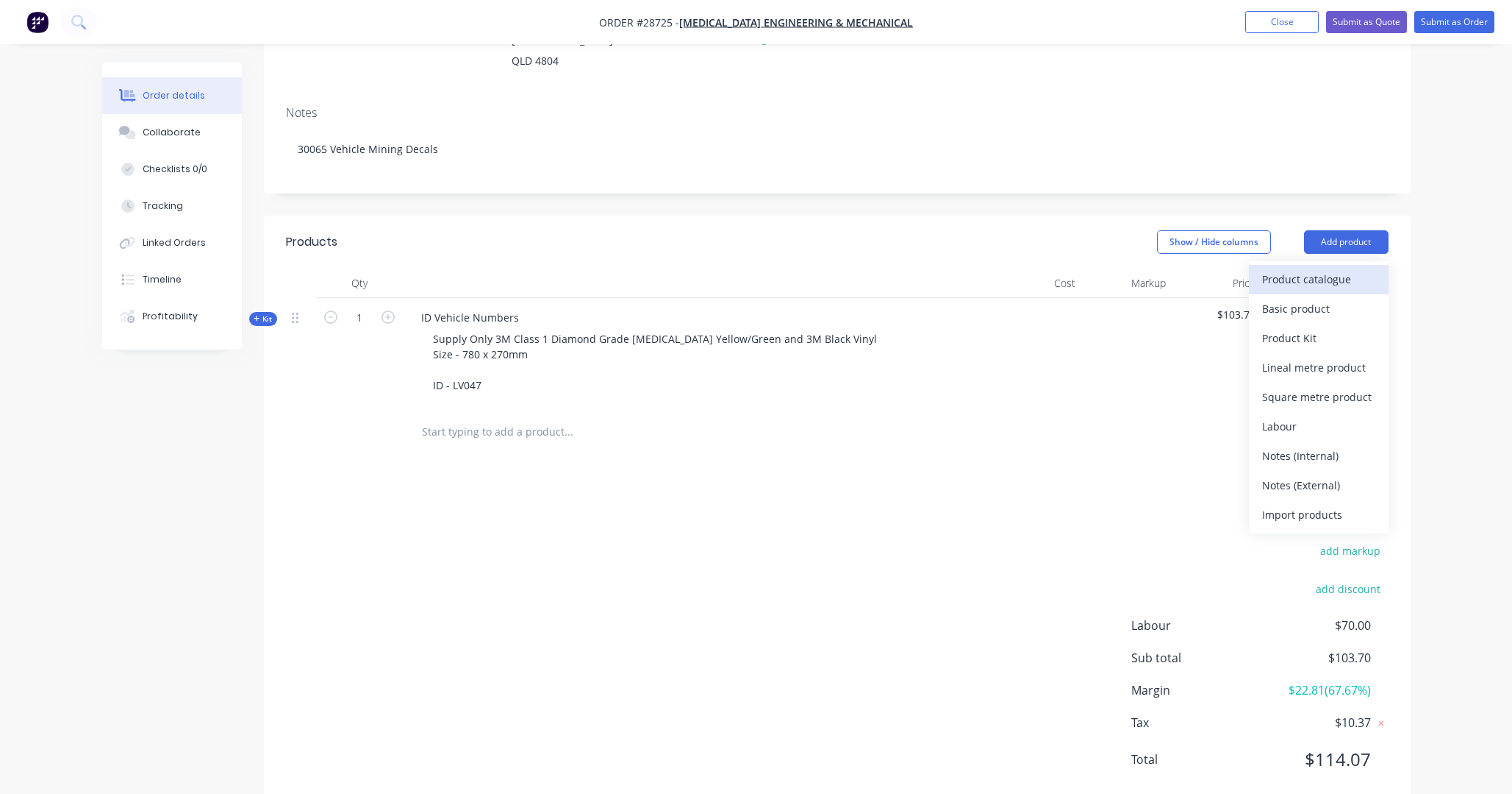
click at [1058, 268] on div "Product catalogue" at bounding box center [1319, 279] width 114 height 22
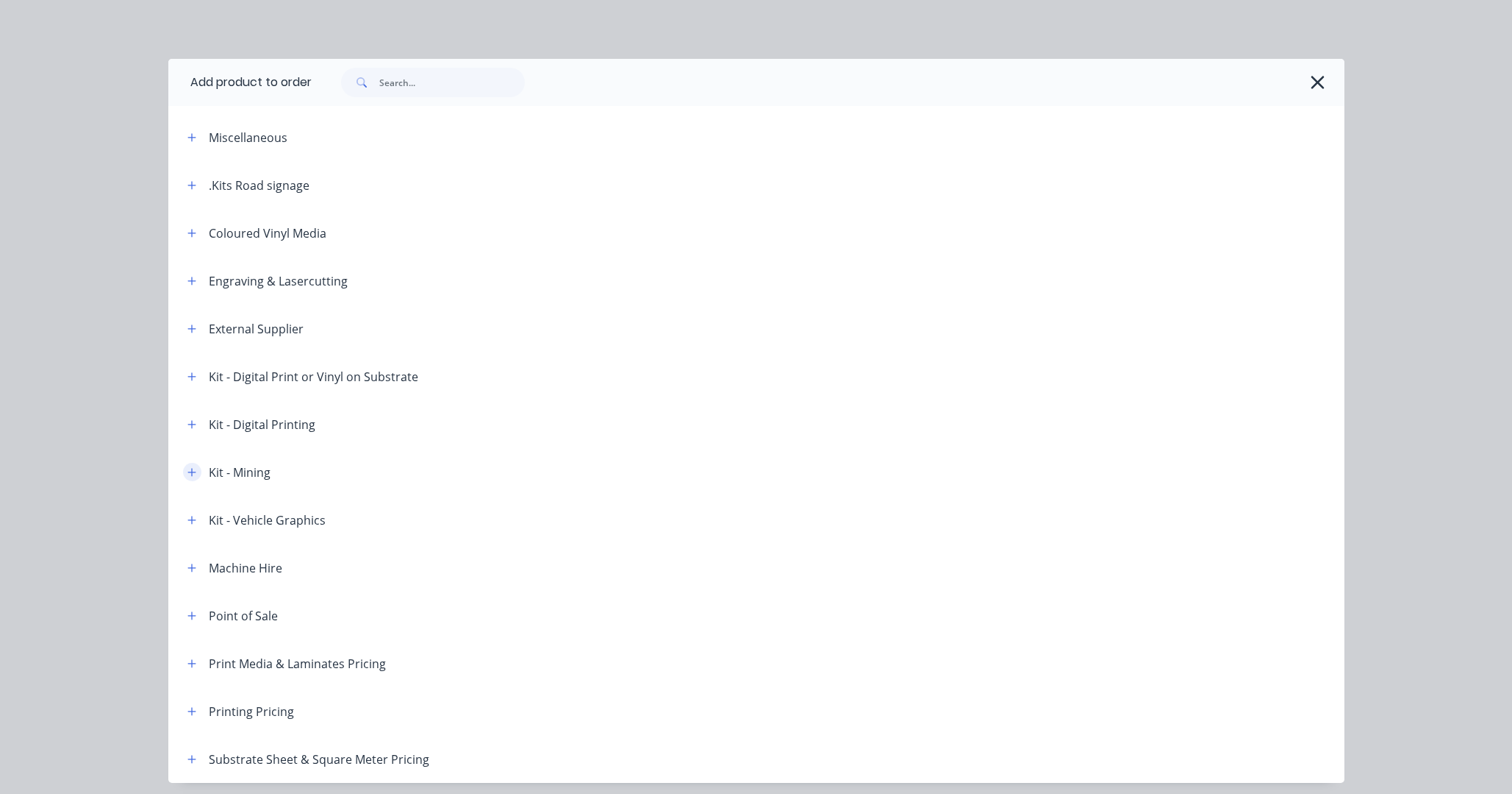
click at [187, 471] on icon "button" at bounding box center [191, 472] width 9 height 10
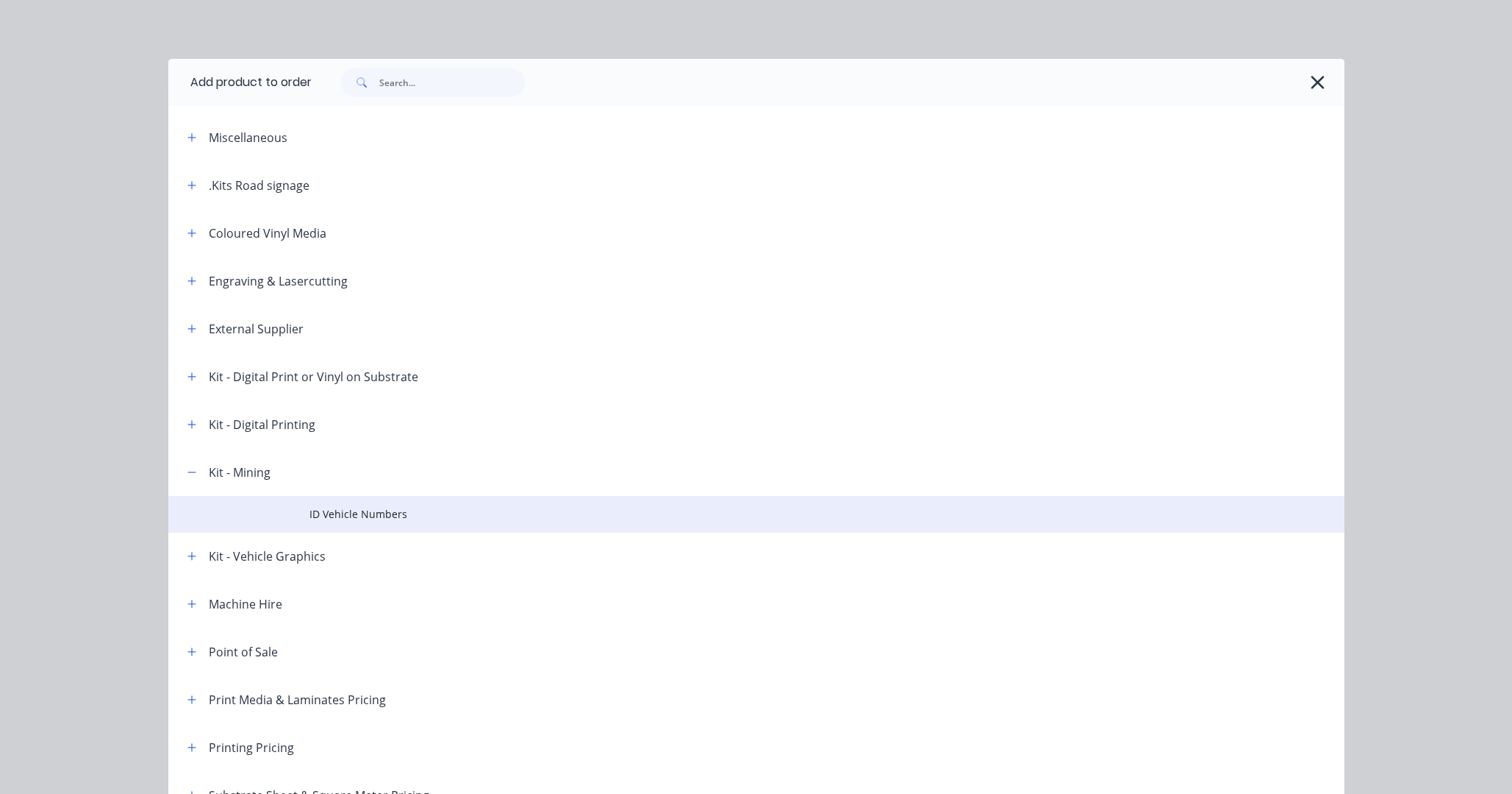
click at [398, 513] on span "ID Vehicle Numbers" at bounding box center [723, 514] width 828 height 15
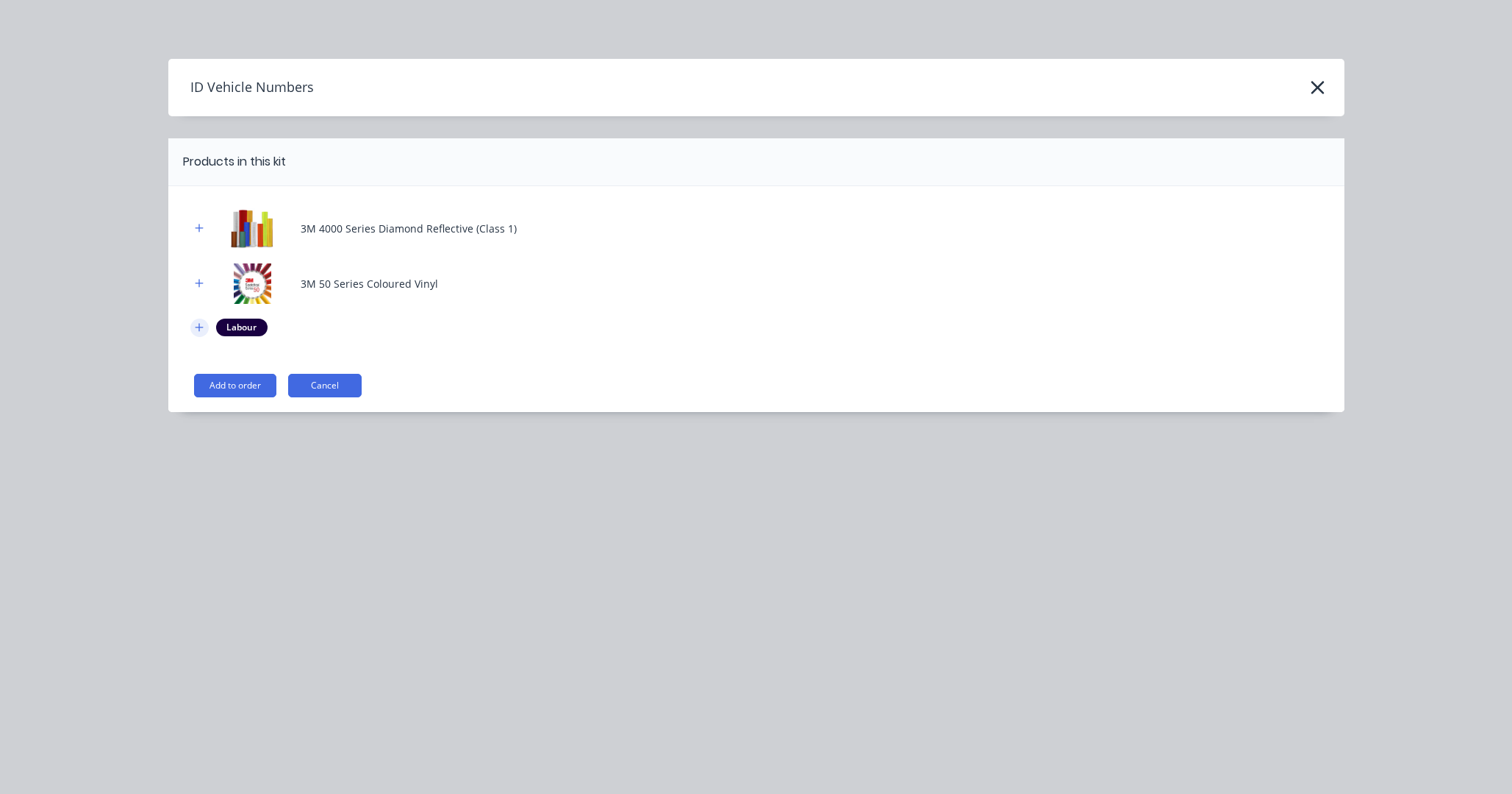
click at [199, 328] on icon "button" at bounding box center [199, 327] width 9 height 10
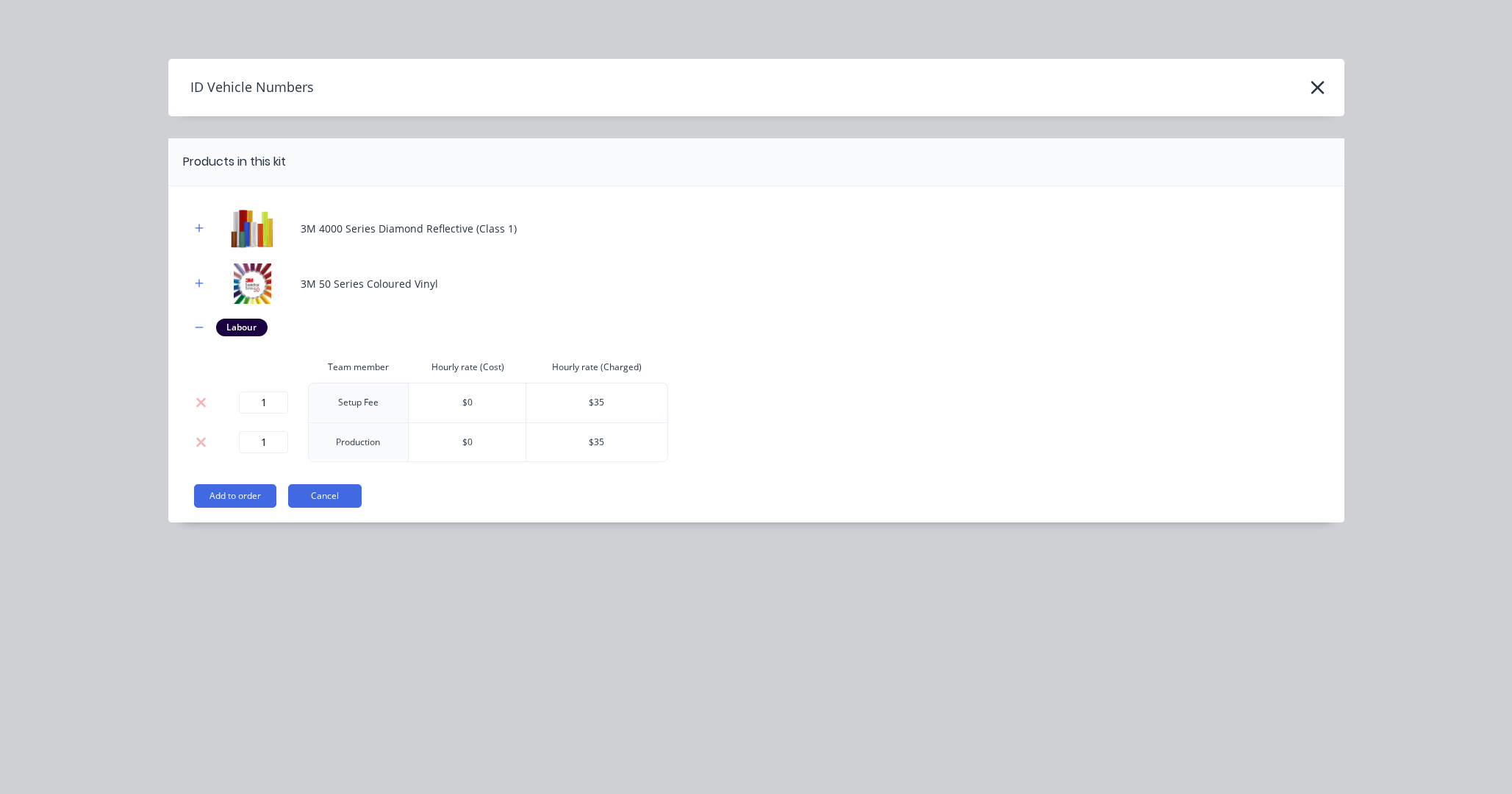
click at [206, 402] on button at bounding box center [201, 402] width 20 height 16
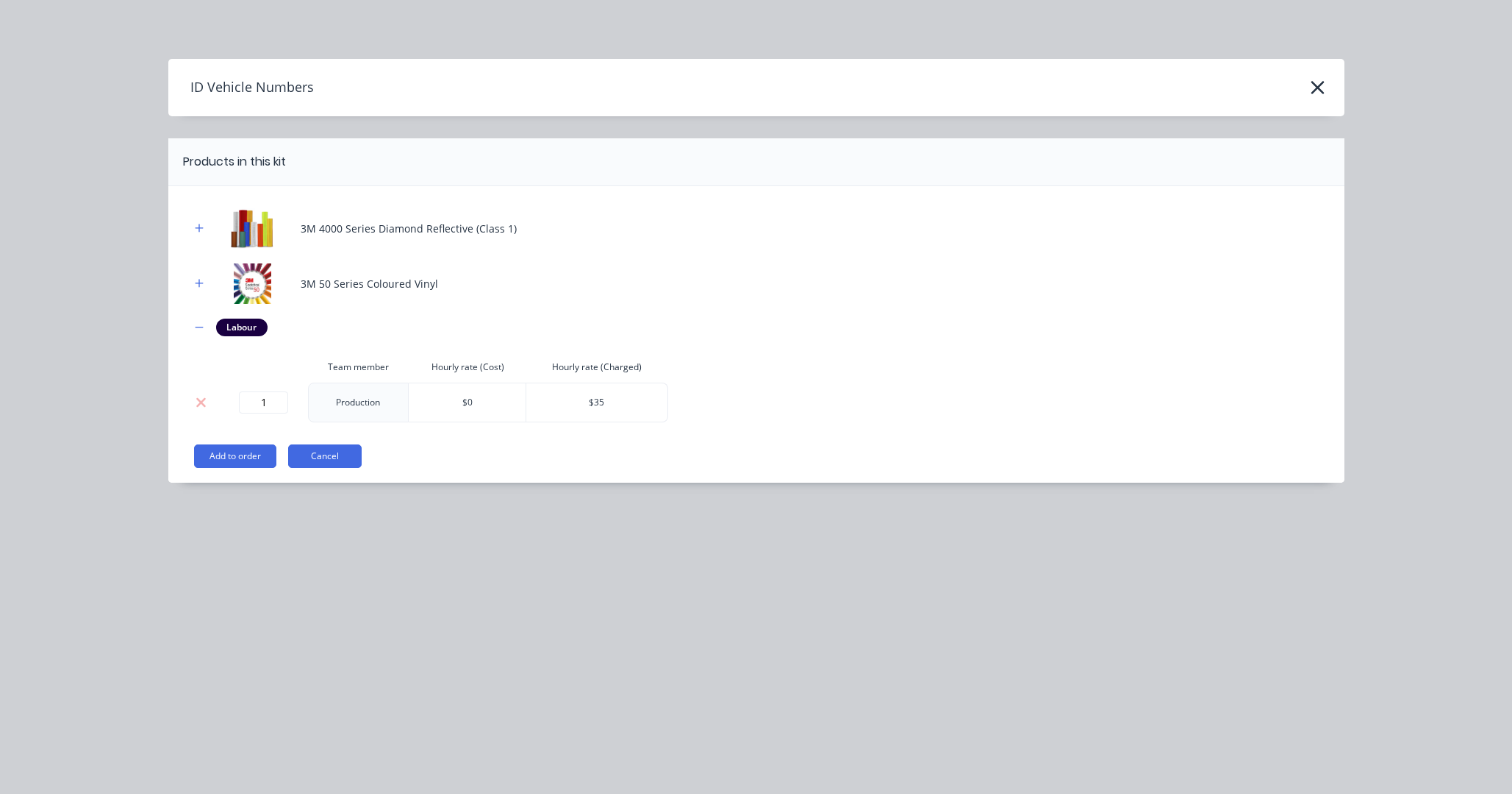
click at [203, 403] on icon at bounding box center [200, 401] width 9 height 9
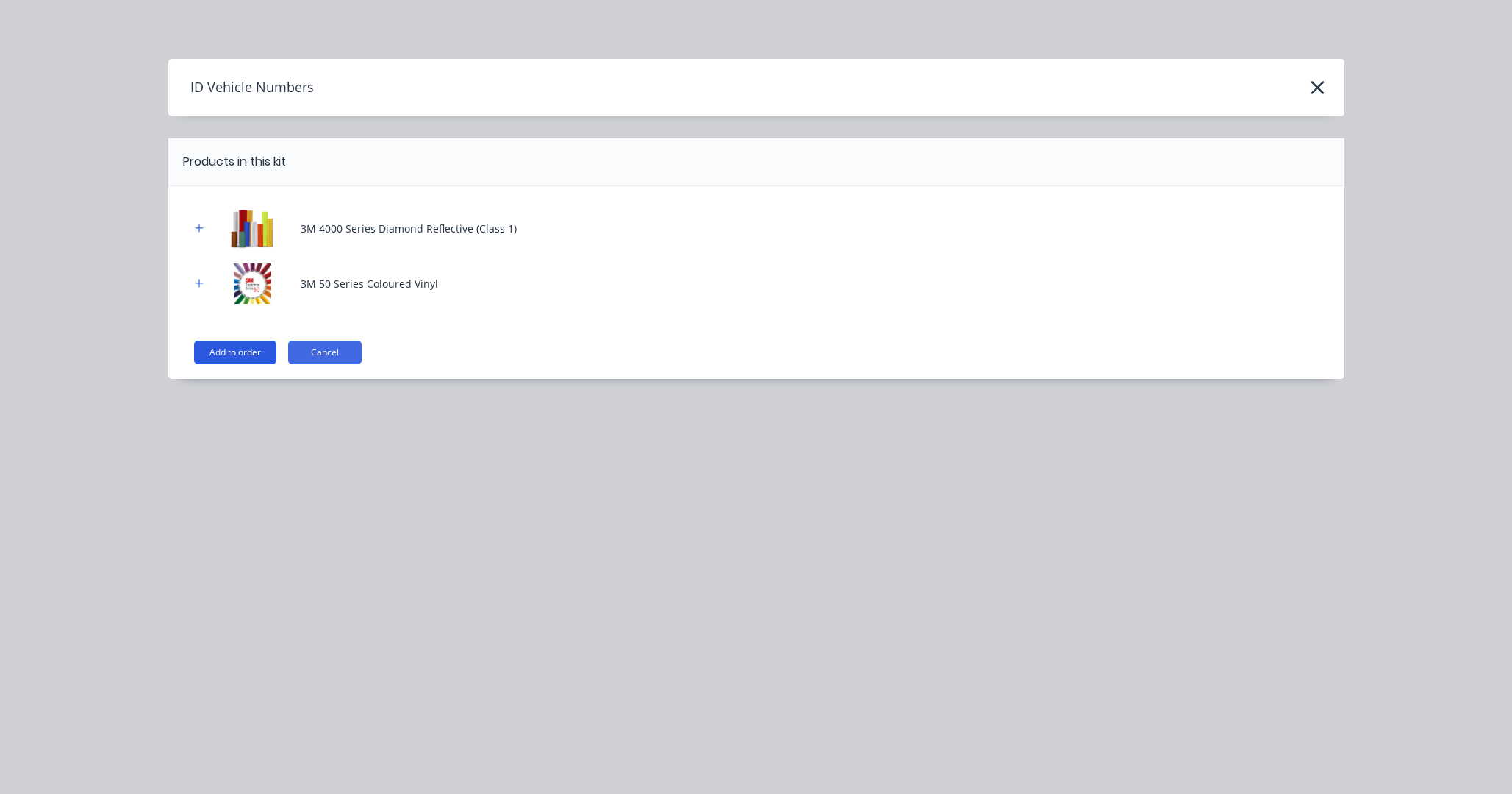
click at [230, 353] on button "Add to order" at bounding box center [235, 353] width 83 height 23
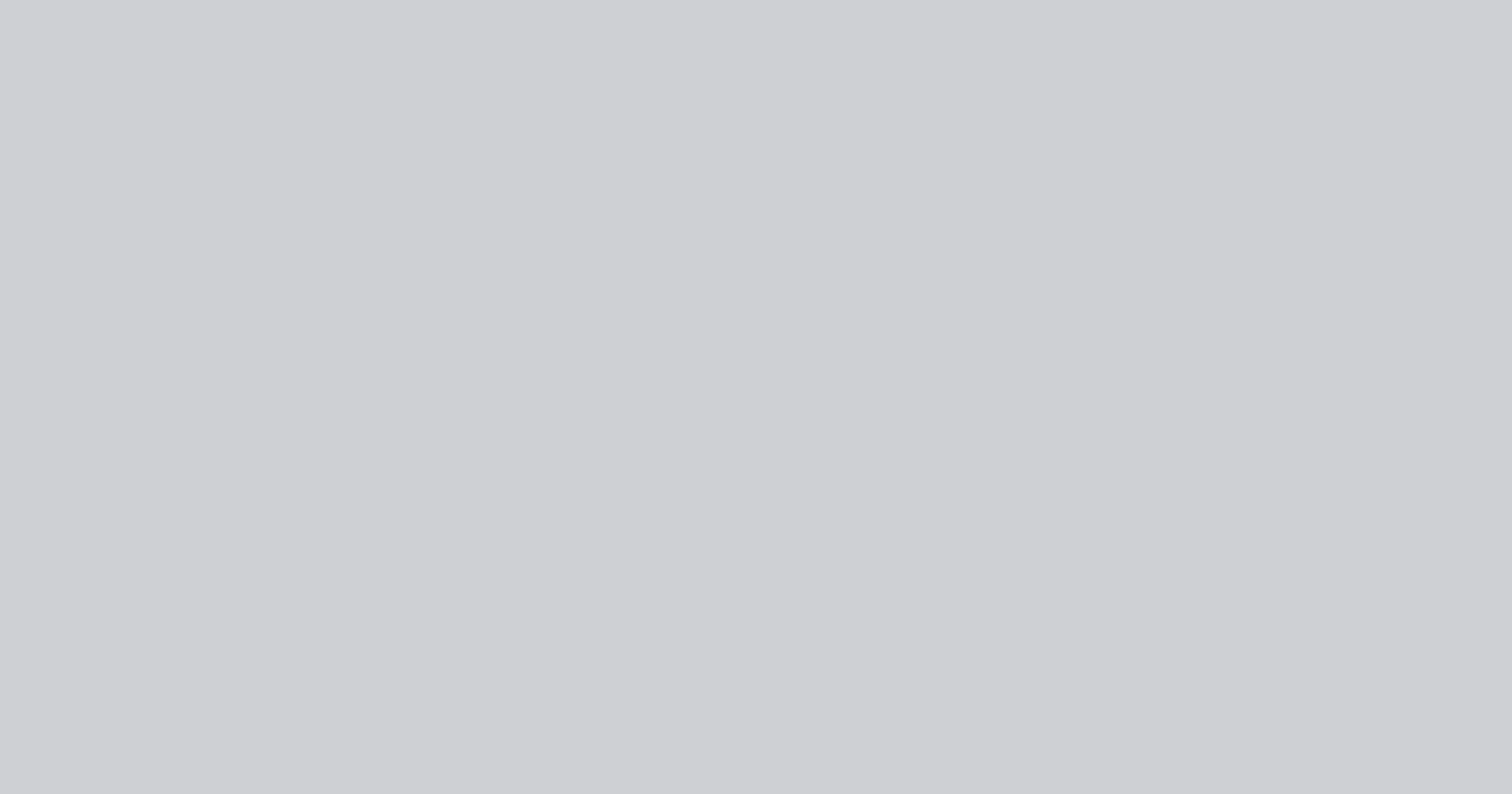
type input "$44.58"
type input "180.39"
type input "$125.00"
type input "$7.15"
type input "389.51"
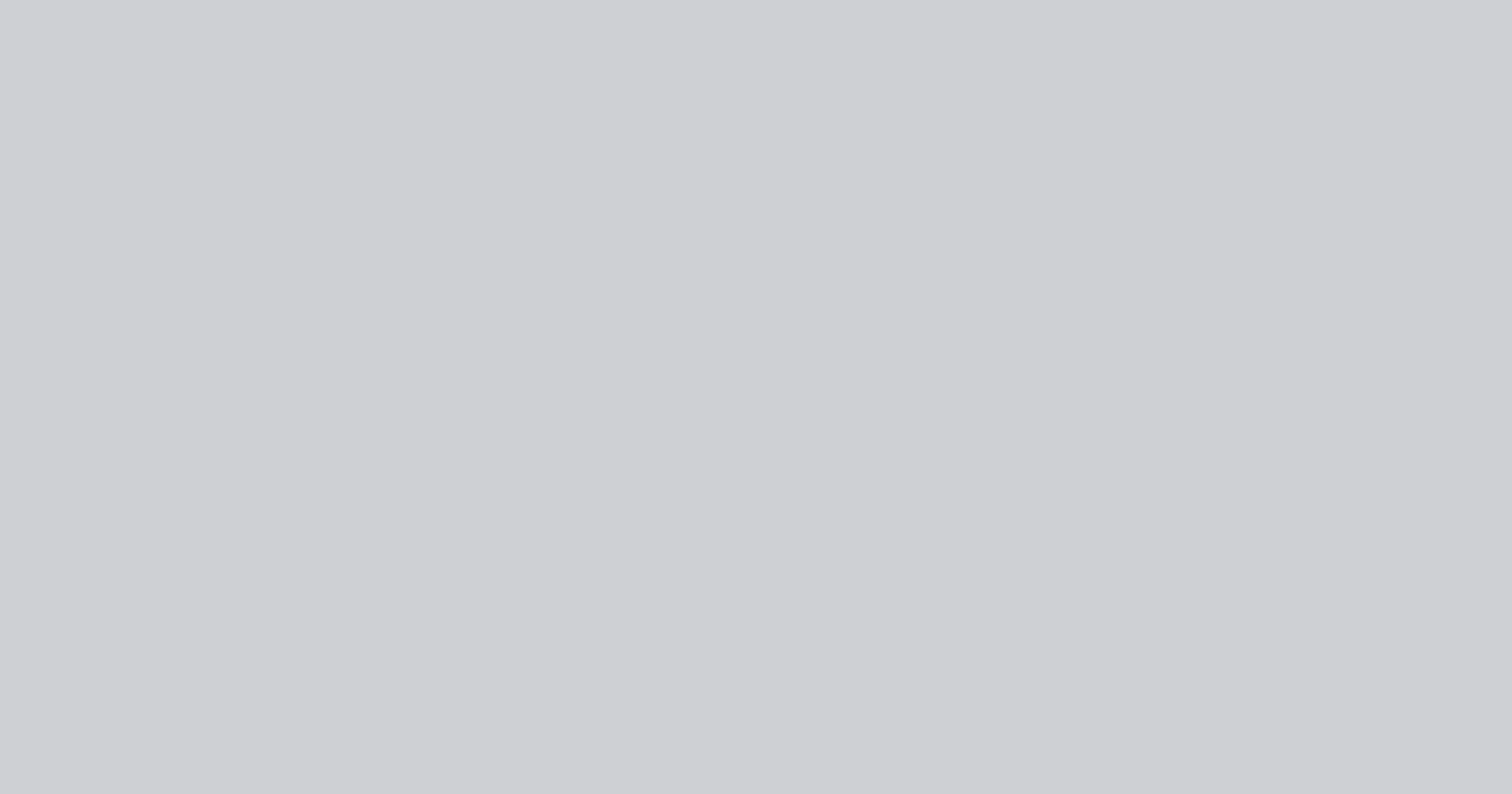
type input "$35.00"
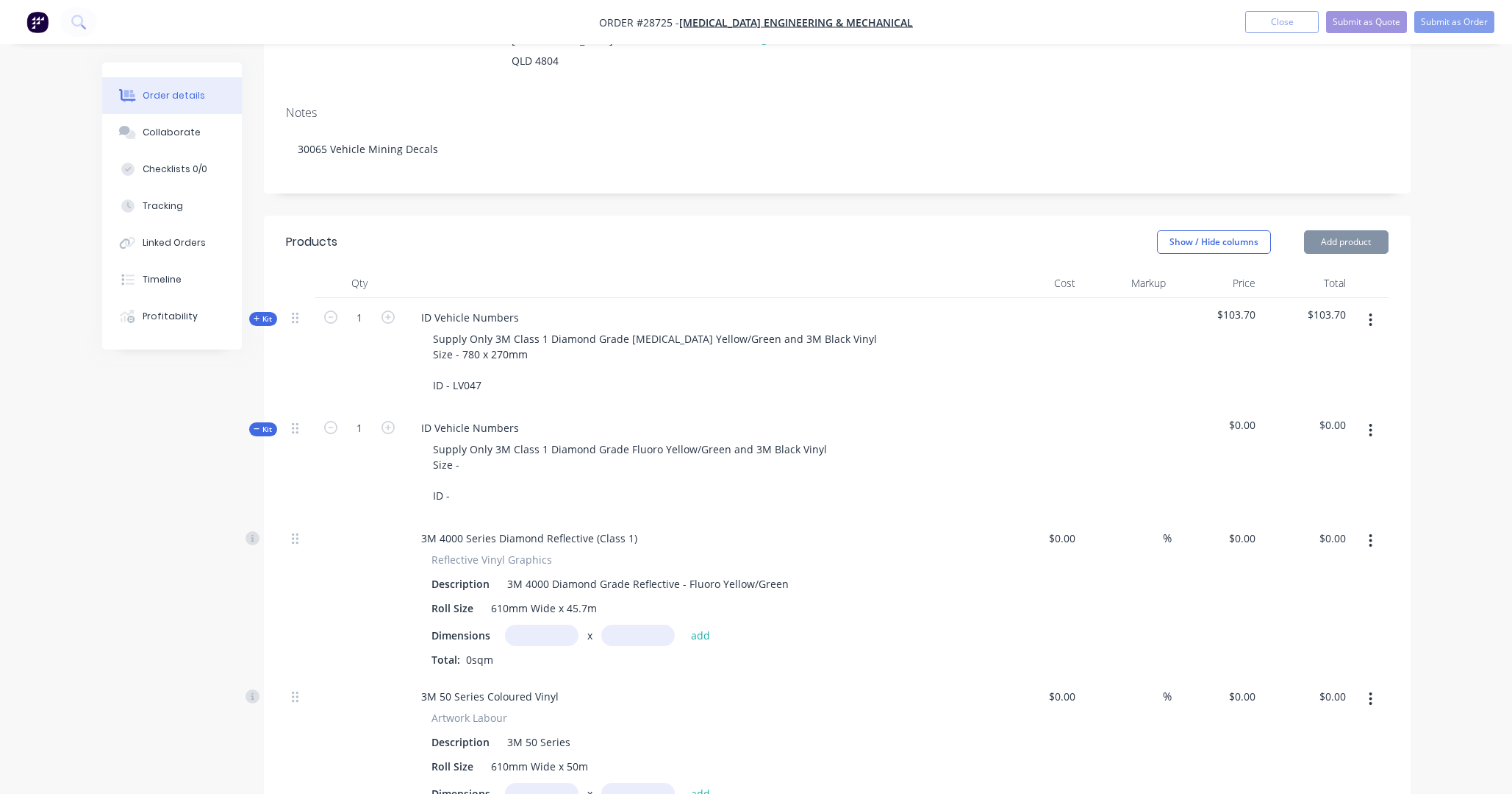
type input "$44.58"
type input "180.39"
type input "$125.00"
type input "$7.15"
type input "389.51"
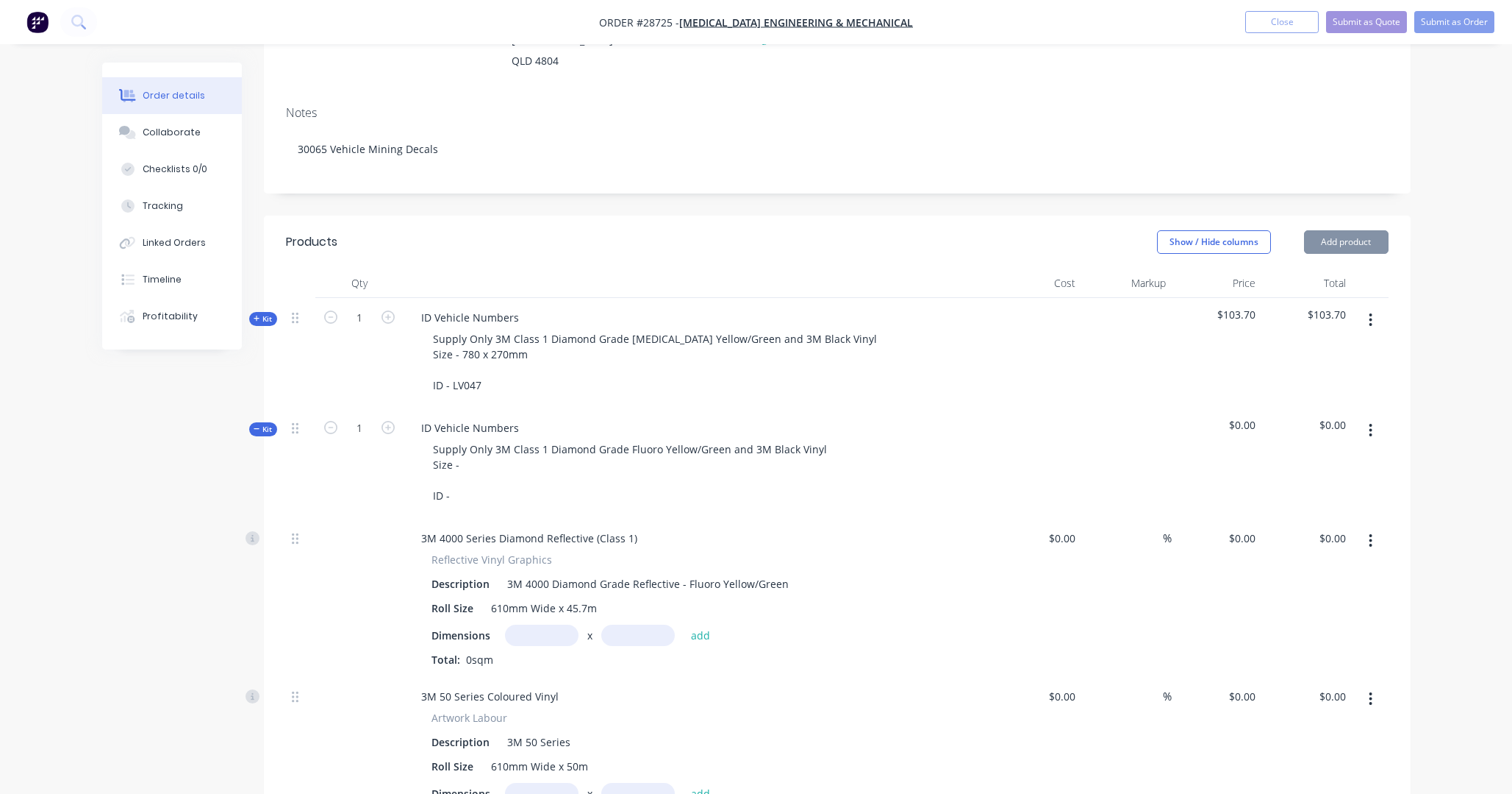
type input "$35.00"
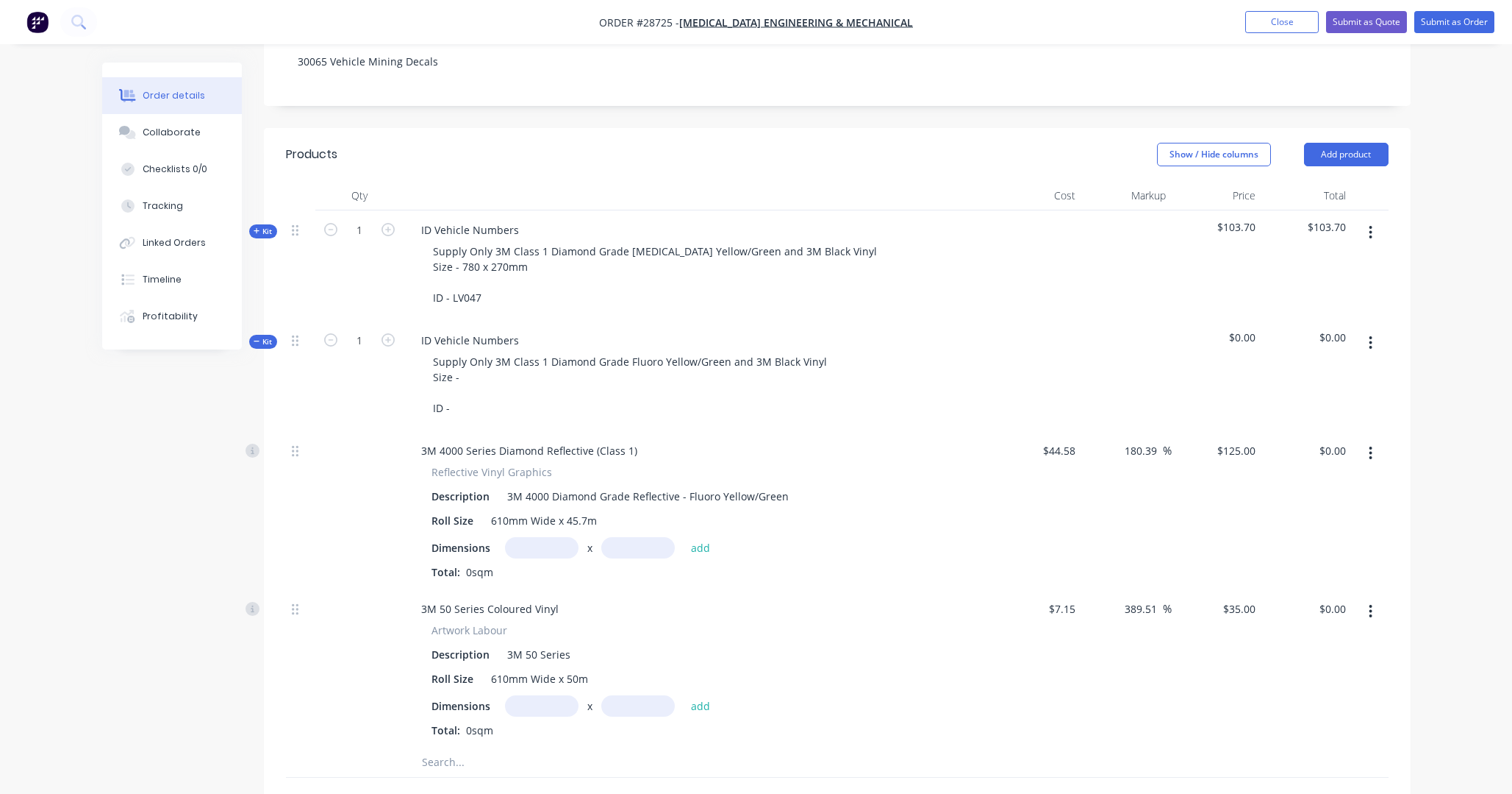
scroll to position [304, 0]
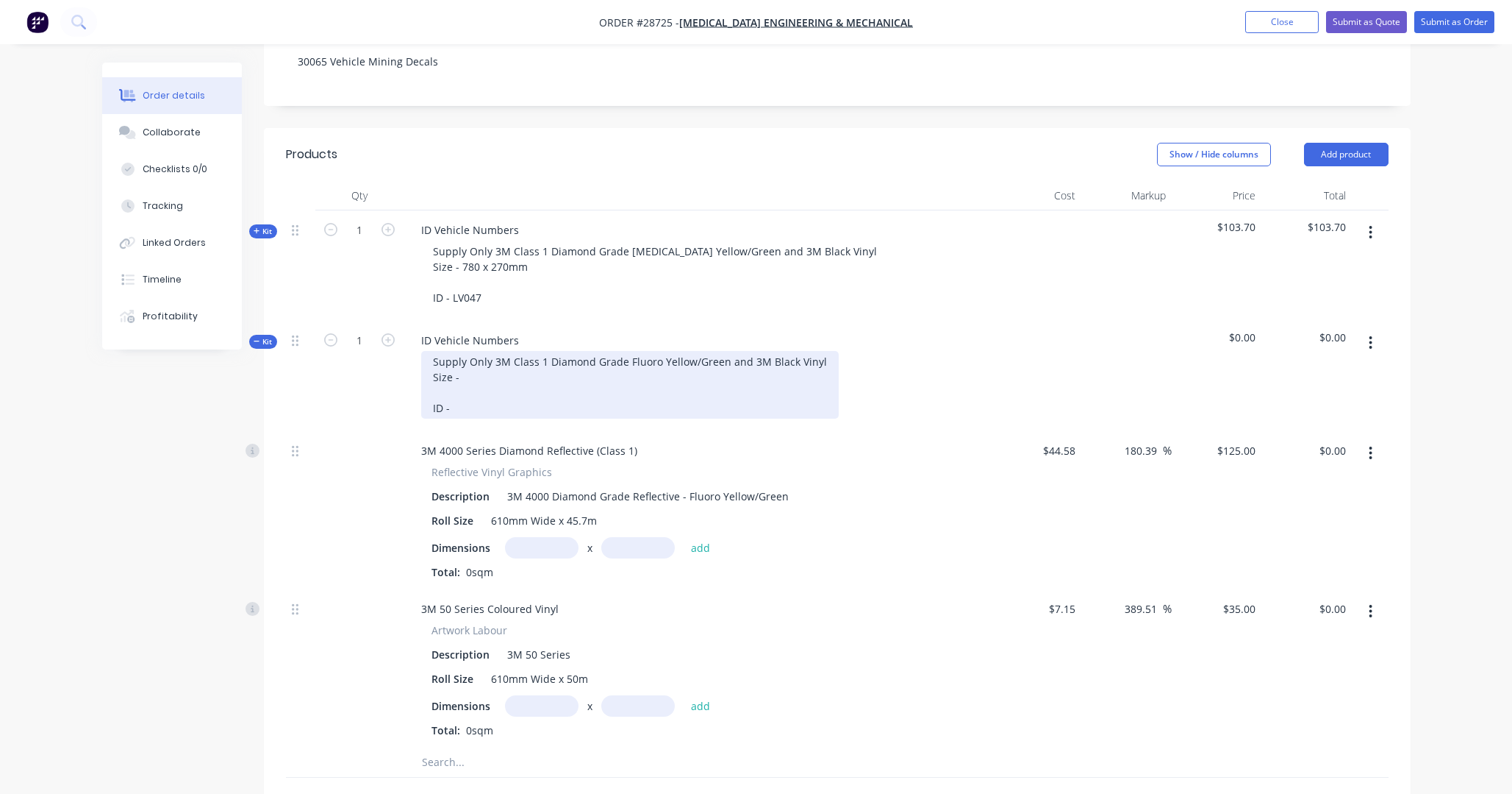
drag, startPoint x: 463, startPoint y: 343, endPoint x: 471, endPoint y: 343, distance: 8.0
click at [463, 351] on div "Supply Only 3M Class 1 Diamond Grade Fluoro Yellow/Green and 3M Black Vinyl Siz…" at bounding box center [630, 384] width 418 height 68
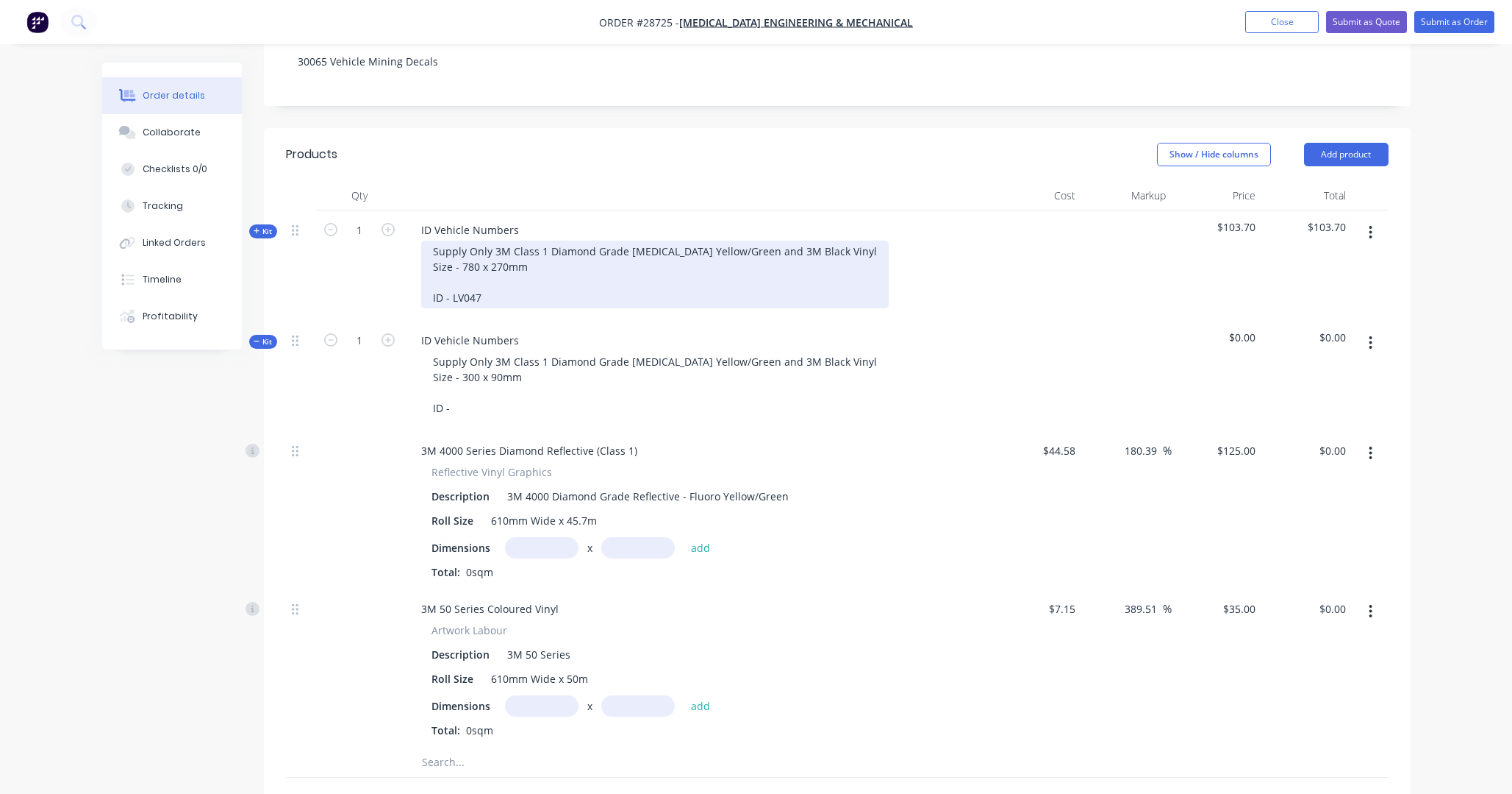
click at [452, 257] on div "Supply Only 3M Class 1 Diamond Grade Fluoro Yellow/Green and 3M Black Vinyl Siz…" at bounding box center [655, 274] width 468 height 68
drag, startPoint x: 500, startPoint y: 260, endPoint x: 409, endPoint y: 261, distance: 91.0
click at [409, 261] on div "Supply Only 3M Class 1 Diamond Grade Fluoro Yellow/Green and 3M Black Vinyl Siz…" at bounding box center [698, 276] width 576 height 68
copy div "ID - LV047"
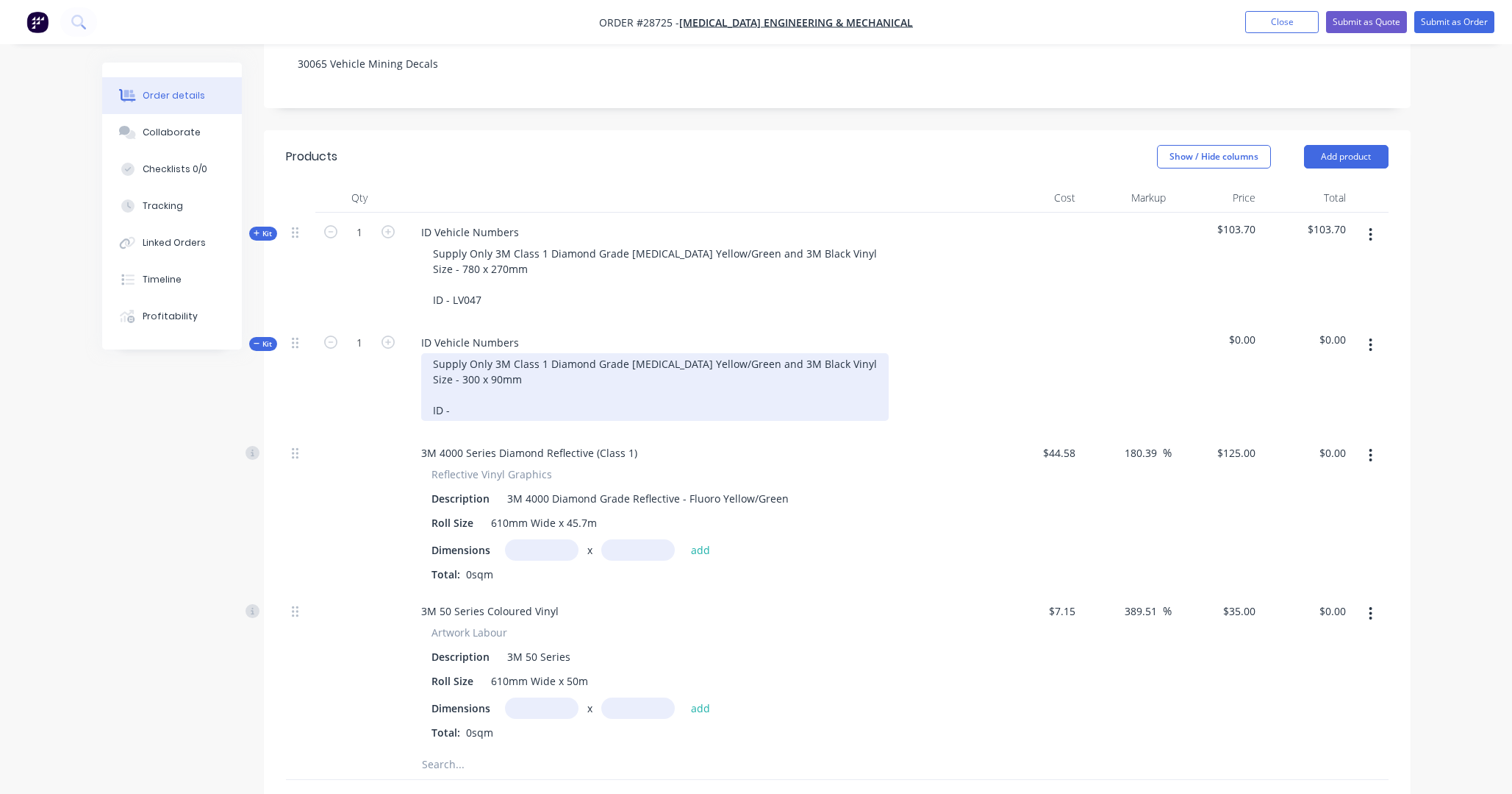
click at [446, 372] on div "Supply Only 3M Class 1 Diamond Grade Fluoro Yellow/Green and 3M Black Vinyl Siz…" at bounding box center [655, 386] width 468 height 68
click at [415, 370] on div "Supply Only 3M Class 1 Diamond Grade Fluoro Yellow/Green and 3M Black Vinyl Siz…" at bounding box center [698, 386] width 576 height 68
drag, startPoint x: 145, startPoint y: 440, endPoint x: 456, endPoint y: 367, distance: 319.5
click at [145, 440] on div "Created by Todd Created 11/10/25 Required 11/10/25 Assigned to Add team member …" at bounding box center [756, 481] width 1309 height 1443
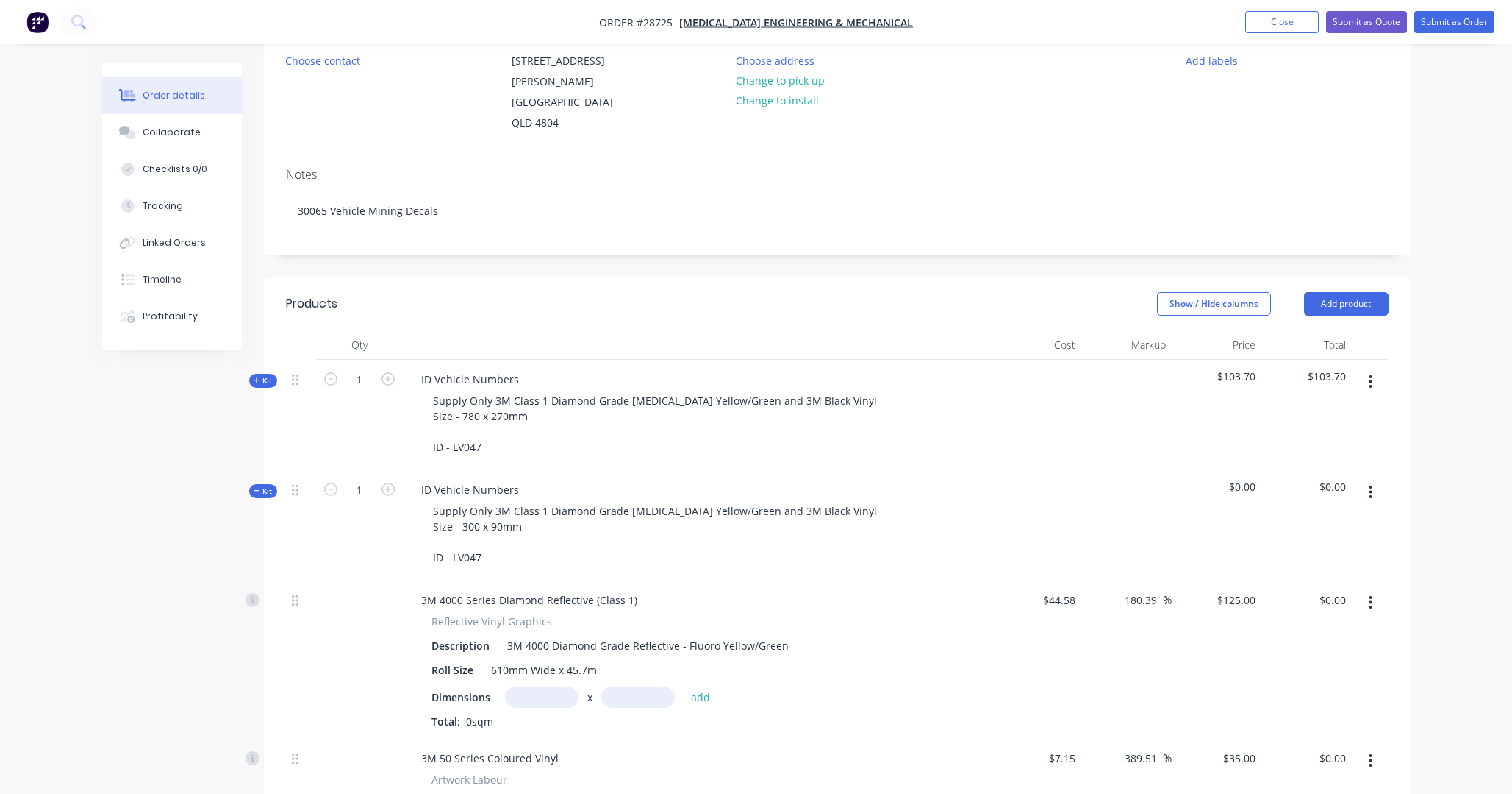
scroll to position [90, 0]
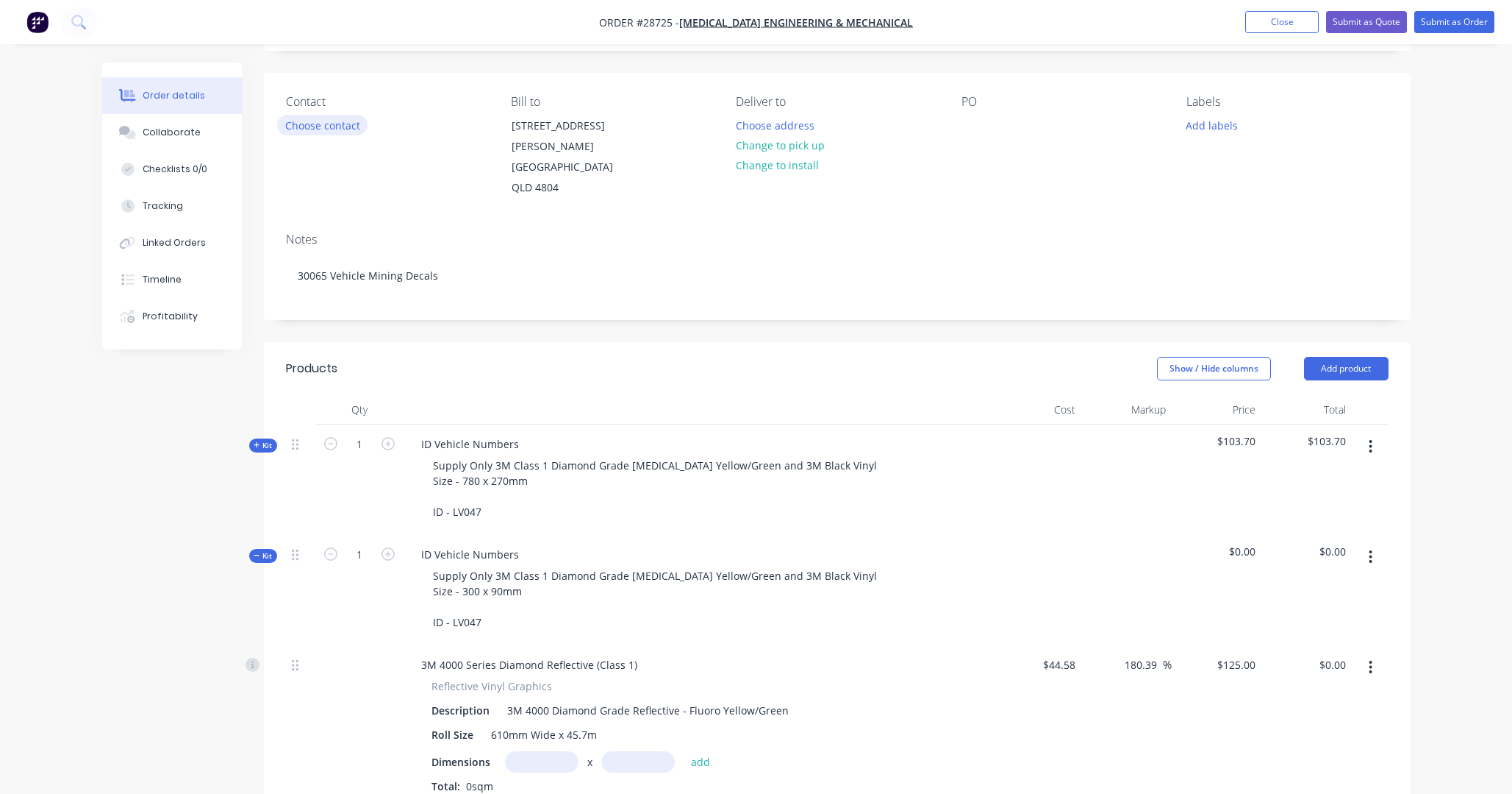
click at [322, 125] on button "Choose contact" at bounding box center [322, 125] width 90 height 20
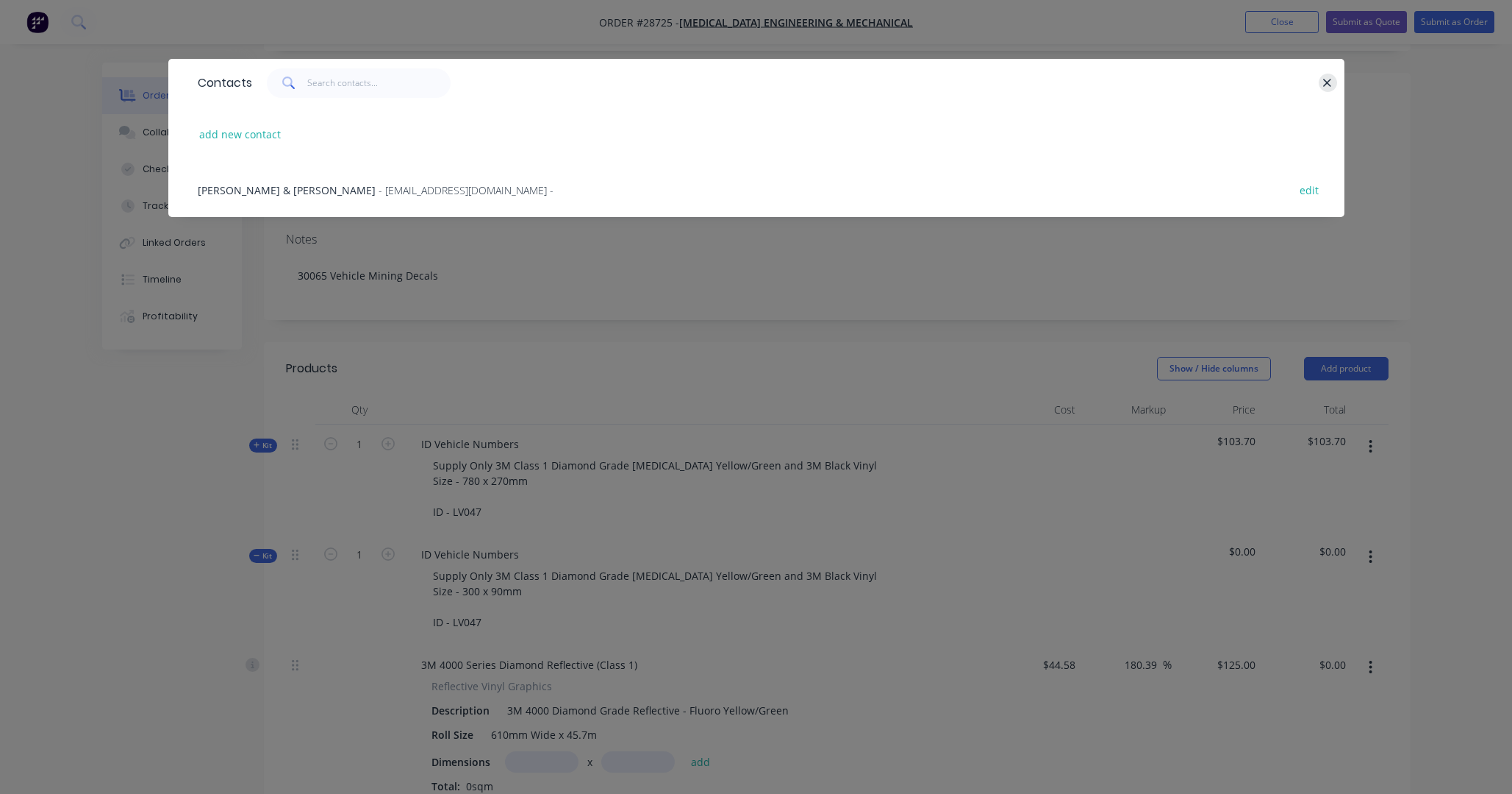
click at [1058, 82] on icon "button" at bounding box center [1328, 83] width 8 height 8
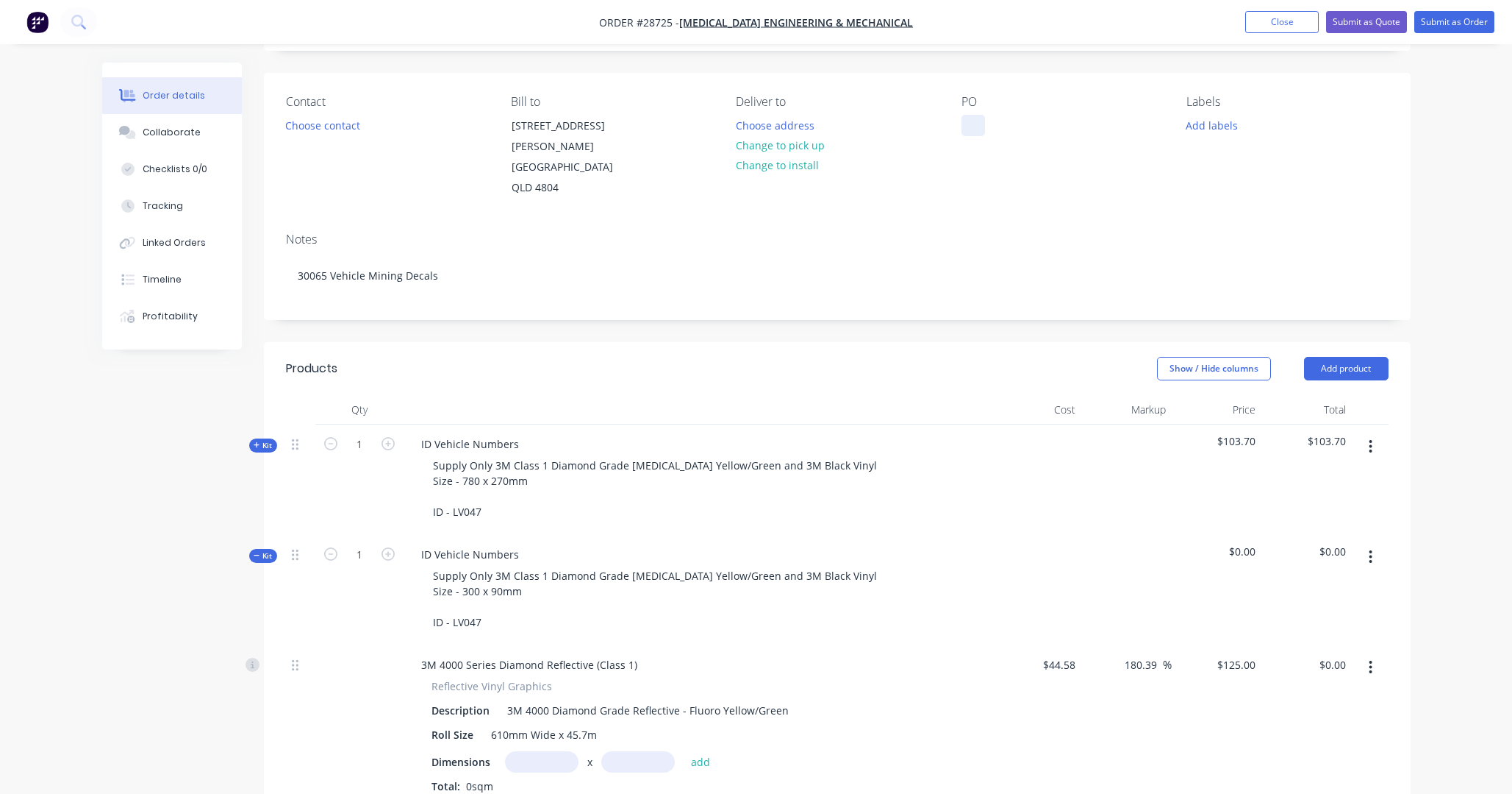
click at [972, 129] on div at bounding box center [973, 125] width 23 height 22
click at [779, 126] on button "Choose address" at bounding box center [774, 125] width 94 height 20
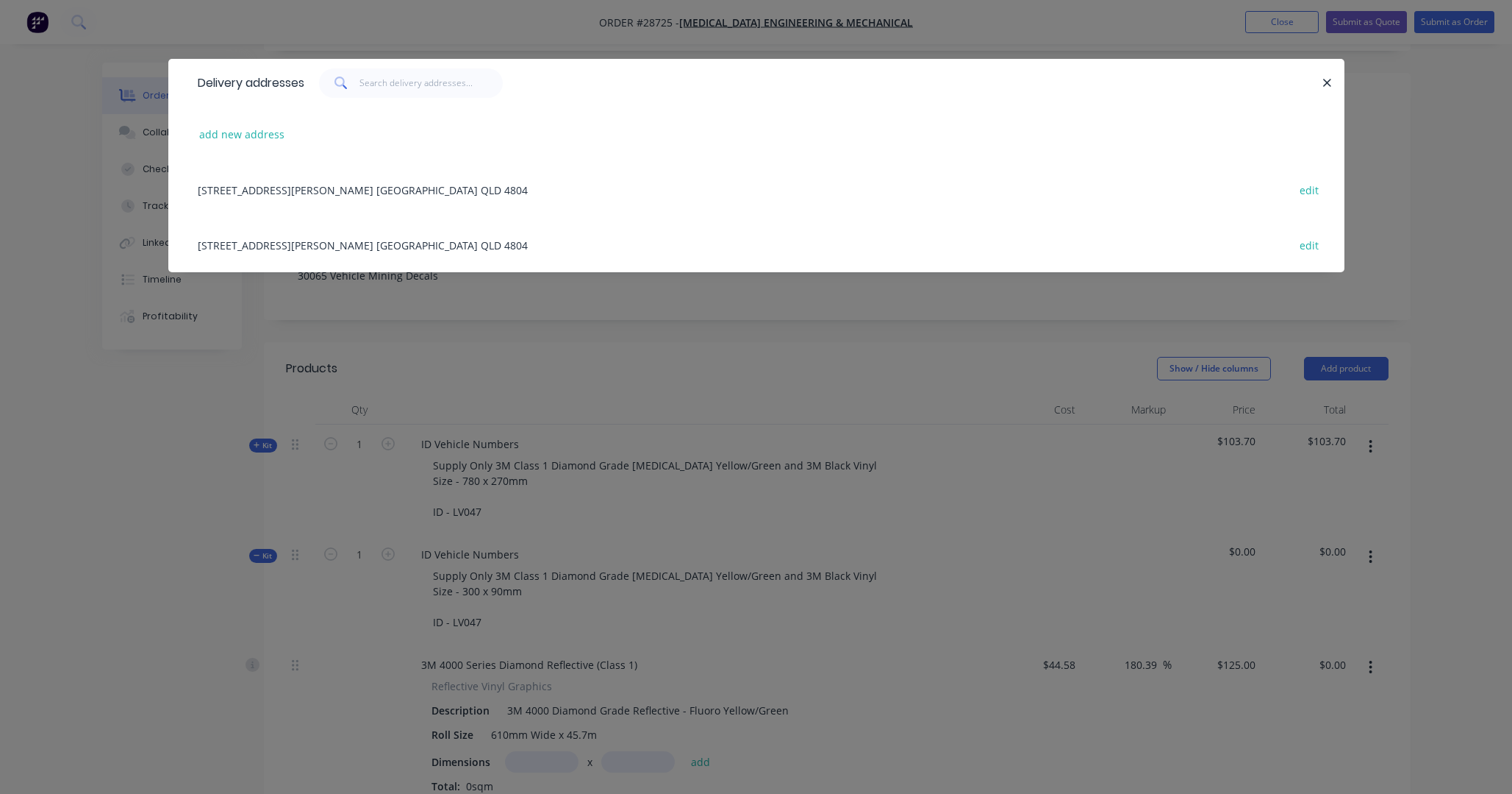
click at [312, 193] on div "15 Conway st. Collinsville QLD 4804 edit" at bounding box center [756, 190] width 1132 height 55
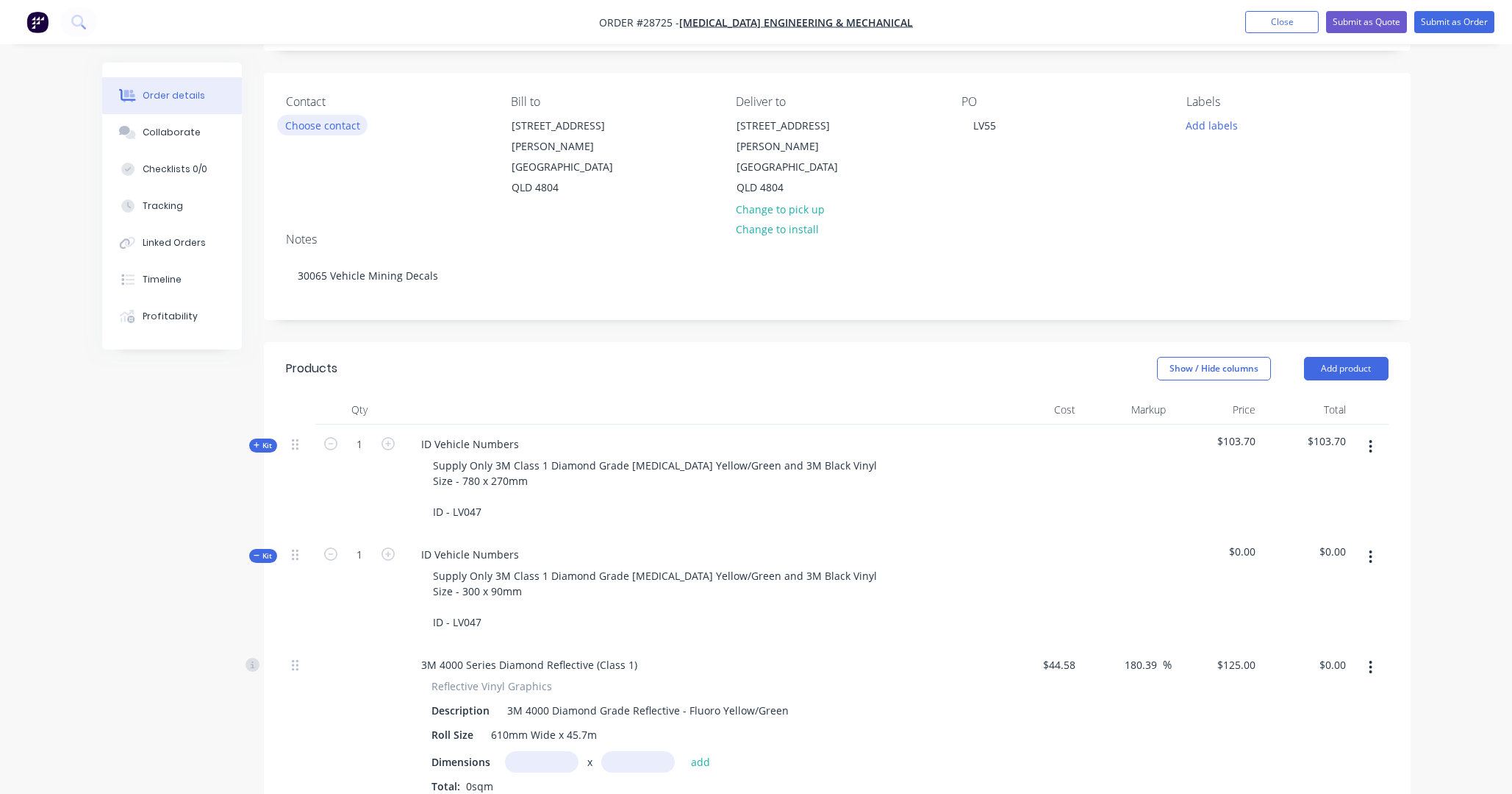
click at [320, 126] on button "Choose contact" at bounding box center [322, 125] width 90 height 20
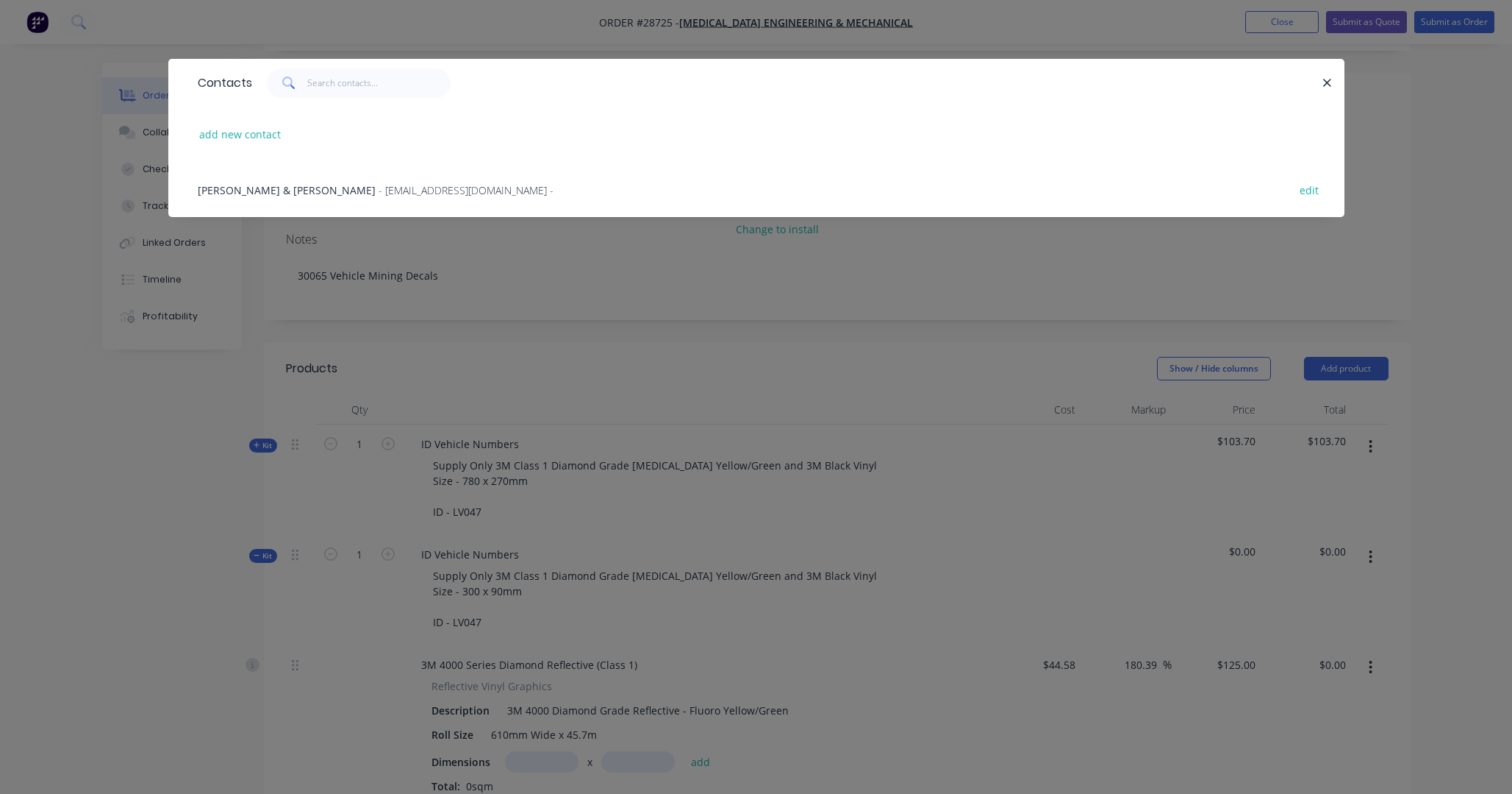
click at [378, 193] on span "- enquiries@gspoteng.com.au -" at bounding box center [465, 190] width 175 height 14
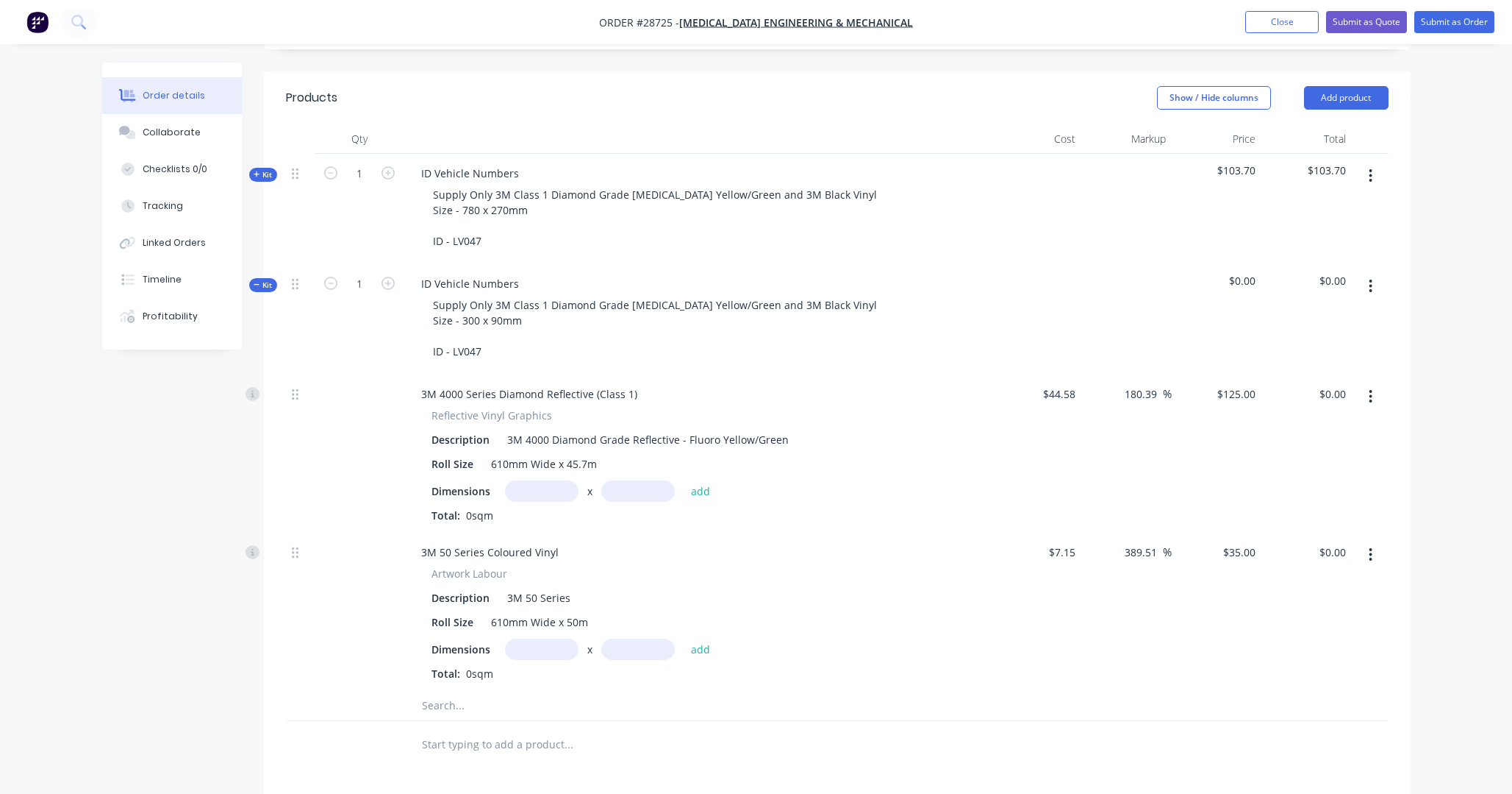
scroll to position [384, 0]
click at [543, 479] on input "text" at bounding box center [542, 490] width 74 height 22
type input "0.3m"
click at [646, 483] on input "text" at bounding box center [638, 494] width 74 height 22
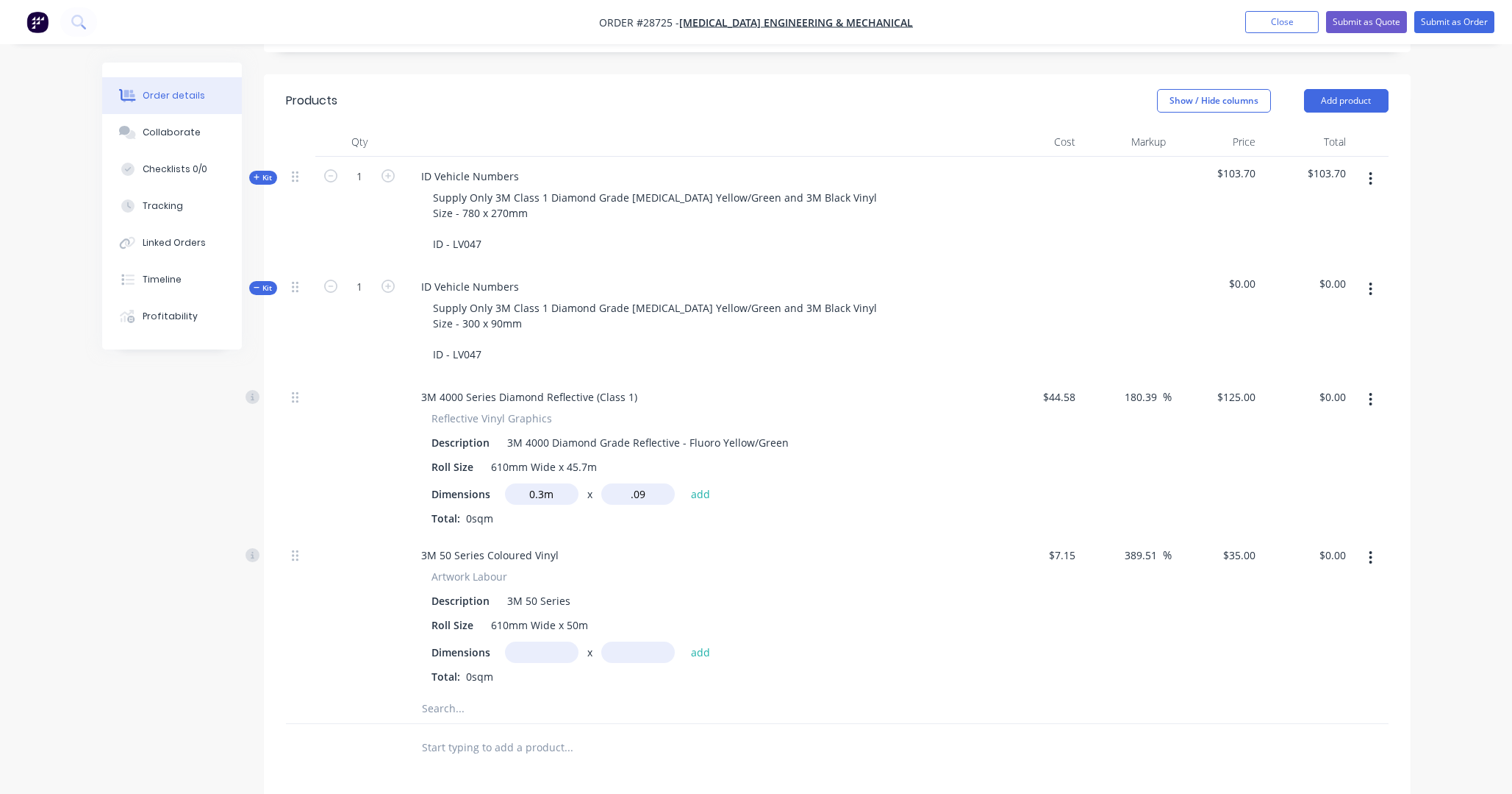
type input ".09"
click at [700, 483] on button "add" at bounding box center [701, 493] width 34 height 20
type input "$3.38"
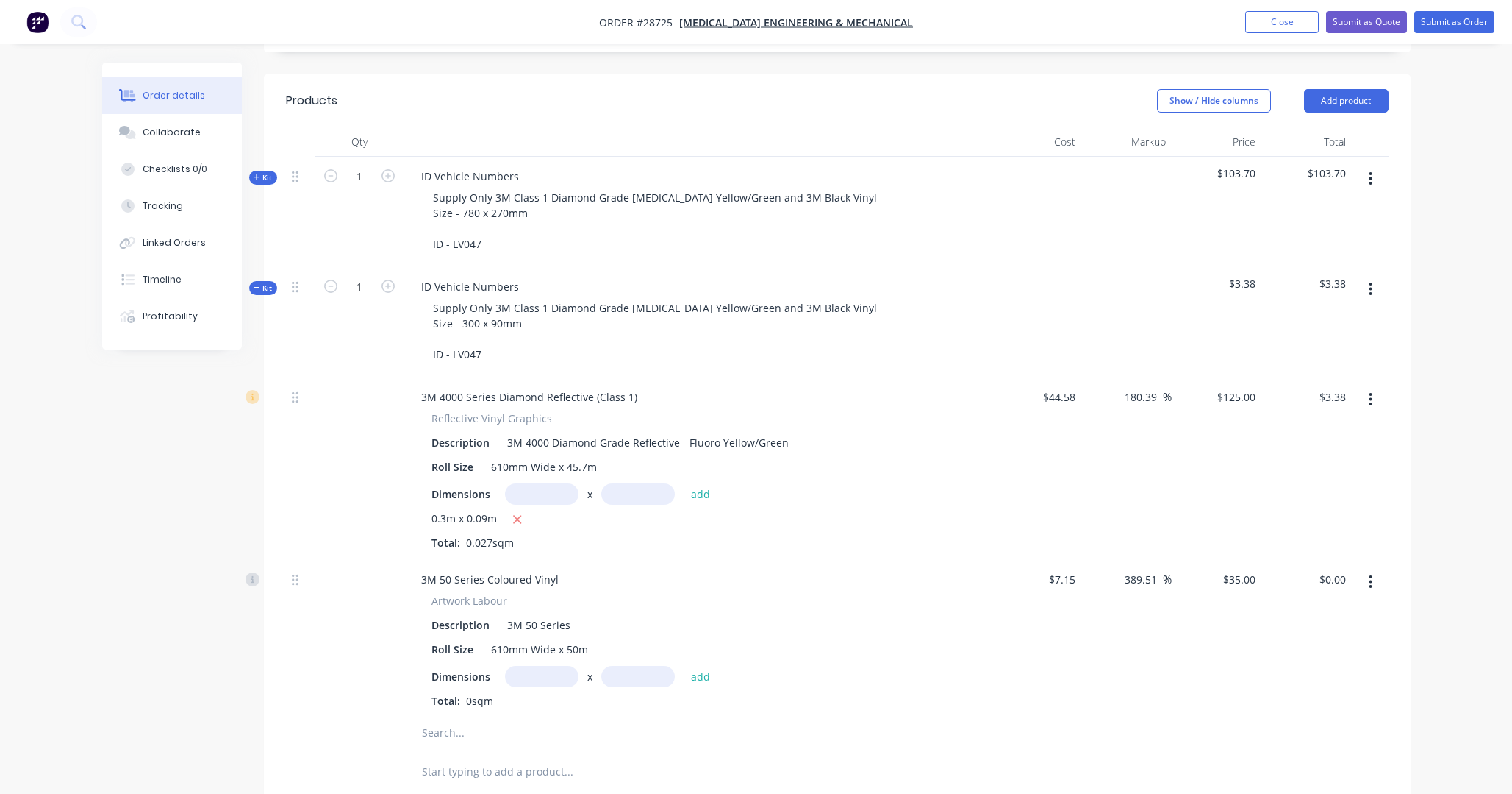
click at [556, 604] on input "text" at bounding box center [542, 677] width 74 height 22
type input "0.3m"
click at [652, 604] on input "text" at bounding box center [638, 677] width 74 height 22
type input ".09"
click at [700, 604] on button "add" at bounding box center [701, 676] width 34 height 20
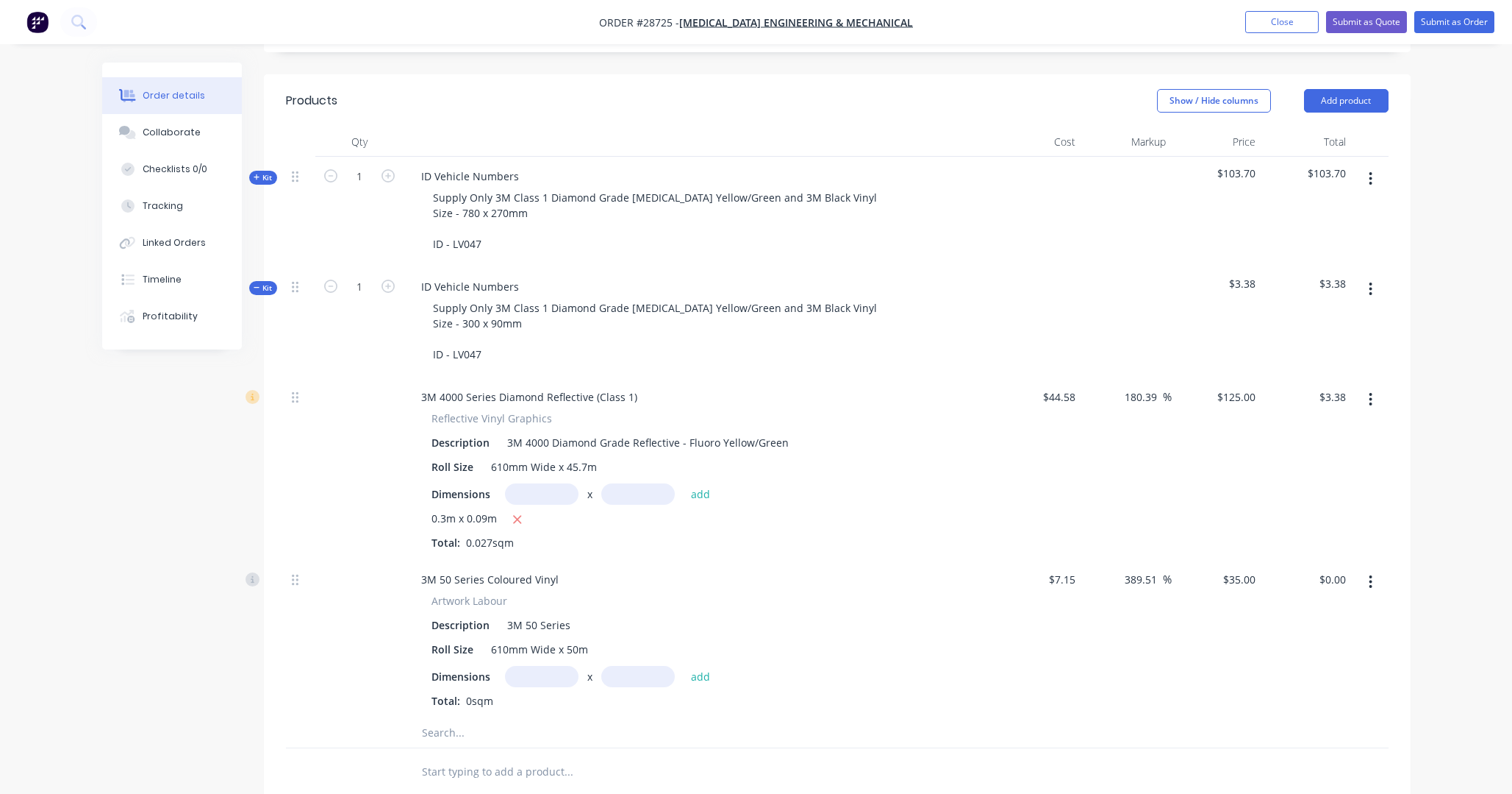
type input "$0.95"
click at [1058, 276] on span "$4.33" at bounding box center [1307, 283] width 79 height 15
click at [1058, 386] on input "180.39" at bounding box center [1144, 397] width 40 height 22
drag, startPoint x: 1124, startPoint y: 354, endPoint x: 1174, endPoint y: 355, distance: 50.0
click at [1058, 378] on div "3M 4000 Series Diamond Reflective (Class 1) Reflective Vinyl Graphics Descripti…" at bounding box center [837, 469] width 1103 height 182
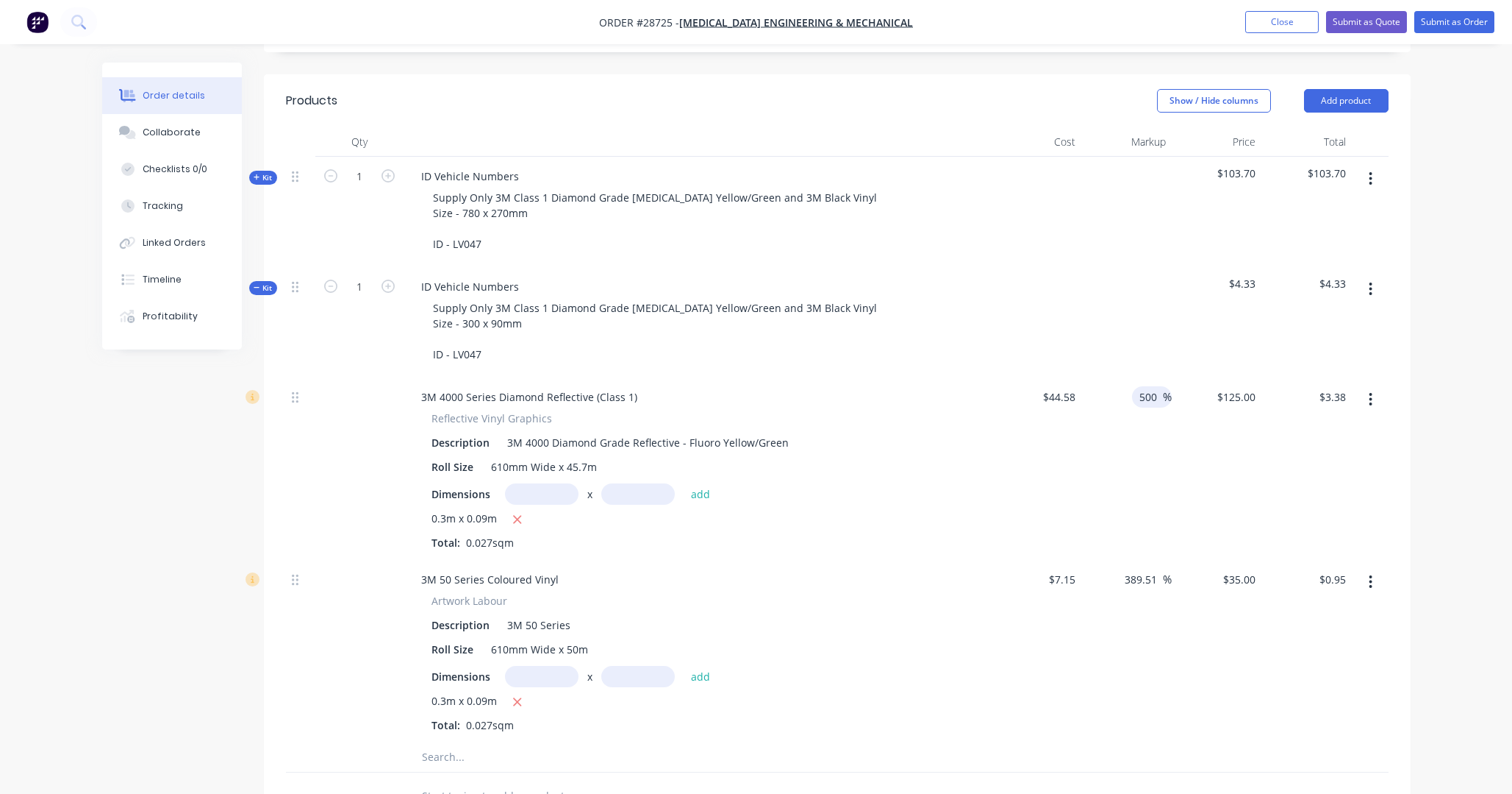
type input "500"
type input "$267.48"
type input "$7.22"
click at [1058, 407] on div "Order details Collaborate Checklists 0/0 Tracking Linked Orders Timeline Profit…" at bounding box center [756, 408] width 1512 height 1574
click at [1058, 568] on input "389.51" at bounding box center [1144, 579] width 40 height 22
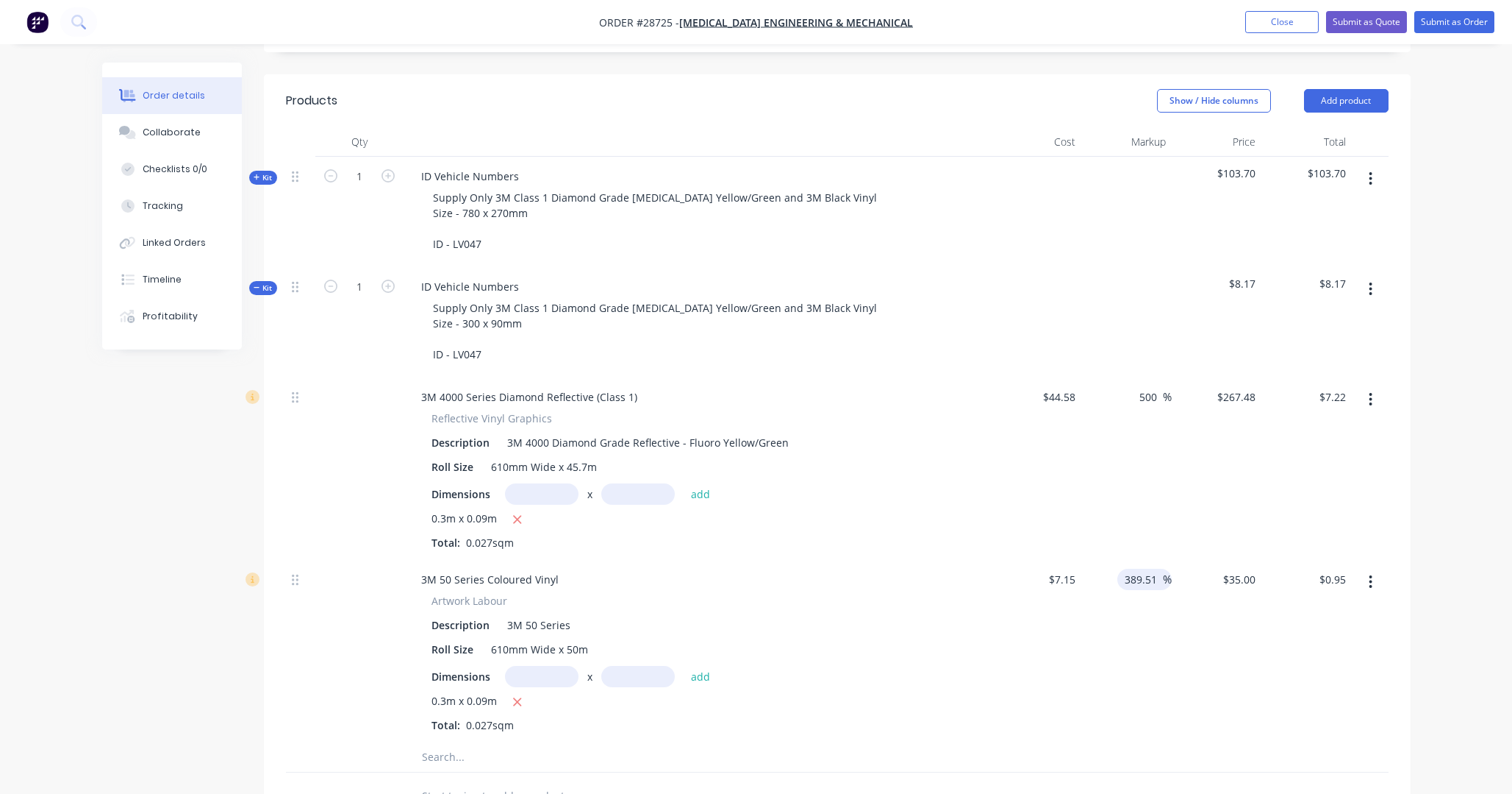
drag, startPoint x: 1152, startPoint y: 536, endPoint x: 1164, endPoint y: 537, distance: 12.0
click at [1058, 568] on div "389.51 389.51 %" at bounding box center [1144, 579] width 54 height 22
type input "500"
type input "$42.90"
type input "$1.16"
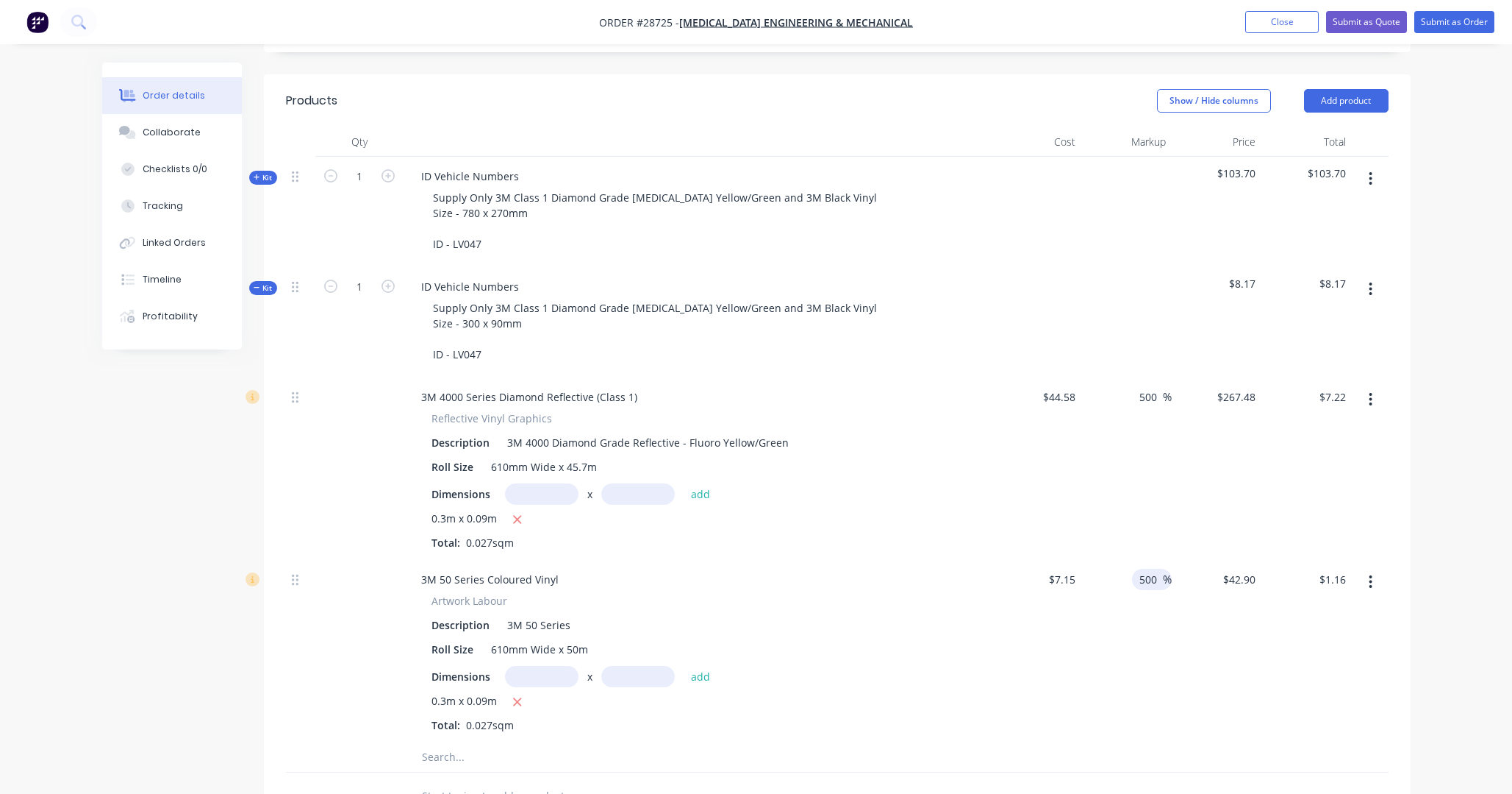
click at [1058, 519] on div "Order details Collaborate Checklists 0/0 Tracking Linked Orders Timeline Profit…" at bounding box center [756, 408] width 1512 height 1574
click at [1058, 276] on span "$8.38" at bounding box center [1307, 283] width 79 height 15
drag, startPoint x: 1321, startPoint y: 242, endPoint x: 1354, endPoint y: 240, distance: 33.1
click at [1058, 267] on div "Kit 1 ID Vehicle Numbers Supply Only 3M Class 1 Diamond Grade Fluoro Yellow/Gre…" at bounding box center [837, 322] width 1103 height 110
click at [1058, 276] on span "$8.38" at bounding box center [1307, 283] width 79 height 15
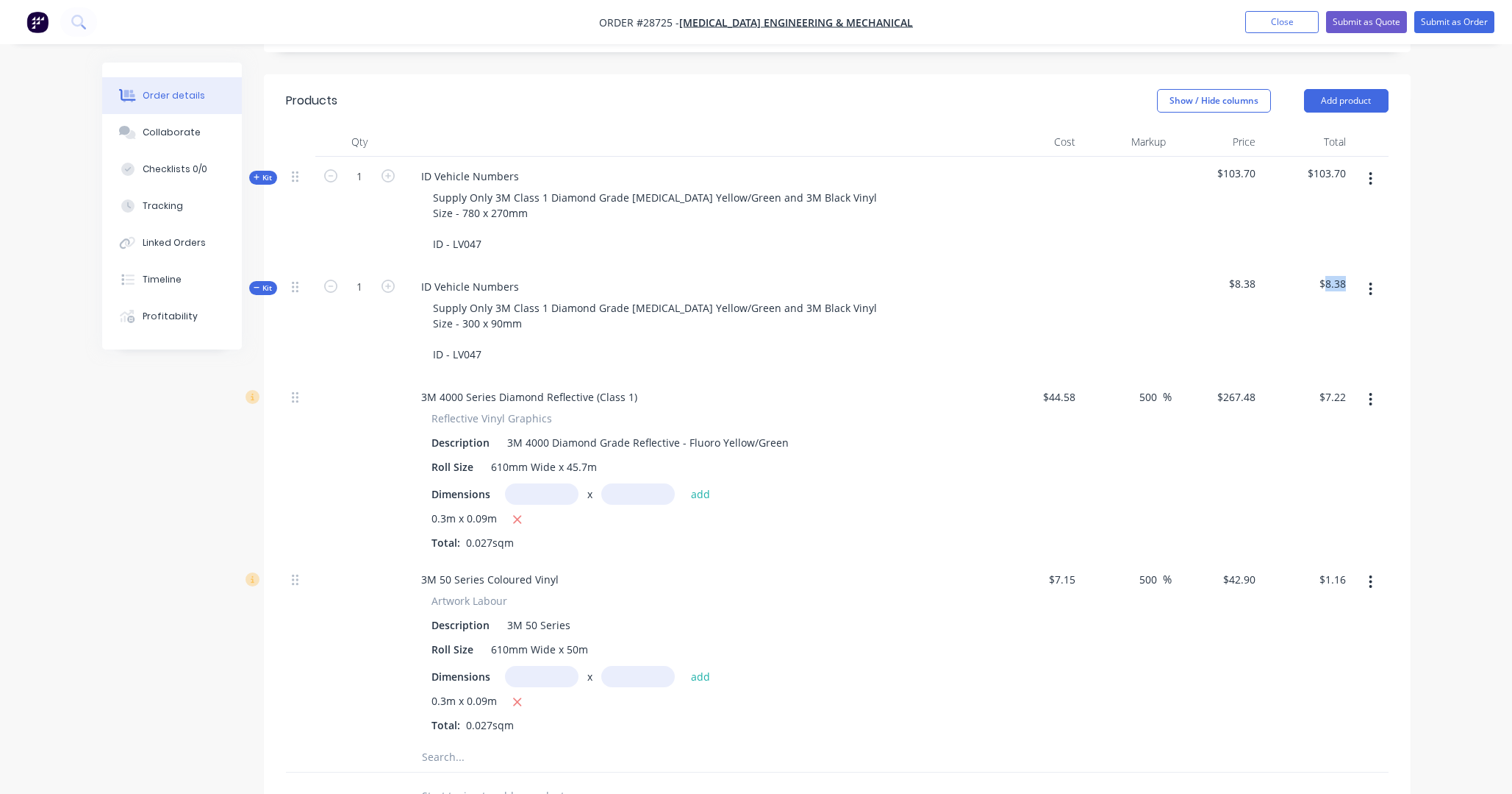
drag, startPoint x: 1338, startPoint y: 241, endPoint x: 1350, endPoint y: 241, distance: 12.0
click at [1058, 267] on div "$8.38" at bounding box center [1307, 322] width 90 height 110
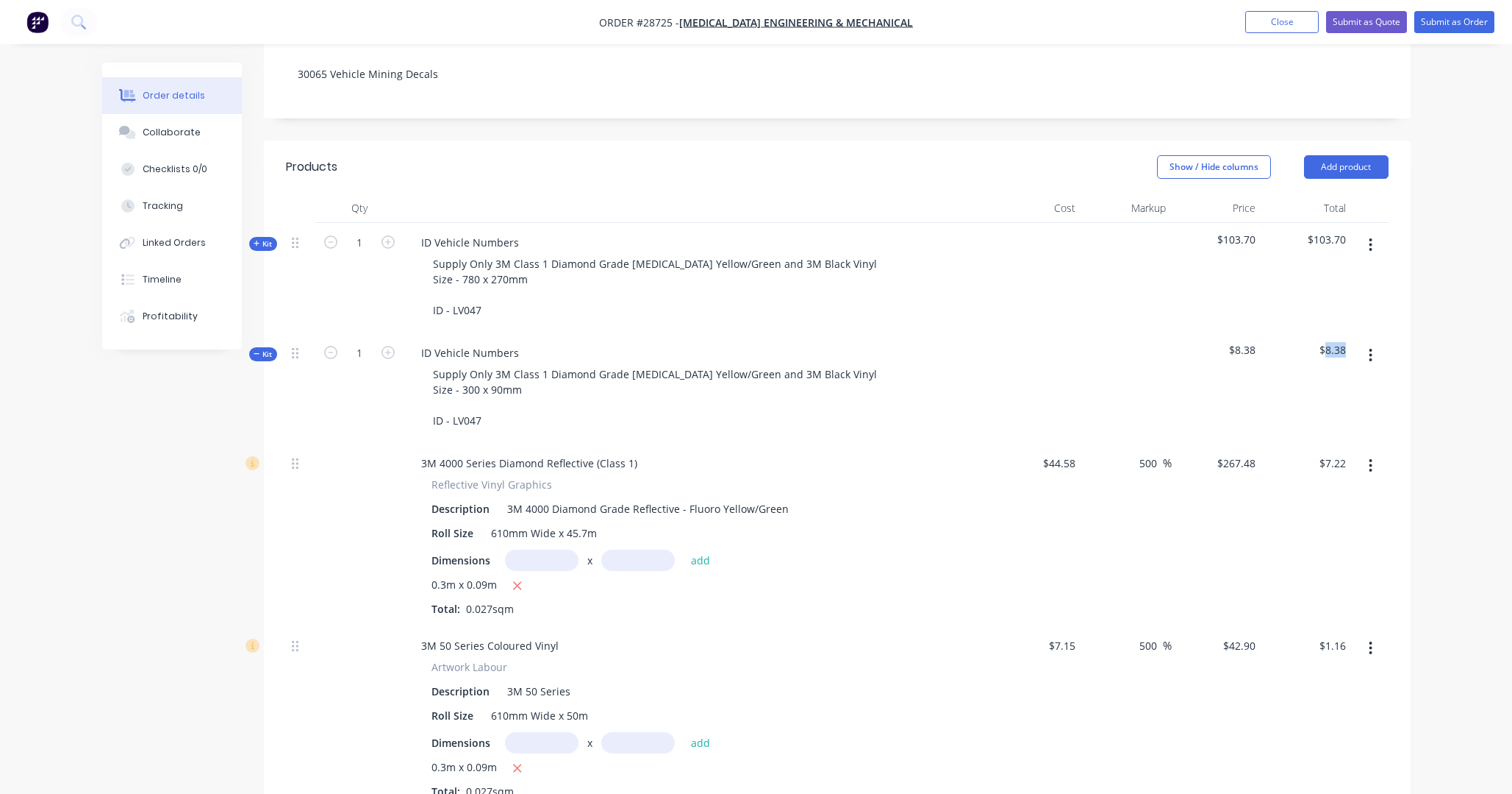
scroll to position [313, 0]
click at [1058, 452] on input "7.22" at bounding box center [1335, 463] width 33 height 22
type input "$10.00"
type input "1.16"
click at [1058, 604] on input "1.16" at bounding box center [1335, 646] width 33 height 22
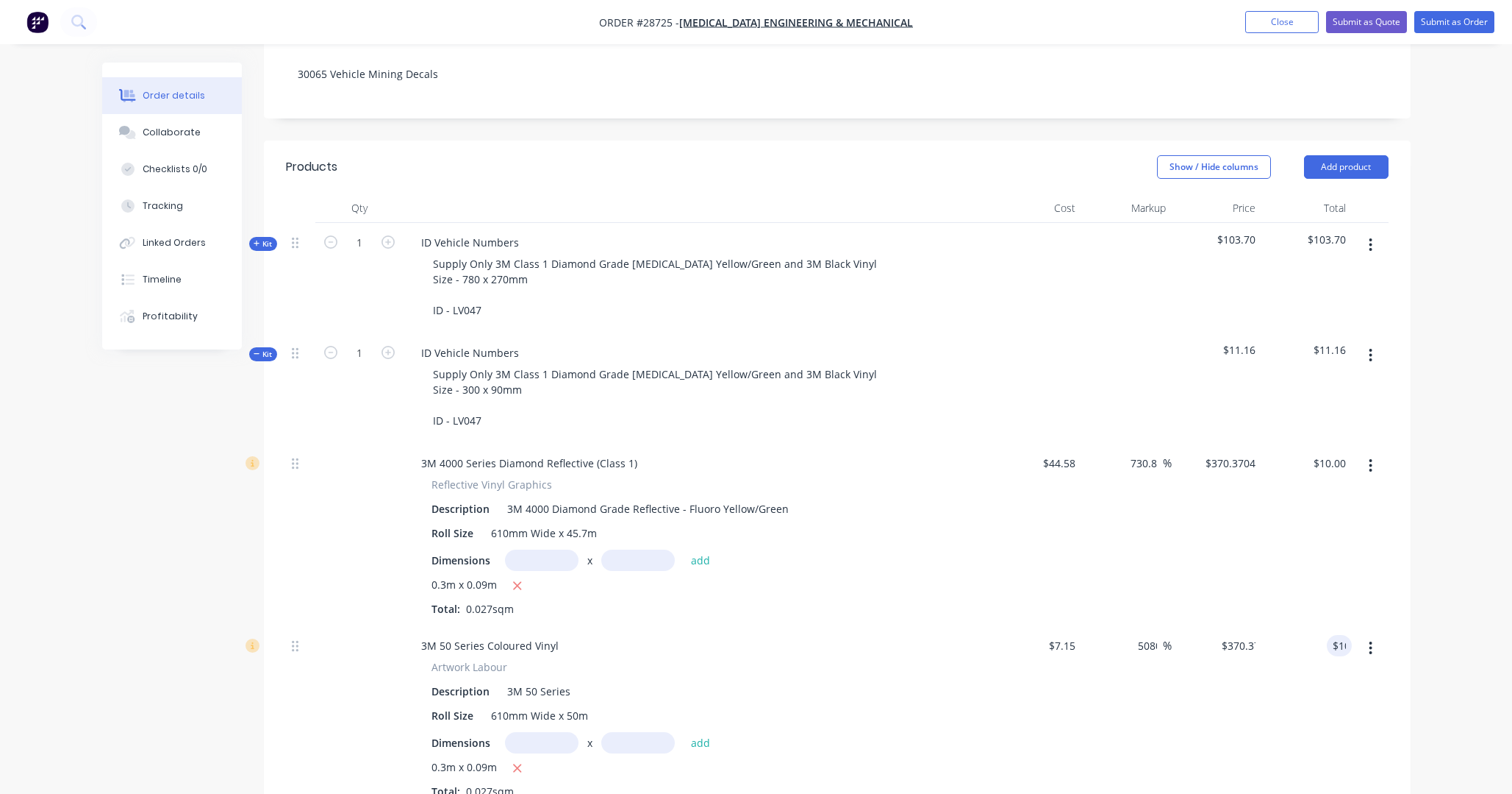
click at [1058, 538] on div "Order details Collaborate Checklists 0/0 Tracking Linked Orders Timeline Profit…" at bounding box center [756, 474] width 1512 height 1574
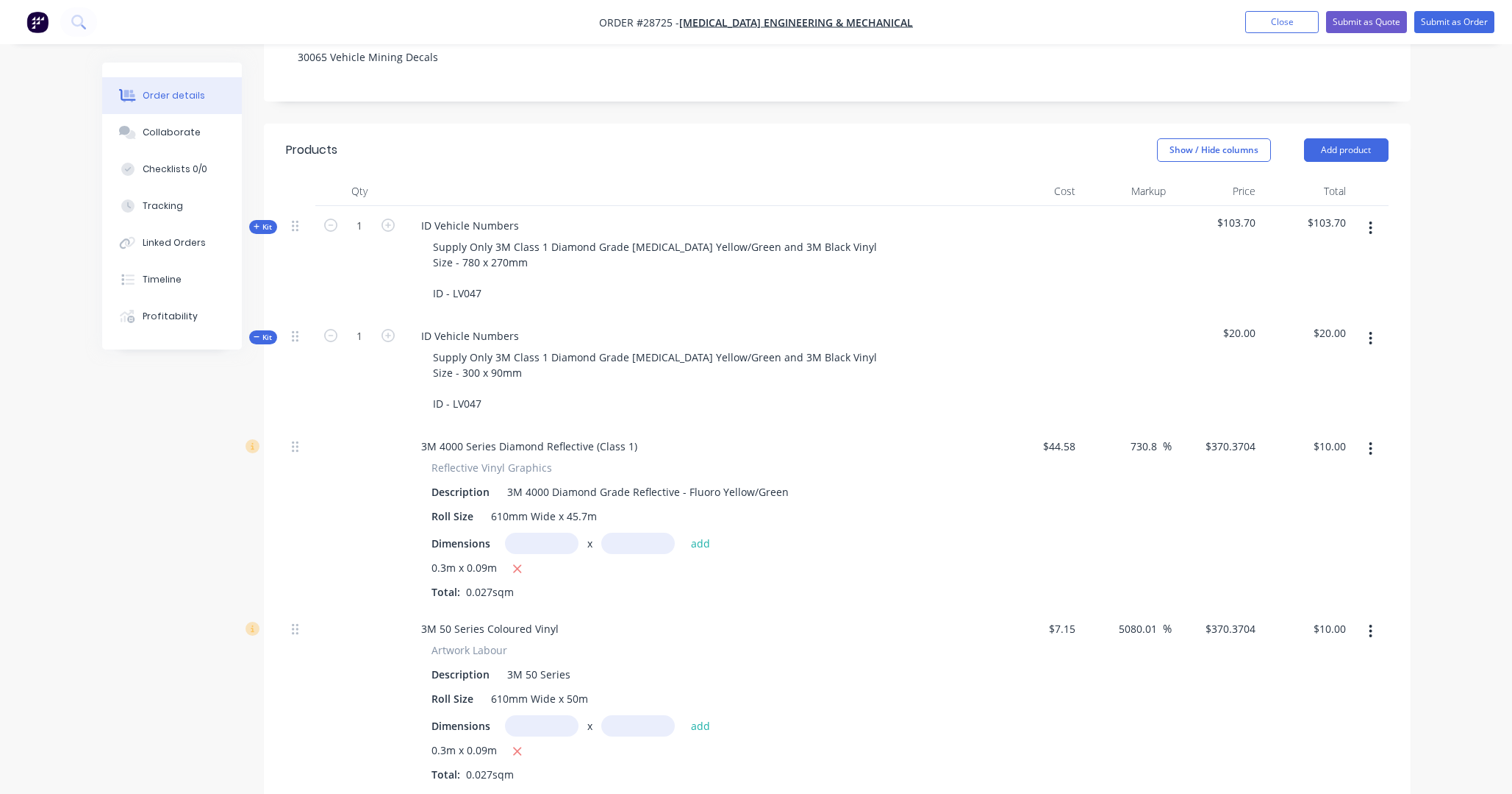
scroll to position [328, 0]
click at [259, 334] on icon "button" at bounding box center [257, 338] width 7 height 8
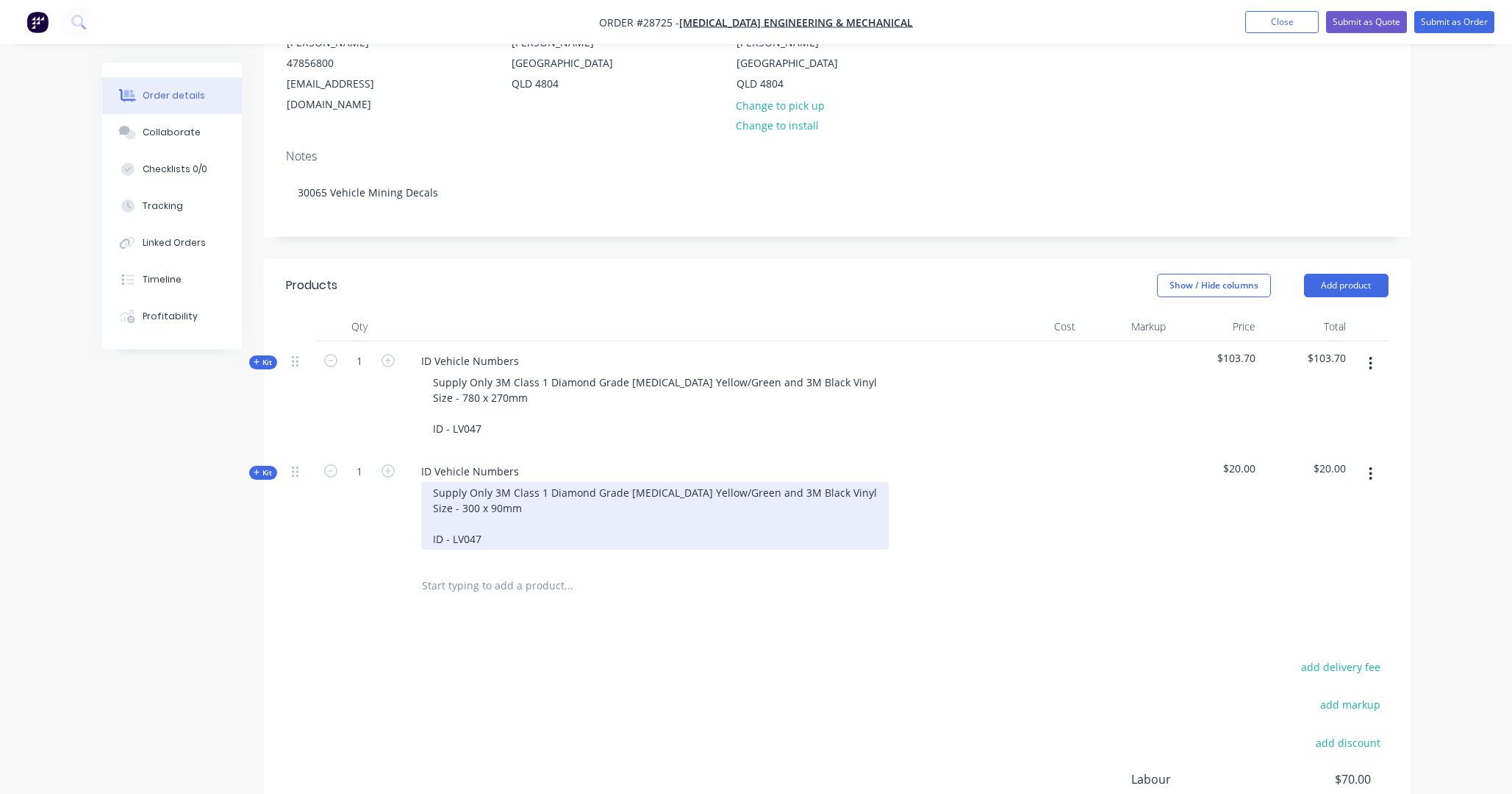
scroll to position [191, 0]
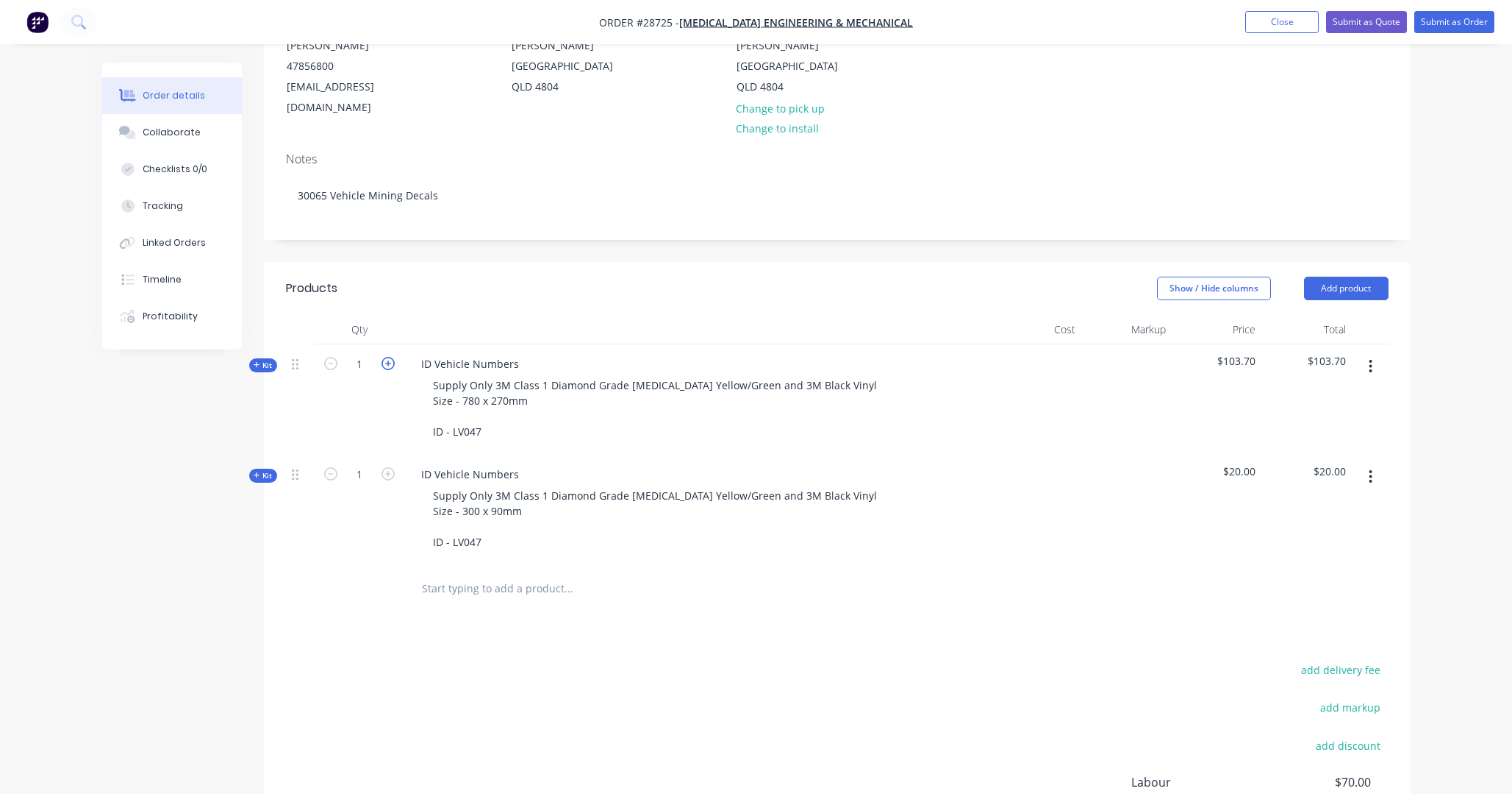
click at [387, 357] on icon "button" at bounding box center [388, 364] width 13 height 13
click at [332, 357] on icon "button" at bounding box center [331, 364] width 13 height 13
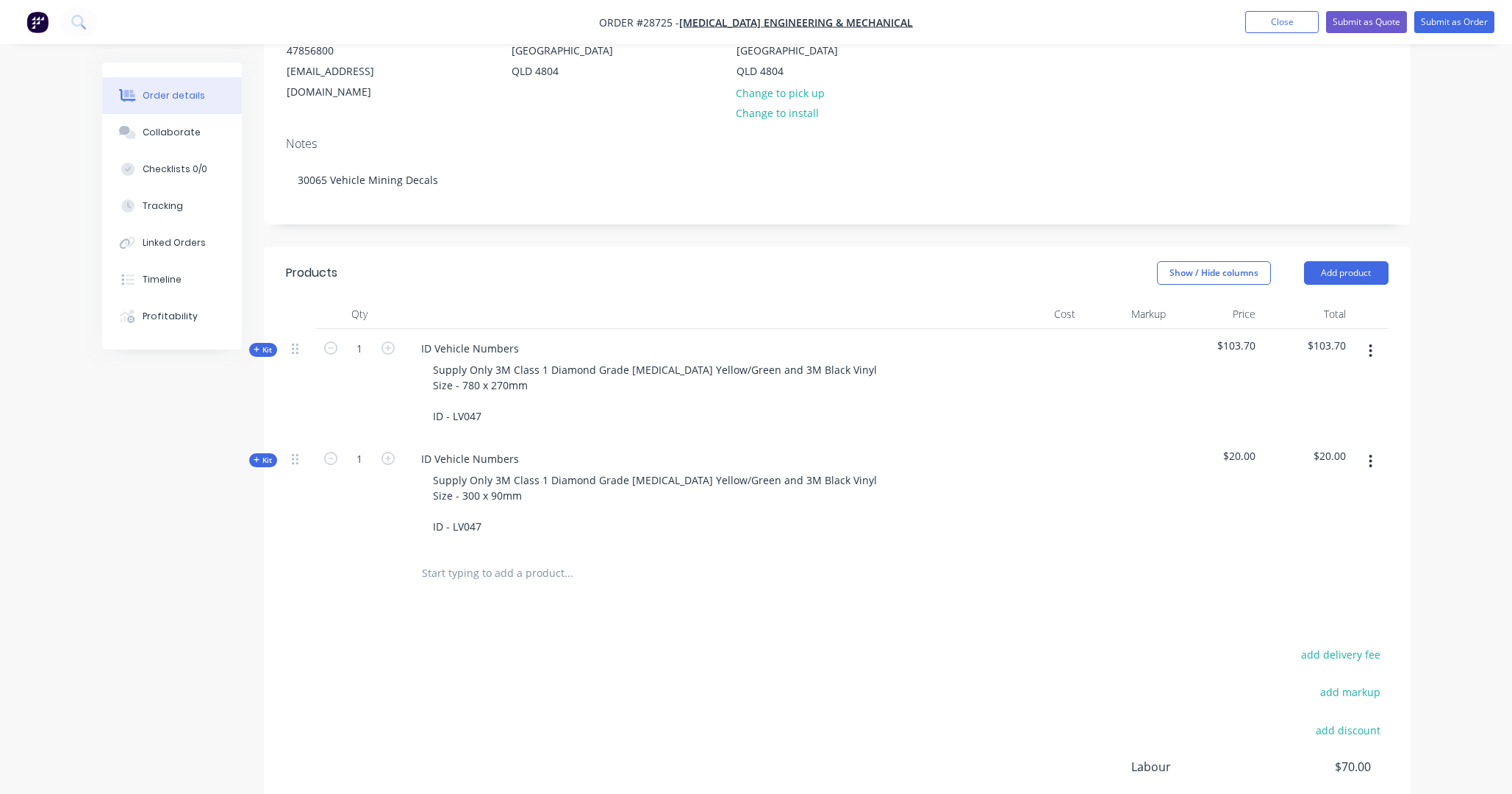
scroll to position [212, 0]
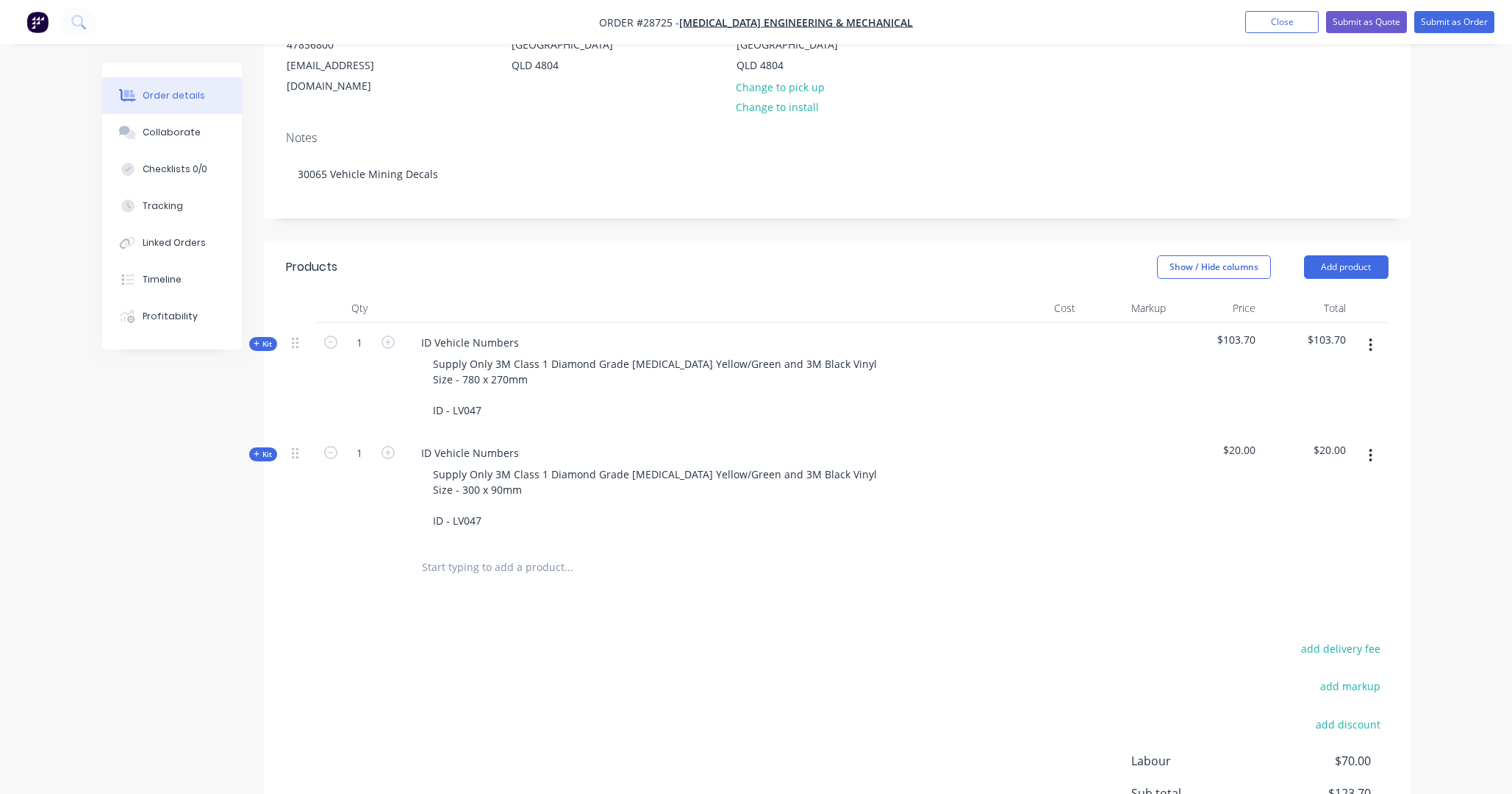
click at [262, 449] on span "Kit" at bounding box center [263, 454] width 19 height 11
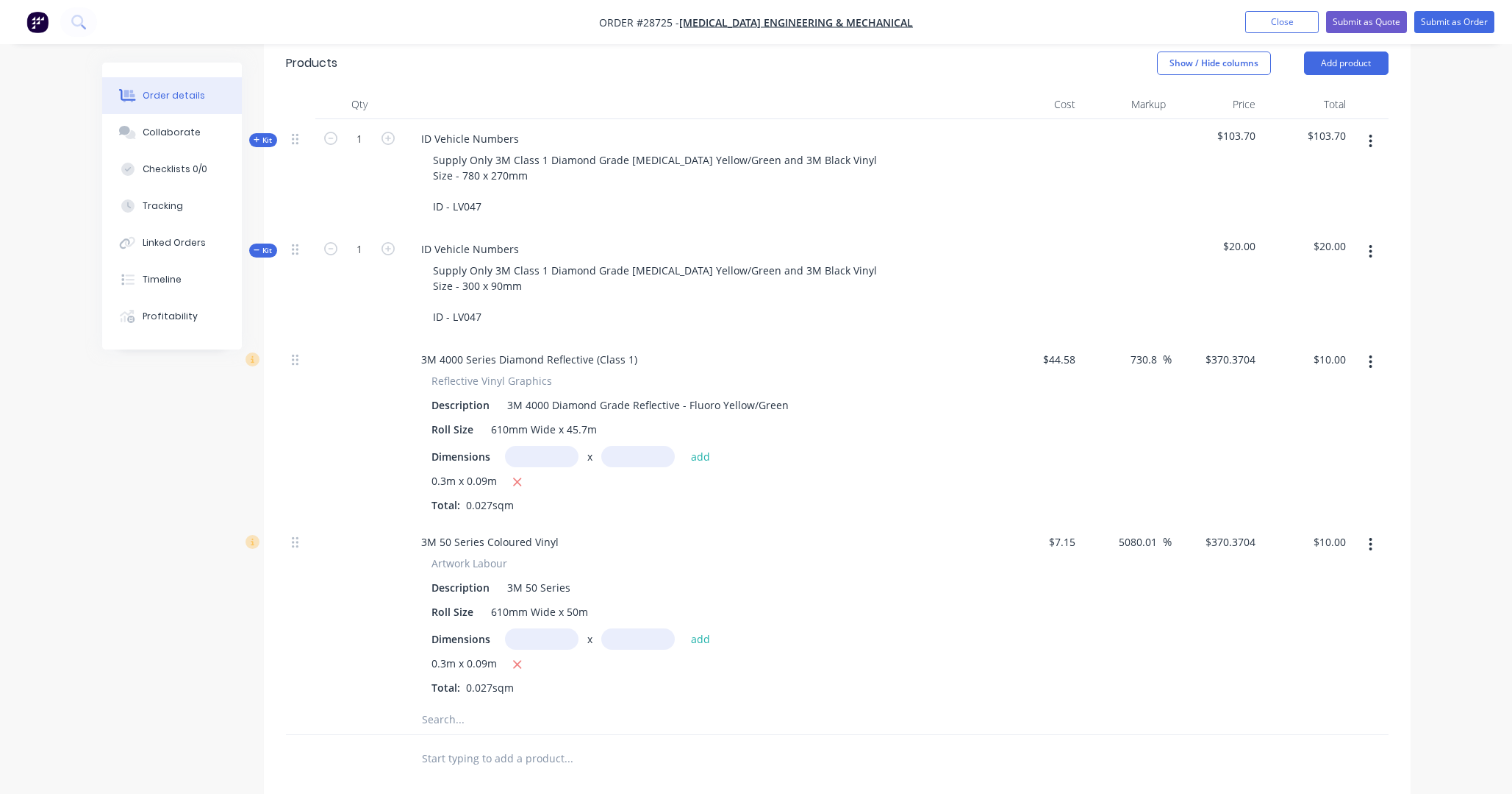
scroll to position [420, 0]
click at [1058, 344] on input "10.00" at bounding box center [1335, 355] width 33 height 22
click at [1058, 356] on div "Order details Collaborate Checklists 0/0 Tracking Linked Orders Timeline Profit…" at bounding box center [757, 397] width 1338 height 1512
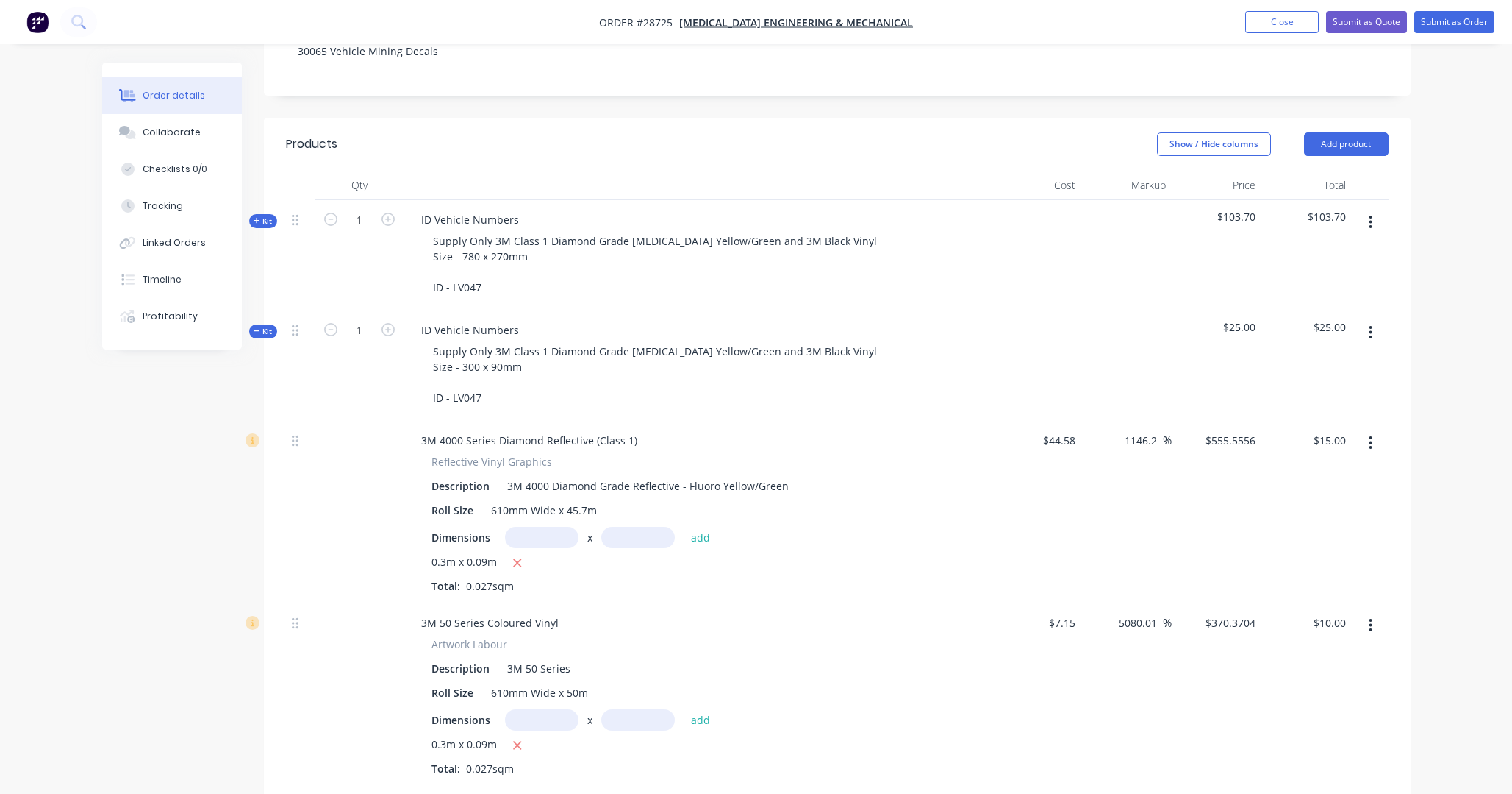
scroll to position [318, 0]
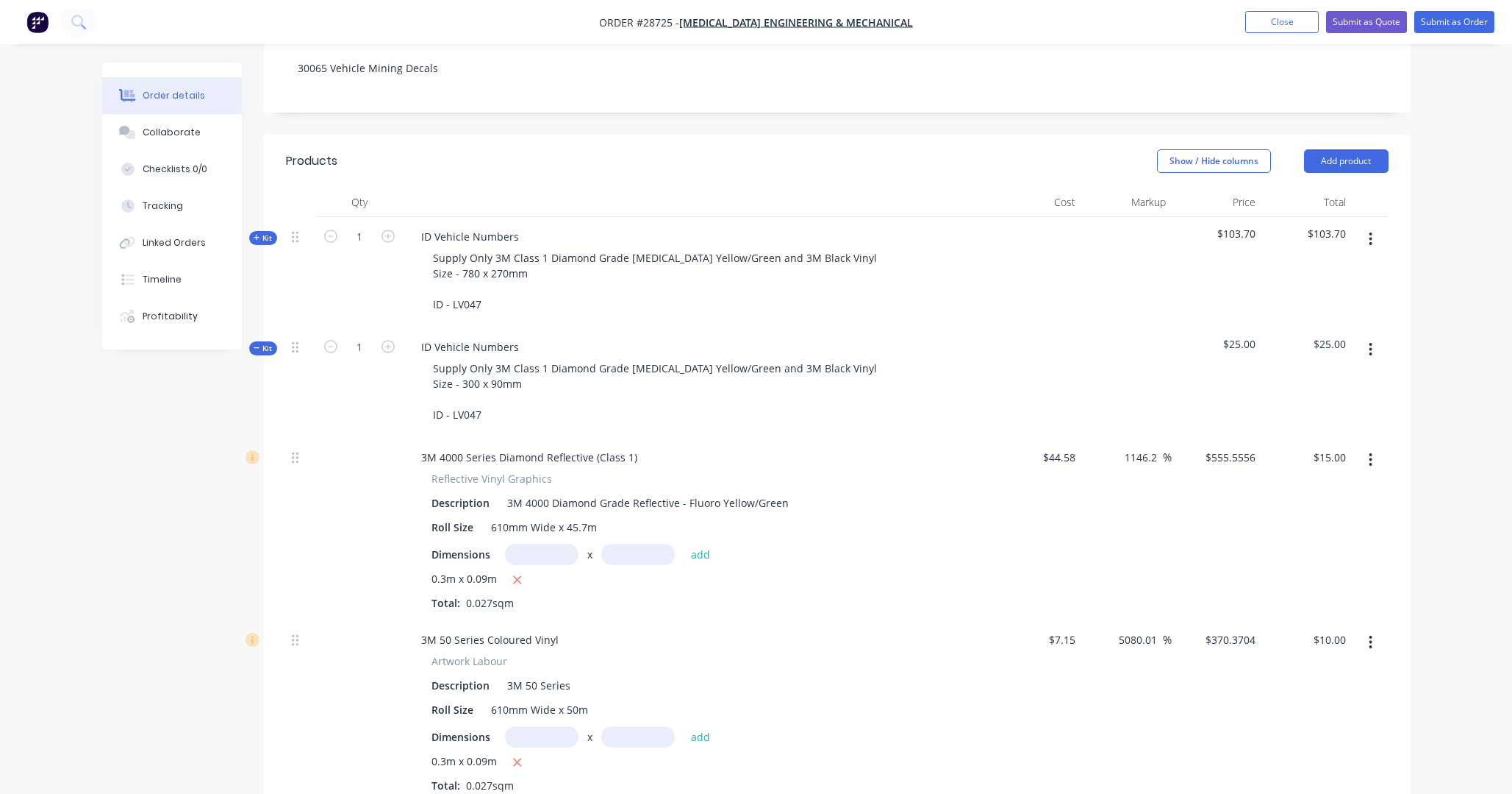
click at [264, 343] on span "Kit" at bounding box center [263, 348] width 19 height 11
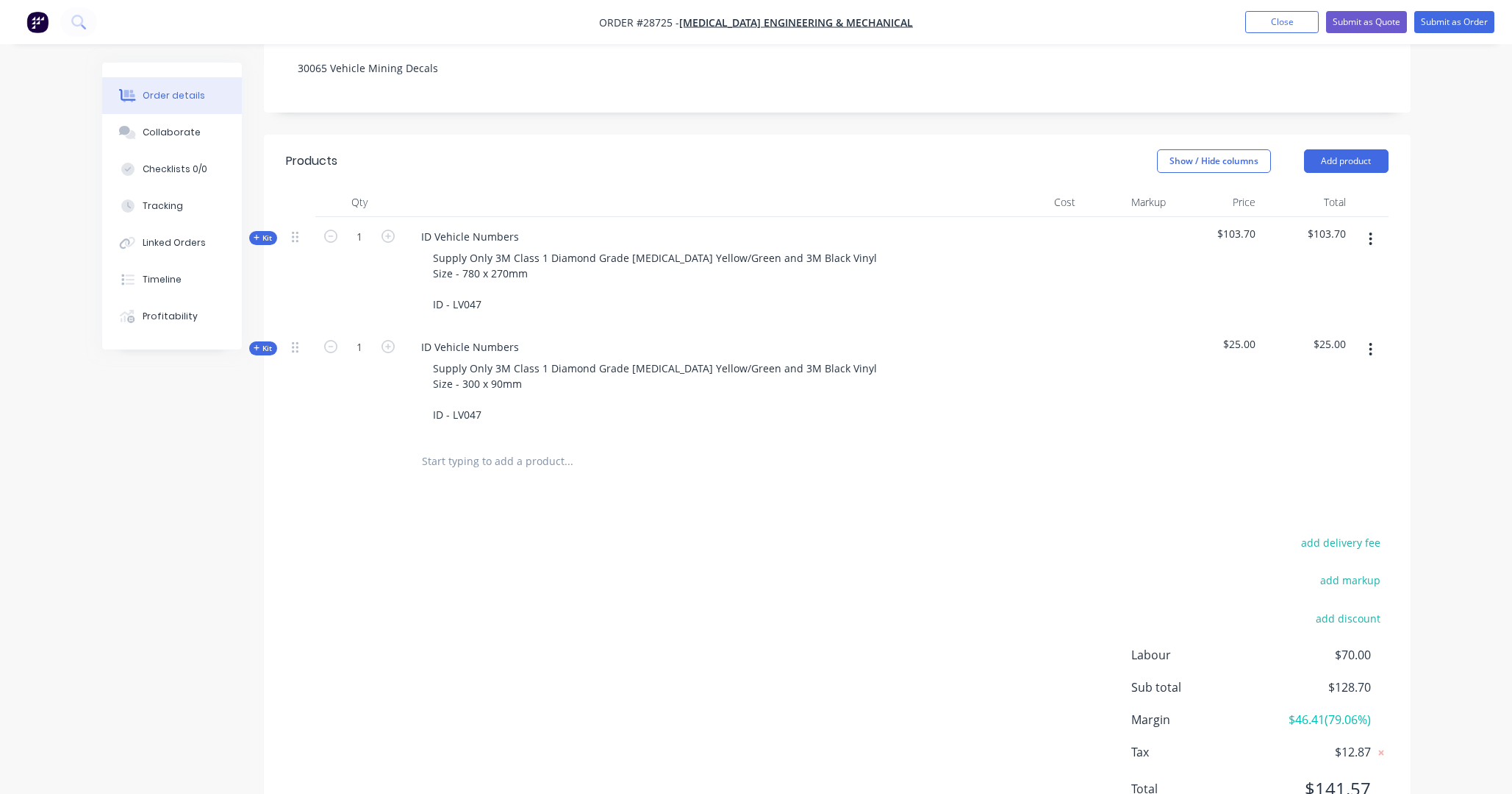
click at [261, 232] on span "Kit" at bounding box center [263, 237] width 19 height 11
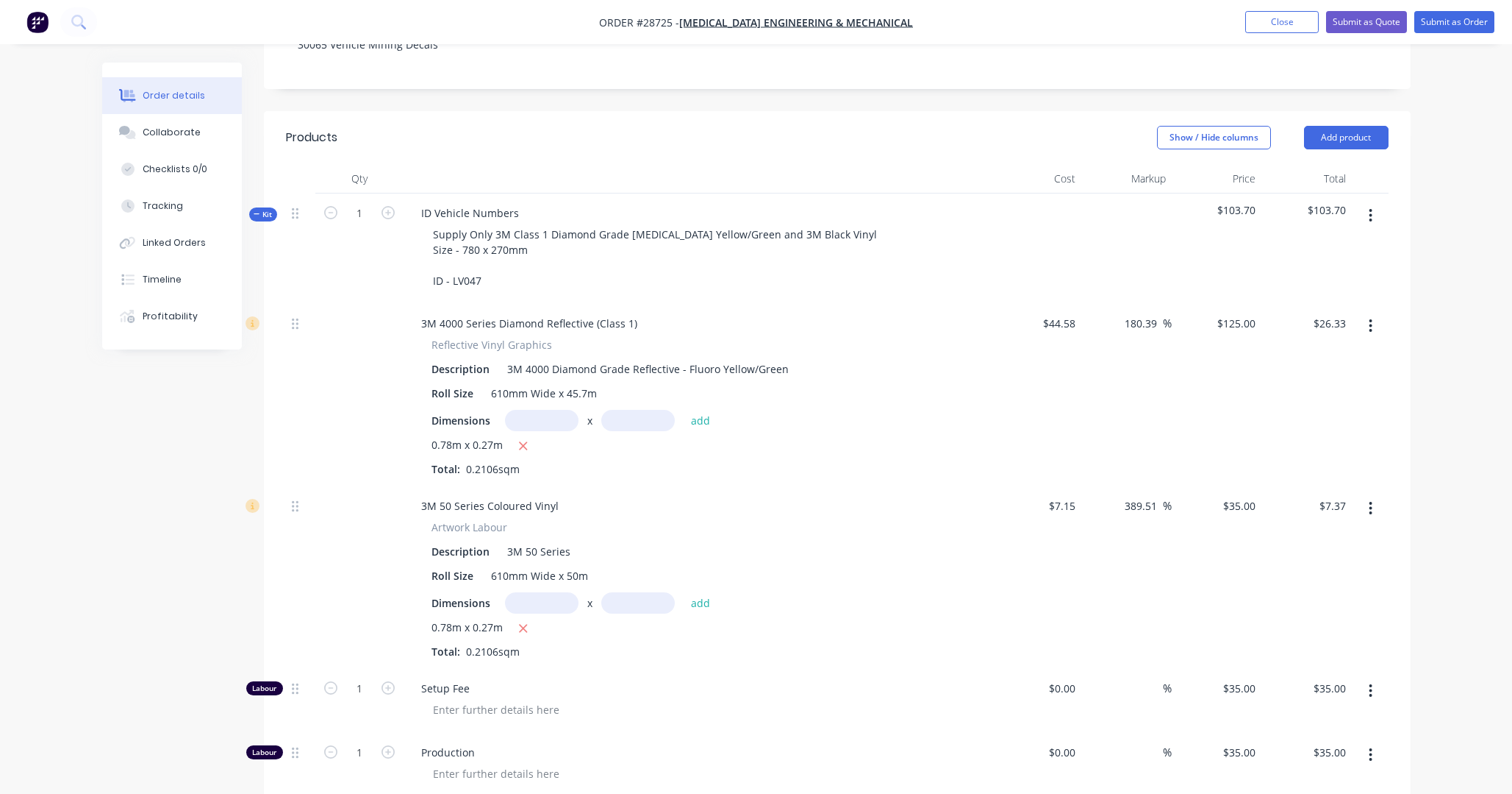
scroll to position [340, 0]
click at [385, 208] on icon "button" at bounding box center [388, 215] width 13 height 13
click at [335, 208] on icon "button" at bounding box center [331, 215] width 13 height 13
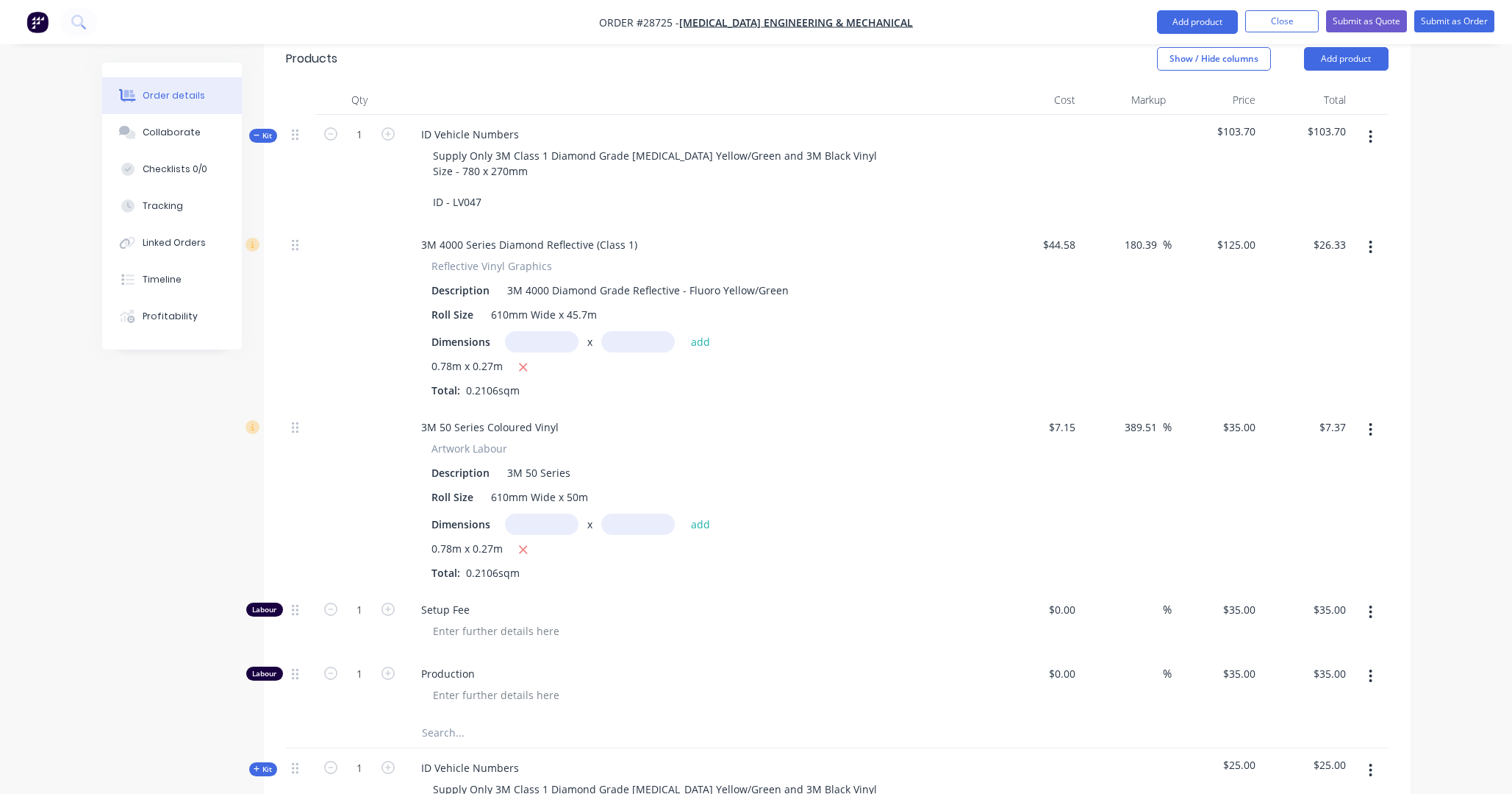
scroll to position [419, 0]
click at [389, 130] on icon "button" at bounding box center [388, 136] width 13 height 13
click at [331, 130] on icon "button" at bounding box center [331, 136] width 13 height 13
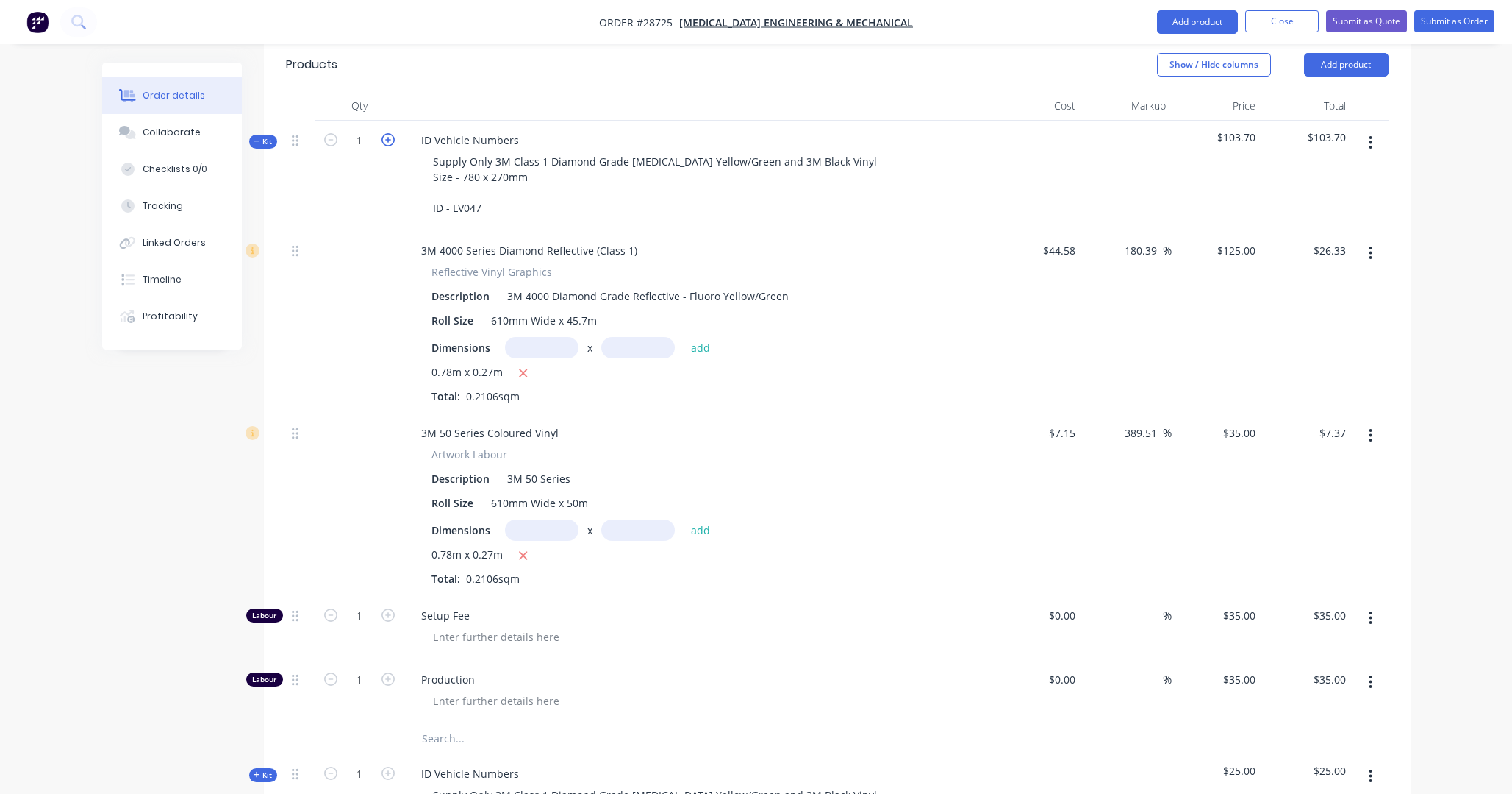
click at [387, 133] on icon "button" at bounding box center [388, 140] width 13 height 13
click at [333, 133] on icon "button" at bounding box center [331, 140] width 13 height 13
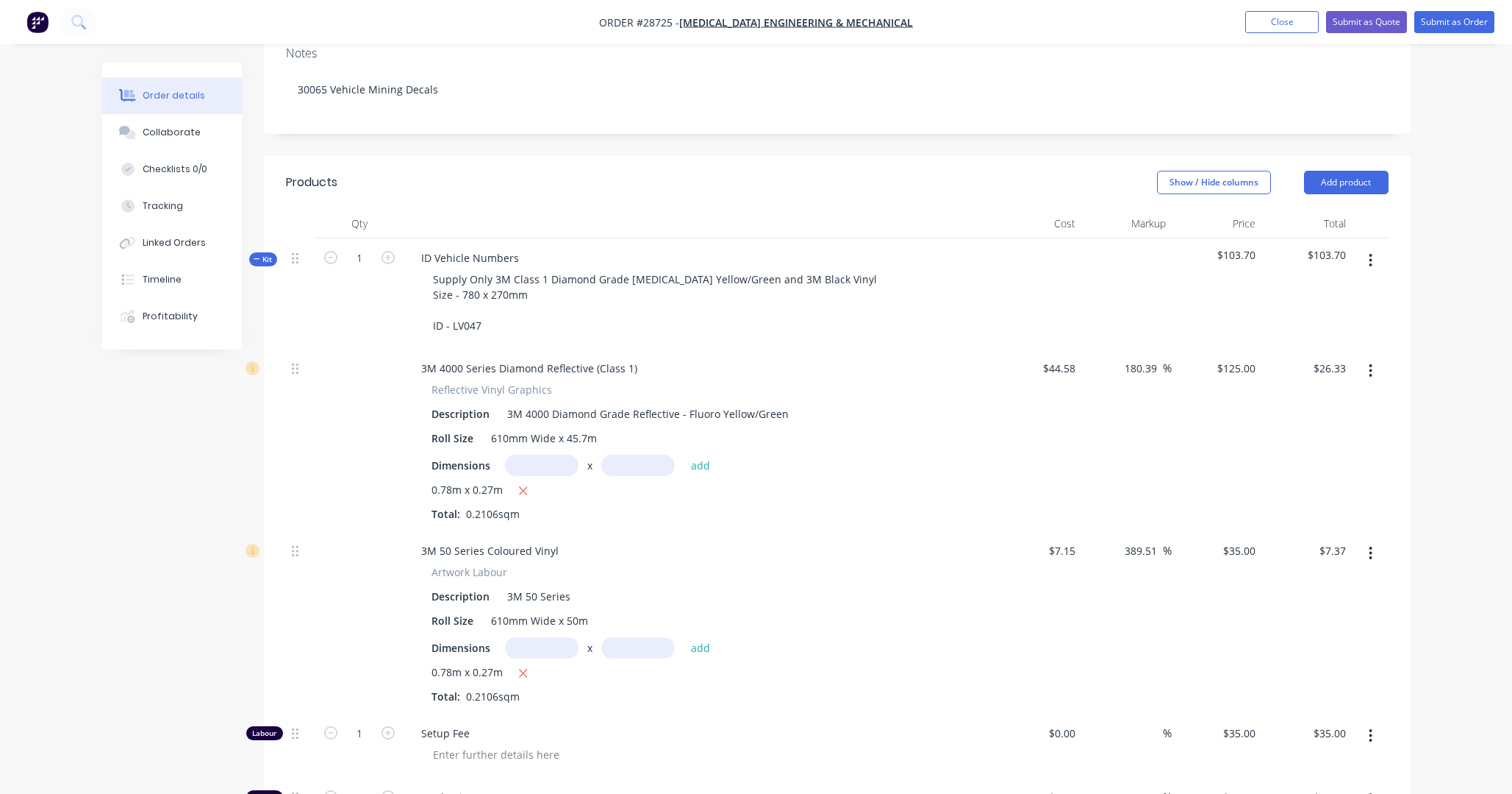
scroll to position [297, 0]
click at [1058, 24] on button "Close" at bounding box center [1282, 22] width 74 height 22
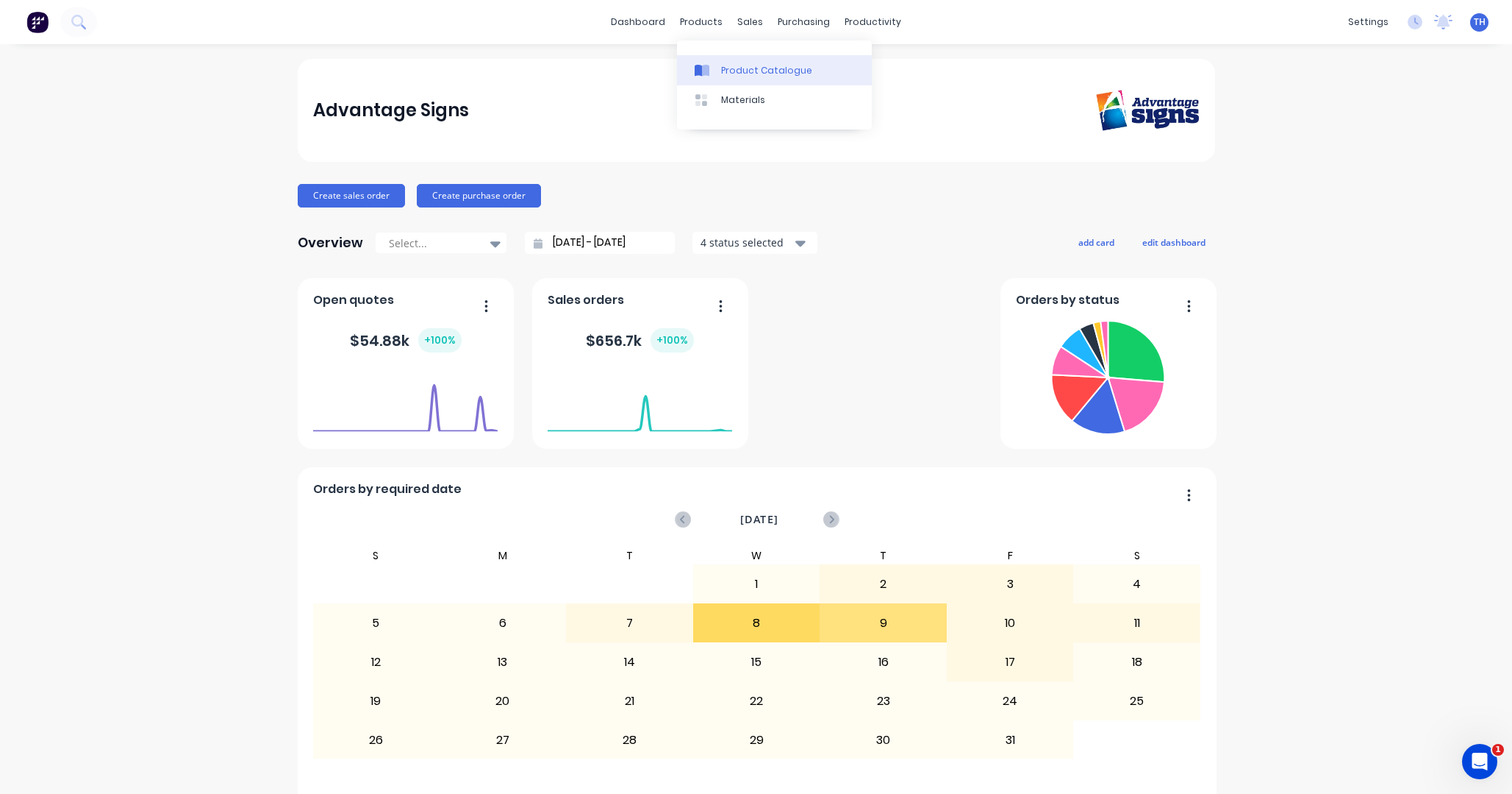
click at [742, 64] on div "Product Catalogue" at bounding box center [766, 71] width 91 height 13
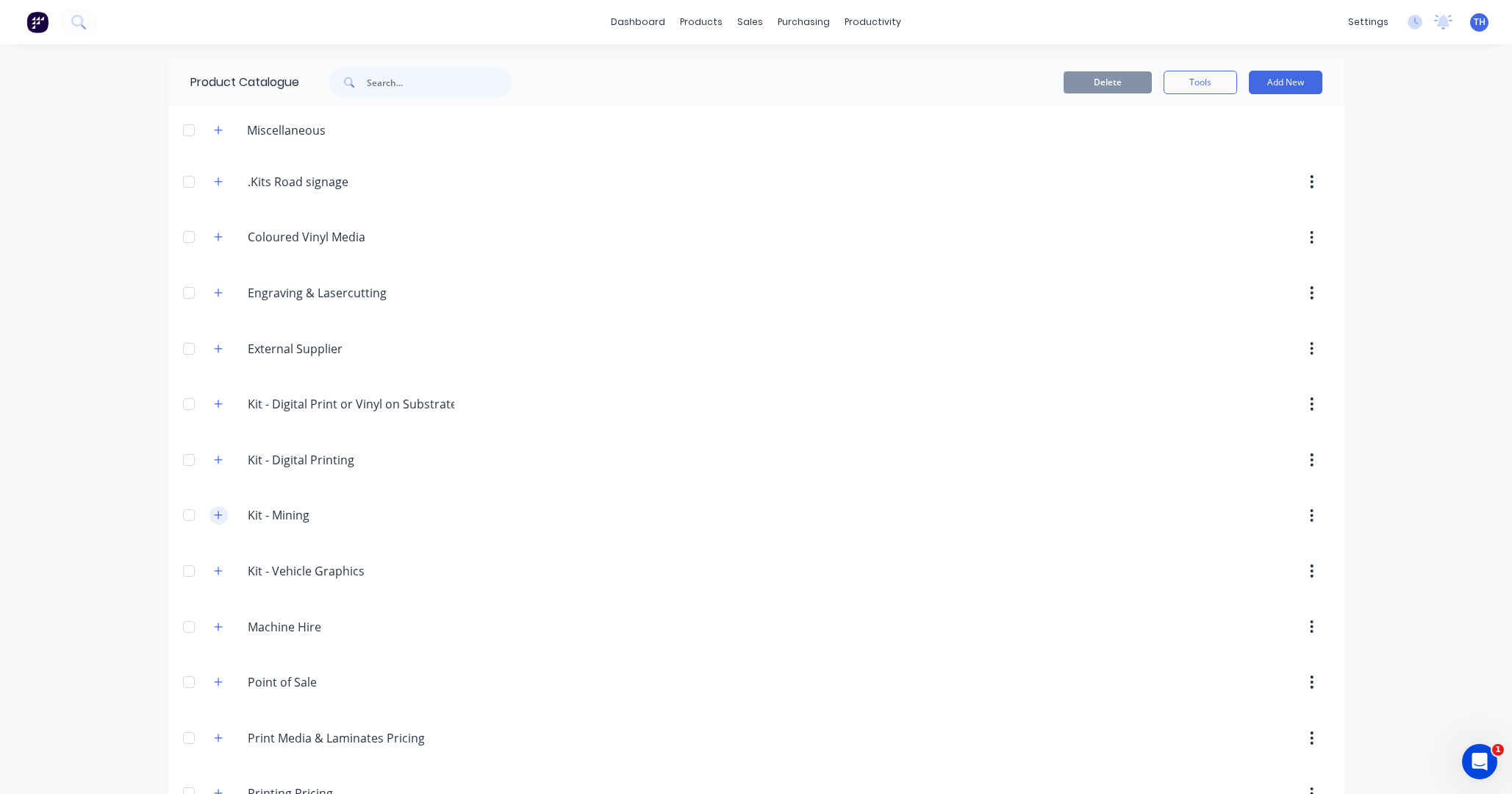
click at [222, 515] on icon "button" at bounding box center [218, 516] width 8 height 8
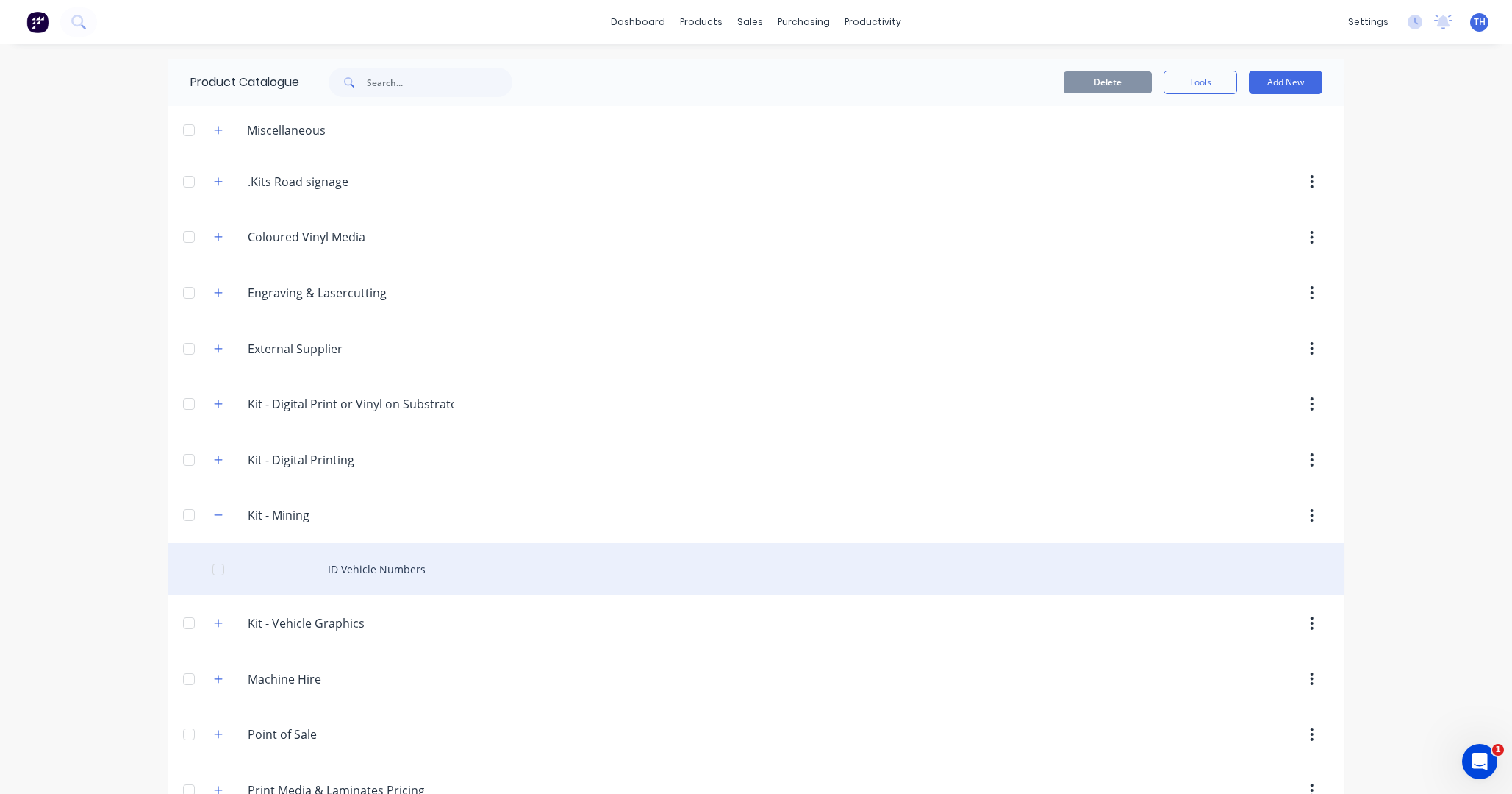
click at [371, 573] on div "ID Vehicle Numbers" at bounding box center [757, 569] width 1176 height 52
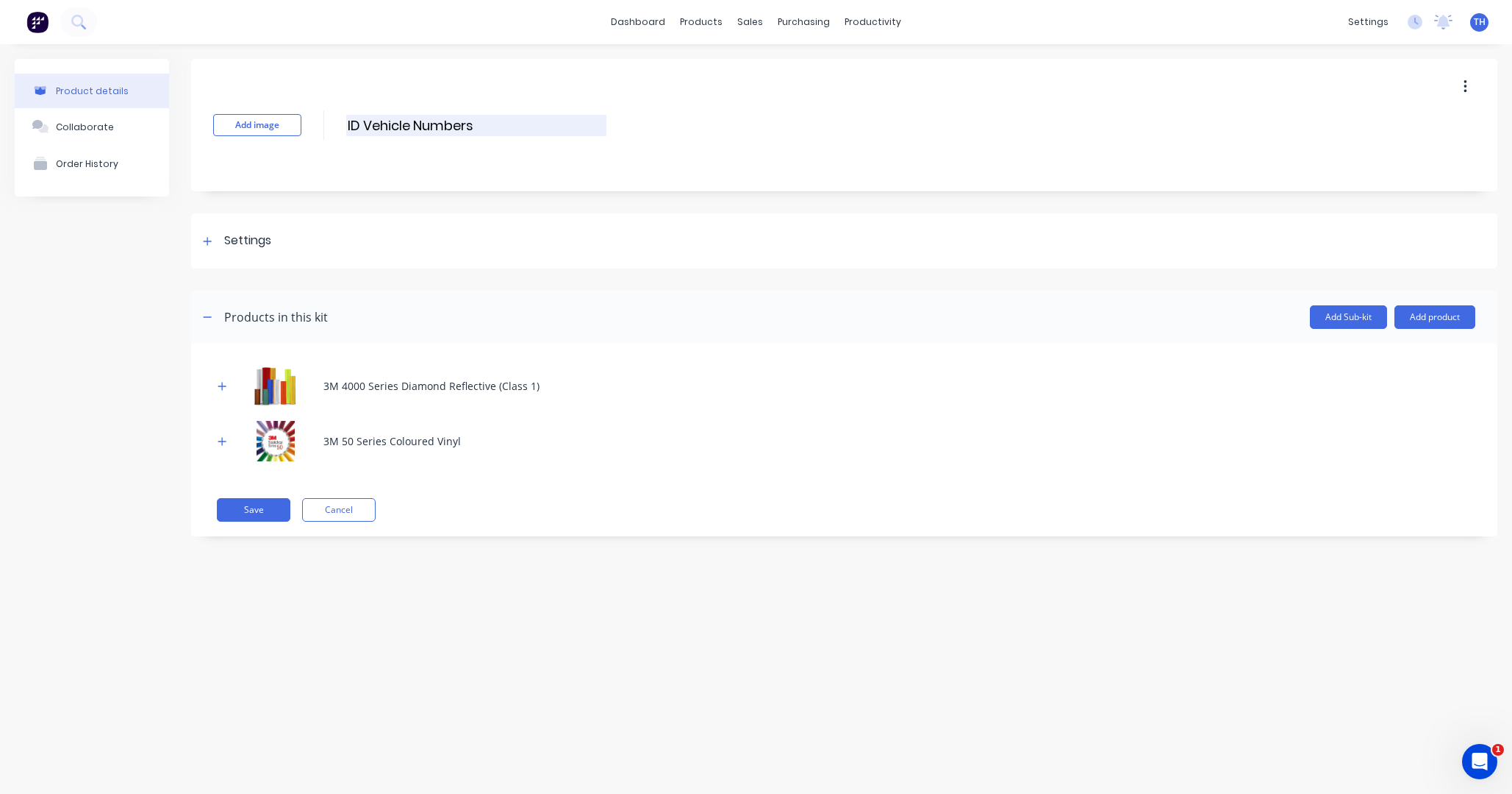
click at [348, 124] on input "ID Vehicle Numbers" at bounding box center [477, 125] width 261 height 22
drag, startPoint x: 364, startPoint y: 124, endPoint x: 313, endPoint y: 125, distance: 51.0
click at [315, 125] on div "Add image ID Vehicle Numbers ID Vehicle Numbers Enter kit name" at bounding box center [845, 125] width 1307 height 132
click at [205, 238] on icon at bounding box center [207, 242] width 9 height 10
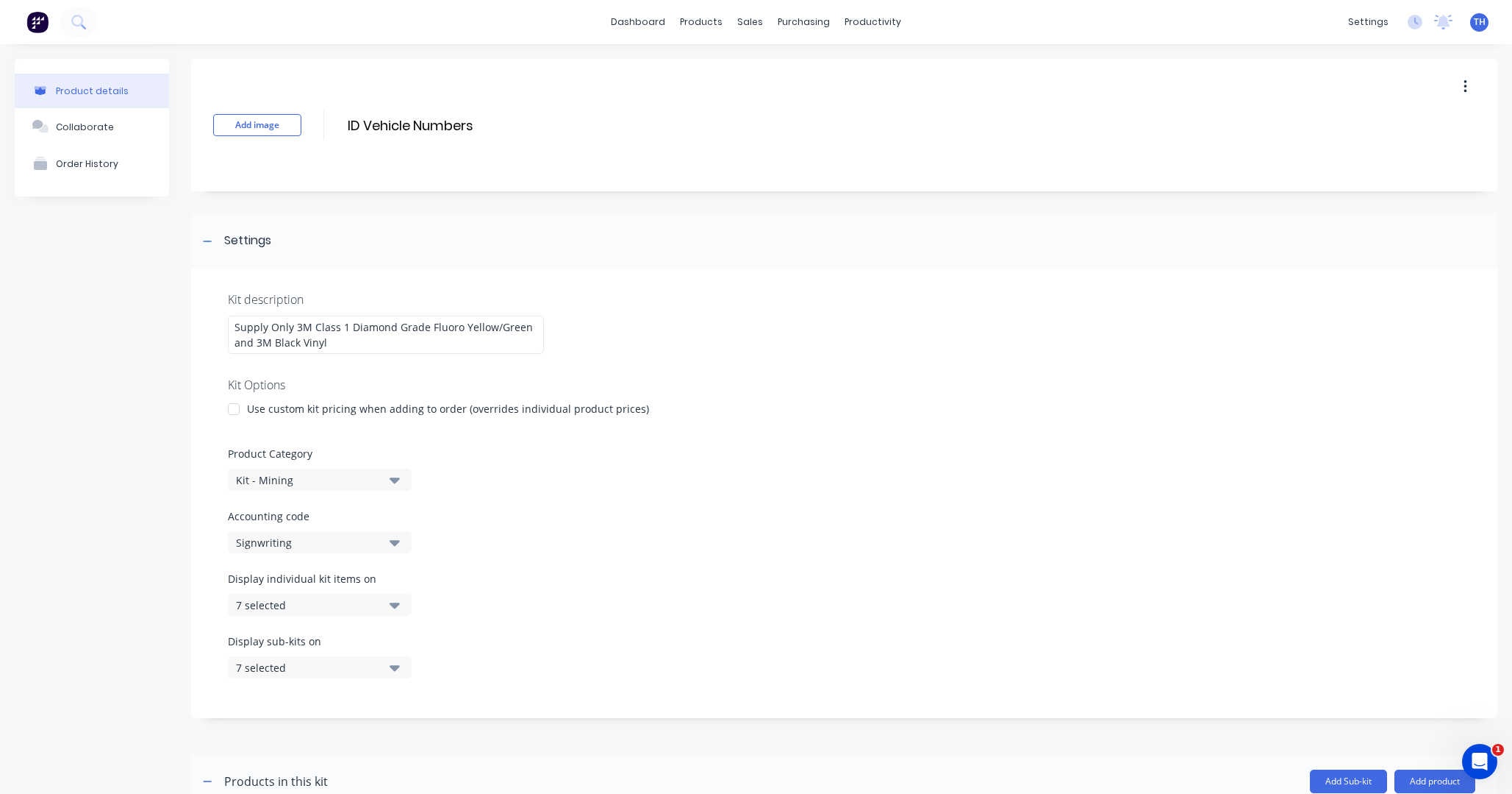
click at [236, 409] on div at bounding box center [233, 409] width 29 height 29
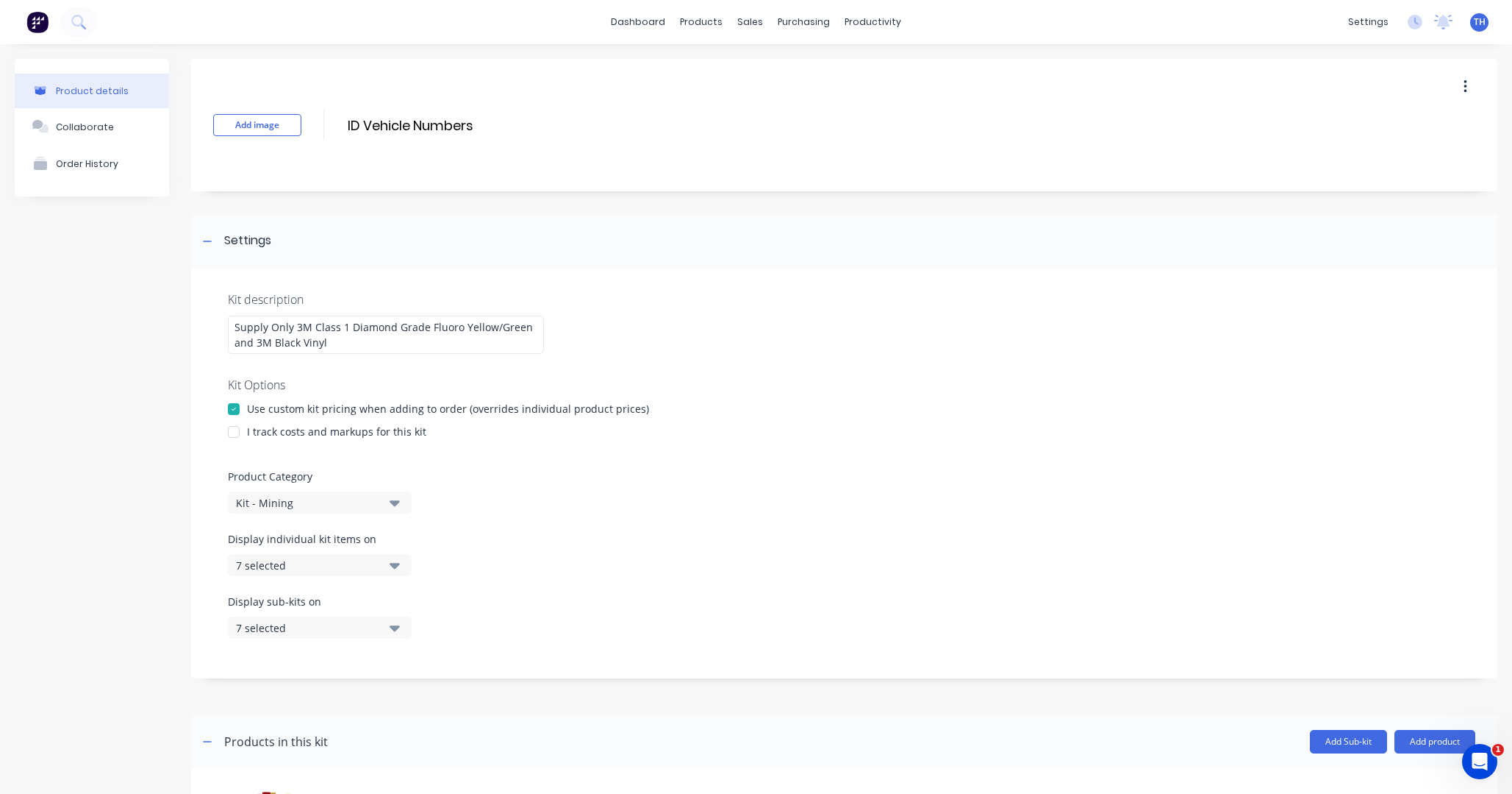
drag, startPoint x: 233, startPoint y: 429, endPoint x: 269, endPoint y: 426, distance: 36.1
click at [233, 429] on div at bounding box center [233, 431] width 29 height 29
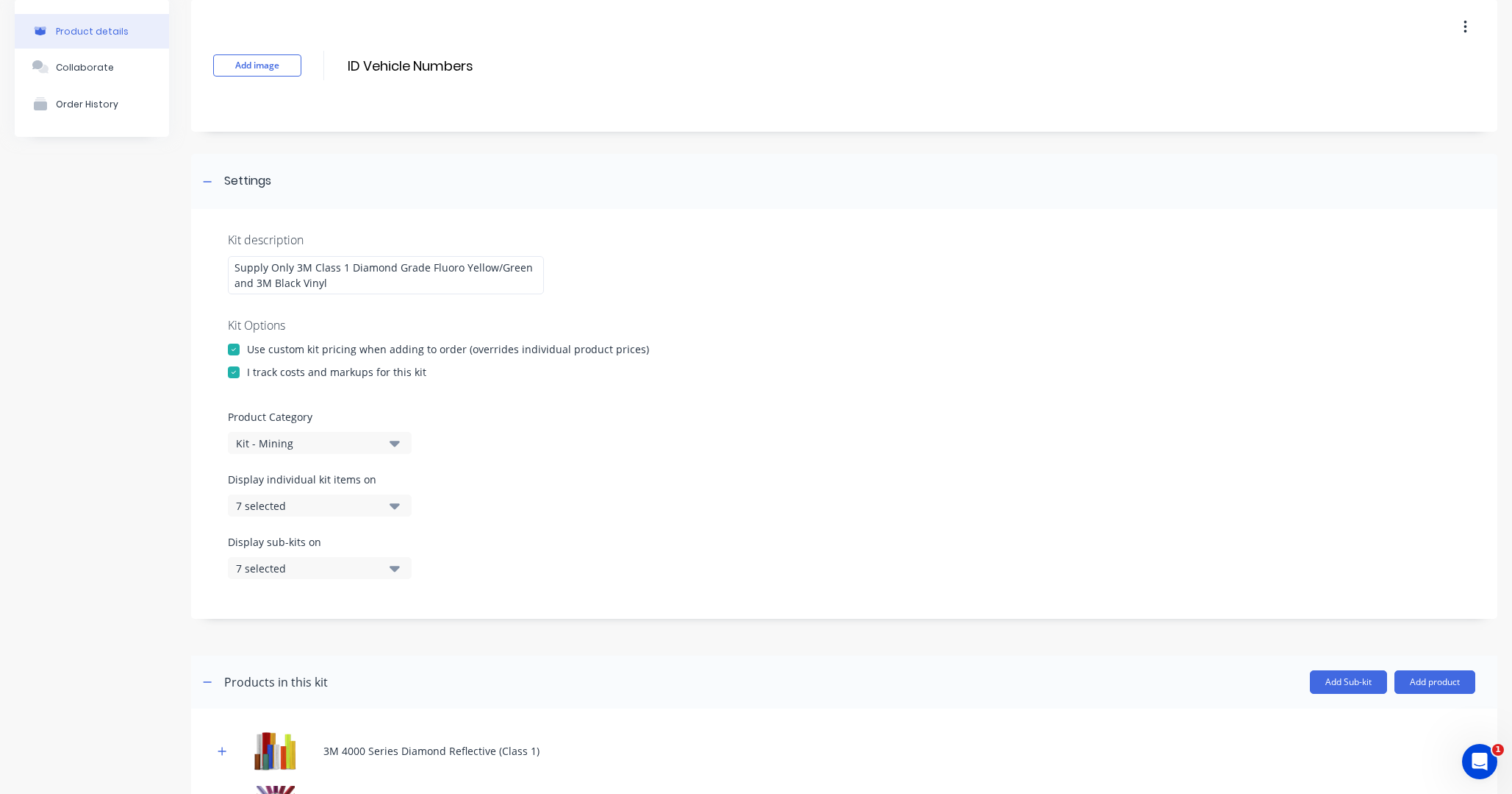
scroll to position [60, 0]
click at [348, 285] on div "Supply Only 3M Class 1 Diamond Grade Fluoro Yellow/Green and 3M Black Vinyl" at bounding box center [386, 274] width 316 height 38
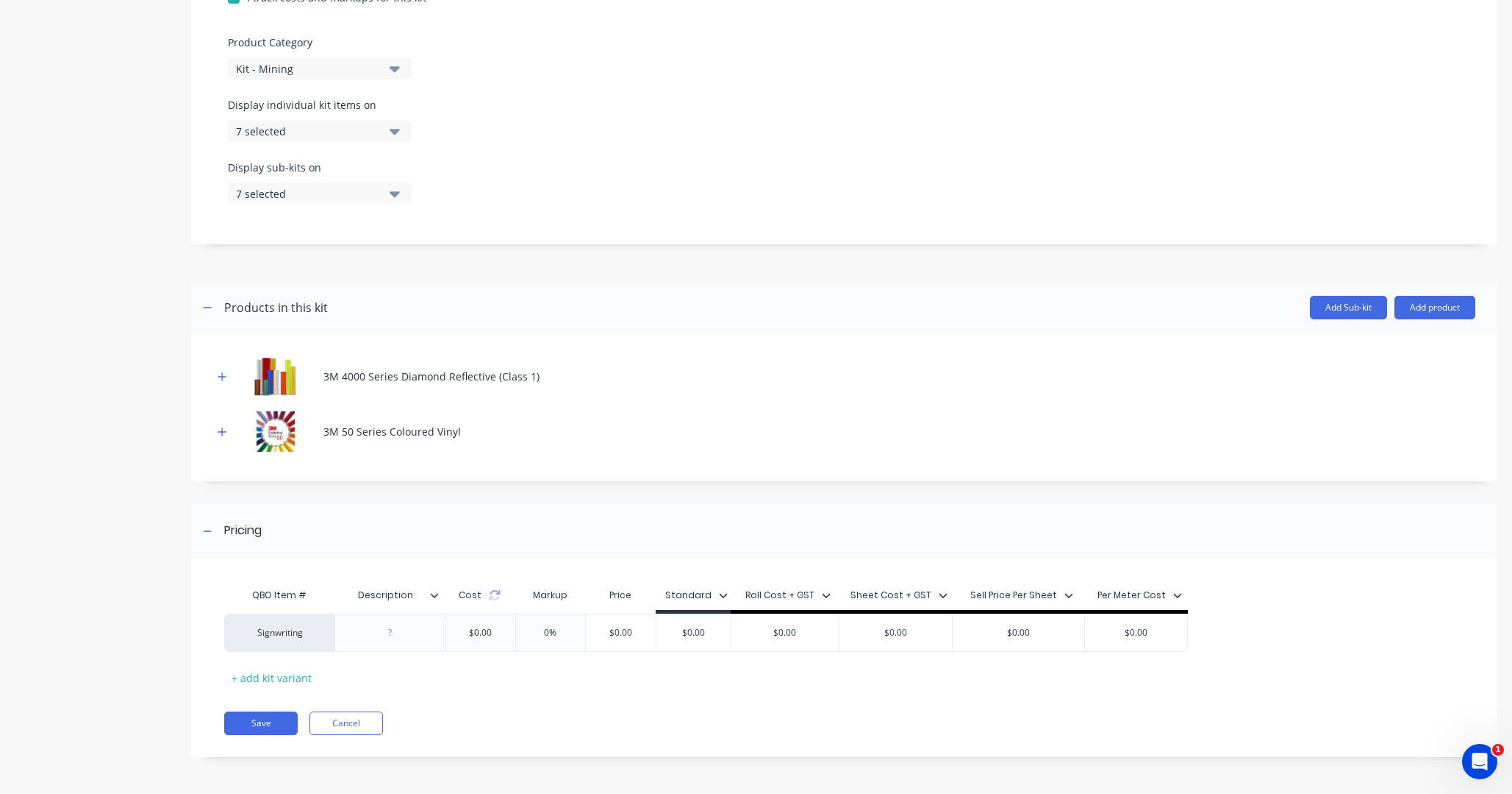
scroll to position [248, 0]
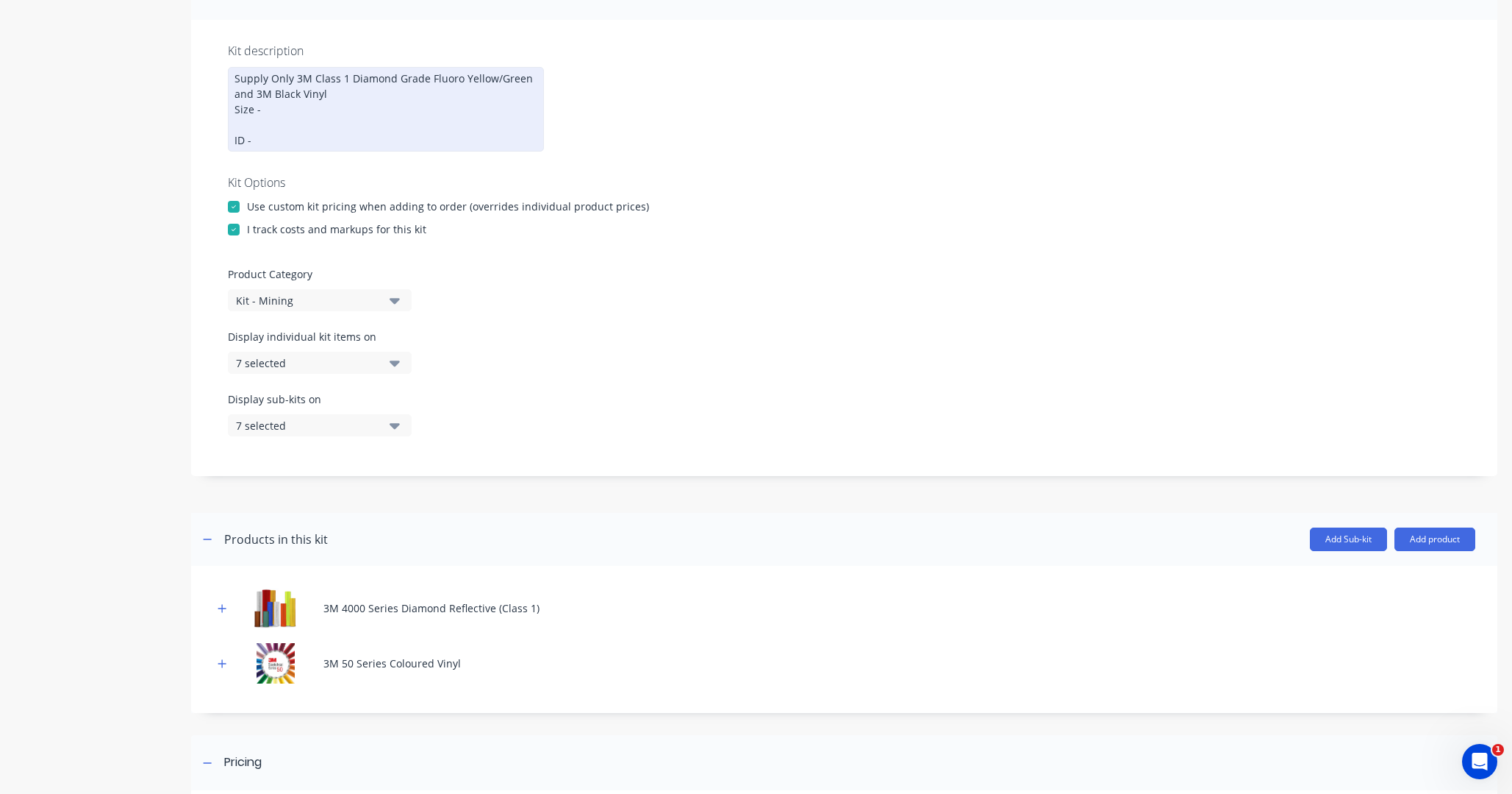
click at [236, 228] on div at bounding box center [233, 229] width 29 height 29
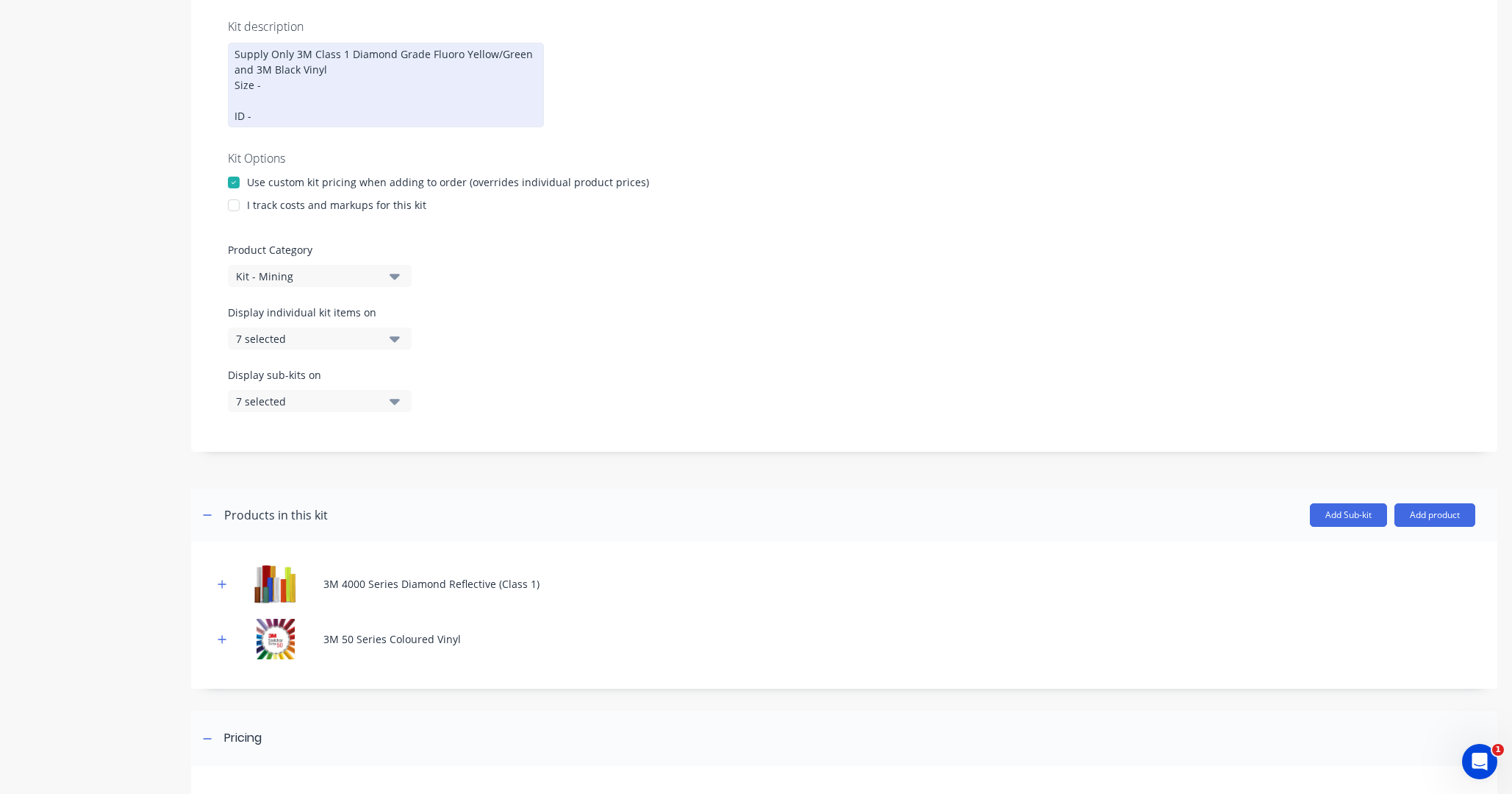
scroll to position [272, 0]
click at [231, 206] on div at bounding box center [233, 206] width 29 height 29
click at [236, 181] on div at bounding box center [233, 183] width 29 height 29
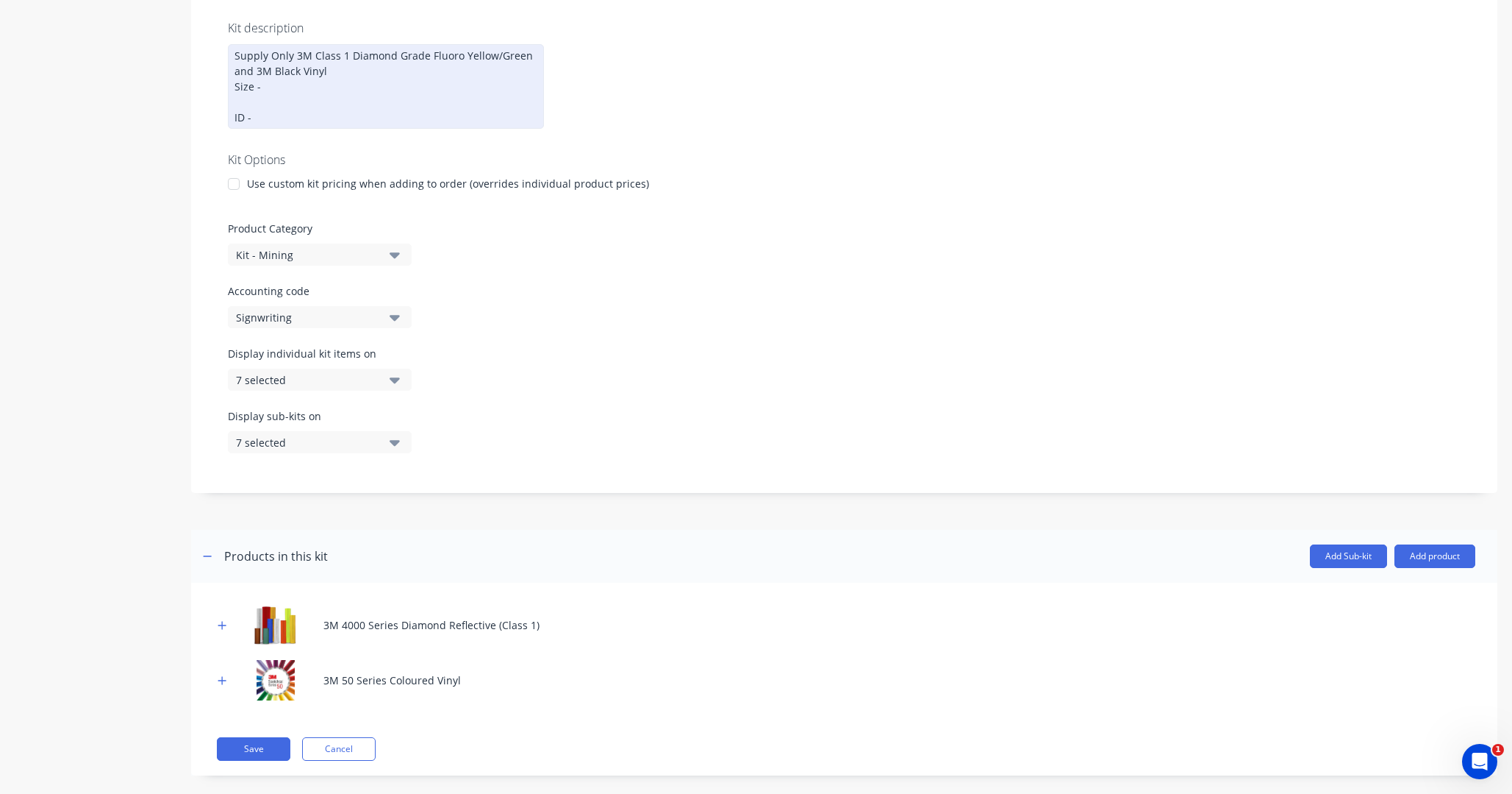
click at [236, 181] on div at bounding box center [233, 183] width 29 height 29
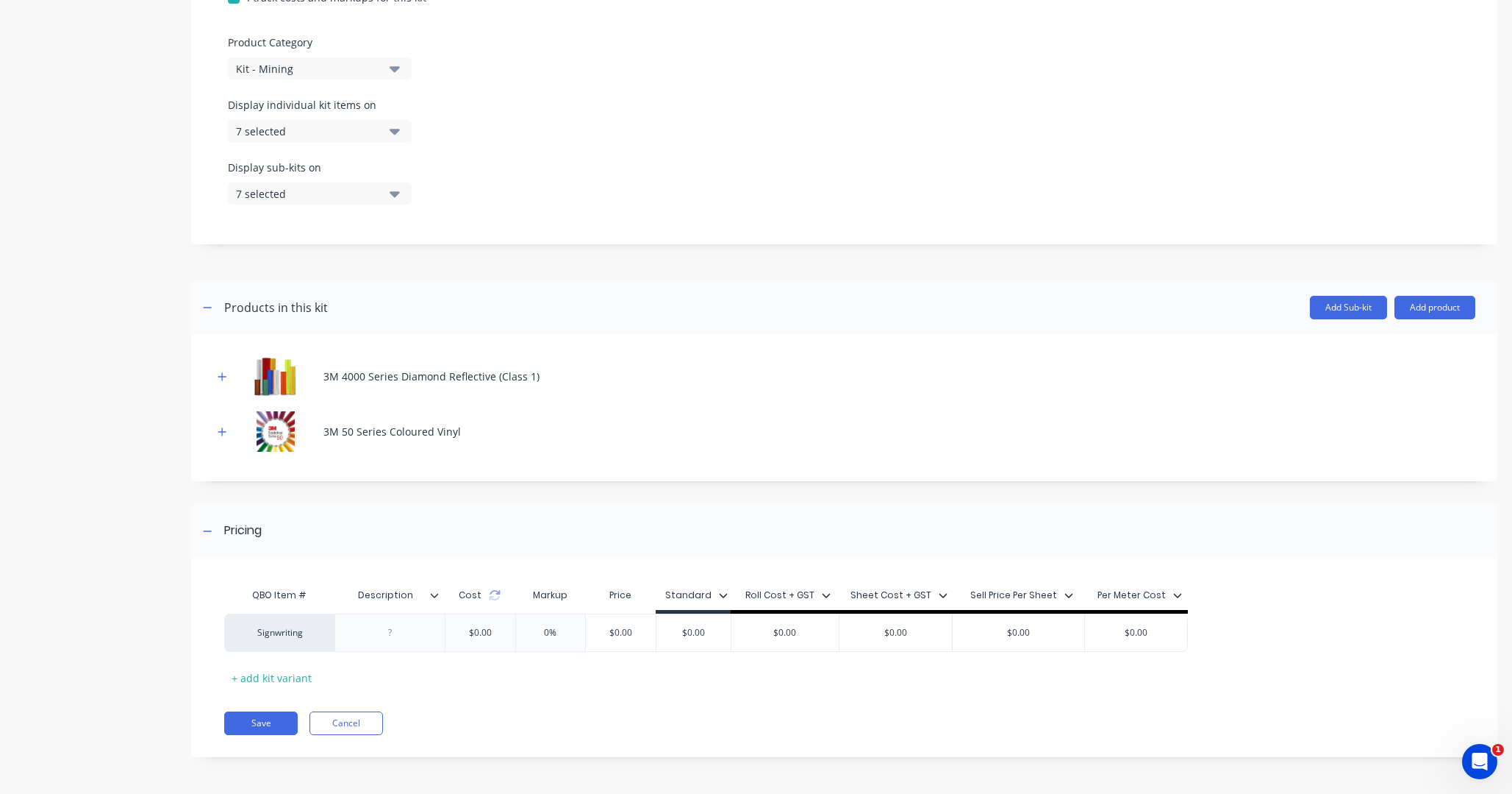
scroll to position [481, 0]
click at [146, 579] on div "Product details Collaborate Order History" at bounding box center [92, 179] width 155 height 1200
click at [142, 570] on div "Product details Collaborate Order History" at bounding box center [92, 180] width 155 height 1200
click at [111, 580] on div "Product details Collaborate Order History" at bounding box center [92, 180] width 155 height 1200
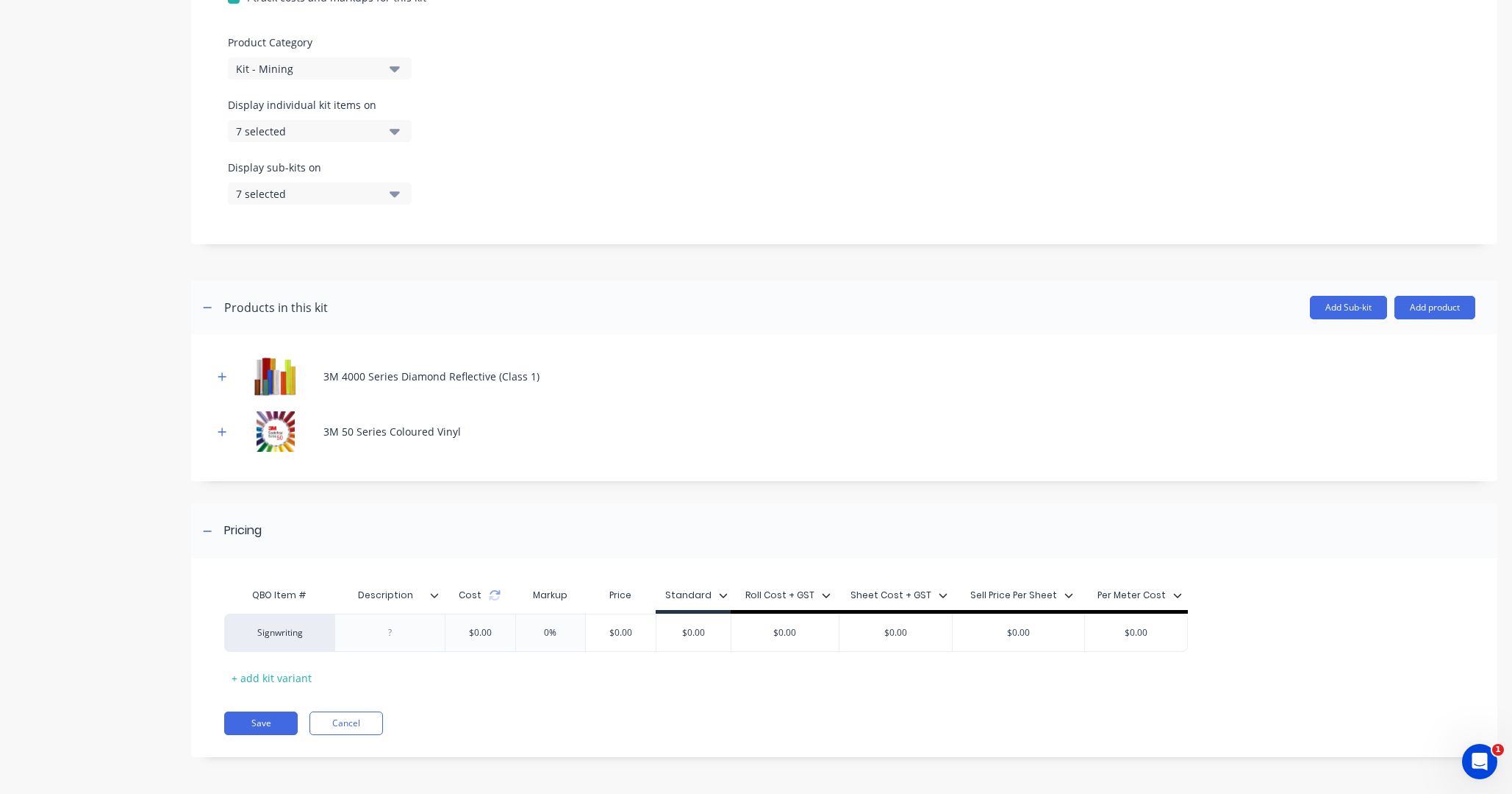
scroll to position [481, 0]
click at [270, 723] on button "Save" at bounding box center [261, 723] width 74 height 23
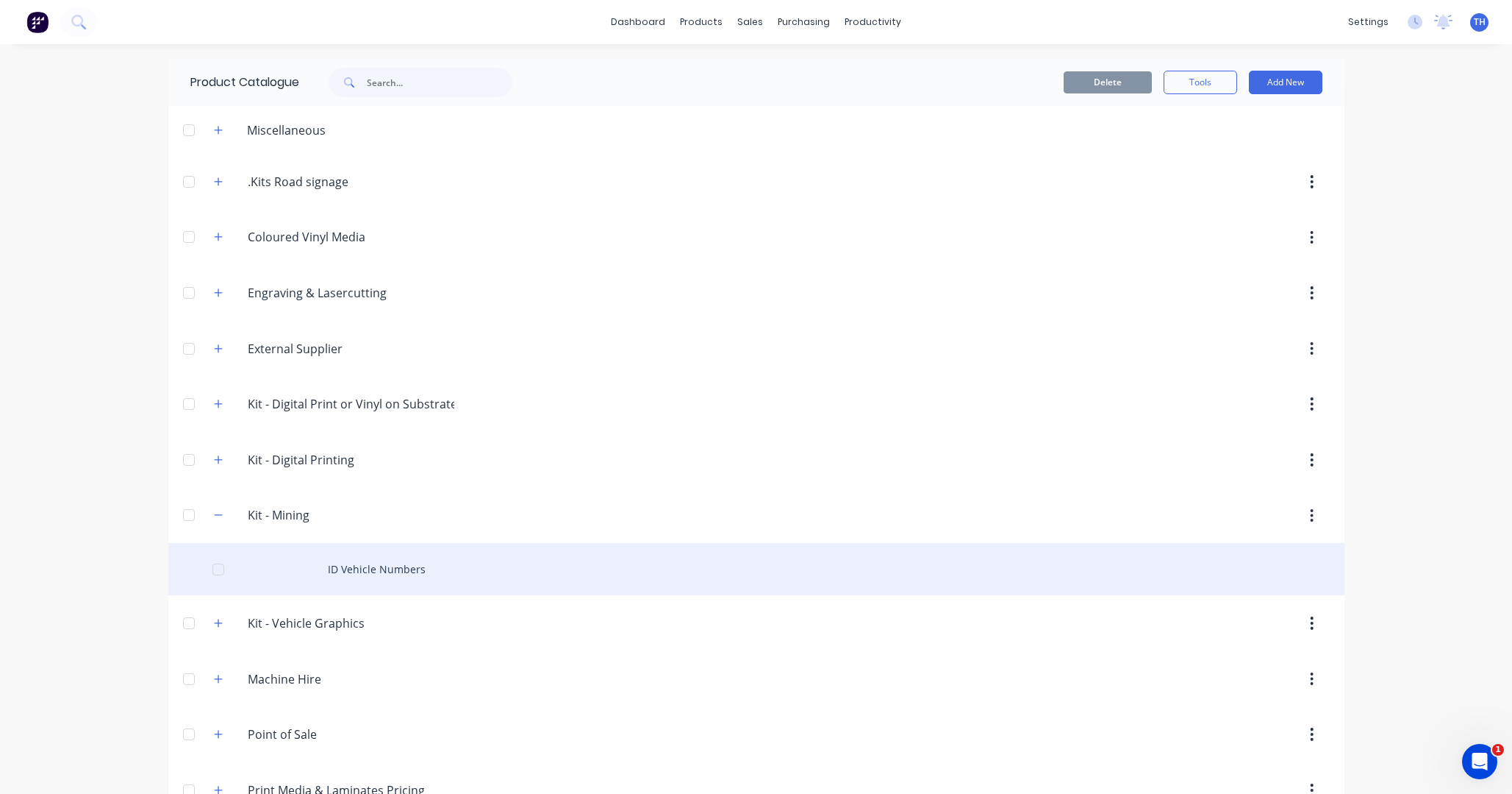
click at [402, 572] on div "ID Vehicle Numbers" at bounding box center [757, 569] width 1176 height 52
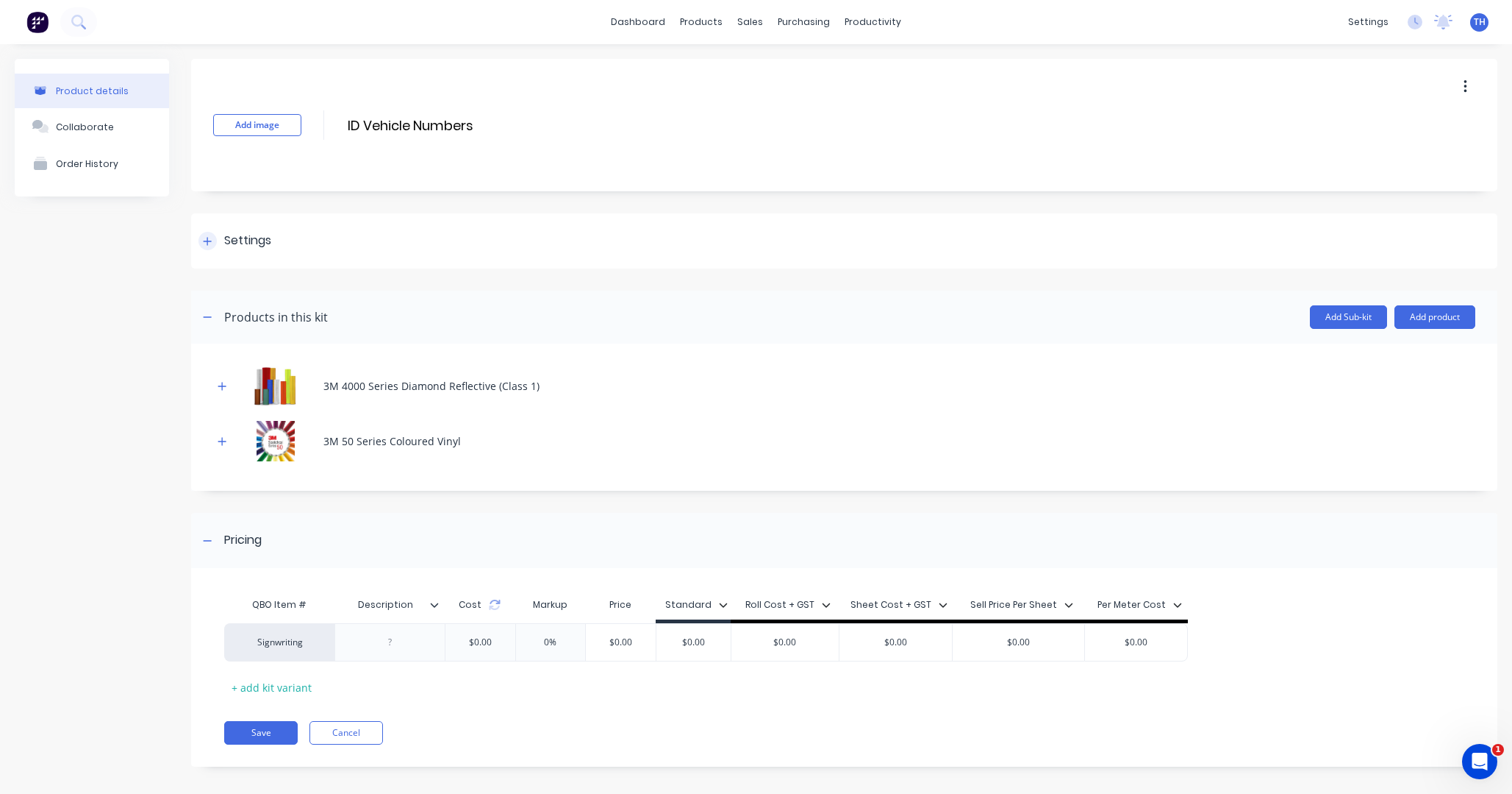
click at [211, 242] on icon at bounding box center [208, 241] width 8 height 8
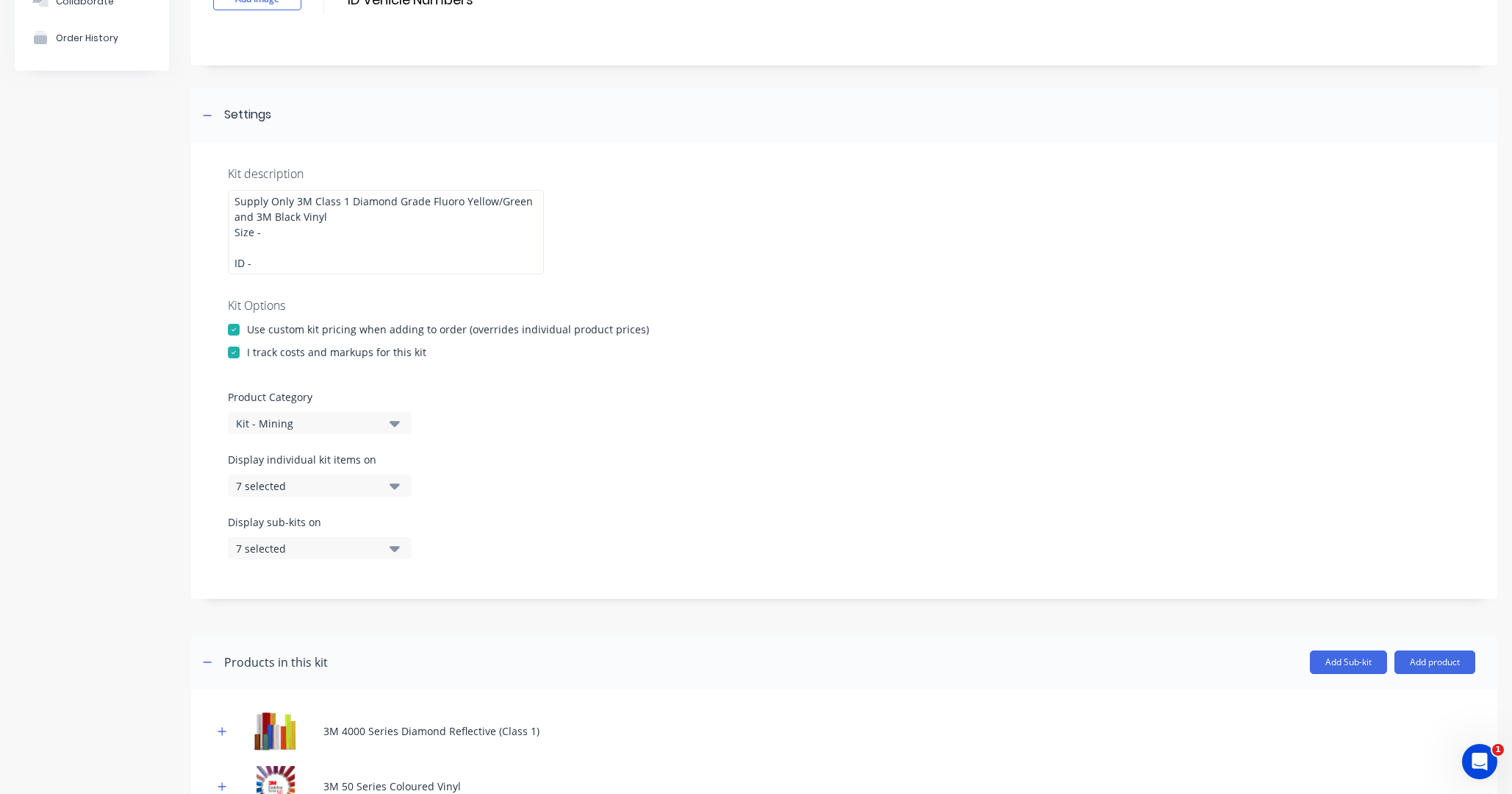
scroll to position [117, 0]
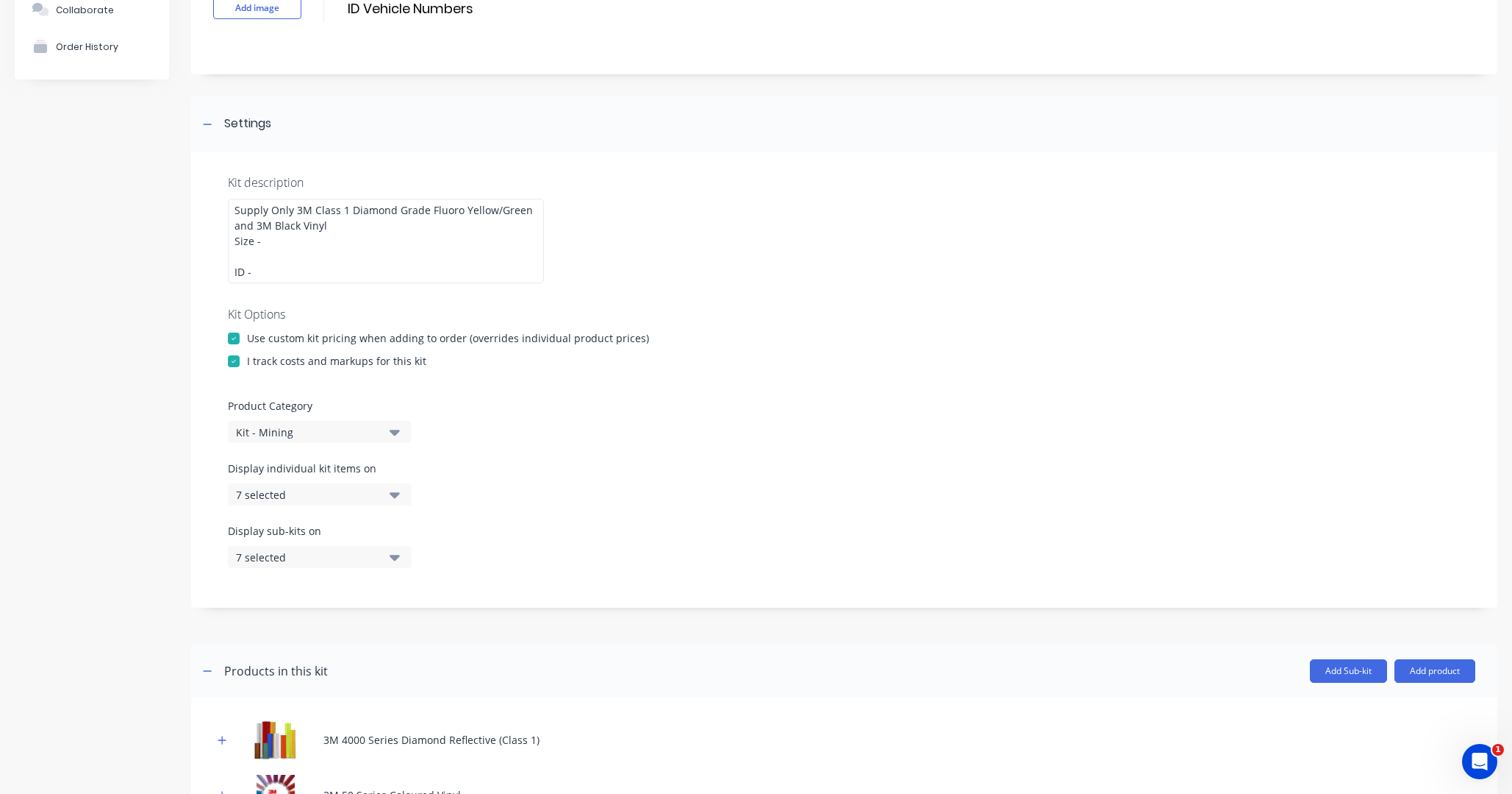
click at [233, 339] on div at bounding box center [233, 338] width 29 height 29
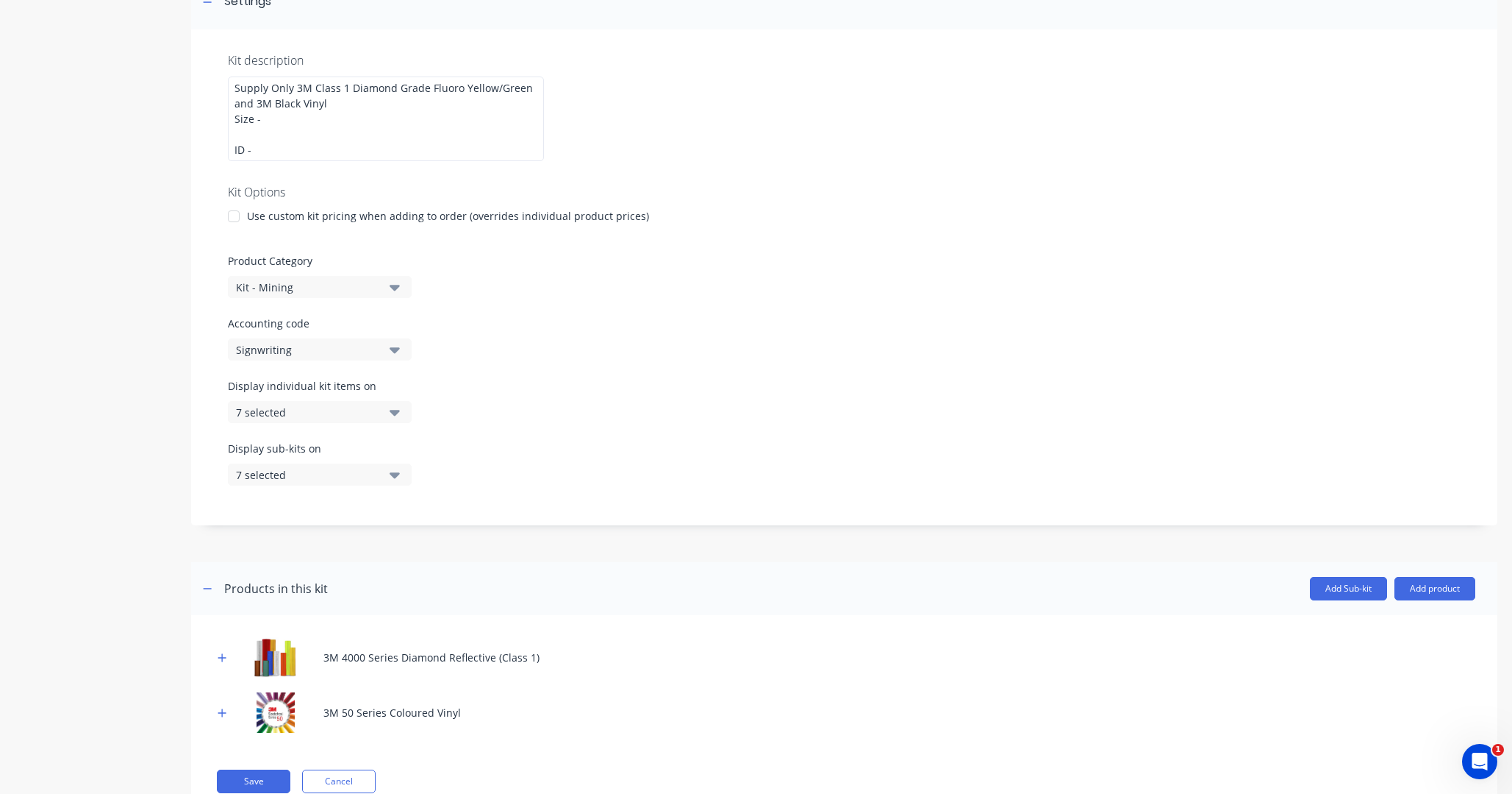
scroll to position [242, 0]
click at [391, 409] on icon "button" at bounding box center [394, 410] width 10 height 6
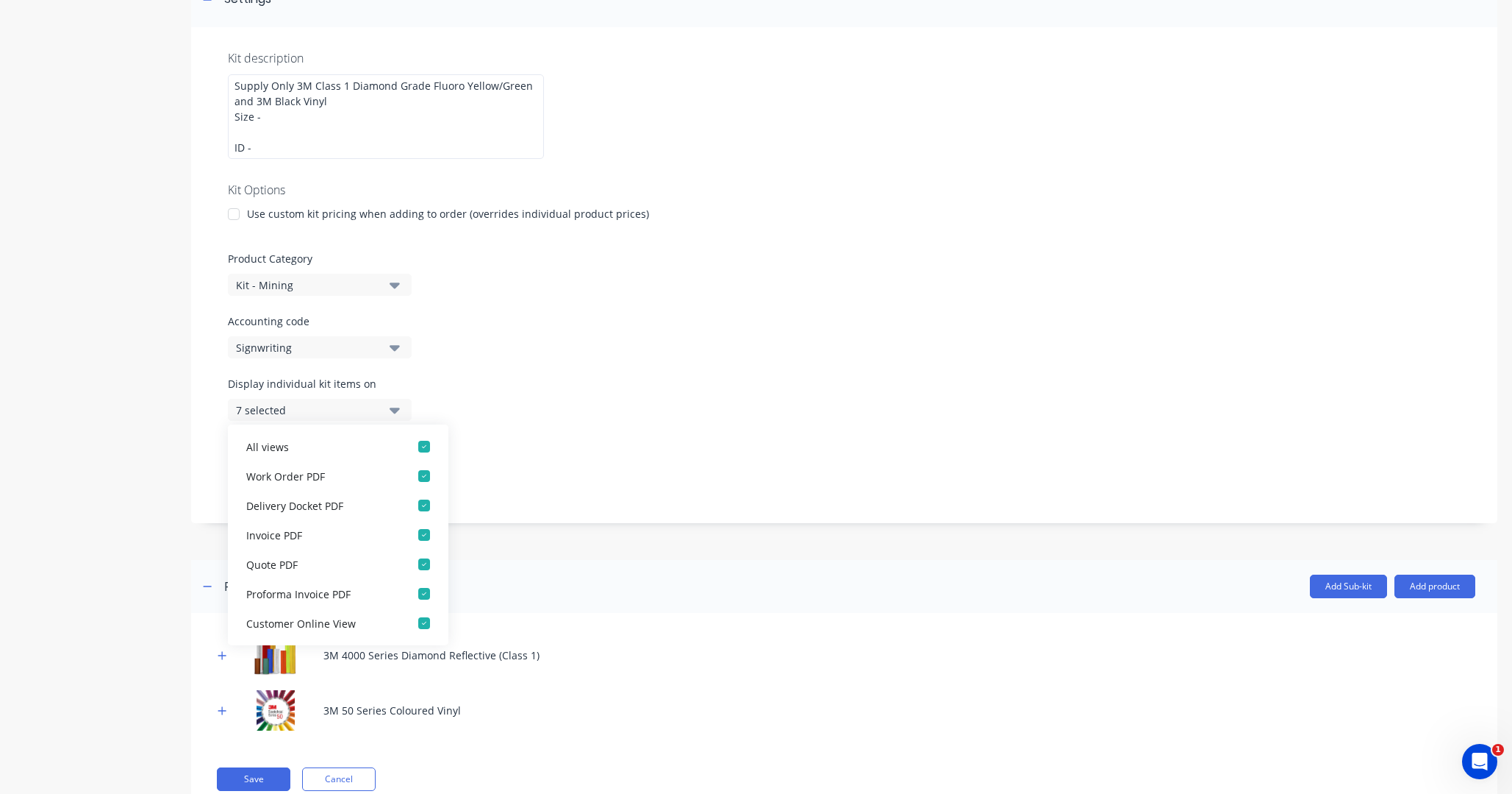
click at [514, 396] on div "Display individual kit items on 7 selected" at bounding box center [845, 407] width 1233 height 63
click at [396, 408] on icon "button" at bounding box center [394, 410] width 10 height 6
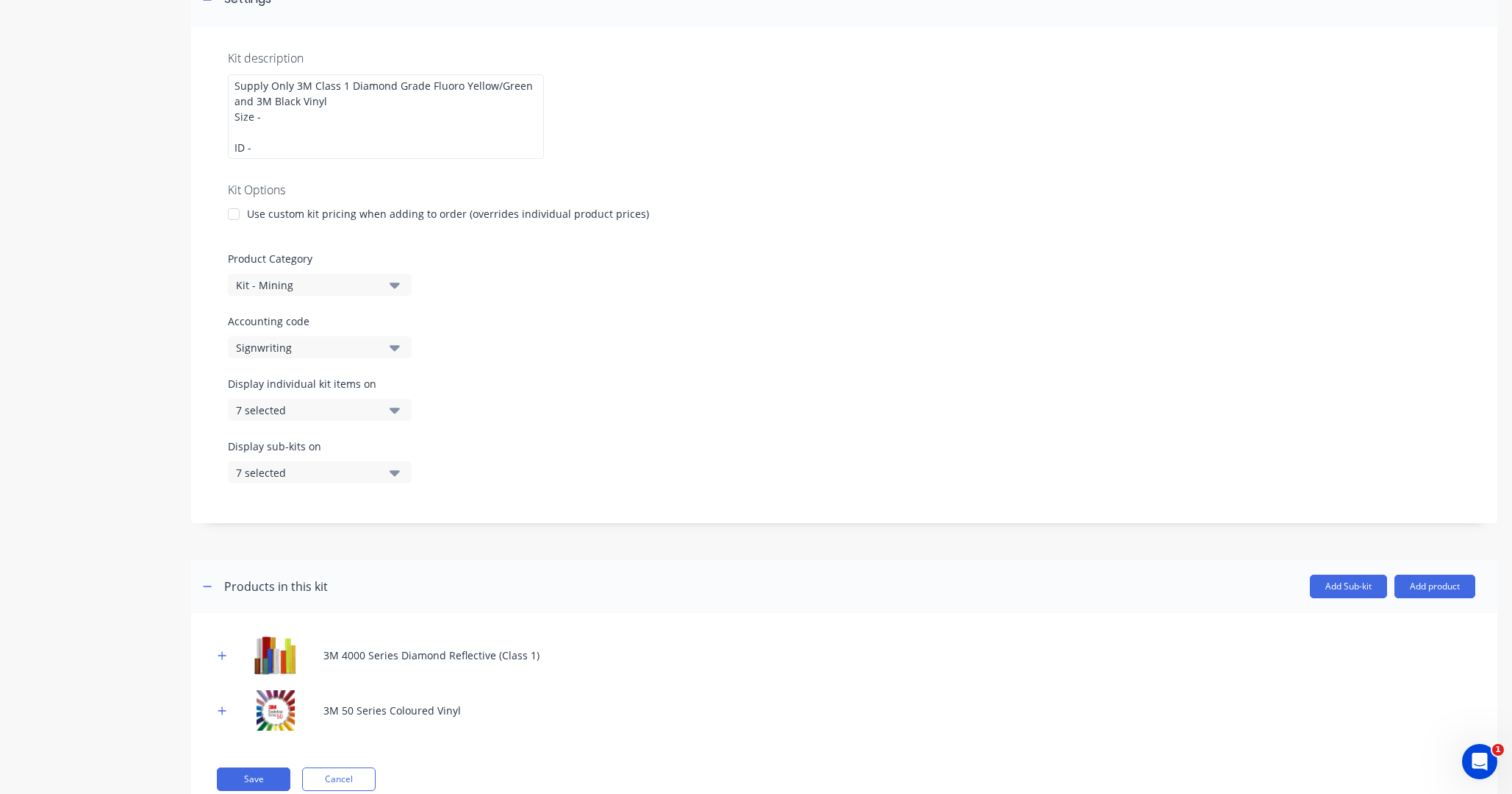
click at [396, 475] on icon "button" at bounding box center [394, 472] width 10 height 6
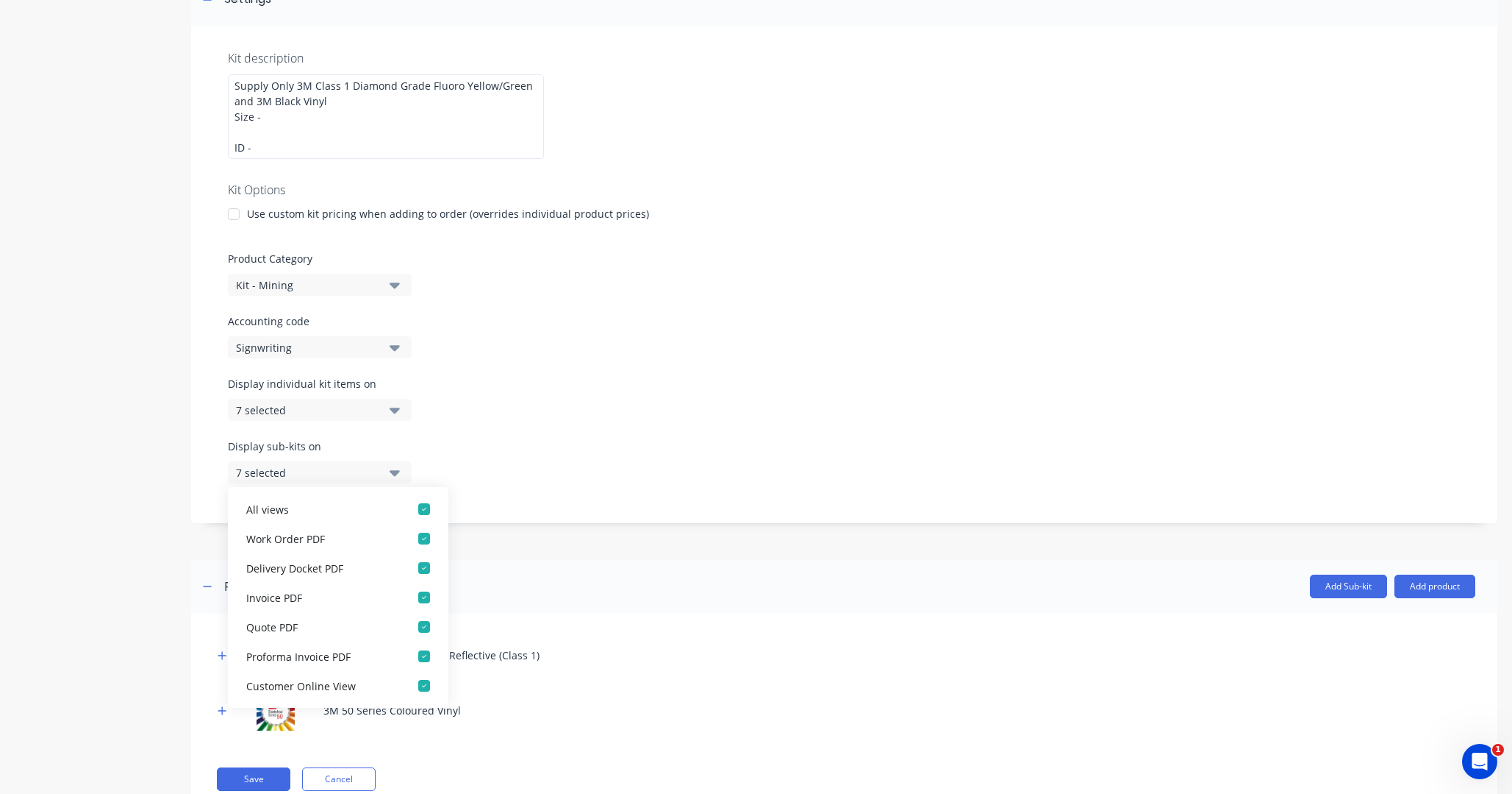
click at [396, 475] on icon "button" at bounding box center [394, 472] width 10 height 6
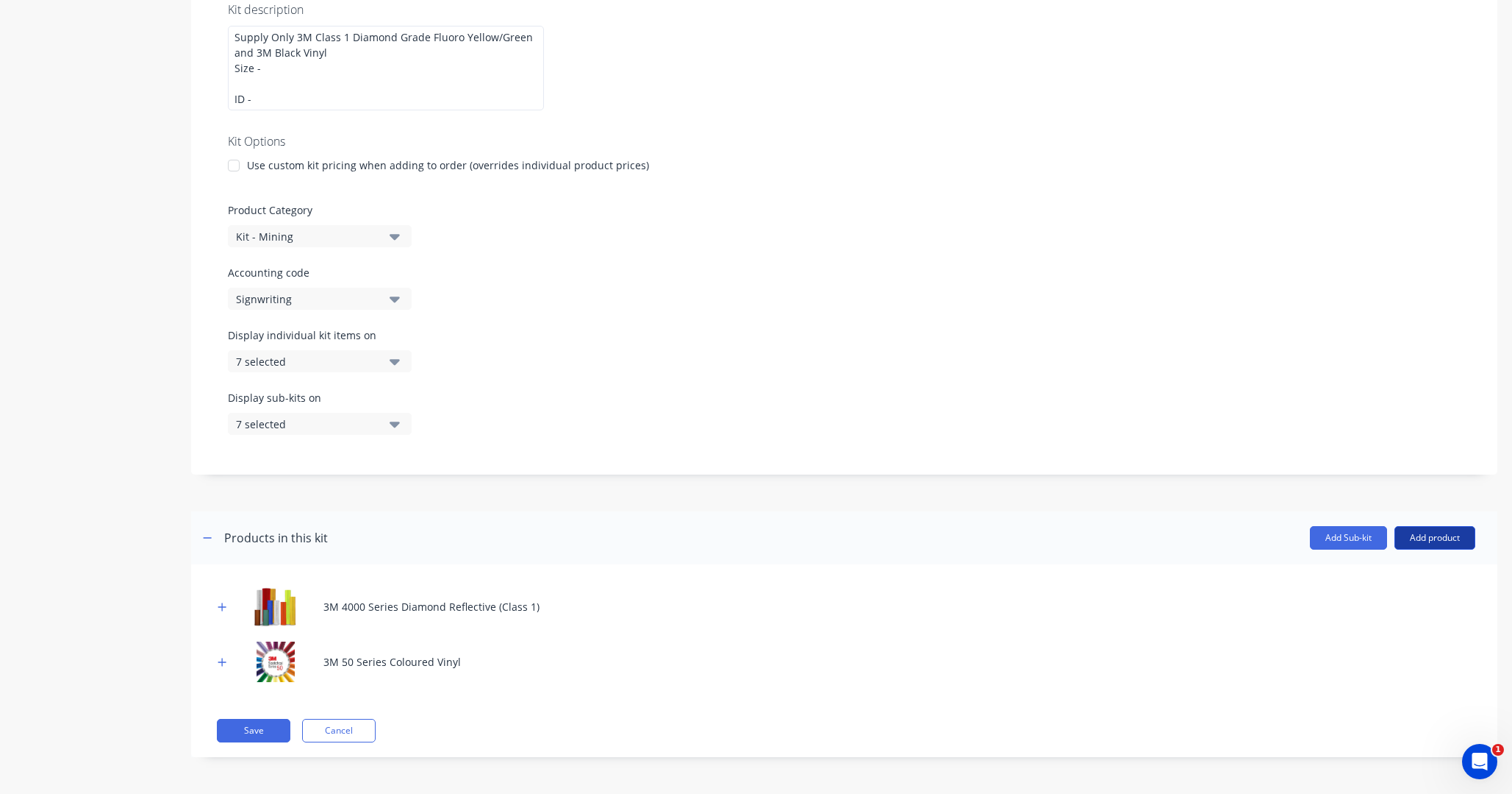
scroll to position [290, 0]
click at [223, 608] on icon "button" at bounding box center [222, 607] width 8 height 8
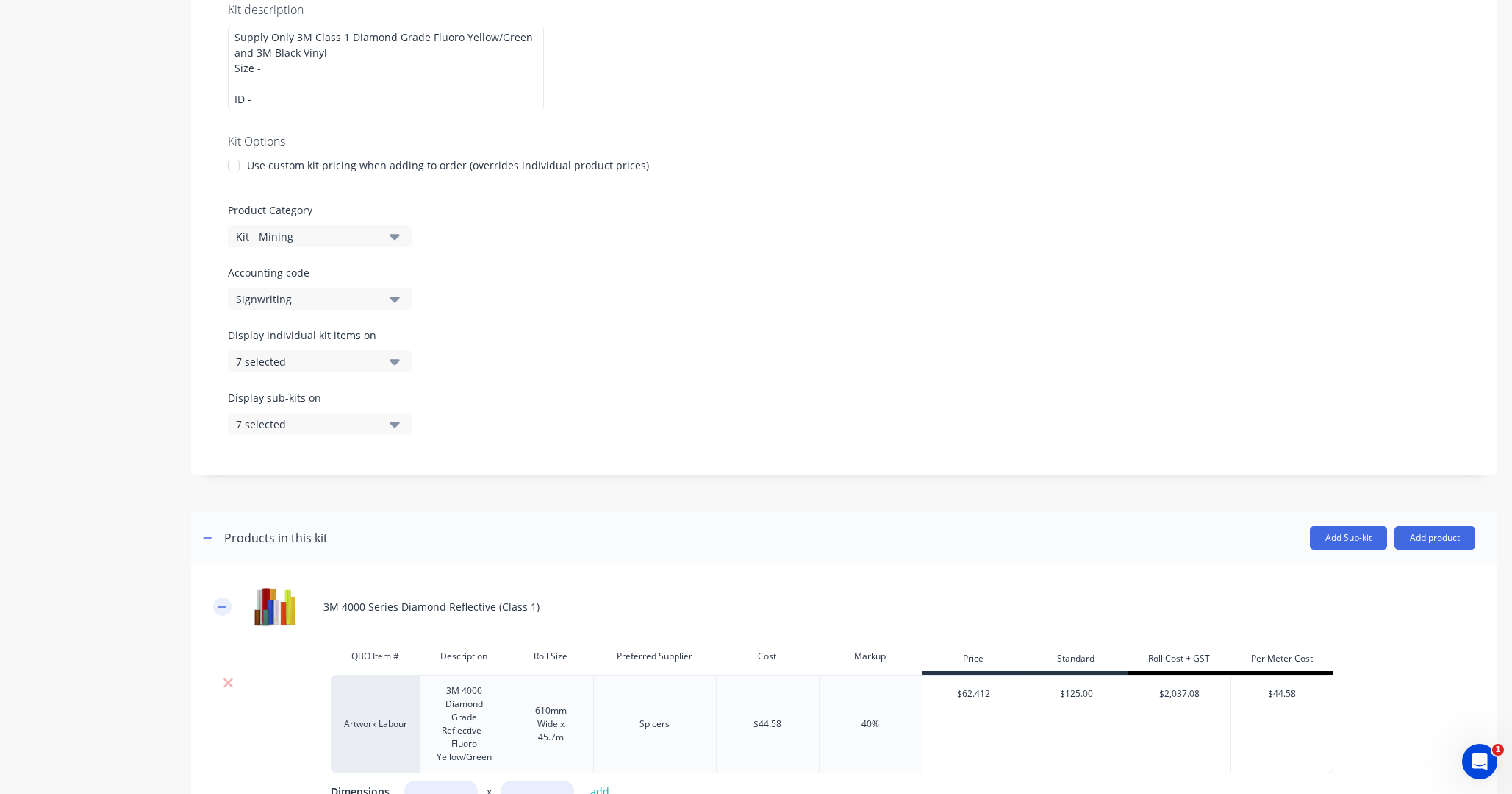
click at [223, 608] on icon "button" at bounding box center [222, 607] width 9 height 10
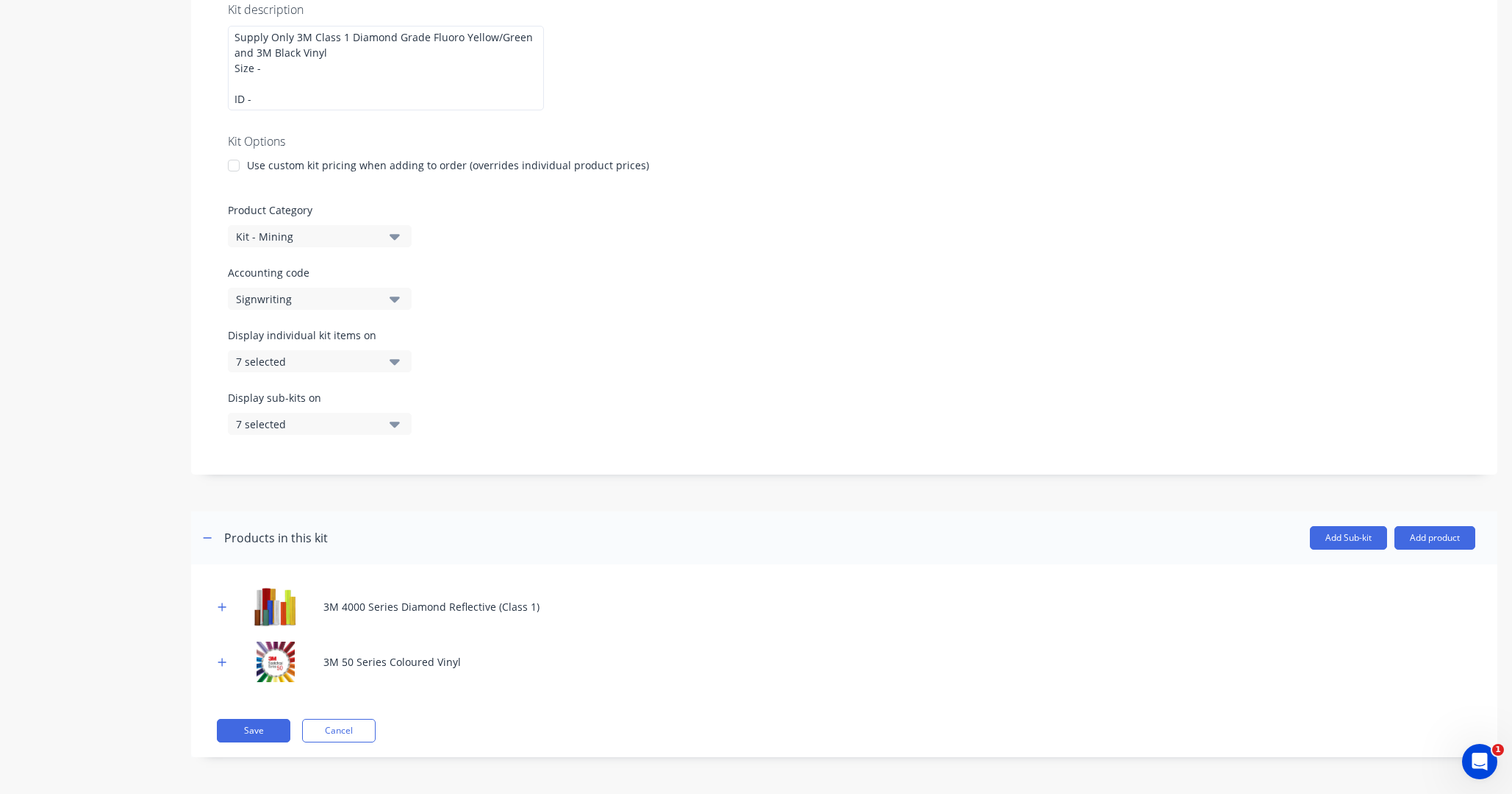
scroll to position [0, 0]
click at [1417, 540] on button "Add product" at bounding box center [1435, 537] width 81 height 23
click at [1372, 608] on div "Labour" at bounding box center [1406, 605] width 114 height 22
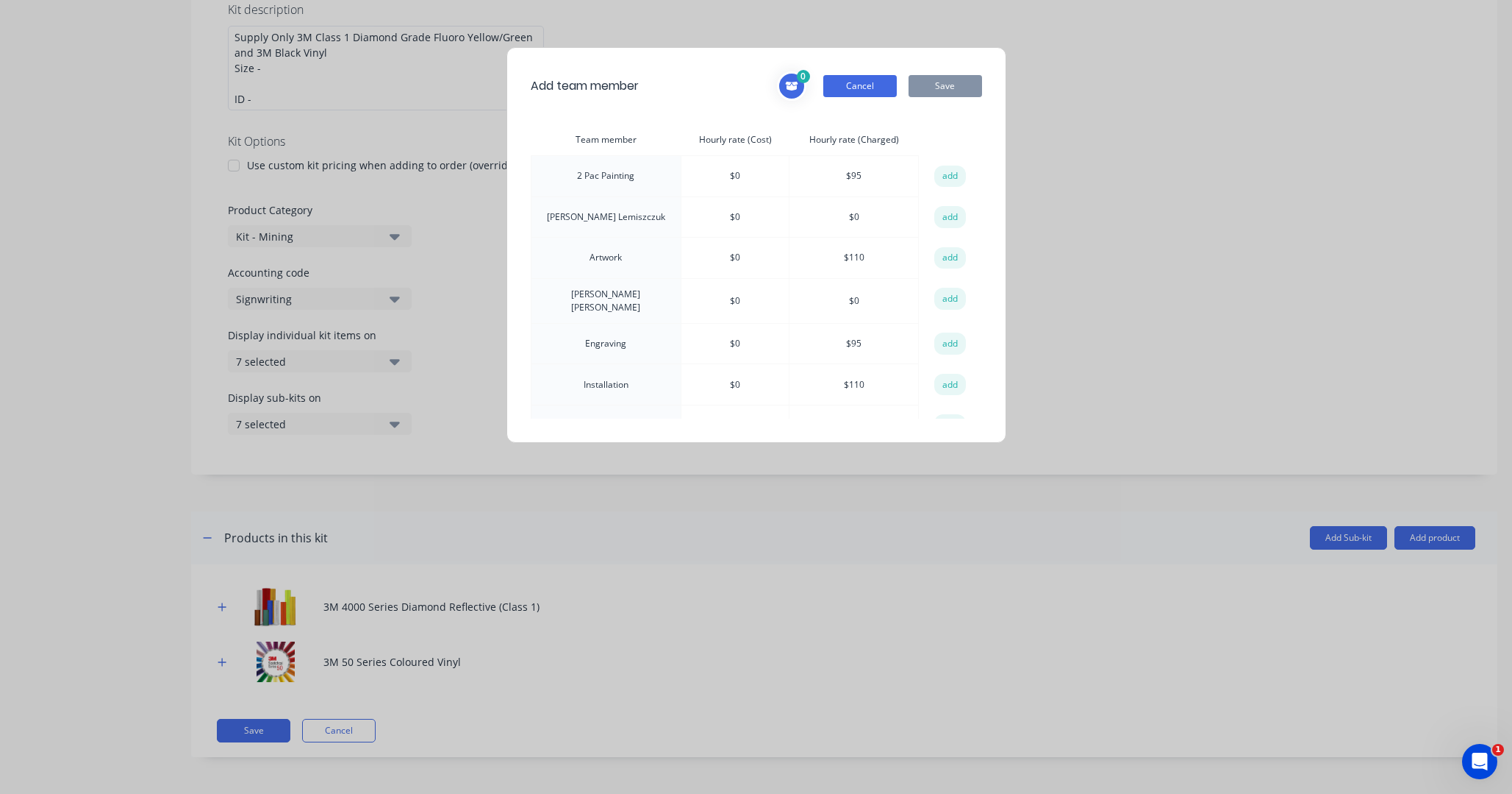
click at [883, 79] on button "Cancel" at bounding box center [860, 86] width 74 height 22
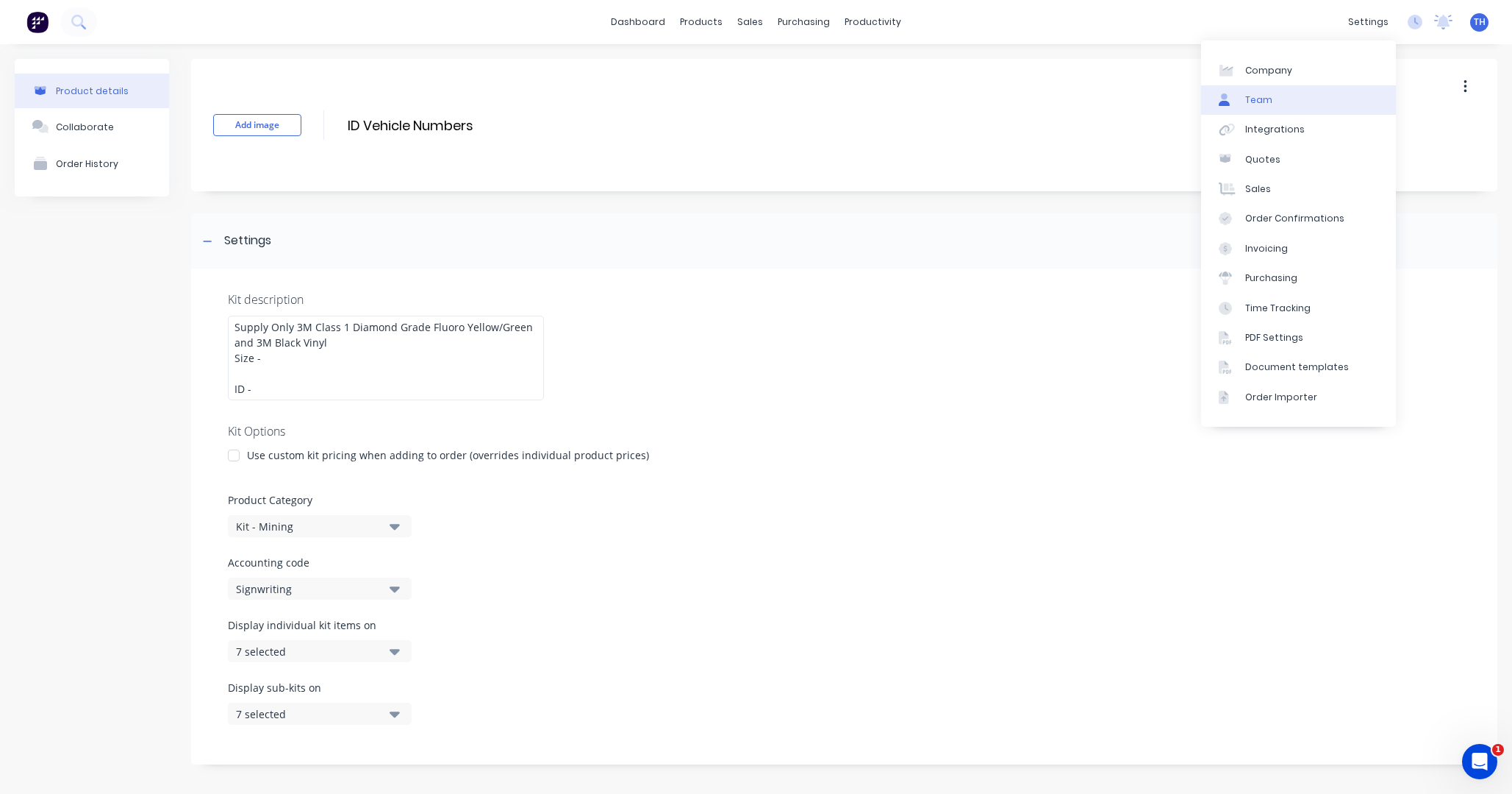
click at [1286, 99] on link "Team" at bounding box center [1298, 99] width 195 height 29
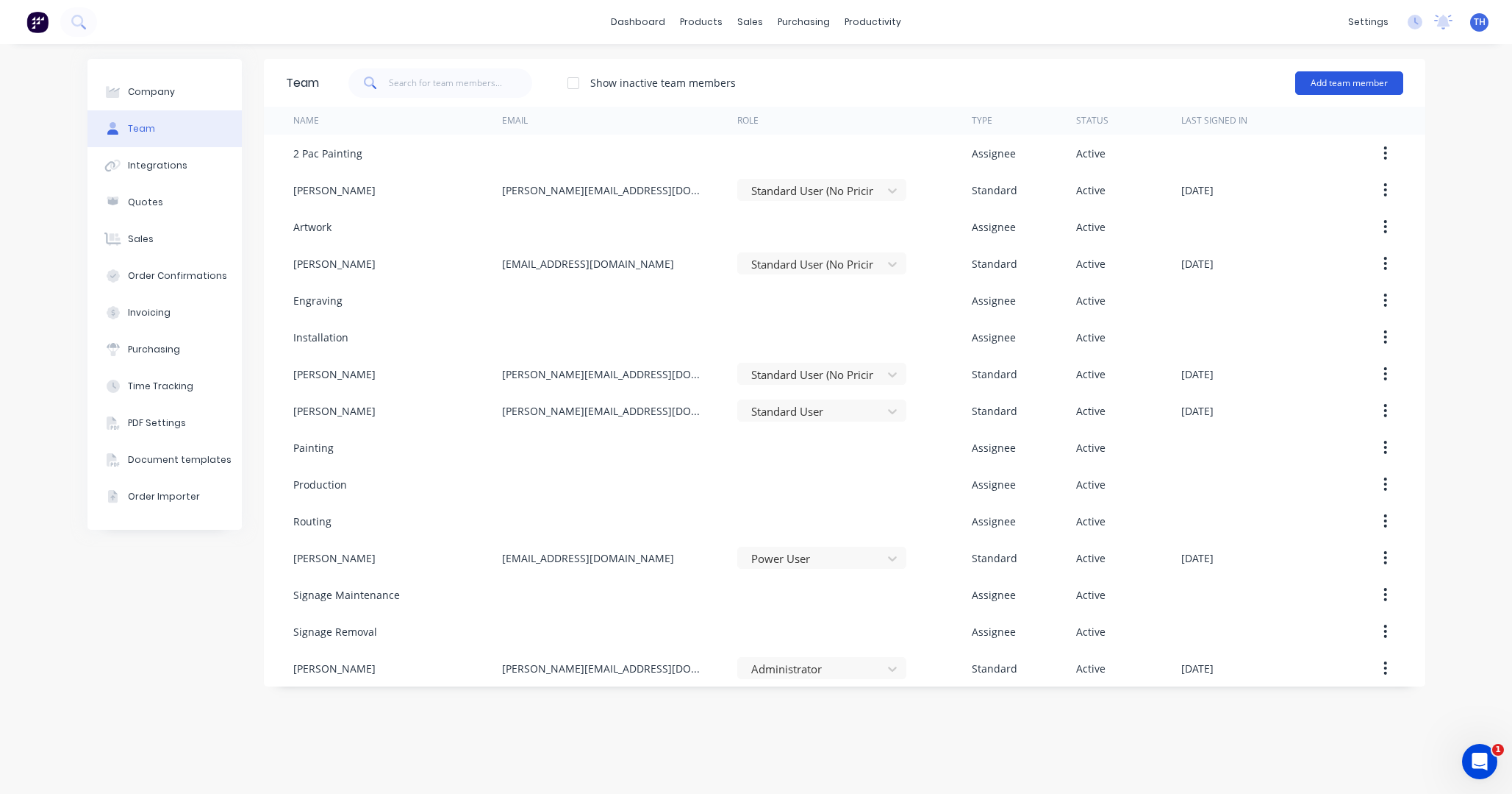
click at [1356, 83] on button "Add team member" at bounding box center [1349, 83] width 108 height 23
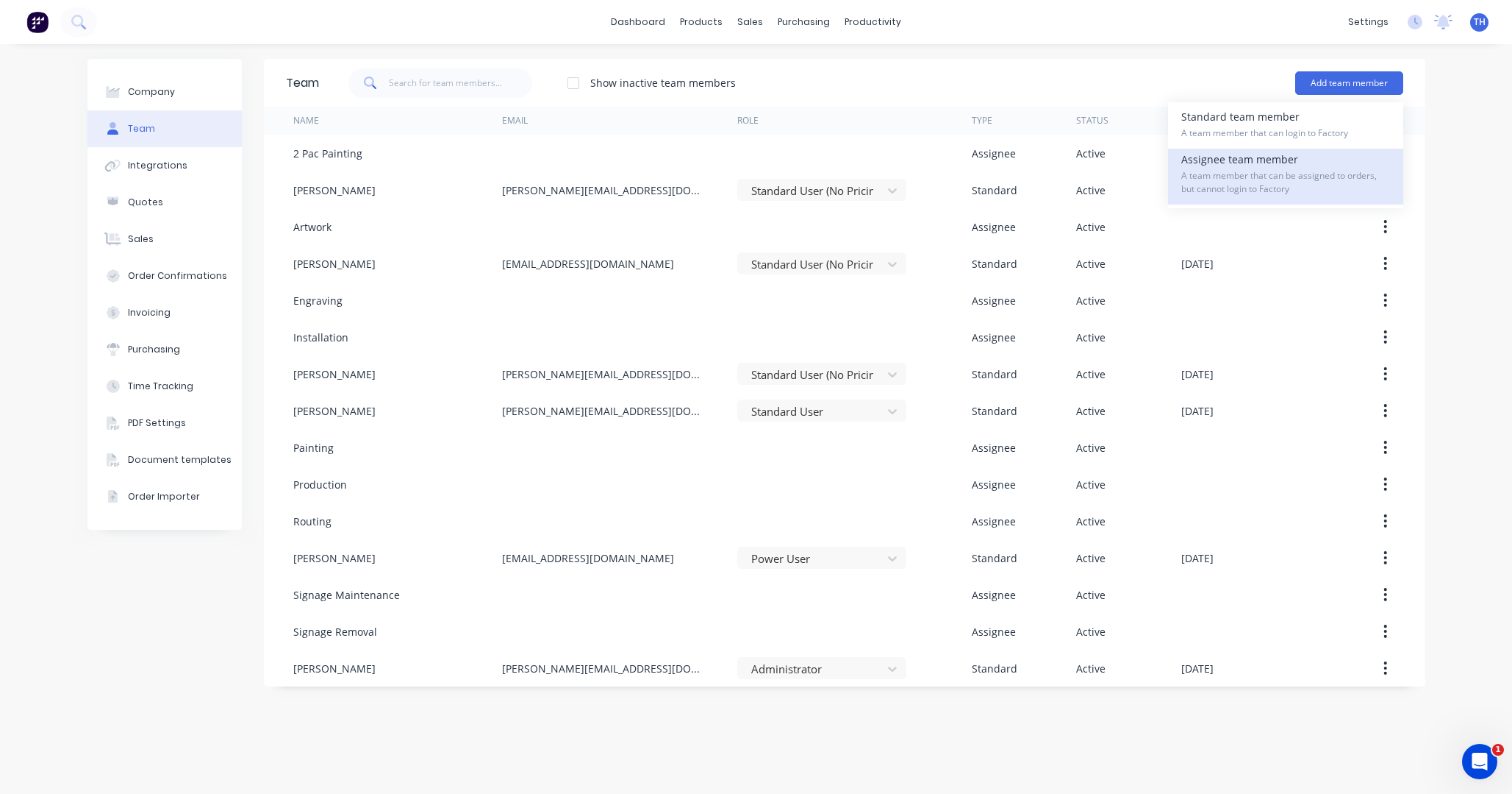
click at [1300, 176] on span "A team member that can be assigned to orders, but cannot login to Factory" at bounding box center [1286, 182] width 209 height 27
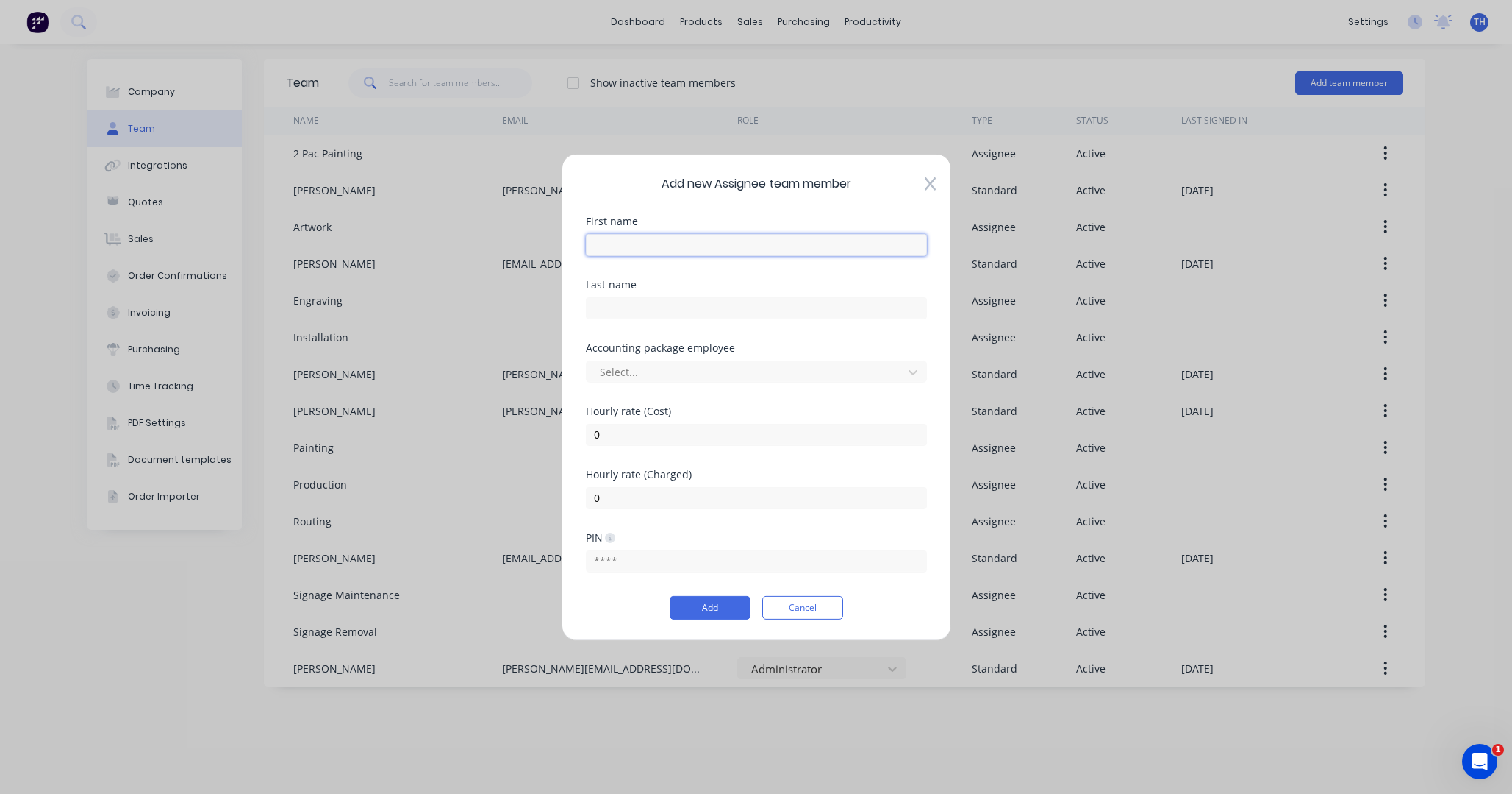
click at [715, 247] on input "text" at bounding box center [756, 244] width 341 height 22
type input "S"
type input "Artwork Setup"
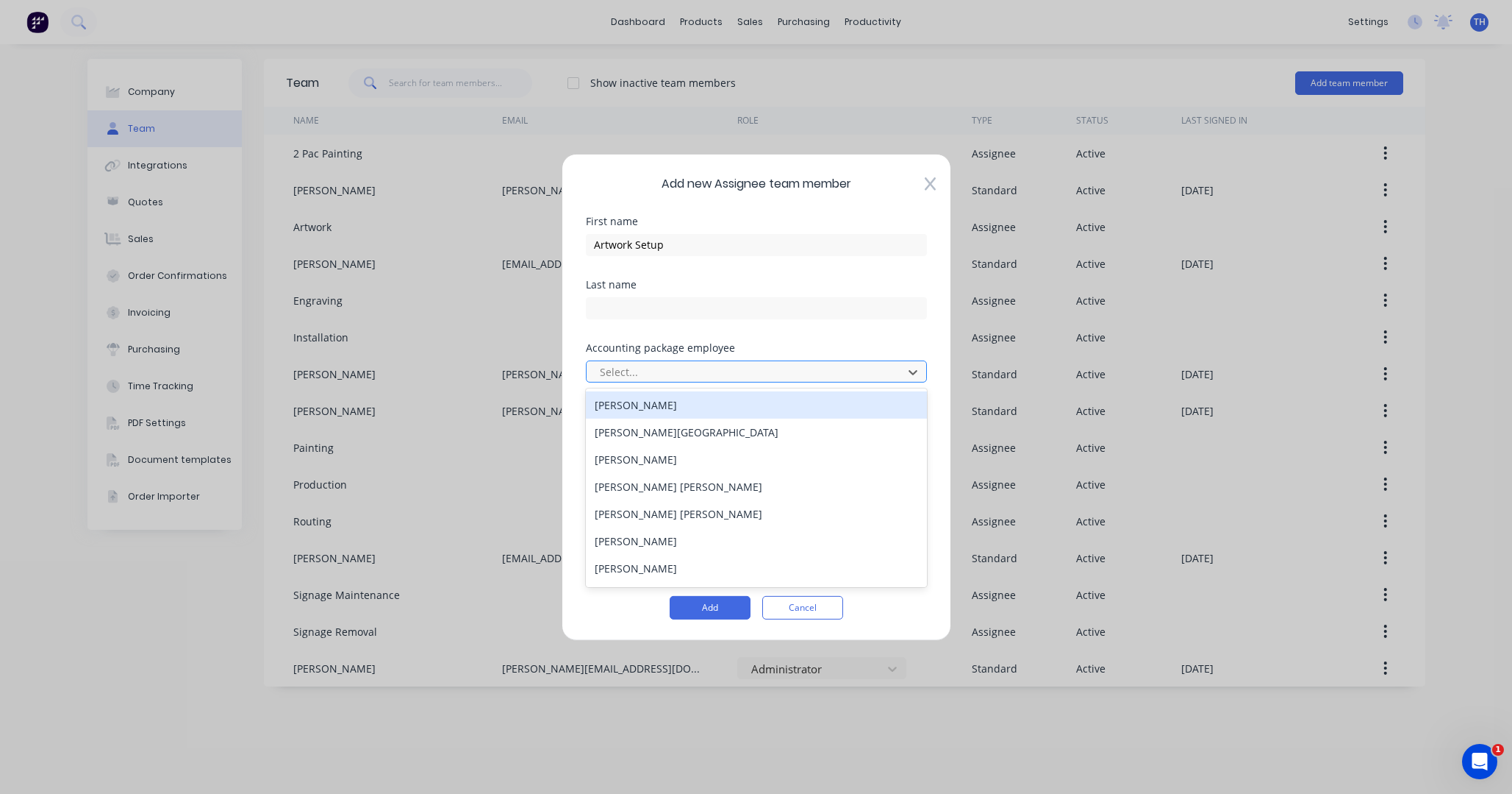
click at [696, 378] on div at bounding box center [747, 372] width 297 height 18
click at [800, 340] on div "Last name" at bounding box center [756, 311] width 341 height 64
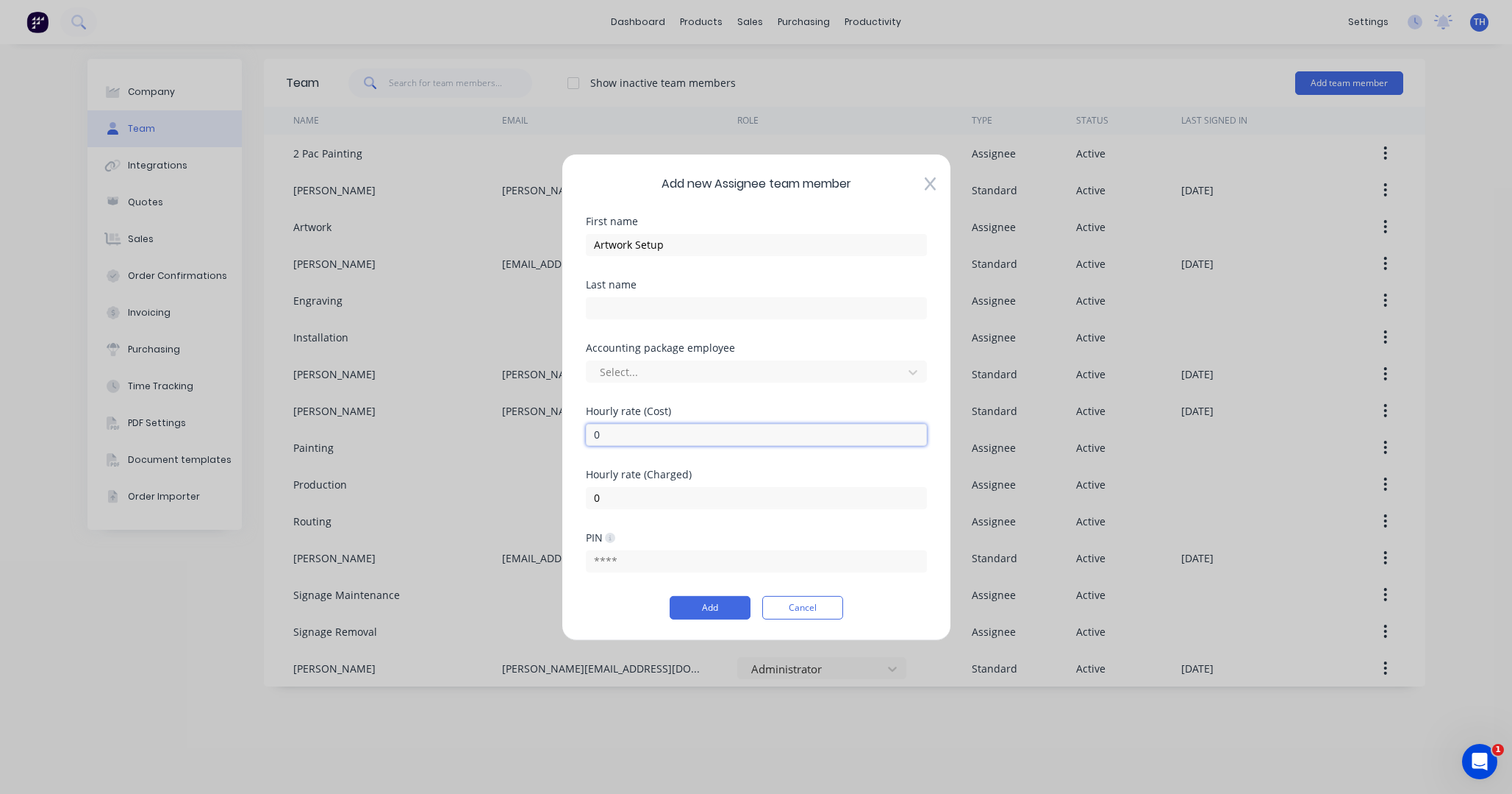
drag, startPoint x: 617, startPoint y: 435, endPoint x: 580, endPoint y: 433, distance: 37.1
click at [580, 433] on div "Add new Assignee team member First name Artwork Setup Last name Accounting pack…" at bounding box center [756, 396] width 389 height 487
type input "35"
click at [632, 501] on input "0" at bounding box center [756, 497] width 341 height 22
drag, startPoint x: 578, startPoint y: 497, endPoint x: 561, endPoint y: 496, distance: 17.0
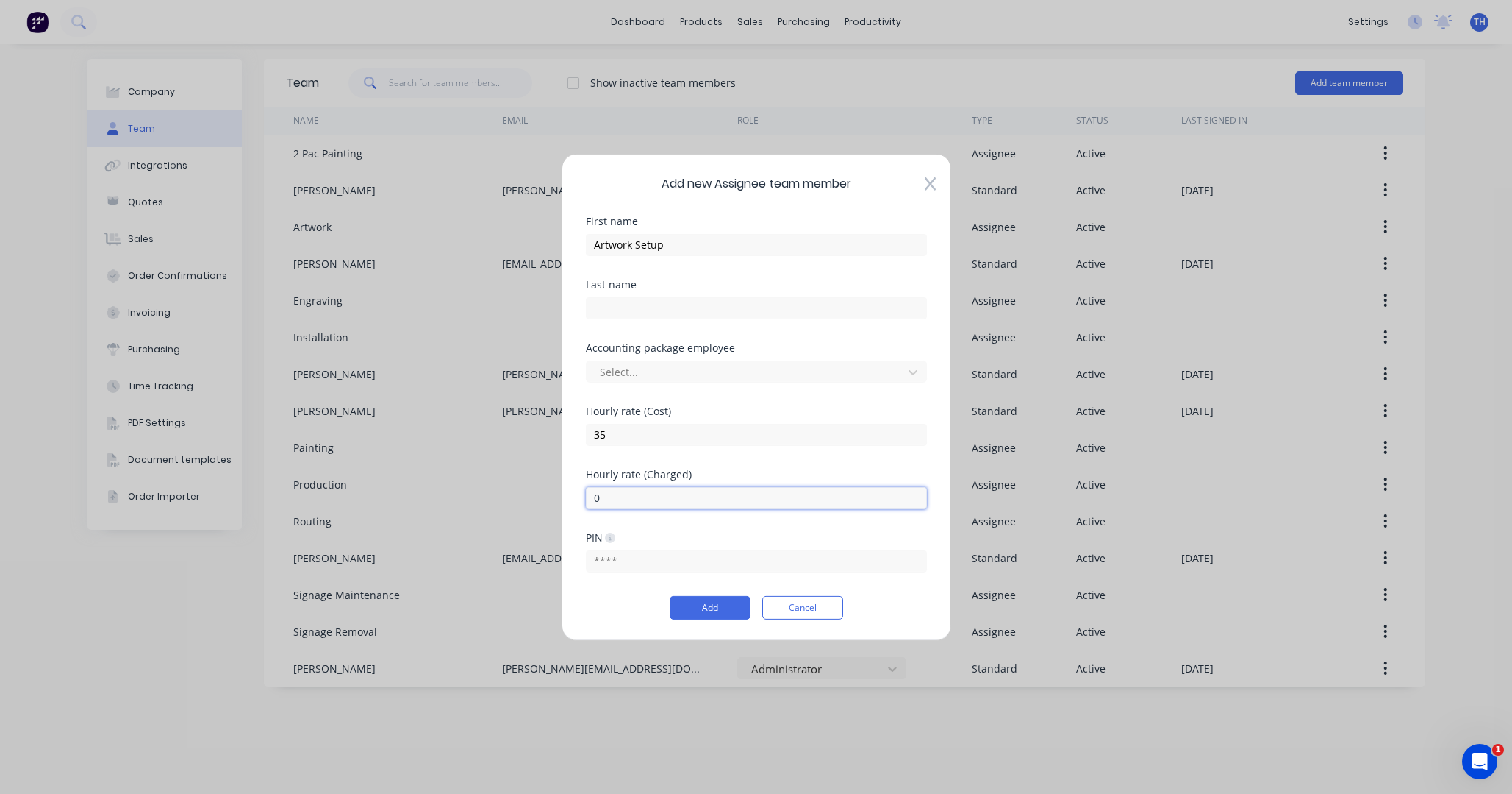
click at [562, 496] on div "Add new Assignee team member First name Artwork Setup Last name Accounting pack…" at bounding box center [756, 396] width 389 height 487
type input "35"
click at [635, 435] on input "35" at bounding box center [756, 434] width 341 height 22
drag, startPoint x: 634, startPoint y: 433, endPoint x: 563, endPoint y: 432, distance: 71.0
click at [562, 432] on div "Add new Assignee team member First name Artwork Setup Last name Accounting pack…" at bounding box center [756, 396] width 389 height 487
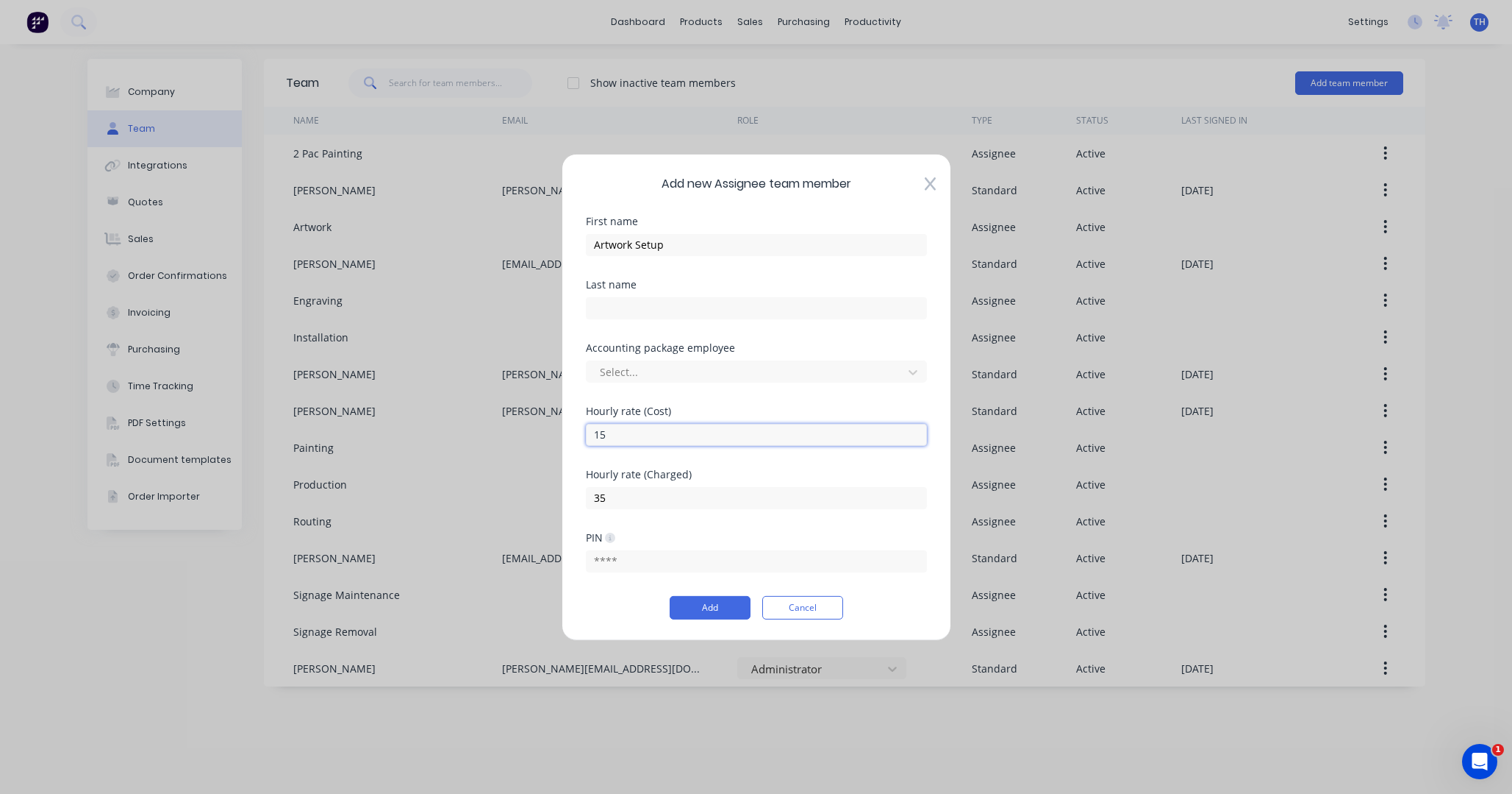
type input "15"
click at [744, 457] on div "Hourly rate (Cost) 15" at bounding box center [756, 437] width 341 height 64
click at [723, 604] on button "Add" at bounding box center [710, 608] width 81 height 23
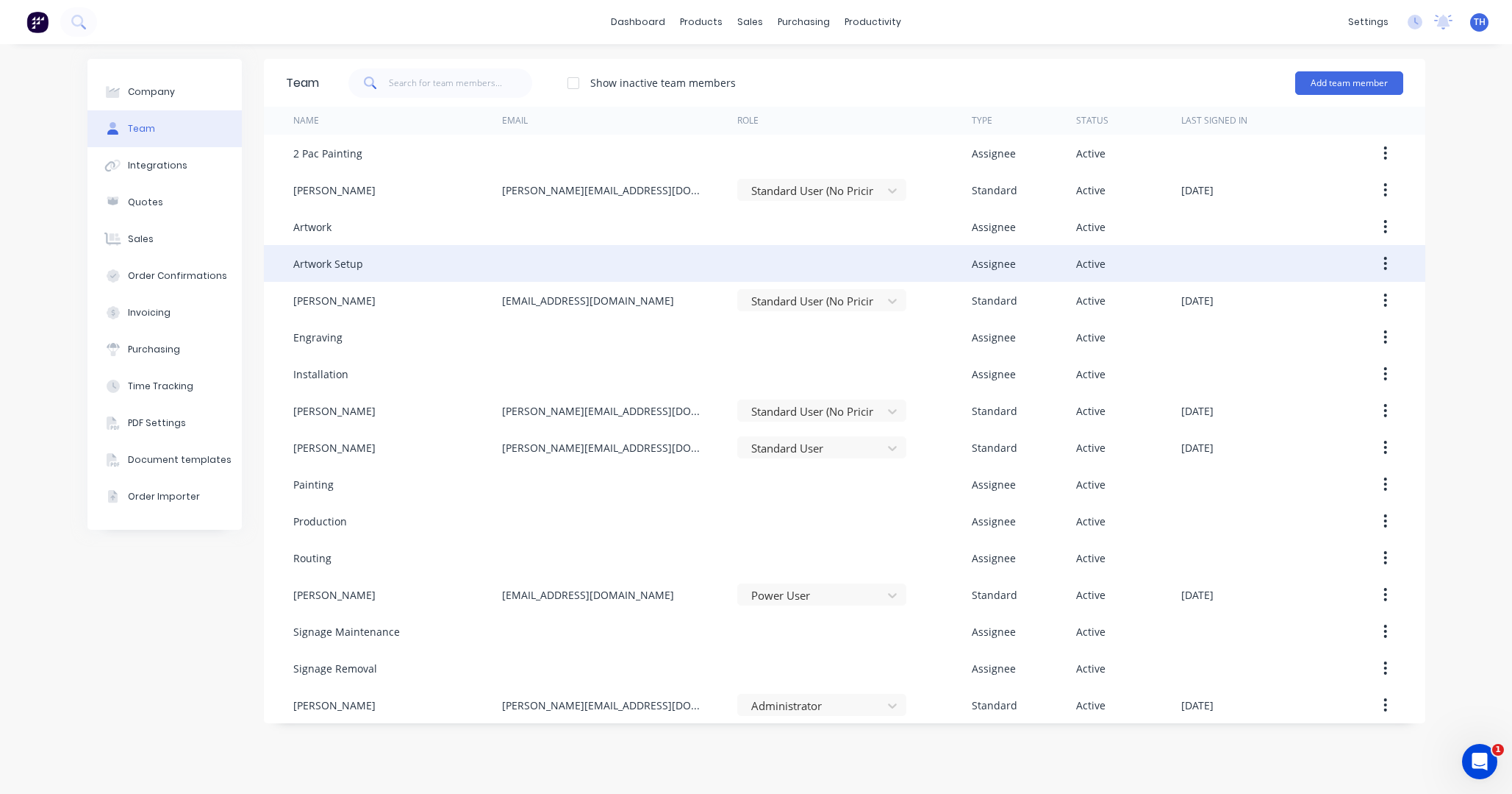
click at [343, 261] on div "Artwork Setup" at bounding box center [328, 263] width 70 height 15
click at [1383, 264] on icon "button" at bounding box center [1385, 262] width 3 height 16
click at [1342, 304] on div "Edit" at bounding box center [1334, 303] width 114 height 22
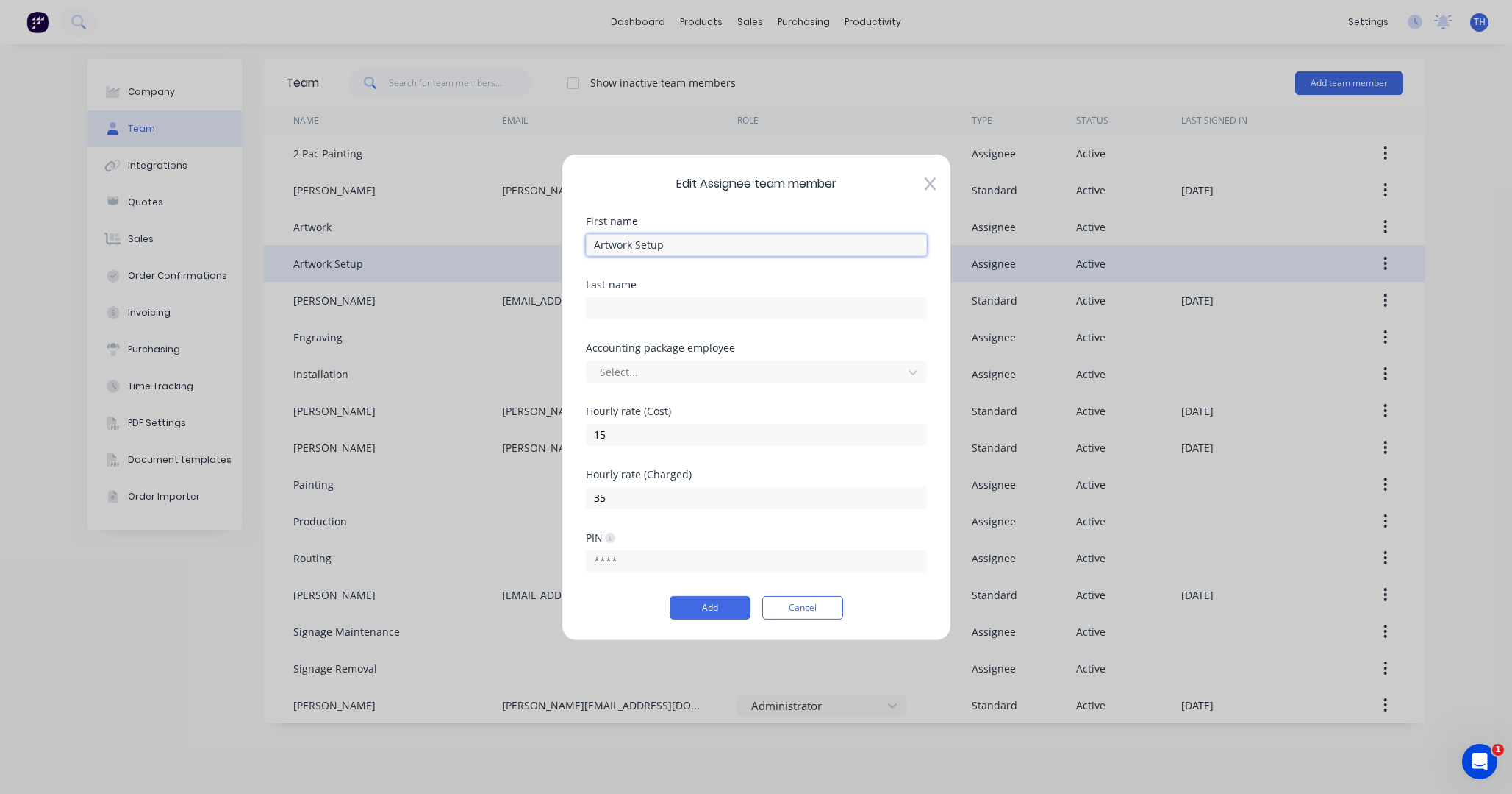
drag, startPoint x: 635, startPoint y: 244, endPoint x: 545, endPoint y: 244, distance: 90.0
click at [538, 244] on div "Edit Assignee team member First name Artwork Setup Last name Accounting package…" at bounding box center [756, 397] width 1512 height 794
click at [651, 244] on input "Setup" at bounding box center [756, 244] width 341 height 22
type input "Setup Fee"
click at [738, 373] on div at bounding box center [747, 372] width 297 height 18
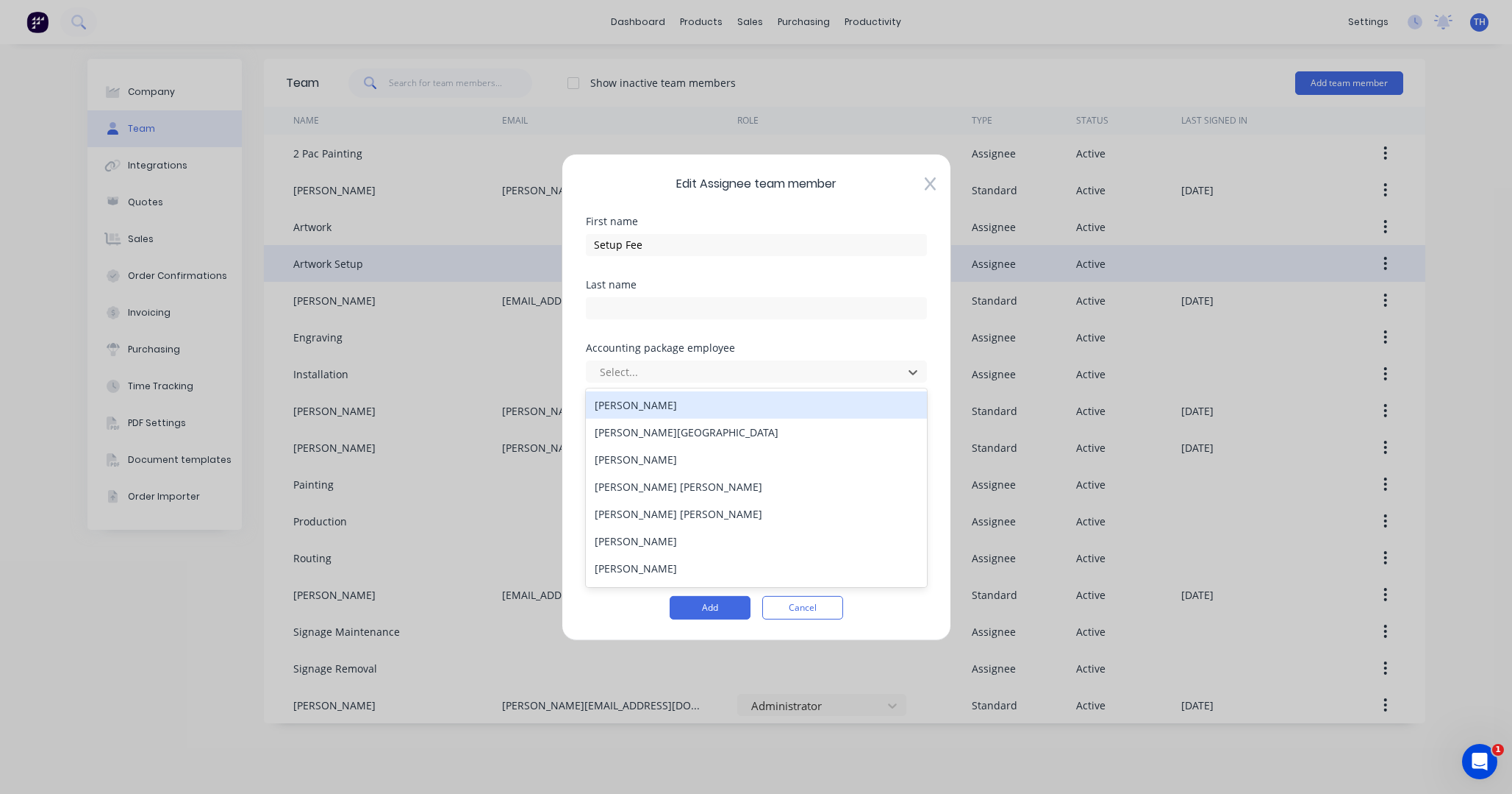
click at [799, 334] on div "Last name" at bounding box center [756, 311] width 341 height 64
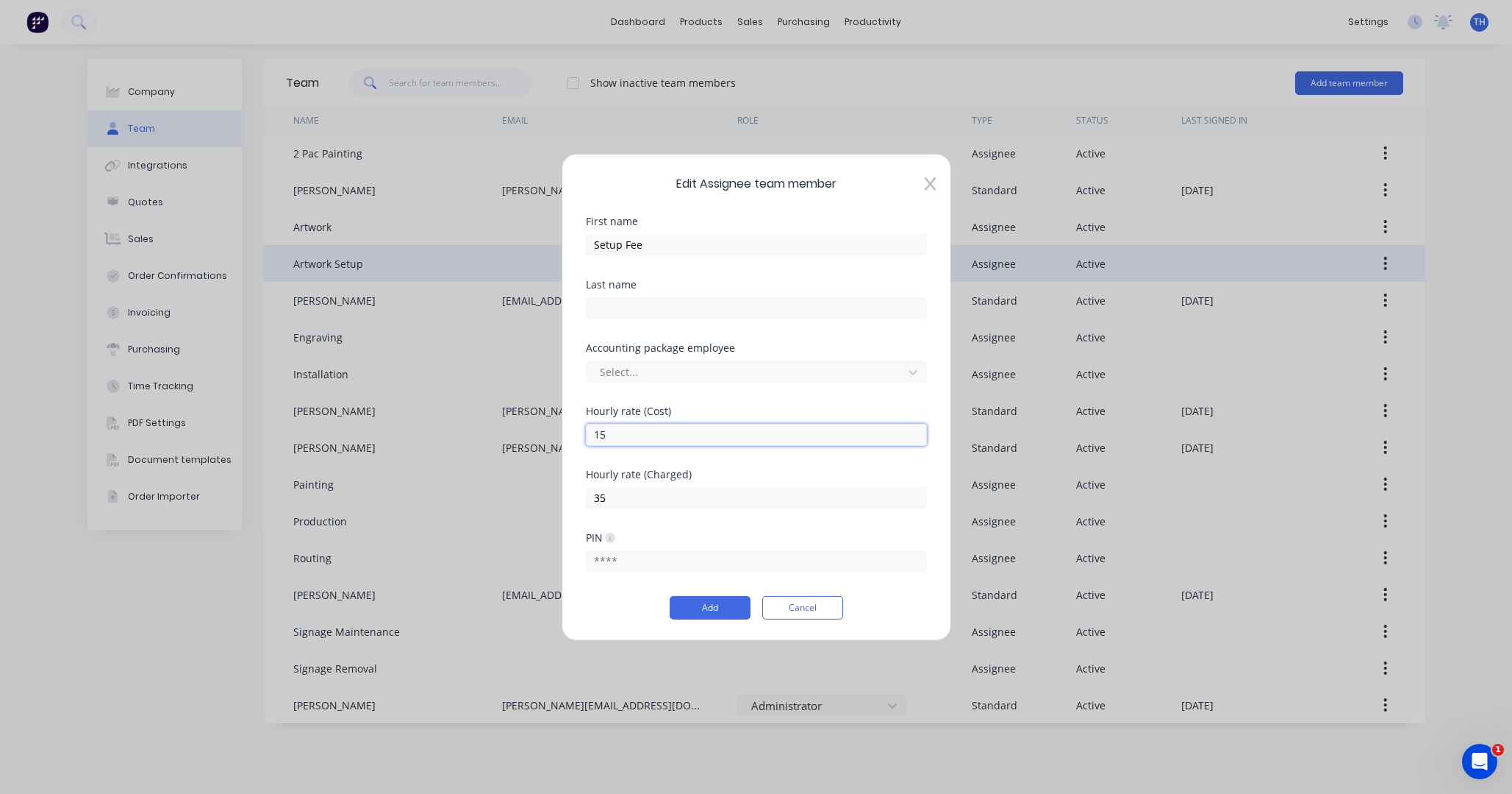
drag, startPoint x: 614, startPoint y: 434, endPoint x: 592, endPoint y: 433, distance: 22.0
click at [592, 433] on input "15" at bounding box center [756, 434] width 341 height 22
click at [714, 608] on button "Add" at bounding box center [710, 608] width 81 height 23
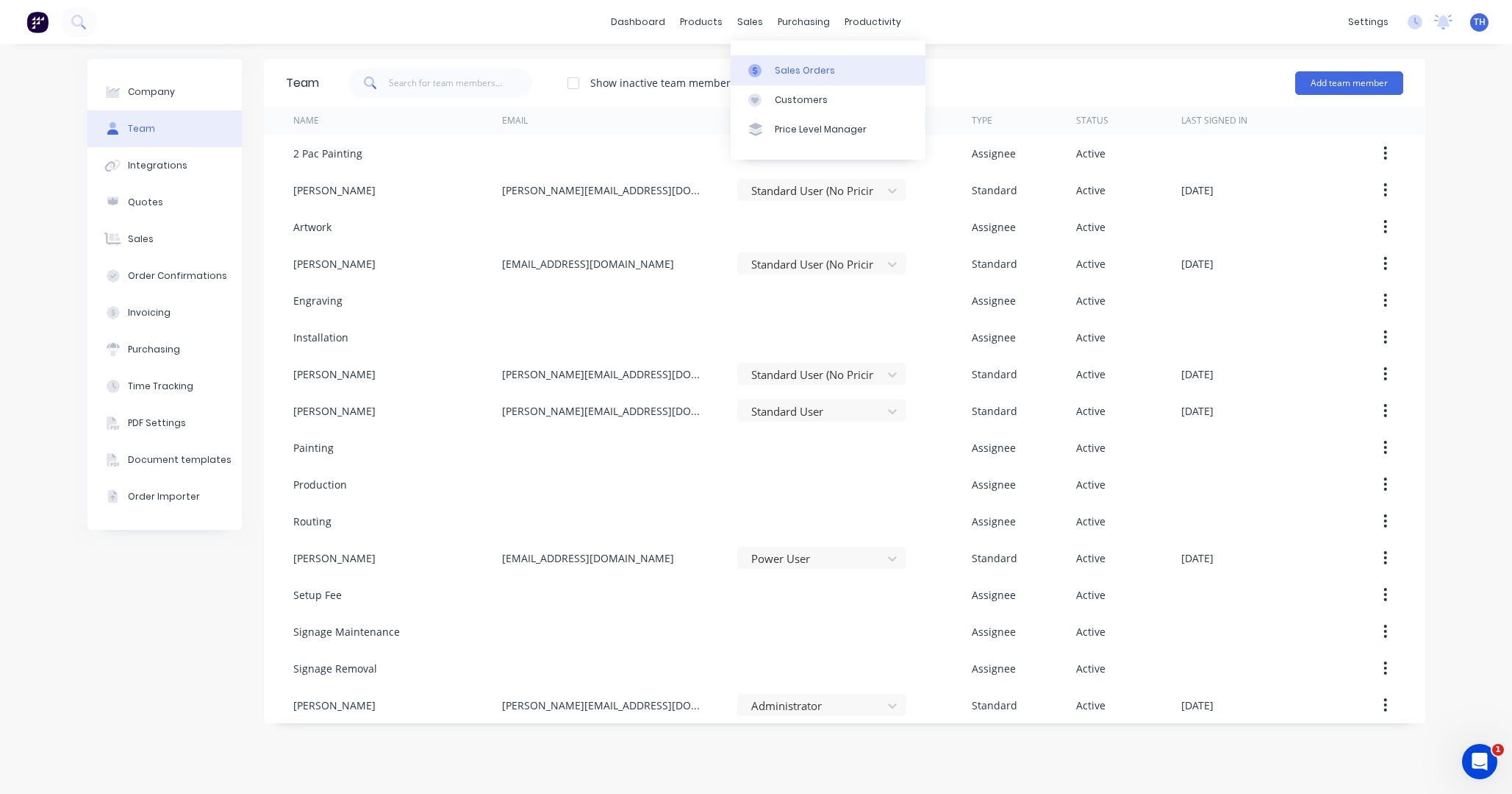
click at [813, 71] on div "Sales Orders" at bounding box center [805, 71] width 60 height 13
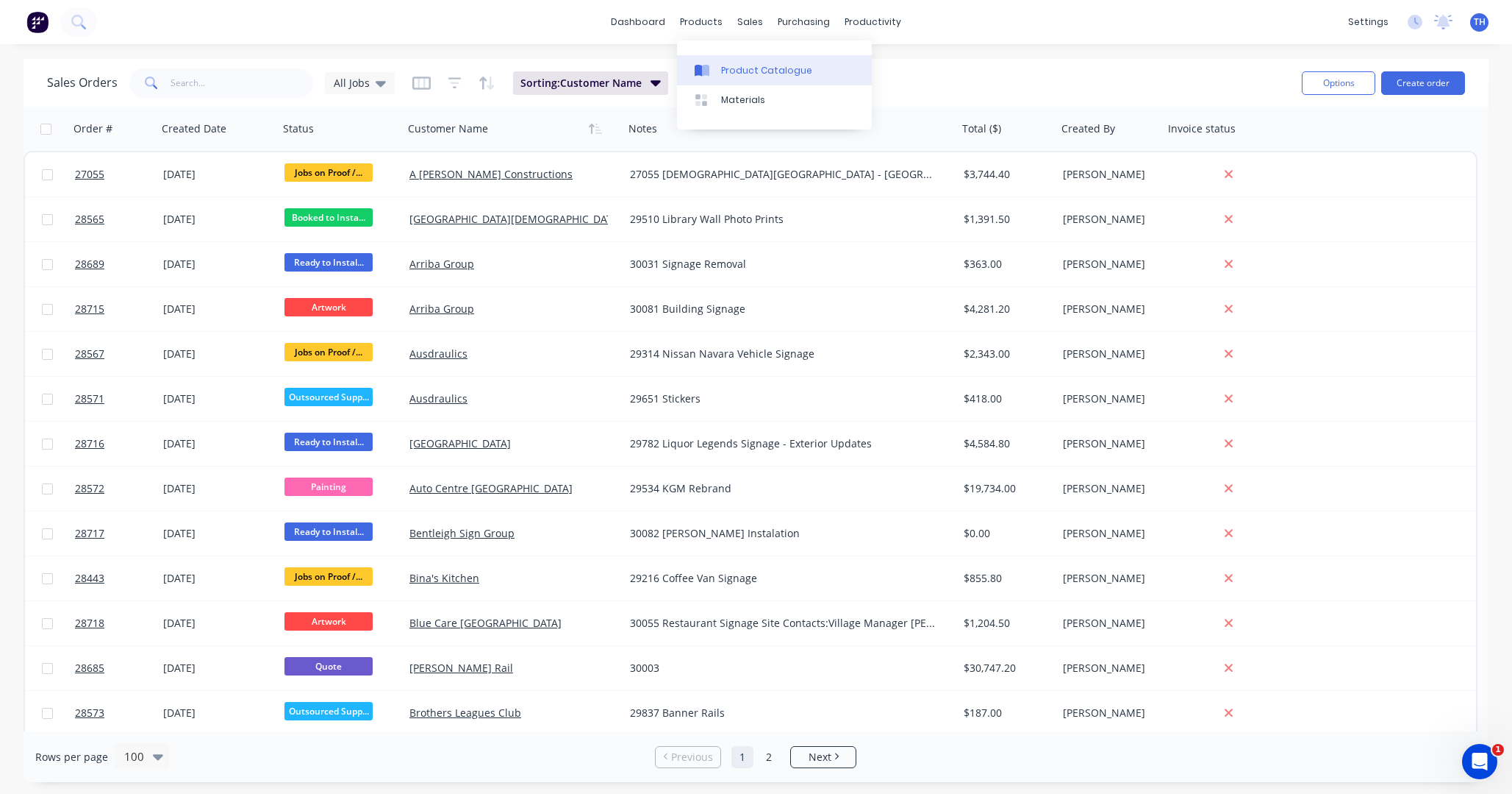
click at [749, 70] on div "Product Catalogue" at bounding box center [766, 71] width 91 height 13
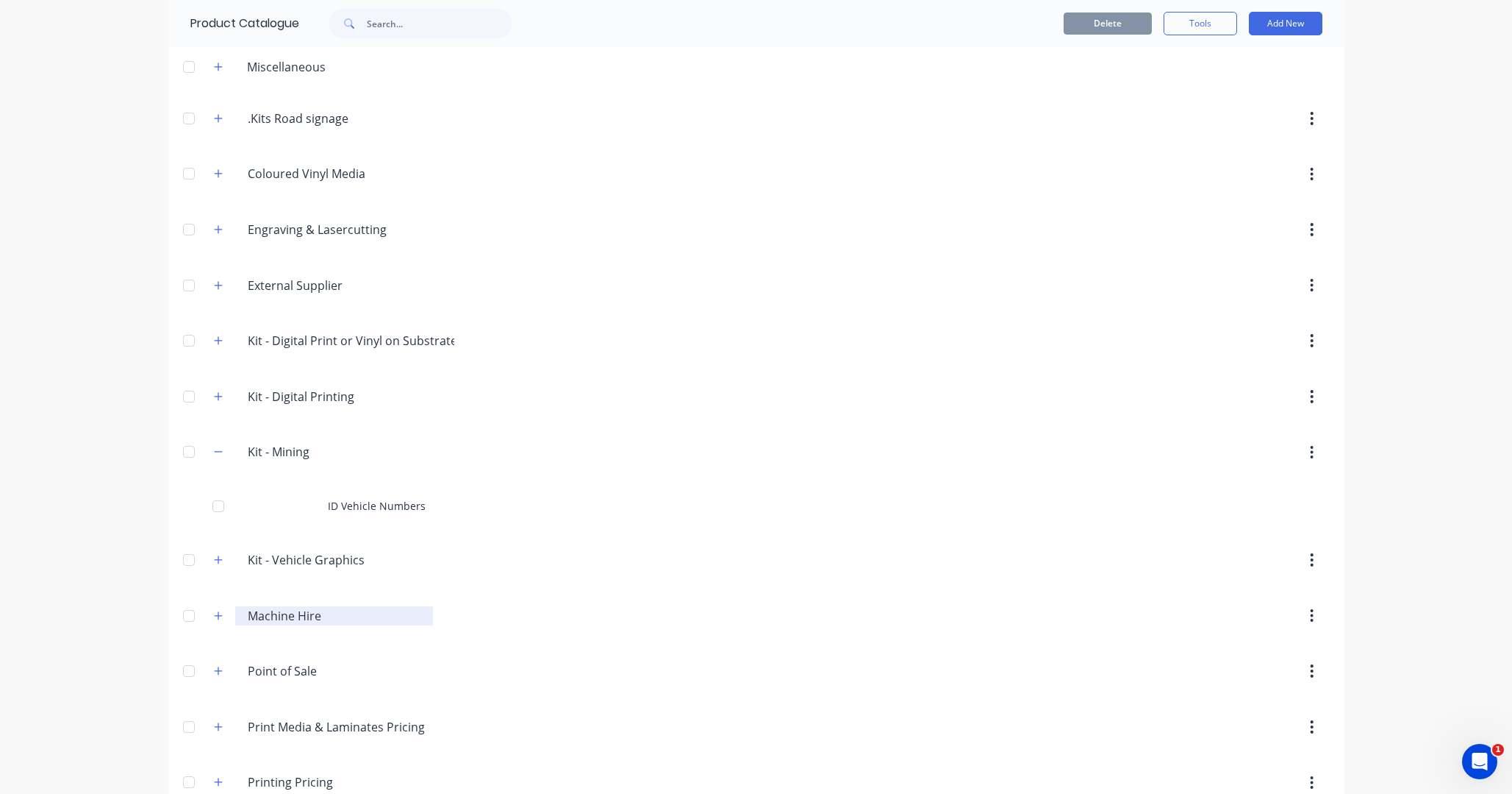
scroll to position [58, 0]
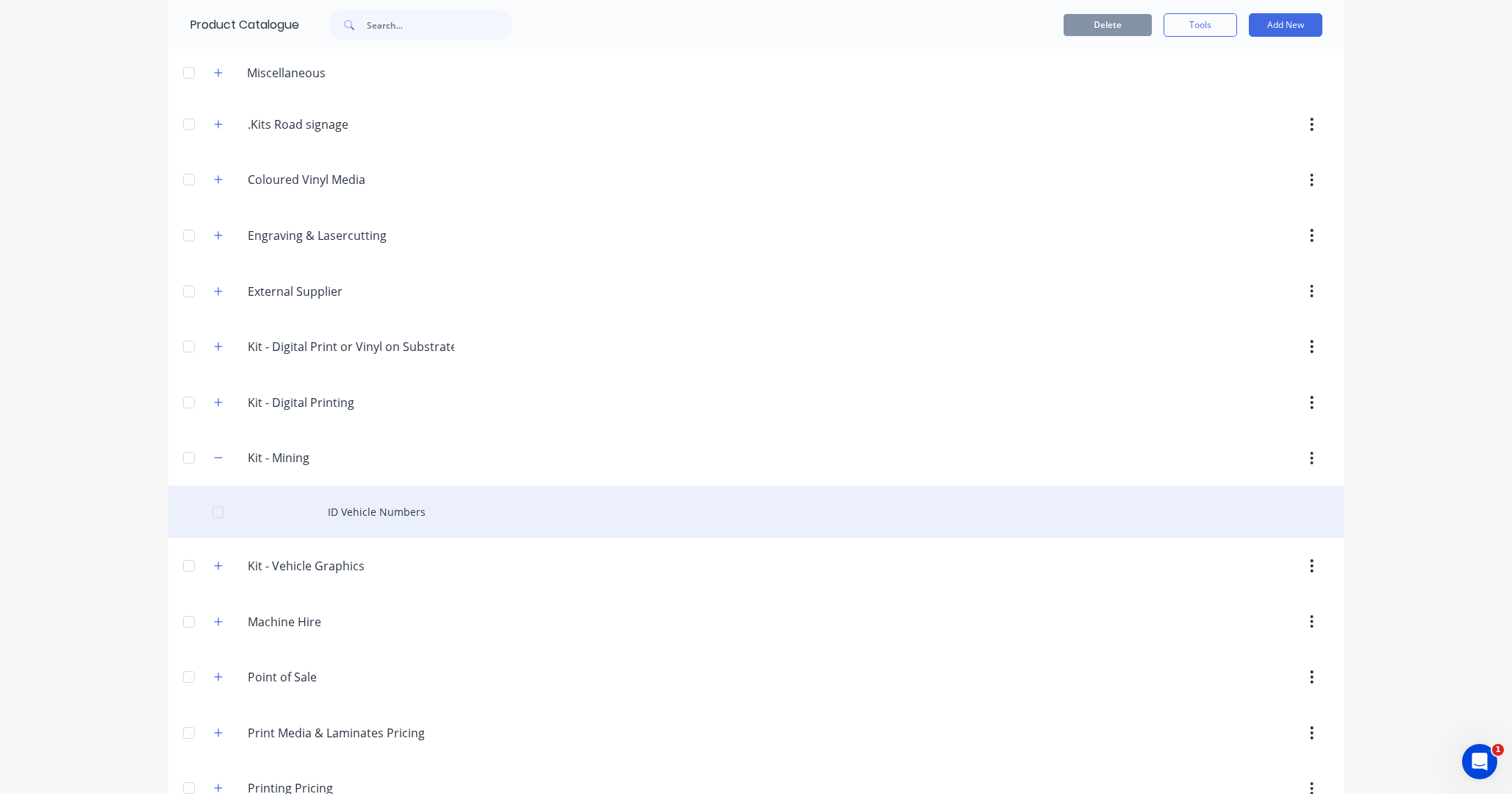
click at [393, 516] on div "ID Vehicle Numbers" at bounding box center [757, 512] width 1176 height 52
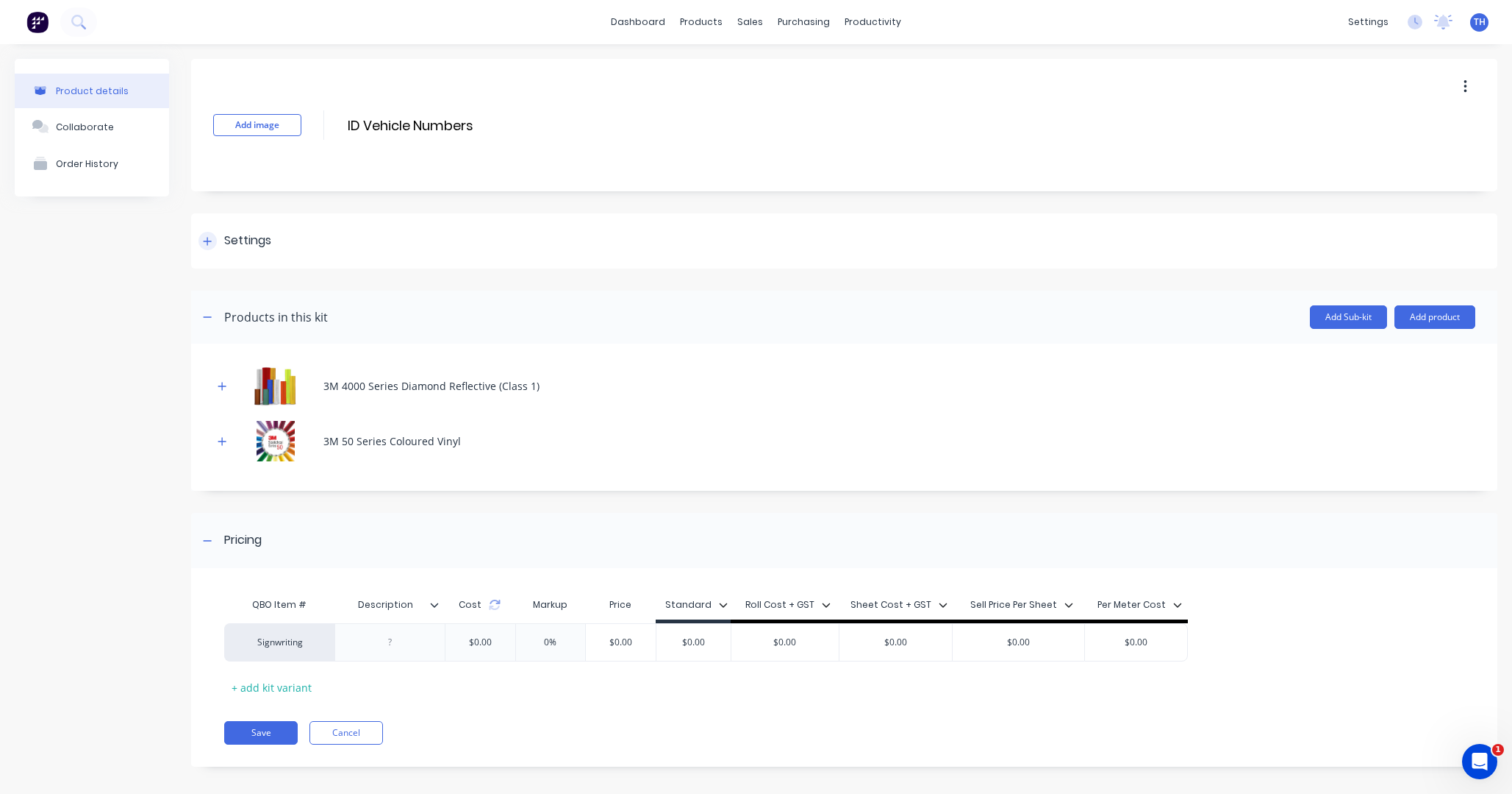
click at [211, 242] on icon at bounding box center [207, 242] width 9 height 10
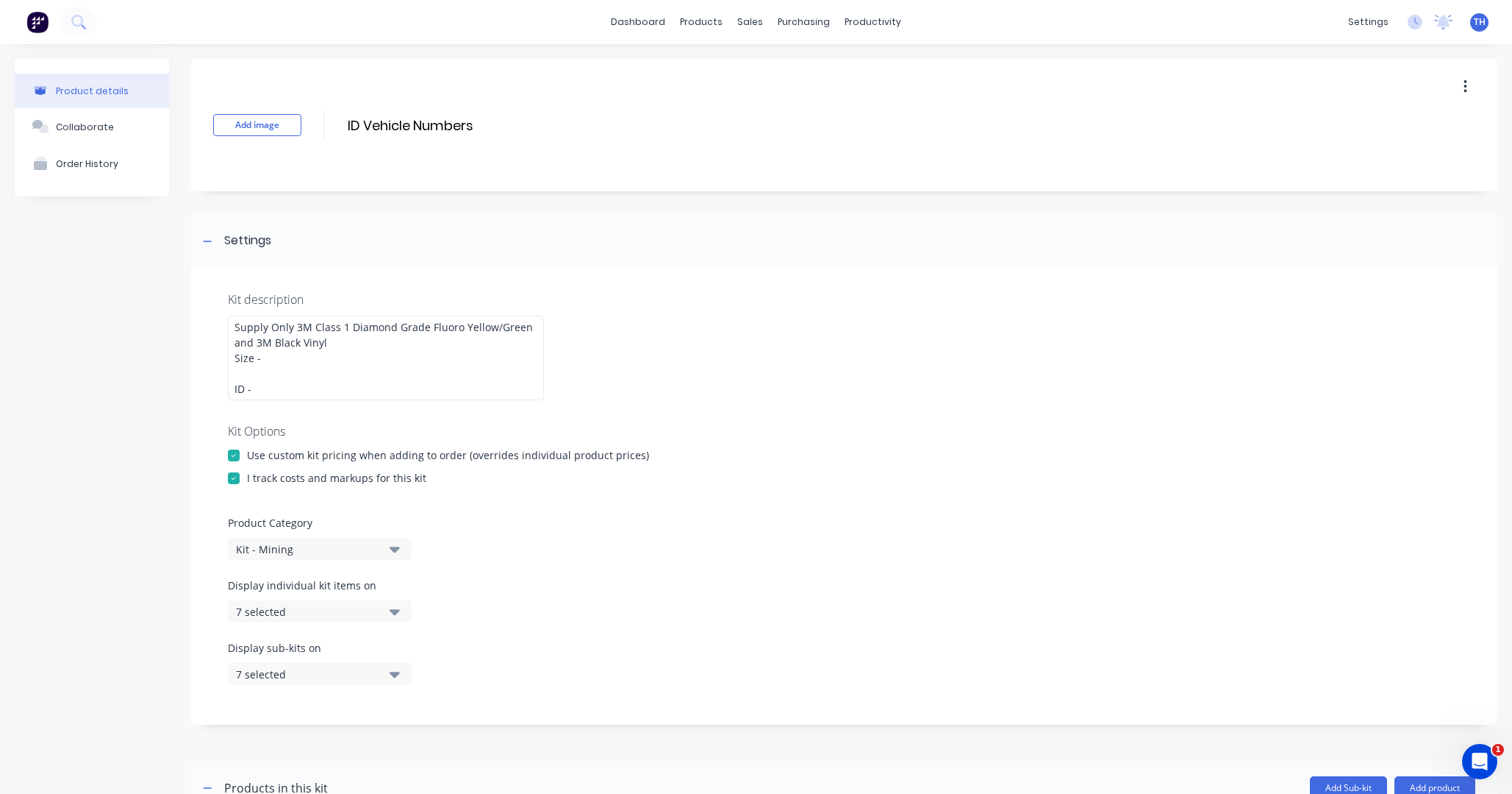
drag, startPoint x: 234, startPoint y: 457, endPoint x: 242, endPoint y: 456, distance: 8.1
click at [234, 457] on div at bounding box center [233, 455] width 29 height 29
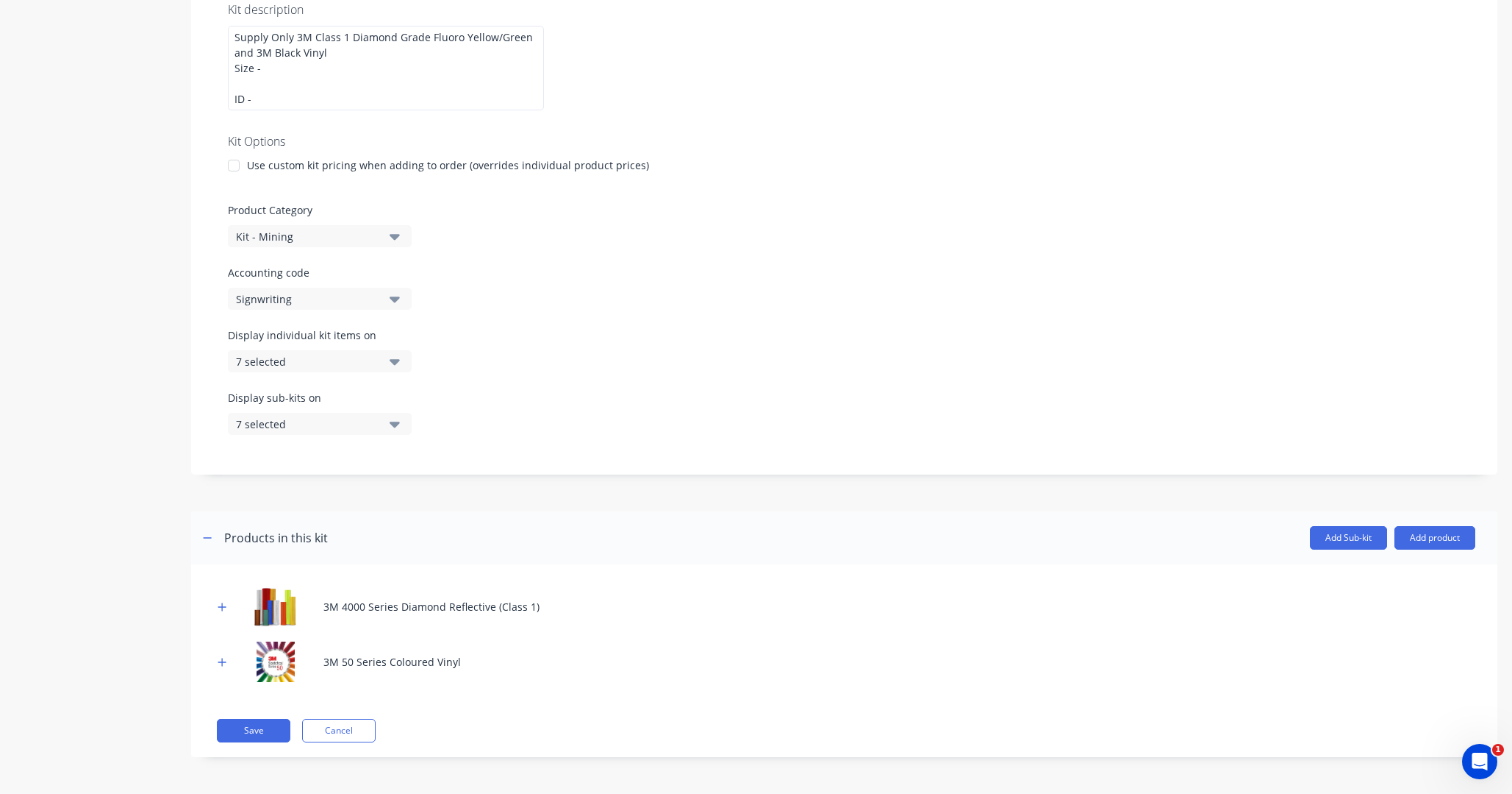
scroll to position [290, 0]
click at [1423, 539] on button "Add product" at bounding box center [1435, 537] width 81 height 23
click at [1371, 608] on div "Labour" at bounding box center [1406, 605] width 114 height 22
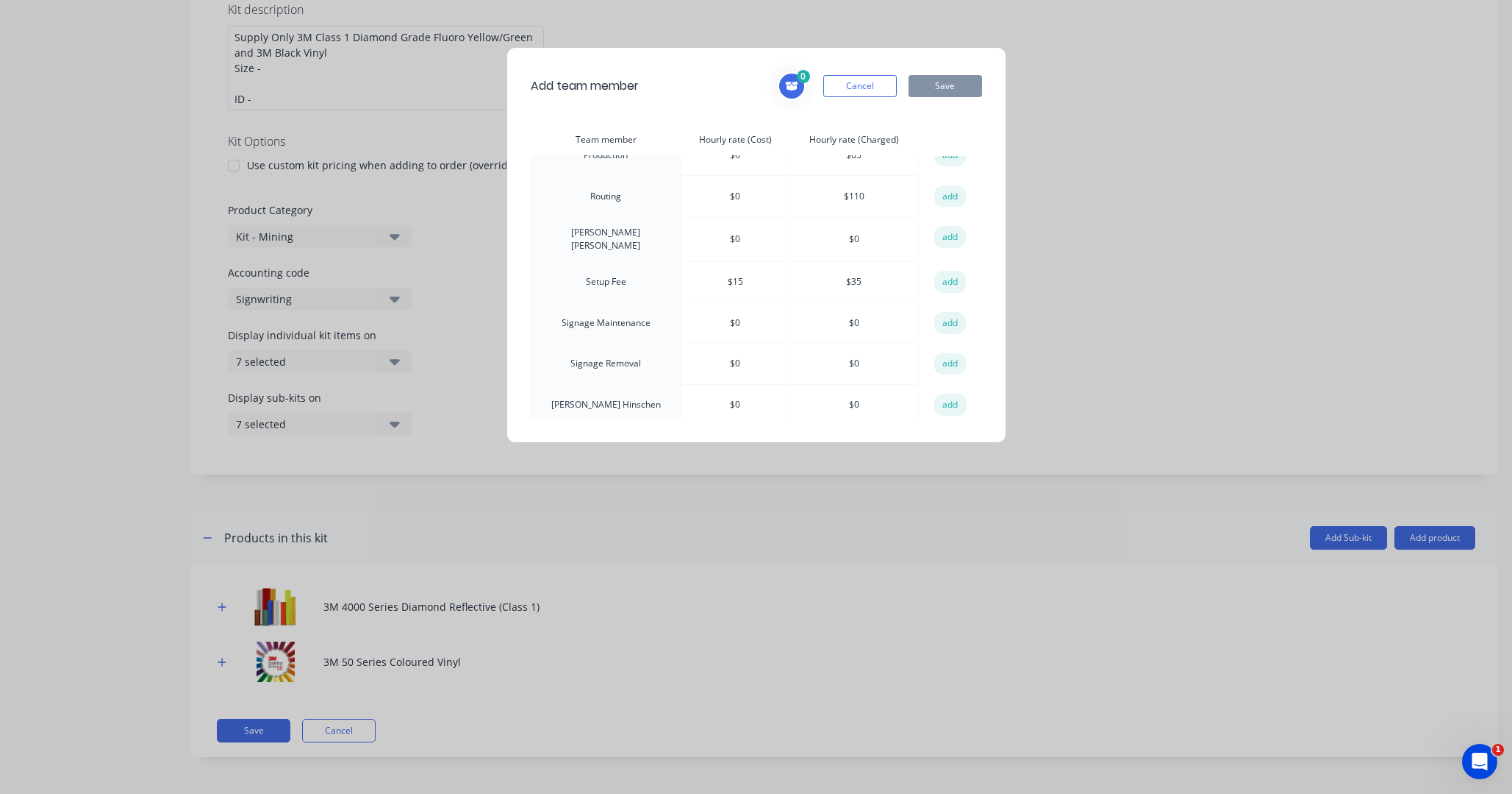
scroll to position [392, 0]
click at [947, 275] on button "add" at bounding box center [951, 282] width 33 height 22
click at [945, 87] on button "Save" at bounding box center [946, 86] width 74 height 22
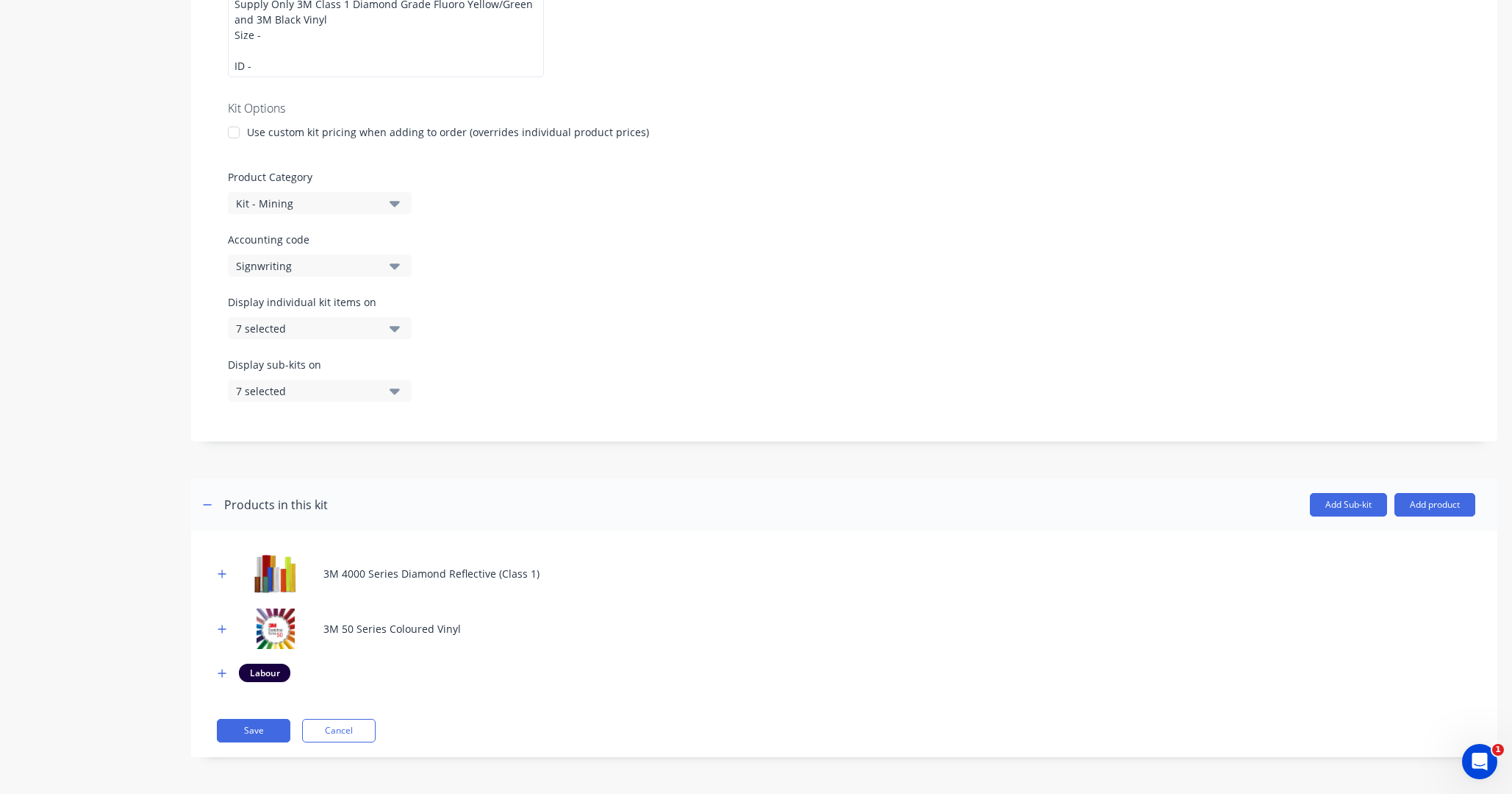
scroll to position [323, 0]
click at [227, 674] on button "button" at bounding box center [222, 673] width 18 height 18
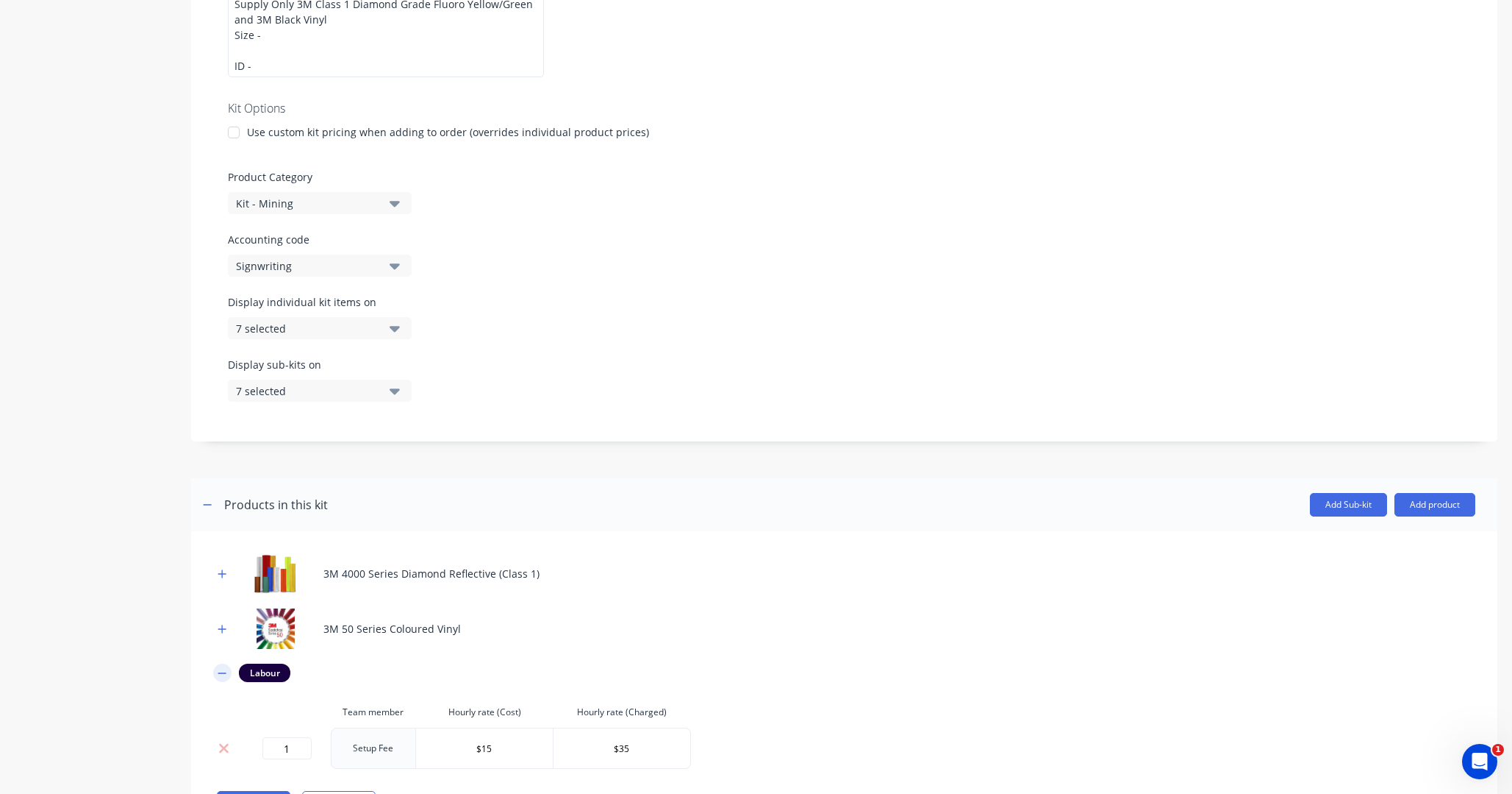
click at [222, 672] on icon "button" at bounding box center [222, 673] width 9 height 10
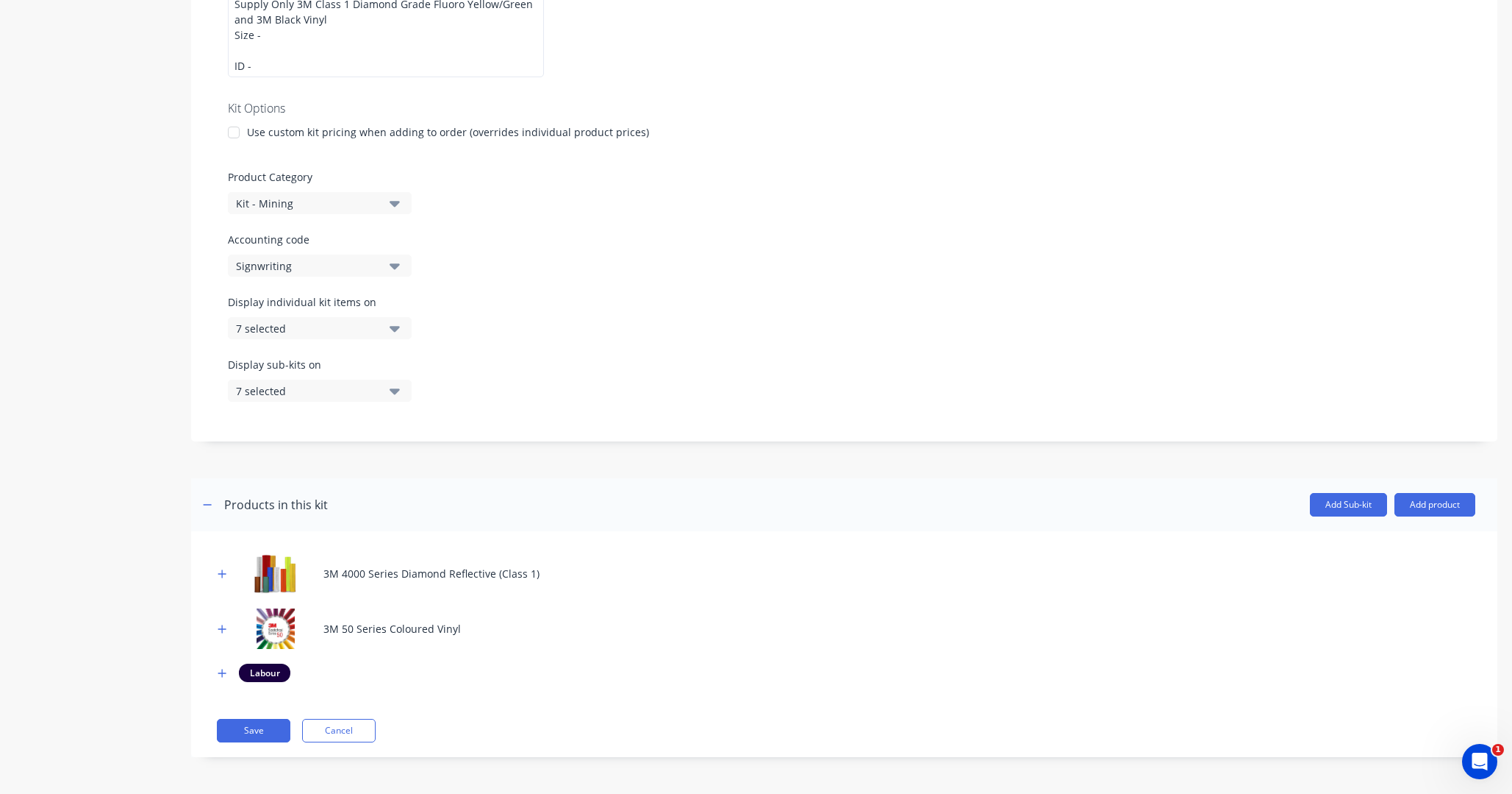
scroll to position [0, 0]
click at [1433, 506] on button "Add product" at bounding box center [1435, 505] width 81 height 23
click at [1398, 574] on div "Labour" at bounding box center [1406, 573] width 114 height 22
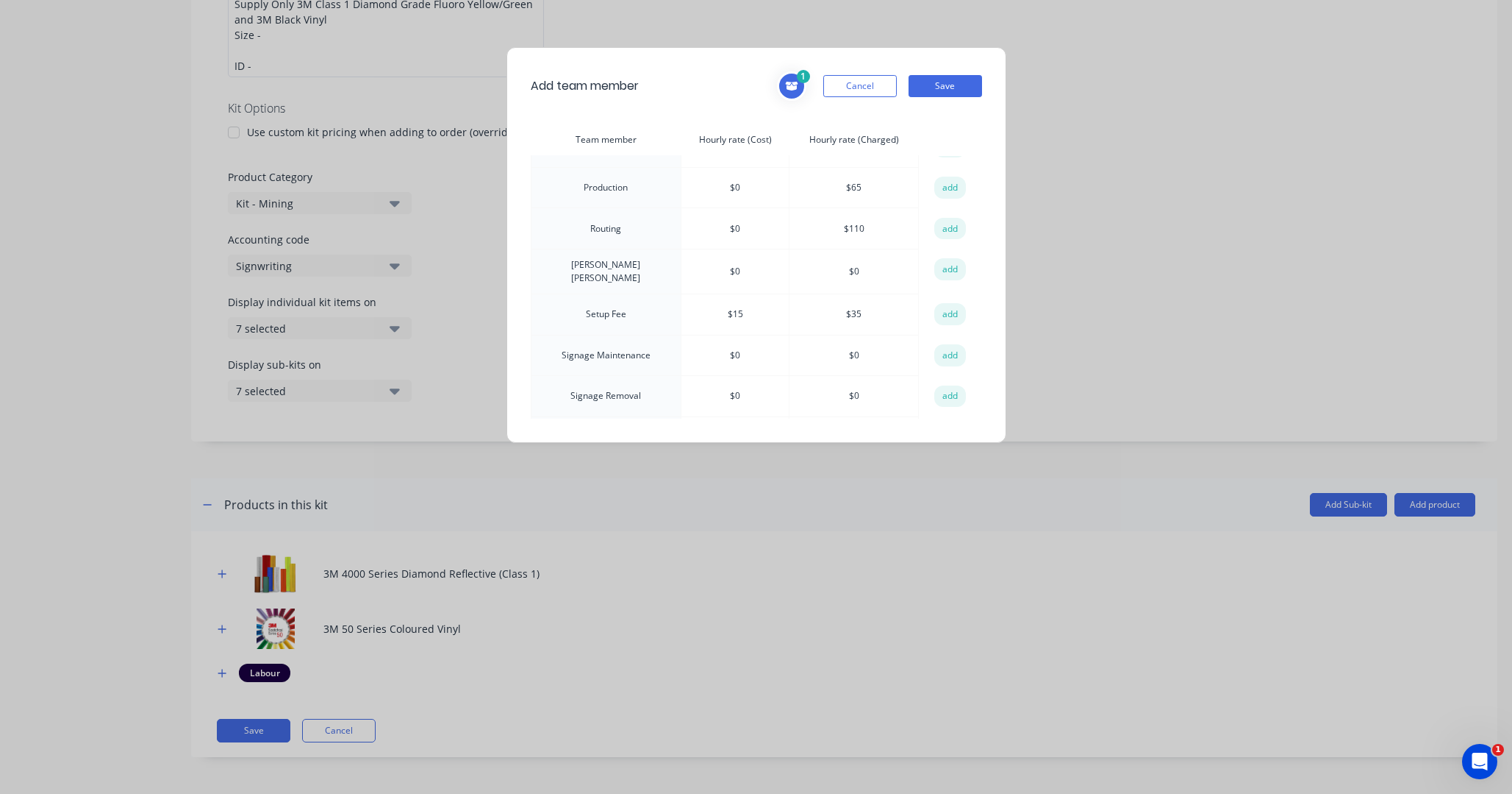
scroll to position [322, 0]
click at [951, 222] on button "add" at bounding box center [951, 226] width 33 height 22
click at [948, 79] on button "Save" at bounding box center [946, 86] width 74 height 22
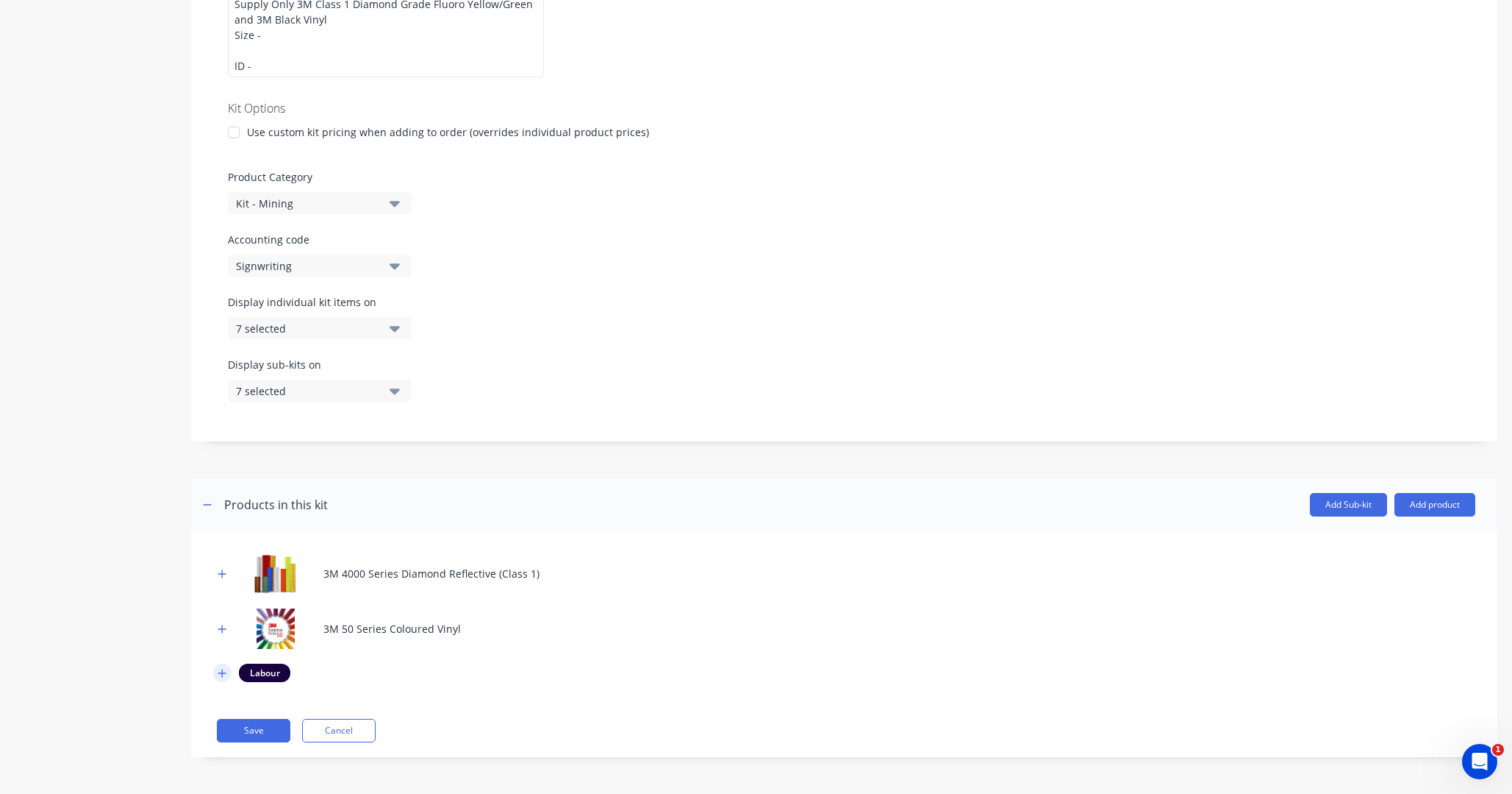
click at [221, 666] on button "button" at bounding box center [222, 673] width 18 height 18
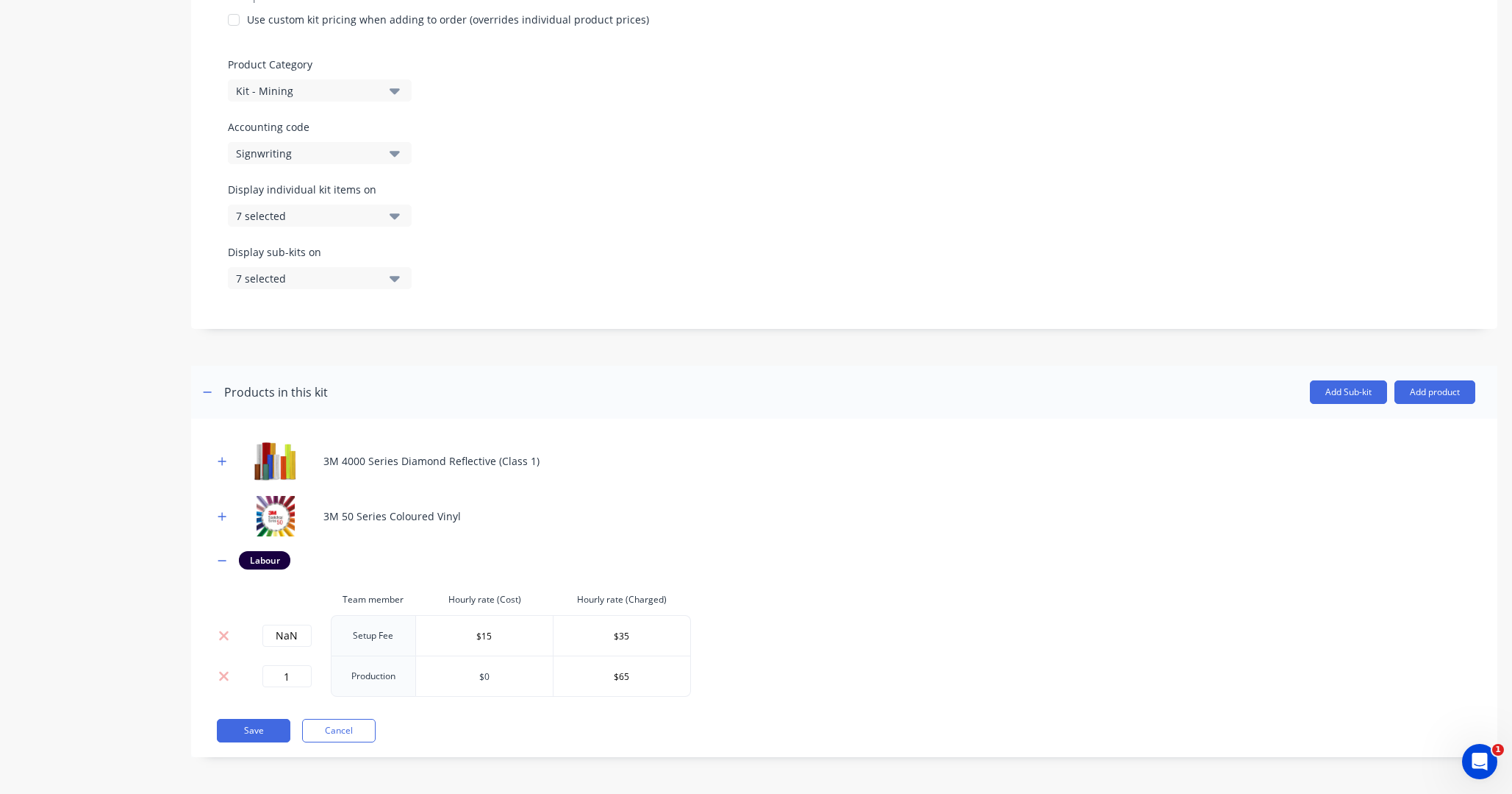
scroll to position [435, 0]
click at [616, 678] on input "$65" at bounding box center [622, 676] width 137 height 22
click at [290, 634] on input "NaN" at bounding box center [287, 635] width 49 height 22
drag, startPoint x: 298, startPoint y: 635, endPoint x: 250, endPoint y: 635, distance: 48.0
click at [250, 635] on div "NaN" at bounding box center [287, 635] width 77 height 22
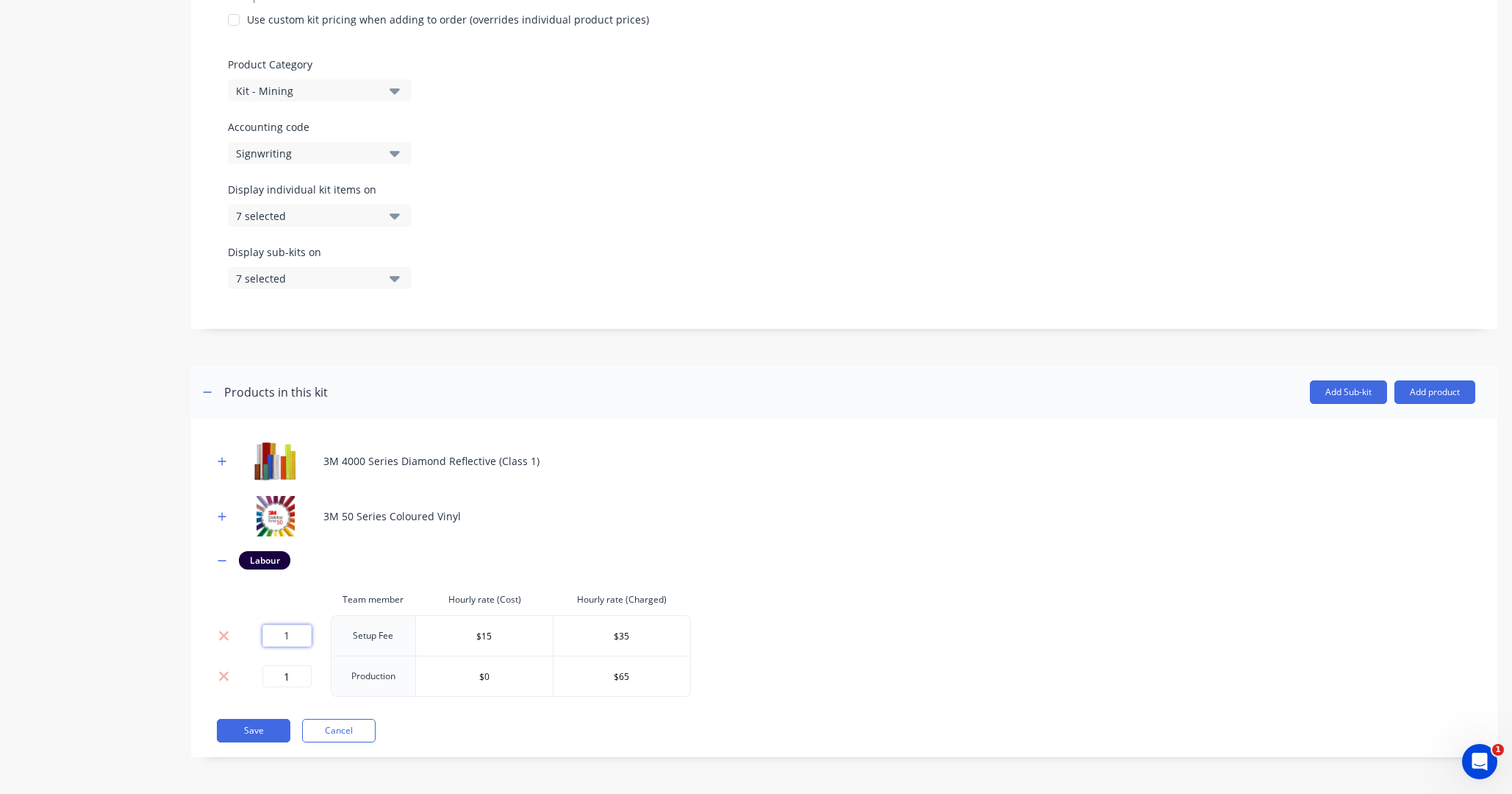
type input "1"
click at [1022, 658] on div "3M 4000 Series Diamond Reflective (Class 1) 3M 50 Series Coloured Vinyl Labour …" at bounding box center [844, 568] width 1262 height 256
click at [819, 600] on div "3M 4000 Series Diamond Reflective (Class 1) 3M 50 Series Coloured Vinyl Labour …" at bounding box center [844, 568] width 1262 height 256
click at [219, 674] on icon at bounding box center [223, 676] width 11 height 15
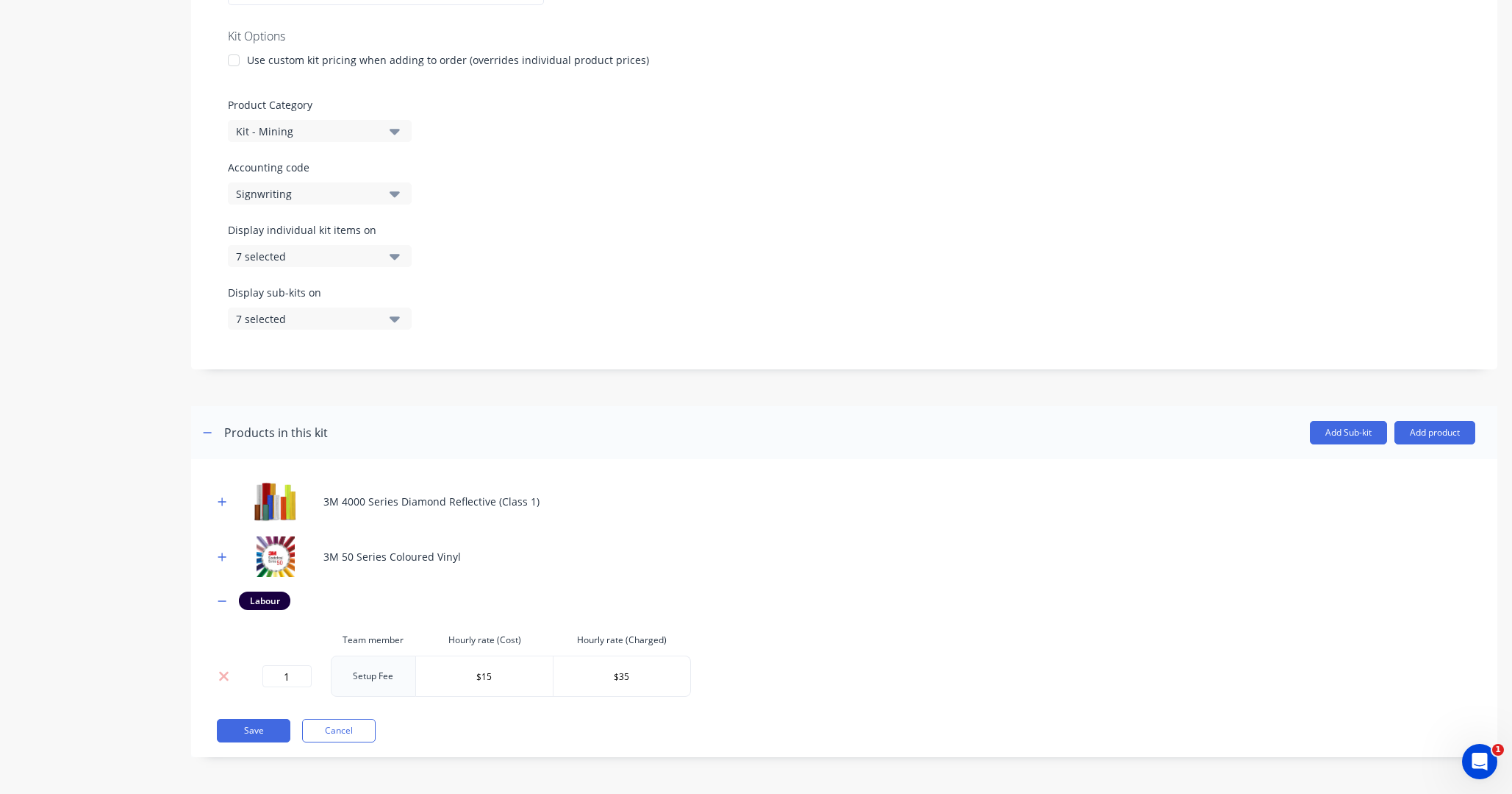
click at [223, 674] on icon at bounding box center [223, 676] width 9 height 9
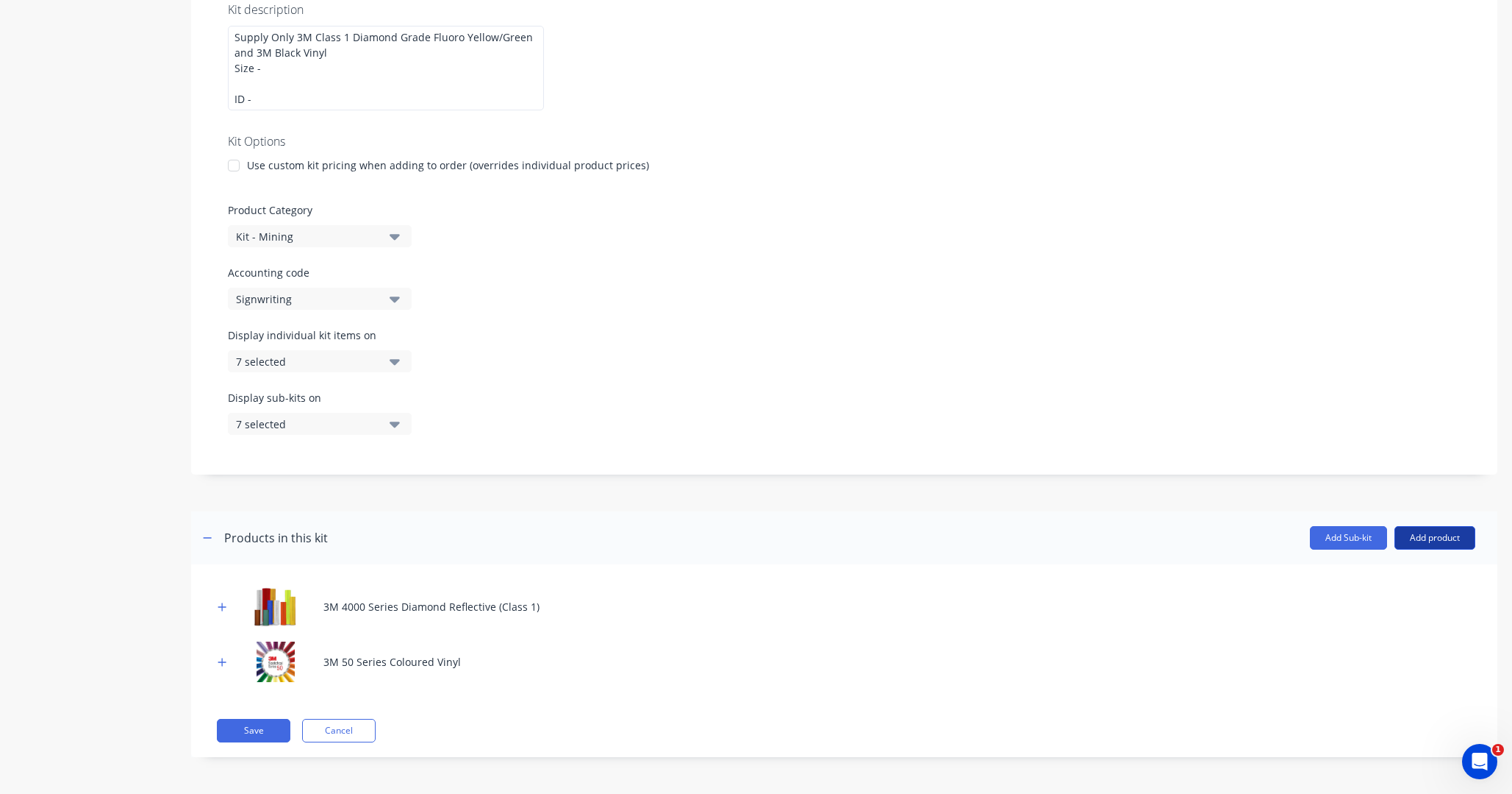
click at [1448, 542] on button "Add product" at bounding box center [1435, 537] width 81 height 23
click at [1386, 611] on div "Labour" at bounding box center [1406, 605] width 114 height 22
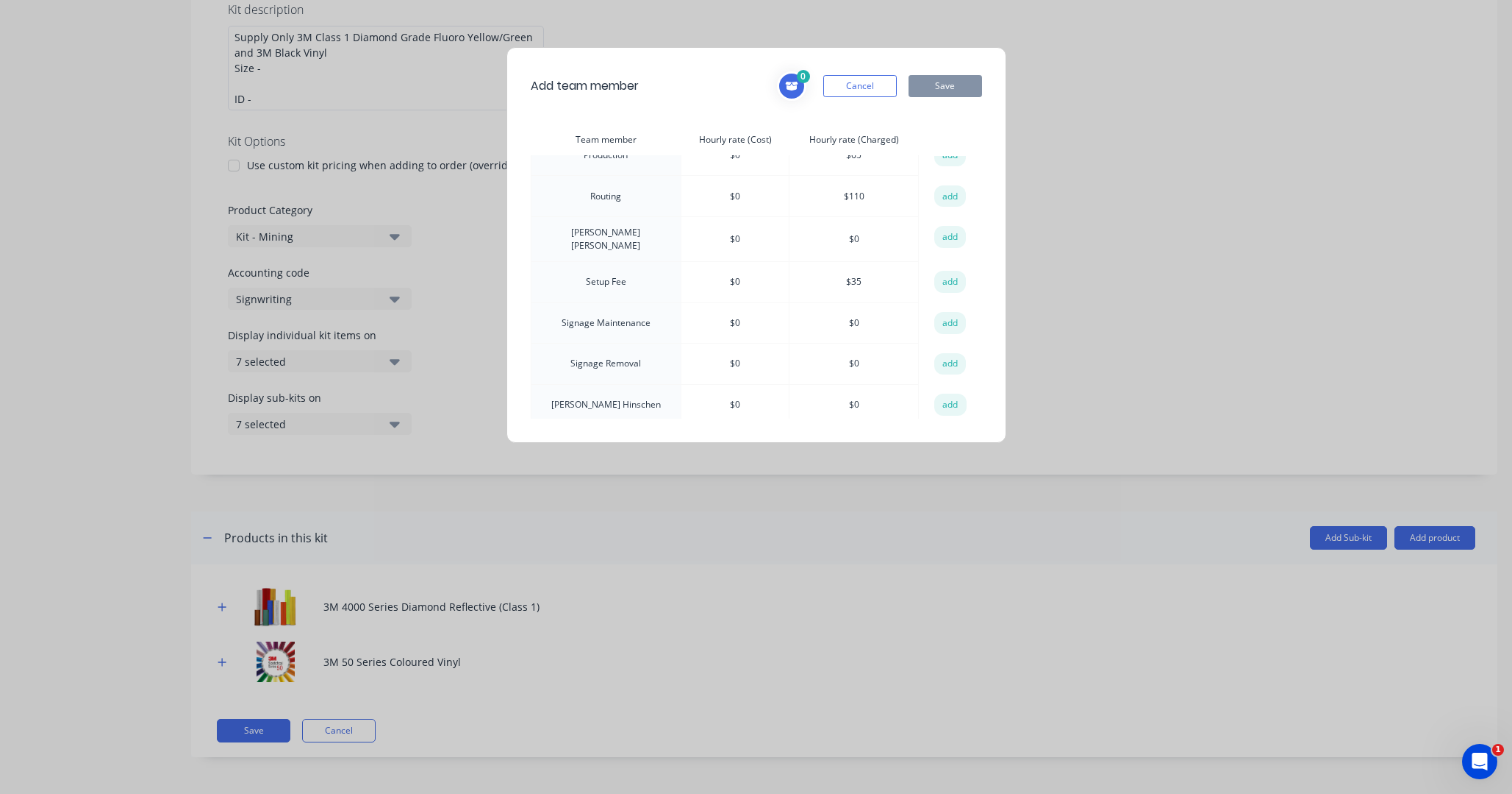
scroll to position [392, 0]
click at [943, 277] on button "add" at bounding box center [951, 282] width 33 height 22
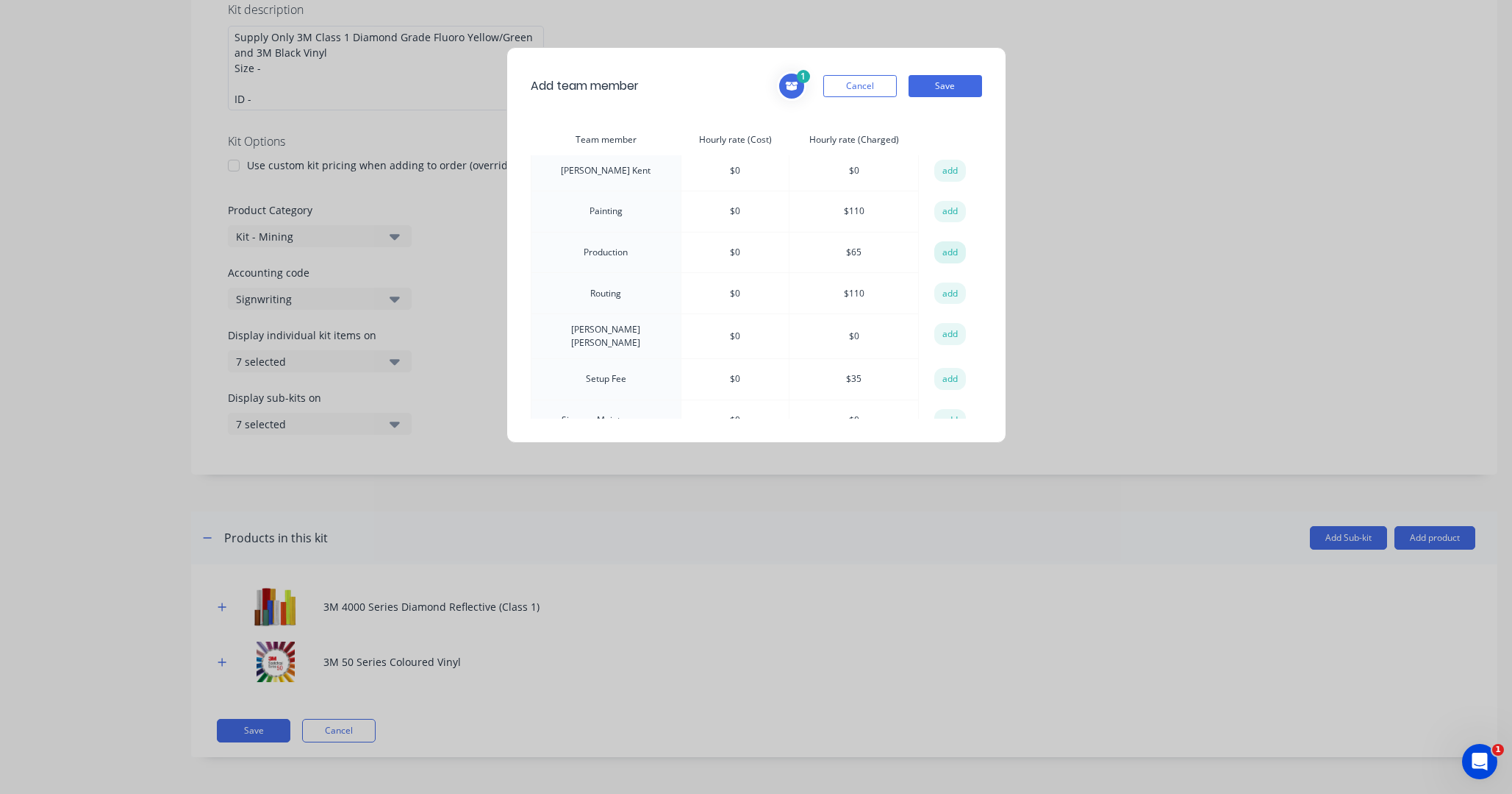
click at [946, 248] on button "add" at bounding box center [951, 252] width 33 height 22
click at [946, 78] on button "Save" at bounding box center [946, 86] width 74 height 22
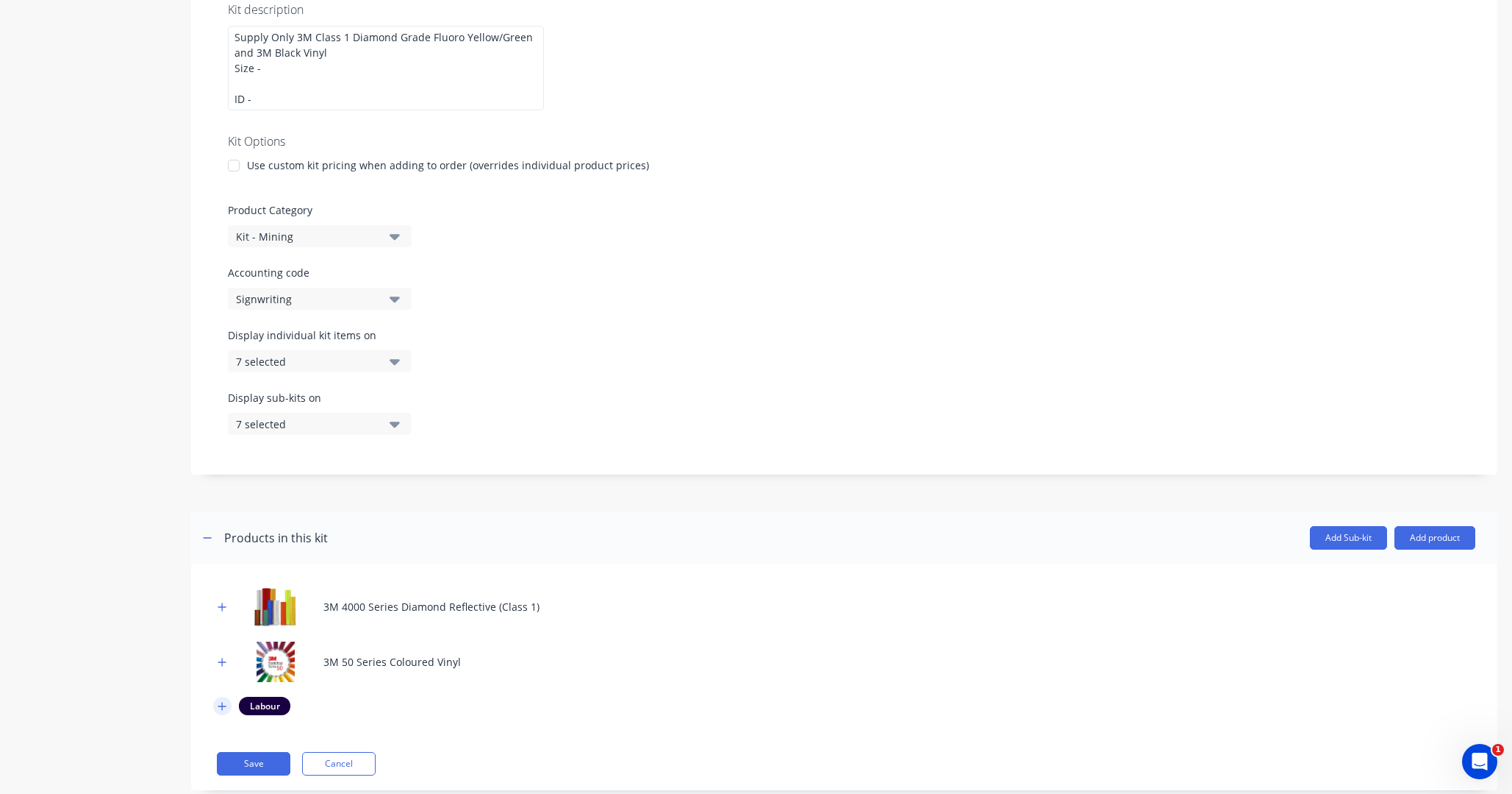
click at [218, 705] on icon "button" at bounding box center [222, 706] width 9 height 10
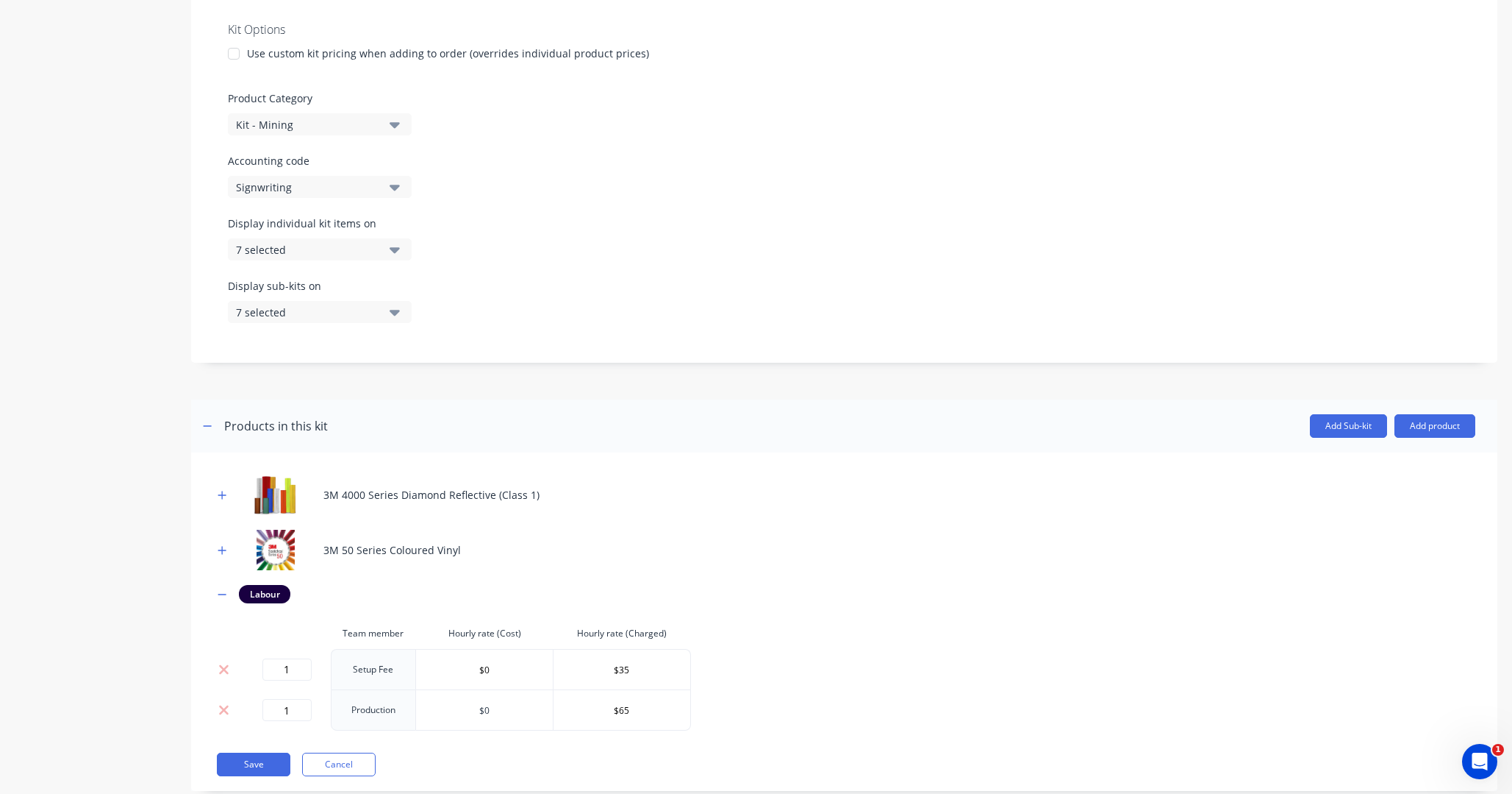
scroll to position [408, 0]
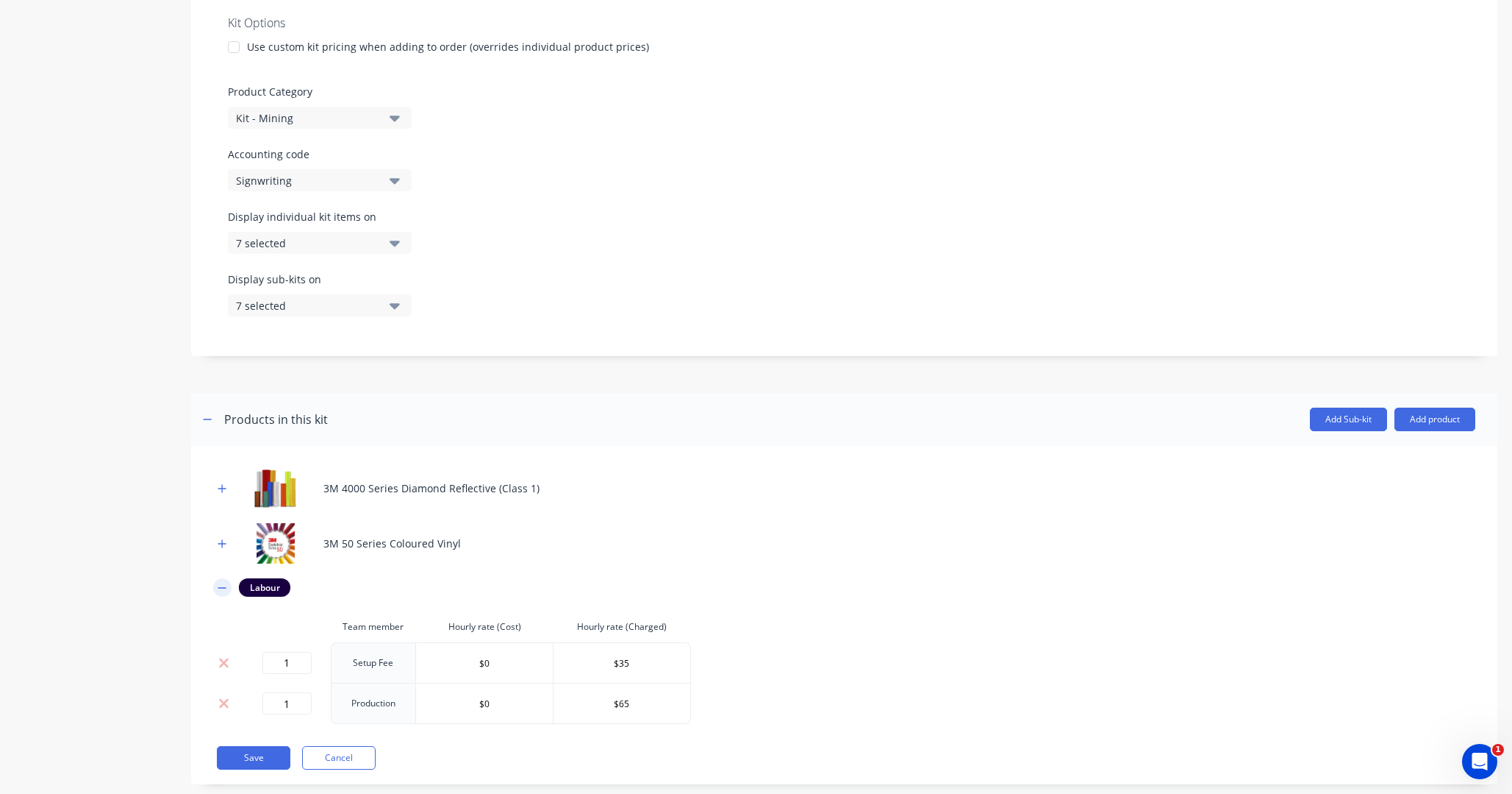
click at [219, 586] on icon "button" at bounding box center [222, 588] width 9 height 10
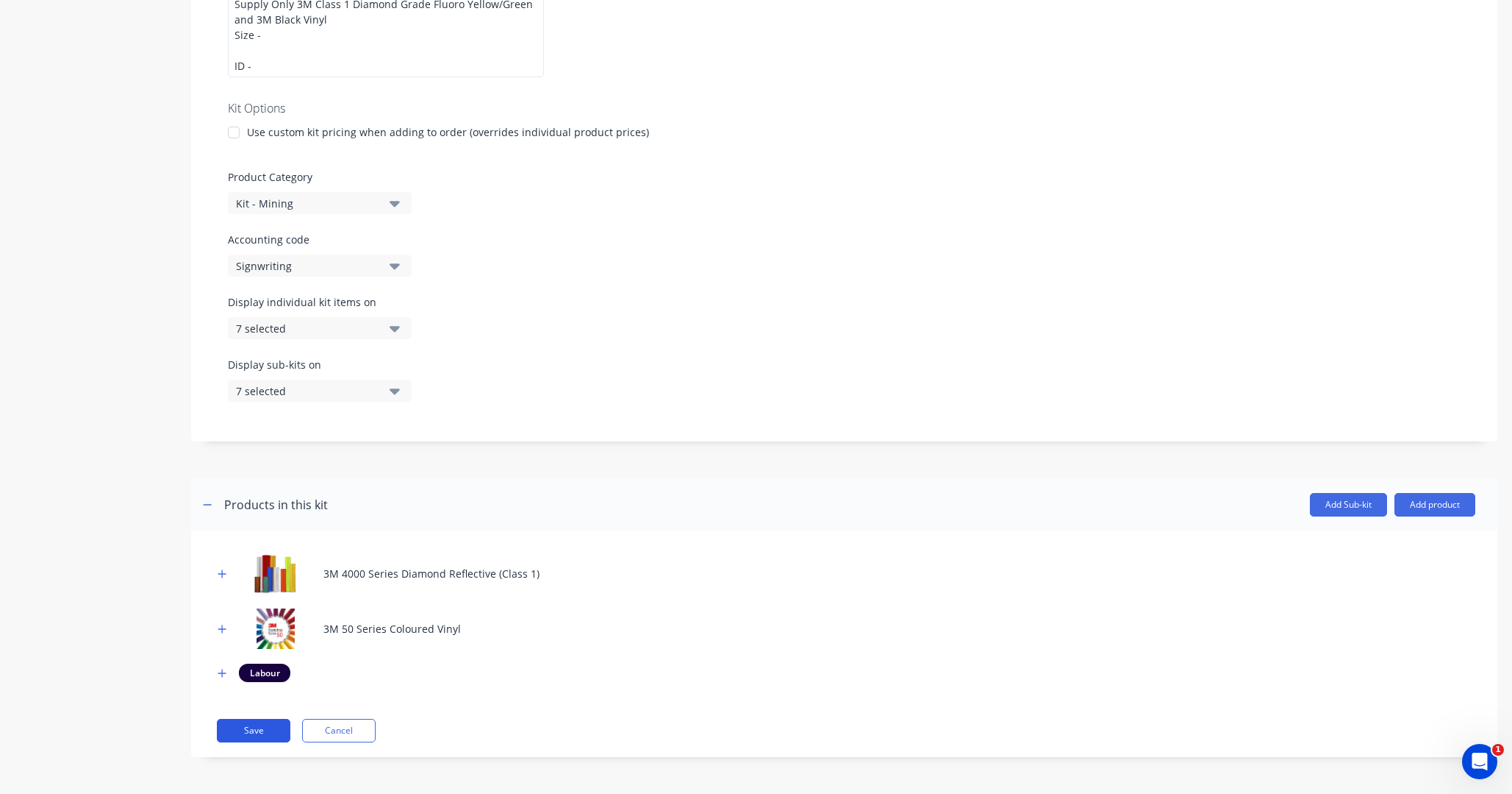
scroll to position [1, 0]
click at [261, 731] on button "Save" at bounding box center [254, 730] width 74 height 23
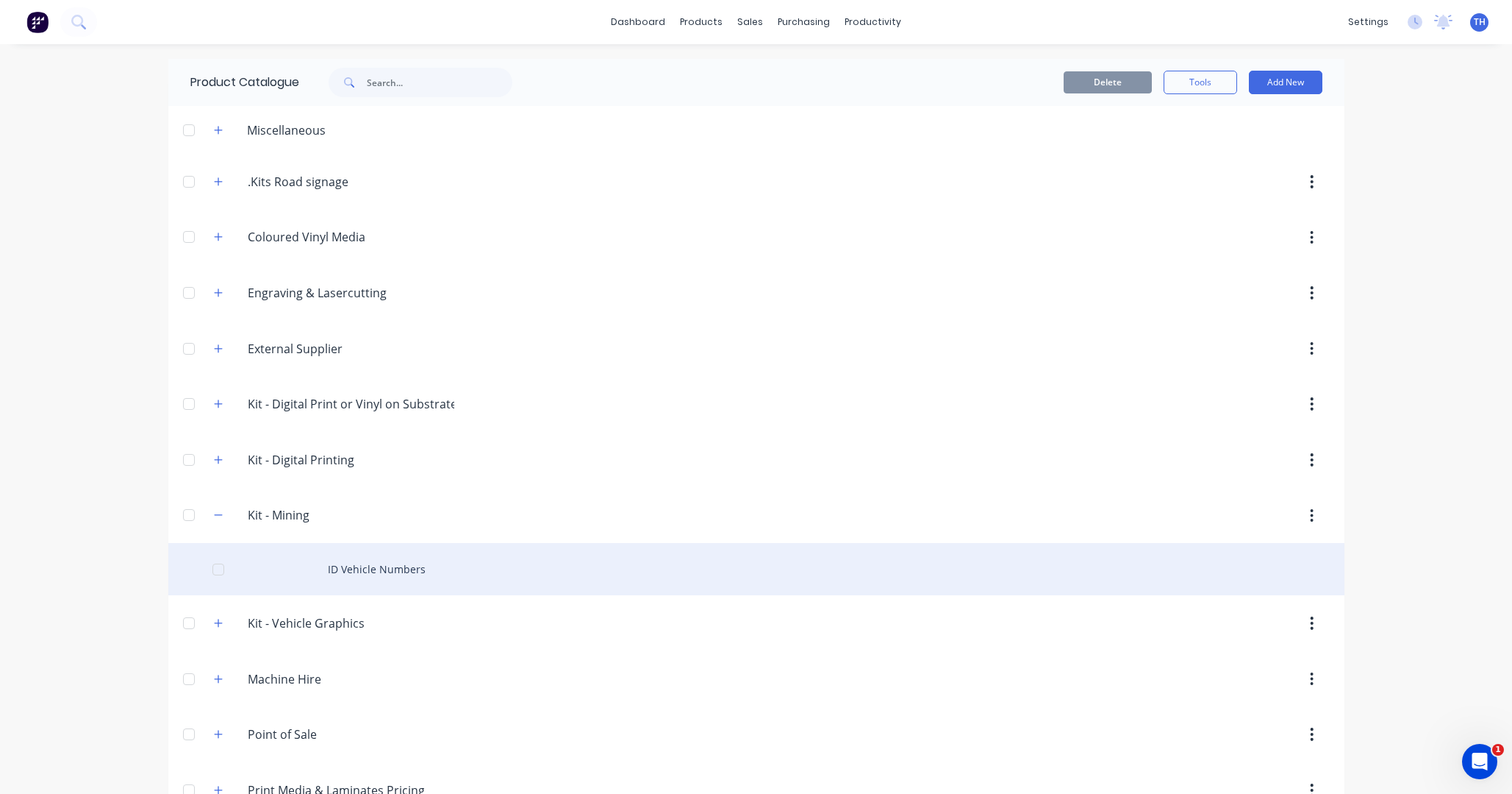
click at [388, 573] on div "ID Vehicle Numbers" at bounding box center [757, 569] width 1176 height 52
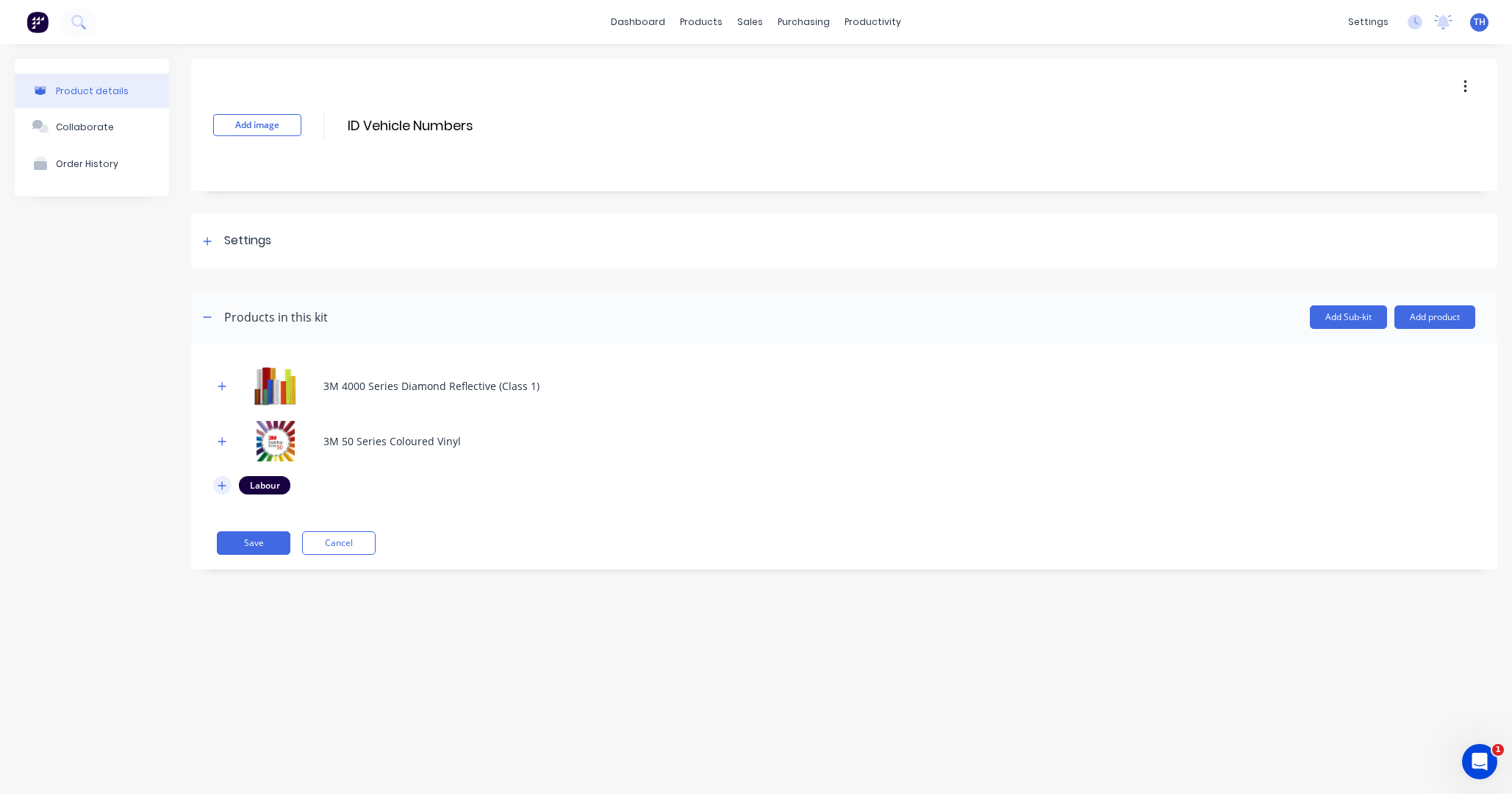
click at [218, 487] on icon "button" at bounding box center [222, 486] width 9 height 10
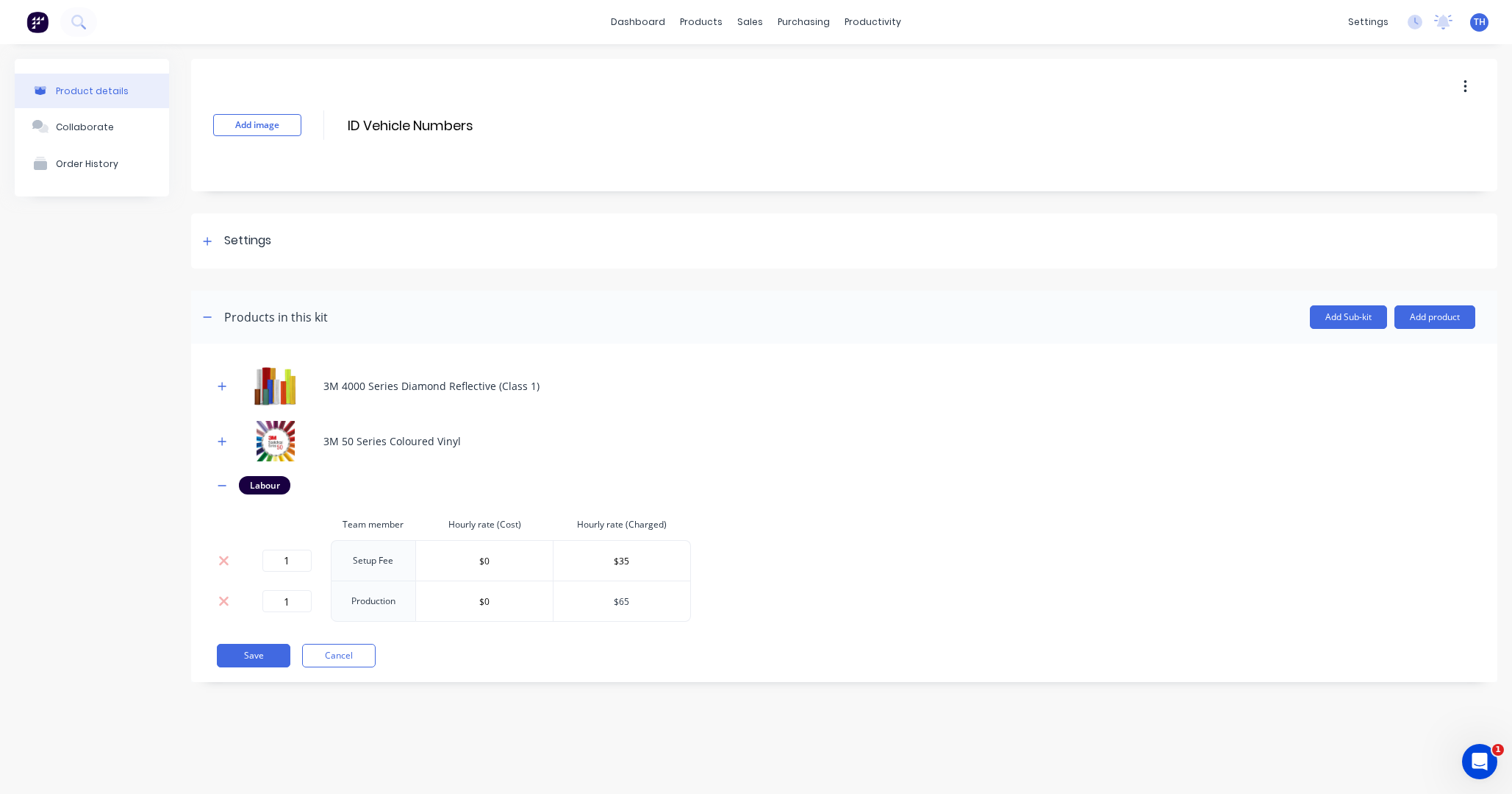
click at [620, 603] on input "$65" at bounding box center [622, 601] width 137 height 22
drag, startPoint x: 631, startPoint y: 599, endPoint x: 599, endPoint y: 600, distance: 32.0
click at [599, 600] on input "$65" at bounding box center [622, 601] width 137 height 22
type input "$35"
click at [727, 612] on div "3M 4000 Series Diamond Reflective (Class 1) 3M 50 Series Coloured Vinyl Labour …" at bounding box center [844, 493] width 1262 height 256
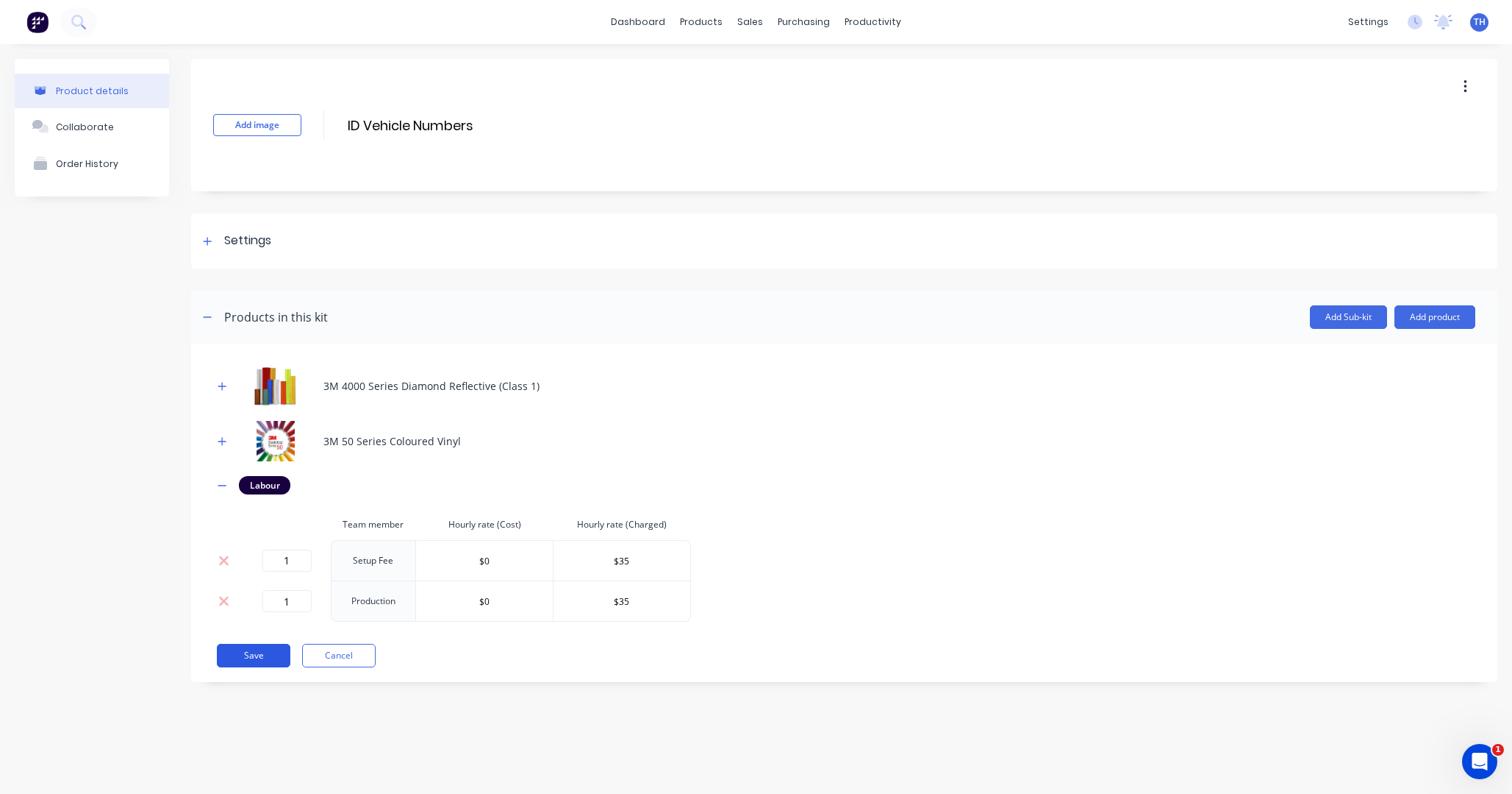
click at [268, 654] on button "Save" at bounding box center [254, 655] width 74 height 23
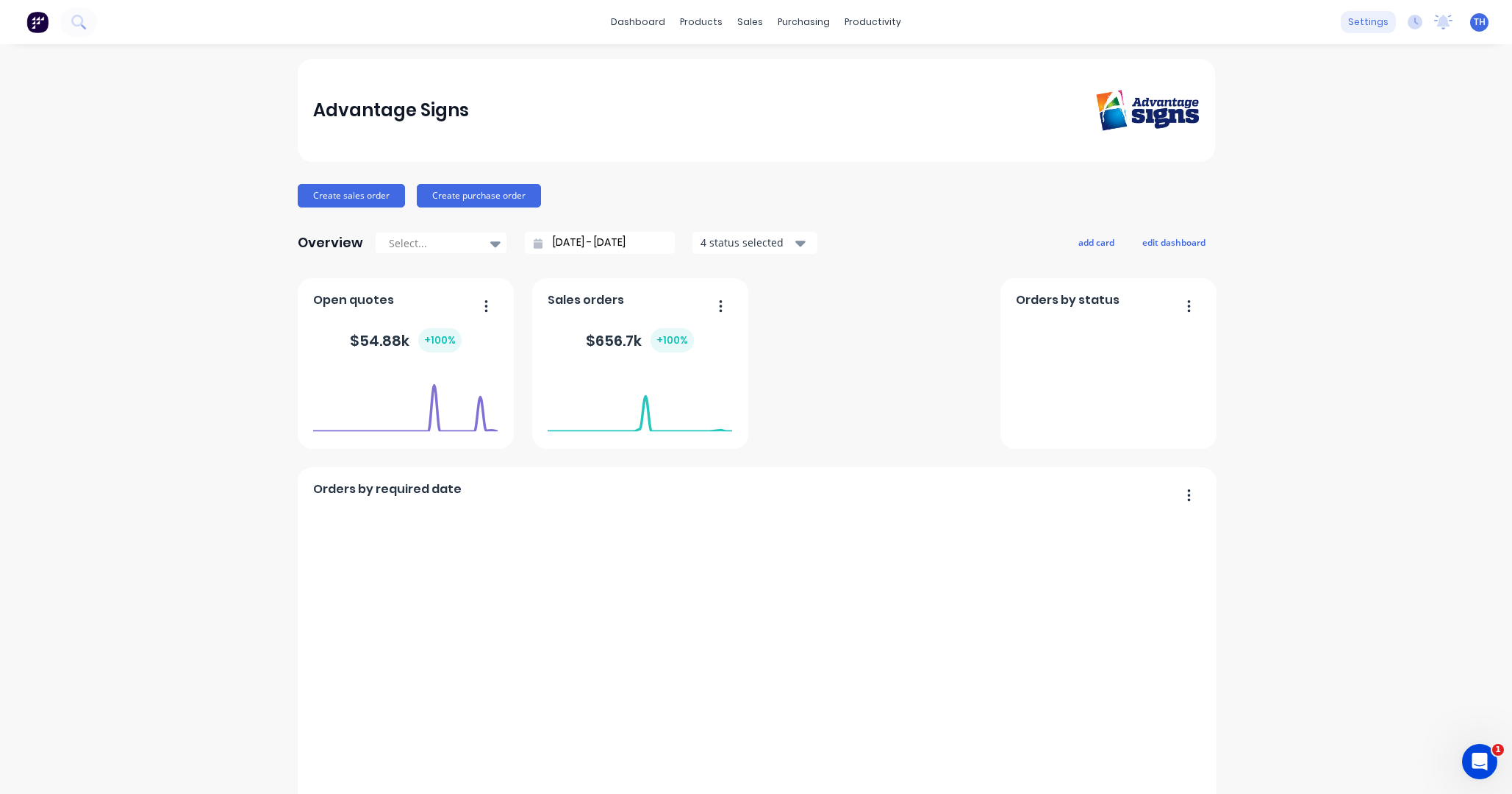
click at [1372, 23] on div "settings" at bounding box center [1368, 22] width 55 height 22
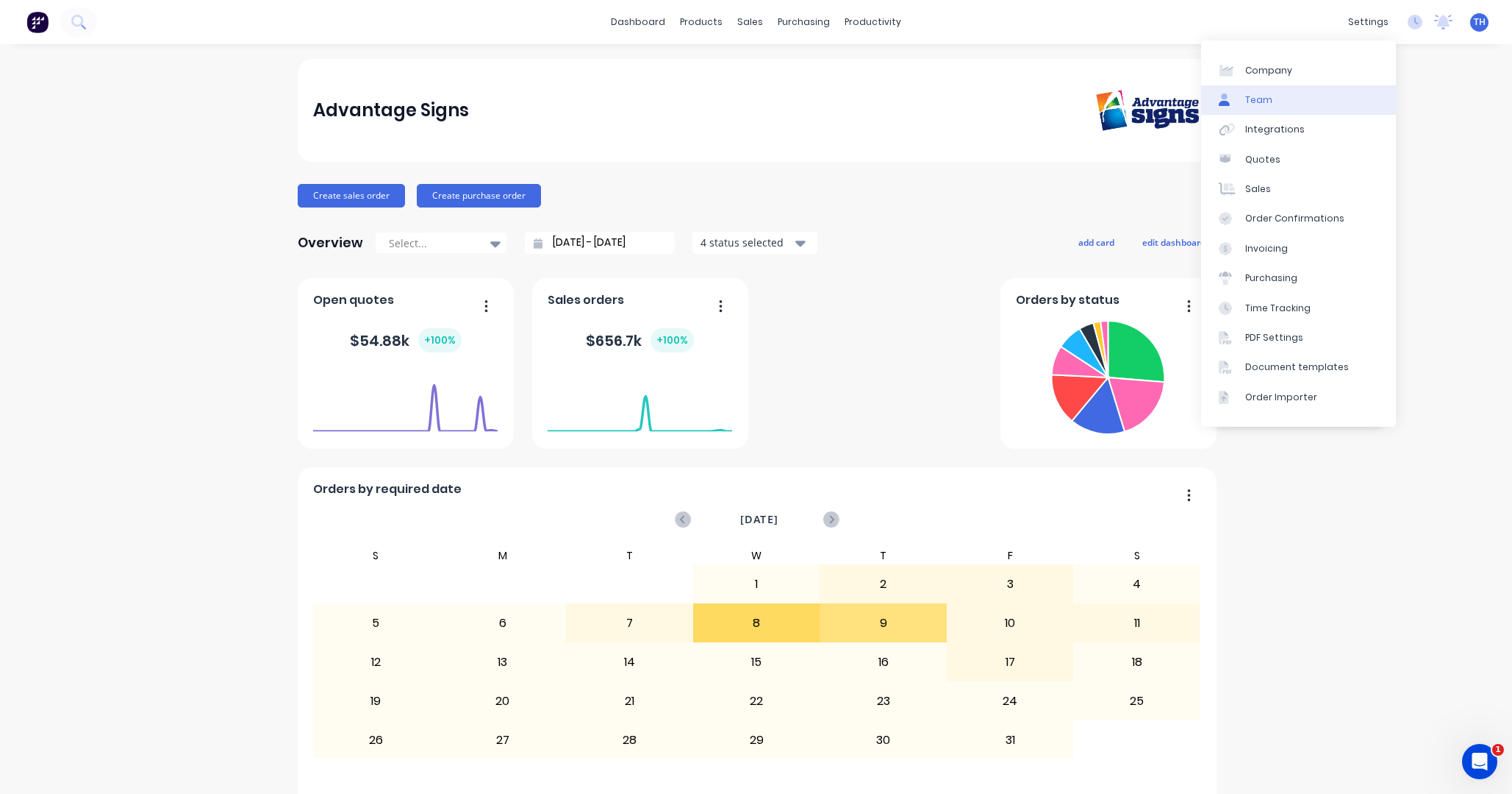
click at [1260, 100] on div "Team" at bounding box center [1259, 100] width 28 height 13
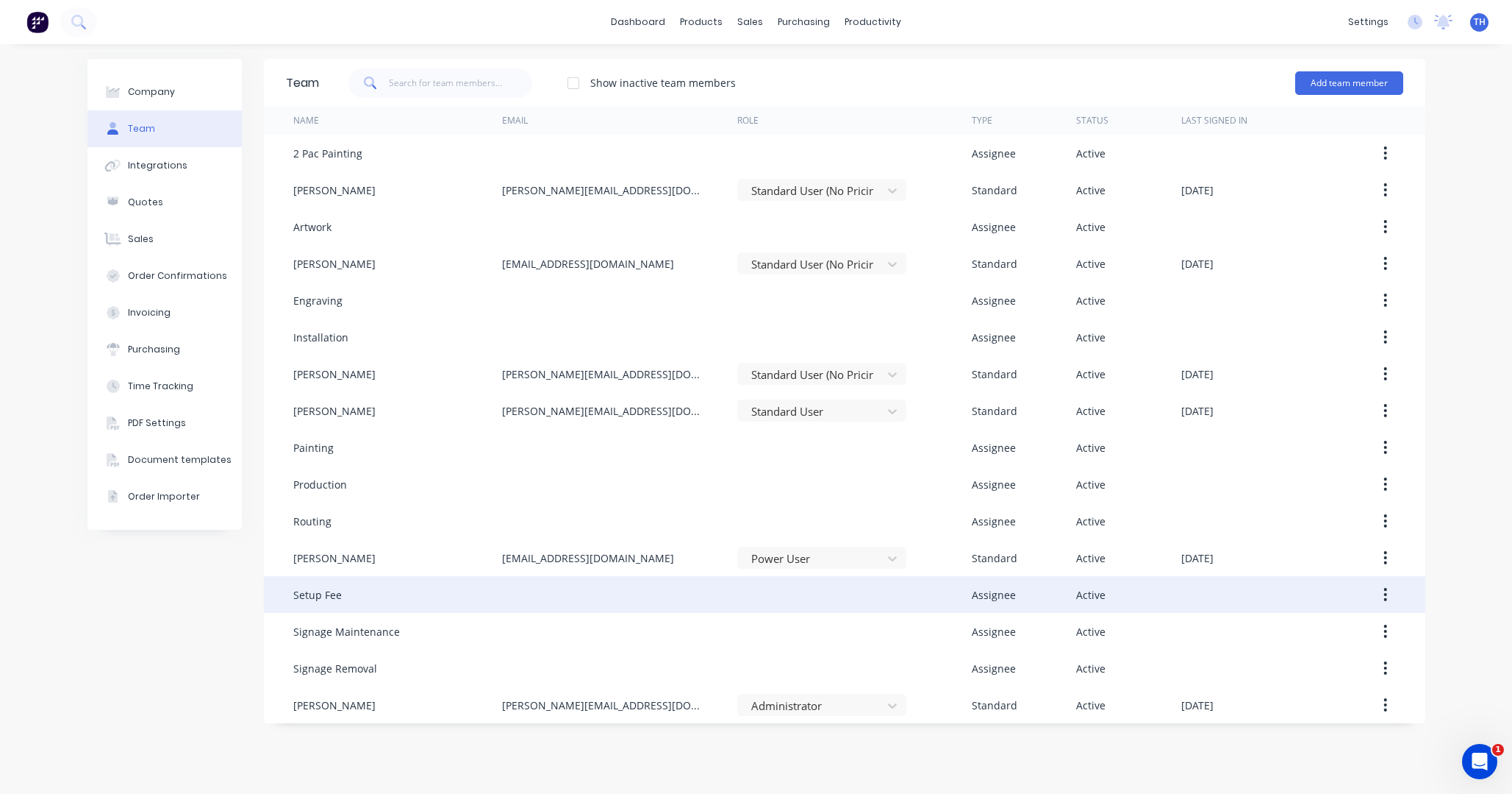
click at [1388, 594] on button "button" at bounding box center [1385, 594] width 34 height 27
click at [1302, 642] on div "Edit" at bounding box center [1334, 634] width 114 height 22
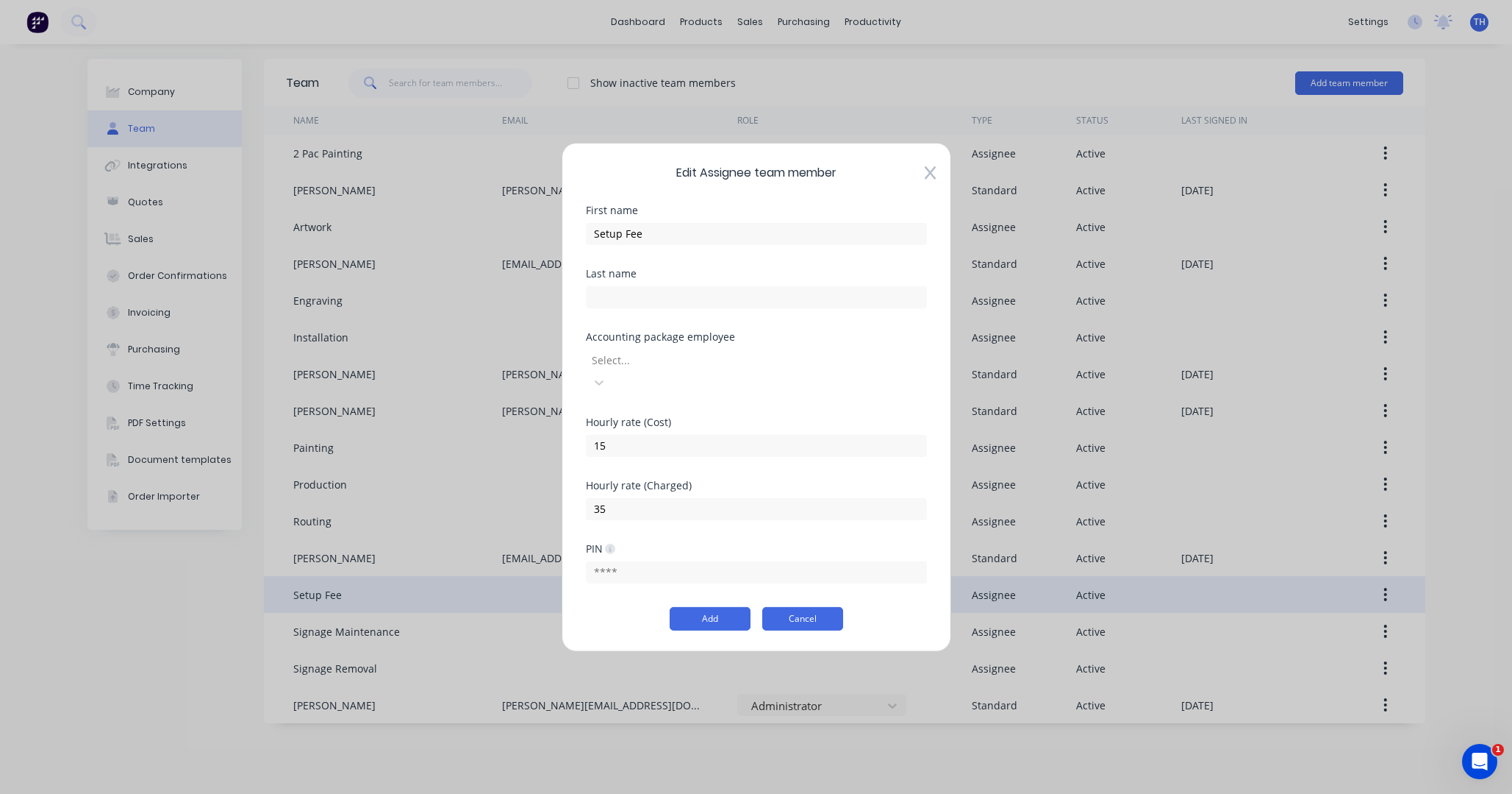
click at [833, 611] on button "Cancel" at bounding box center [803, 618] width 81 height 23
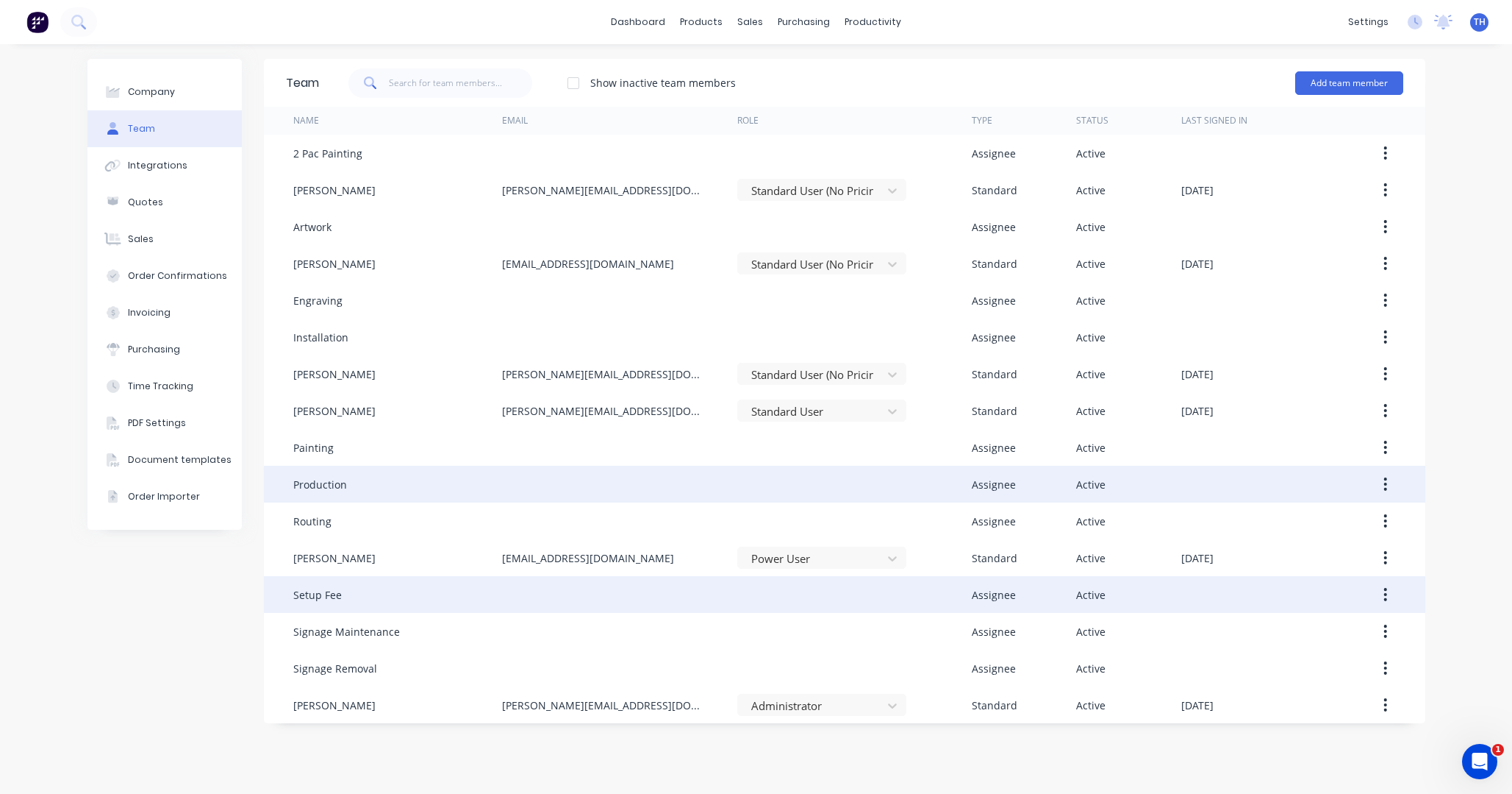
click at [1389, 487] on button "button" at bounding box center [1385, 484] width 34 height 27
click at [1350, 529] on div "Edit" at bounding box center [1334, 523] width 114 height 22
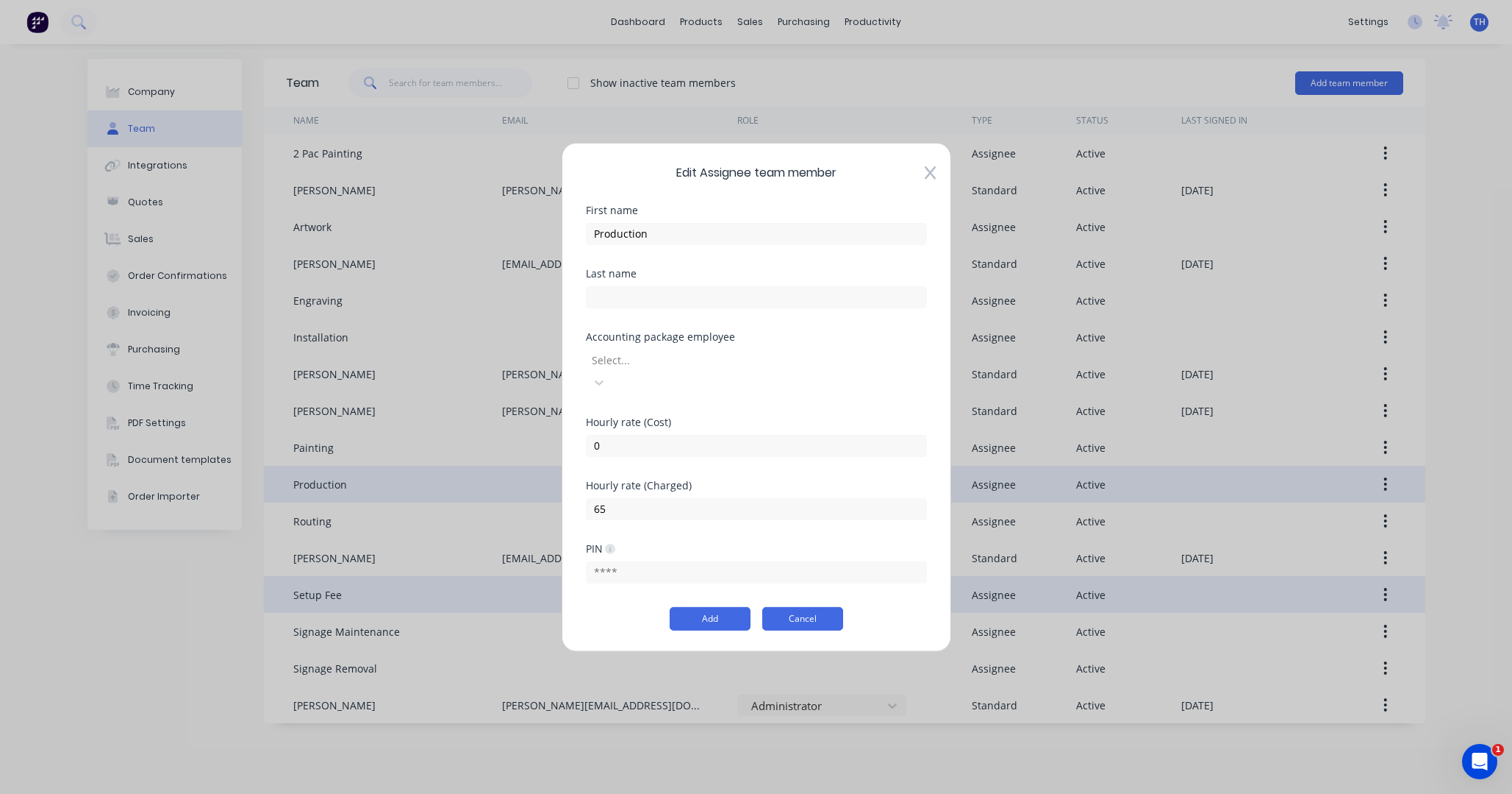
click at [813, 609] on button "Cancel" at bounding box center [803, 618] width 81 height 23
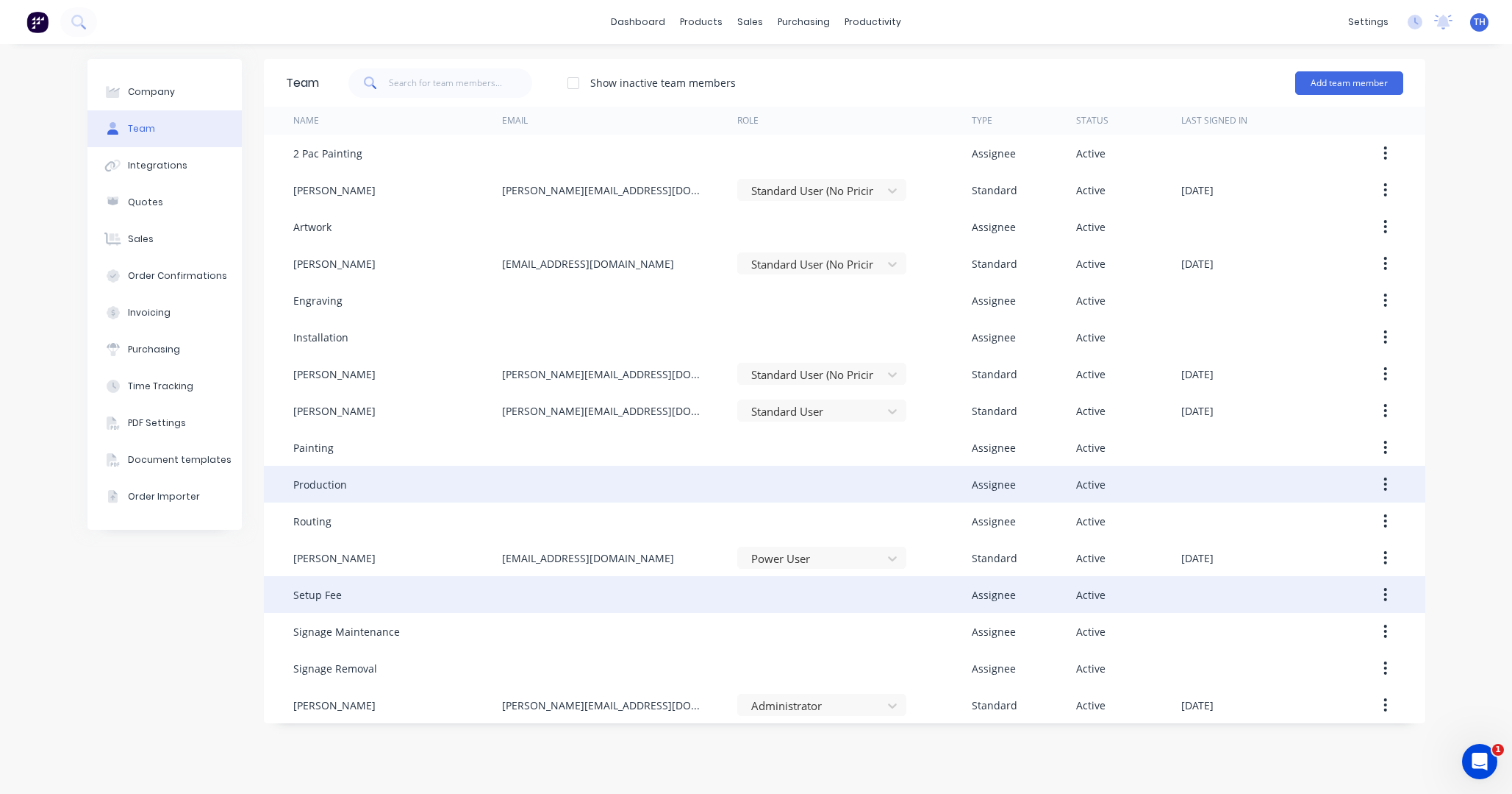
click at [1383, 598] on icon "button" at bounding box center [1385, 593] width 3 height 16
click at [1344, 631] on div "Edit" at bounding box center [1334, 634] width 114 height 22
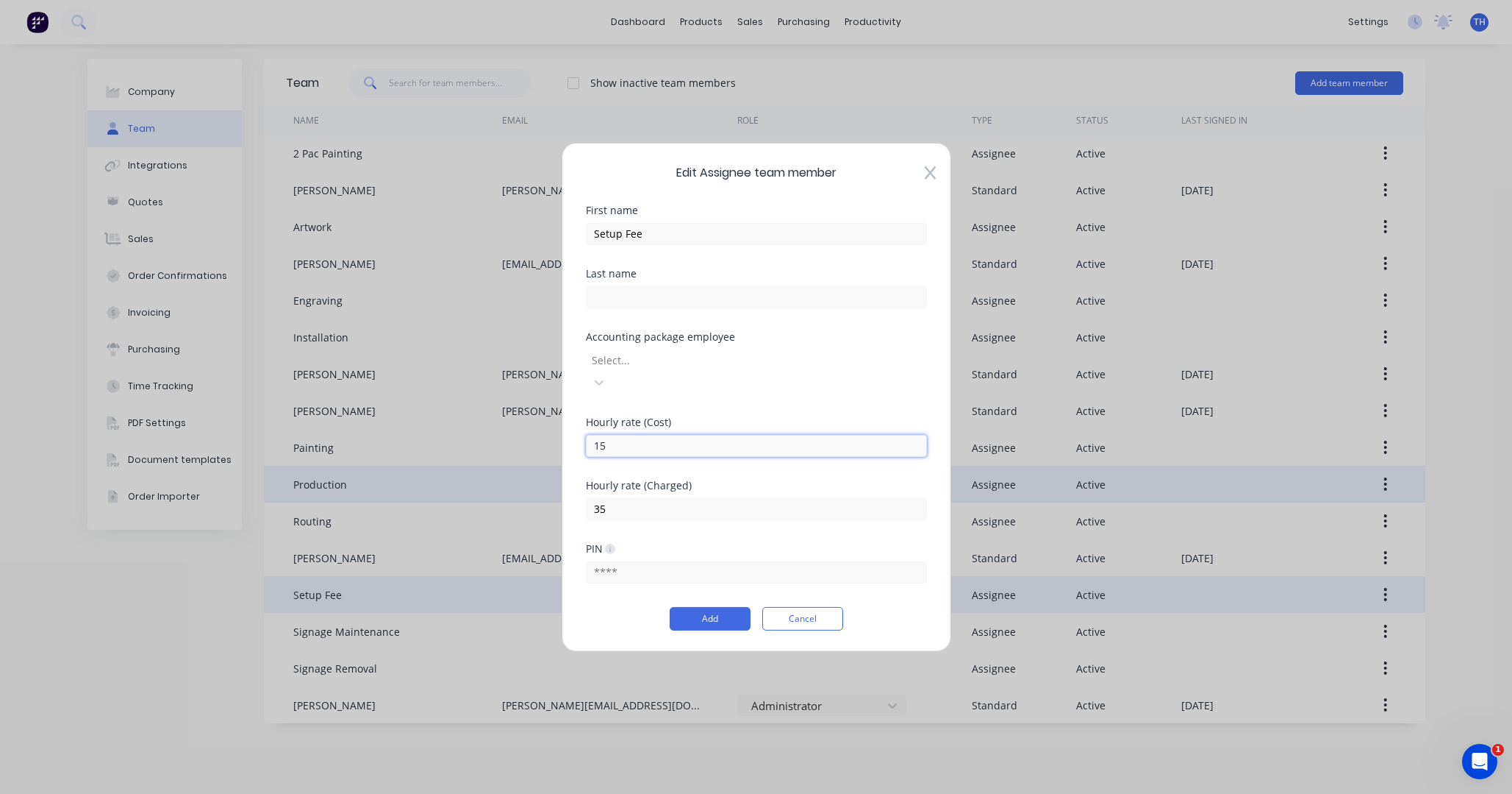
drag, startPoint x: 616, startPoint y: 440, endPoint x: 562, endPoint y: 432, distance: 54.6
click at [562, 432] on div "Edit Assignee team member First name Setup Fee Last name Accounting package emp…" at bounding box center [756, 396] width 389 height 509
click at [723, 607] on button "Add" at bounding box center [710, 618] width 81 height 23
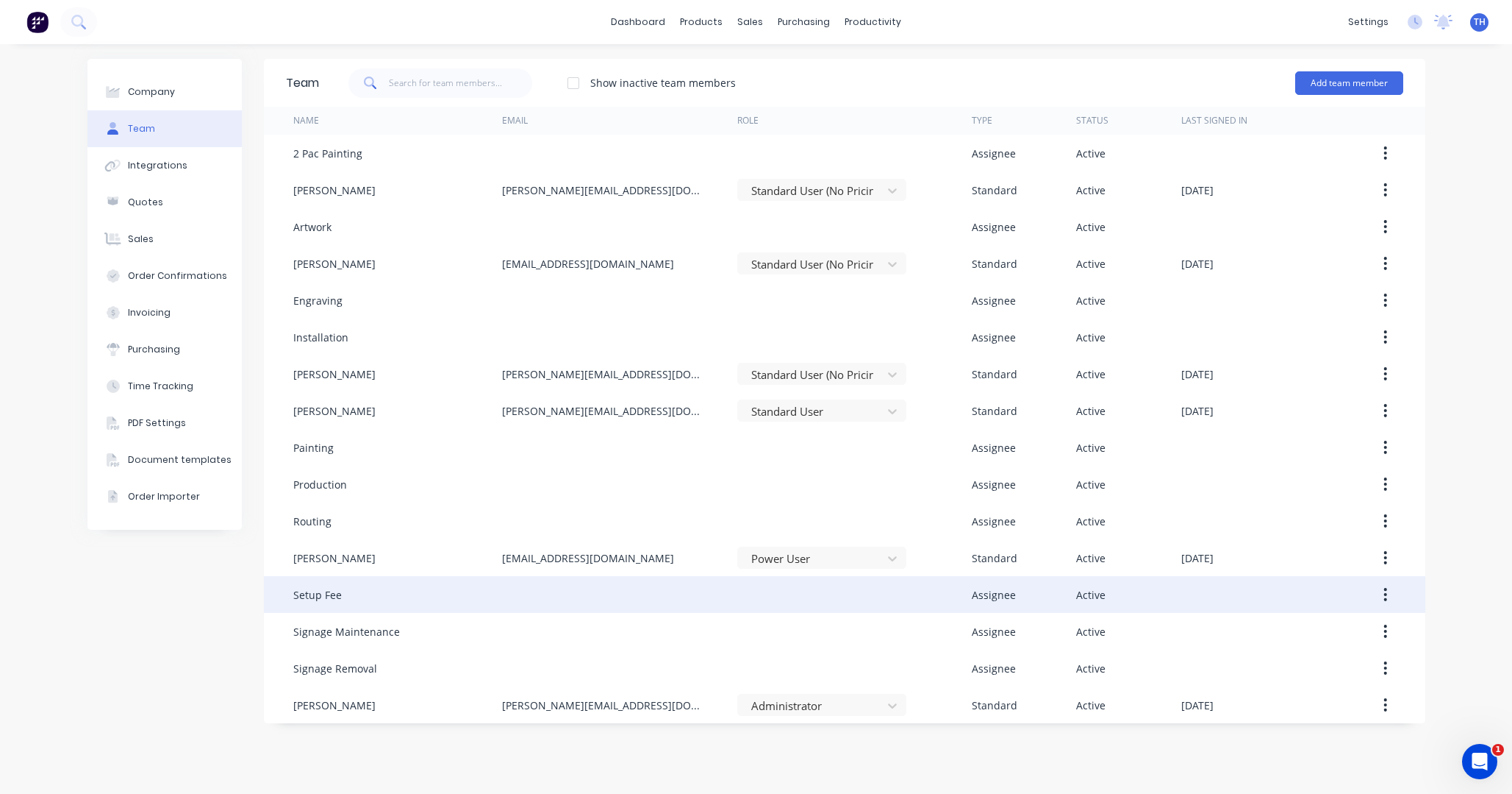
click at [1383, 593] on icon "button" at bounding box center [1385, 593] width 3 height 16
click at [1312, 637] on div "Edit" at bounding box center [1334, 634] width 114 height 22
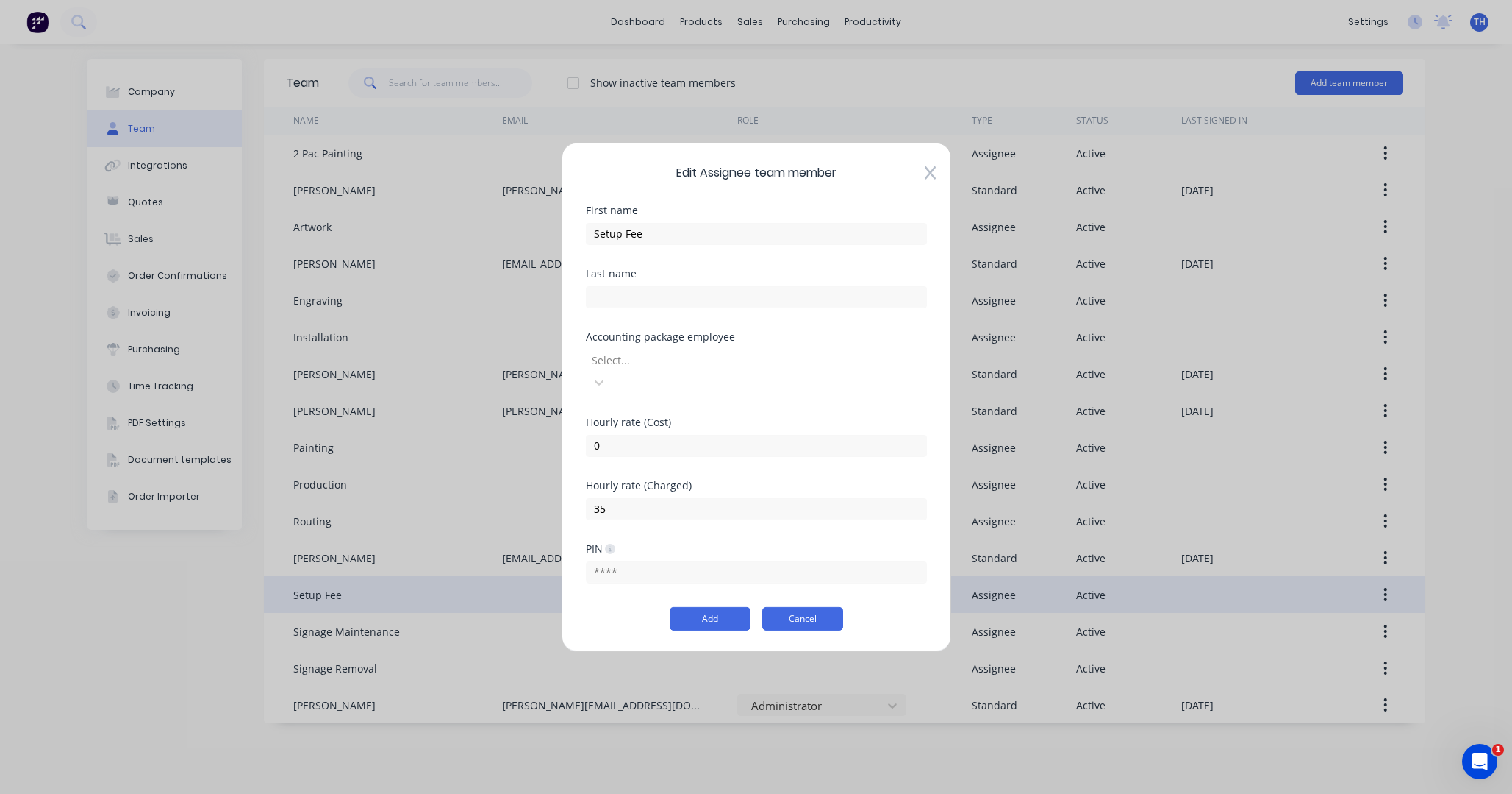
click at [799, 607] on button "Cancel" at bounding box center [803, 618] width 81 height 23
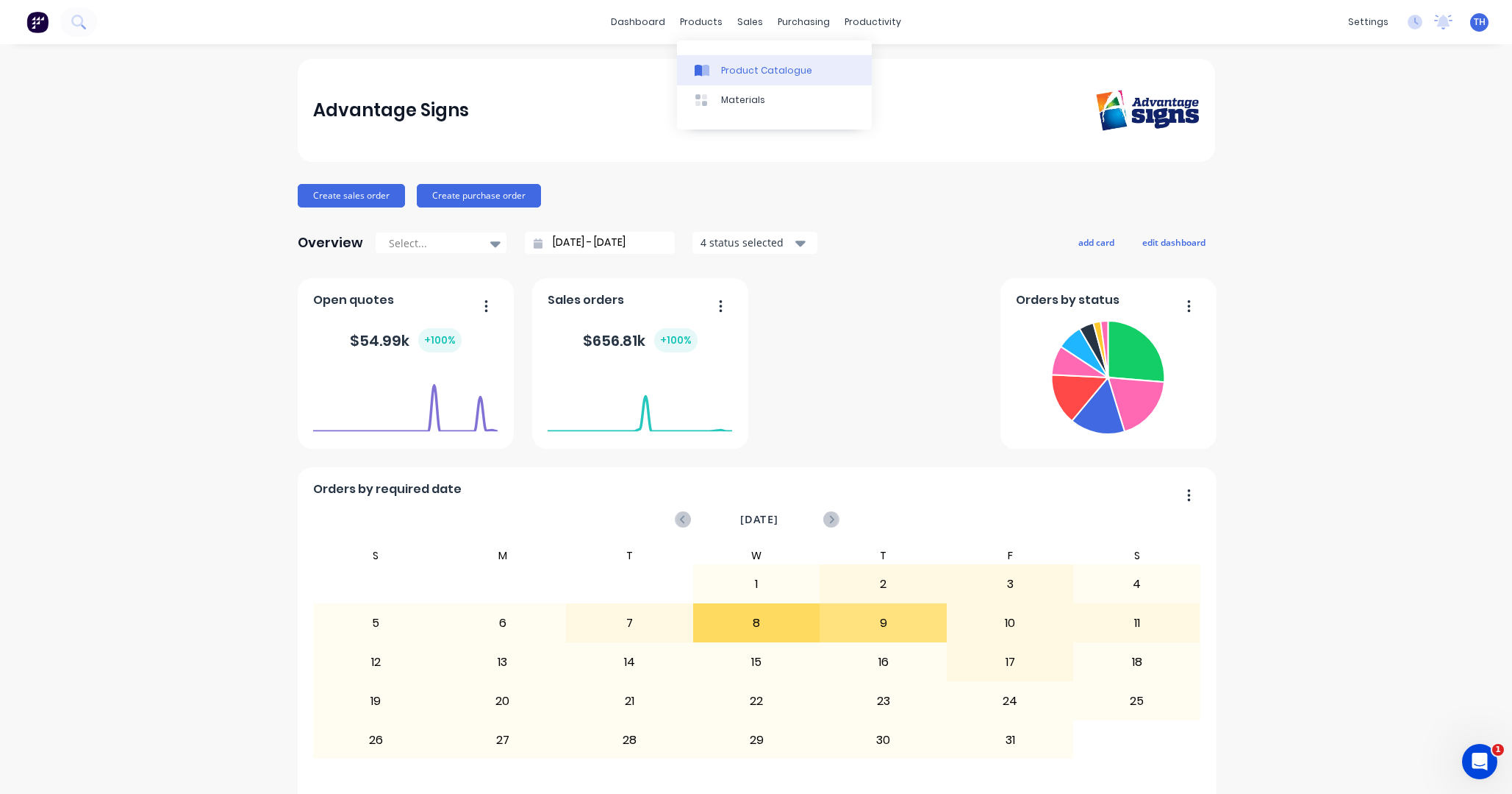
click at [748, 74] on div "Product Catalogue" at bounding box center [766, 71] width 91 height 13
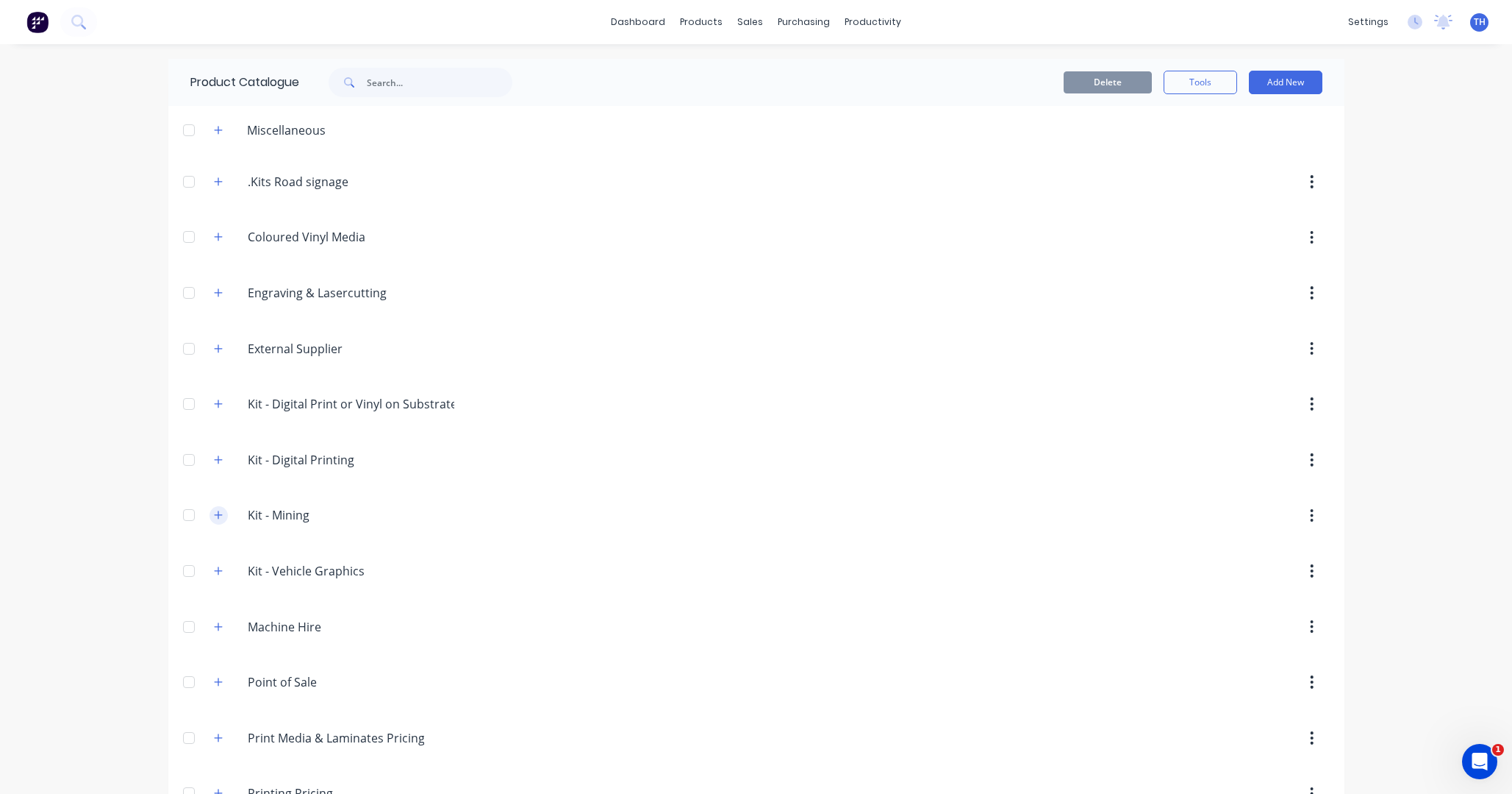
click at [221, 514] on icon "button" at bounding box center [218, 515] width 9 height 10
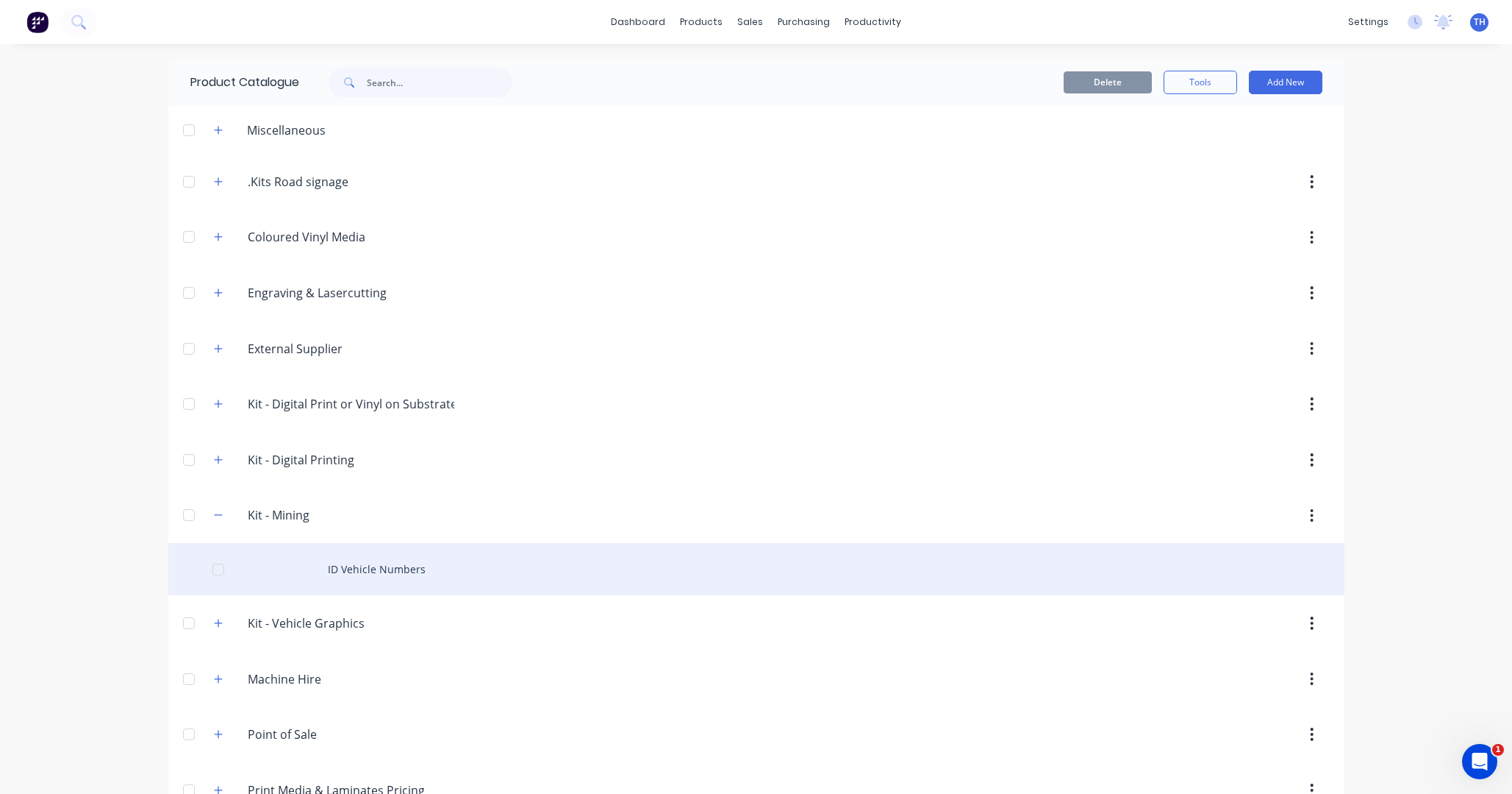
click at [381, 569] on div "ID Vehicle Numbers" at bounding box center [757, 569] width 1176 height 52
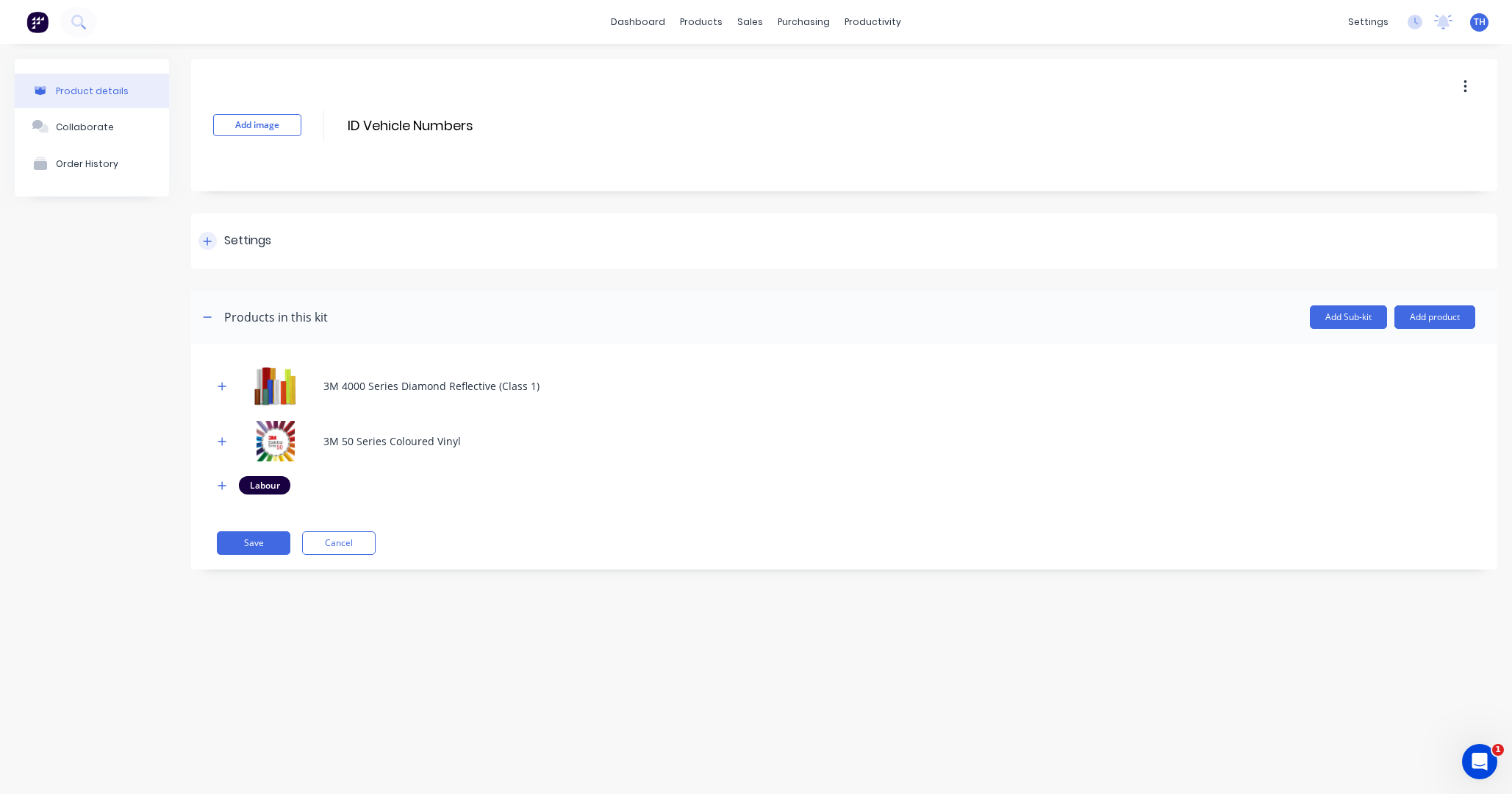
click at [212, 244] on div at bounding box center [208, 241] width 18 height 18
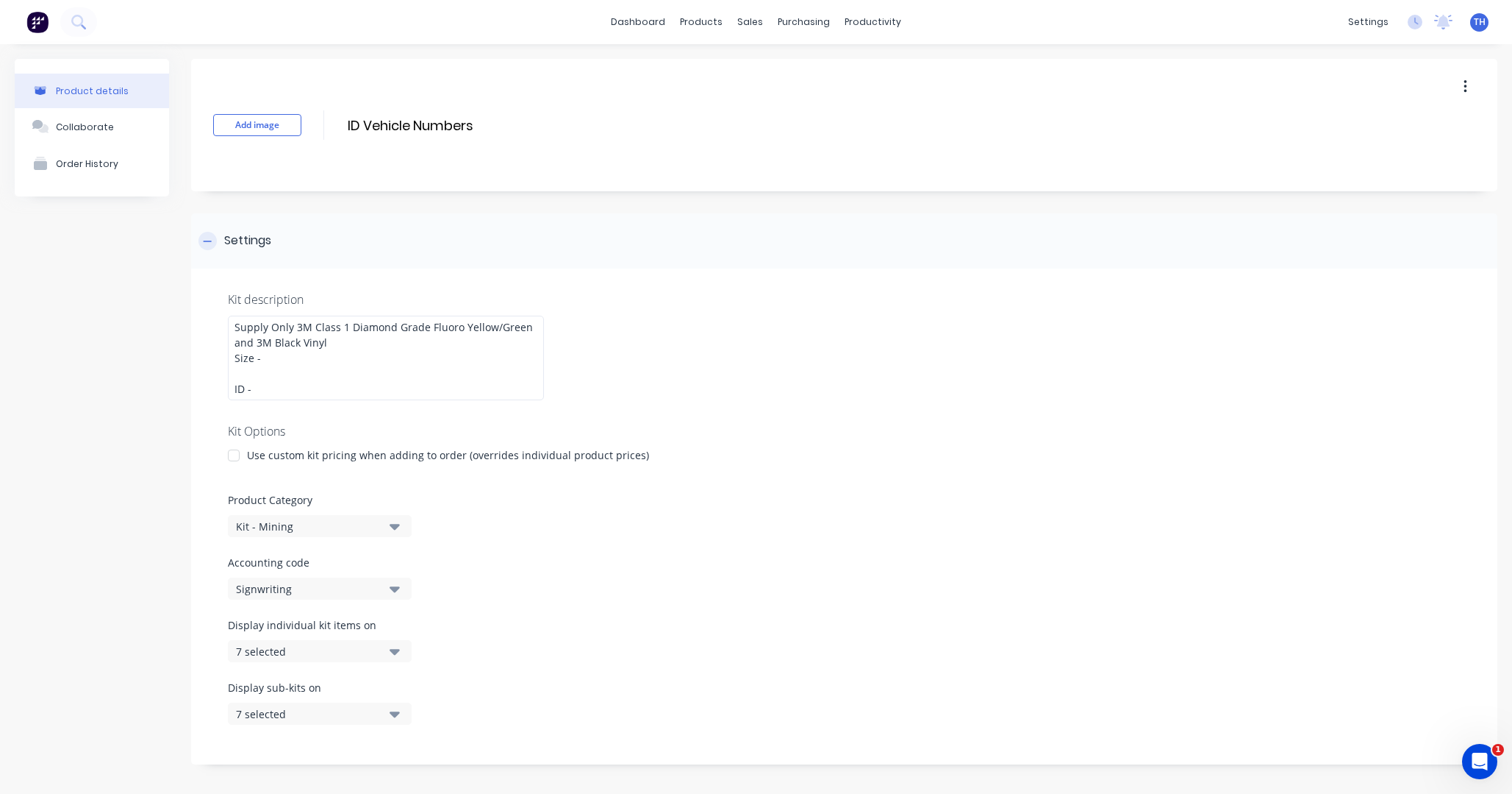
click at [212, 238] on div at bounding box center [208, 241] width 18 height 18
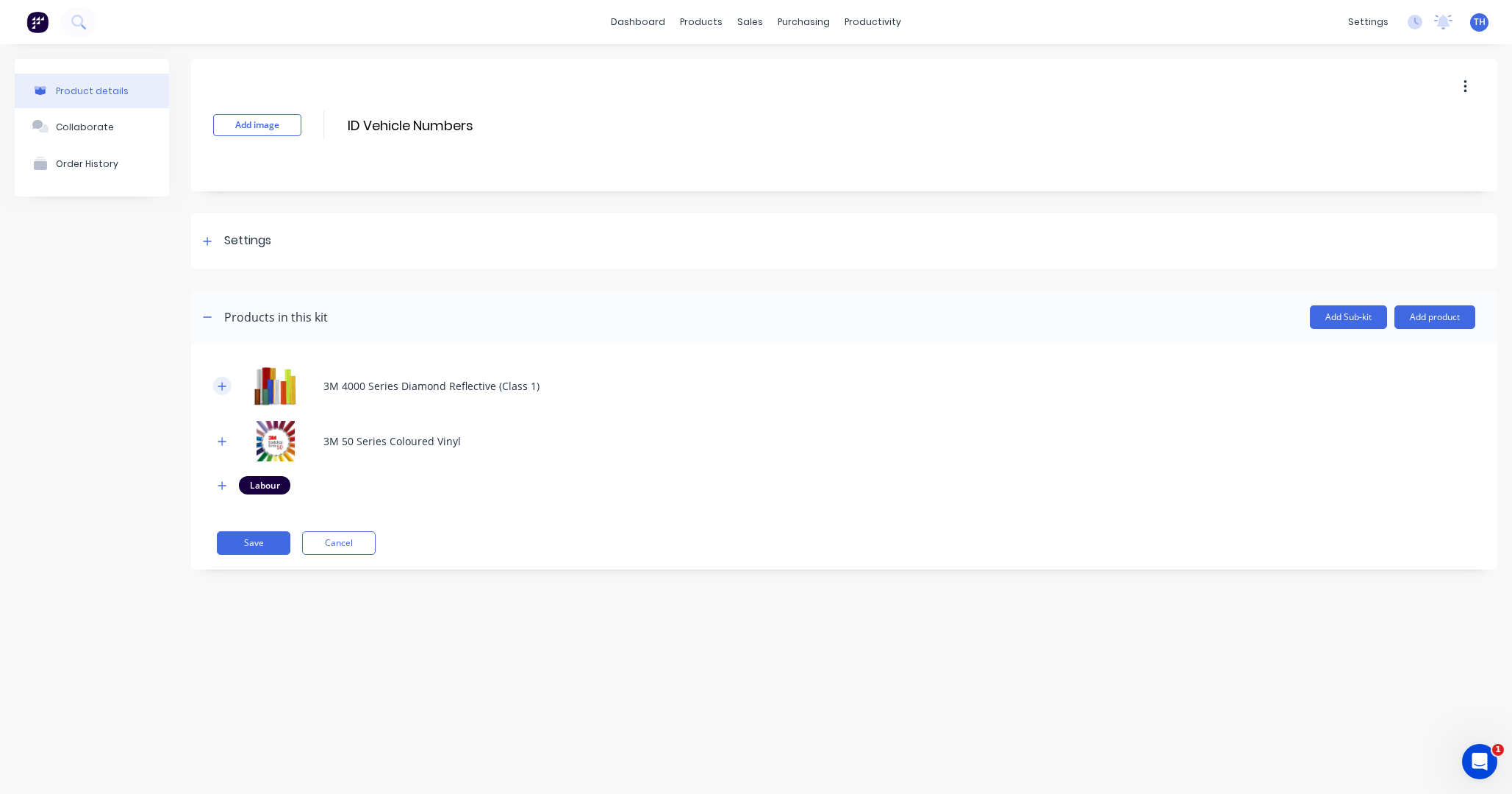
click at [222, 385] on icon "button" at bounding box center [222, 386] width 8 height 8
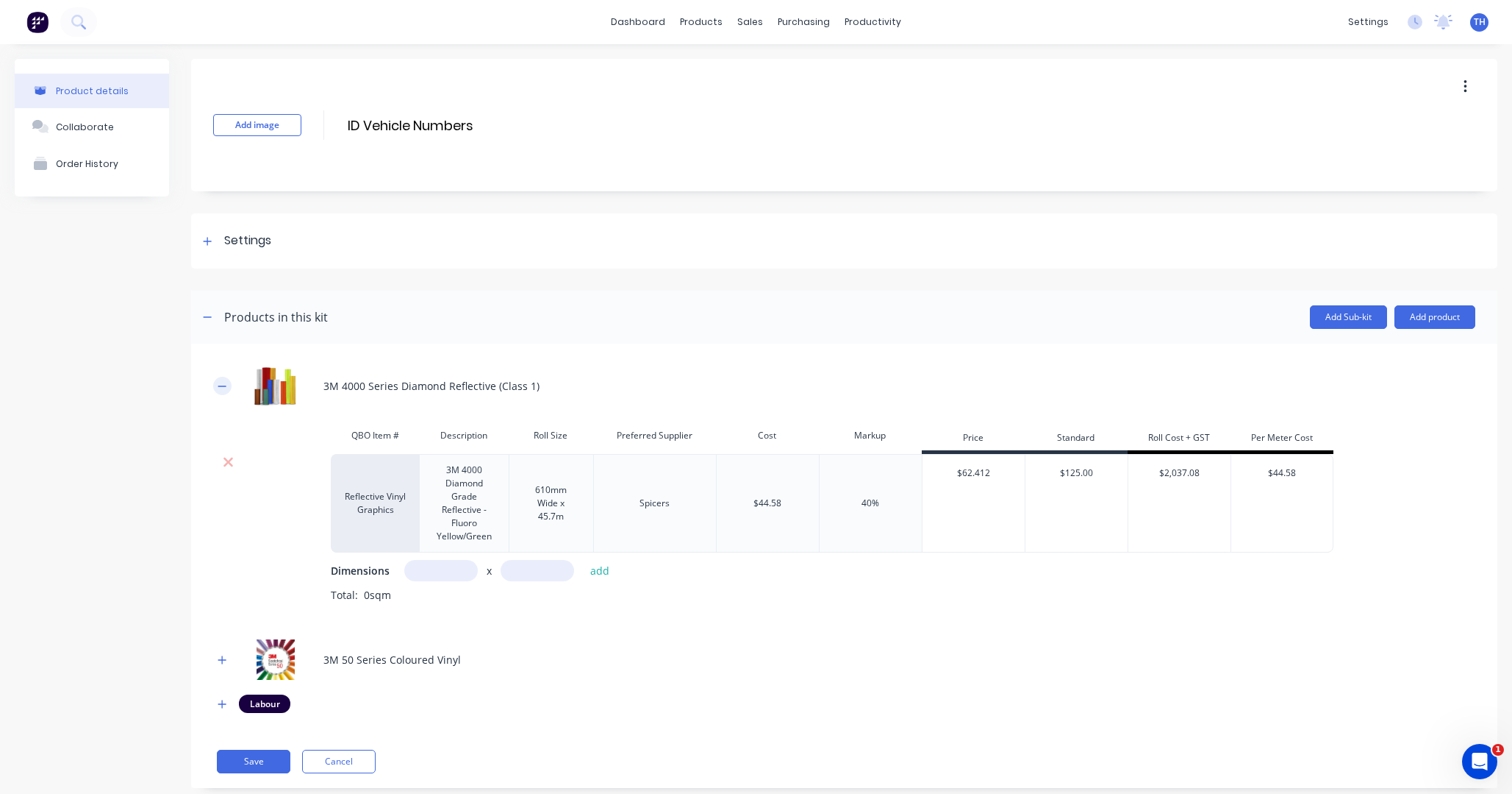
click at [224, 385] on icon "button" at bounding box center [222, 385] width 8 height 1
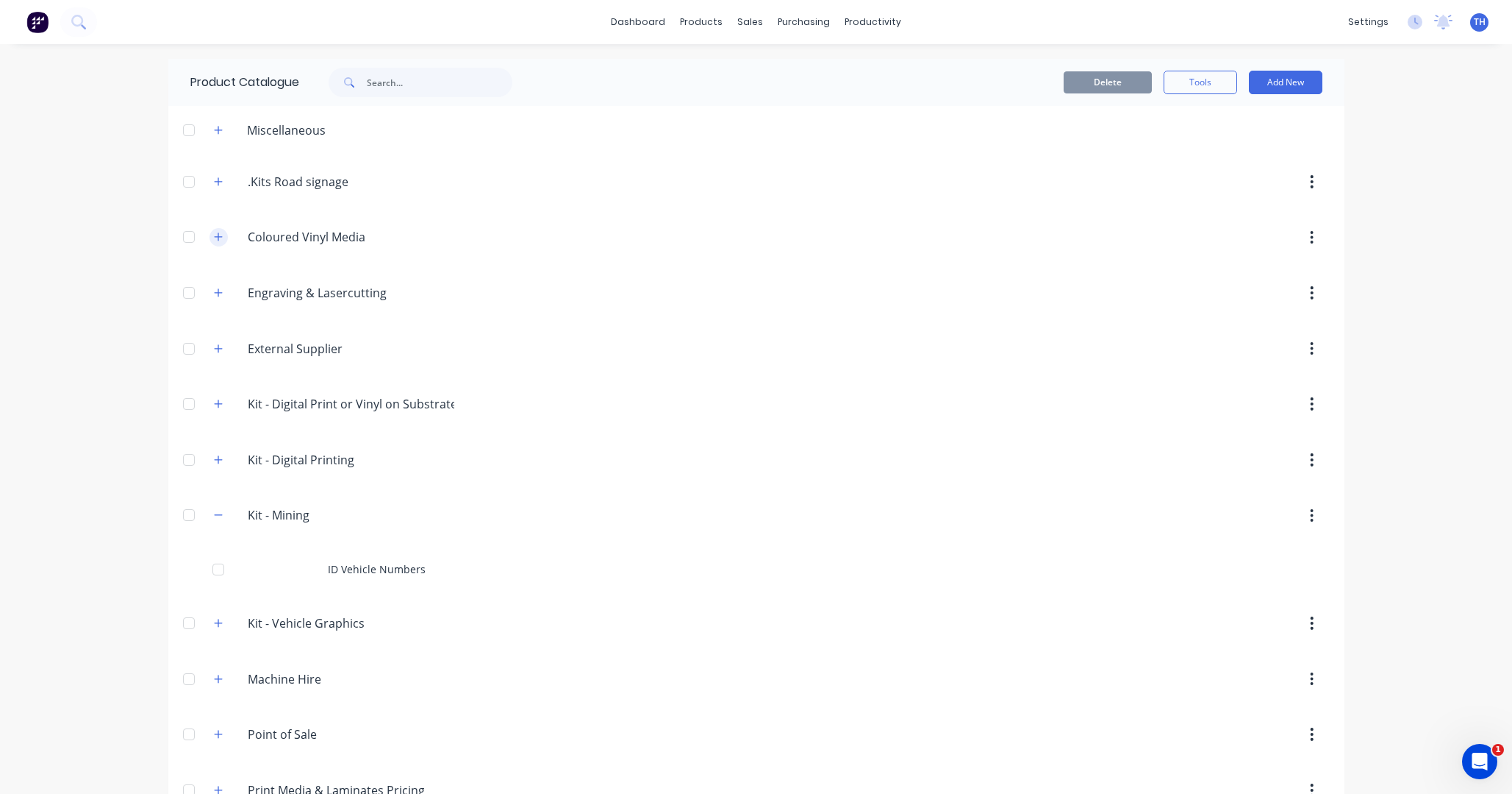
click at [218, 237] on icon "button" at bounding box center [218, 237] width 9 height 10
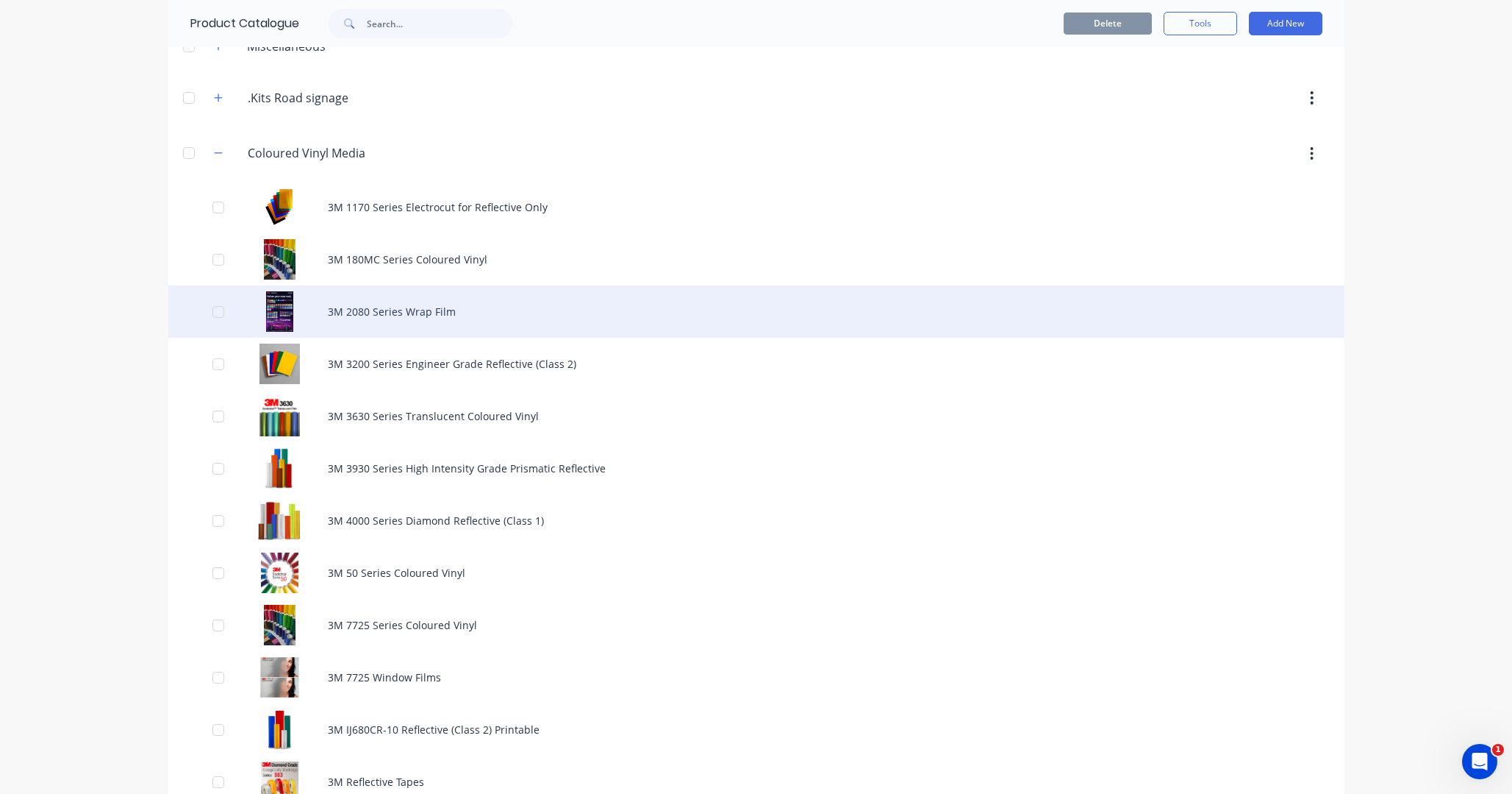
scroll to position [87, 0]
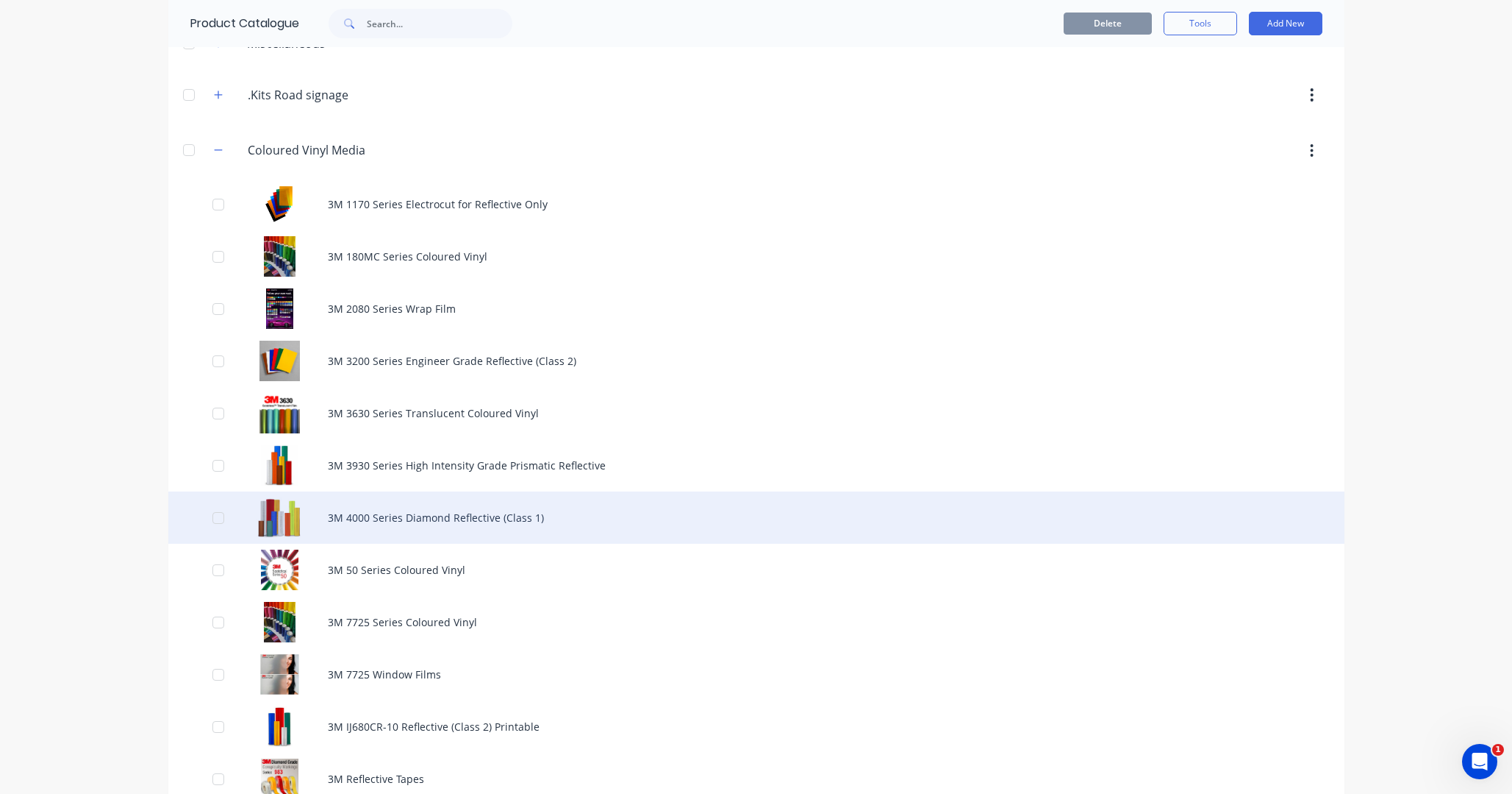
click at [415, 518] on div "3M 4000 Series Diamond Reflective (Class 1)" at bounding box center [757, 517] width 1176 height 52
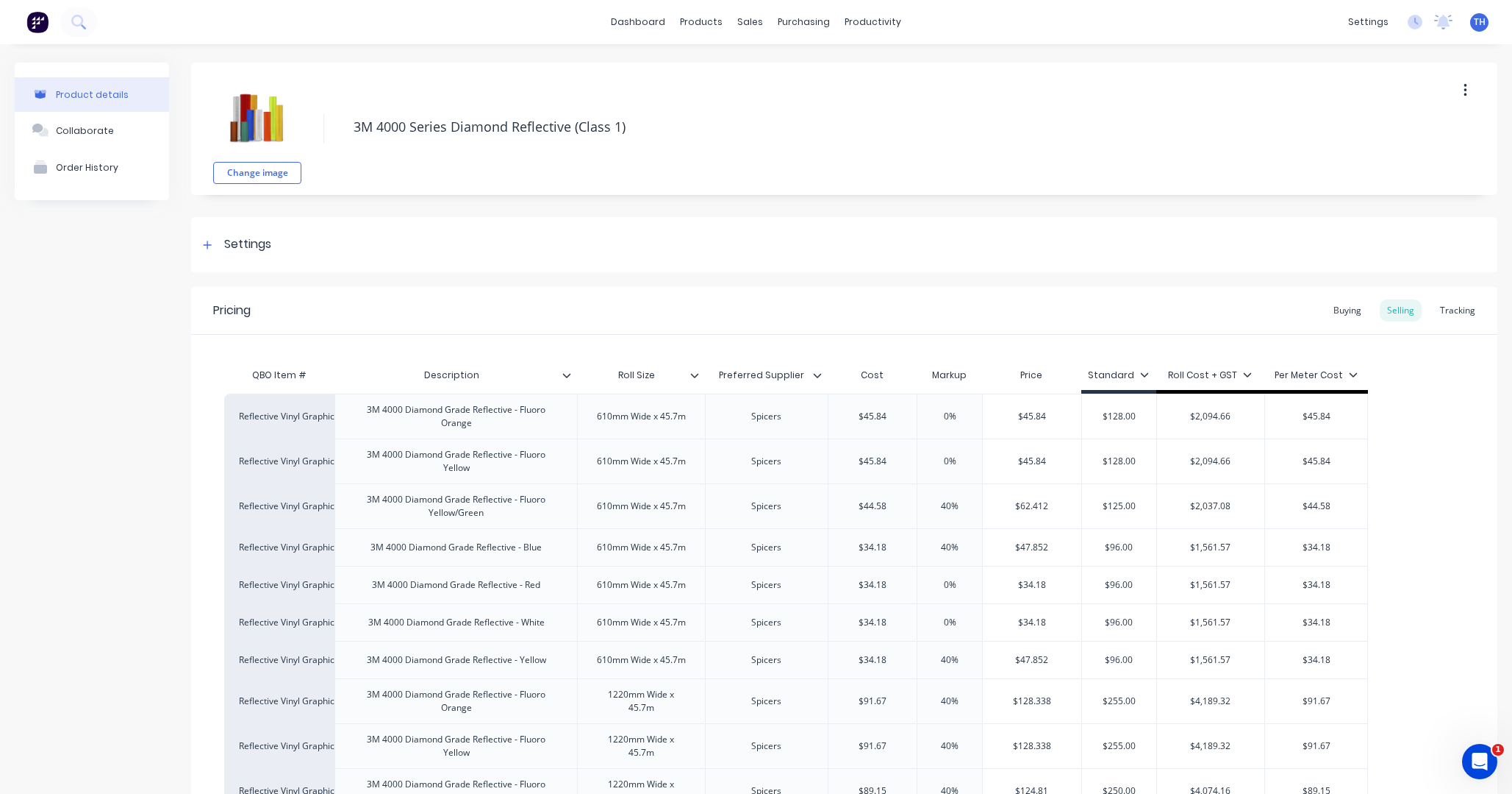
type textarea "x"
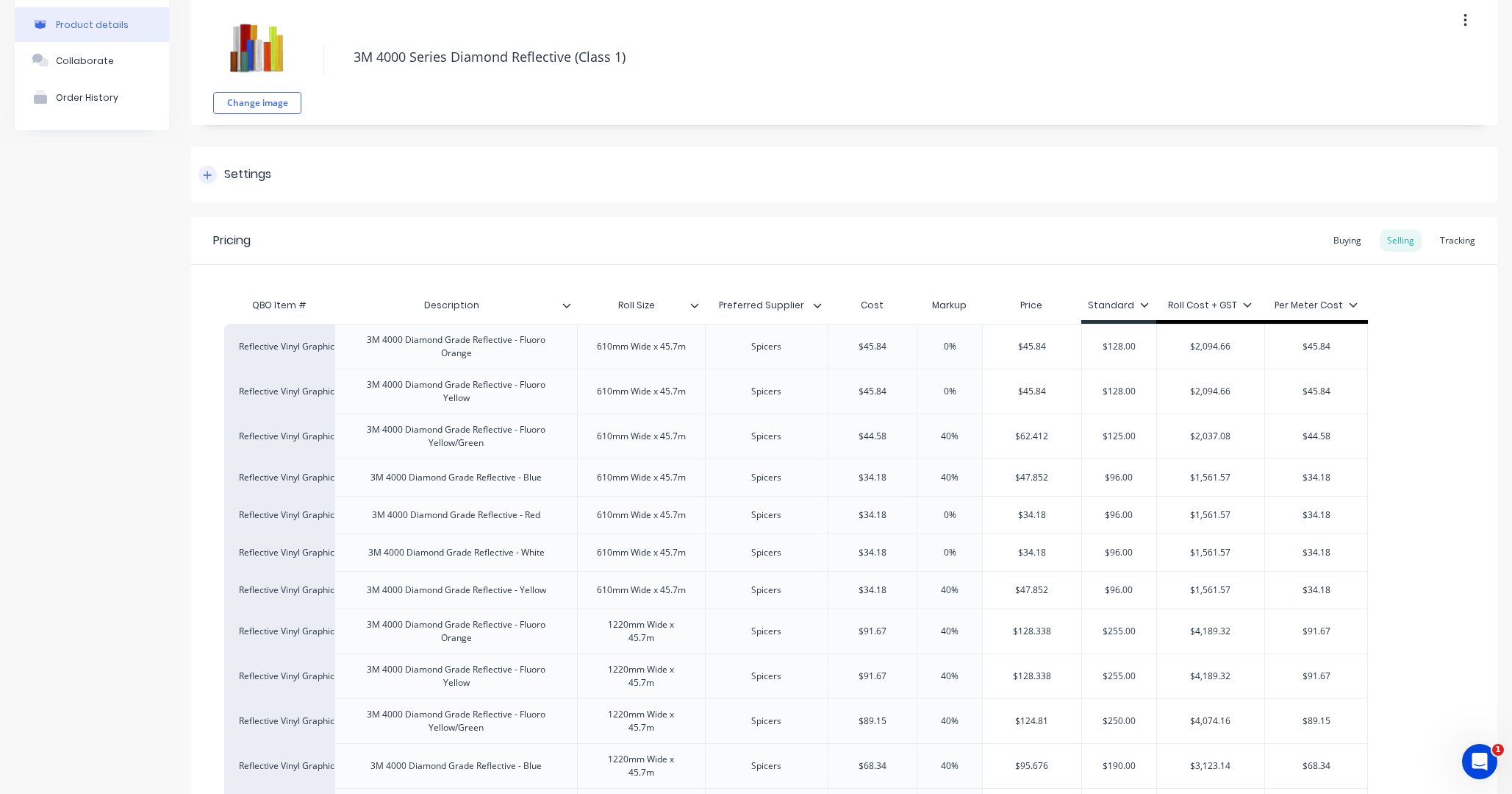
scroll to position [69, 0]
click at [210, 171] on icon at bounding box center [207, 176] width 9 height 10
